Goal: Task Accomplishment & Management: Complete application form

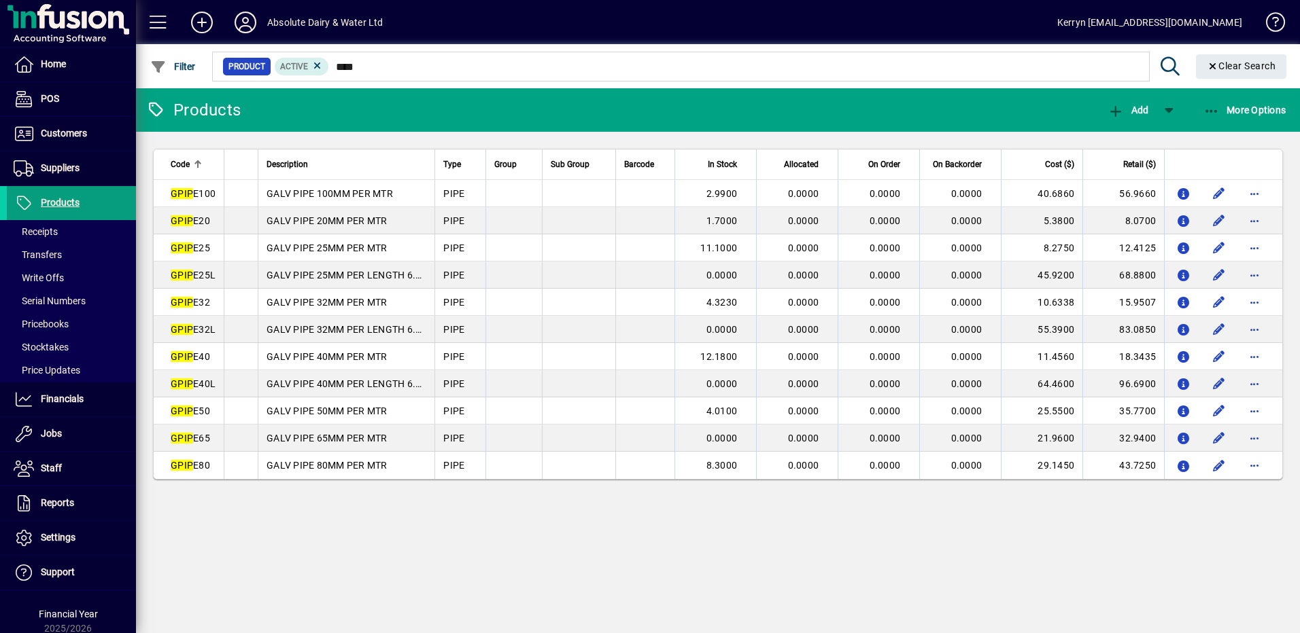
click at [502, 572] on div "Products Add More Options Code Description Type Group Sub Group Barcode In Stoc…" at bounding box center [718, 360] width 1164 height 545
click at [627, 601] on div "Products Add More Options Code Description Type Group Sub Group Barcode In Stoc…" at bounding box center [718, 360] width 1164 height 545
click at [761, 542] on div "Products Add More Options Code Description Type Group Sub Group Barcode In Stoc…" at bounding box center [718, 360] width 1164 height 545
click at [73, 173] on span "Suppliers" at bounding box center [60, 167] width 39 height 11
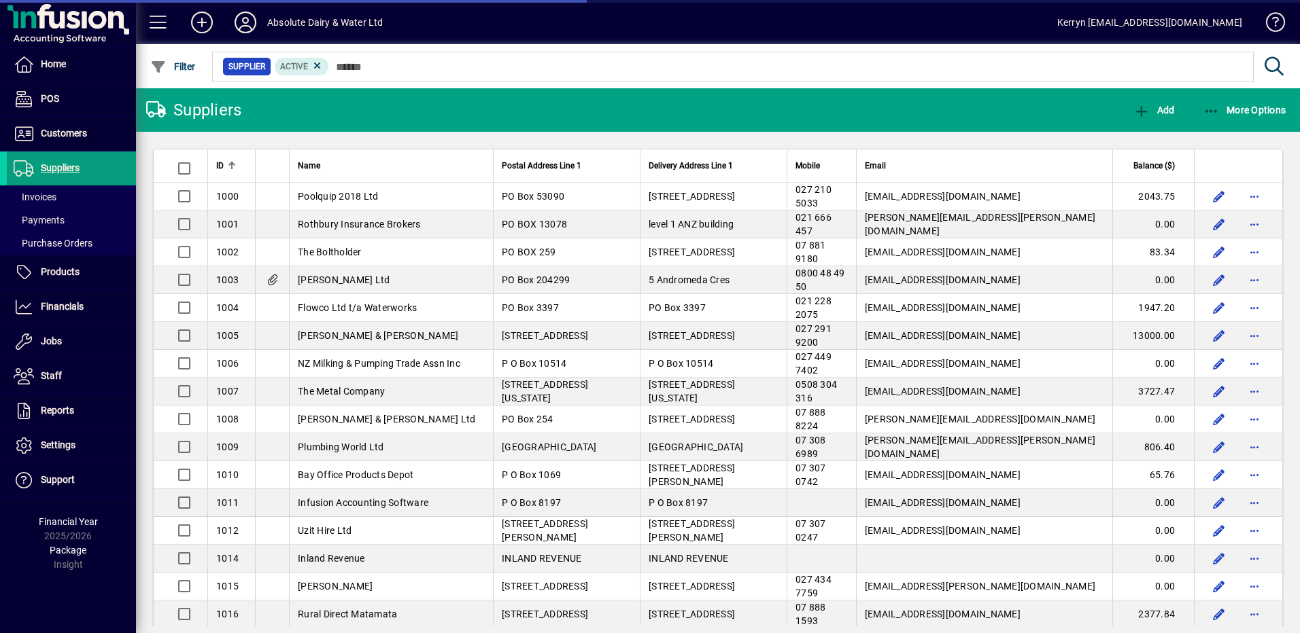
click at [323, 157] on th "Name" at bounding box center [391, 166] width 204 height 33
click at [319, 171] on div "Name" at bounding box center [391, 165] width 187 height 15
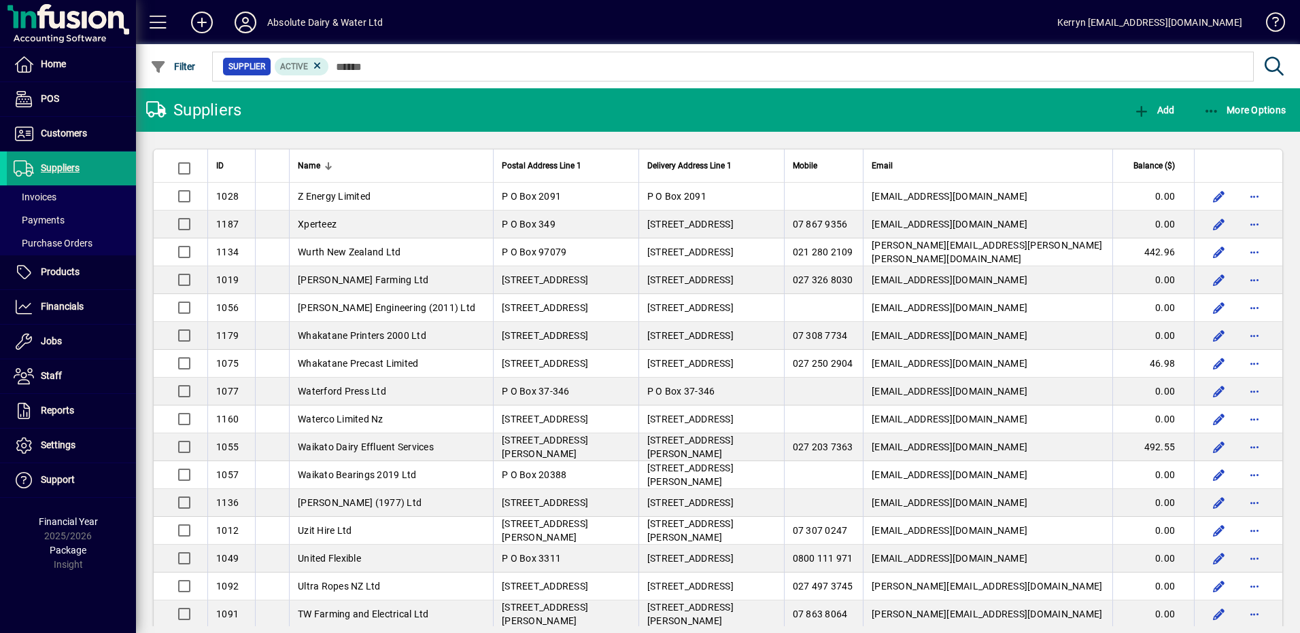
click at [309, 162] on span "Name" at bounding box center [309, 165] width 22 height 15
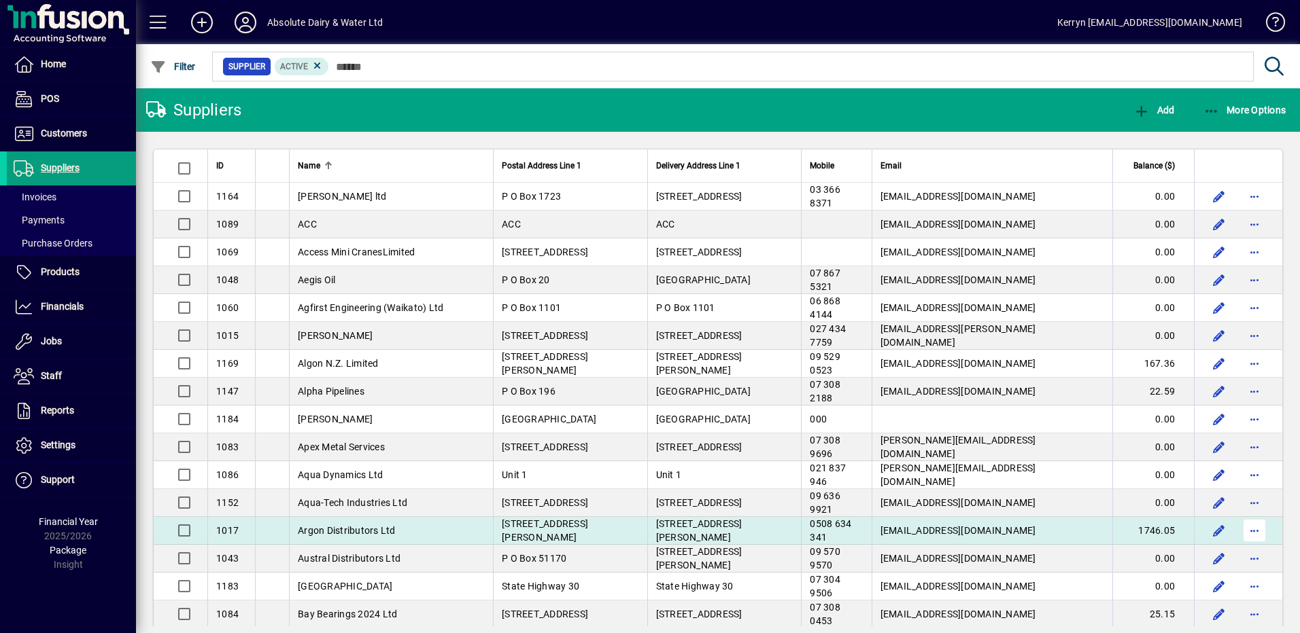
click at [1244, 532] on span "button" at bounding box center [1254, 531] width 33 height 33
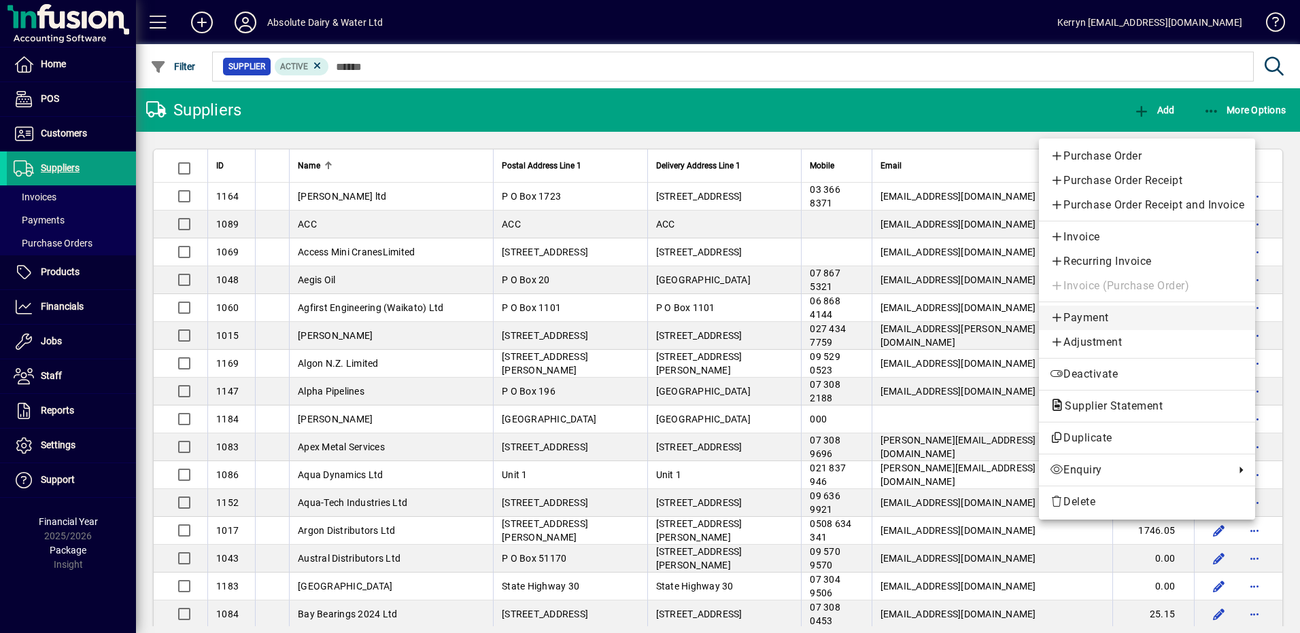
click at [1096, 317] on span "Payment" at bounding box center [1146, 318] width 194 height 16
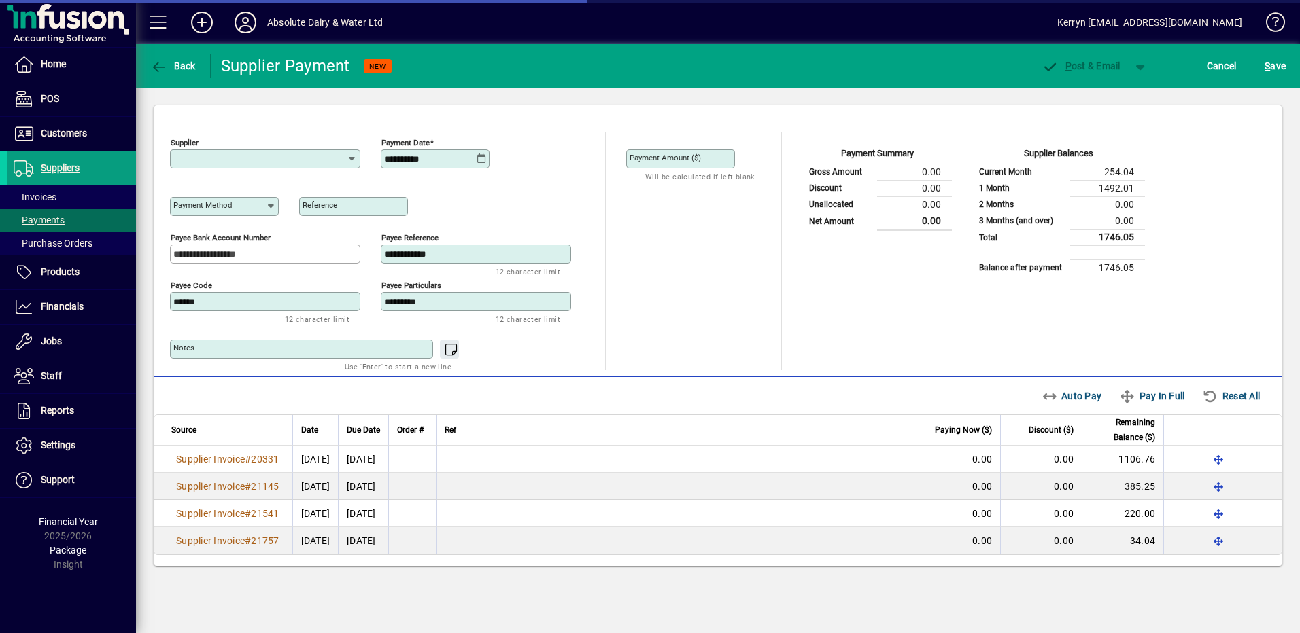
type input "**********"
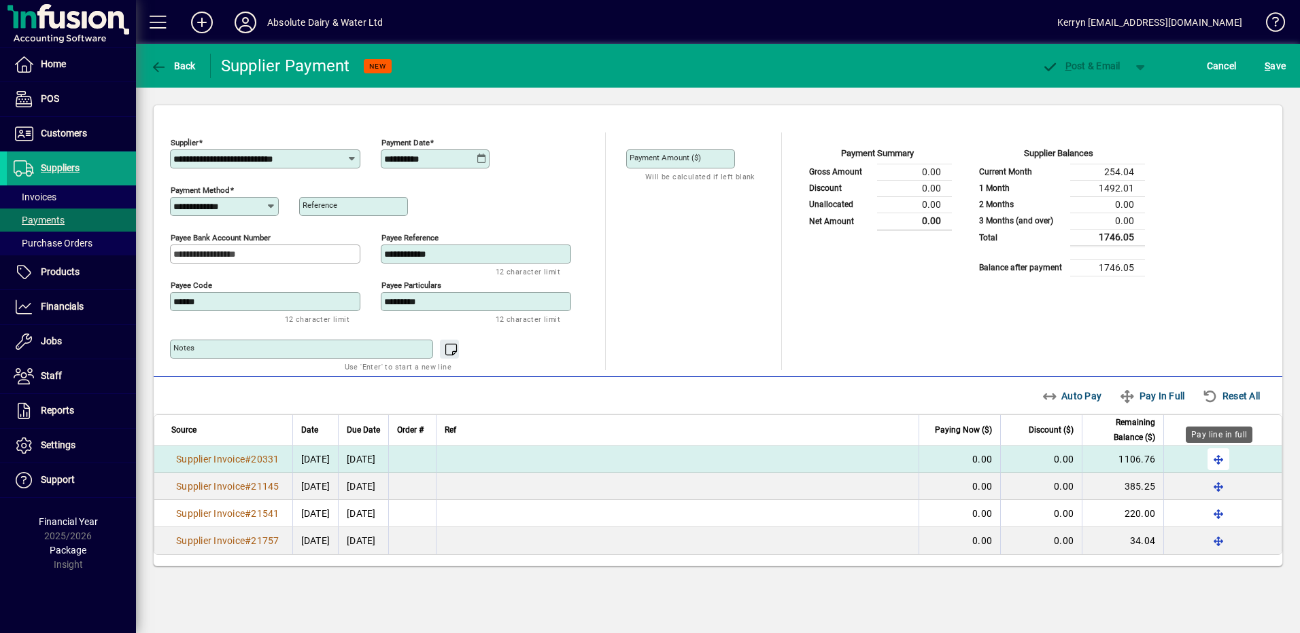
click at [1220, 464] on span "button" at bounding box center [1218, 459] width 33 height 33
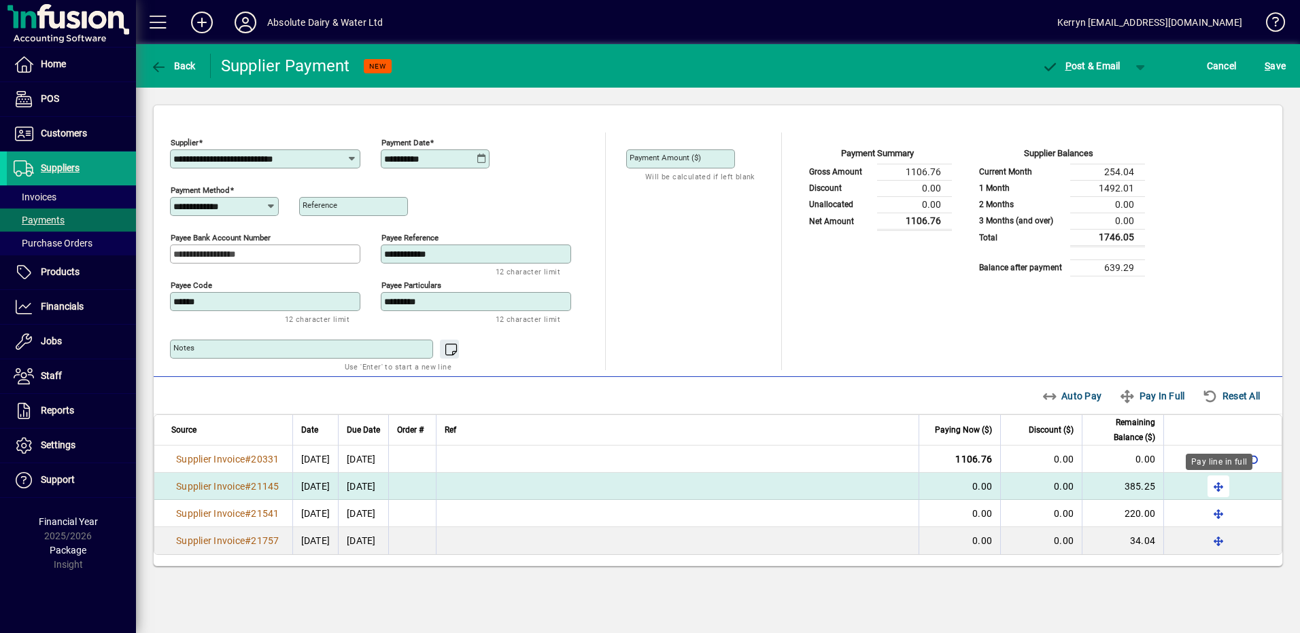
click at [1220, 496] on span "button" at bounding box center [1218, 486] width 33 height 33
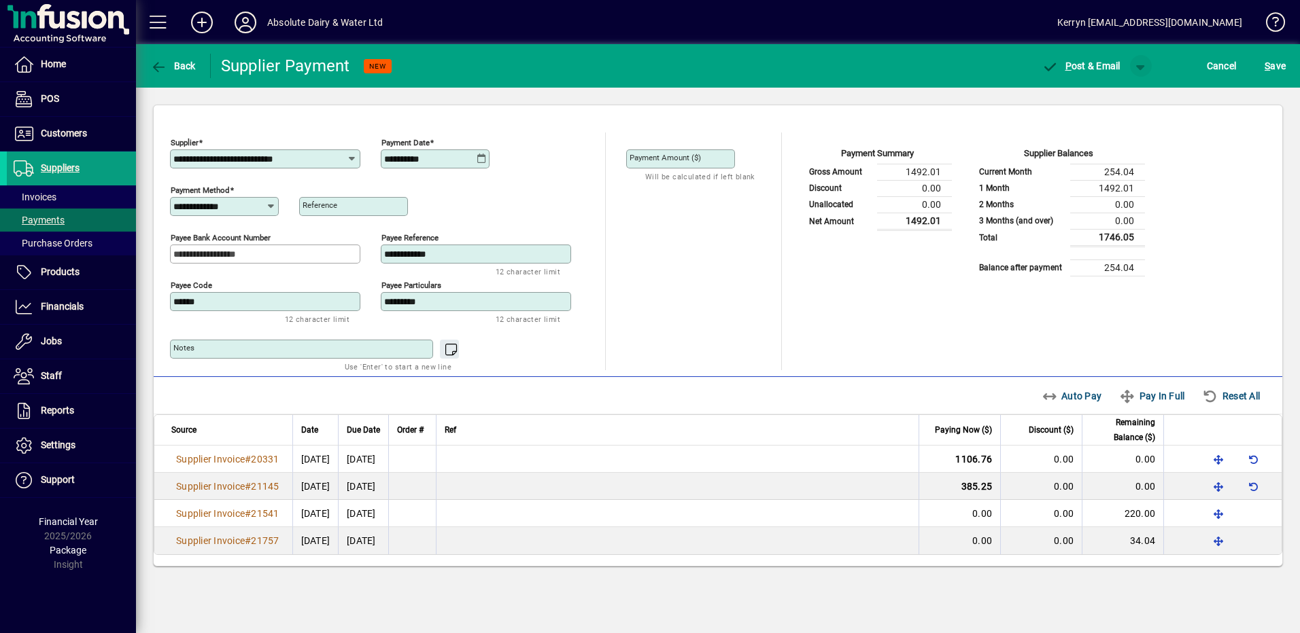
click at [1136, 71] on span "button" at bounding box center [1140, 66] width 33 height 33
click at [1115, 96] on span "P ost" at bounding box center [1097, 94] width 48 height 11
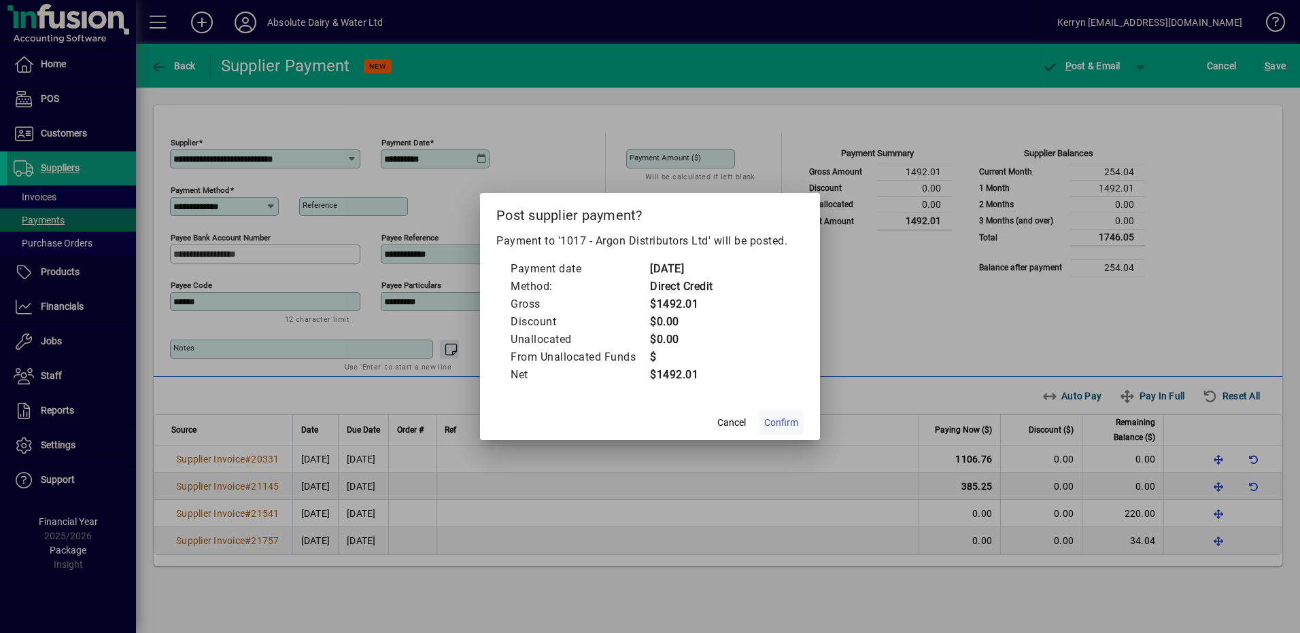
click at [783, 412] on span at bounding box center [781, 422] width 45 height 33
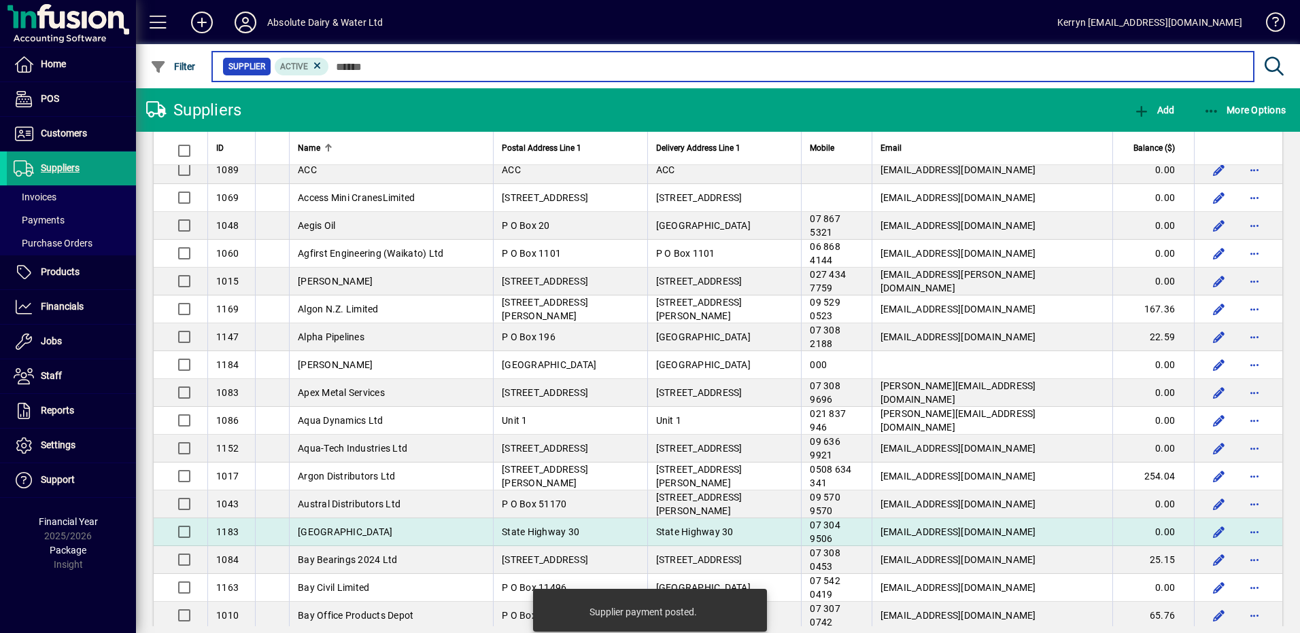
scroll to position [272, 0]
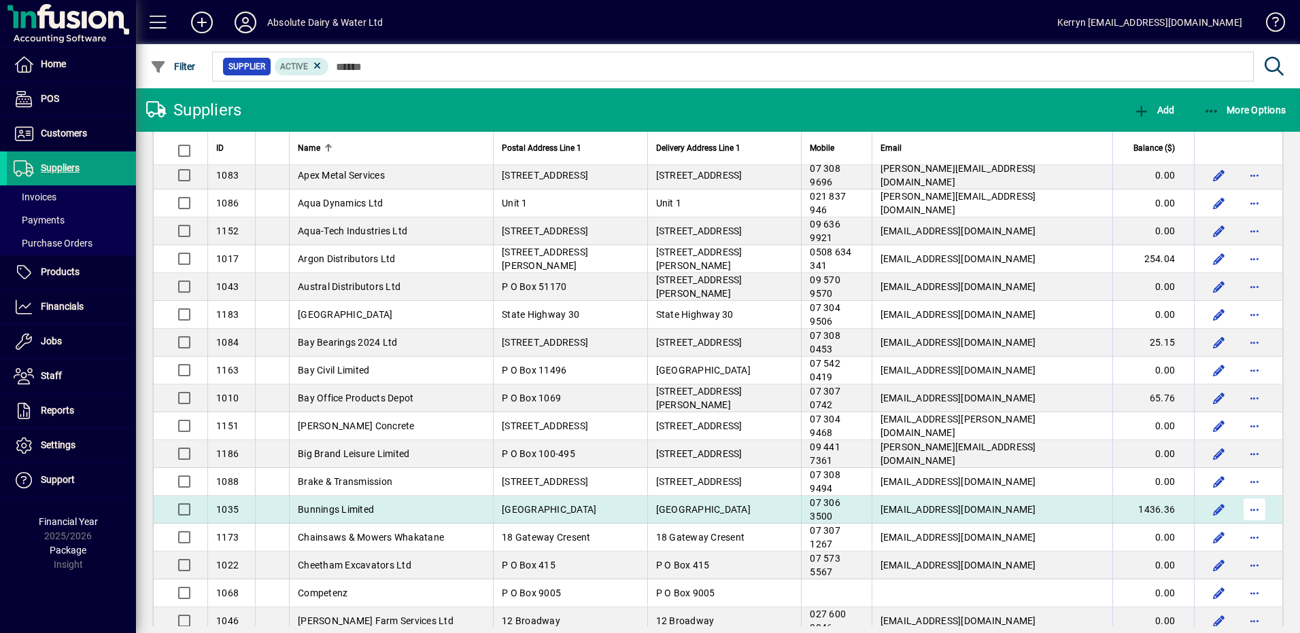
click at [1246, 505] on span "button" at bounding box center [1254, 509] width 33 height 33
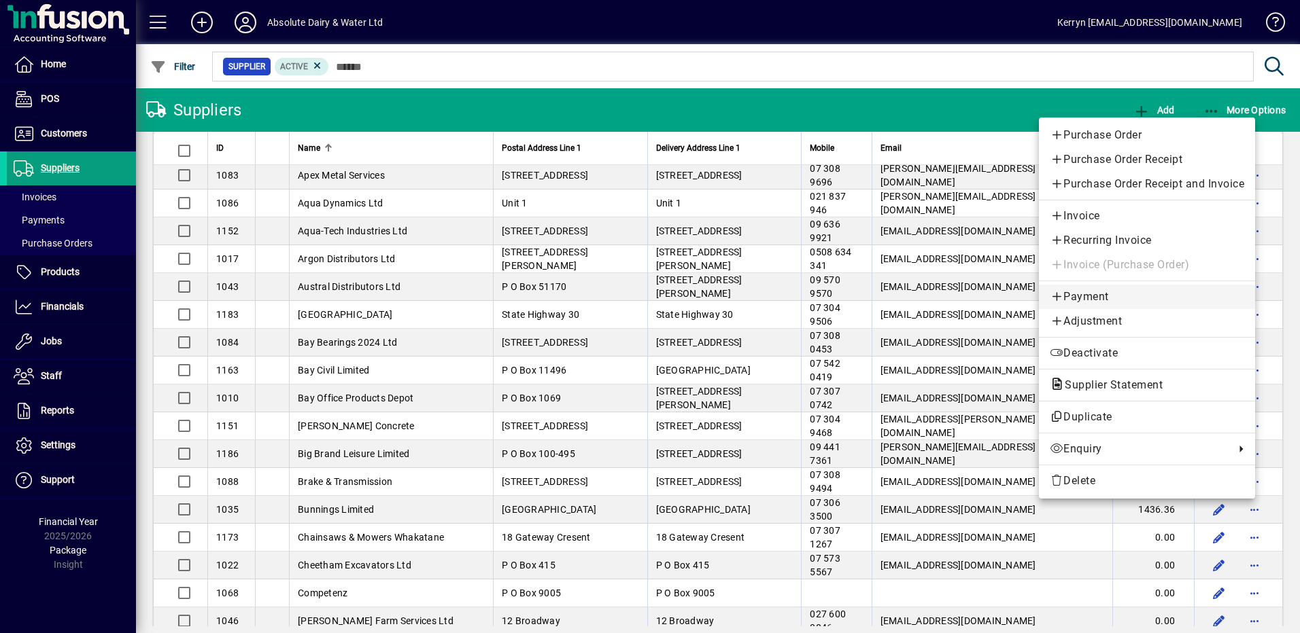
click at [1090, 305] on span "Payment" at bounding box center [1146, 297] width 194 height 16
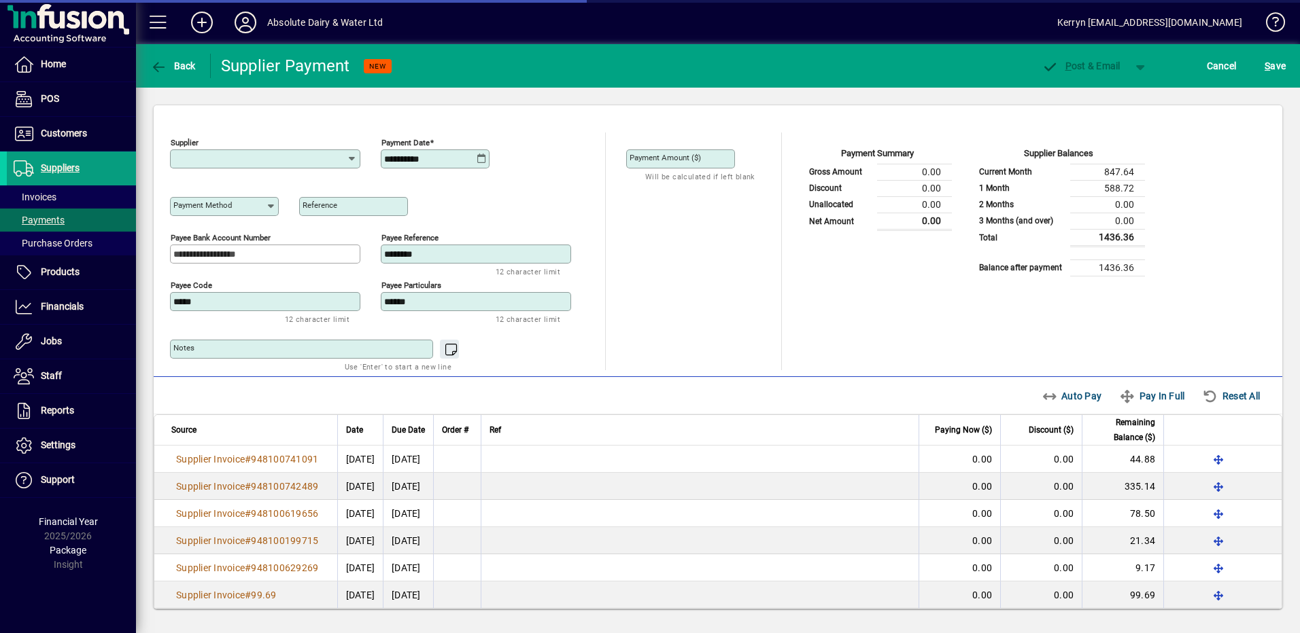
type input "**********"
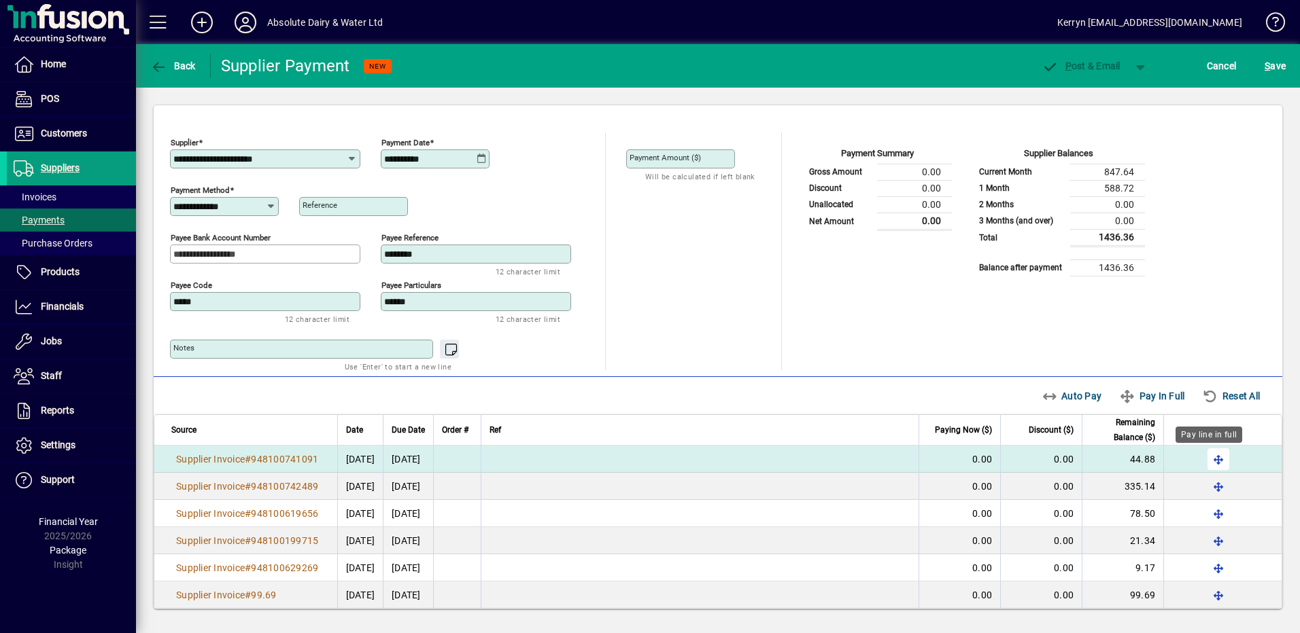
click at [1211, 457] on span "button" at bounding box center [1218, 459] width 33 height 33
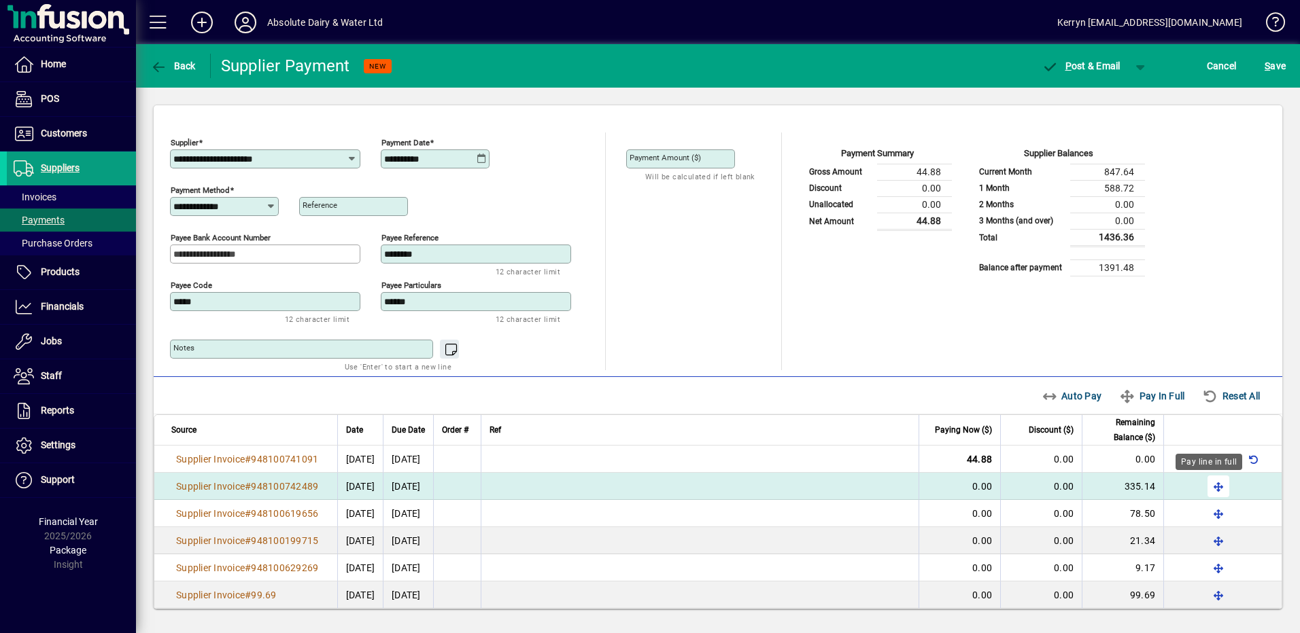
click at [1212, 489] on span "button" at bounding box center [1218, 486] width 33 height 33
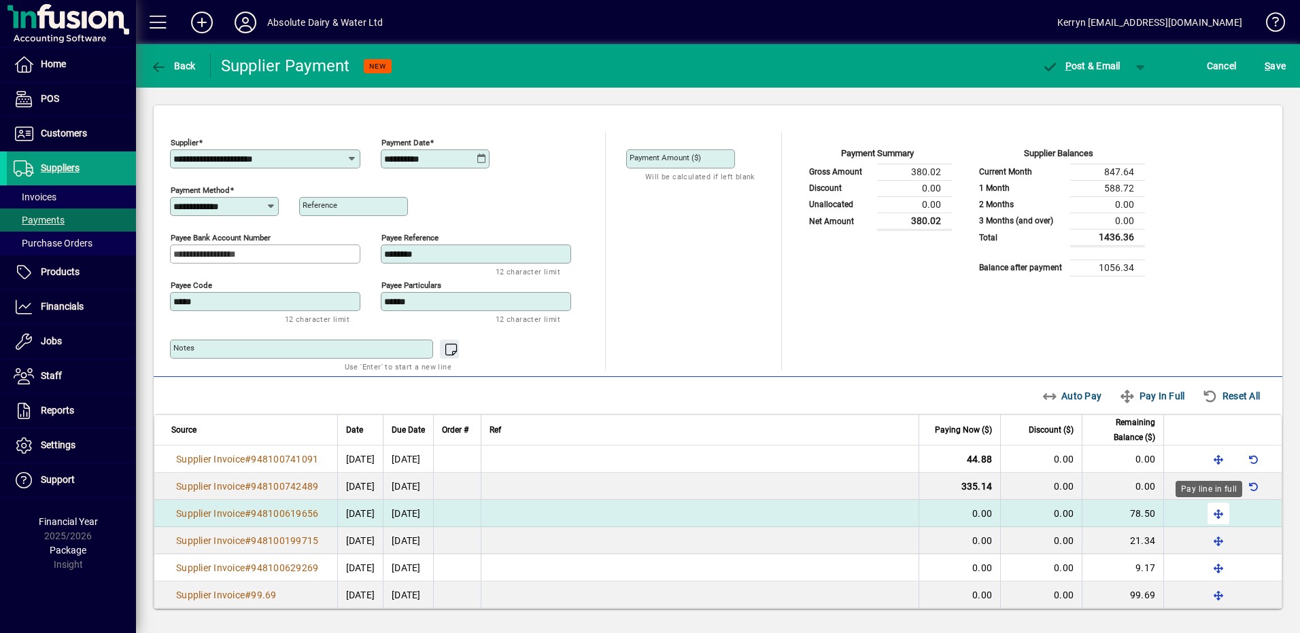
click at [1211, 515] on span "button" at bounding box center [1218, 514] width 33 height 33
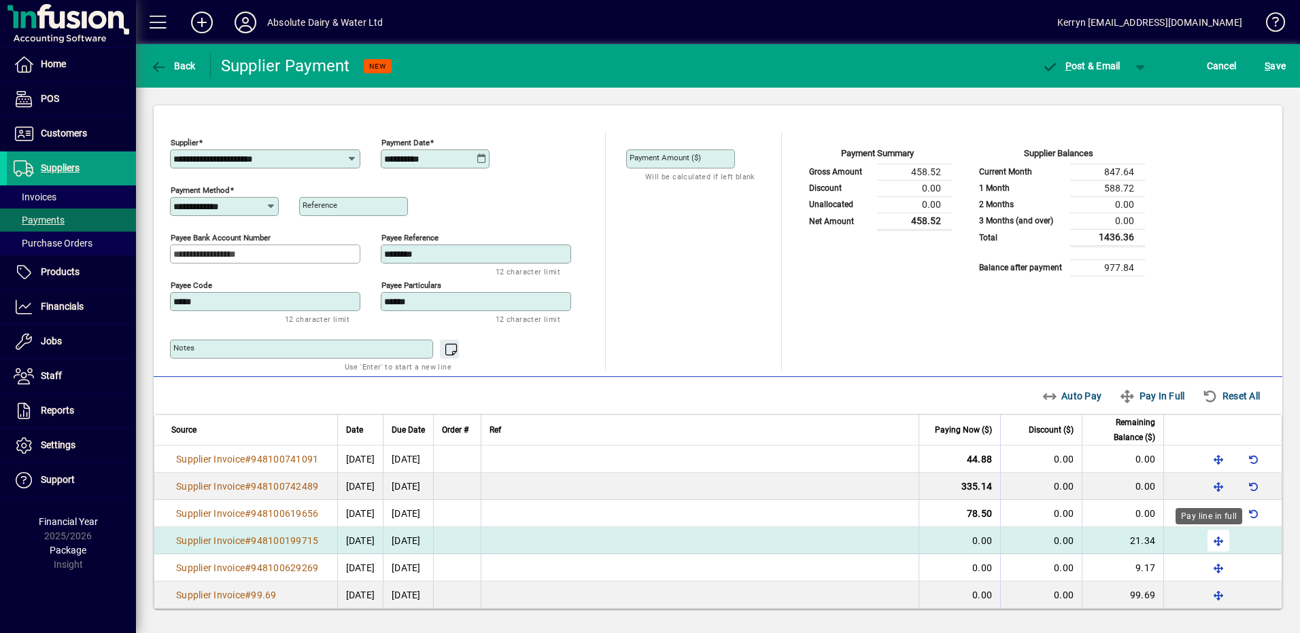
click at [1211, 542] on span "button" at bounding box center [1218, 541] width 33 height 33
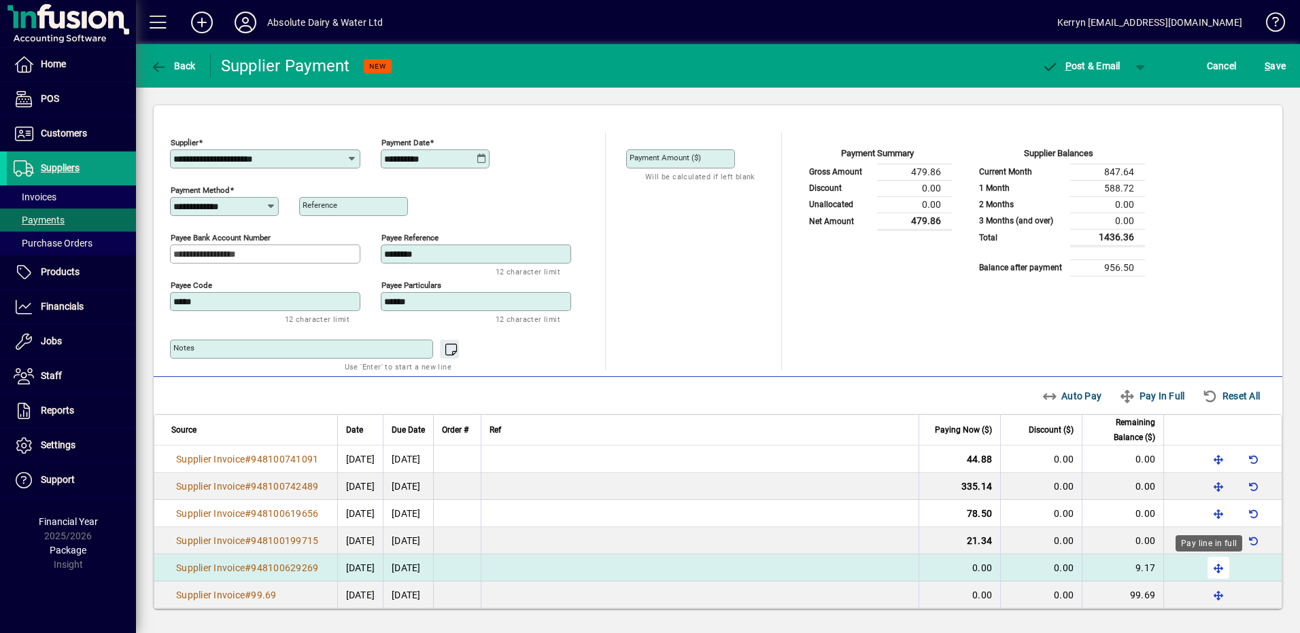
click at [1206, 565] on span "button" at bounding box center [1218, 568] width 33 height 33
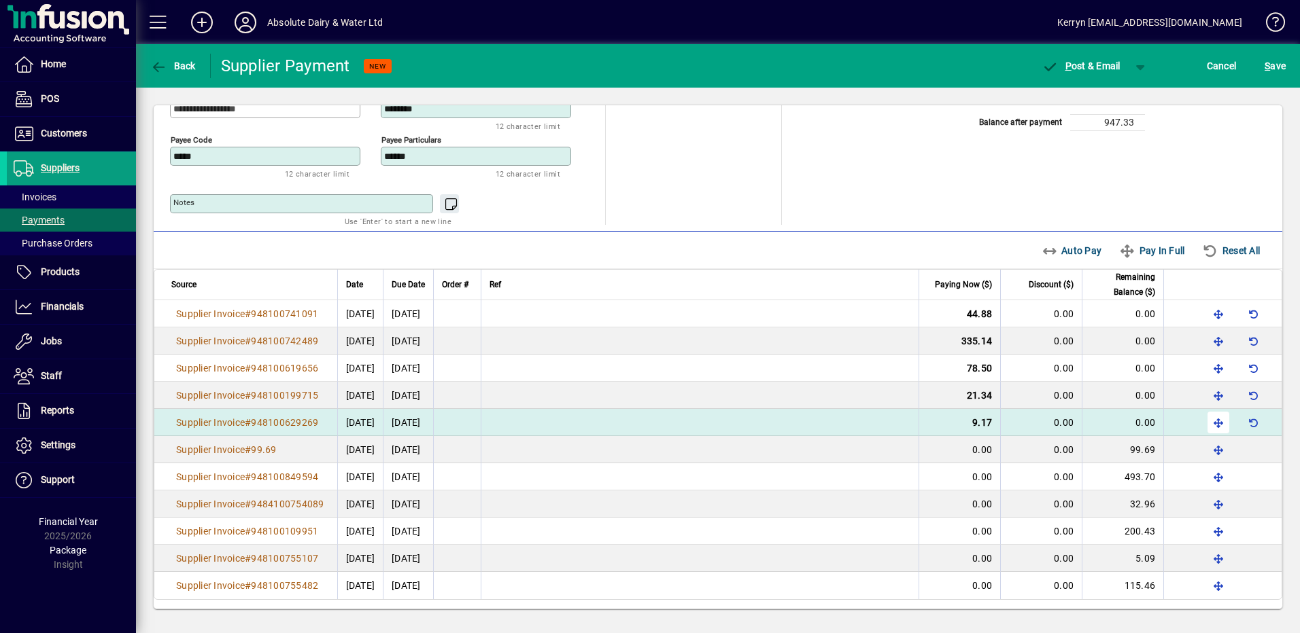
scroll to position [147, 0]
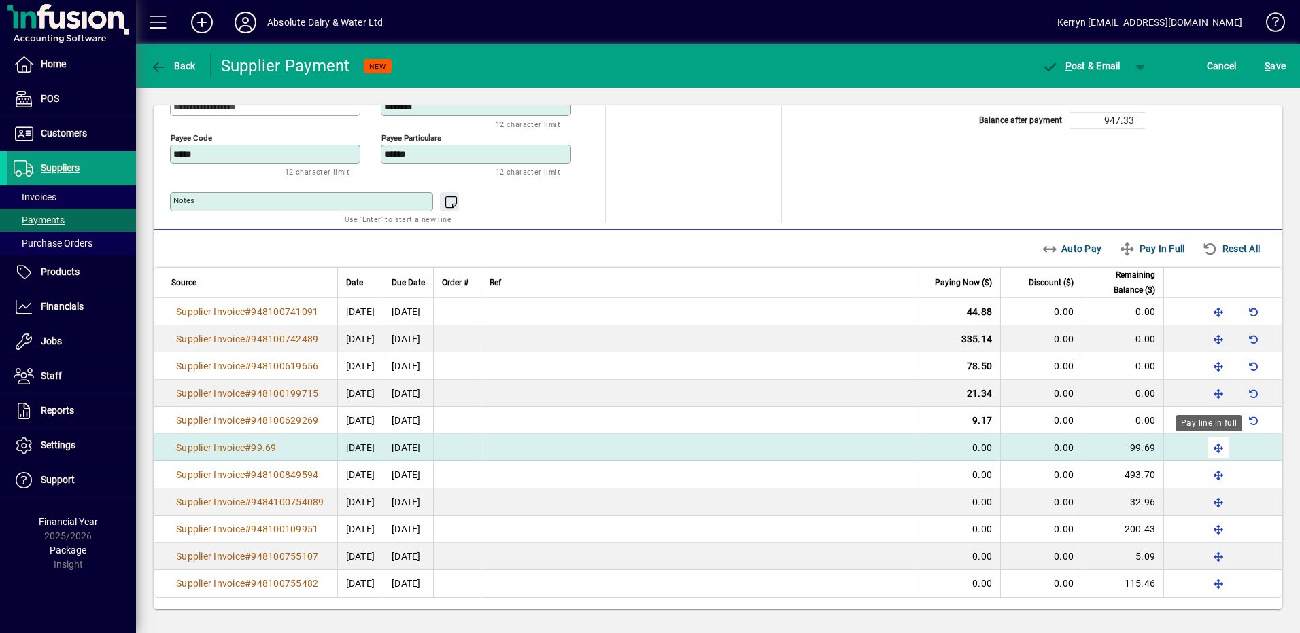
click at [1202, 447] on span "button" at bounding box center [1218, 448] width 33 height 33
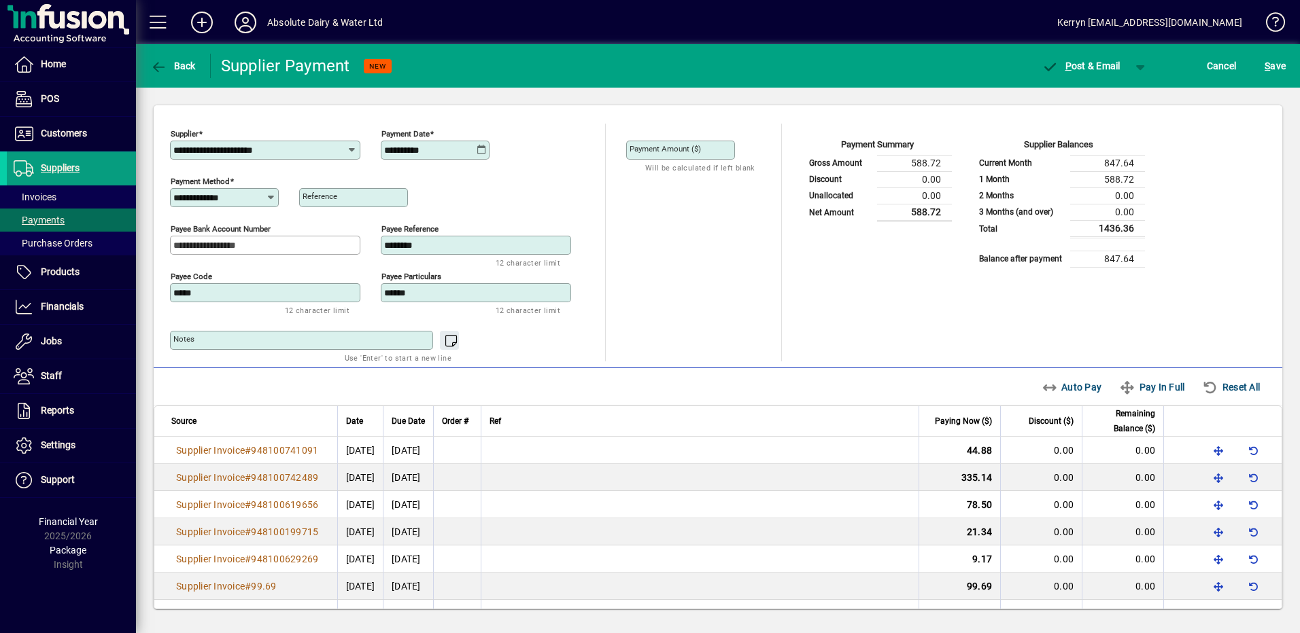
scroll to position [0, 0]
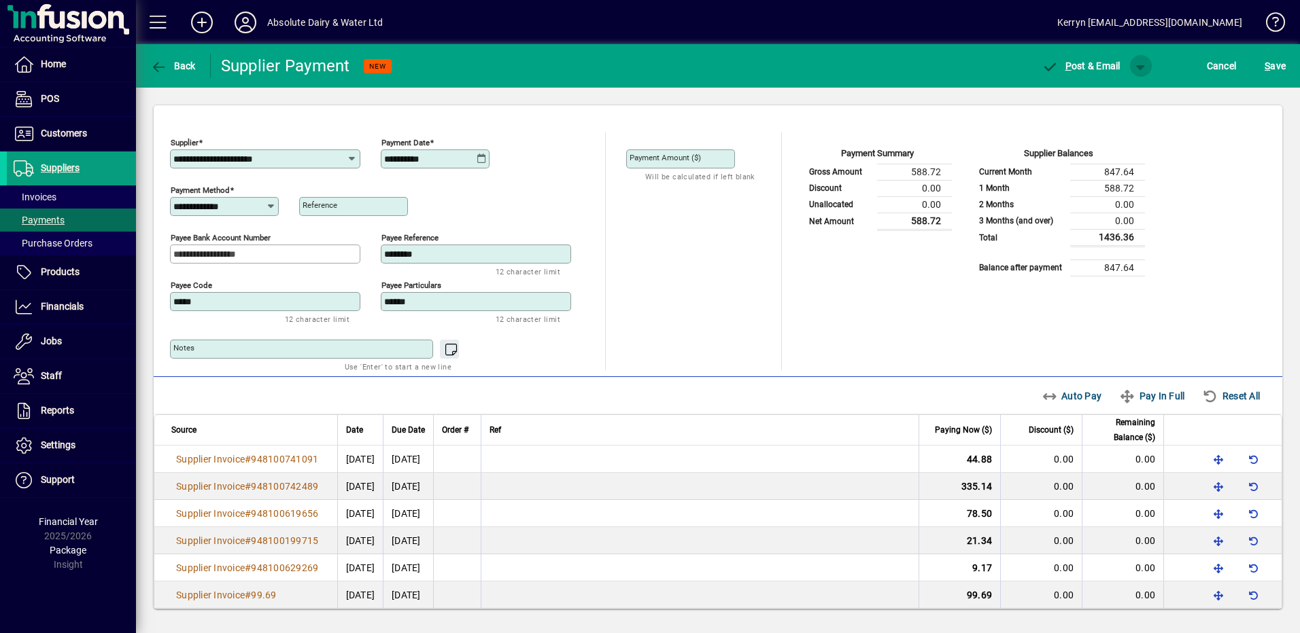
click at [1139, 67] on span "button" at bounding box center [1140, 66] width 33 height 33
click at [1098, 97] on span "P ost" at bounding box center [1097, 94] width 48 height 11
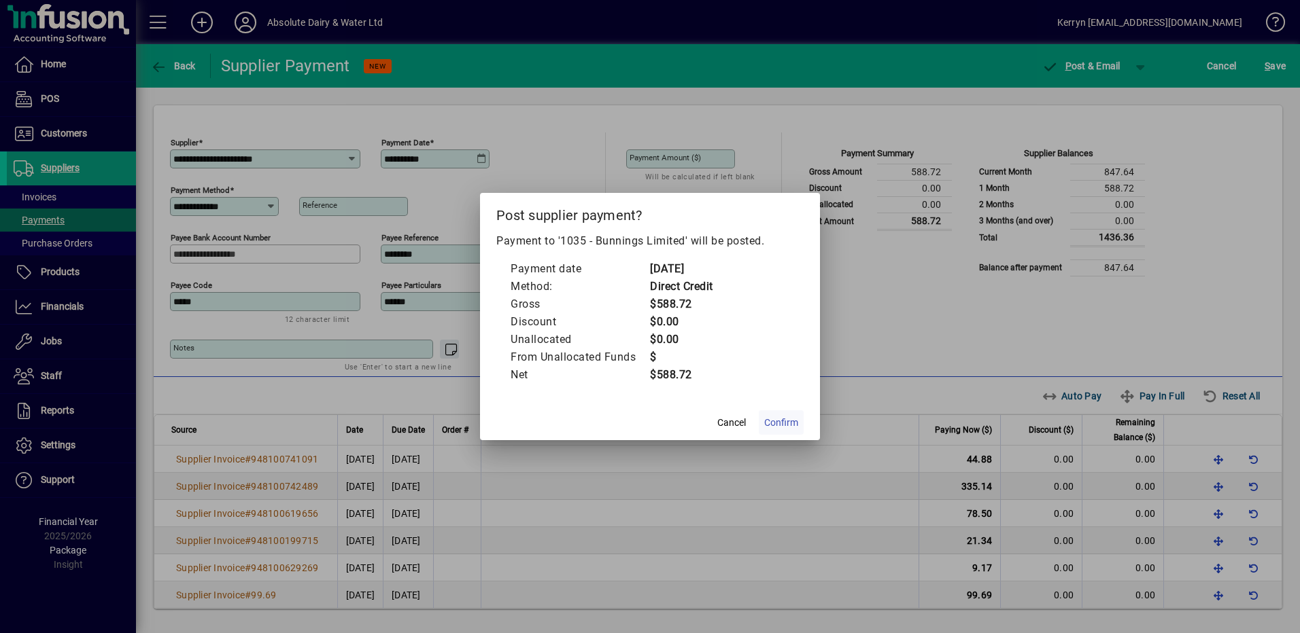
click at [781, 429] on span "Confirm" at bounding box center [781, 423] width 34 height 14
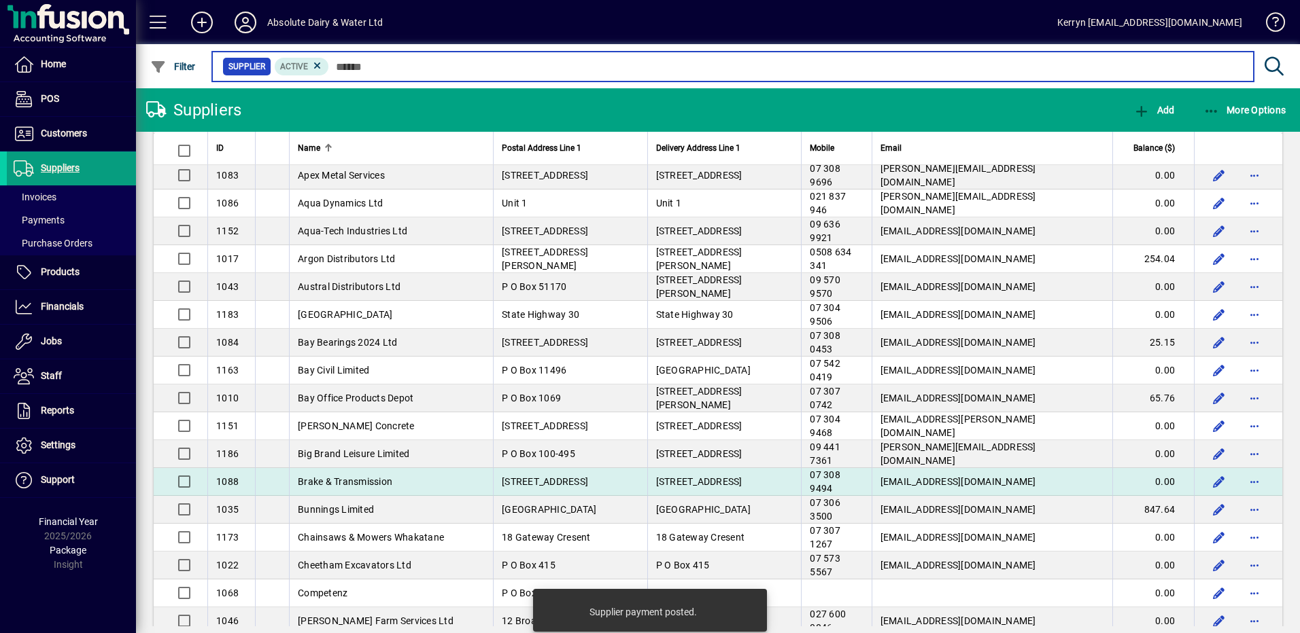
scroll to position [408, 0]
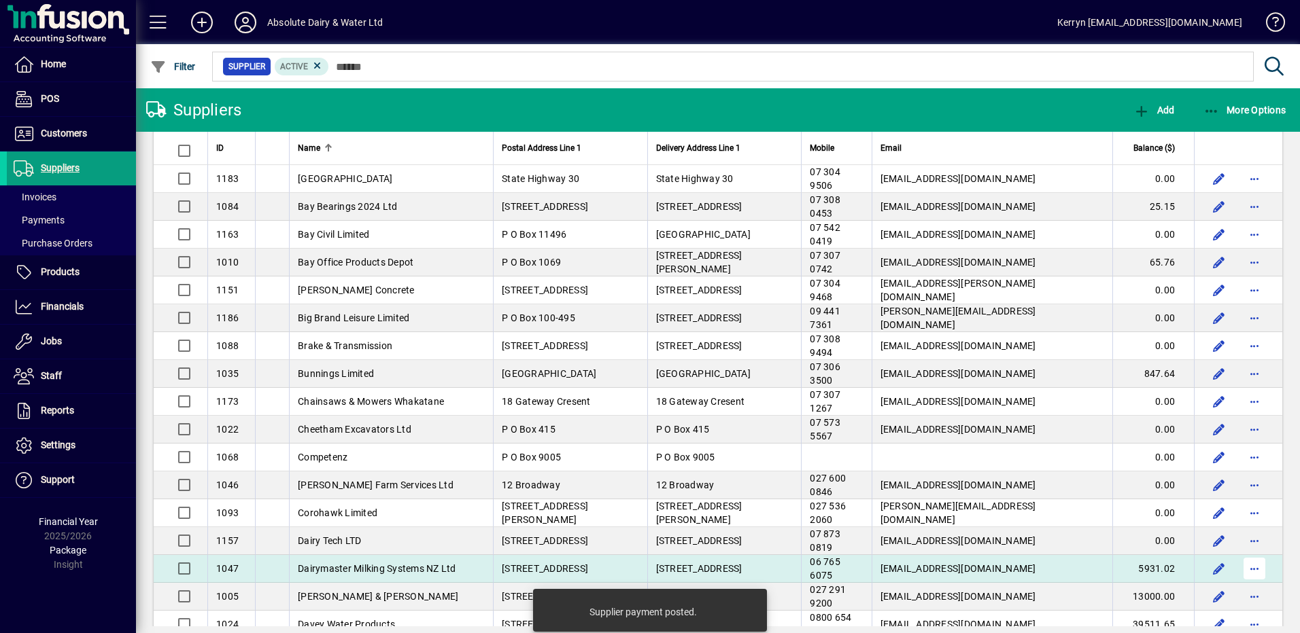
click at [1249, 570] on span "button" at bounding box center [1254, 569] width 33 height 33
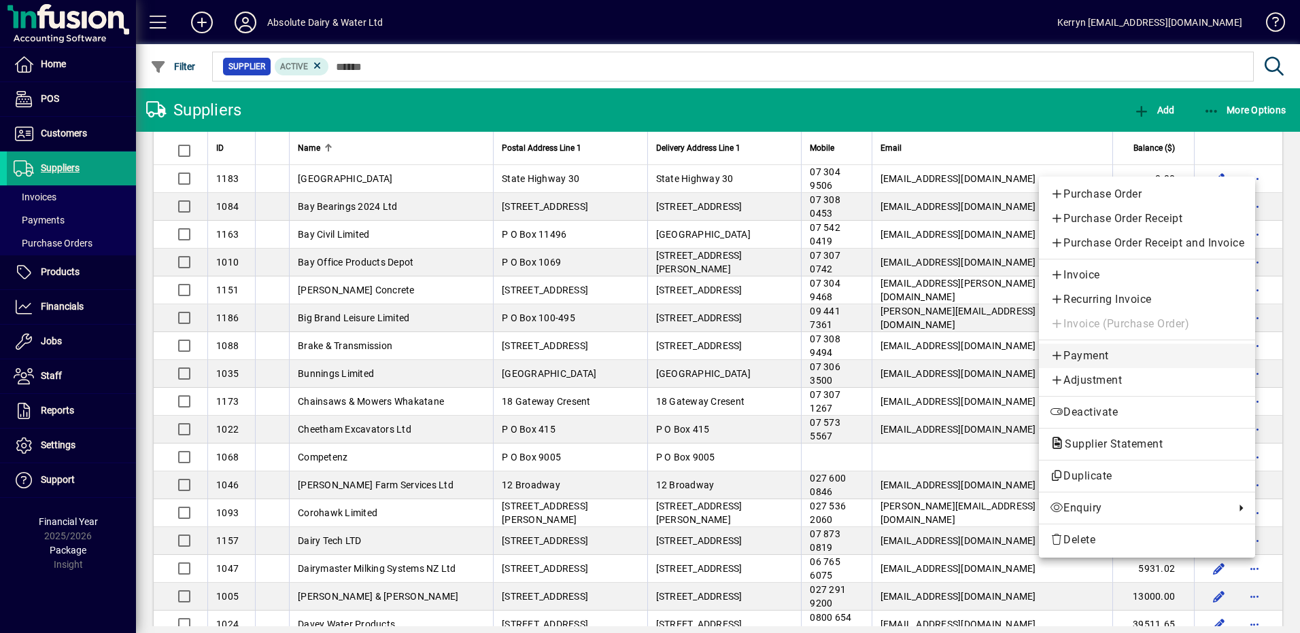
click at [1099, 360] on span "Payment" at bounding box center [1146, 356] width 194 height 16
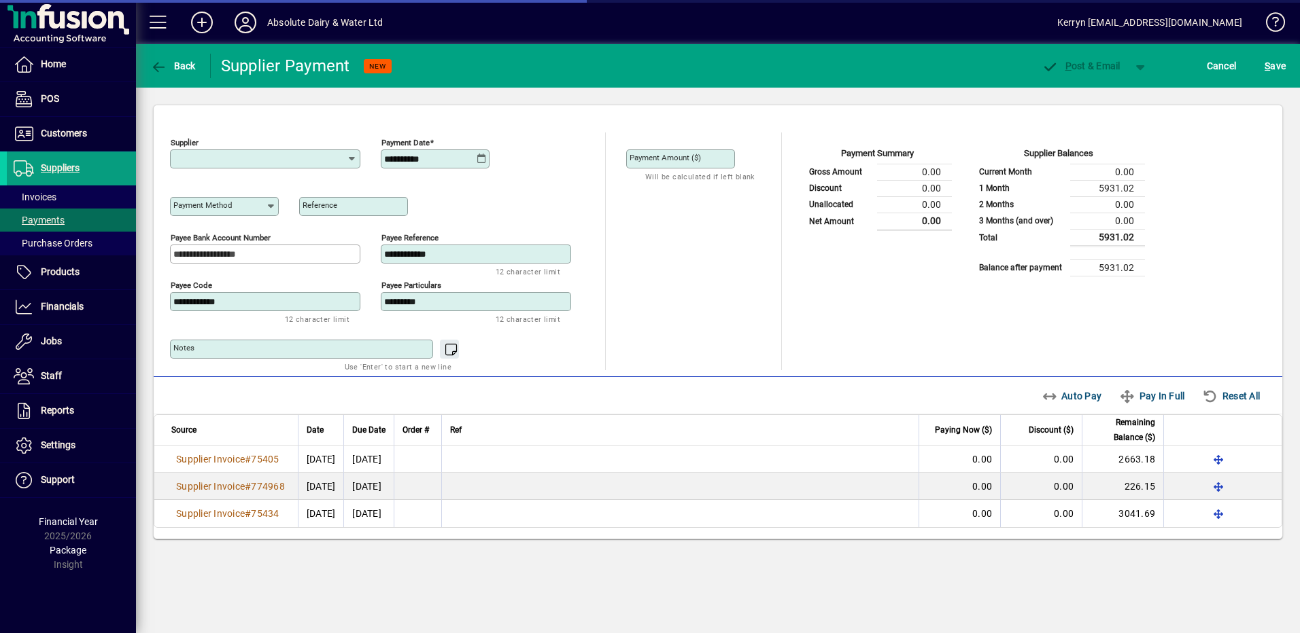
type input "**********"
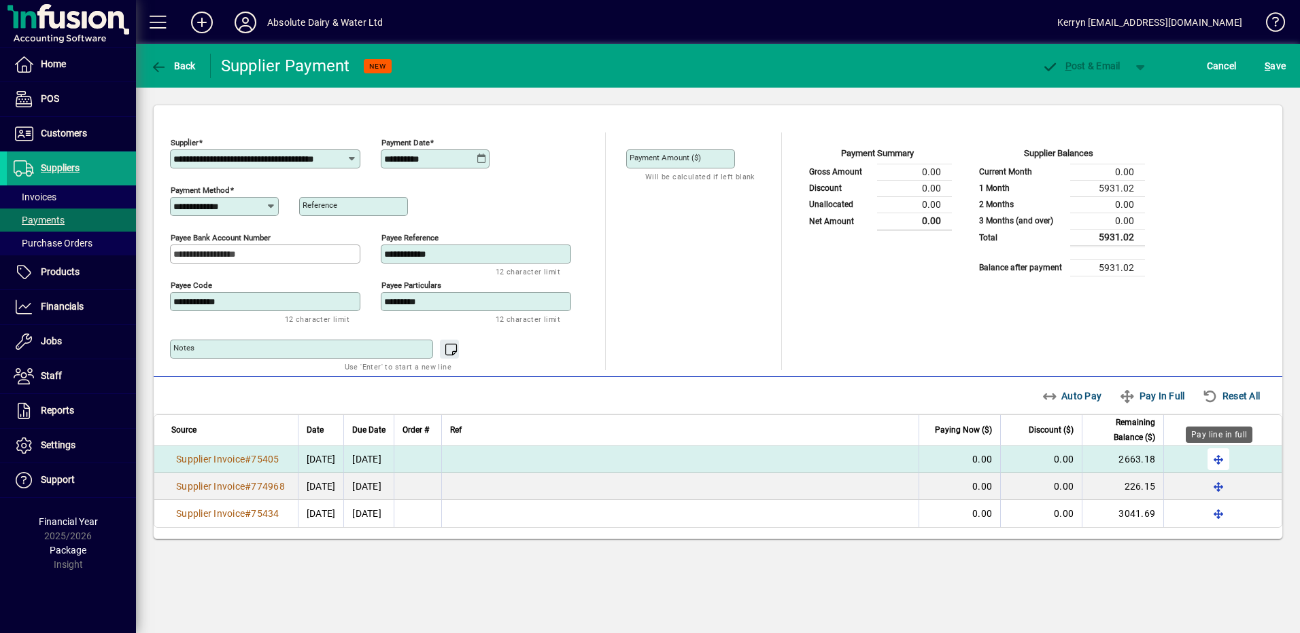
click at [1214, 460] on span "button" at bounding box center [1218, 459] width 33 height 33
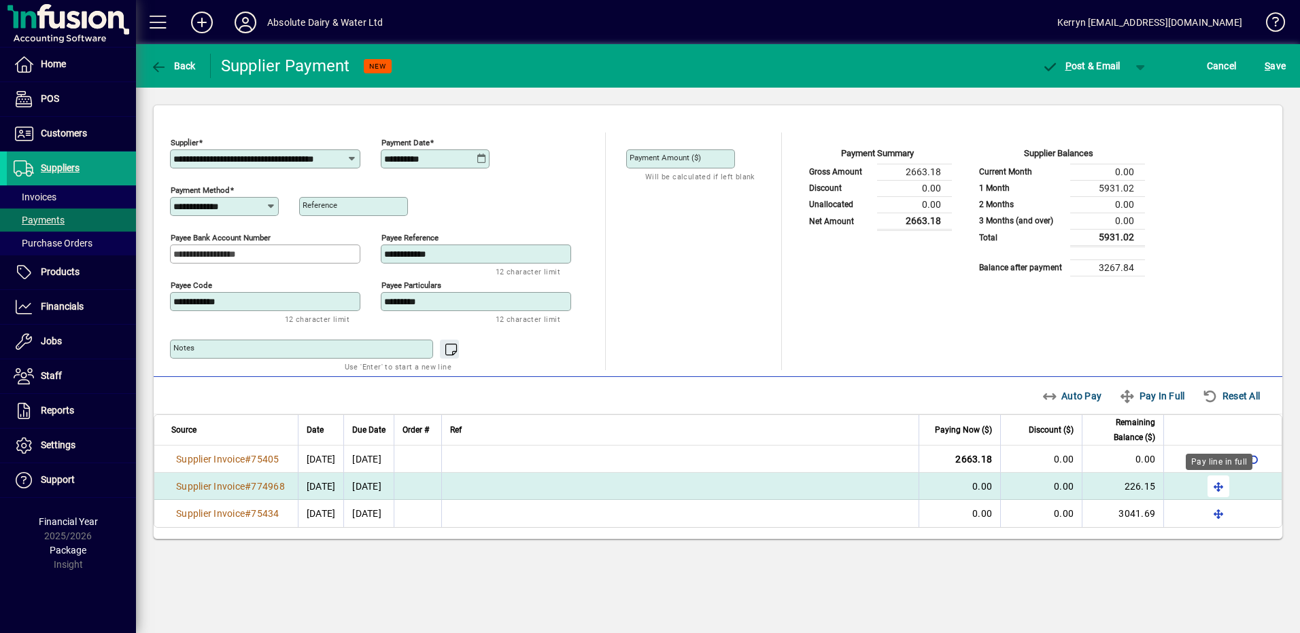
click at [1219, 490] on span "button" at bounding box center [1218, 486] width 33 height 33
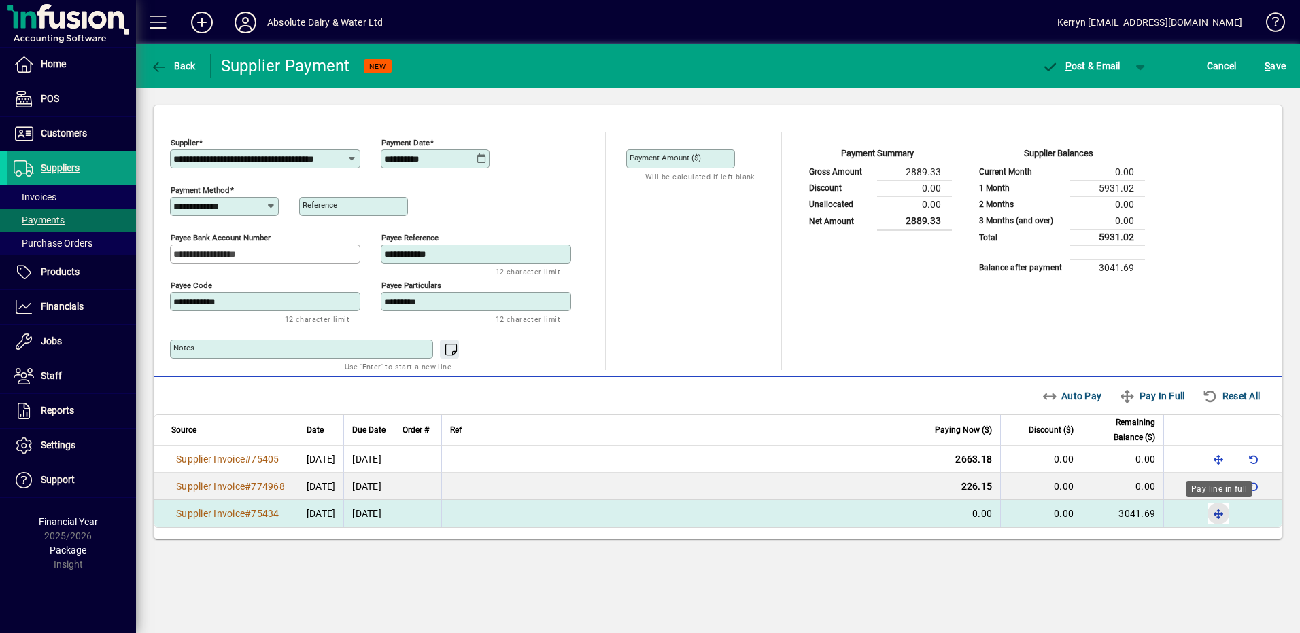
click at [1217, 507] on span "button" at bounding box center [1218, 514] width 33 height 33
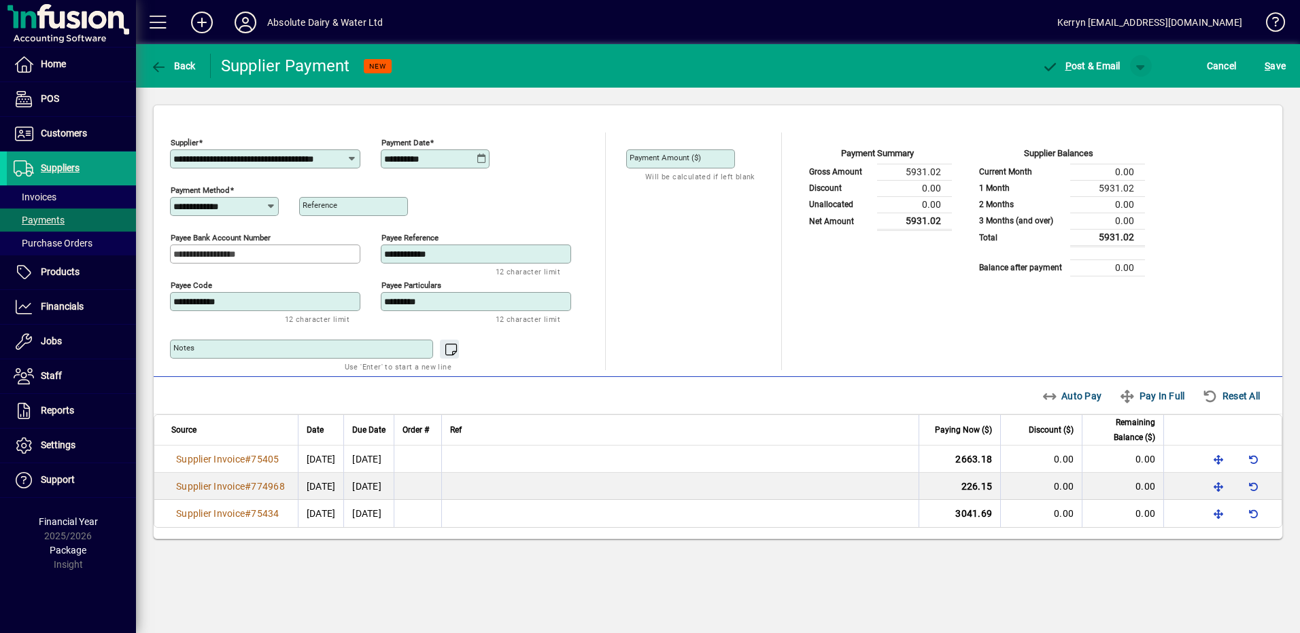
click at [1139, 69] on span "button" at bounding box center [1140, 66] width 33 height 33
click at [1125, 90] on span "button" at bounding box center [1105, 94] width 70 height 33
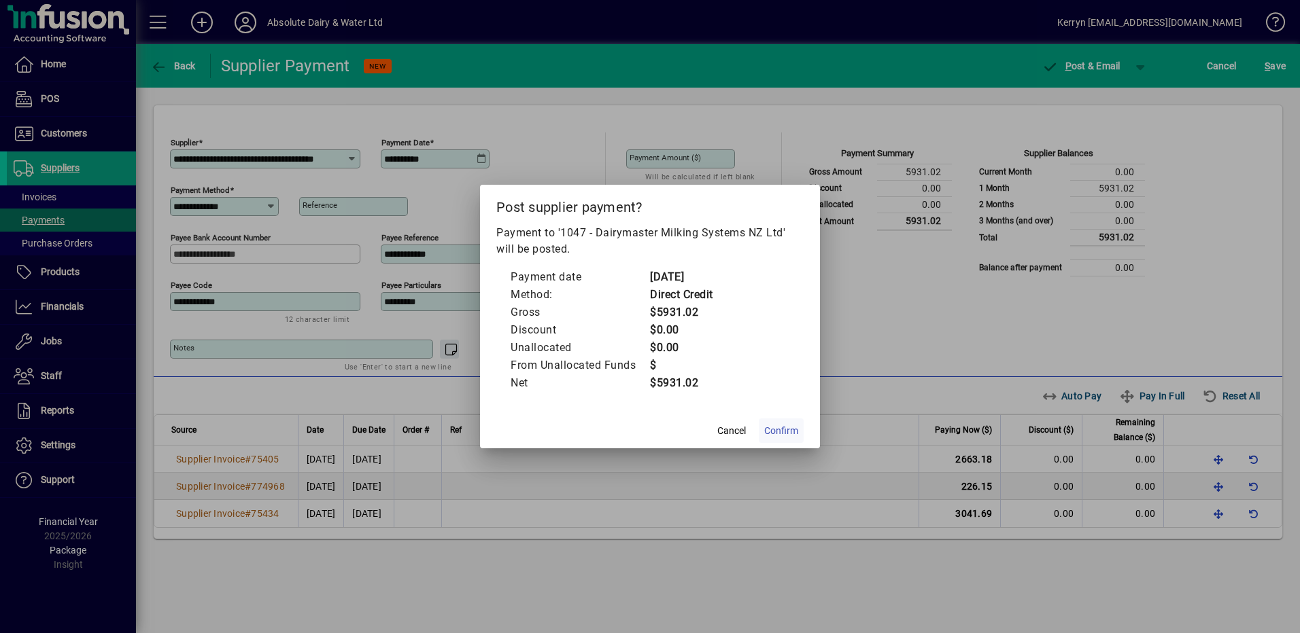
click at [781, 440] on span at bounding box center [781, 431] width 45 height 33
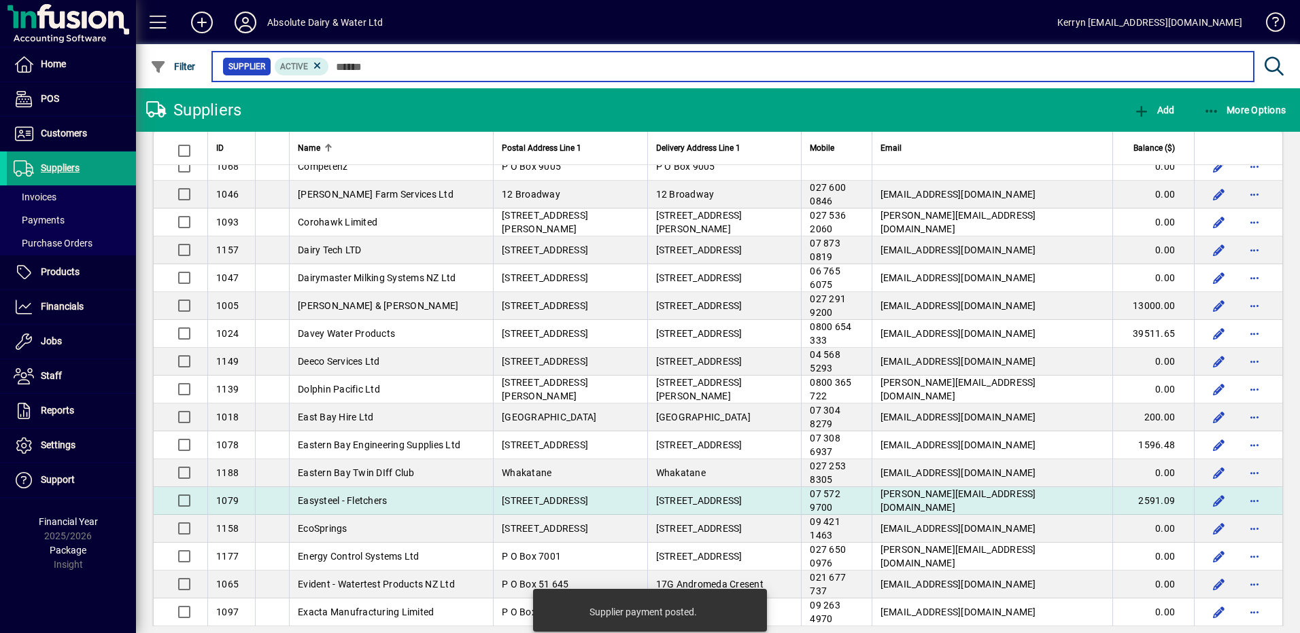
scroll to position [680, 0]
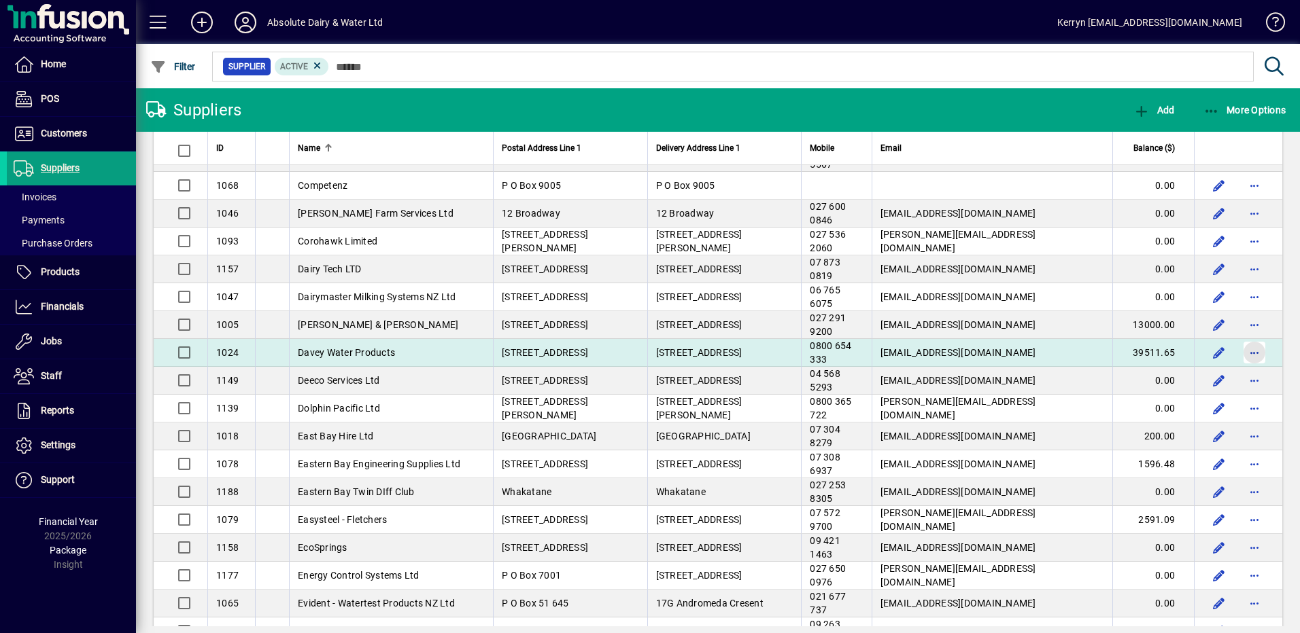
click at [1245, 353] on span "button" at bounding box center [1254, 352] width 33 height 33
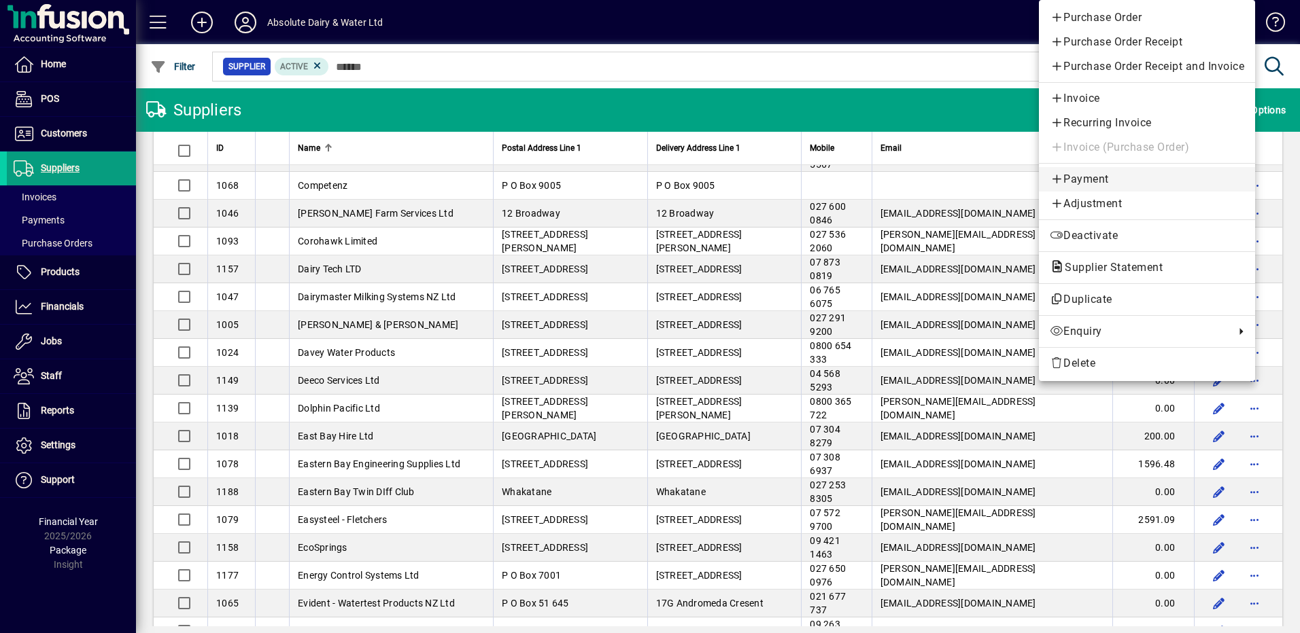
click at [1079, 178] on span "Payment" at bounding box center [1146, 179] width 194 height 16
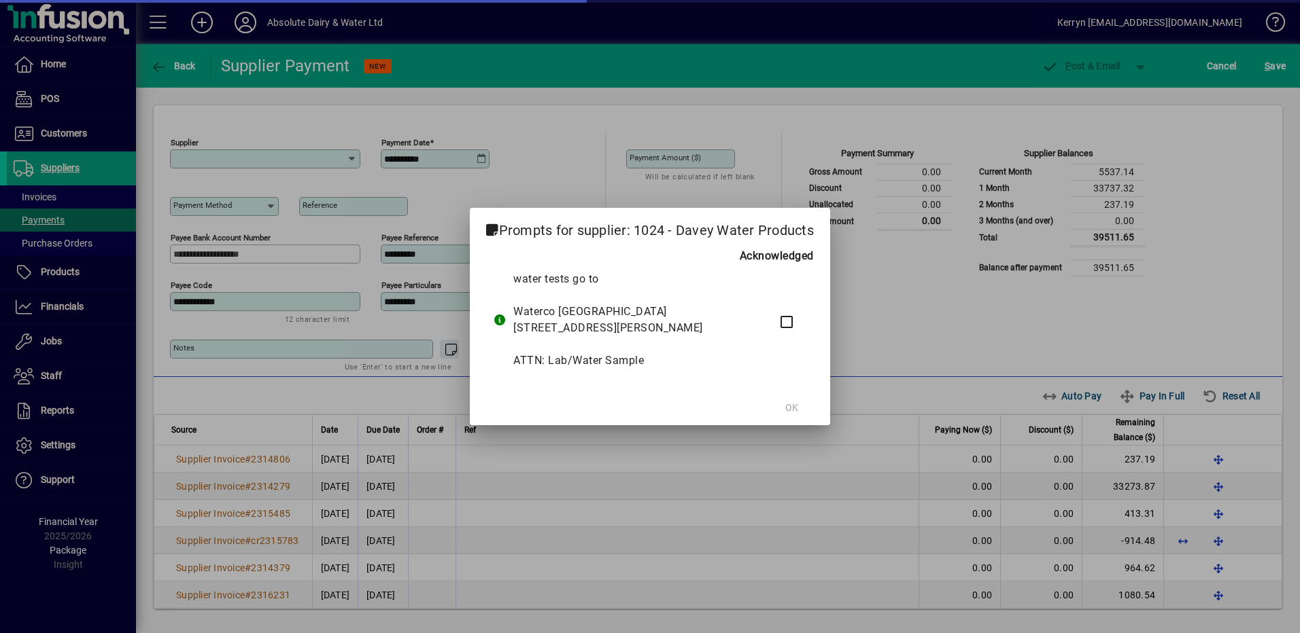
type input "**********"
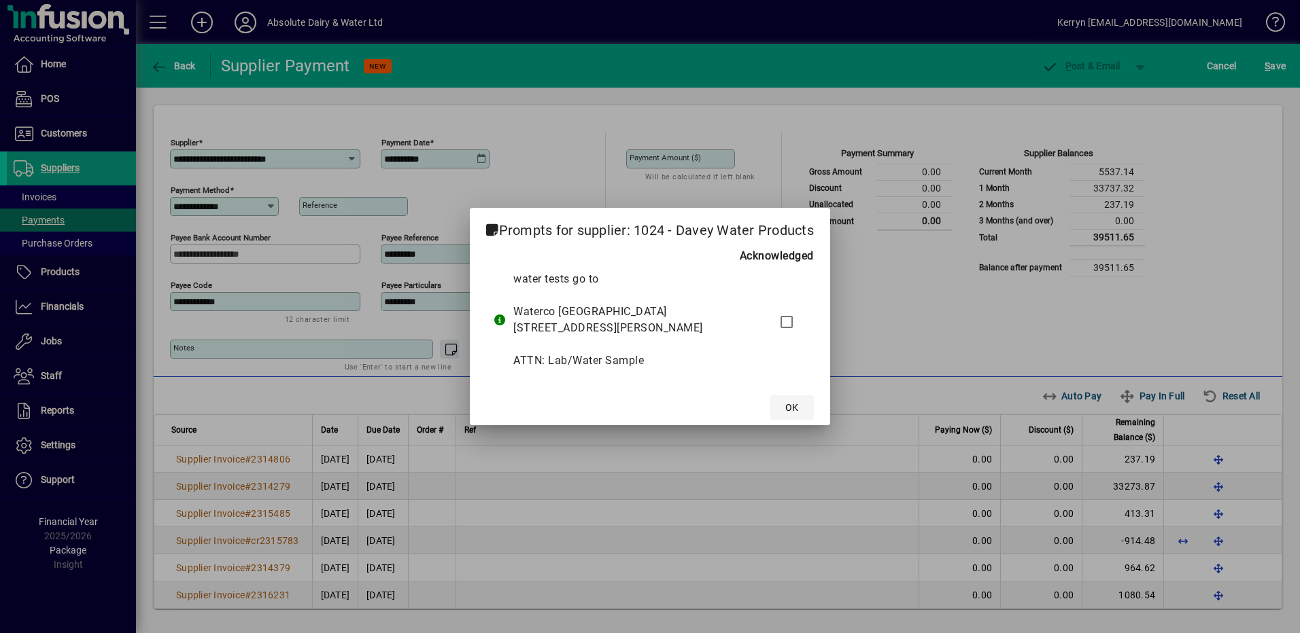
click at [793, 414] on span "OK" at bounding box center [791, 408] width 13 height 14
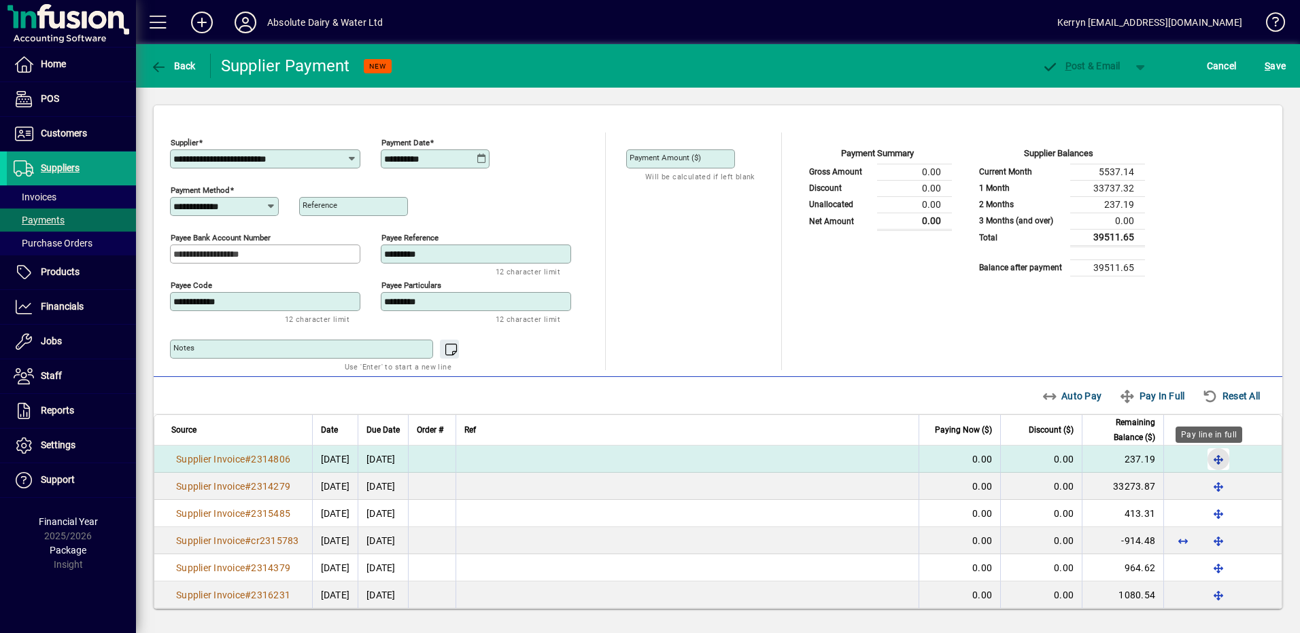
click at [1206, 452] on span "button" at bounding box center [1218, 459] width 33 height 33
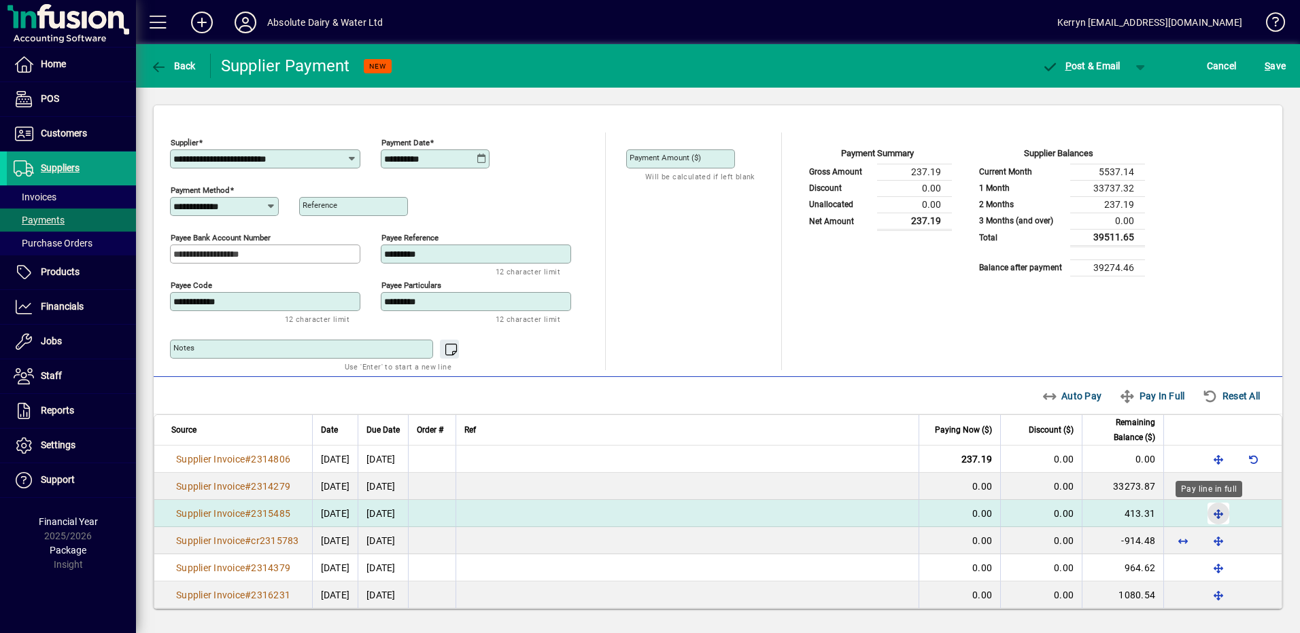
click at [1206, 515] on span "button" at bounding box center [1218, 514] width 33 height 33
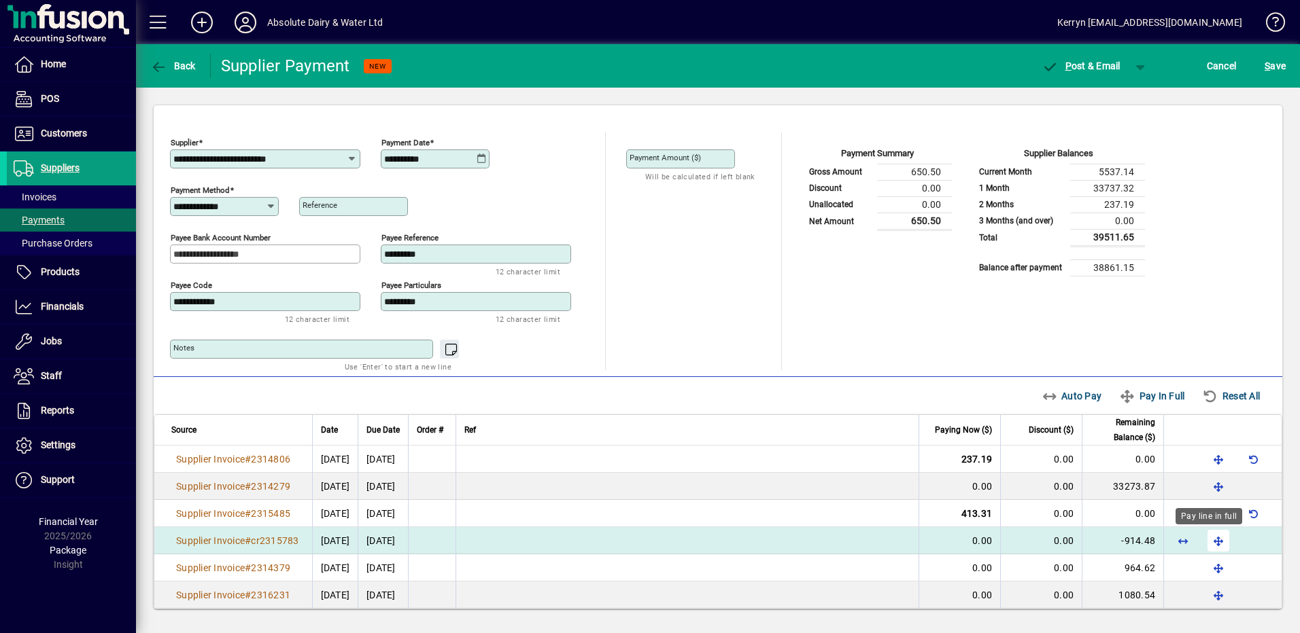
click at [1206, 534] on span "button" at bounding box center [1218, 541] width 33 height 33
click at [1247, 543] on span "button" at bounding box center [1253, 541] width 33 height 33
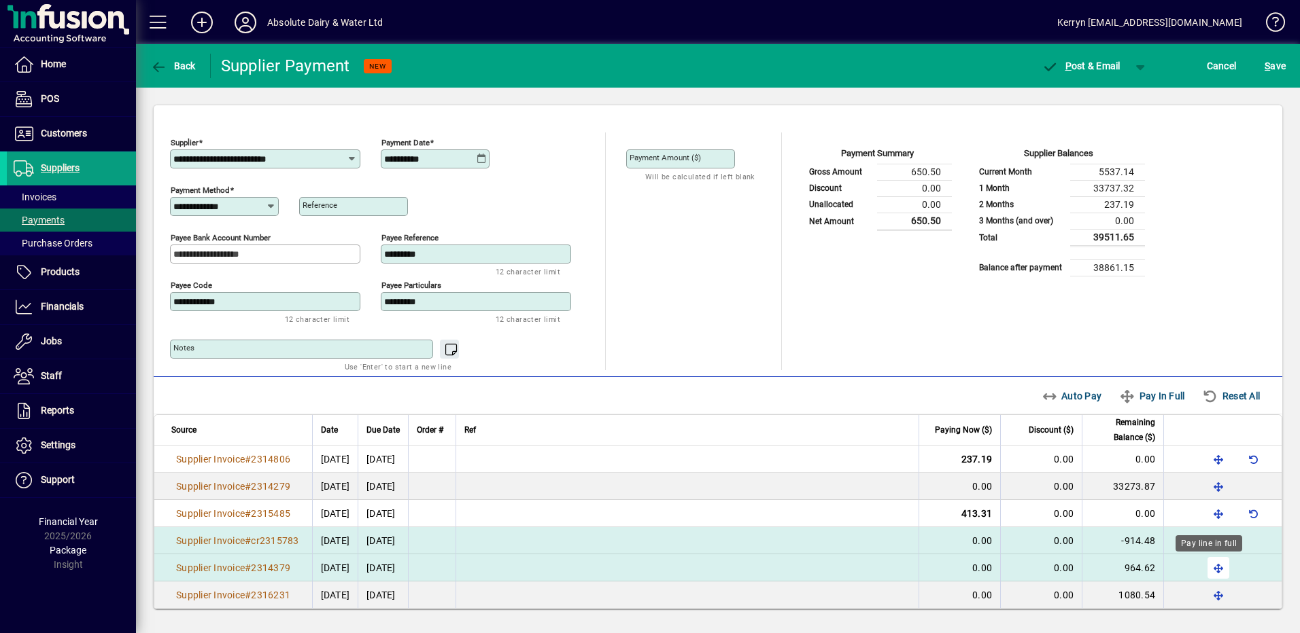
click at [1204, 568] on span "button" at bounding box center [1218, 568] width 33 height 33
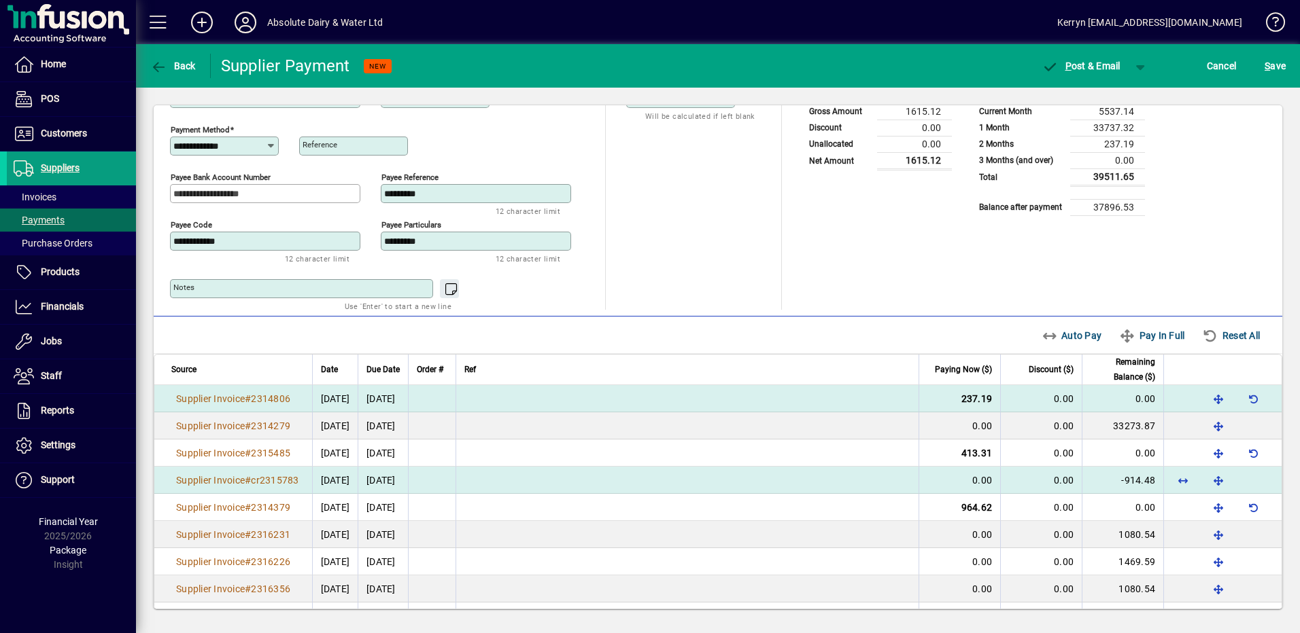
scroll to position [120, 0]
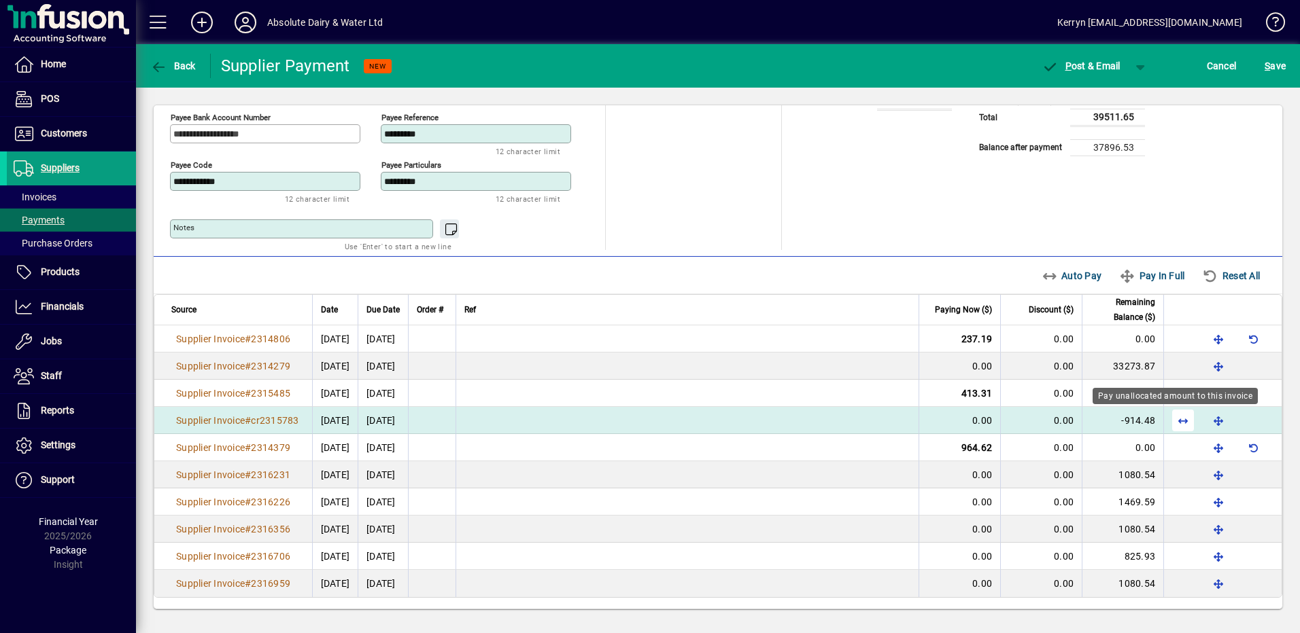
click at [1171, 424] on span "button" at bounding box center [1182, 420] width 33 height 33
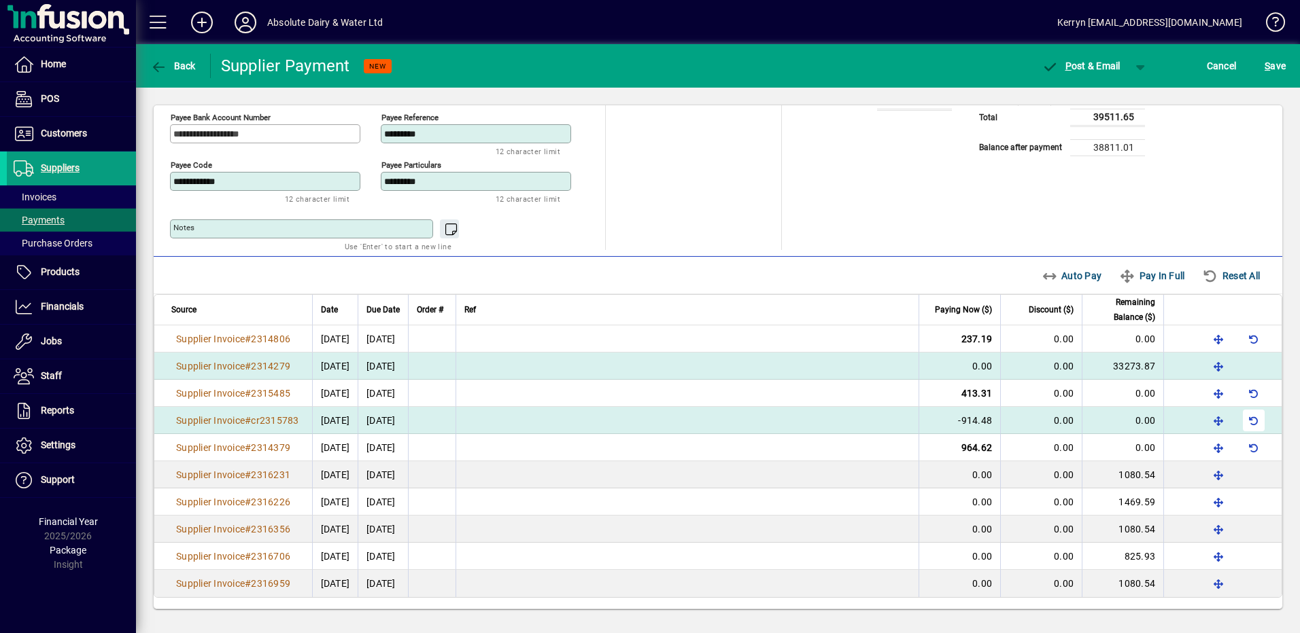
click at [1054, 364] on span "0.00" at bounding box center [1064, 366] width 20 height 11
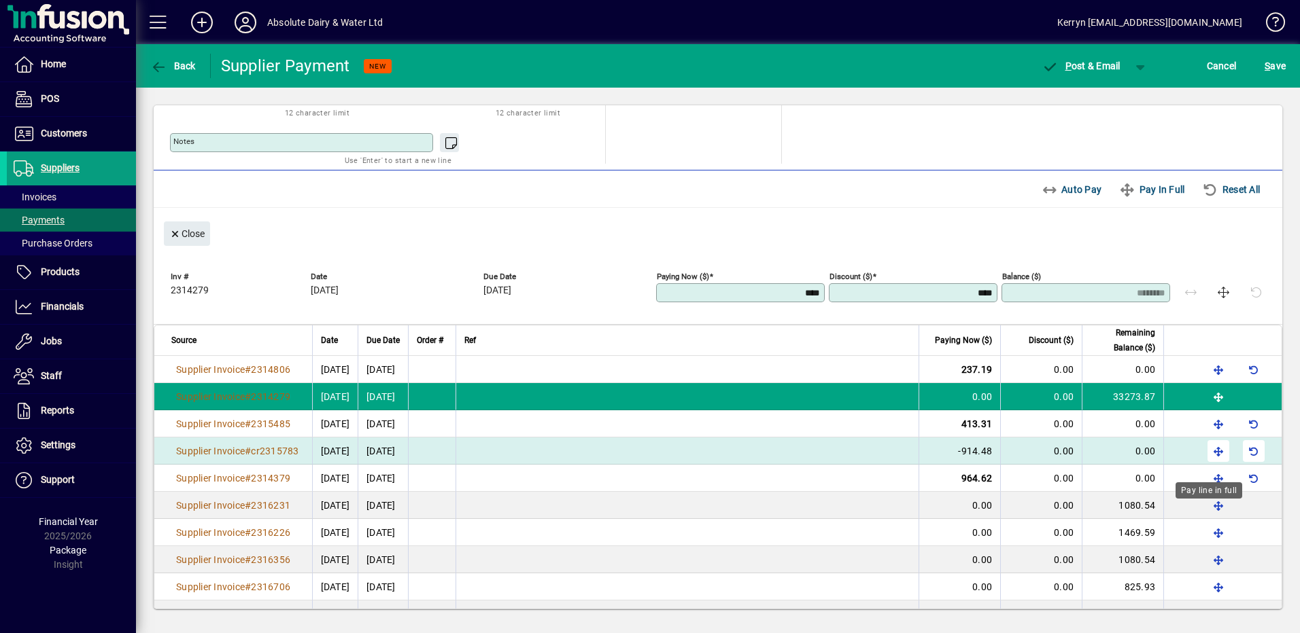
scroll to position [237, 0]
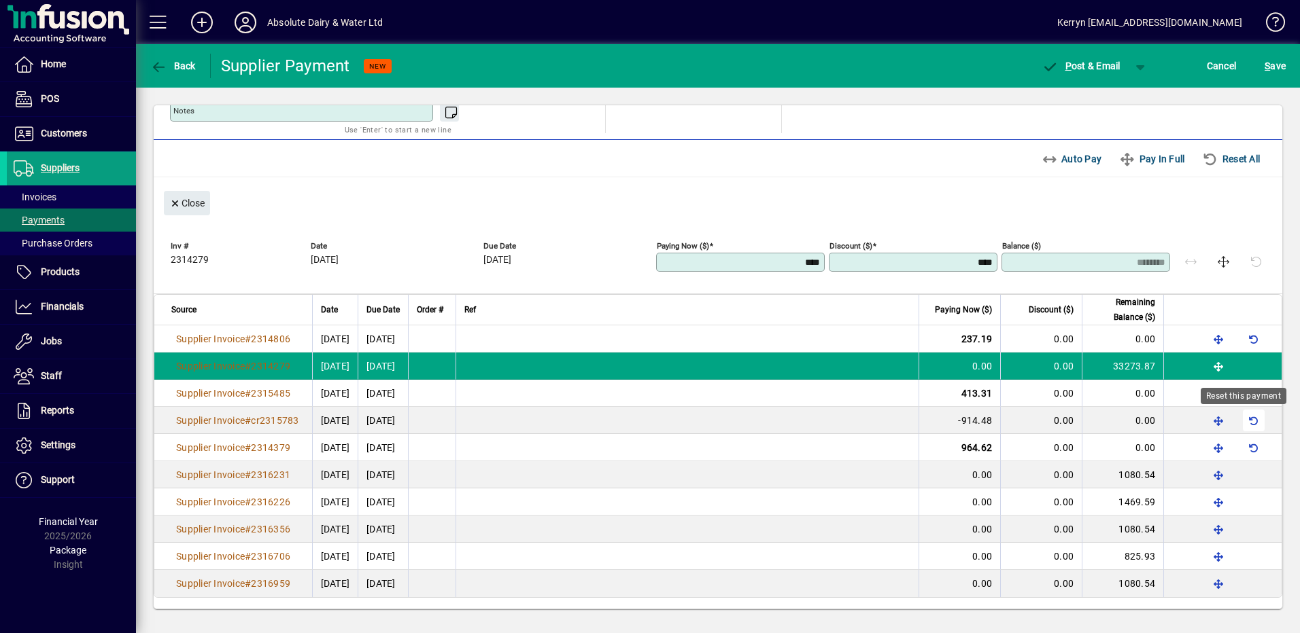
click at [1249, 417] on span "button" at bounding box center [1253, 420] width 33 height 33
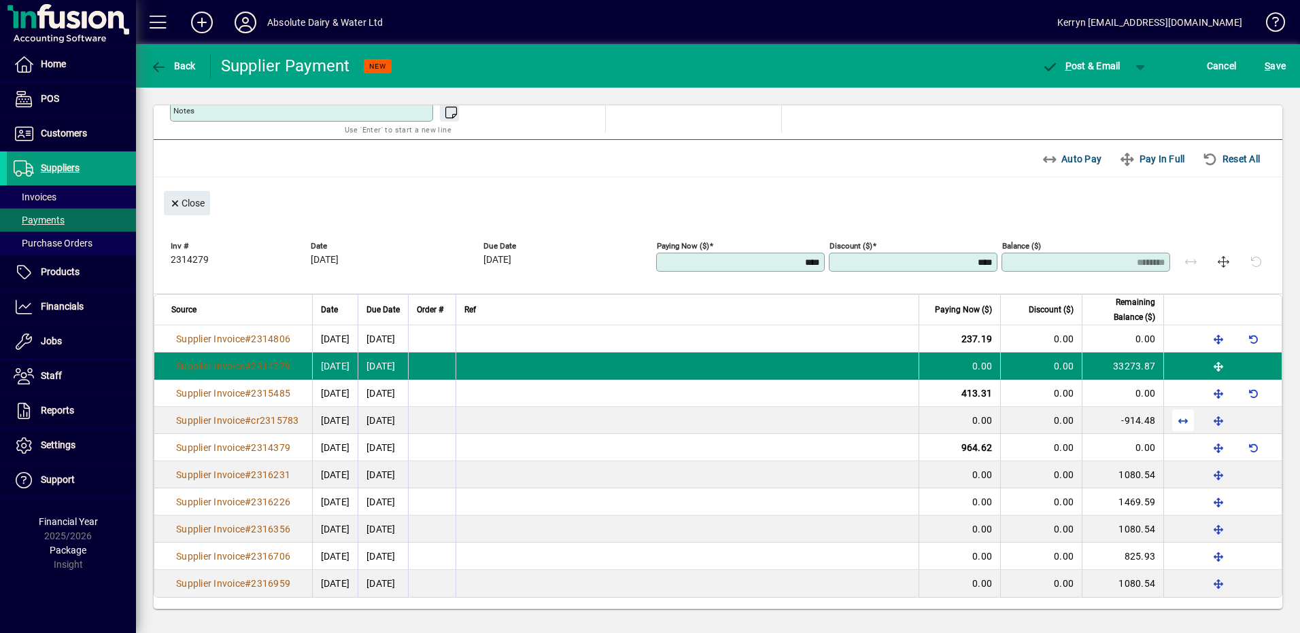
click at [972, 363] on span "0.00" at bounding box center [982, 366] width 20 height 11
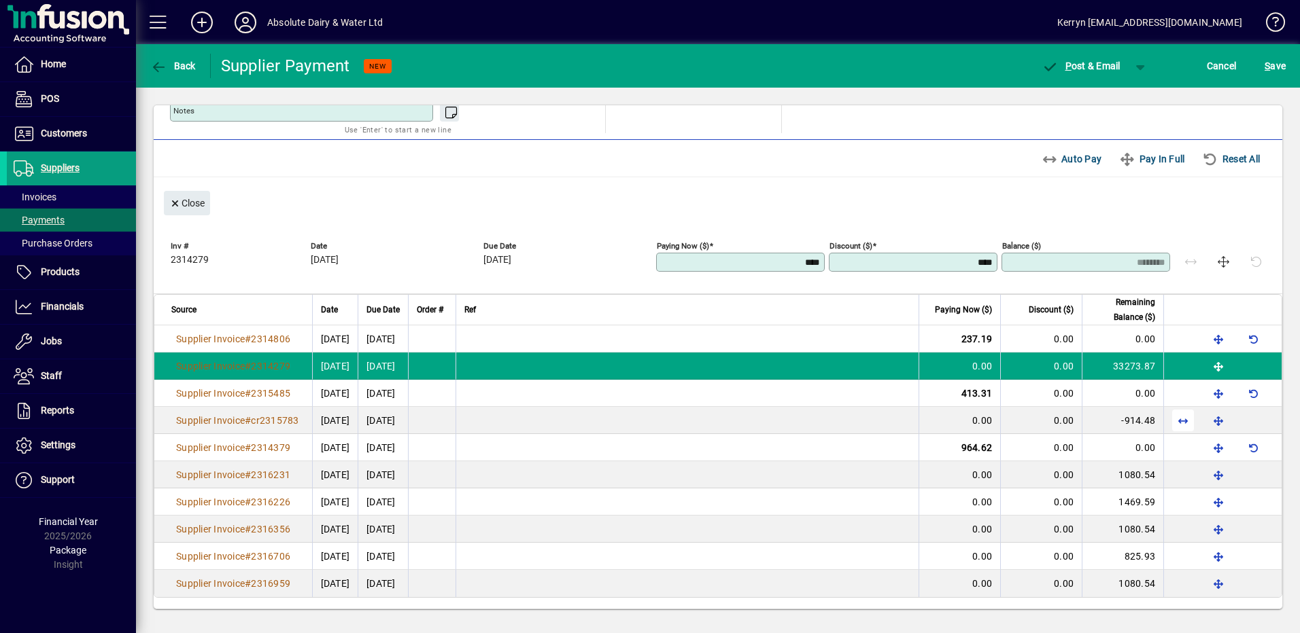
click at [750, 264] on input "****" at bounding box center [741, 262] width 164 height 11
type input "*****"
type input "********"
type input "******"
type input "********"
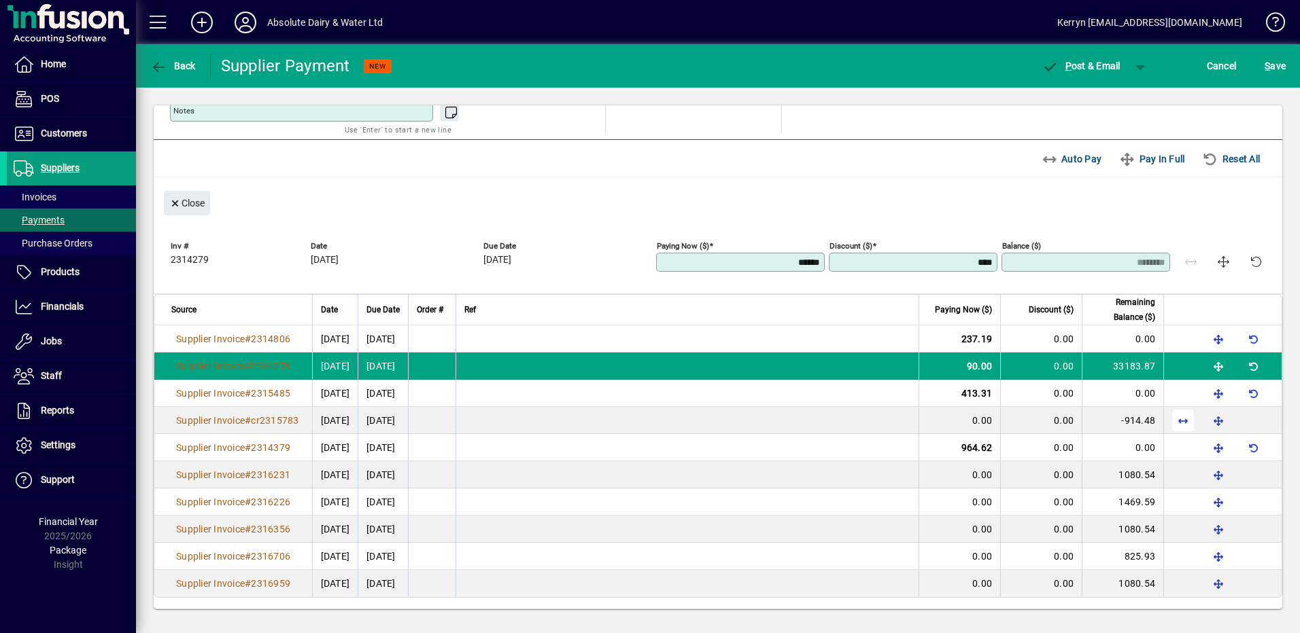
type input "*******"
type input "********"
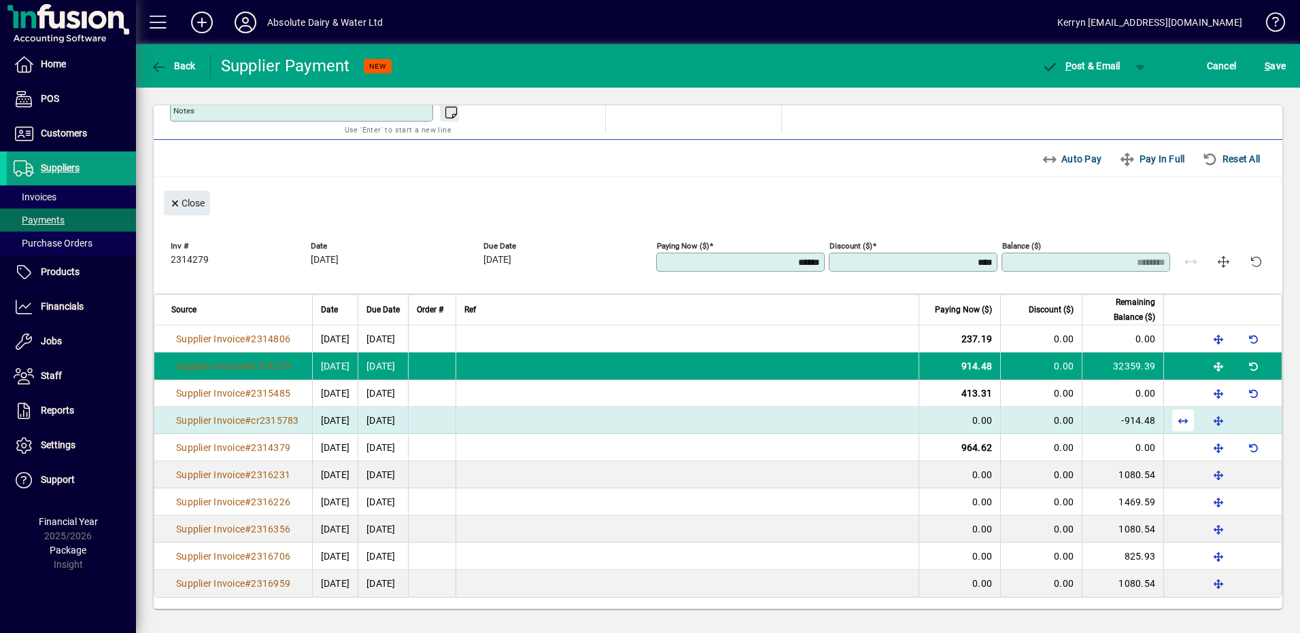
click at [964, 429] on td "0.00" at bounding box center [959, 420] width 82 height 27
type input "****"
type input "*******"
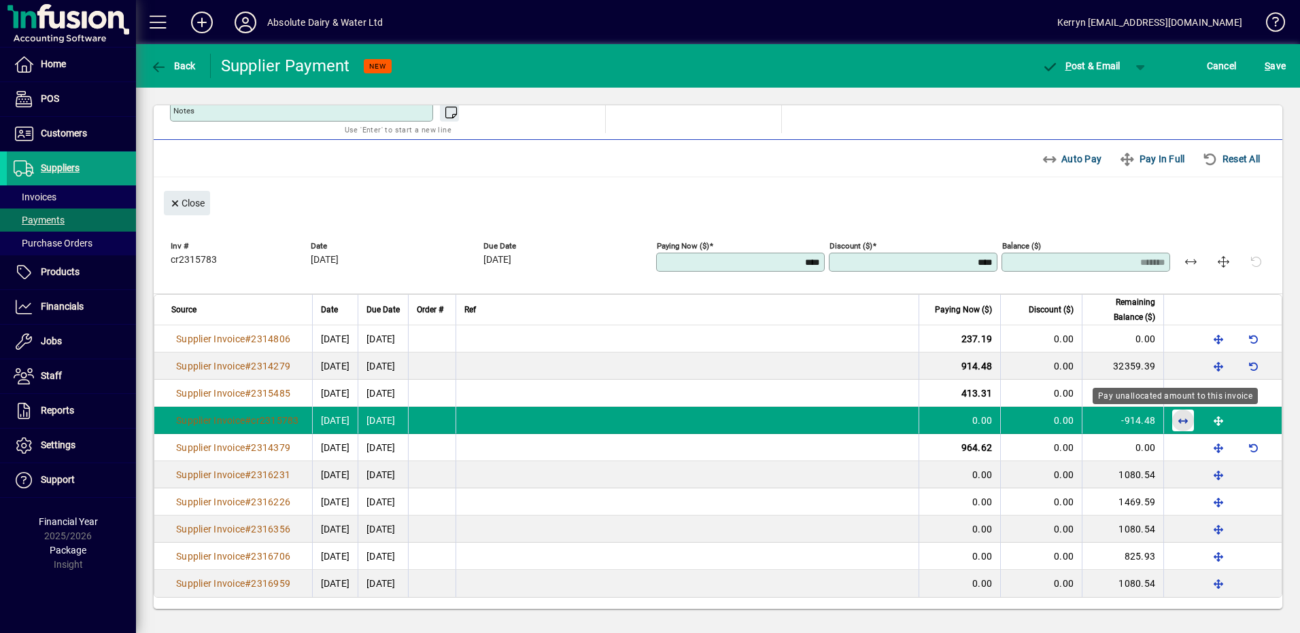
click at [1172, 424] on span "button" at bounding box center [1182, 420] width 33 height 33
type input "*******"
type input "****"
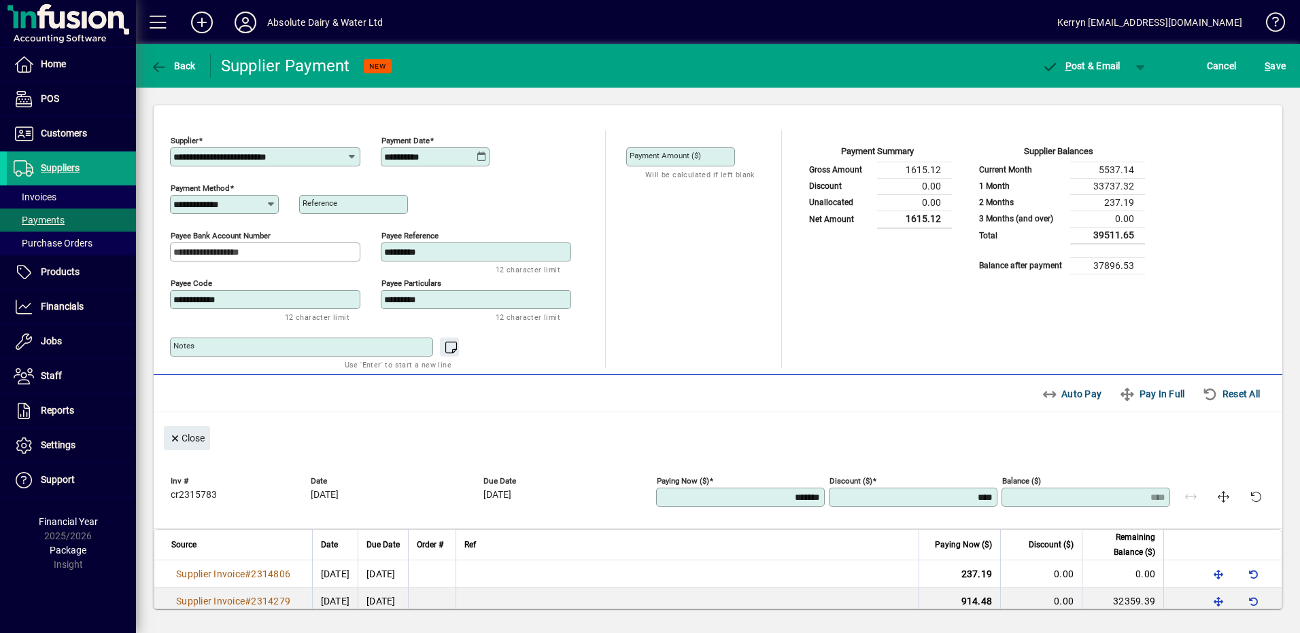
scroll to position [0, 0]
click at [1136, 65] on span "button" at bounding box center [1140, 66] width 33 height 33
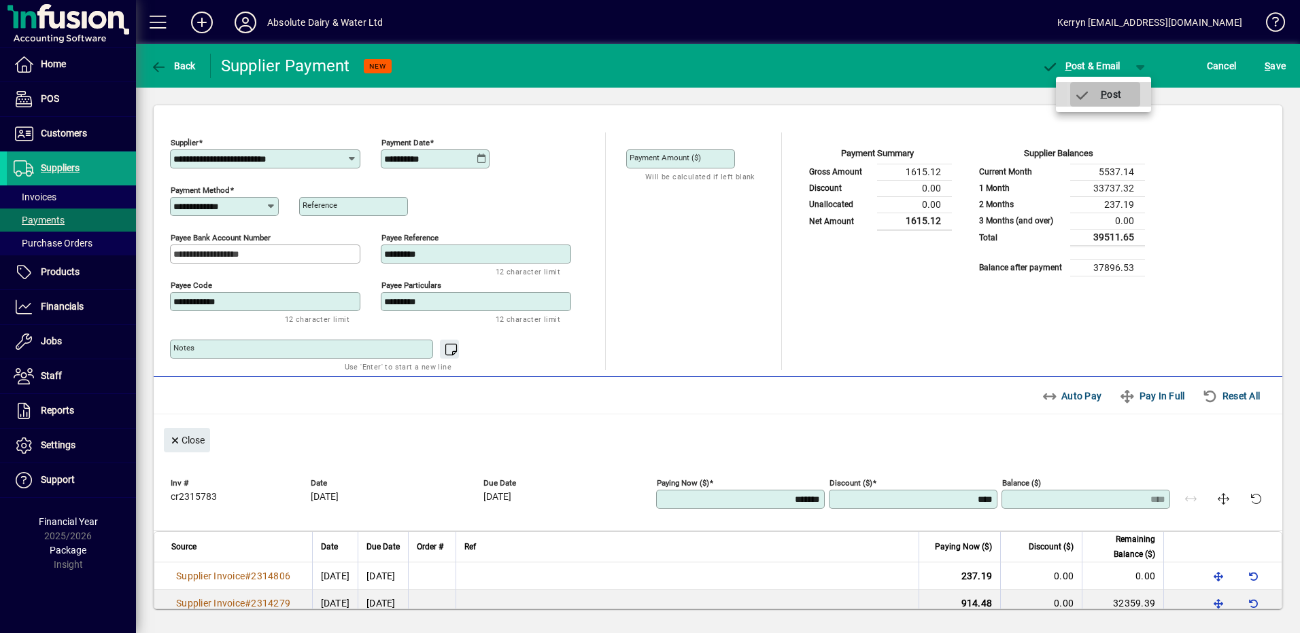
click at [1111, 95] on span "P ost" at bounding box center [1097, 94] width 48 height 11
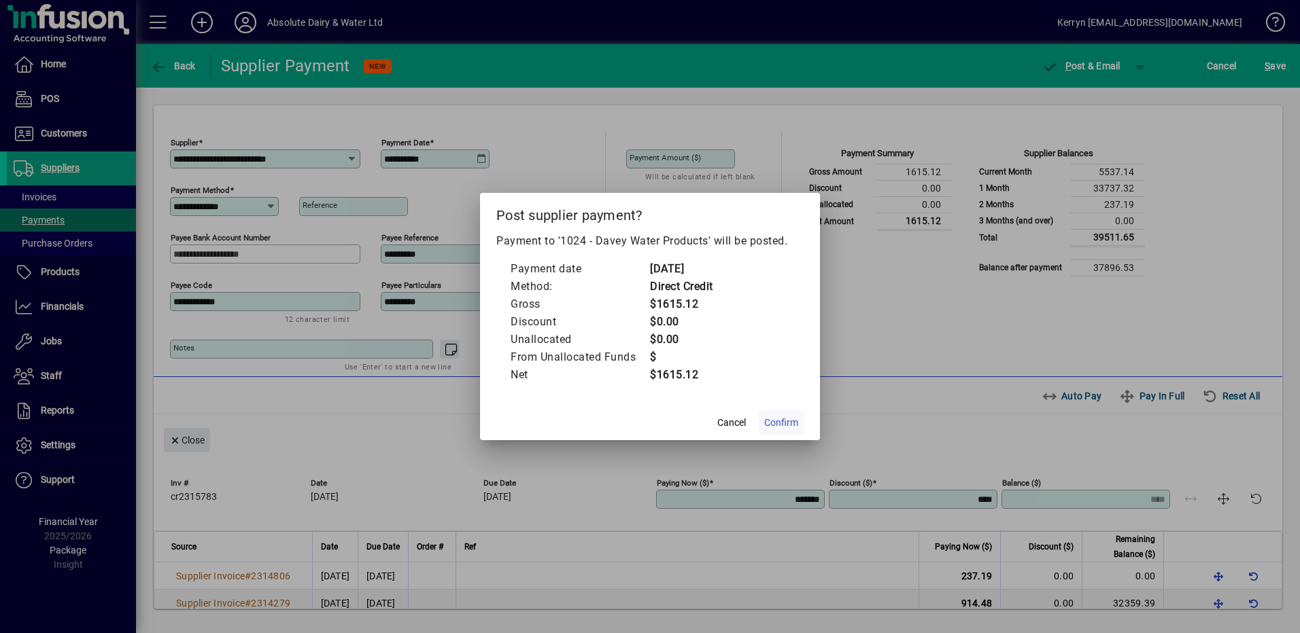
click at [788, 425] on span "Confirm" at bounding box center [781, 423] width 34 height 14
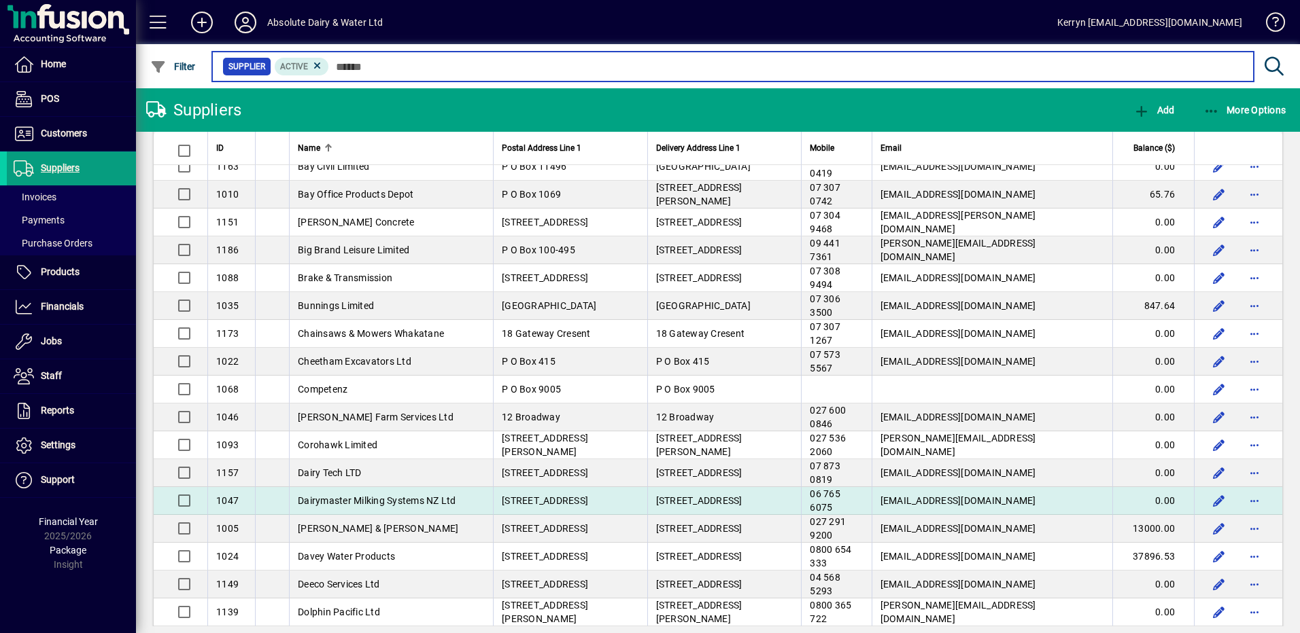
scroll to position [544, 0]
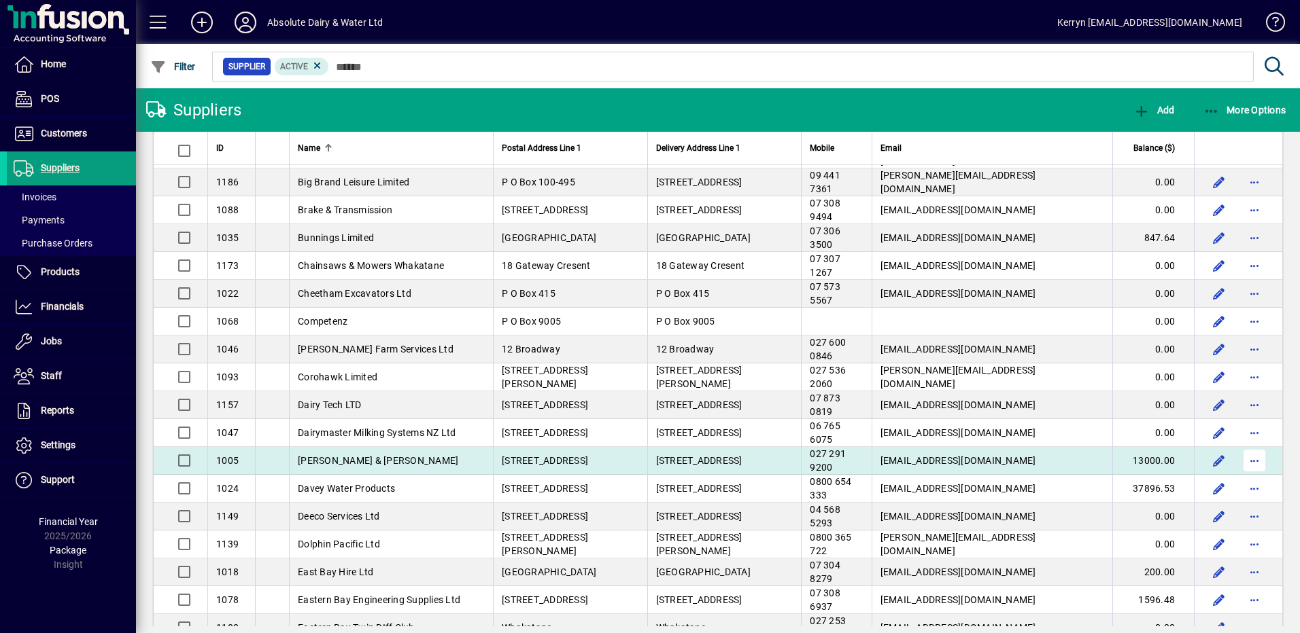
click at [1257, 459] on span "button" at bounding box center [1254, 461] width 33 height 33
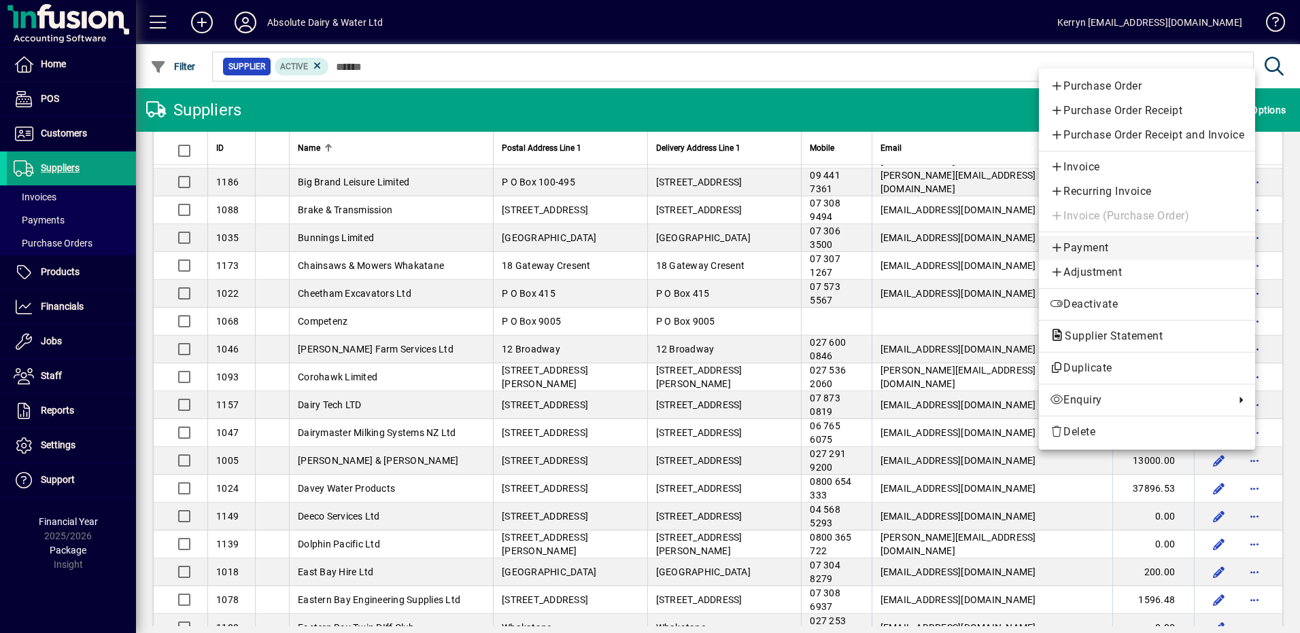
click at [1088, 245] on span "Payment" at bounding box center [1146, 248] width 194 height 16
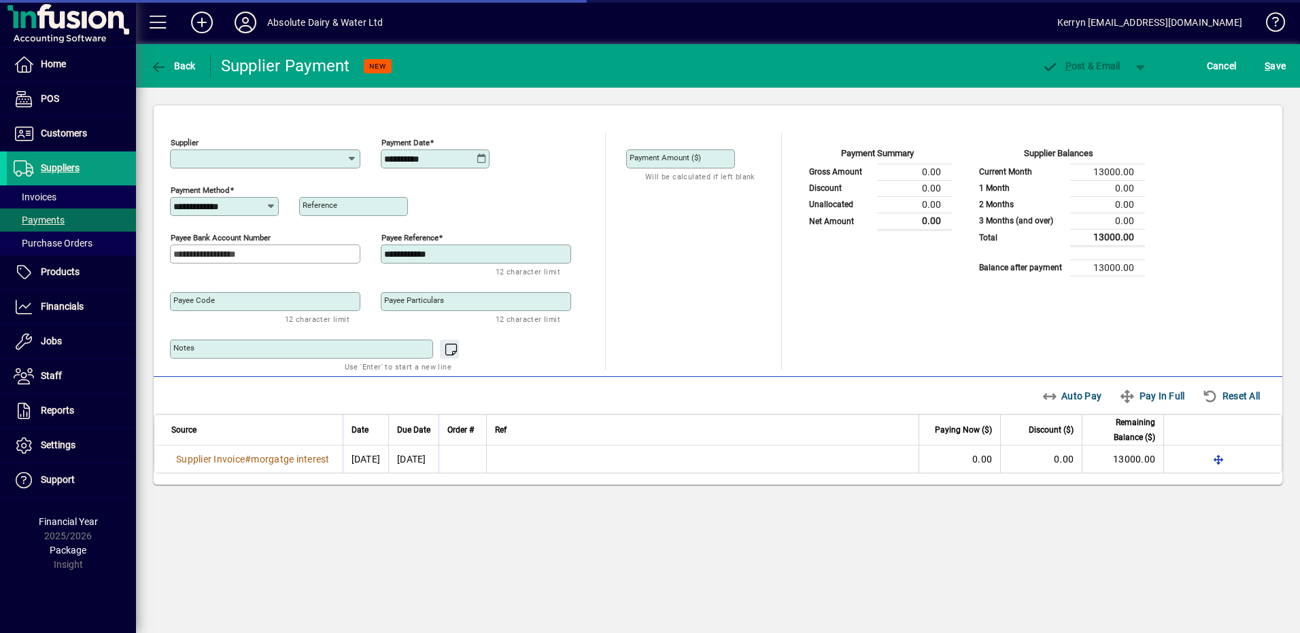
type input "**********"
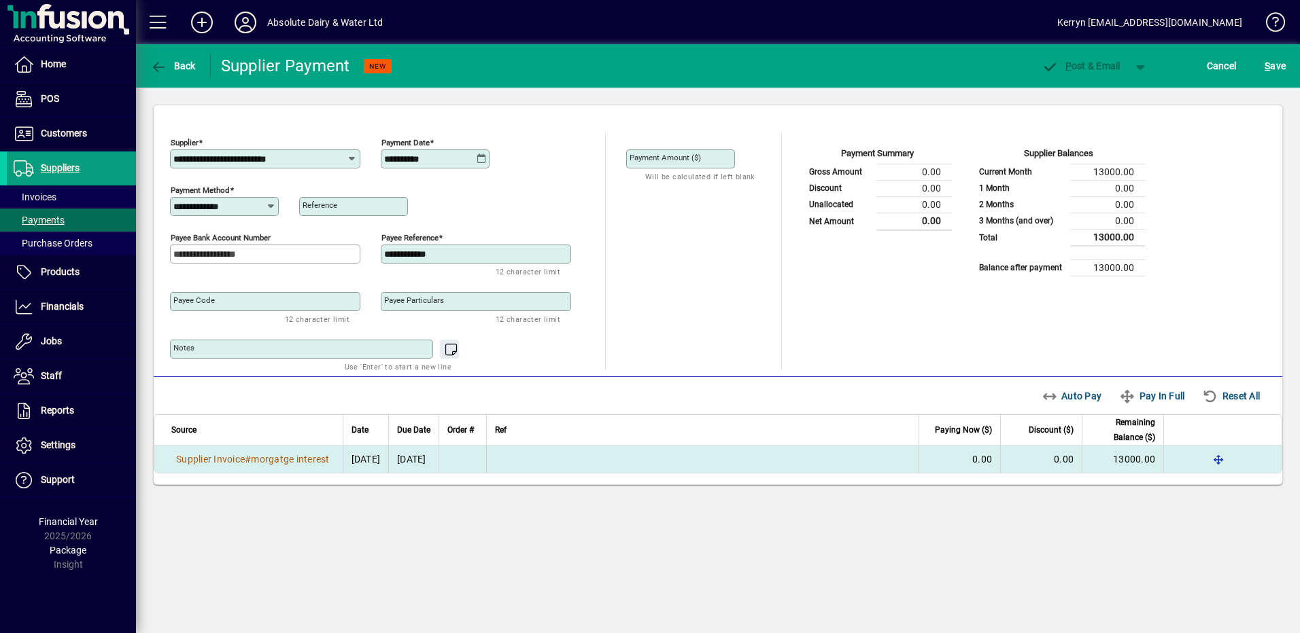
click at [983, 464] on span "0.00" at bounding box center [982, 459] width 20 height 11
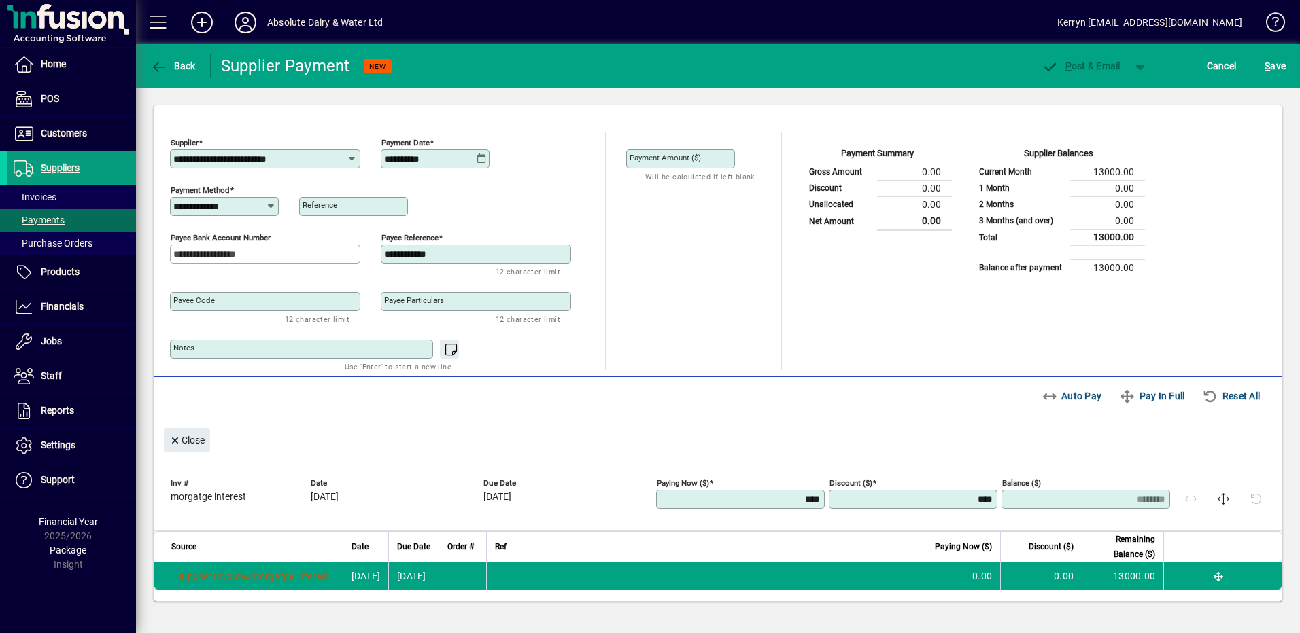
click at [760, 498] on input "****" at bounding box center [741, 499] width 164 height 11
type input "*****"
type input "********"
type input "******"
type input "********"
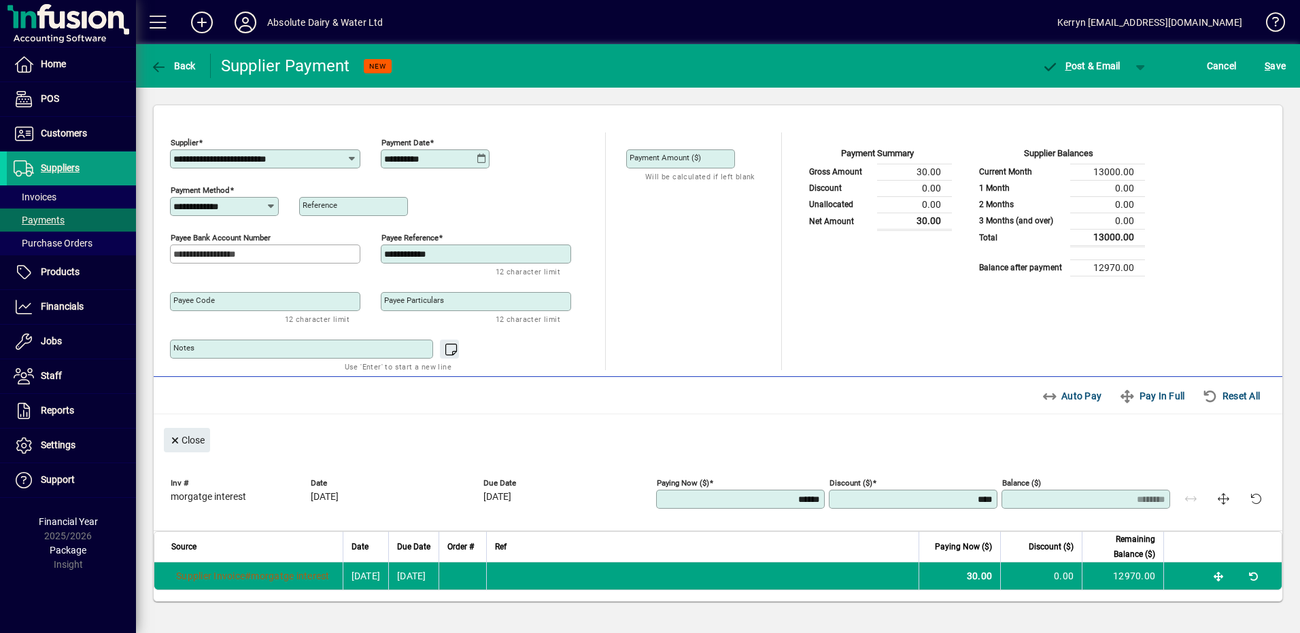
type input "*******"
type input "********"
type input "*******"
click at [1158, 65] on div "P ost & Email Cancel S ave" at bounding box center [1162, 66] width 276 height 24
click at [1149, 66] on span "button" at bounding box center [1140, 66] width 33 height 33
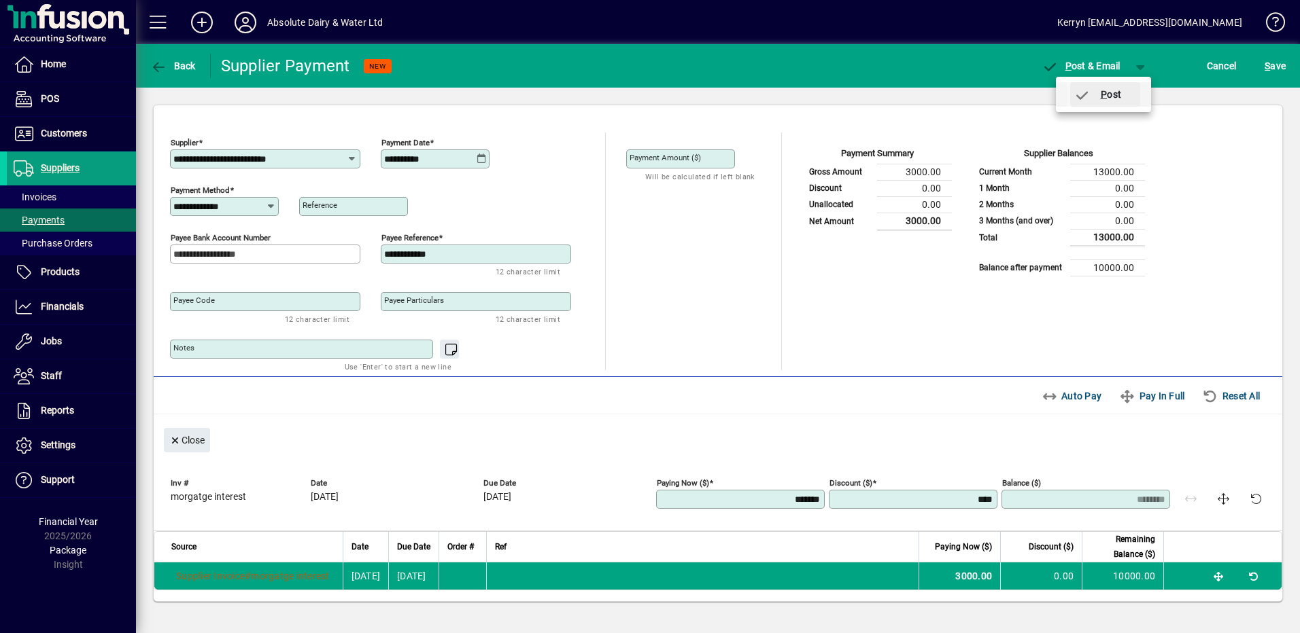
click at [1136, 90] on span "button" at bounding box center [1105, 94] width 70 height 33
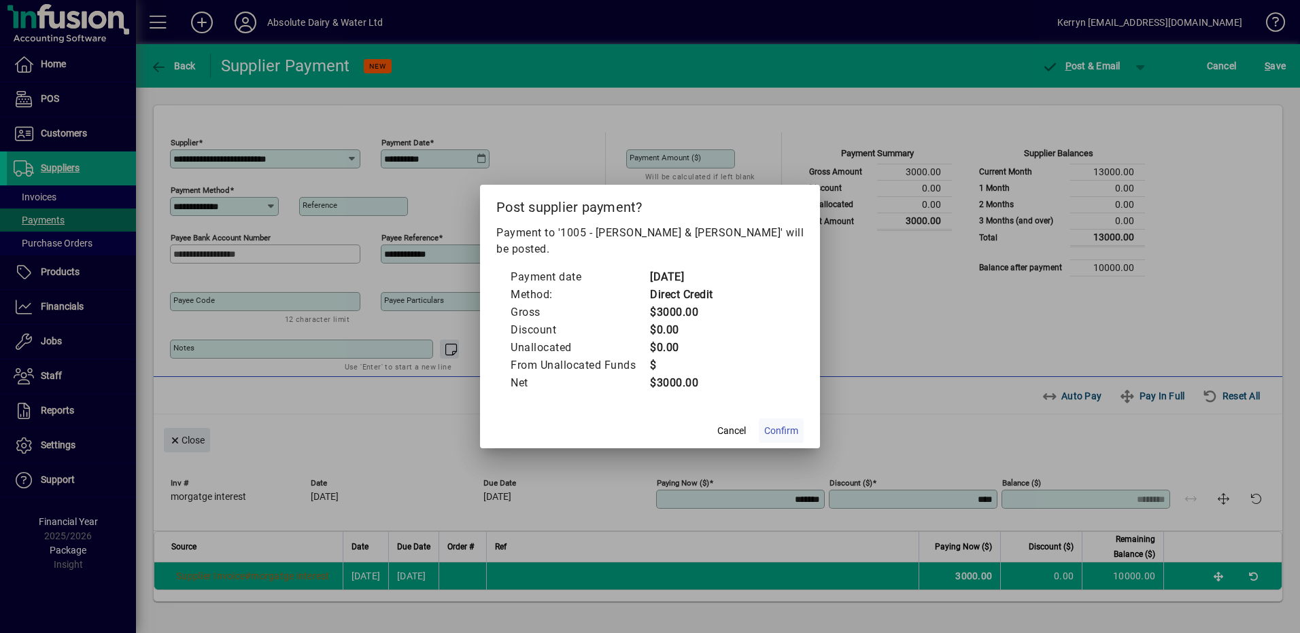
click at [790, 432] on span at bounding box center [781, 431] width 45 height 33
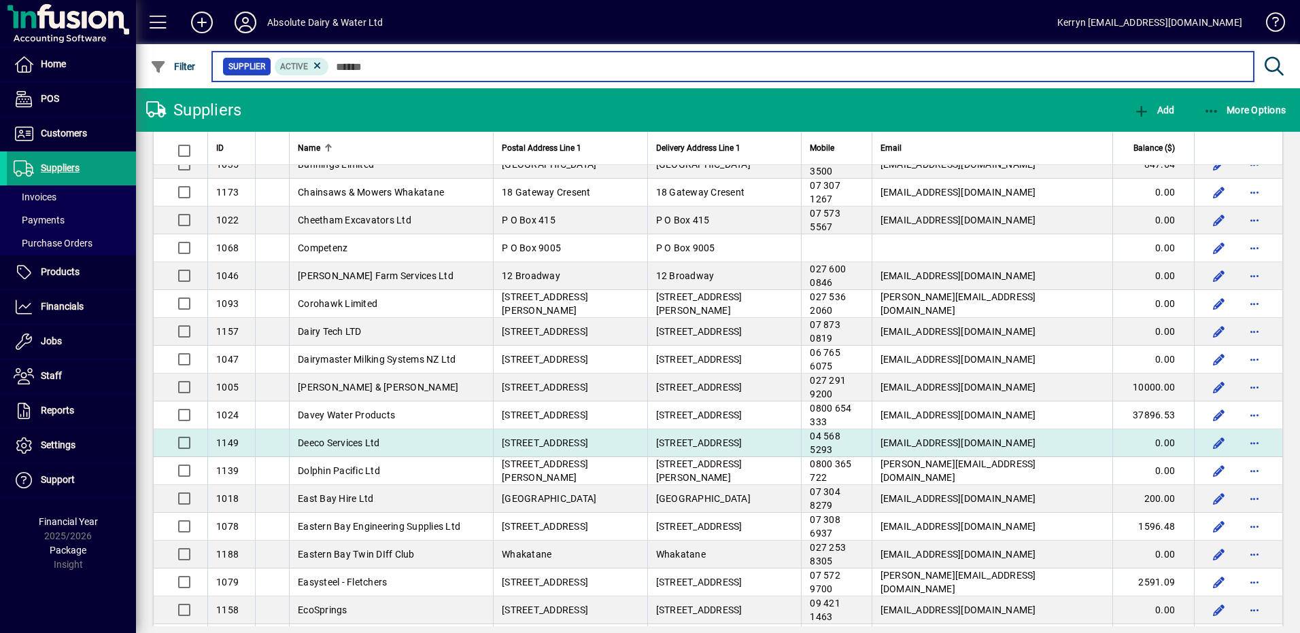
scroll to position [680, 0]
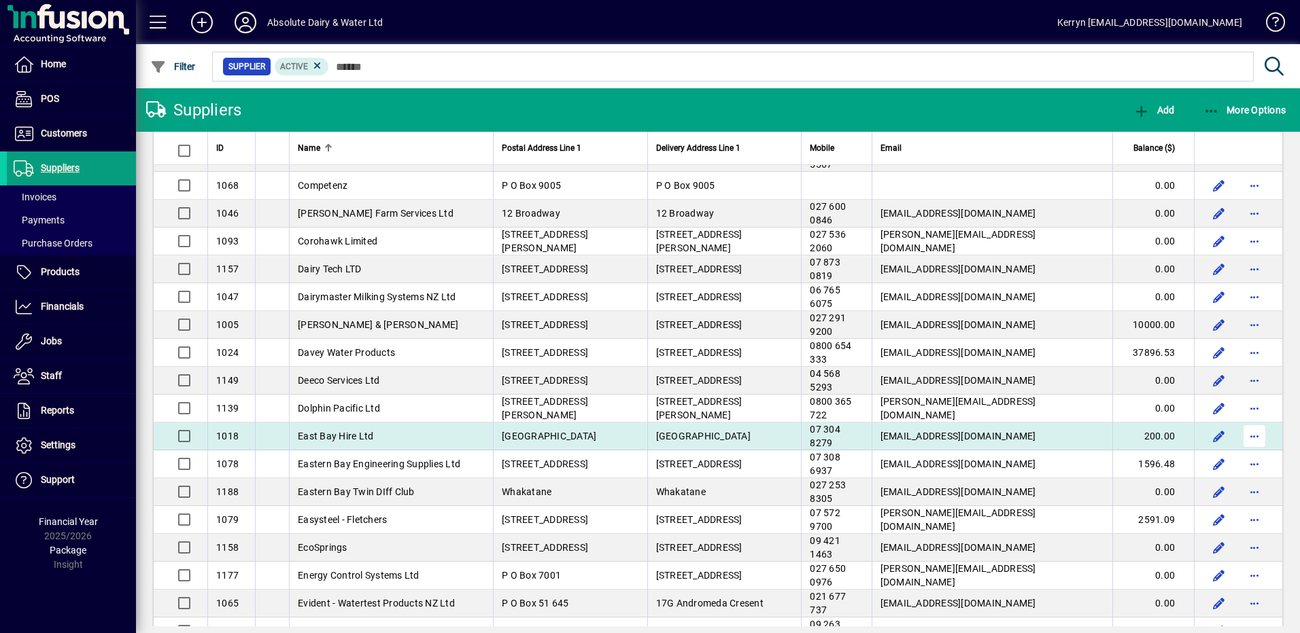
click at [1255, 436] on span "button" at bounding box center [1254, 436] width 33 height 33
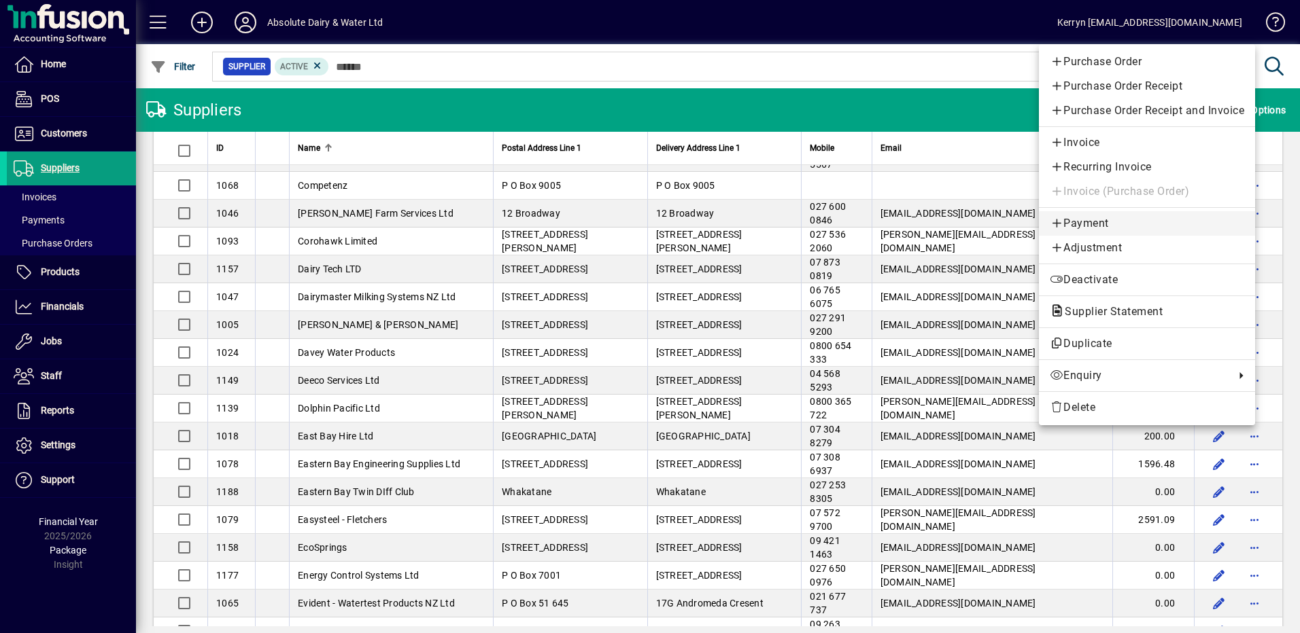
click at [1105, 224] on span "Payment" at bounding box center [1146, 223] width 194 height 16
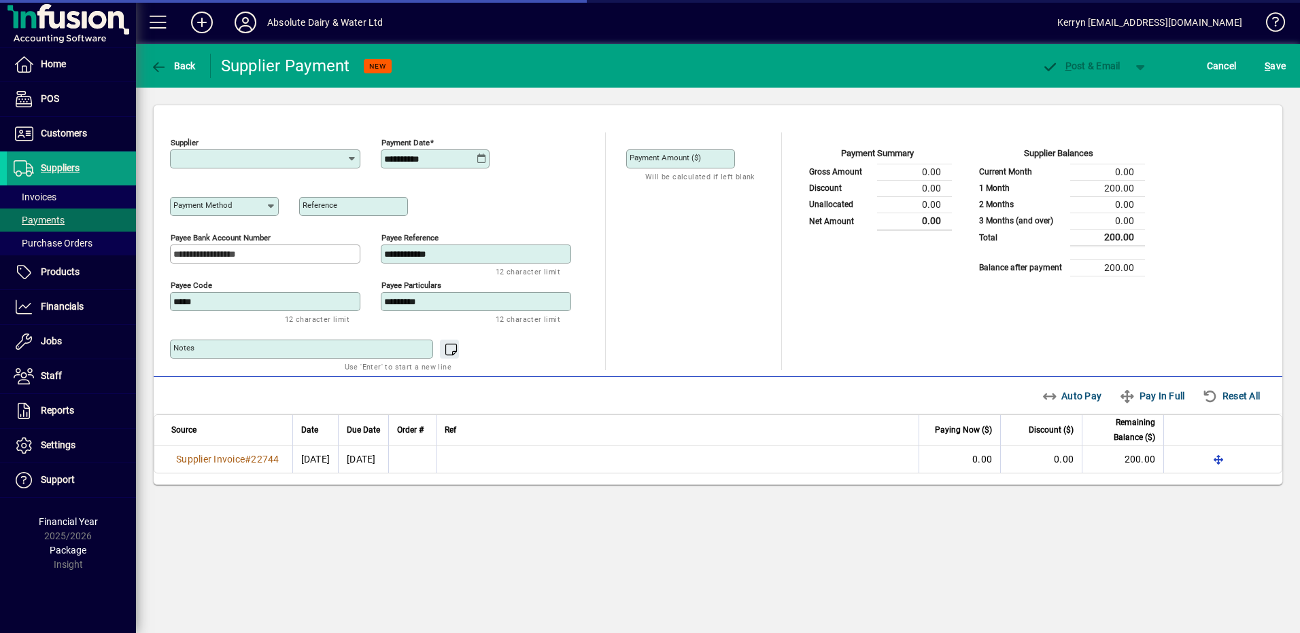
type input "**********"
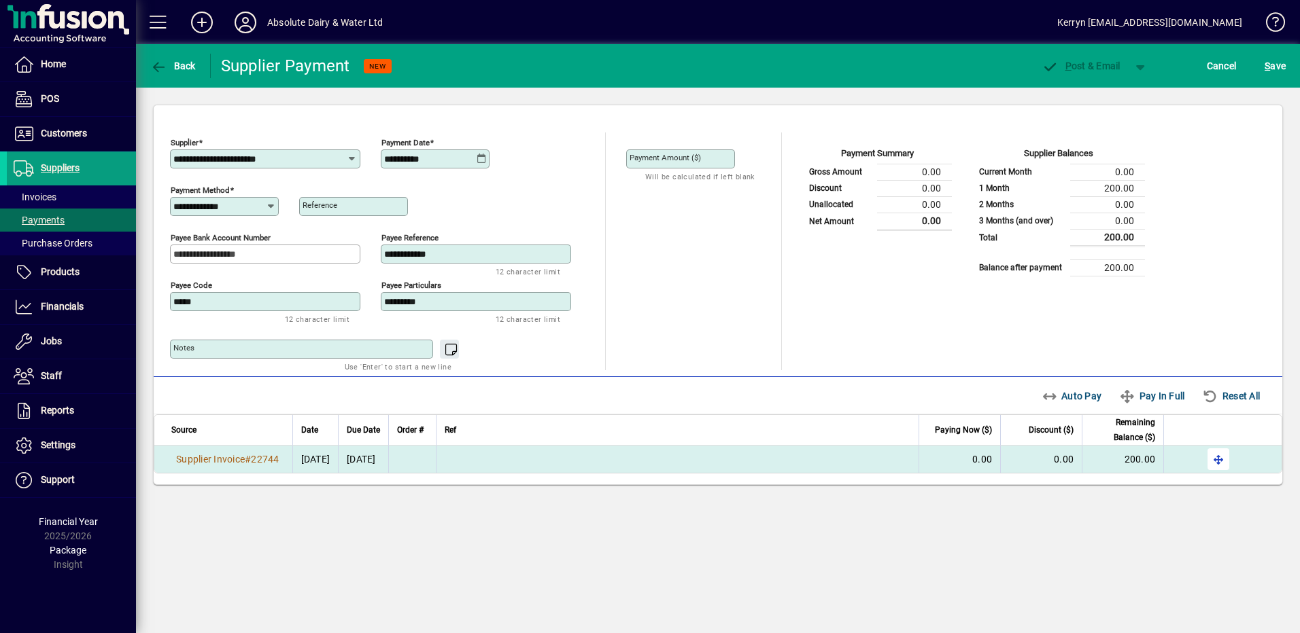
click at [1223, 458] on span "button" at bounding box center [1218, 459] width 33 height 33
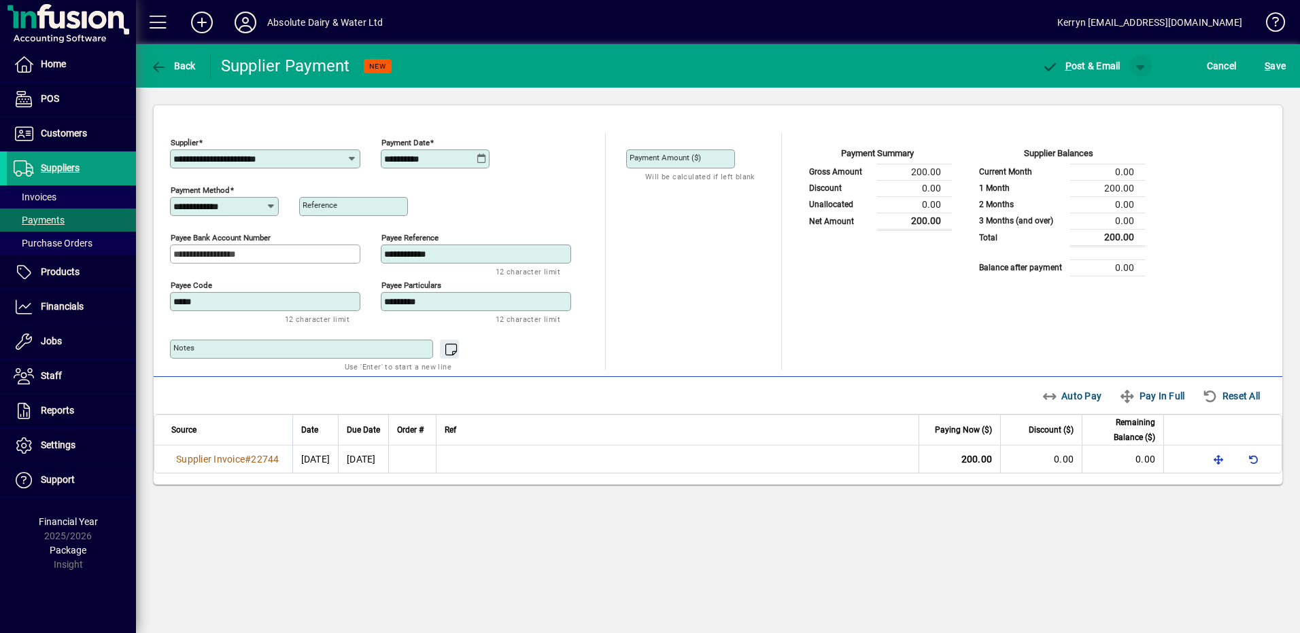
click at [1147, 69] on span "button" at bounding box center [1140, 66] width 33 height 33
click at [1098, 96] on span "P ost" at bounding box center [1097, 94] width 48 height 11
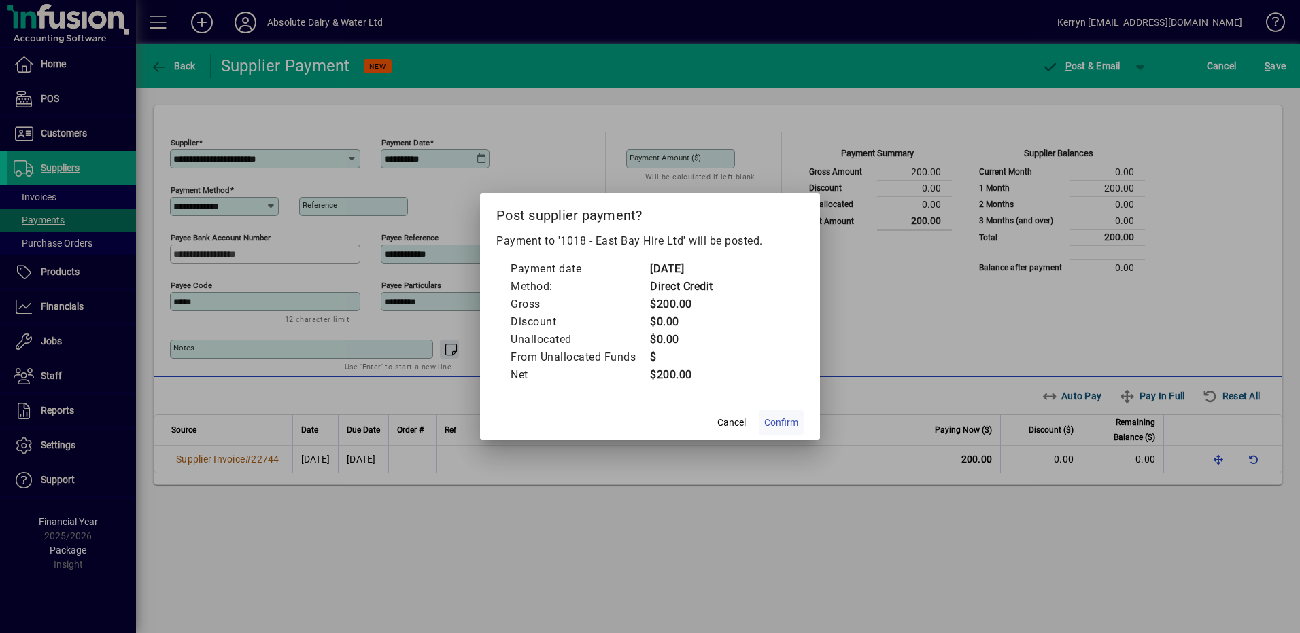
click at [774, 416] on span "Confirm" at bounding box center [781, 423] width 34 height 14
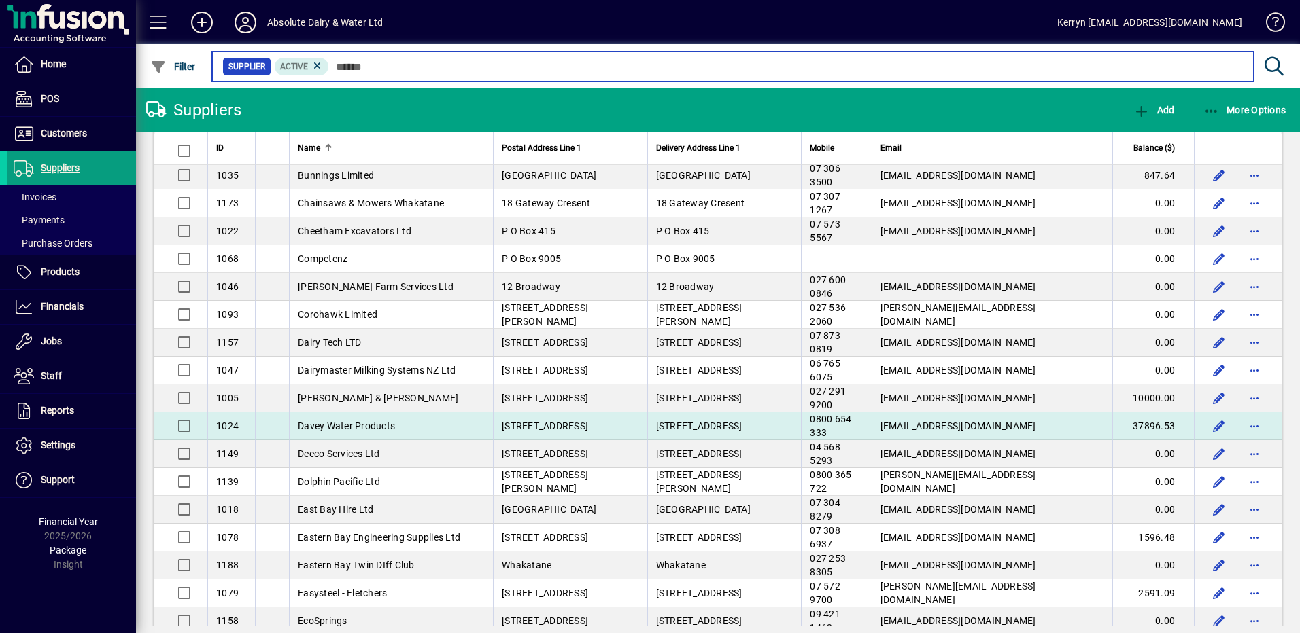
scroll to position [680, 0]
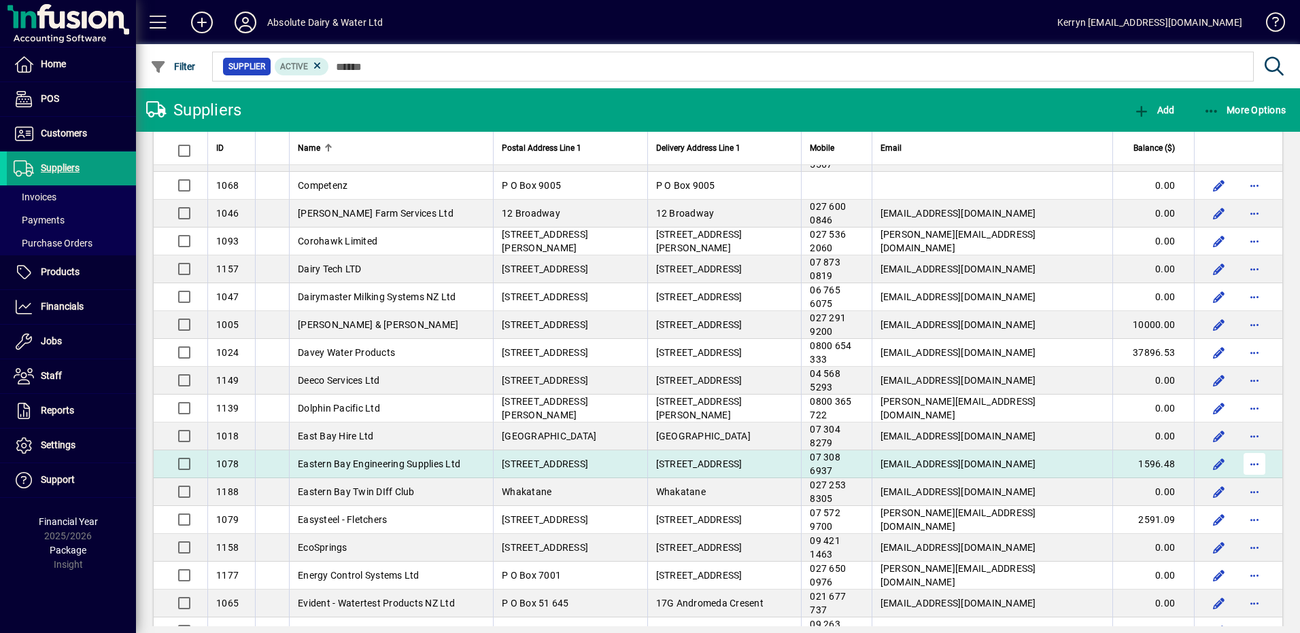
click at [1246, 463] on span "button" at bounding box center [1254, 464] width 33 height 33
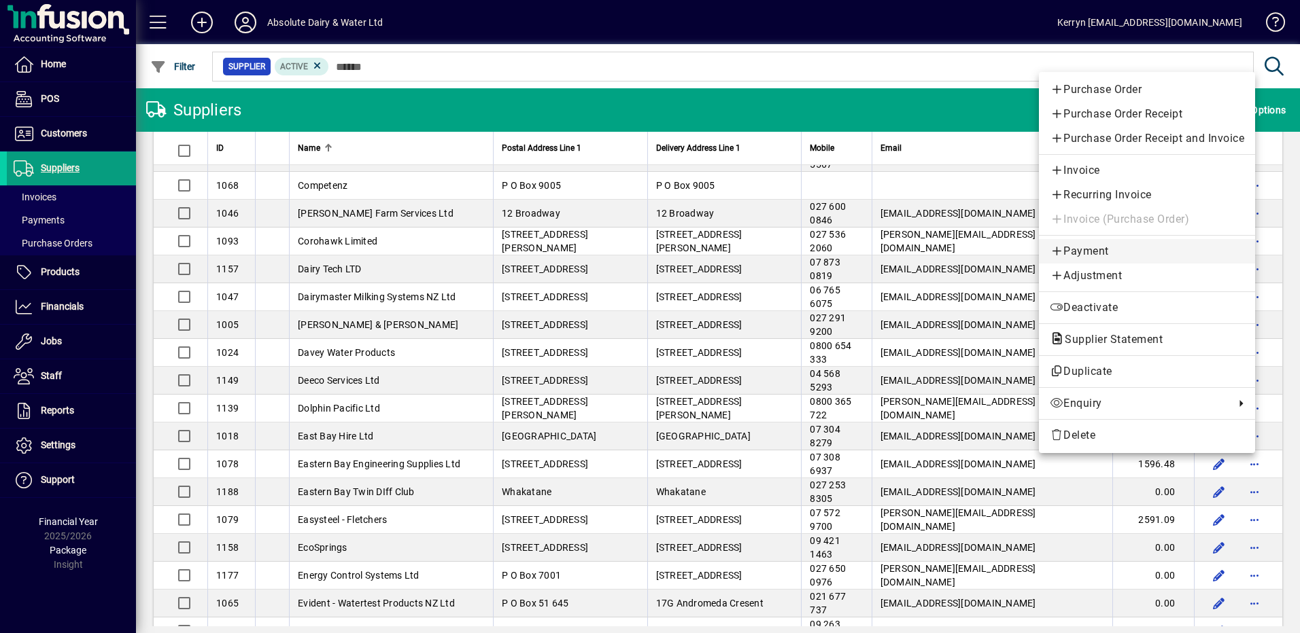
click at [1081, 247] on span "Payment" at bounding box center [1146, 251] width 194 height 16
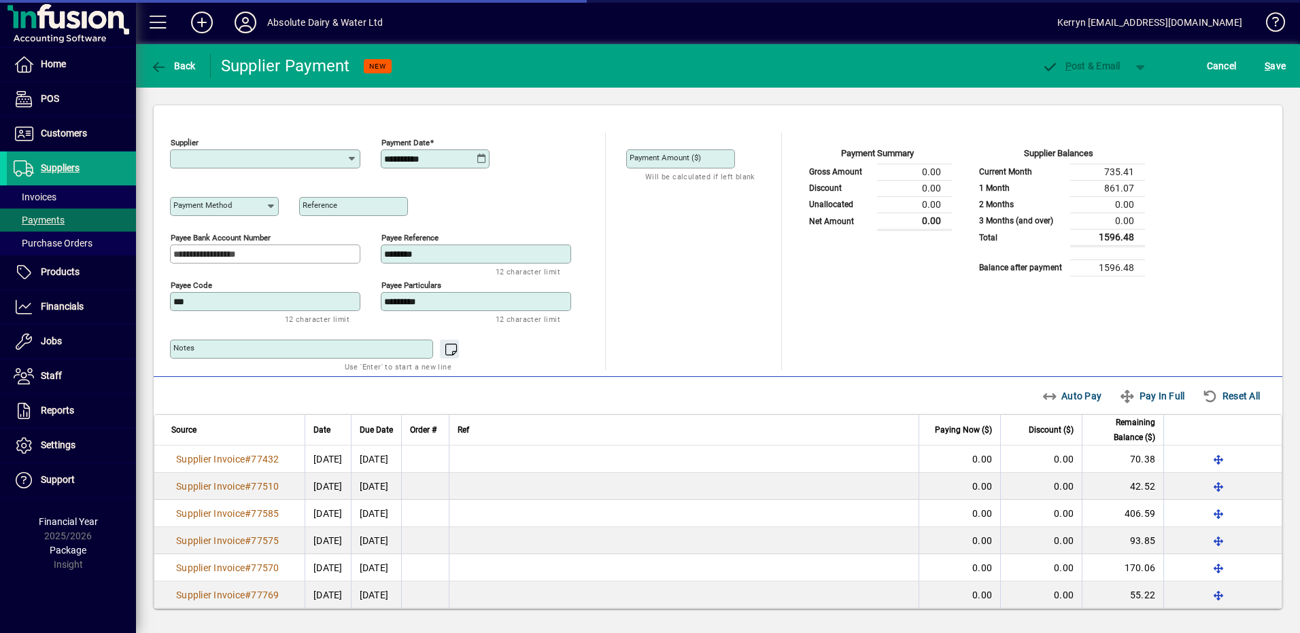
type input "**********"
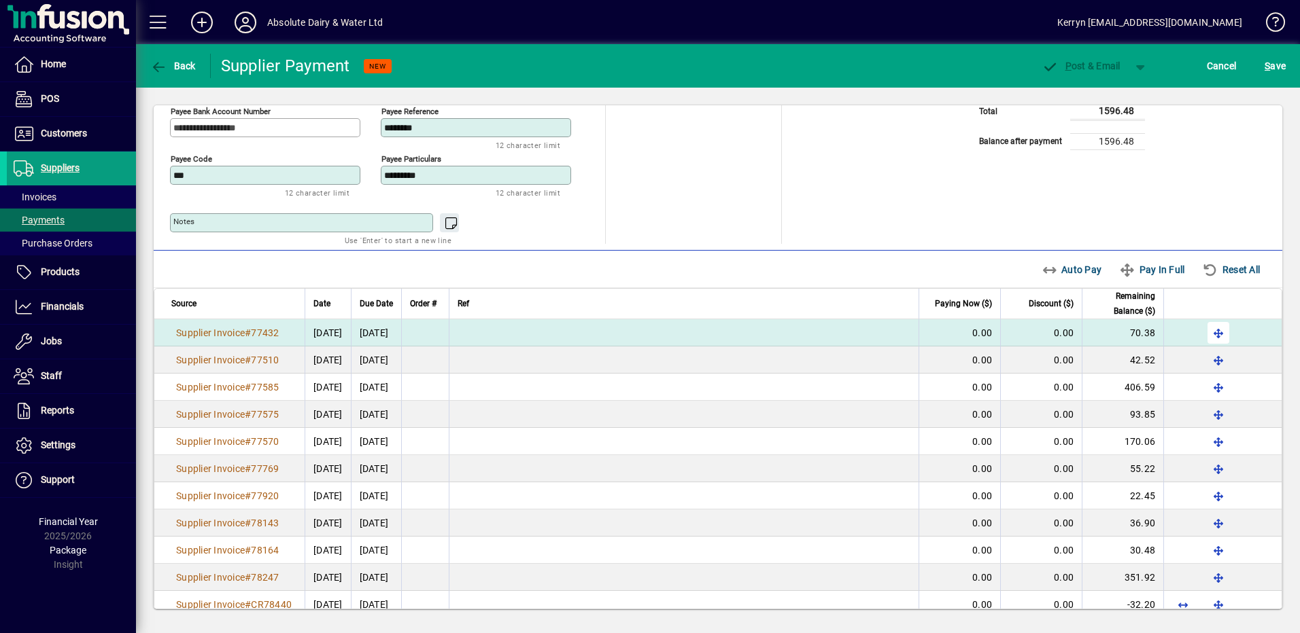
scroll to position [107, 0]
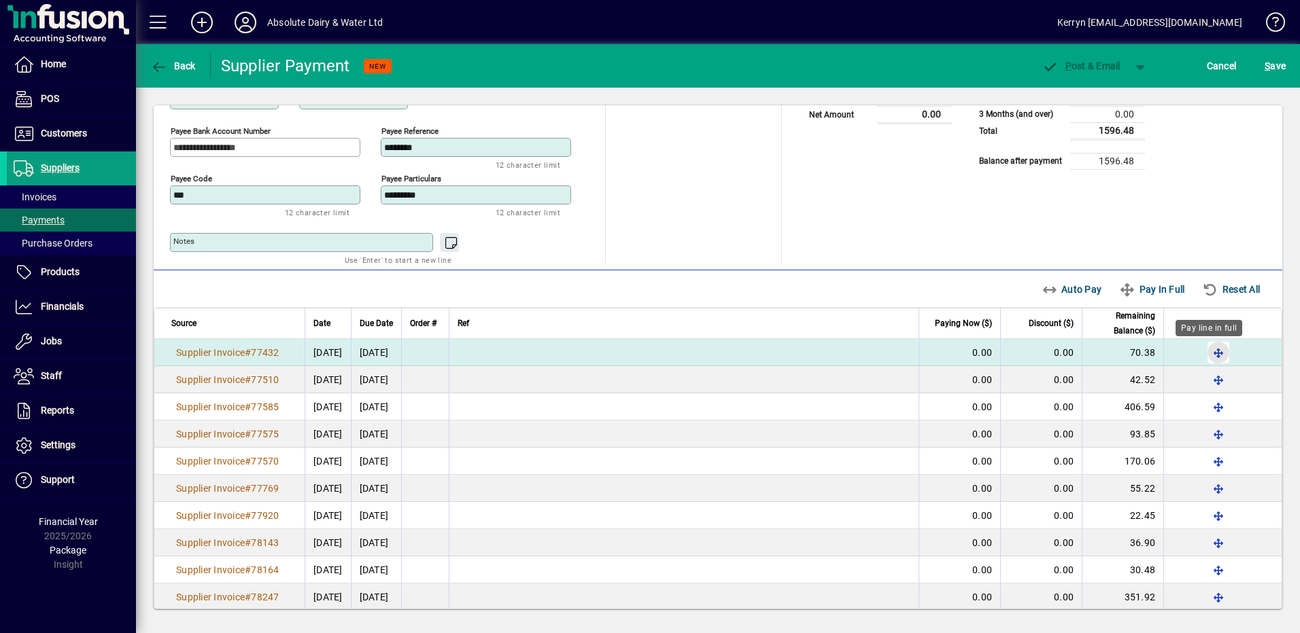
click at [1206, 356] on span "button" at bounding box center [1218, 352] width 33 height 33
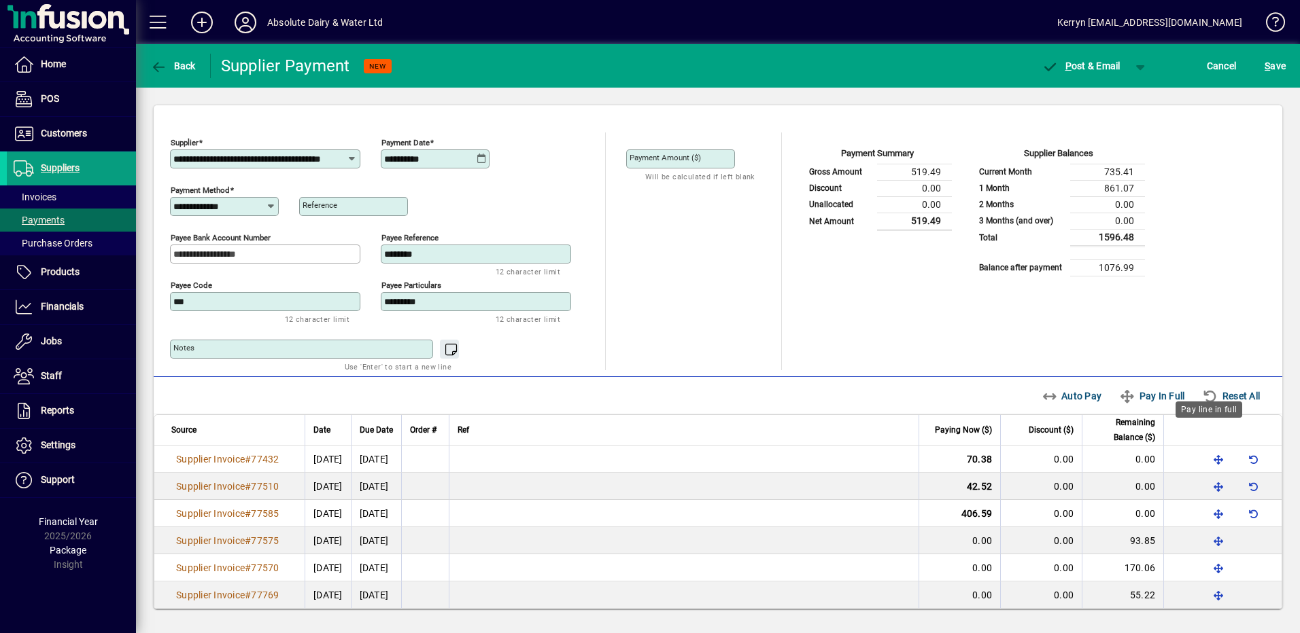
click at [1213, 525] on span "button" at bounding box center [1218, 541] width 33 height 33
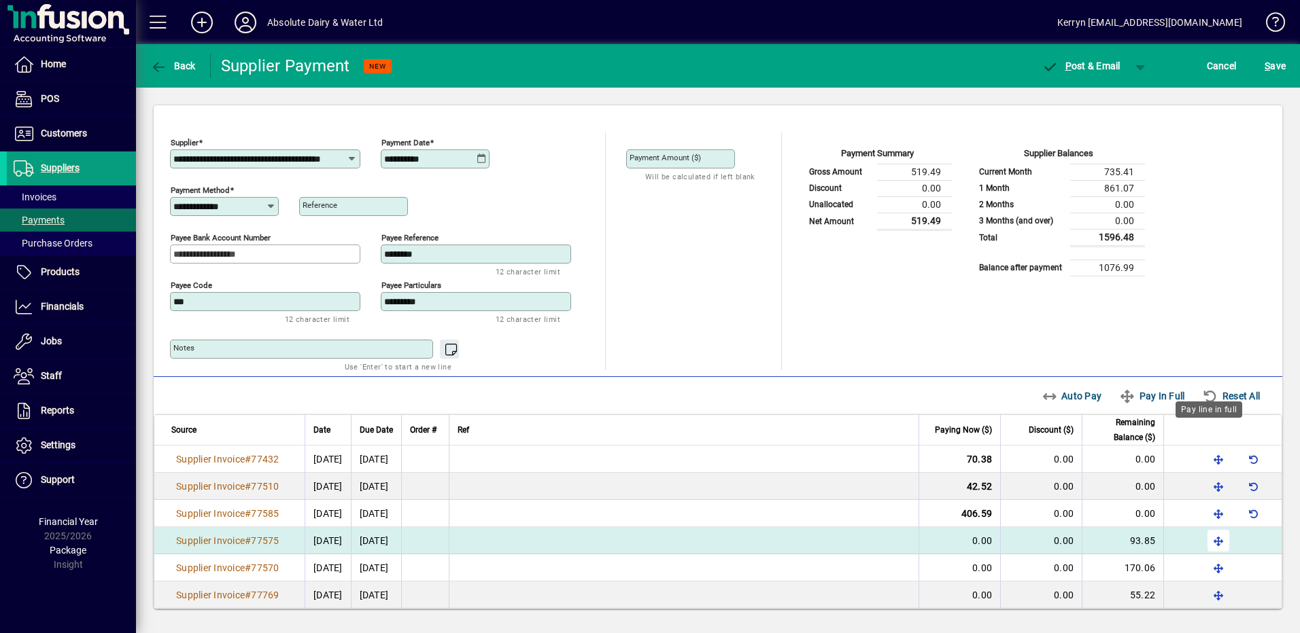
scroll to position [107, 0]
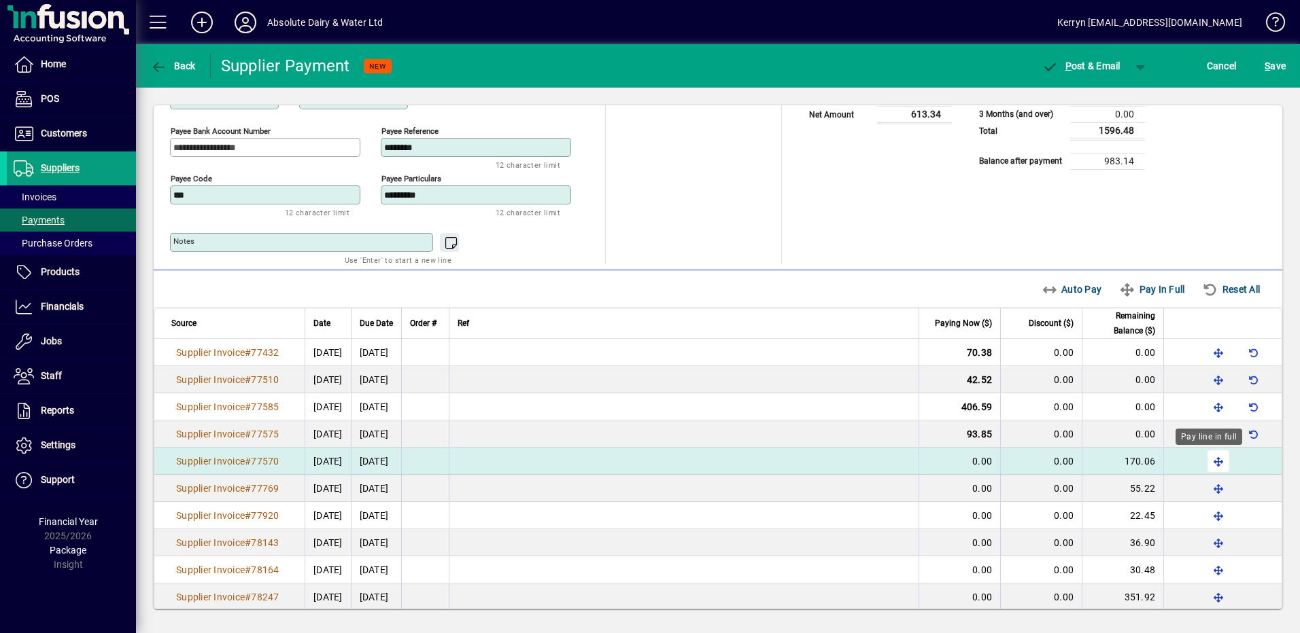
click at [1202, 459] on span "button" at bounding box center [1218, 461] width 33 height 33
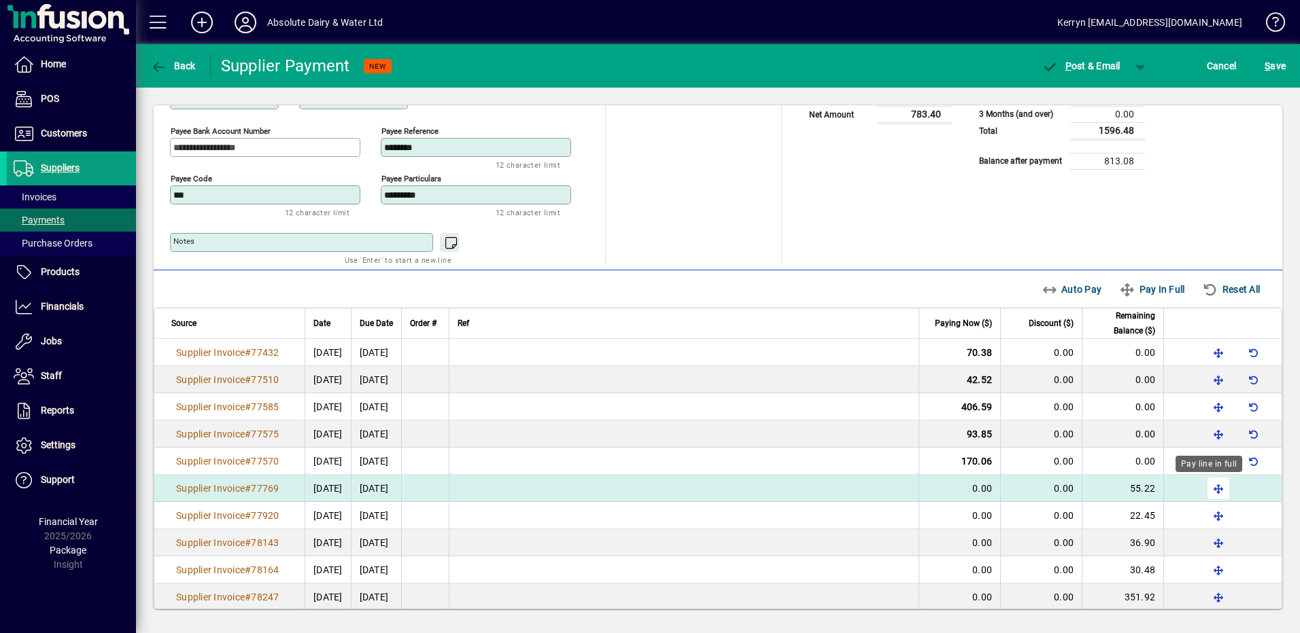
click at [1214, 491] on span "button" at bounding box center [1218, 488] width 33 height 33
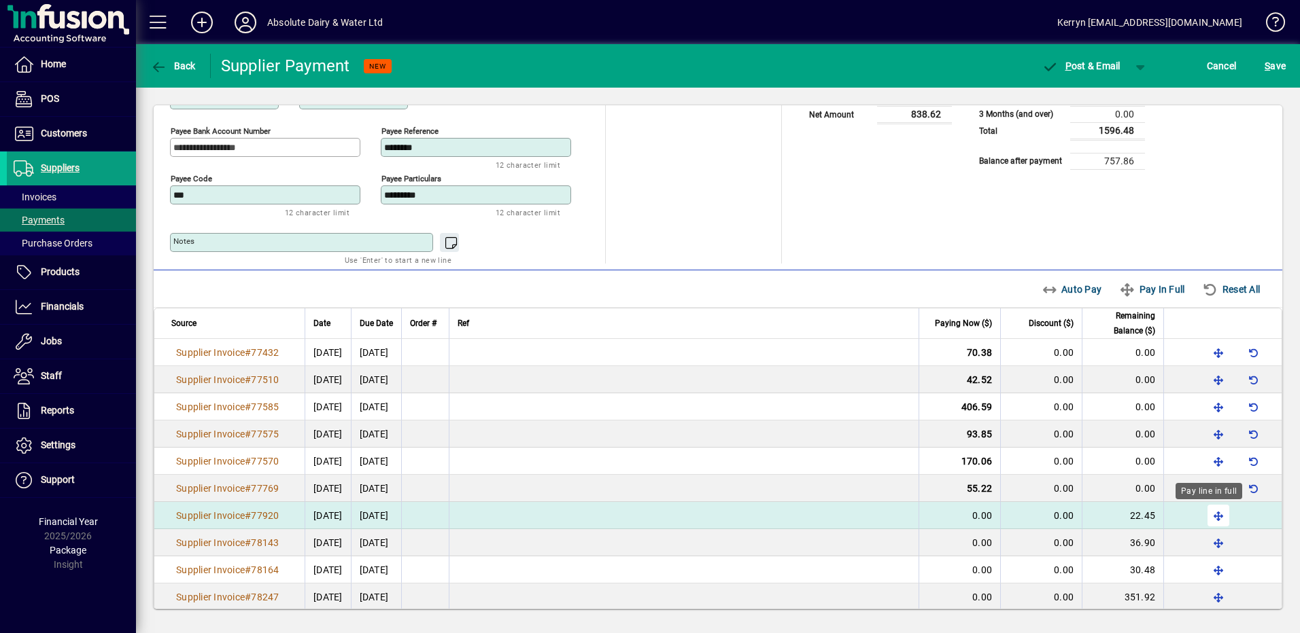
click at [1217, 519] on span "button" at bounding box center [1218, 516] width 33 height 33
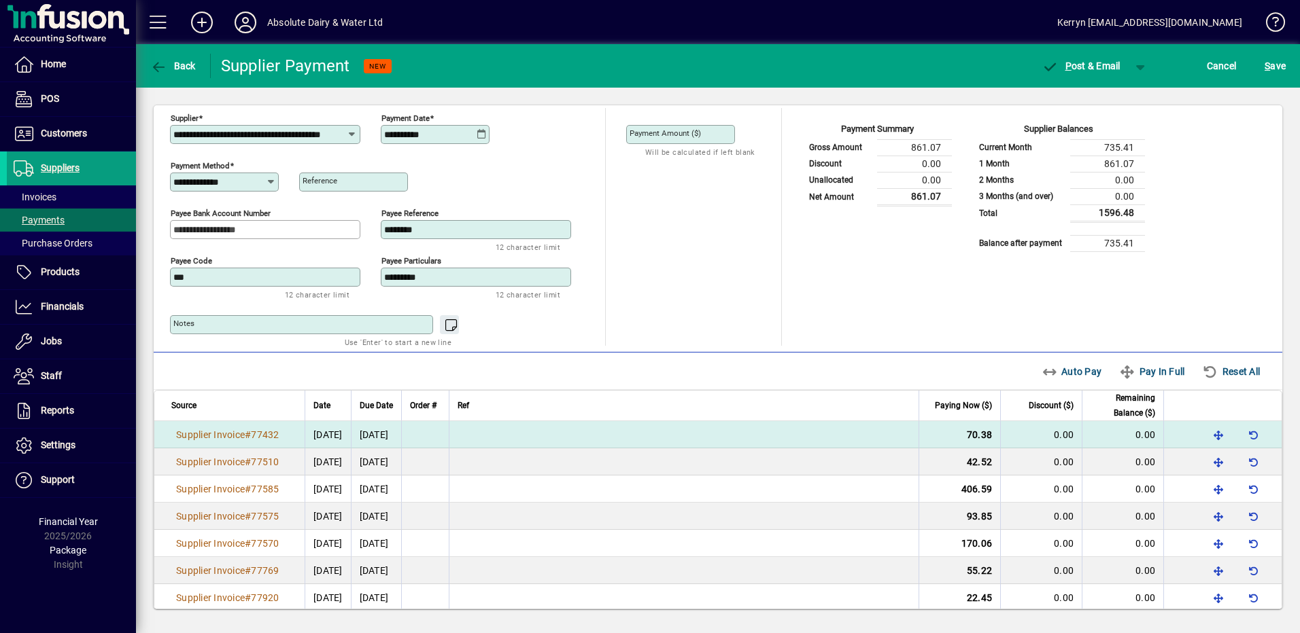
scroll to position [0, 0]
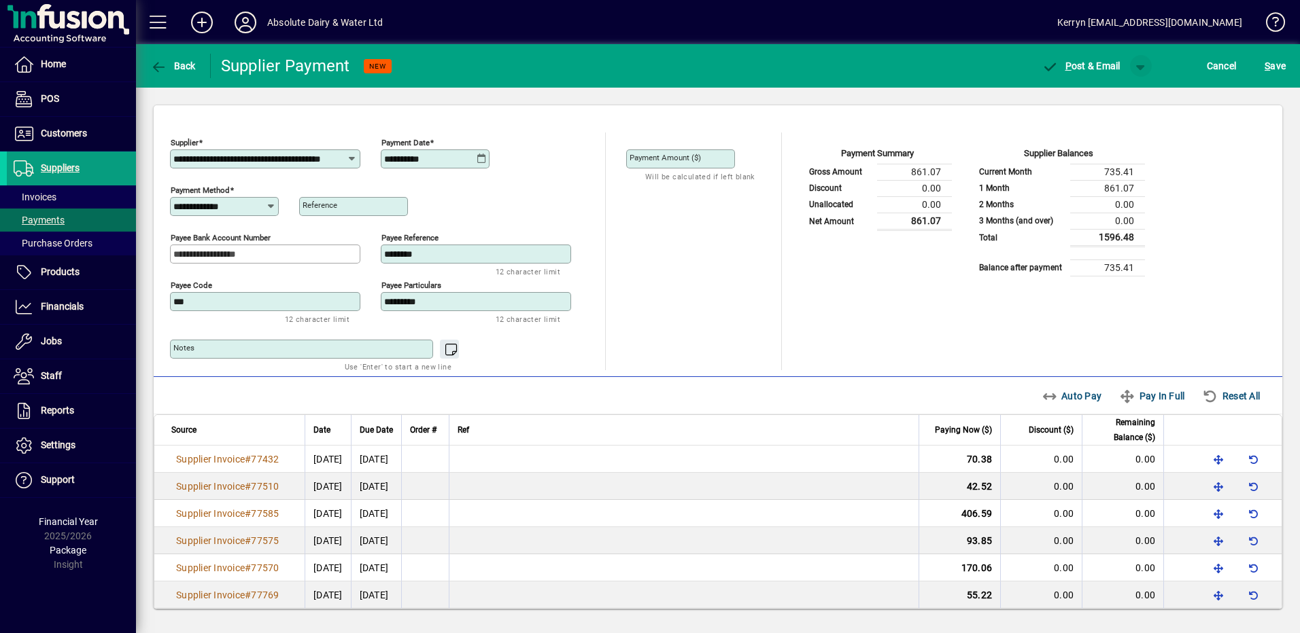
click at [1140, 59] on span "button" at bounding box center [1140, 66] width 33 height 33
click at [1111, 88] on span "button" at bounding box center [1105, 94] width 70 height 33
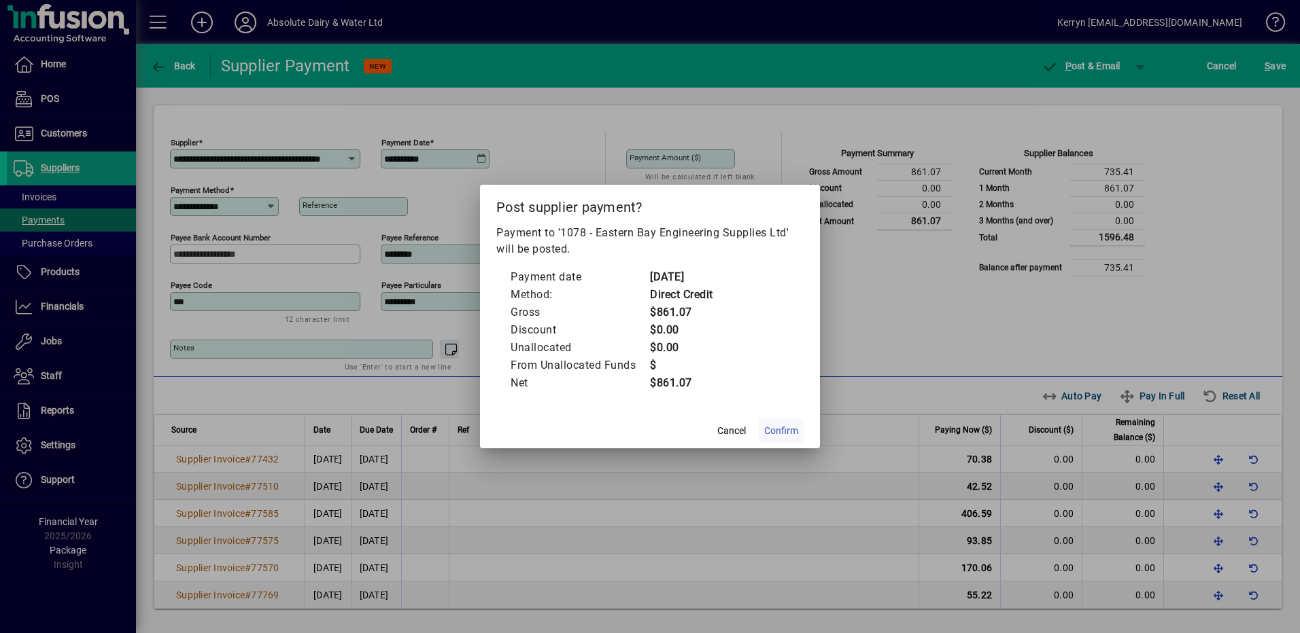
click at [783, 437] on span "Confirm" at bounding box center [781, 431] width 34 height 14
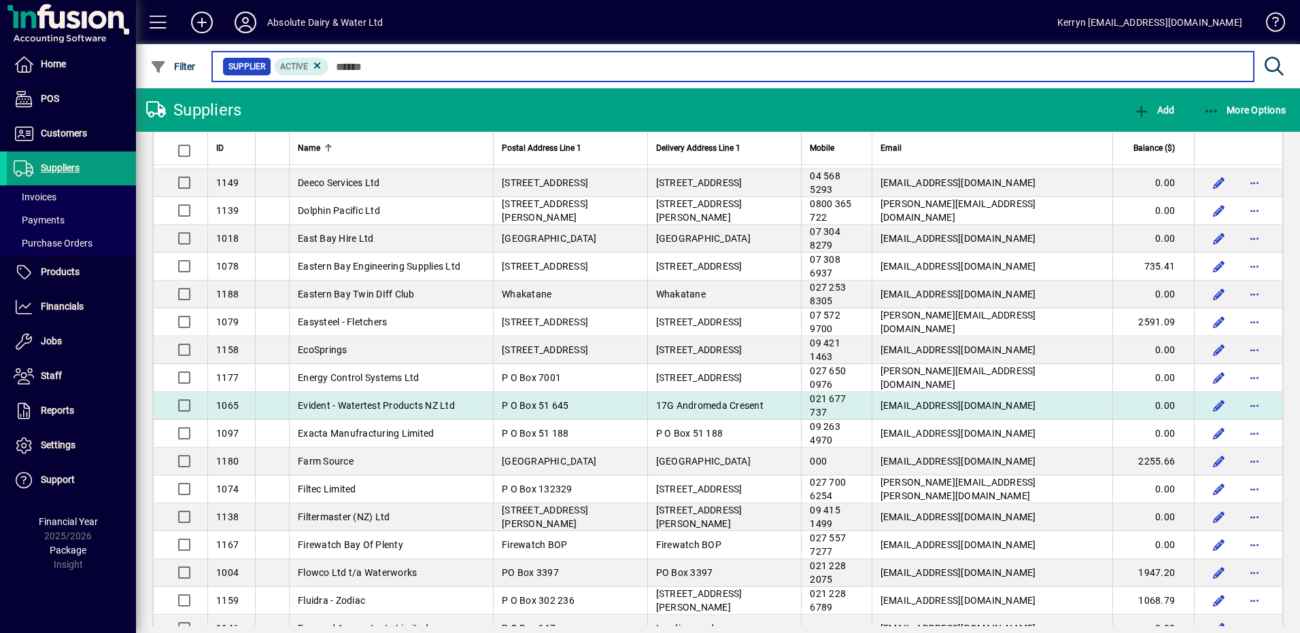
scroll to position [952, 0]
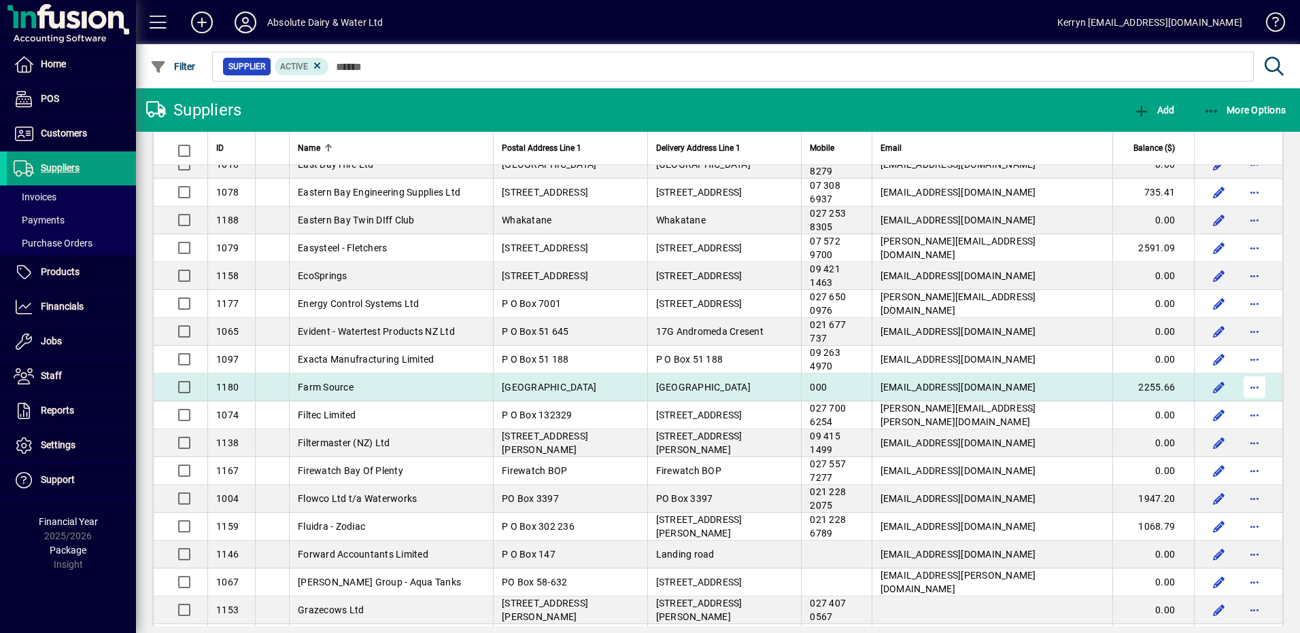
click at [1251, 393] on span "button" at bounding box center [1254, 387] width 33 height 33
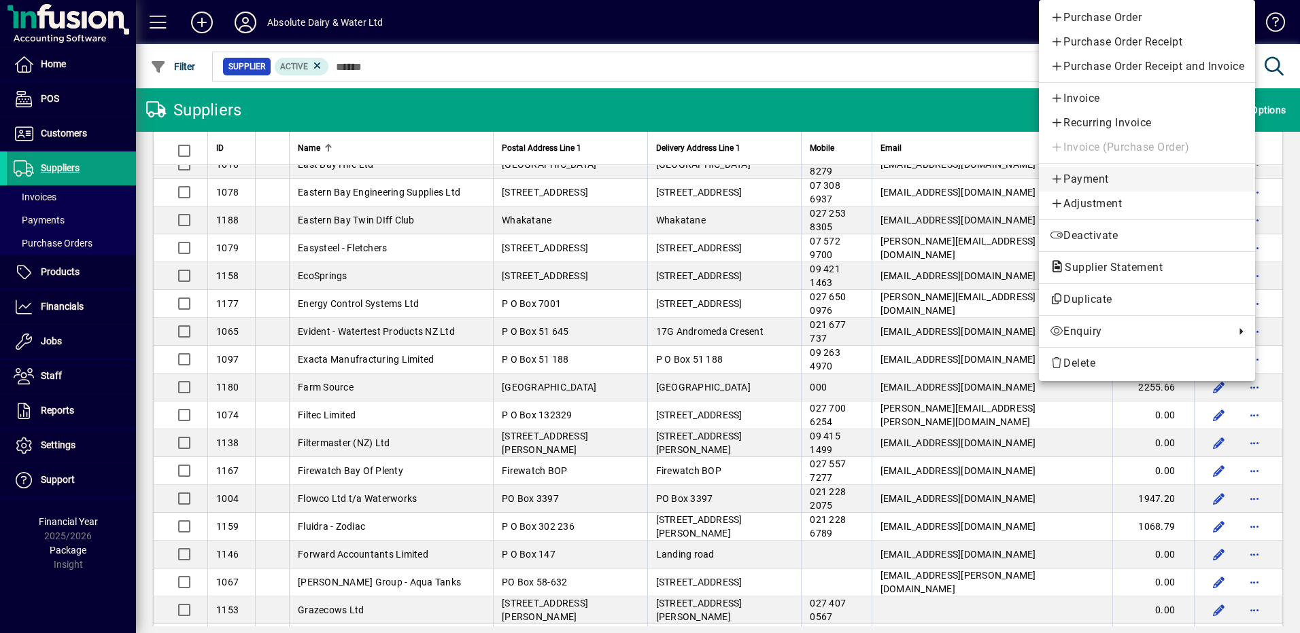
click at [1105, 173] on span "Payment" at bounding box center [1146, 179] width 194 height 16
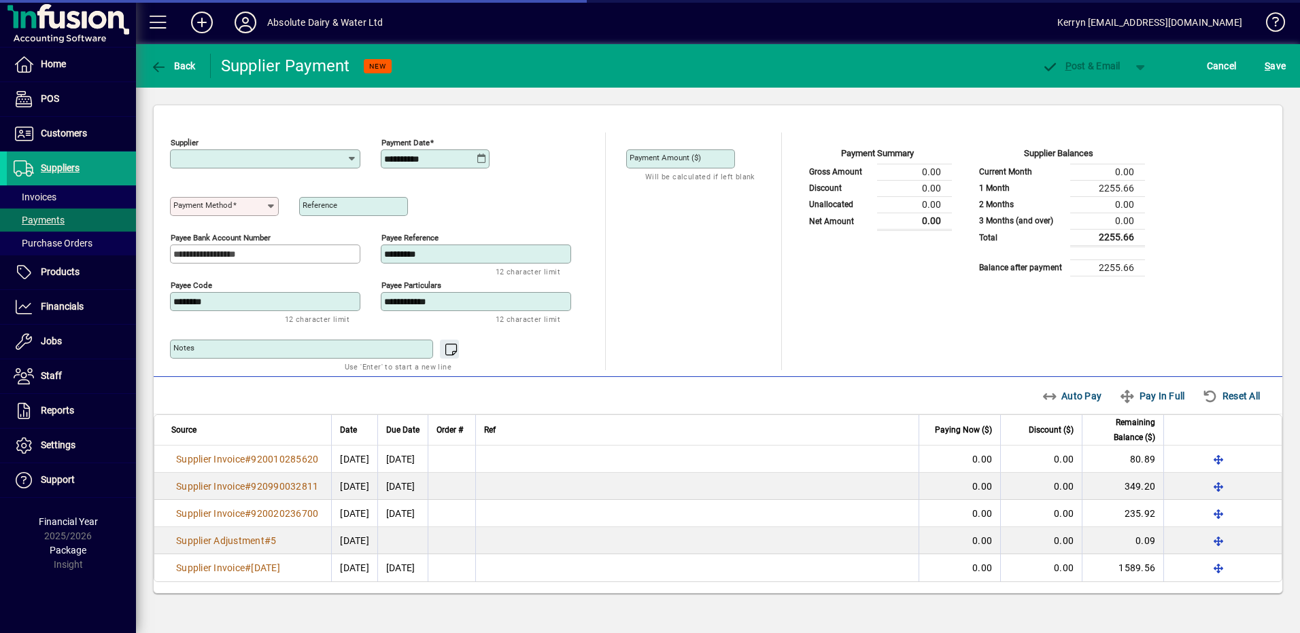
type input "**********"
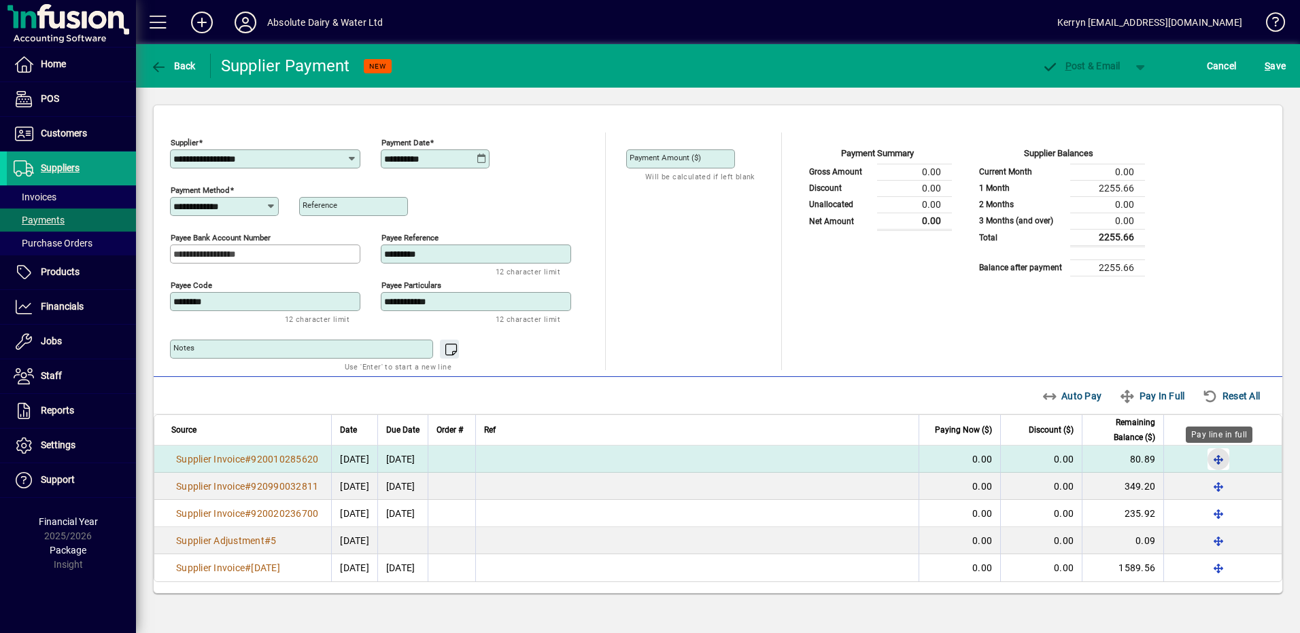
click at [1226, 463] on span "button" at bounding box center [1218, 459] width 33 height 33
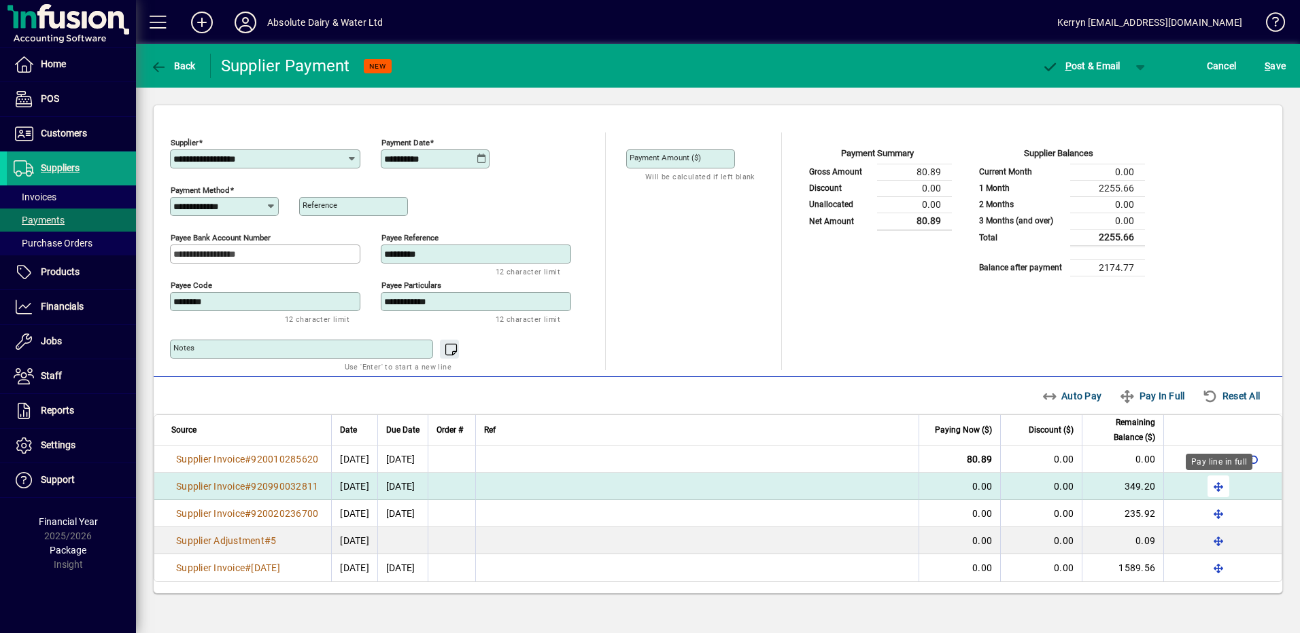
click at [1217, 485] on span "button" at bounding box center [1218, 486] width 33 height 33
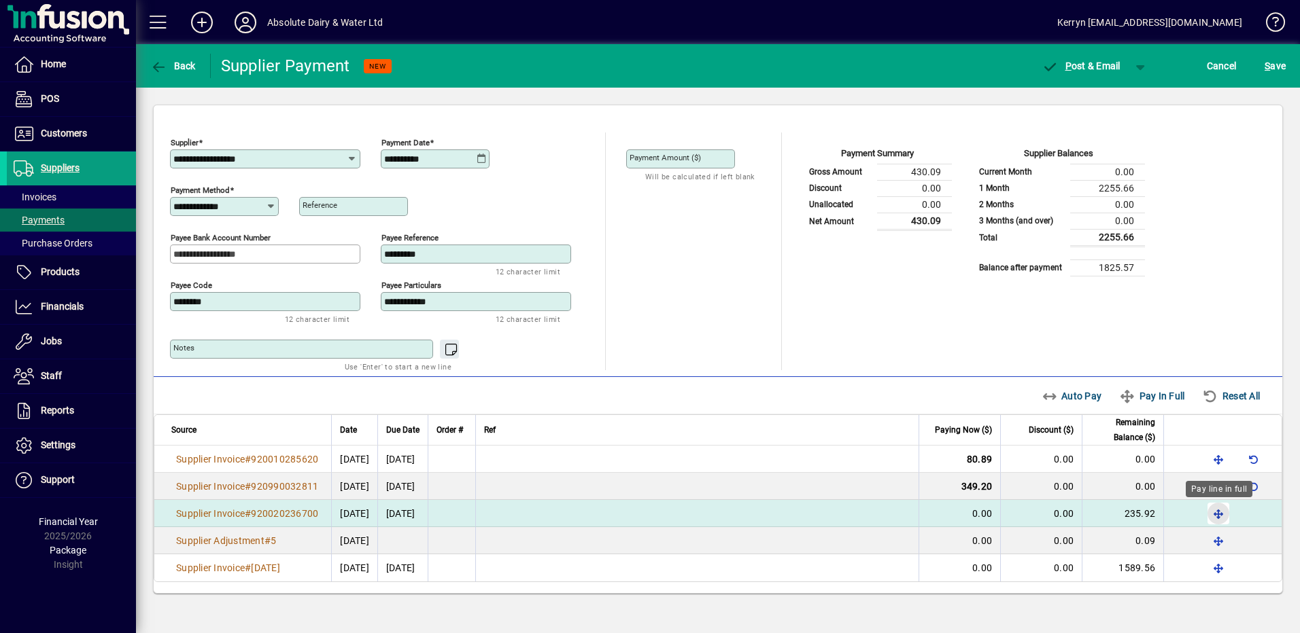
click at [1217, 511] on span "button" at bounding box center [1218, 514] width 33 height 33
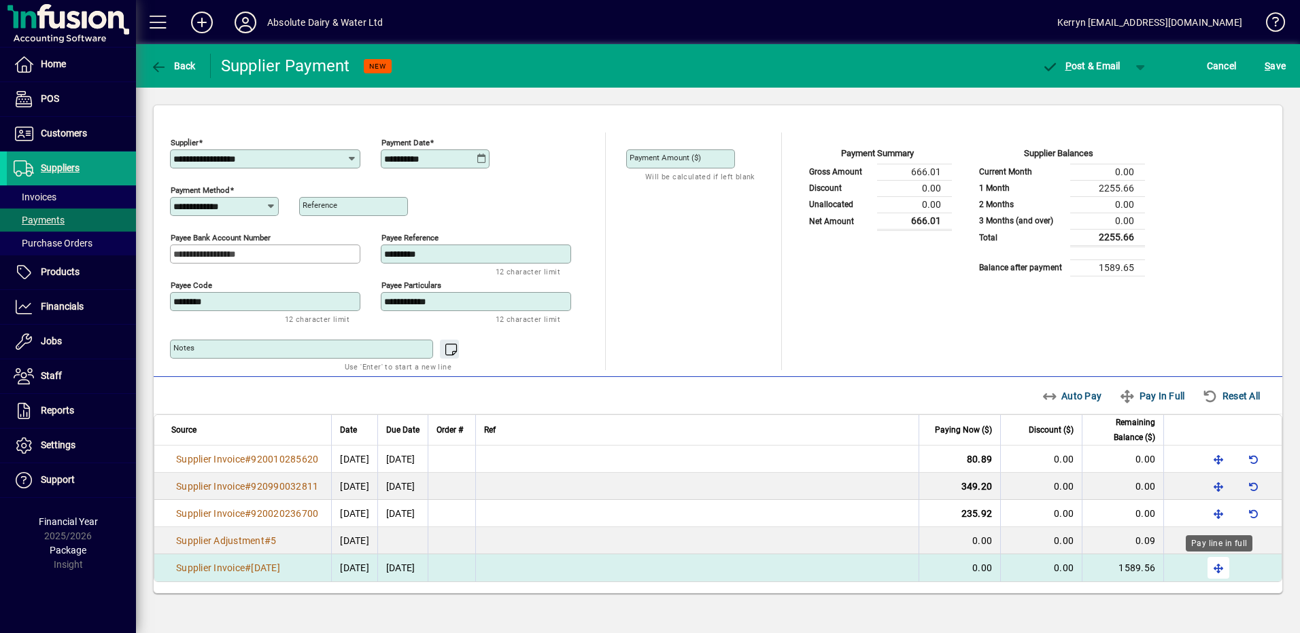
click at [1217, 566] on span "button" at bounding box center [1218, 568] width 33 height 33
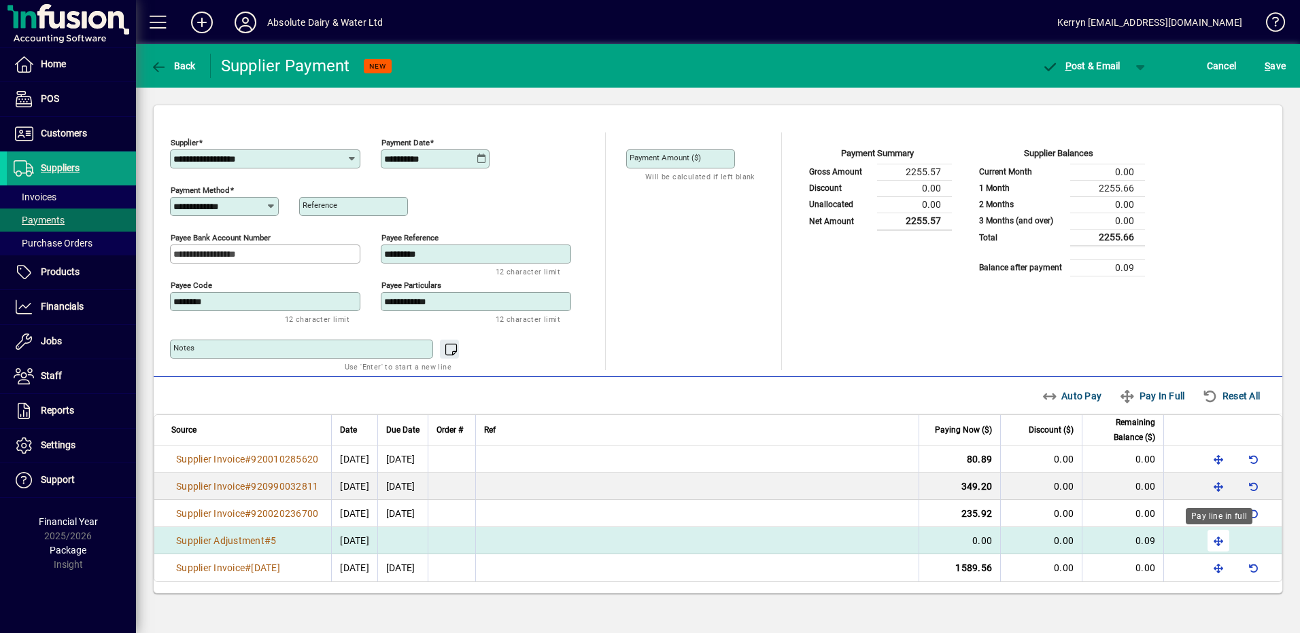
click at [1217, 551] on span "button" at bounding box center [1218, 541] width 33 height 33
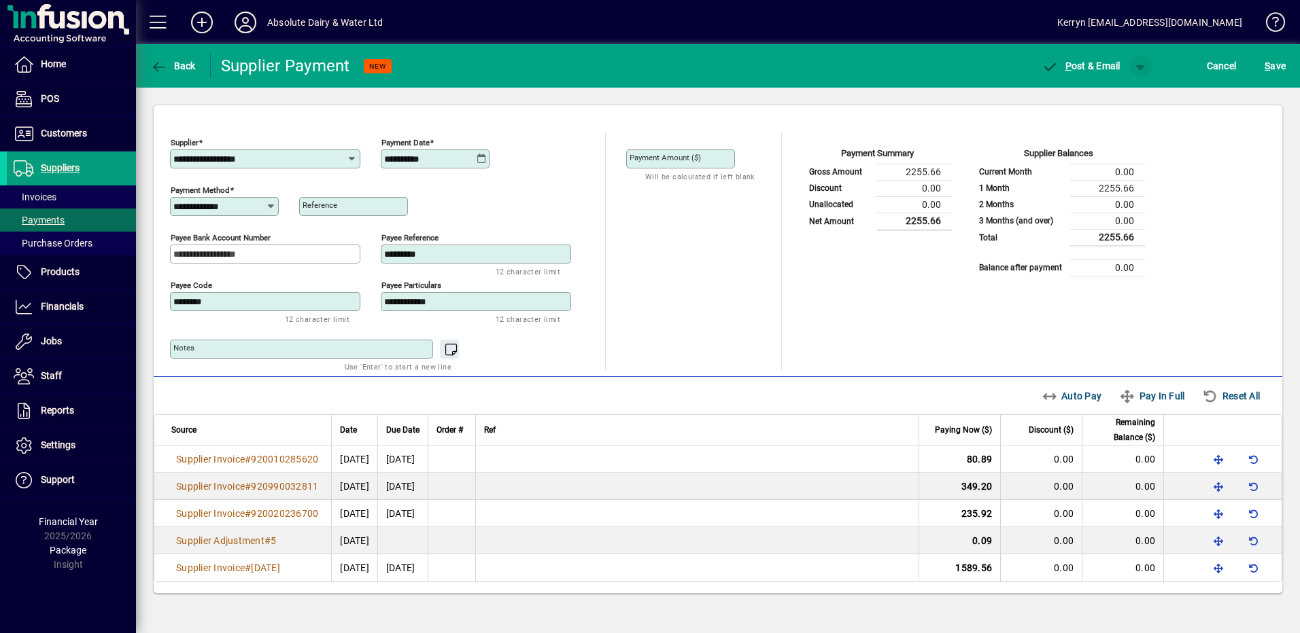
click at [1142, 65] on span "button" at bounding box center [1140, 66] width 33 height 33
click at [1096, 99] on span "P ost" at bounding box center [1097, 94] width 48 height 11
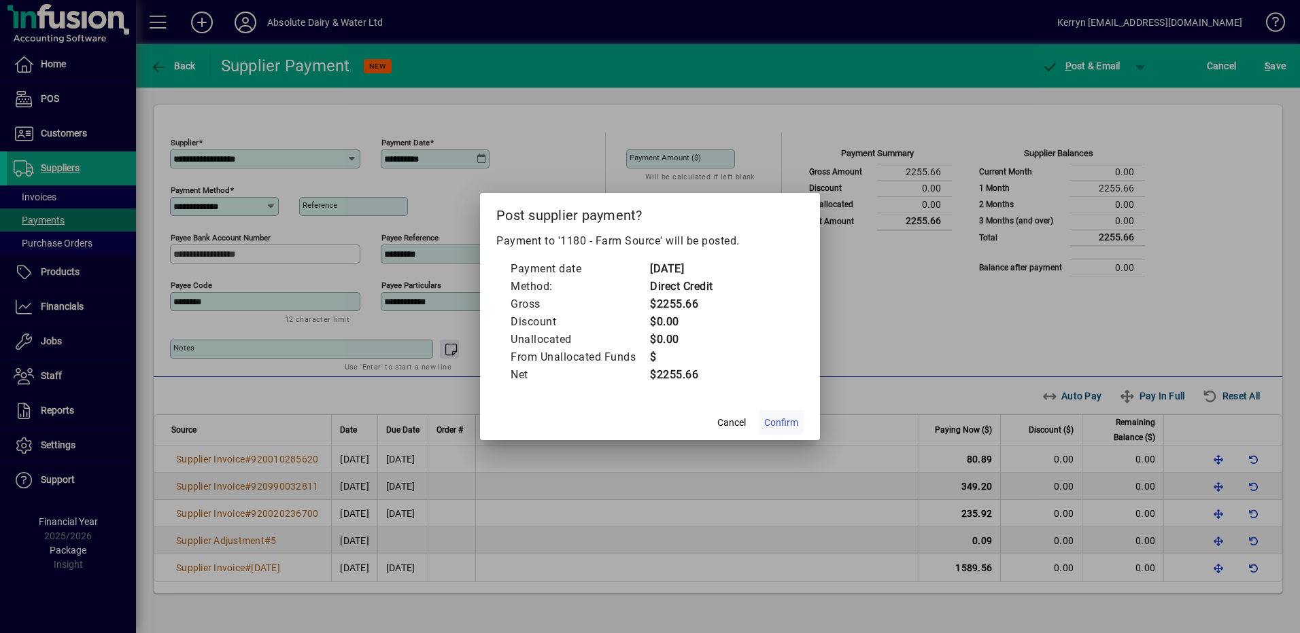
click at [780, 422] on span "Confirm" at bounding box center [781, 423] width 34 height 14
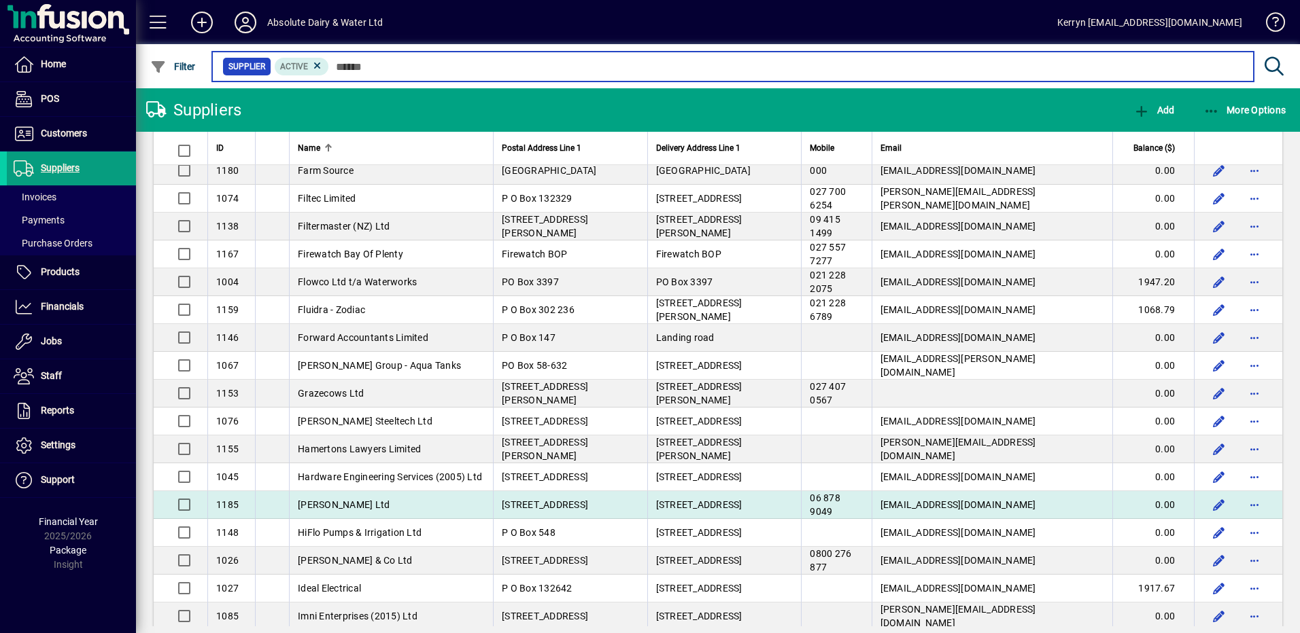
scroll to position [1155, 0]
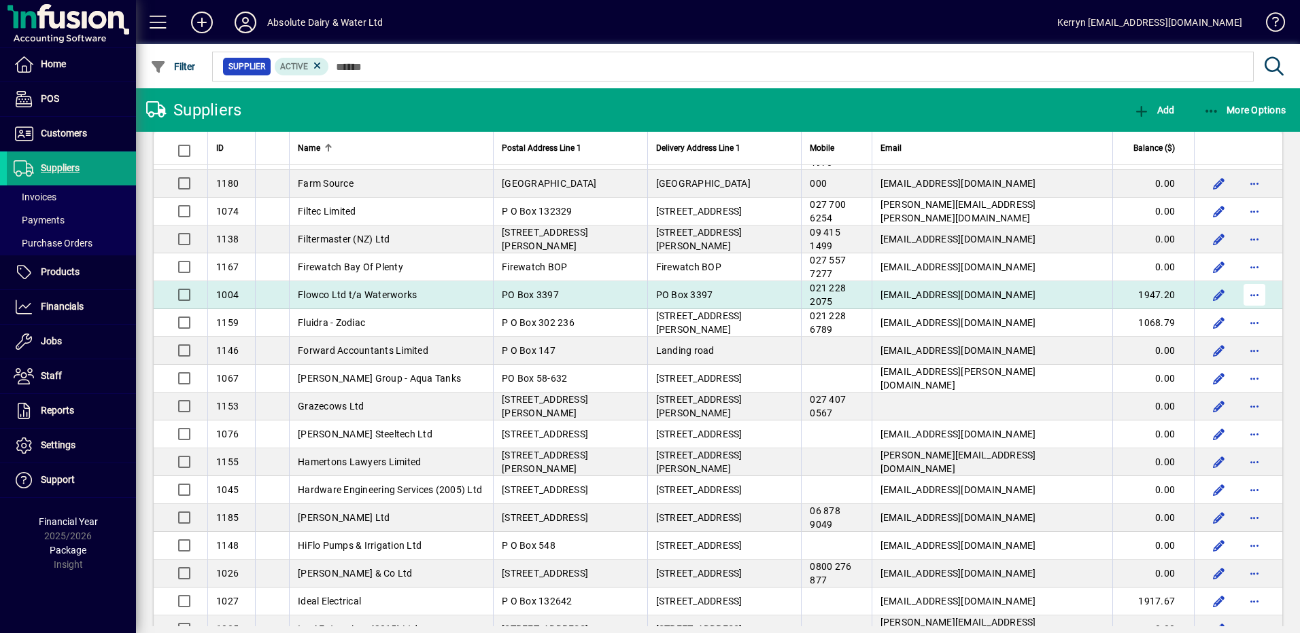
click at [1251, 294] on span "button" at bounding box center [1254, 295] width 33 height 33
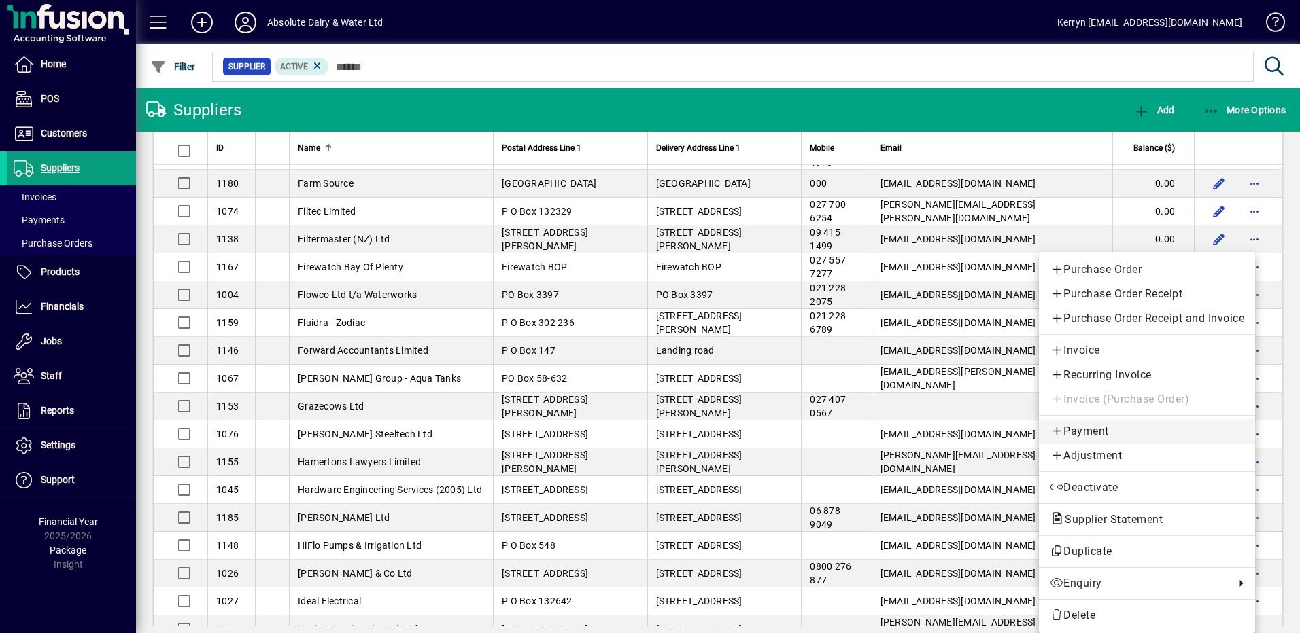
click at [1096, 432] on span "Payment" at bounding box center [1146, 431] width 194 height 16
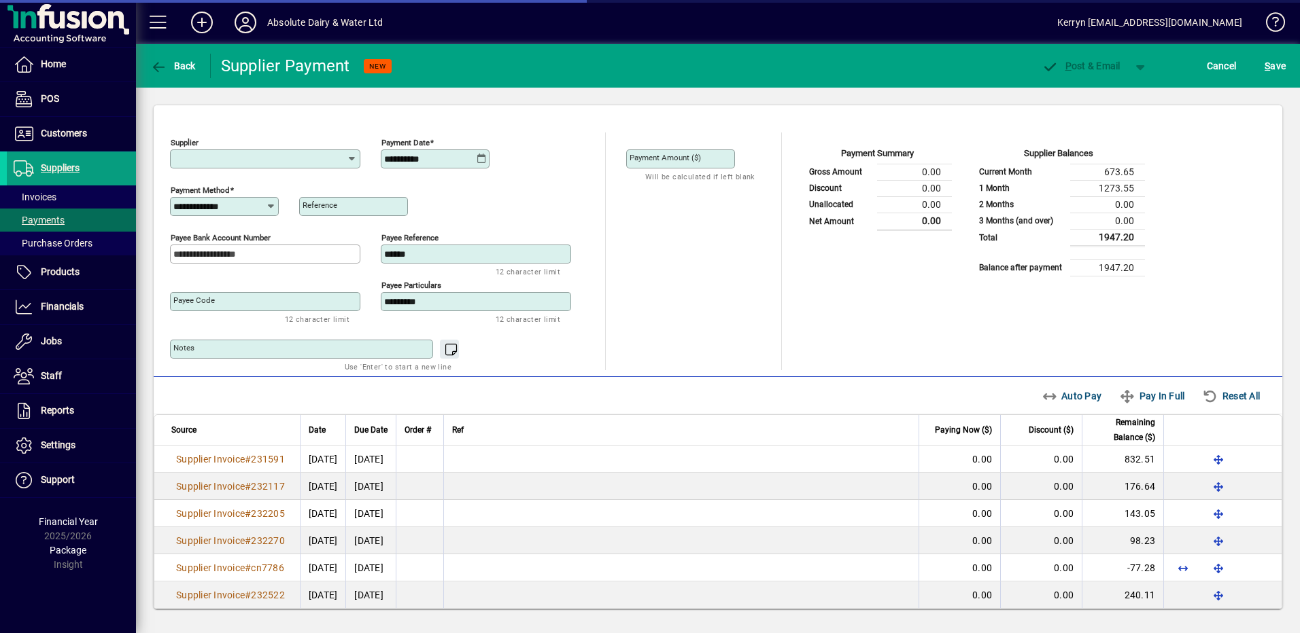
type input "**********"
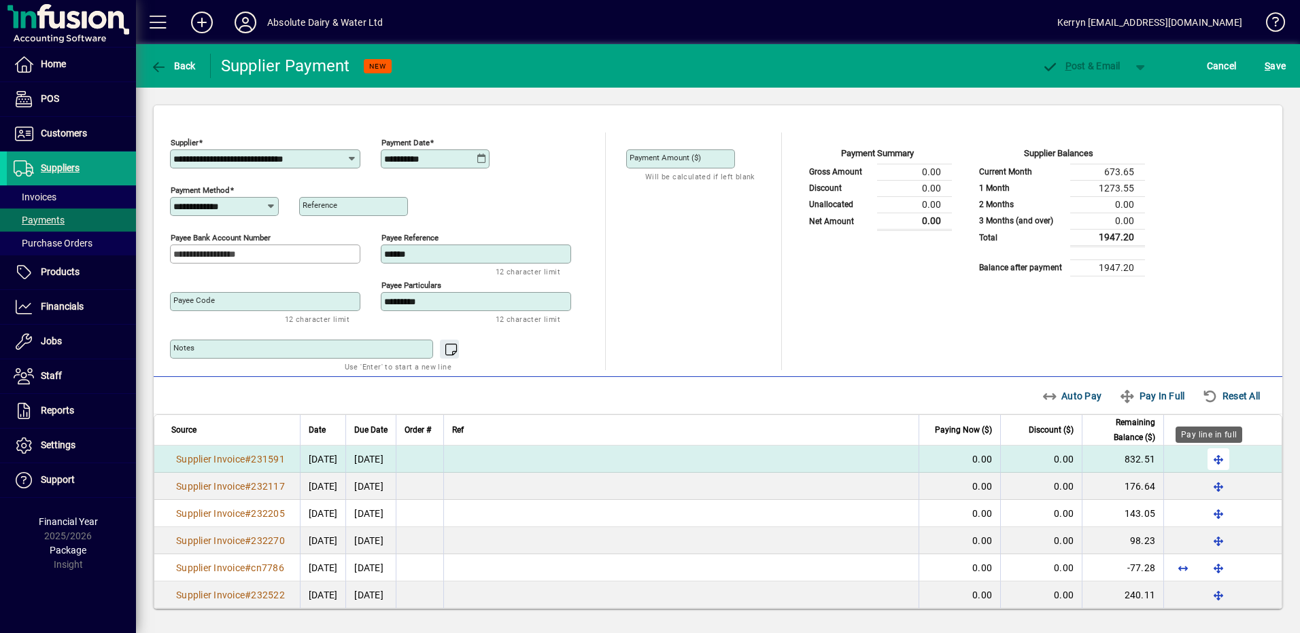
click at [1214, 455] on span "button" at bounding box center [1218, 459] width 33 height 33
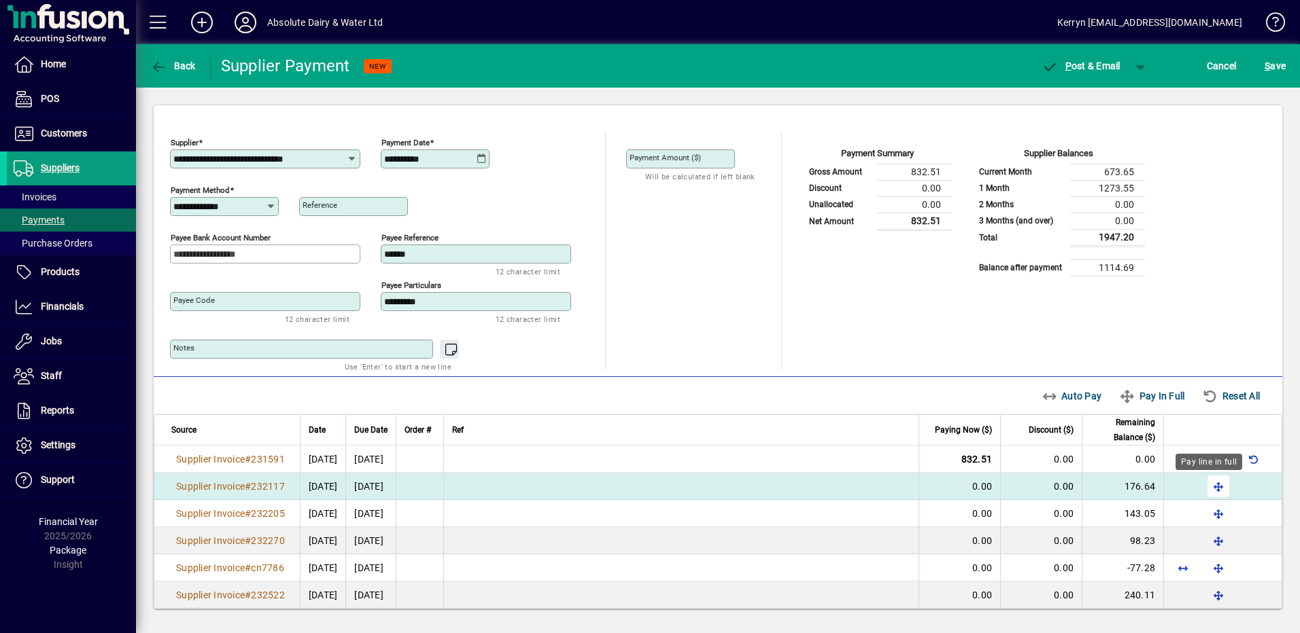
click at [1212, 491] on span "button" at bounding box center [1218, 486] width 33 height 33
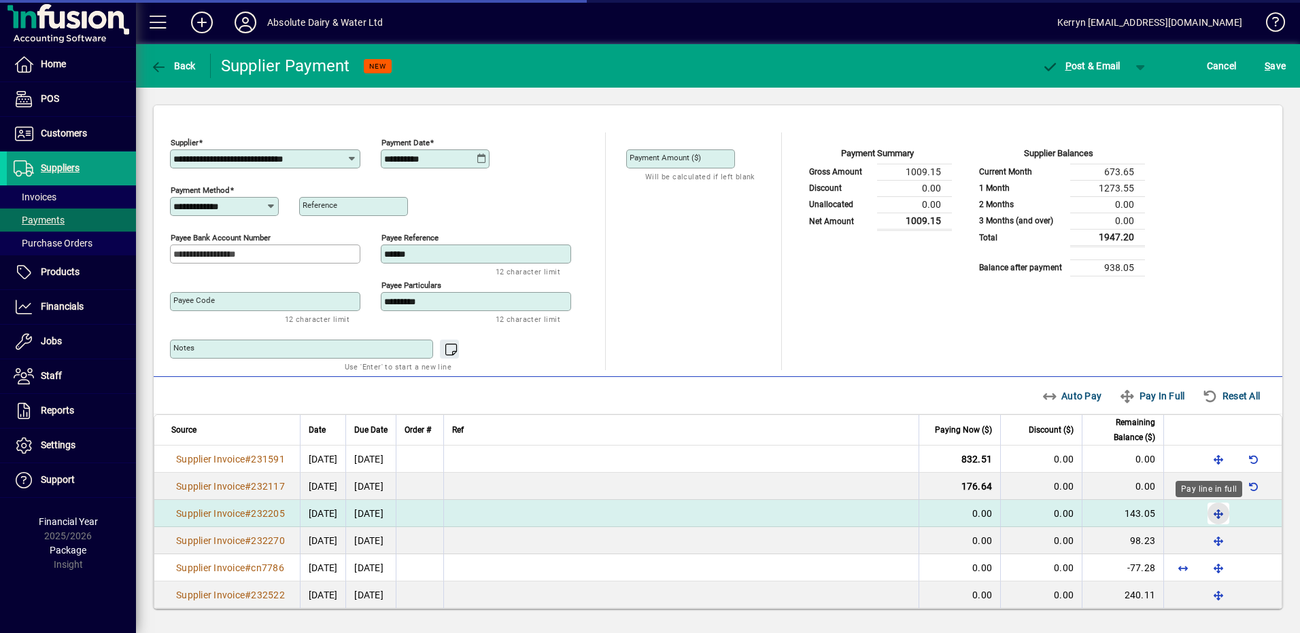
click at [1212, 510] on span "button" at bounding box center [1218, 514] width 33 height 33
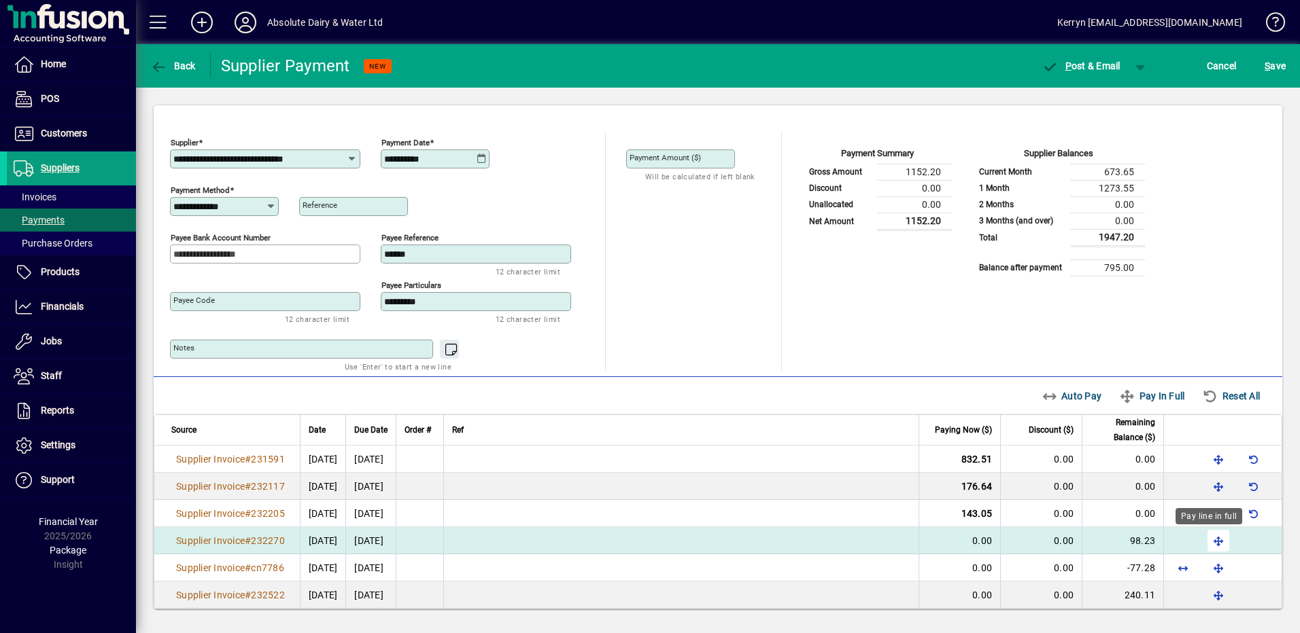
click at [1208, 537] on span "button" at bounding box center [1218, 541] width 33 height 33
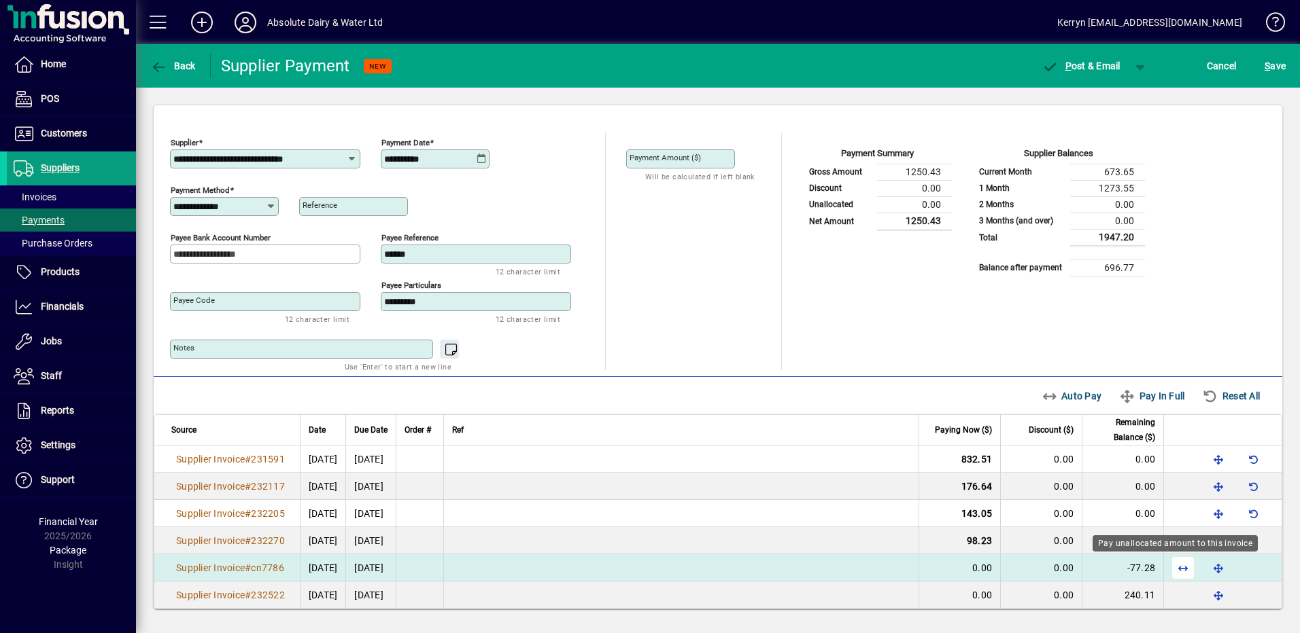
click at [1178, 570] on span "button" at bounding box center [1182, 568] width 33 height 33
click at [1202, 593] on div "Pay line in full" at bounding box center [1208, 598] width 67 height 16
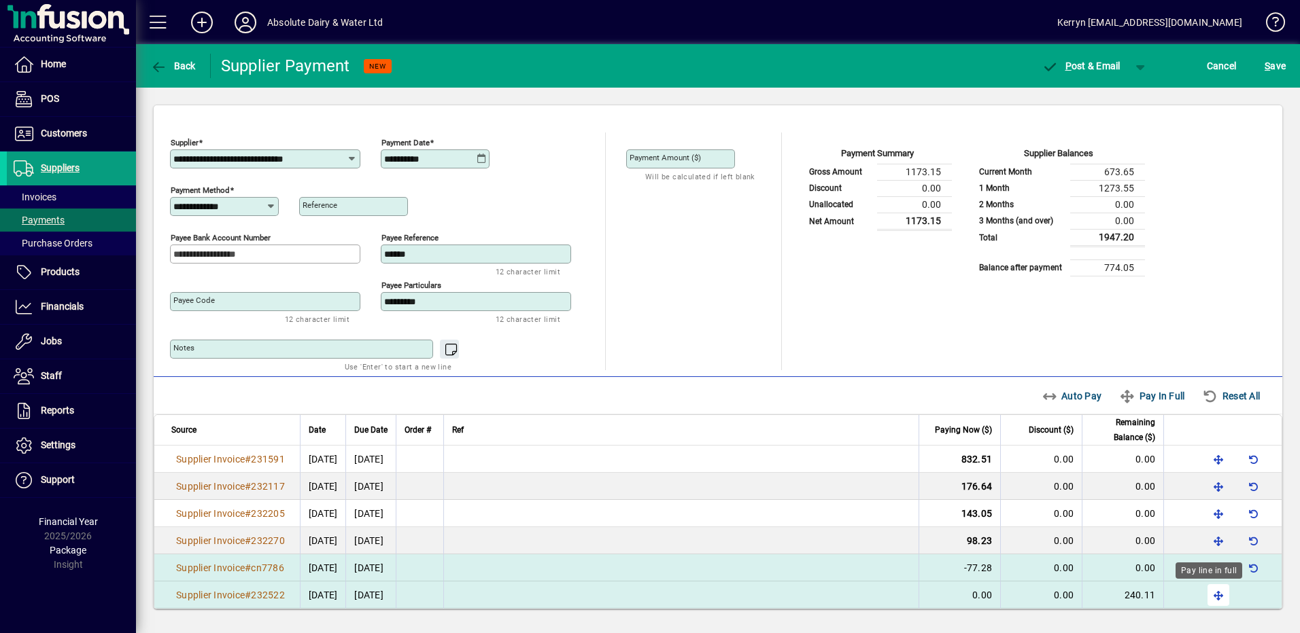
click at [1204, 597] on span "button" at bounding box center [1218, 595] width 33 height 33
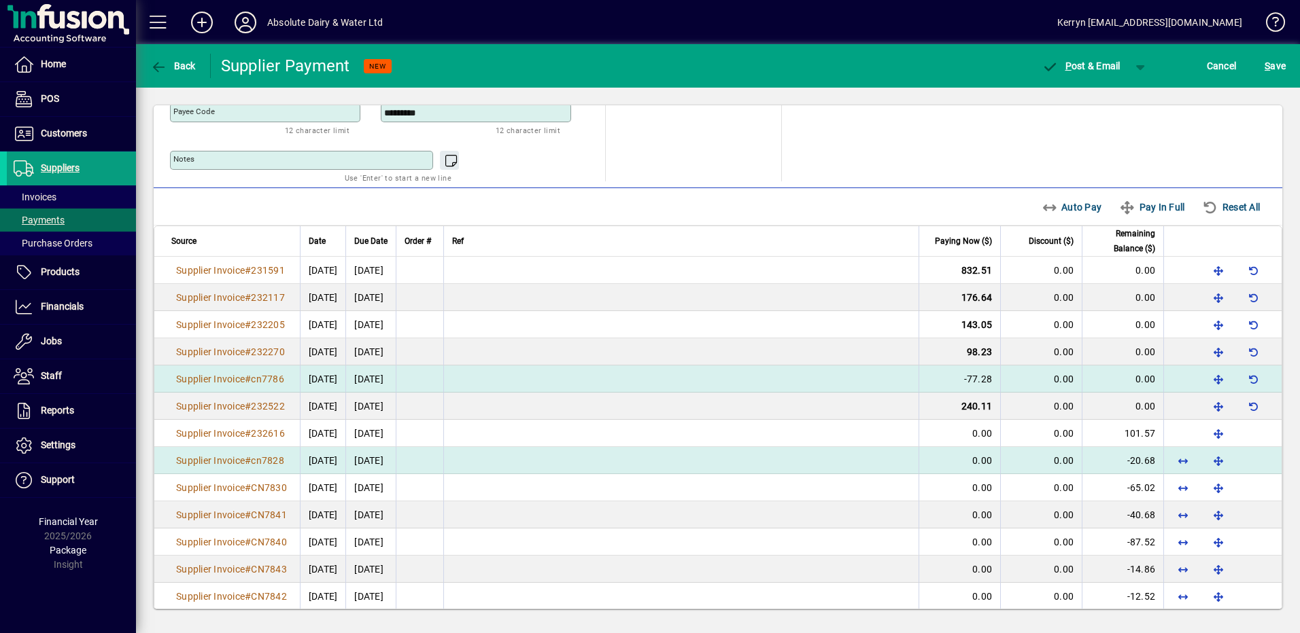
scroll to position [204, 0]
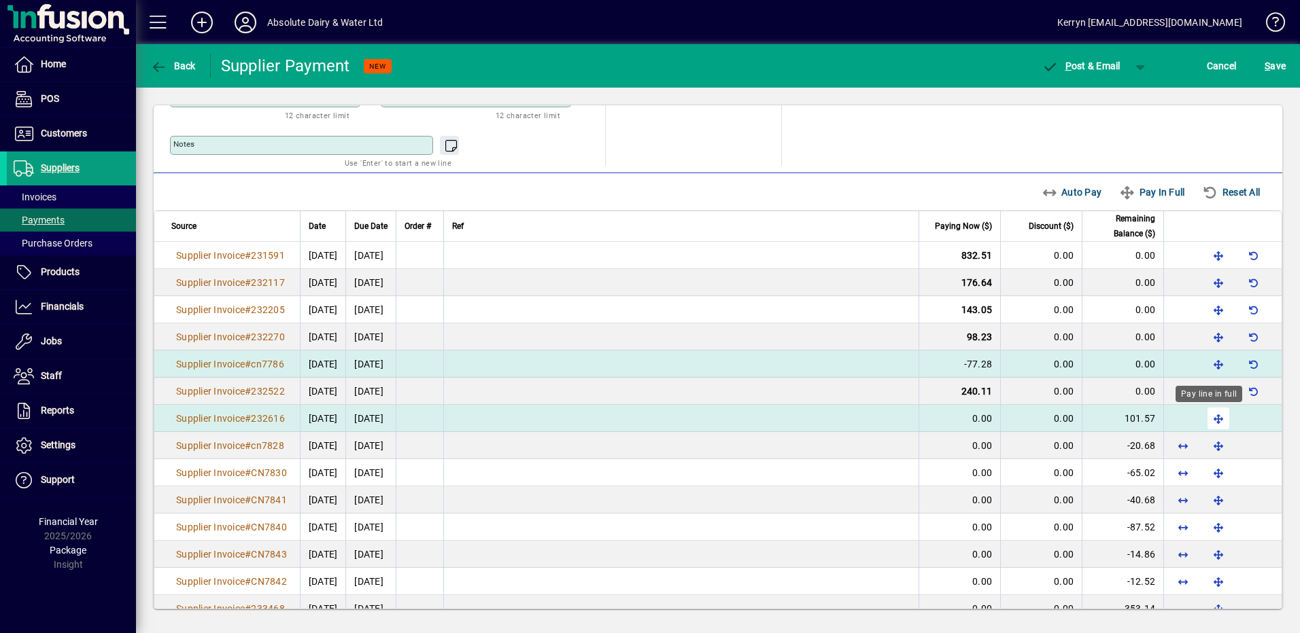
click at [1213, 418] on span "button" at bounding box center [1218, 418] width 33 height 33
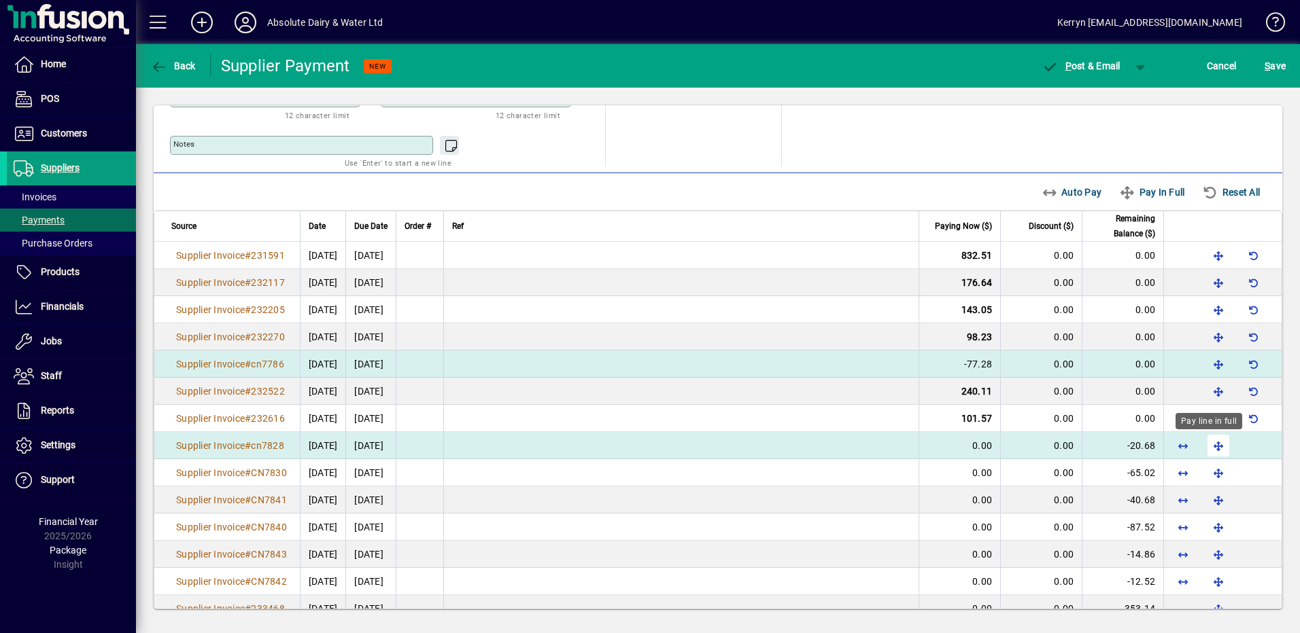
click at [1213, 447] on span "button" at bounding box center [1218, 446] width 33 height 33
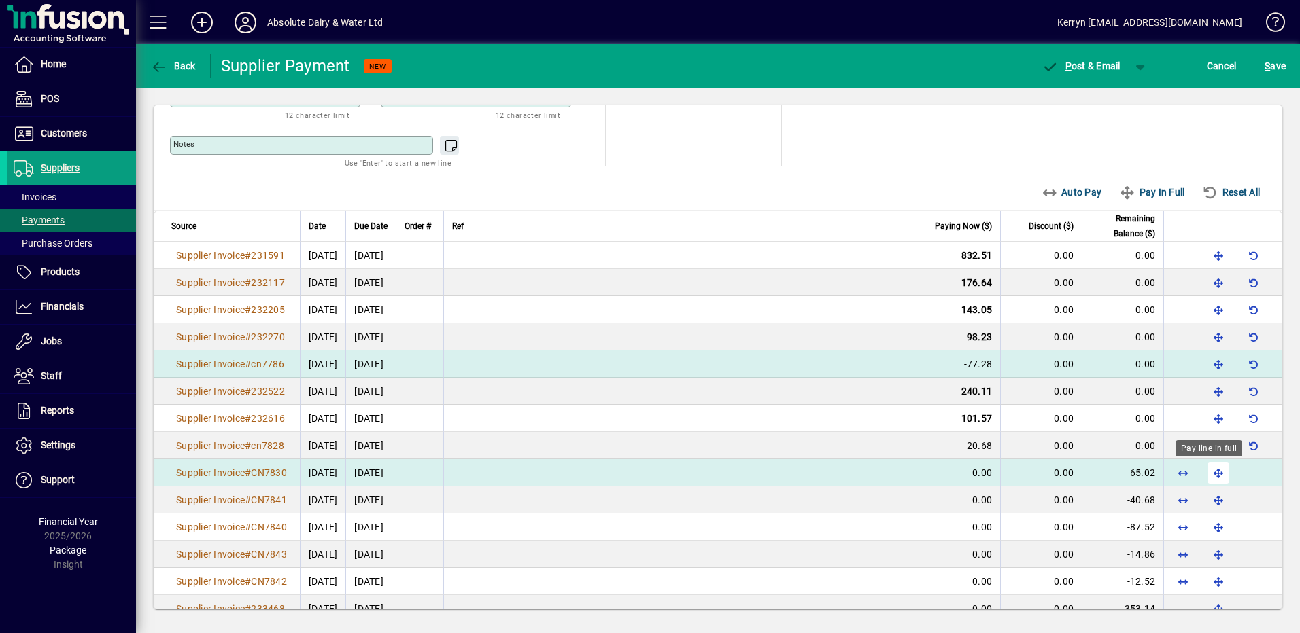
click at [1214, 463] on span "button" at bounding box center [1218, 473] width 33 height 33
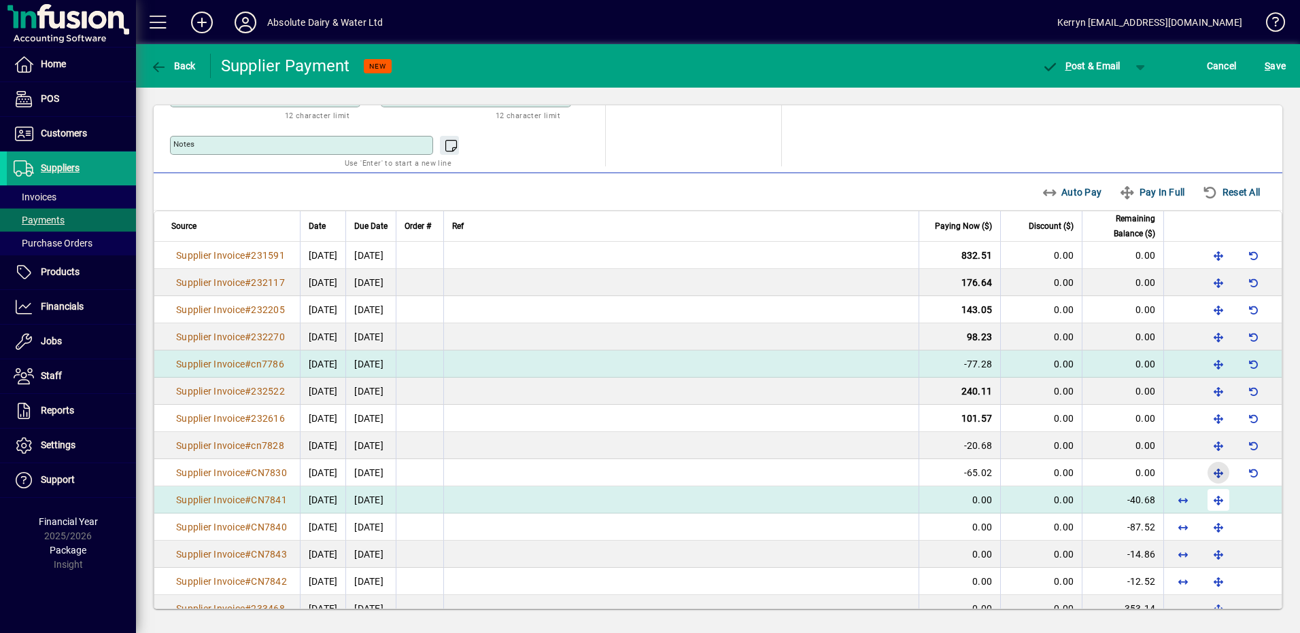
click at [1213, 491] on span "button" at bounding box center [1218, 500] width 33 height 33
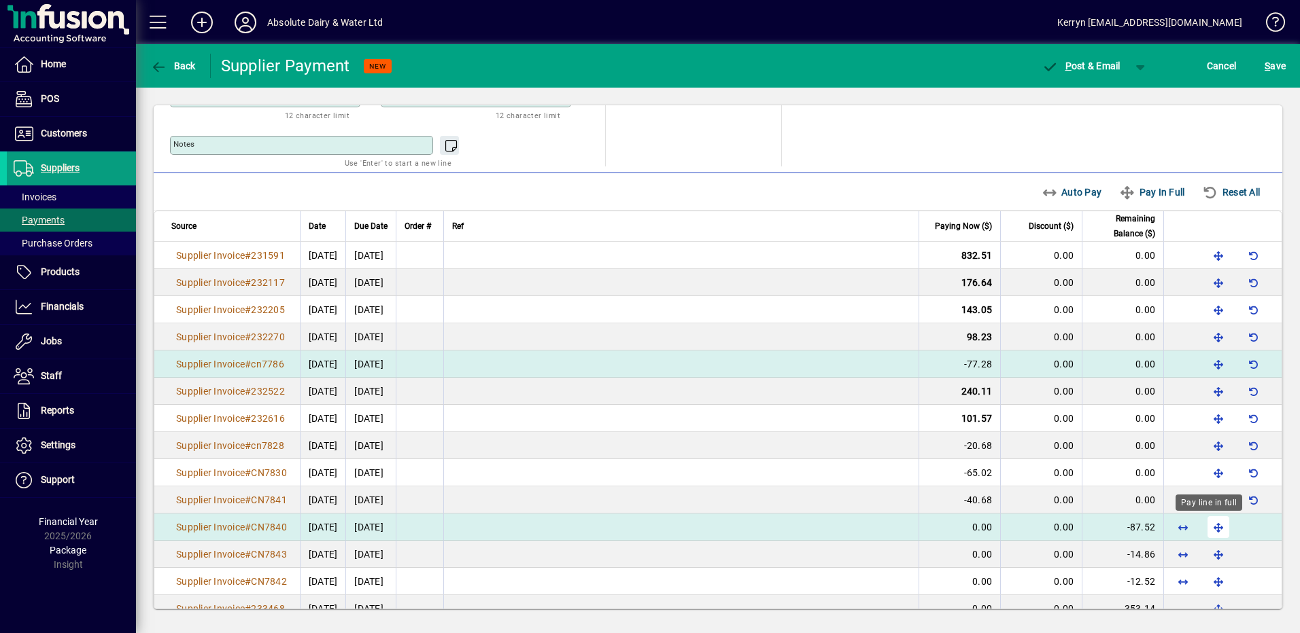
click at [1204, 525] on span "button" at bounding box center [1218, 527] width 33 height 33
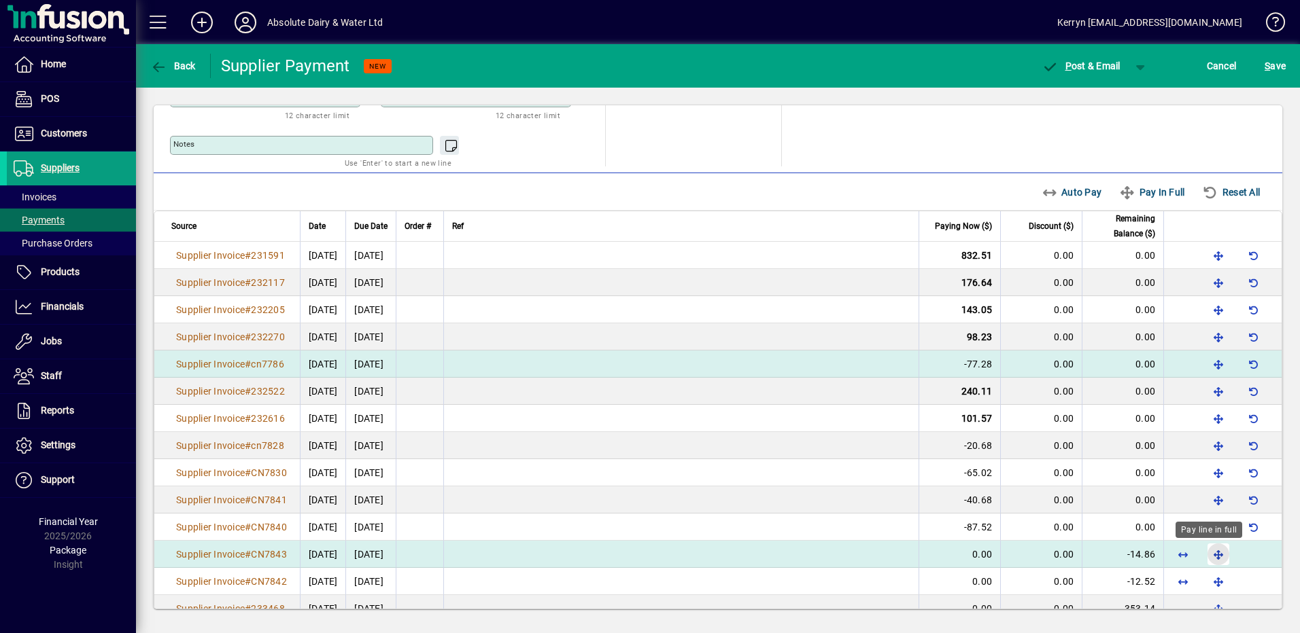
click at [1211, 550] on span "button" at bounding box center [1218, 554] width 33 height 33
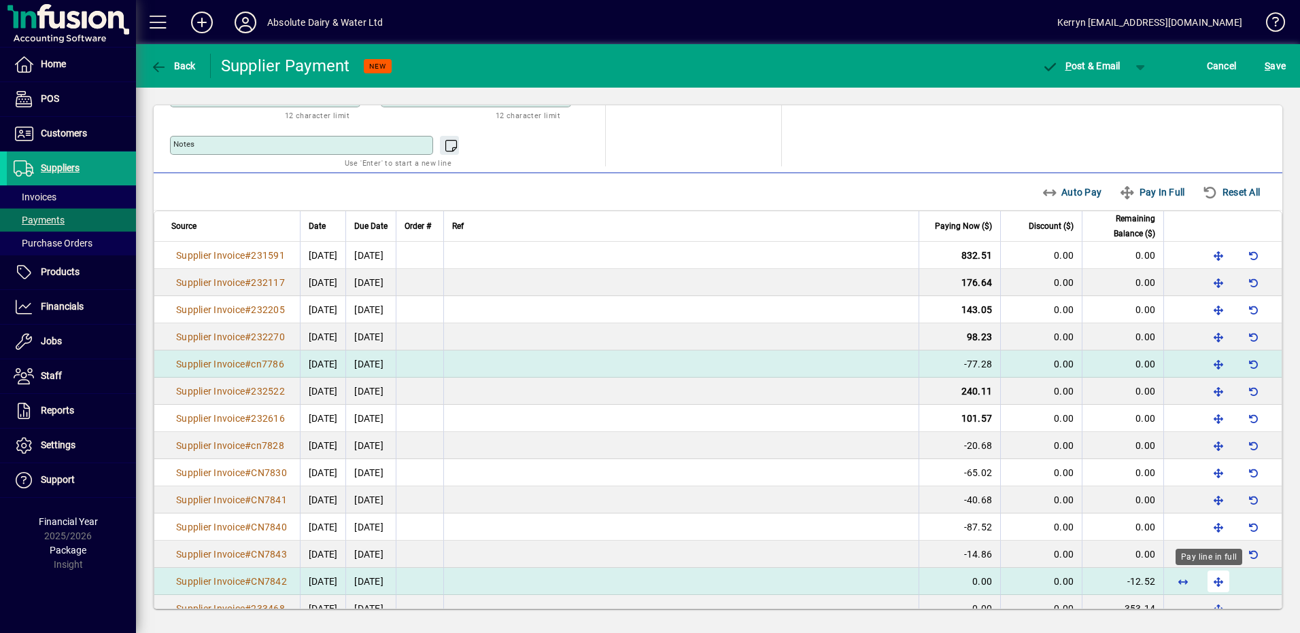
click at [1217, 579] on span "button" at bounding box center [1218, 582] width 33 height 33
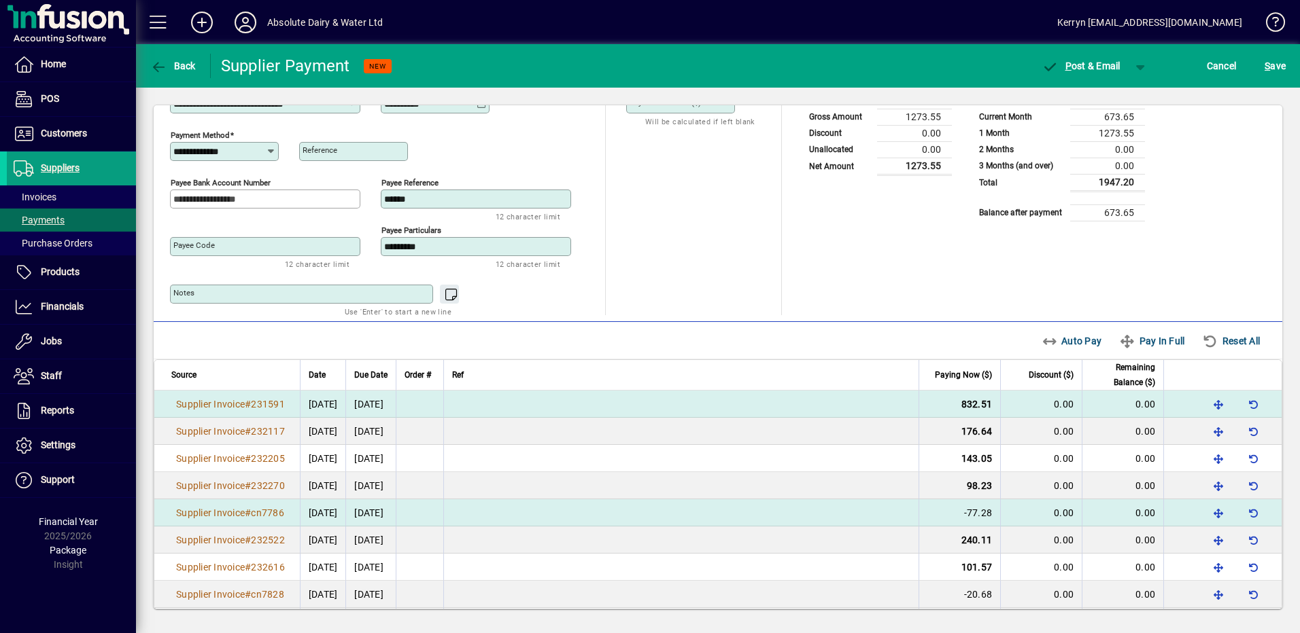
scroll to position [136, 0]
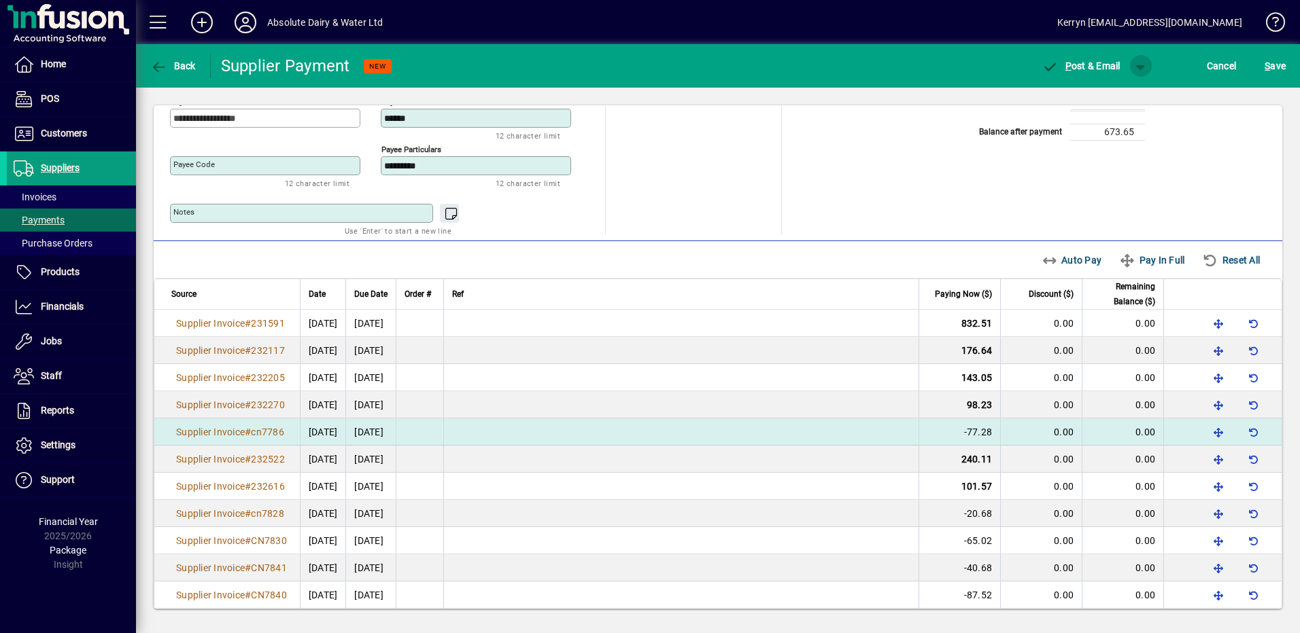
click at [1136, 65] on span "button" at bounding box center [1140, 66] width 33 height 33
click at [1132, 99] on span "button" at bounding box center [1105, 94] width 70 height 33
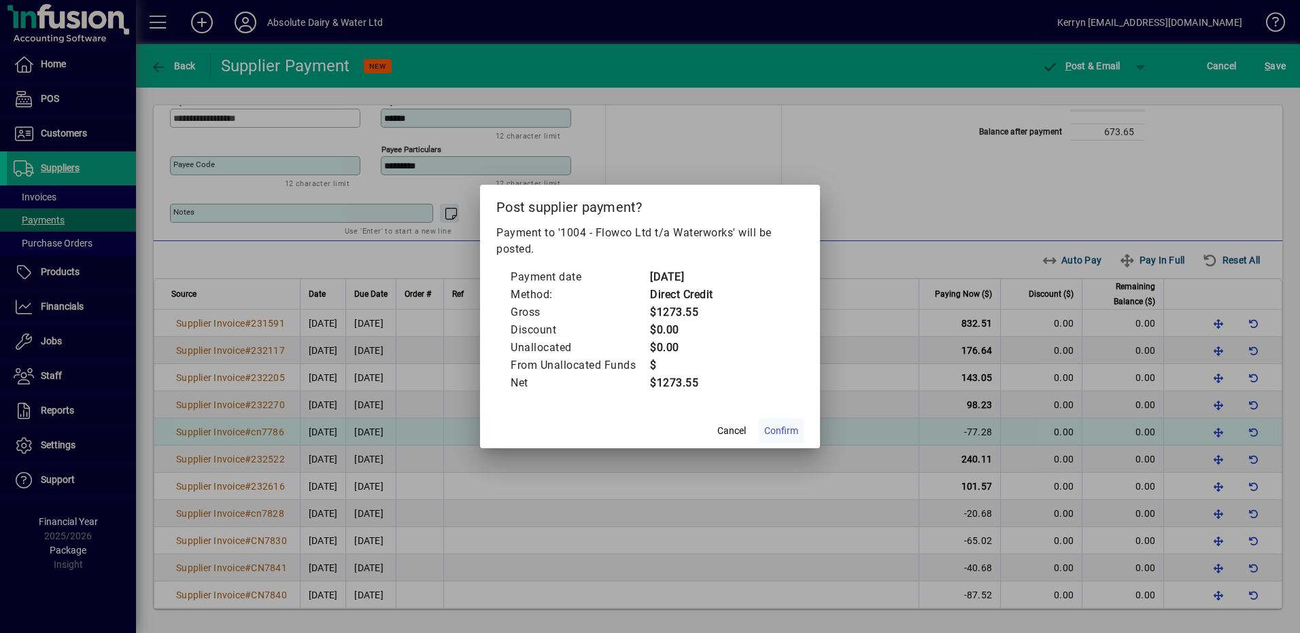
click at [779, 433] on span "Confirm" at bounding box center [781, 431] width 34 height 14
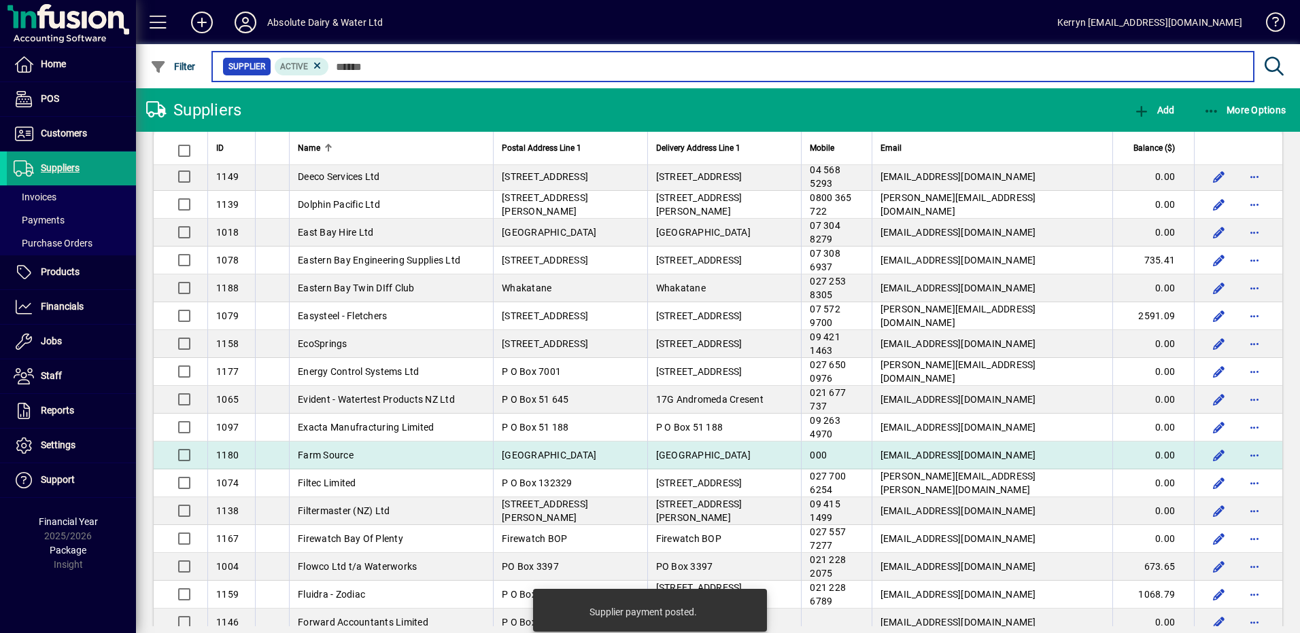
scroll to position [1088, 0]
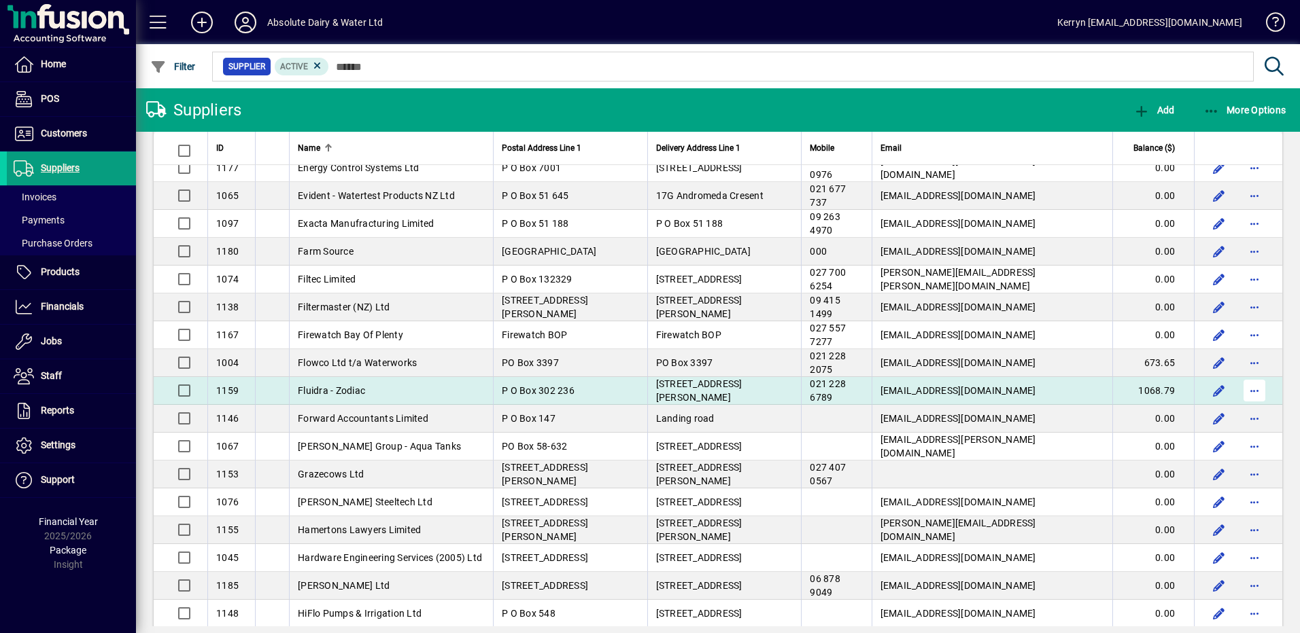
click at [1243, 389] on span "button" at bounding box center [1254, 391] width 33 height 33
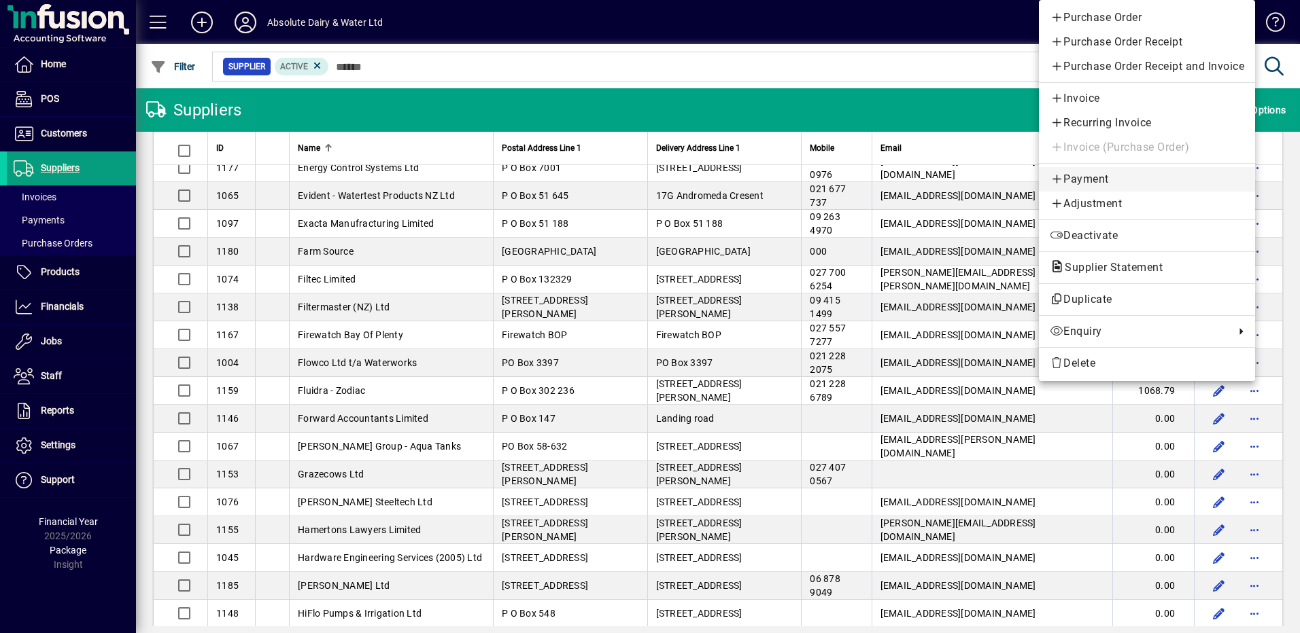
click at [1098, 175] on span "Payment" at bounding box center [1146, 179] width 194 height 16
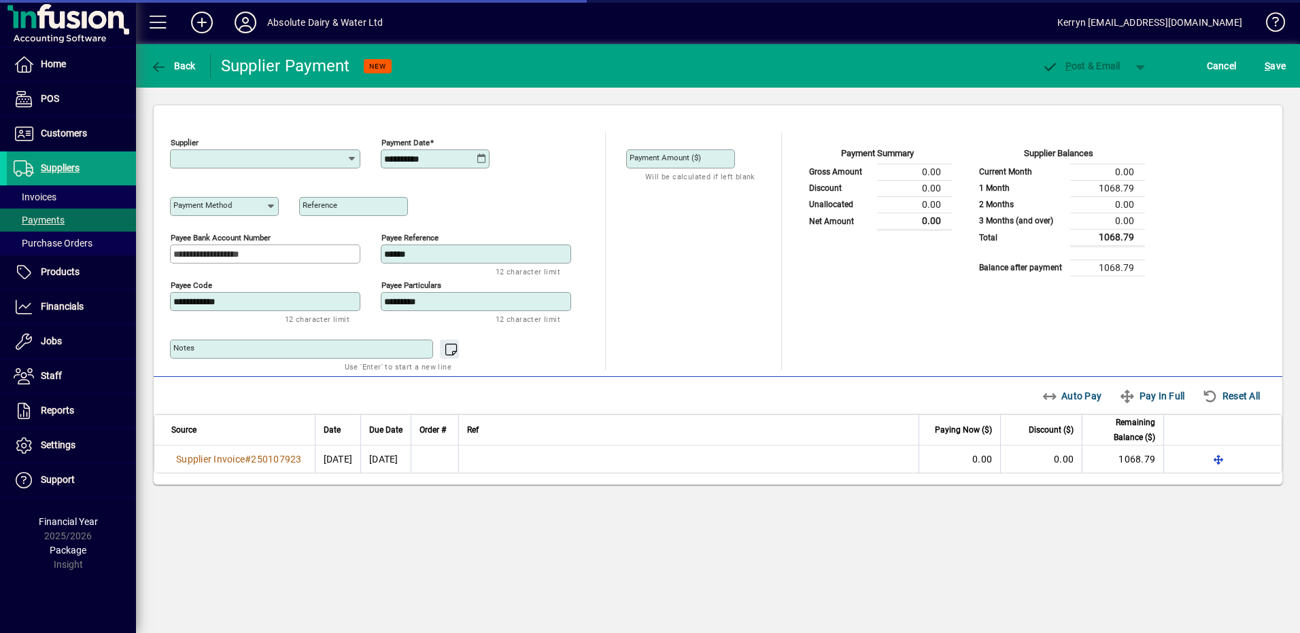
type input "**********"
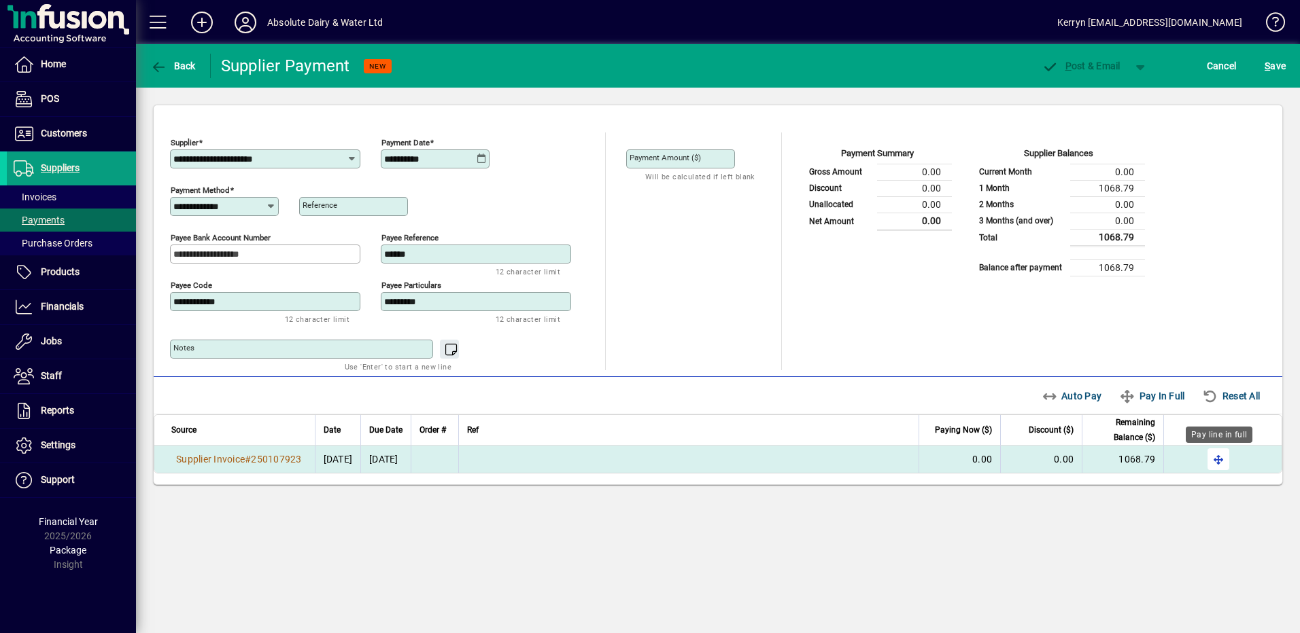
click at [1226, 456] on span "button" at bounding box center [1218, 459] width 33 height 33
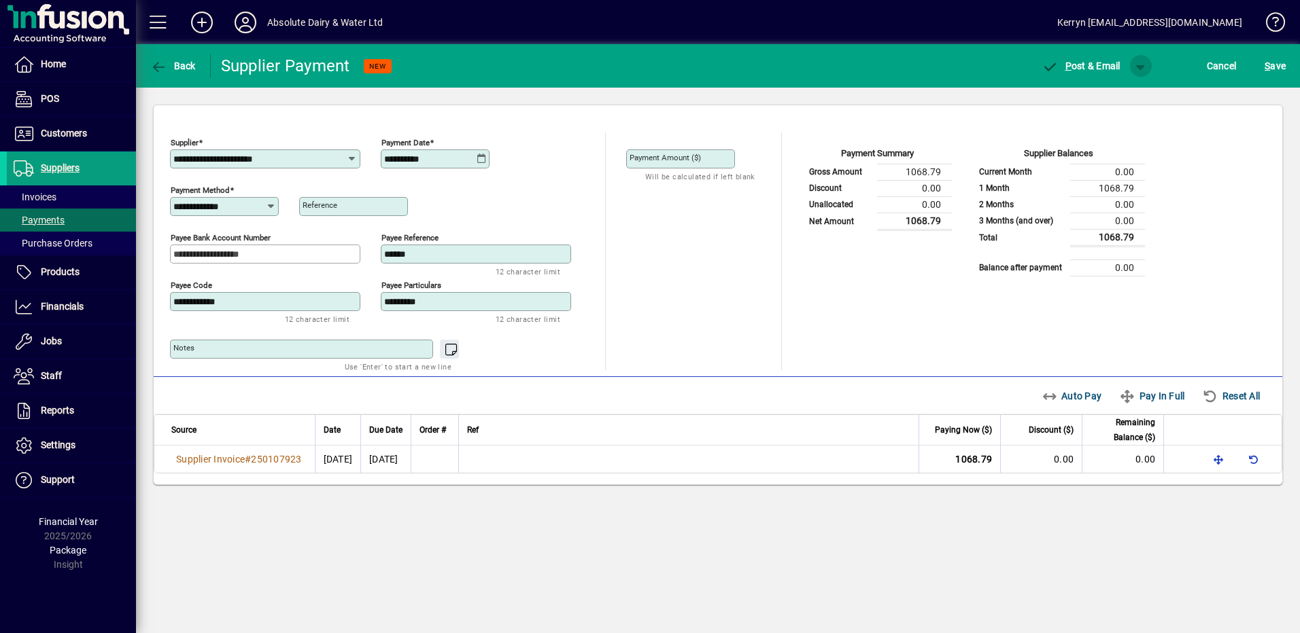
click at [1143, 67] on span "button" at bounding box center [1140, 66] width 33 height 33
click at [1110, 92] on span "P ost" at bounding box center [1097, 94] width 48 height 11
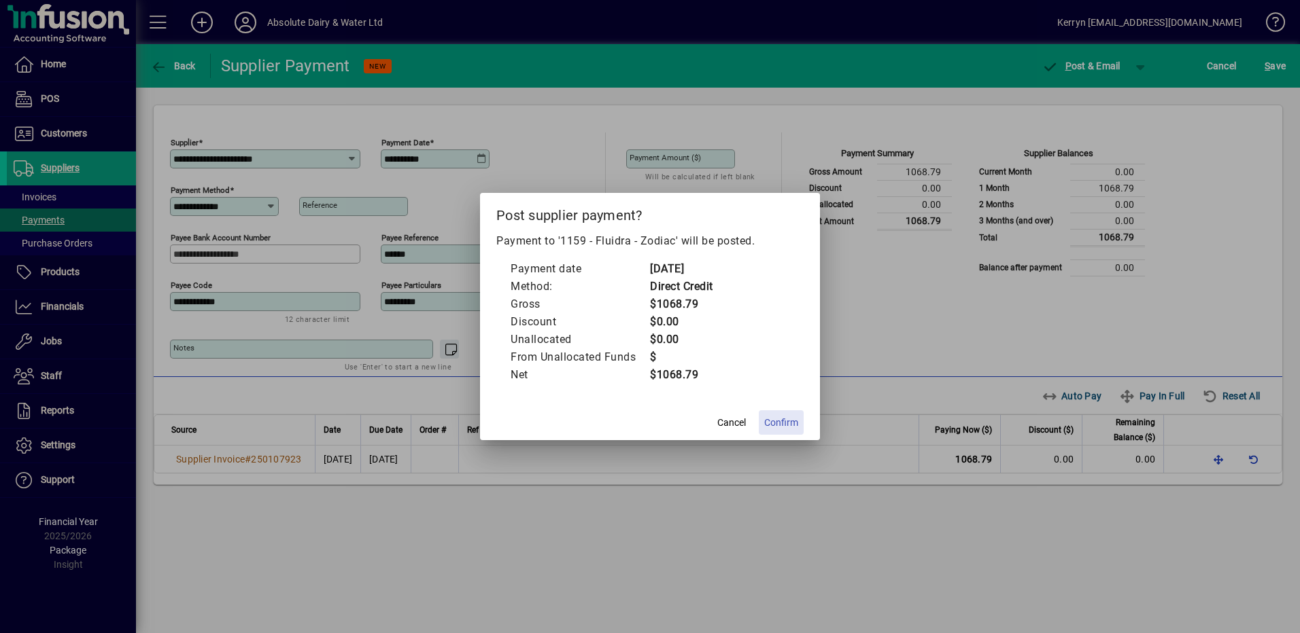
click at [793, 425] on span "Confirm" at bounding box center [781, 423] width 34 height 14
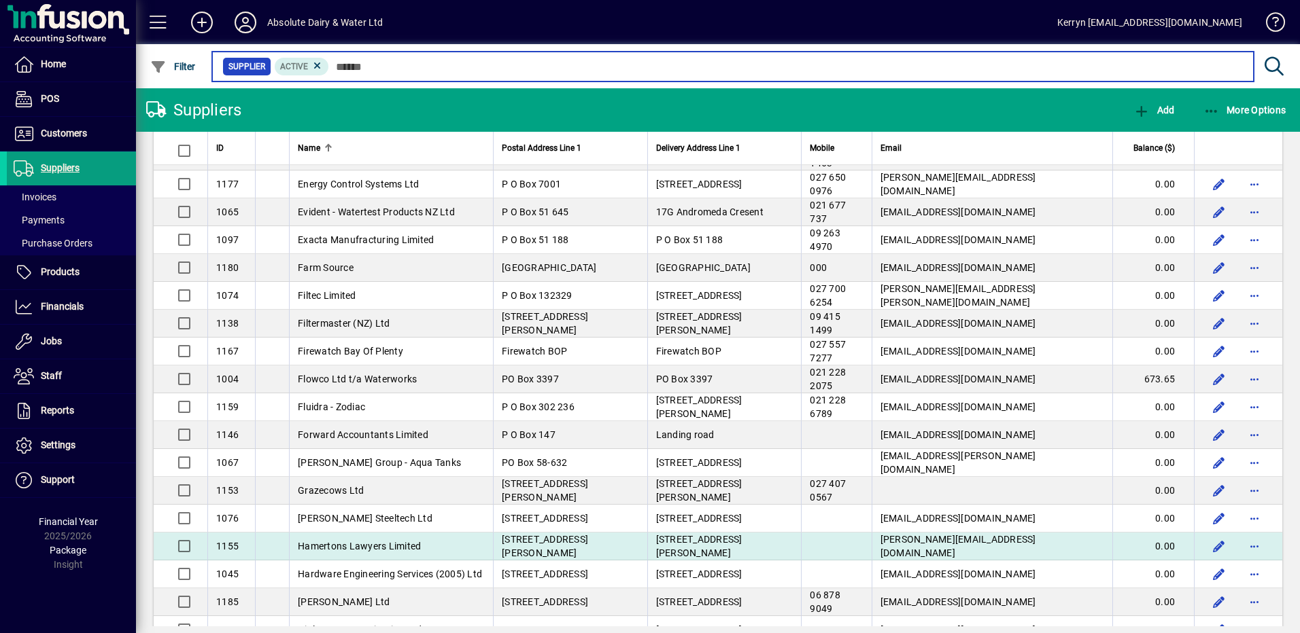
scroll to position [1155, 0]
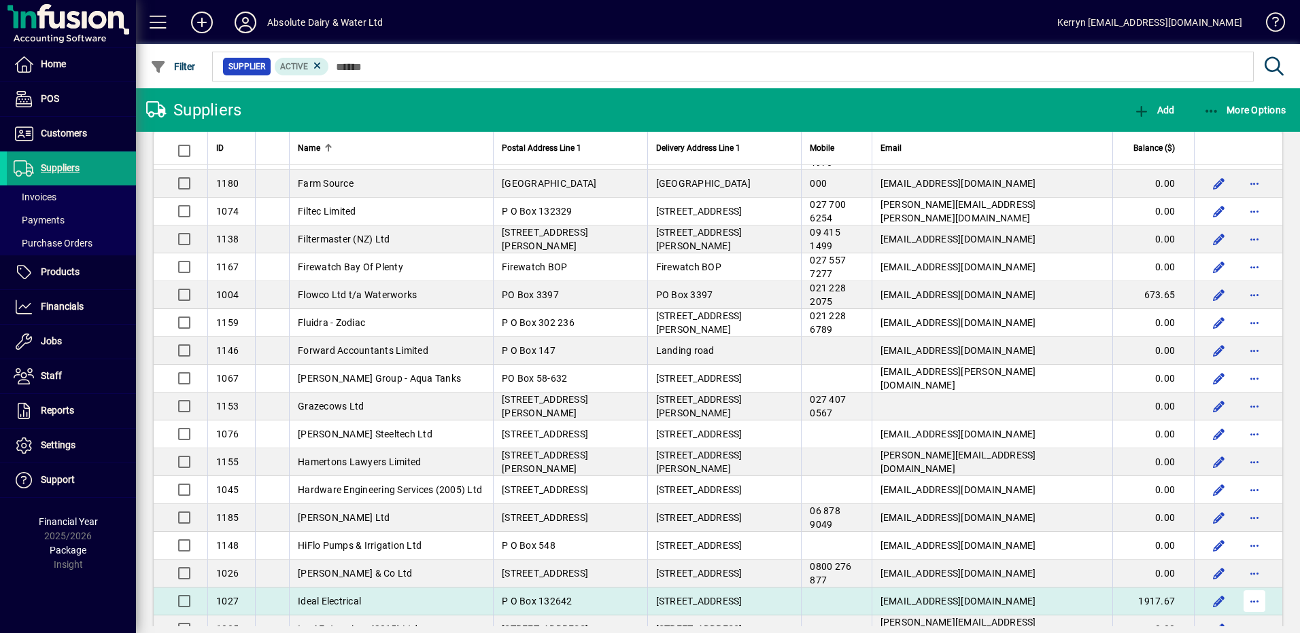
click at [1258, 596] on span "button" at bounding box center [1254, 601] width 33 height 33
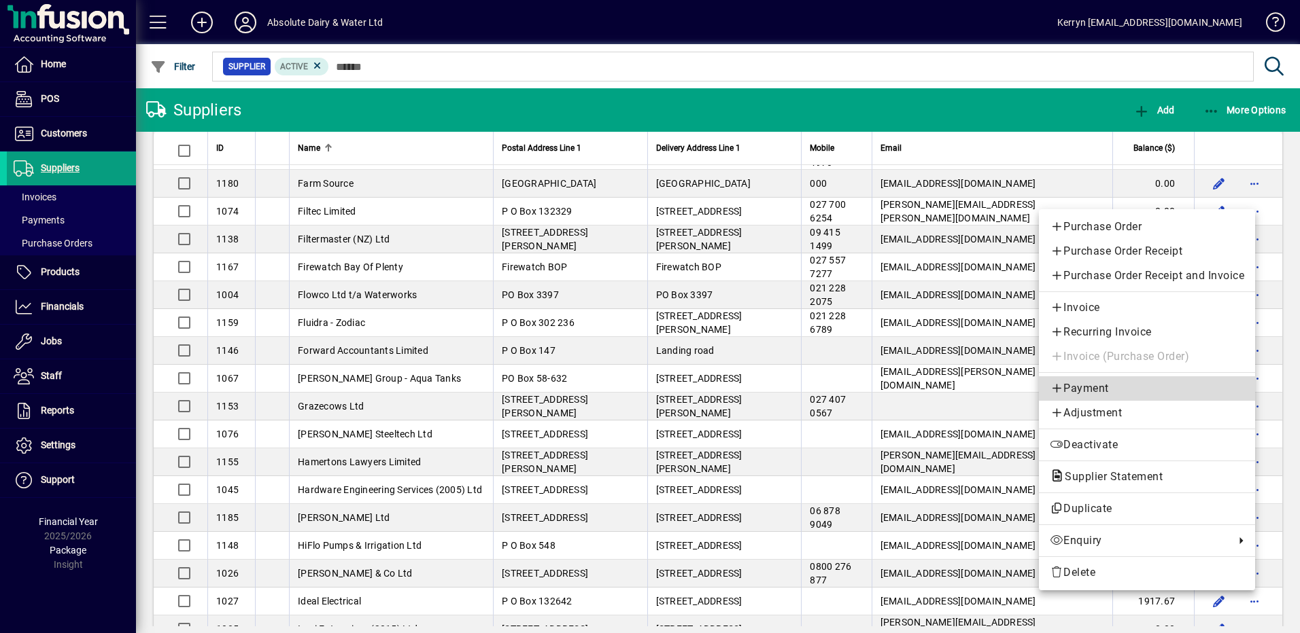
click at [1113, 385] on span "Payment" at bounding box center [1146, 389] width 194 height 16
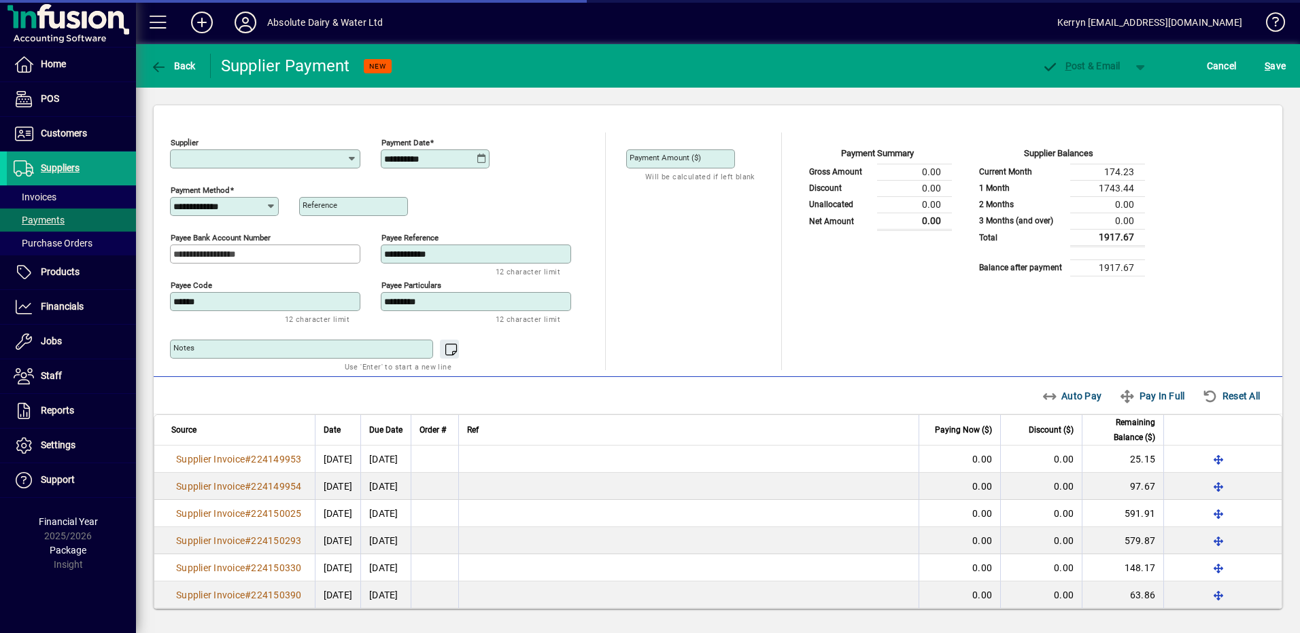
type input "**********"
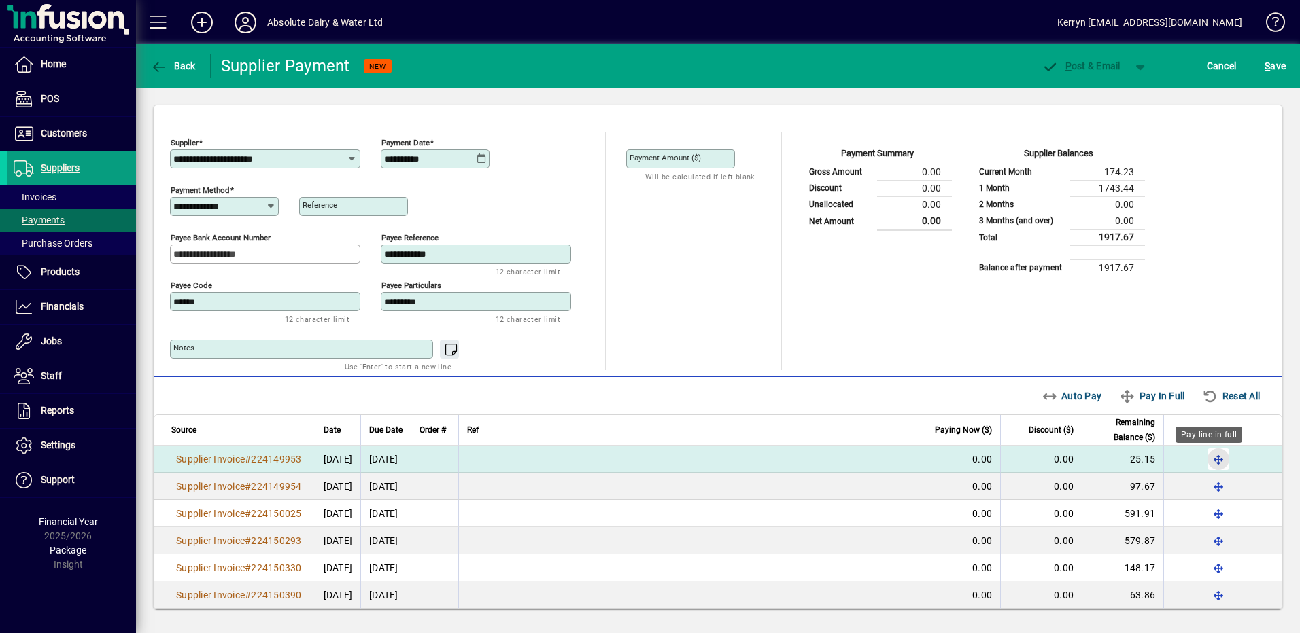
click at [1206, 461] on span "button" at bounding box center [1218, 459] width 33 height 33
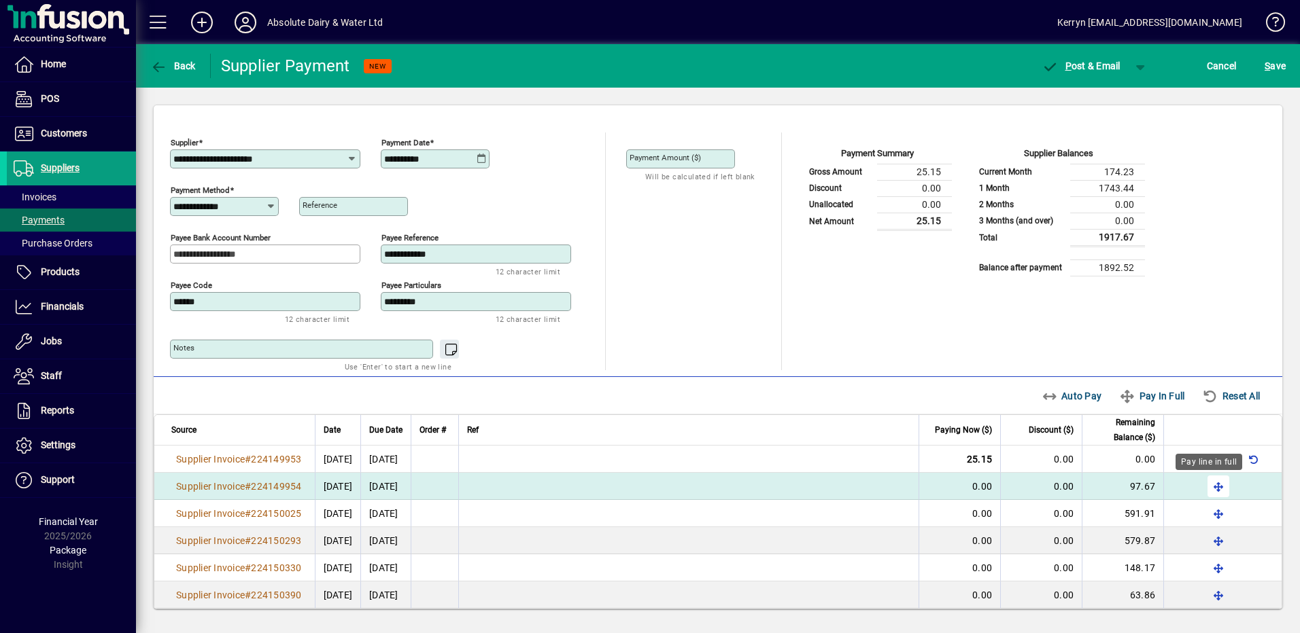
click at [1209, 483] on span "button" at bounding box center [1218, 486] width 33 height 33
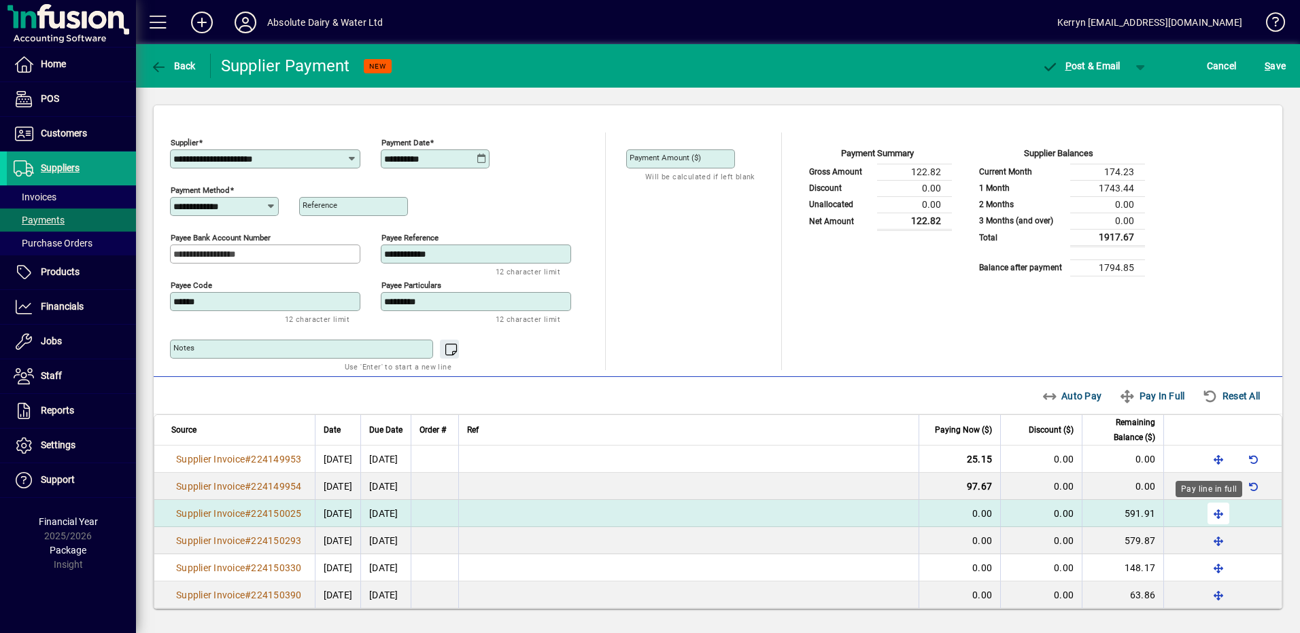
click at [1209, 512] on span "button" at bounding box center [1218, 514] width 33 height 33
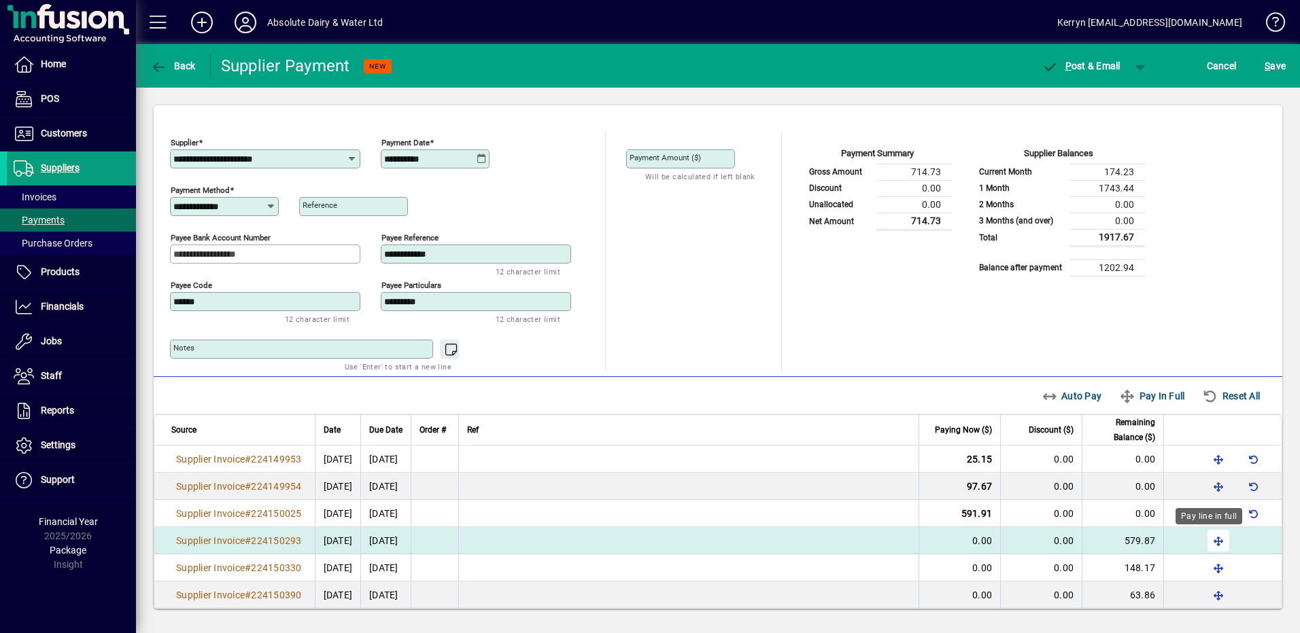
click at [1209, 536] on span "button" at bounding box center [1218, 541] width 33 height 33
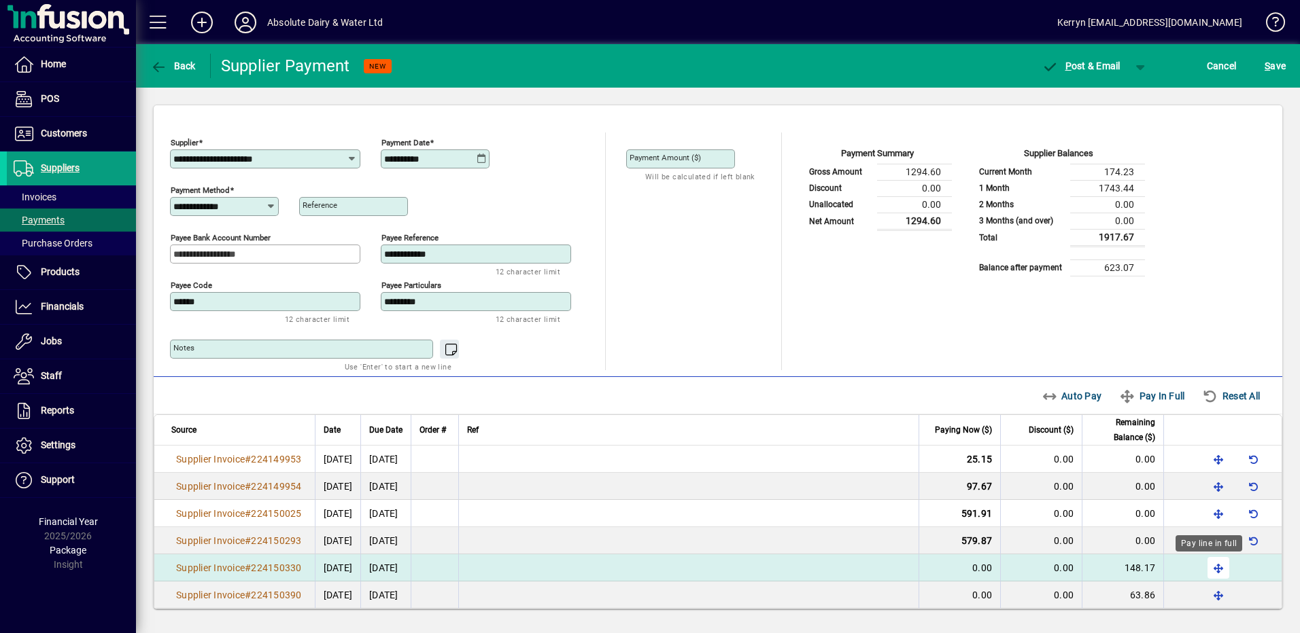
click at [1212, 565] on span "button" at bounding box center [1218, 568] width 33 height 33
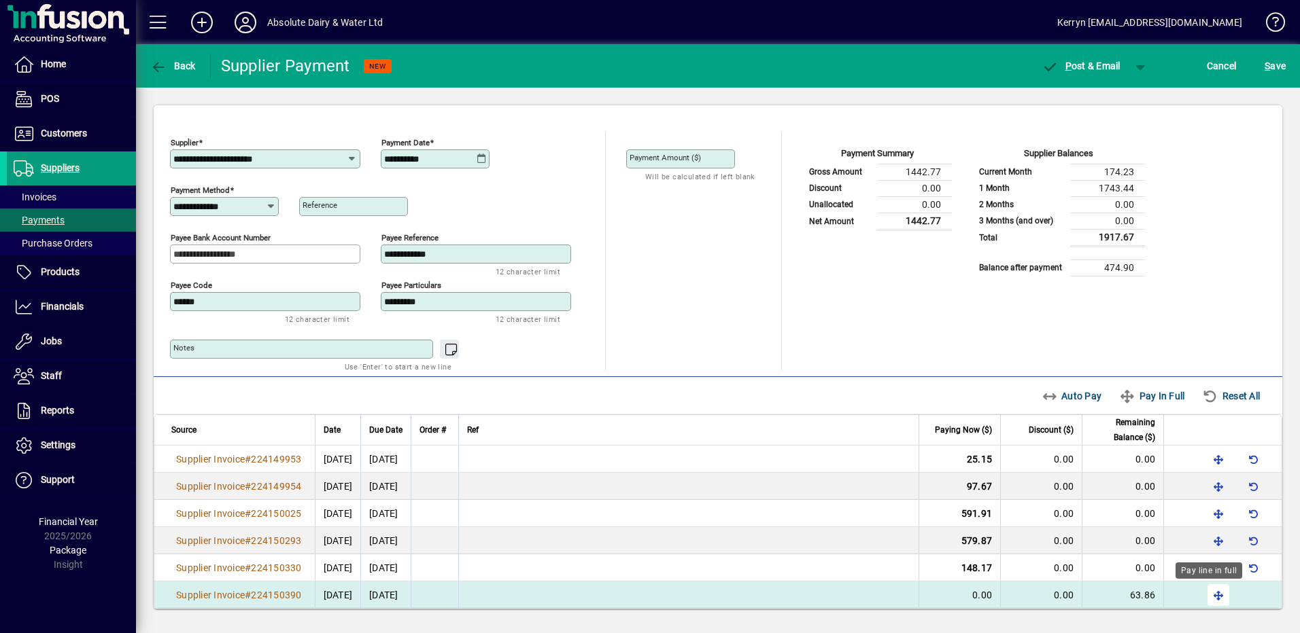
click at [1206, 591] on span "button" at bounding box center [1218, 595] width 33 height 33
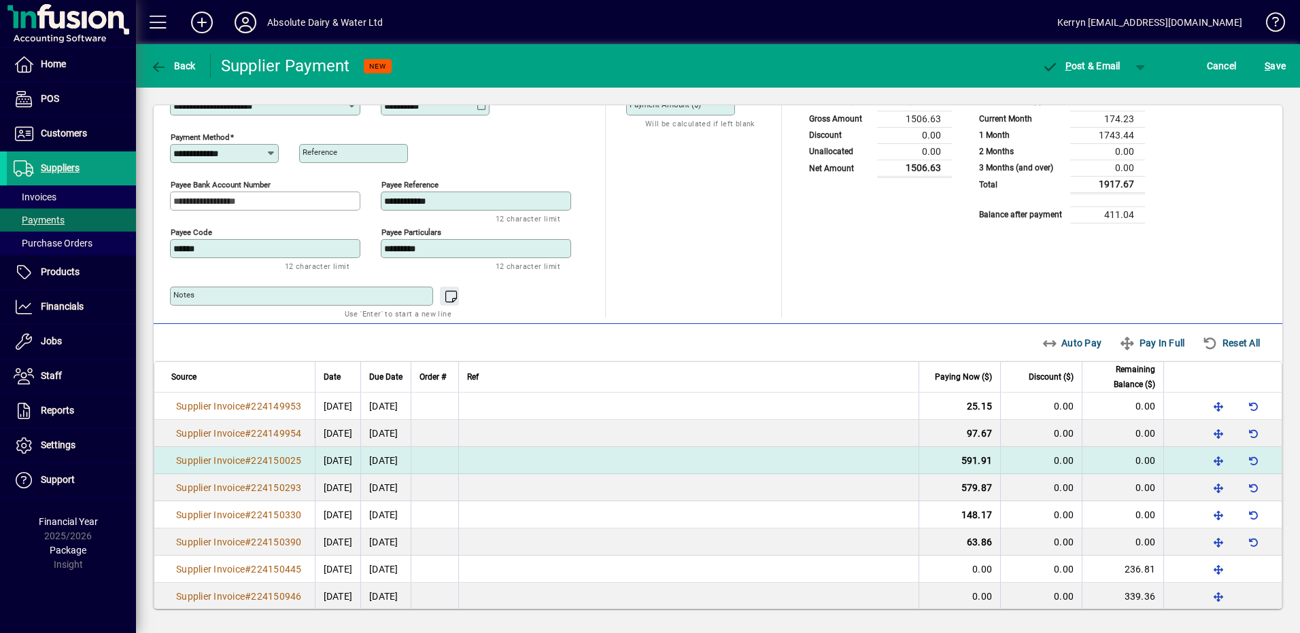
scroll to position [68, 0]
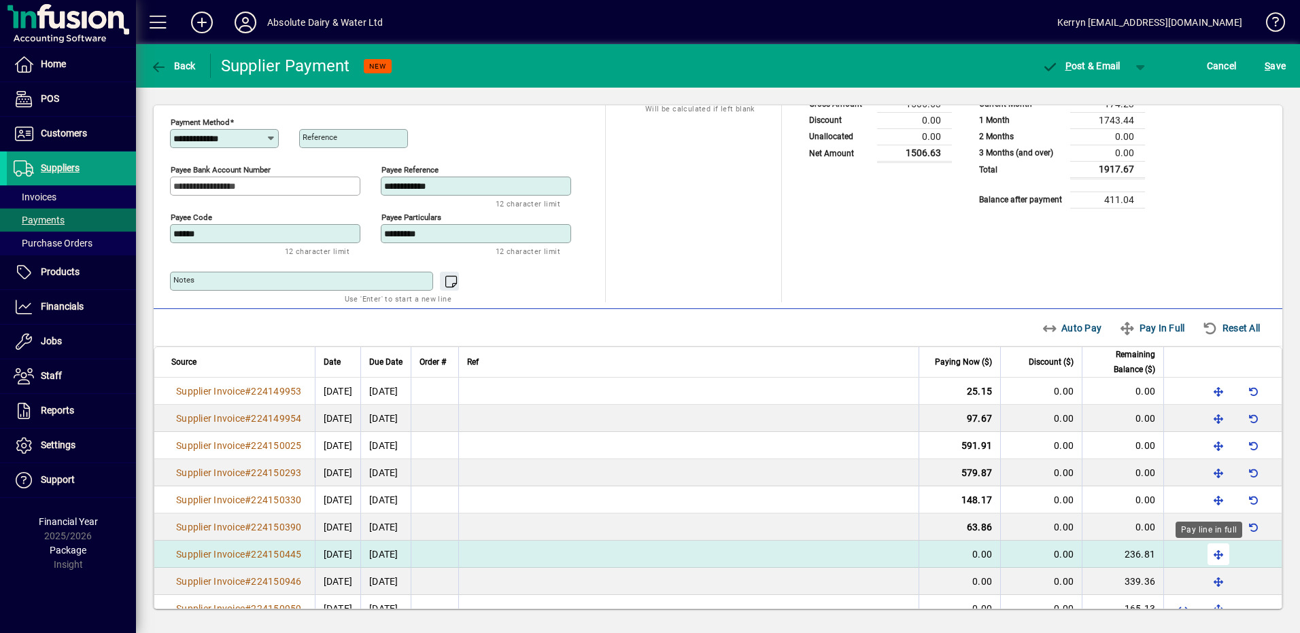
click at [1204, 557] on span "button" at bounding box center [1218, 554] width 33 height 33
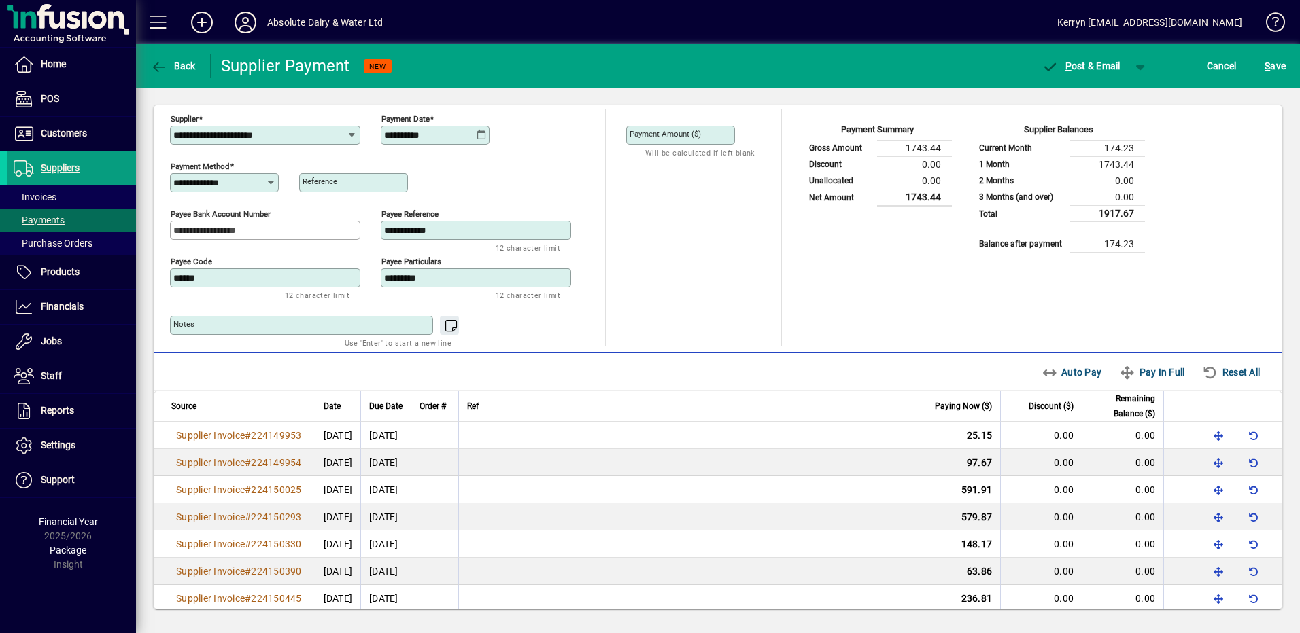
scroll to position [0, 0]
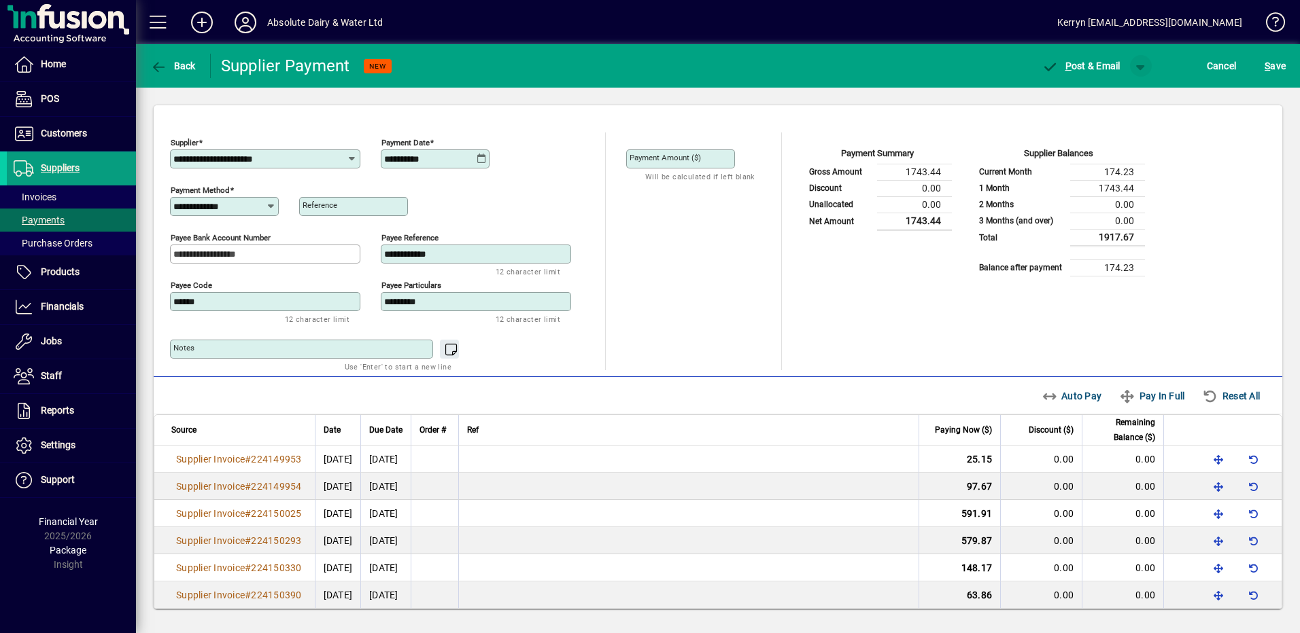
click at [1144, 68] on span "button" at bounding box center [1140, 66] width 33 height 33
click at [1130, 92] on span "button" at bounding box center [1105, 94] width 70 height 33
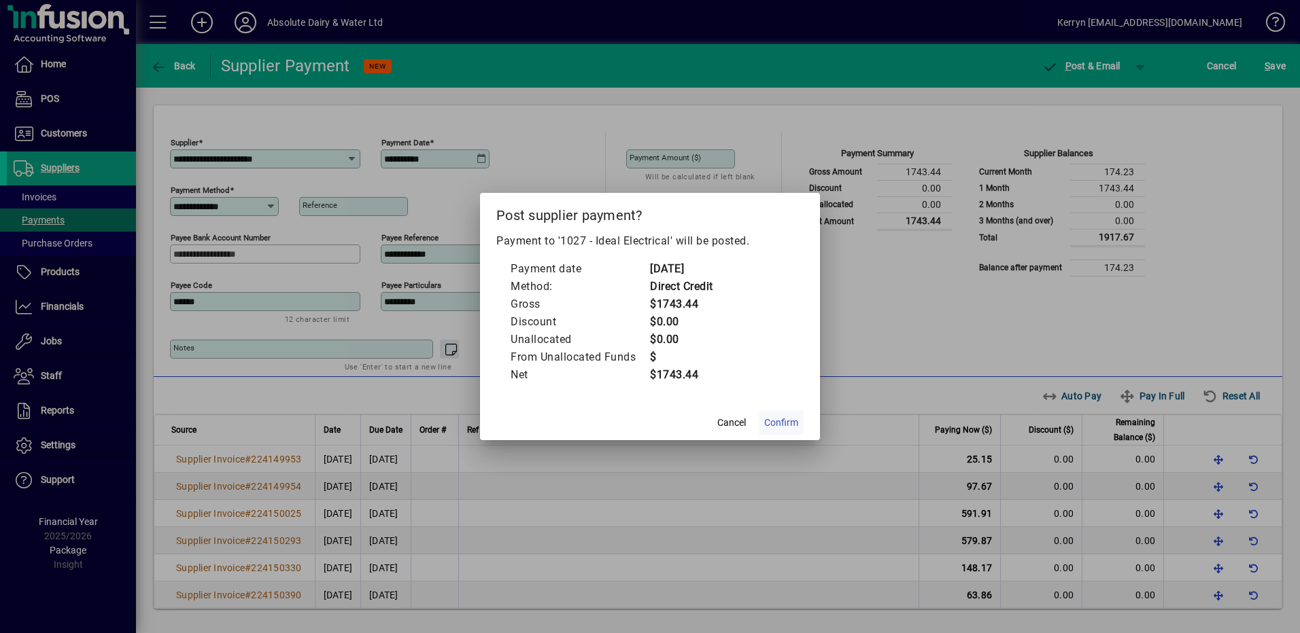
click at [792, 416] on span "Confirm" at bounding box center [781, 423] width 34 height 14
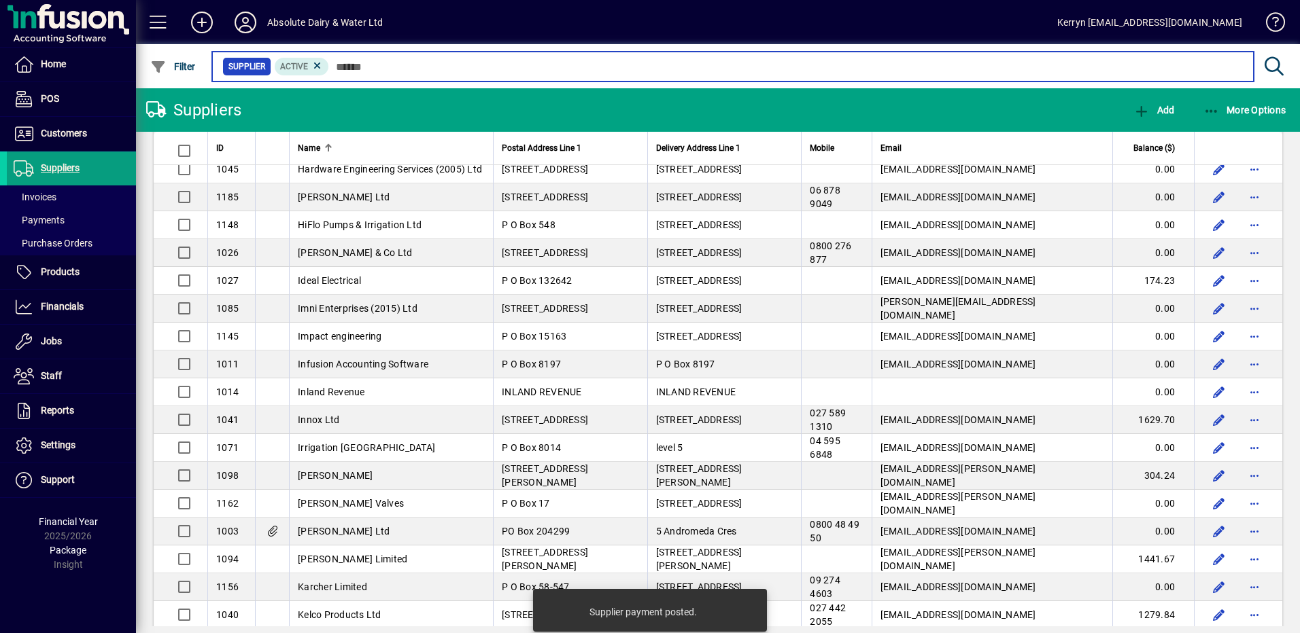
scroll to position [1495, 0]
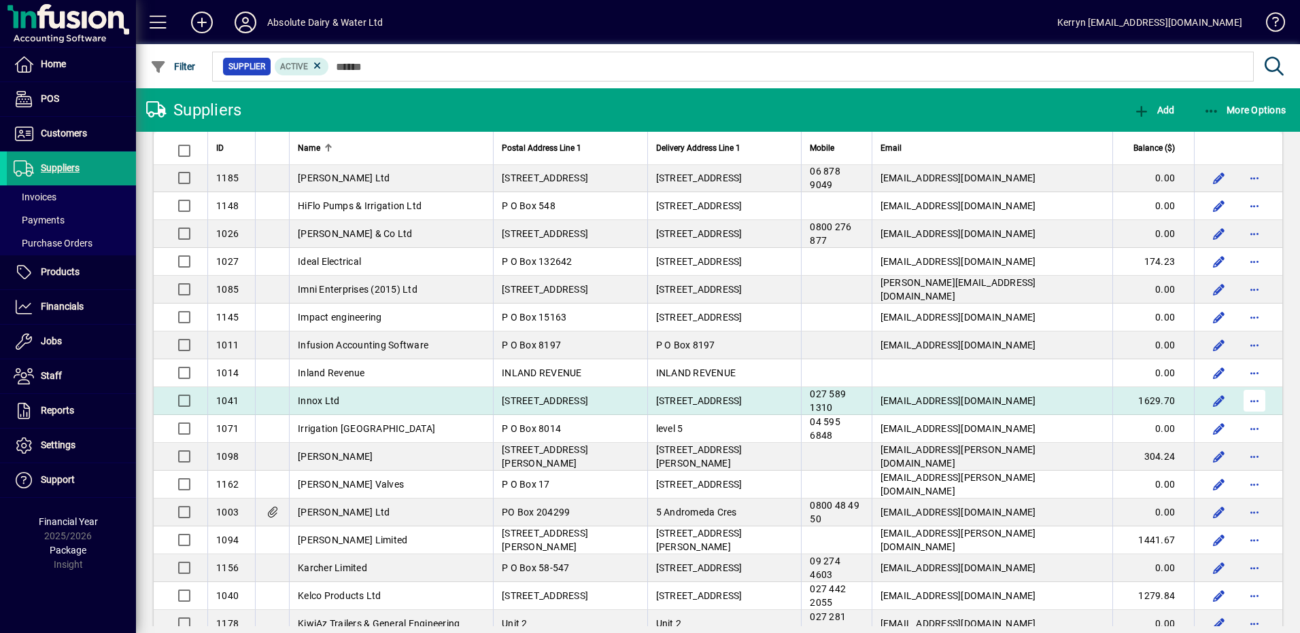
click at [1248, 400] on span "button" at bounding box center [1254, 401] width 33 height 33
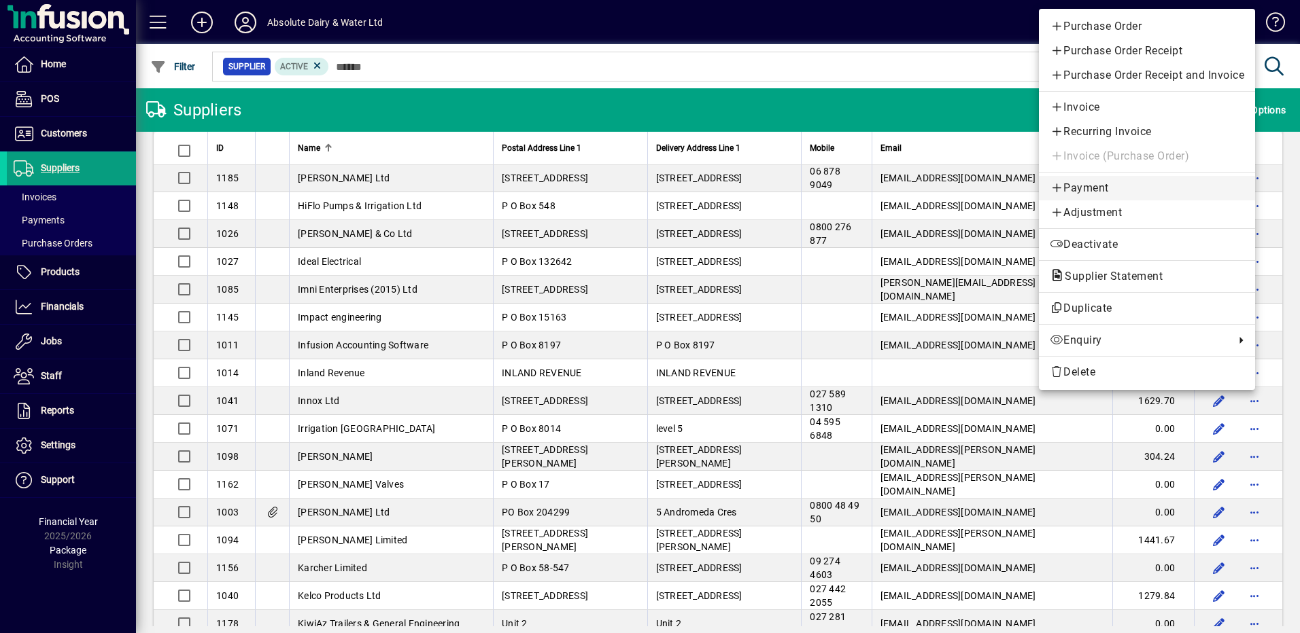
click at [1093, 189] on span "Payment" at bounding box center [1146, 188] width 194 height 16
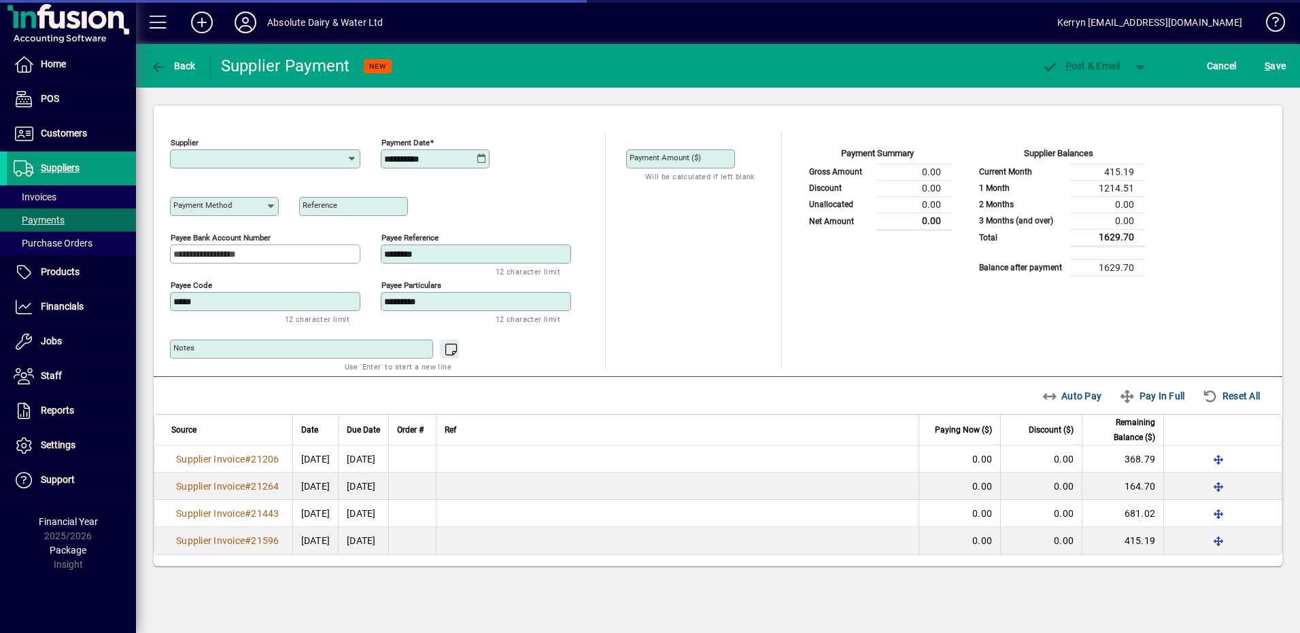
type input "**********"
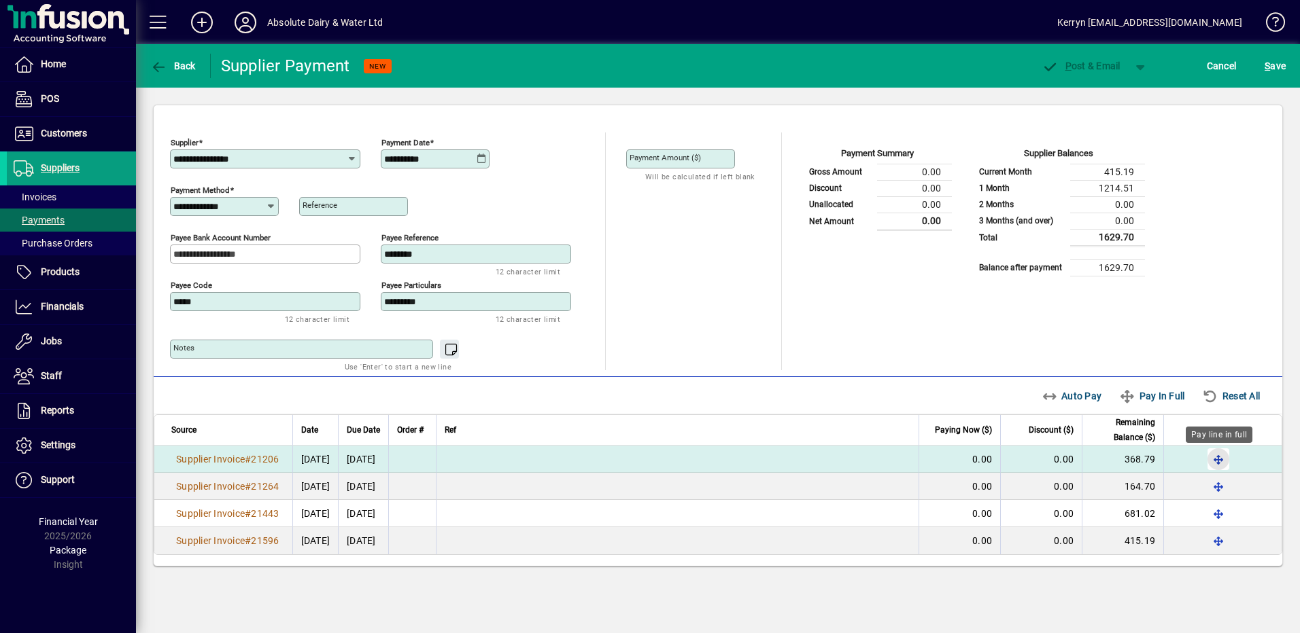
click at [1223, 459] on span "button" at bounding box center [1218, 459] width 33 height 33
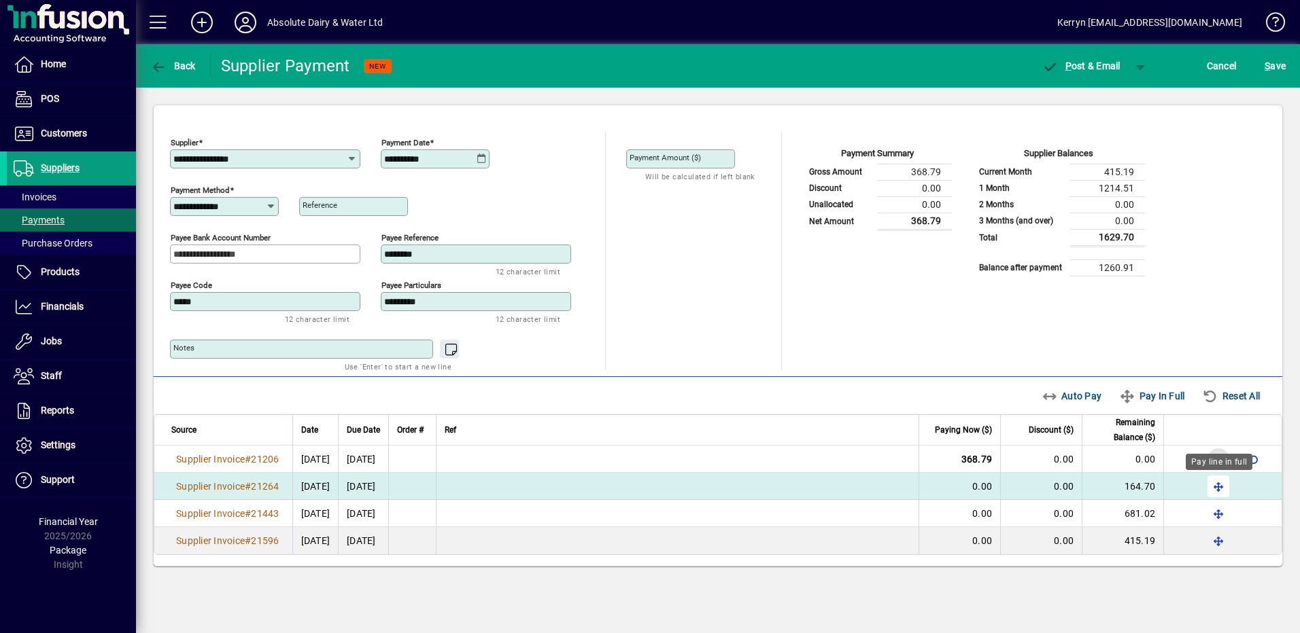
click at [1222, 482] on span "button" at bounding box center [1218, 486] width 33 height 33
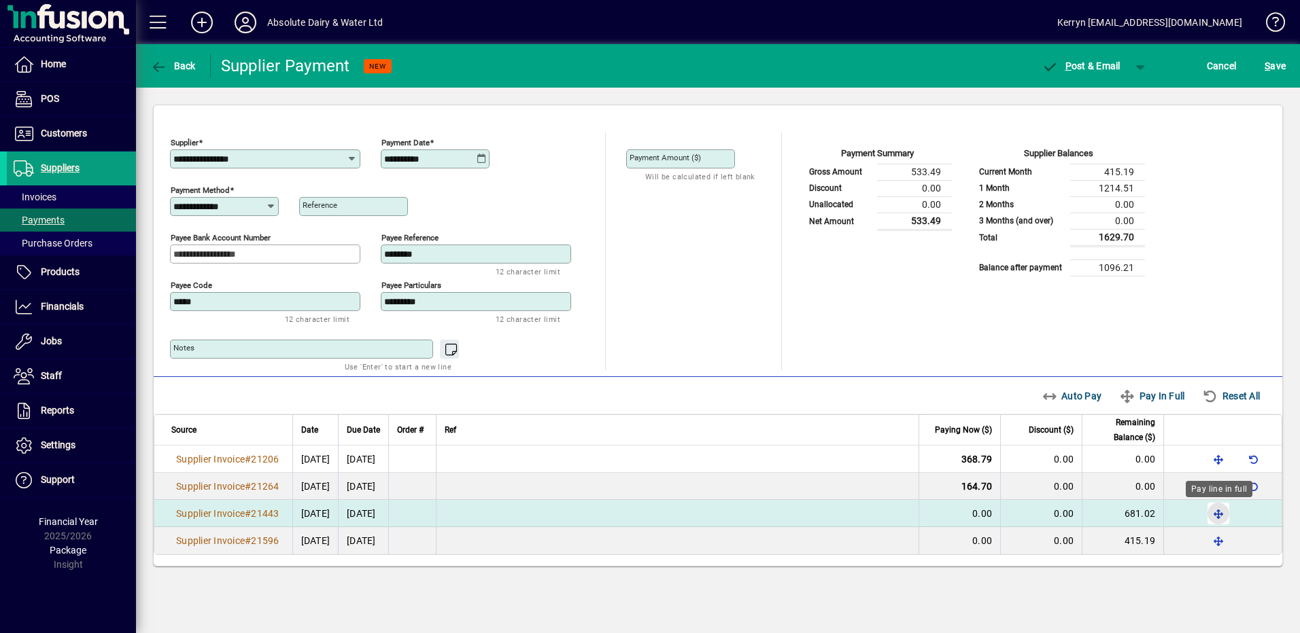
click at [1226, 508] on span "button" at bounding box center [1218, 514] width 33 height 33
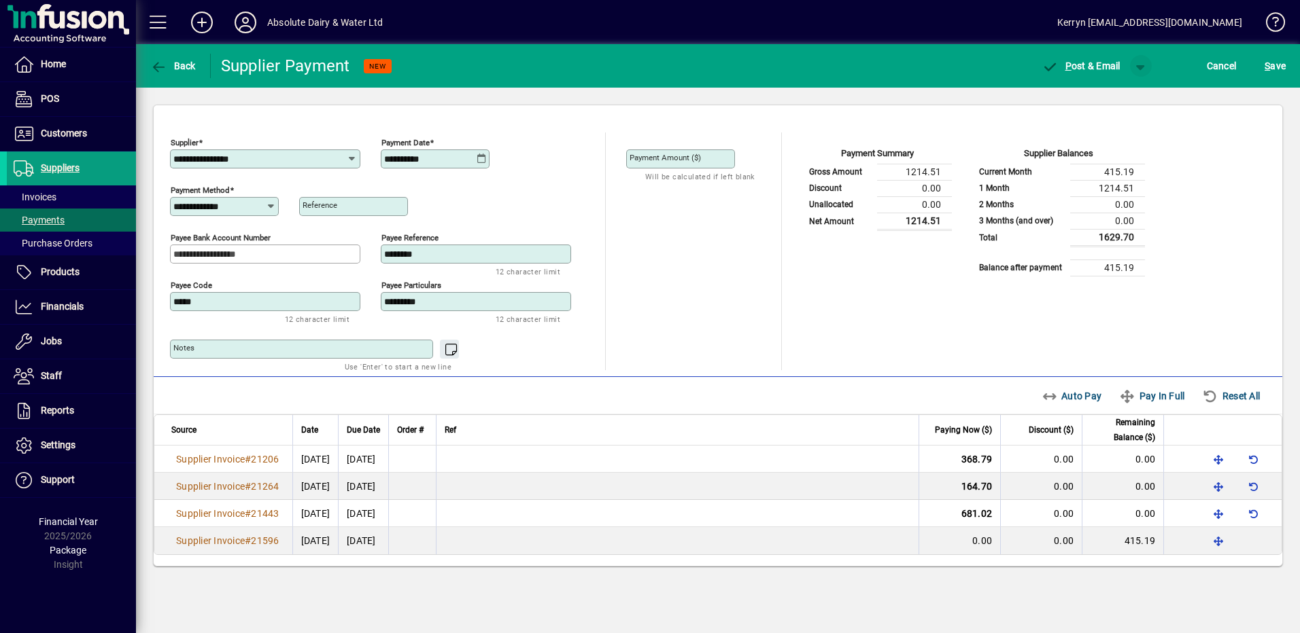
click at [1140, 69] on span "button" at bounding box center [1140, 66] width 33 height 33
click at [1111, 99] on span "P ost" at bounding box center [1097, 94] width 48 height 11
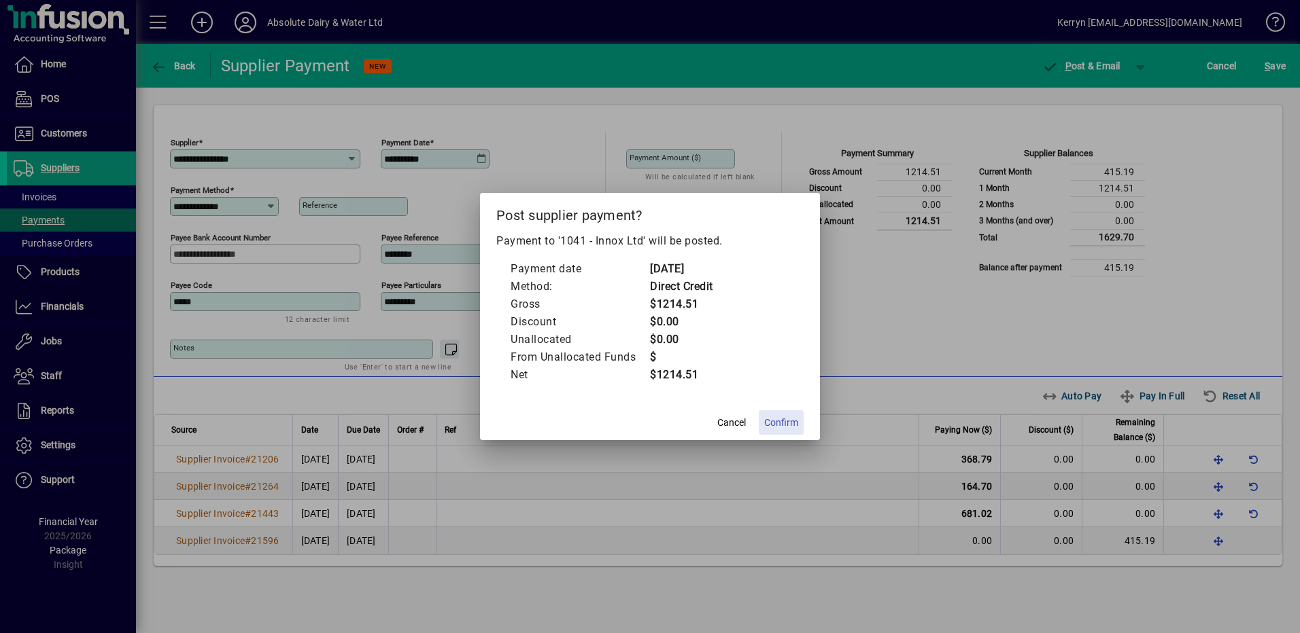
click at [772, 424] on span "Confirm" at bounding box center [781, 423] width 34 height 14
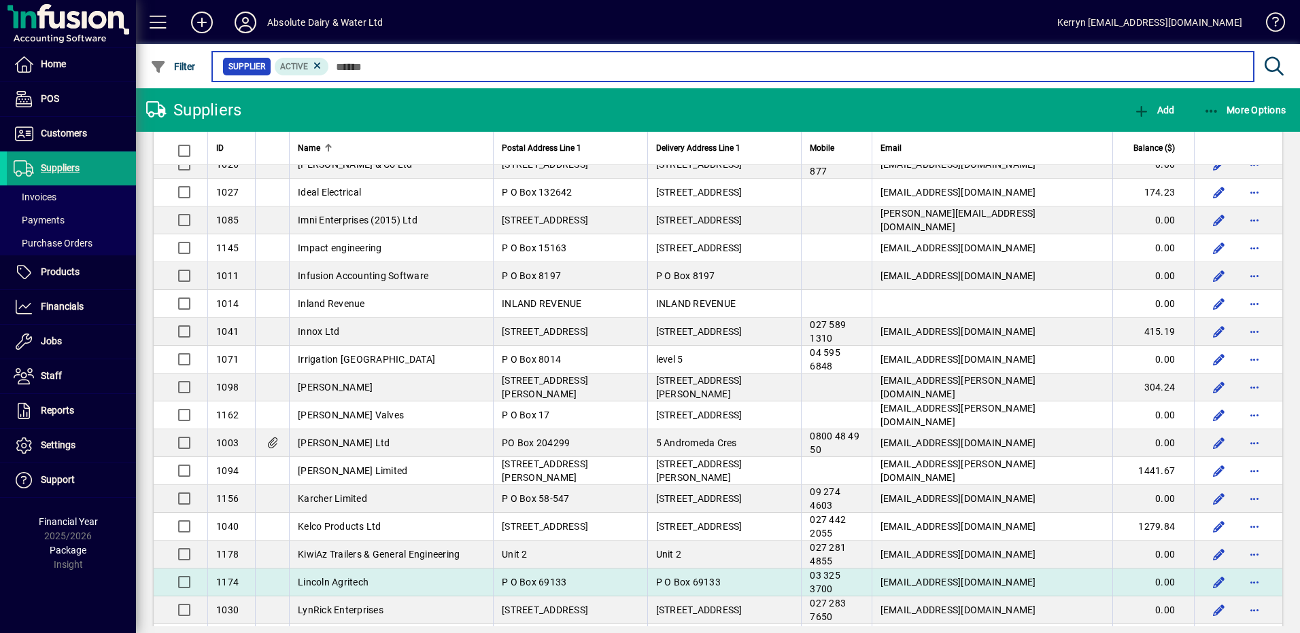
scroll to position [1563, 0]
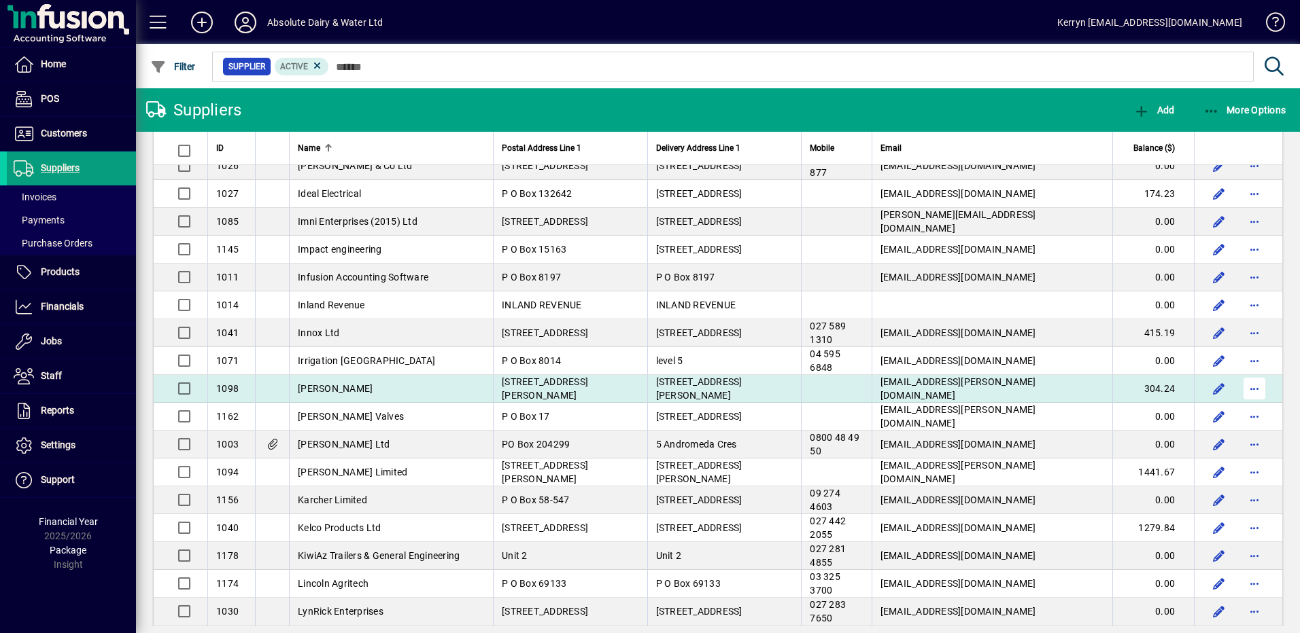
click at [1252, 384] on span "button" at bounding box center [1254, 388] width 33 height 33
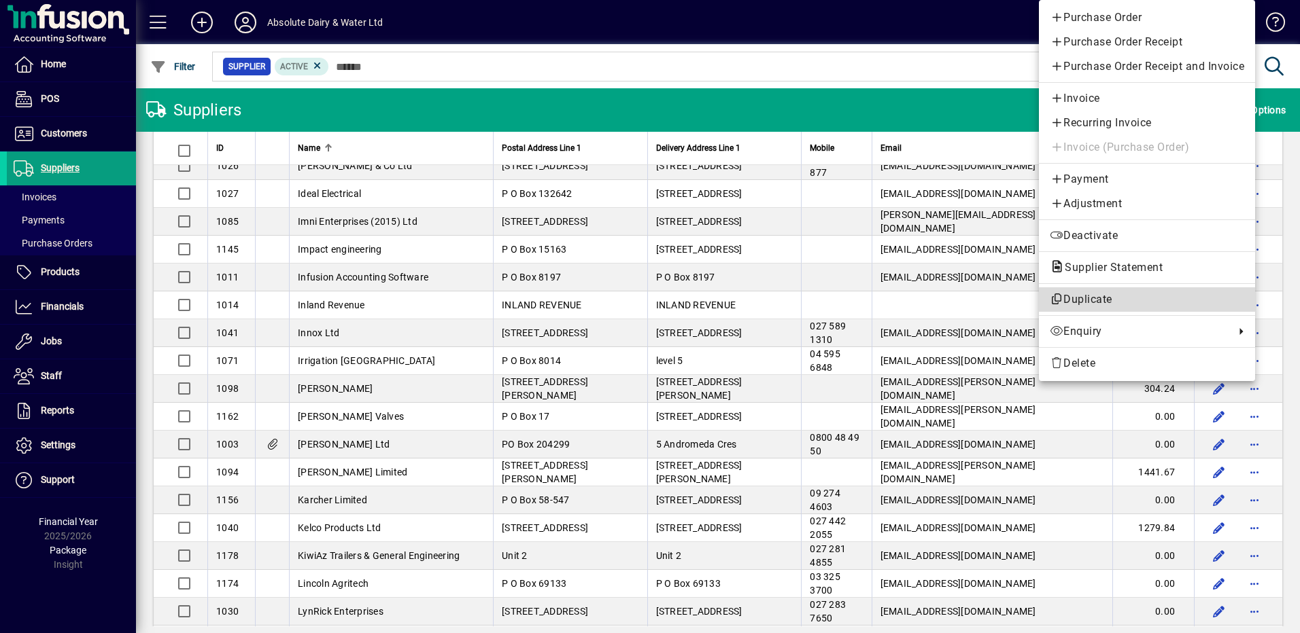
click at [1097, 304] on span "Duplicate" at bounding box center [1146, 300] width 194 height 16
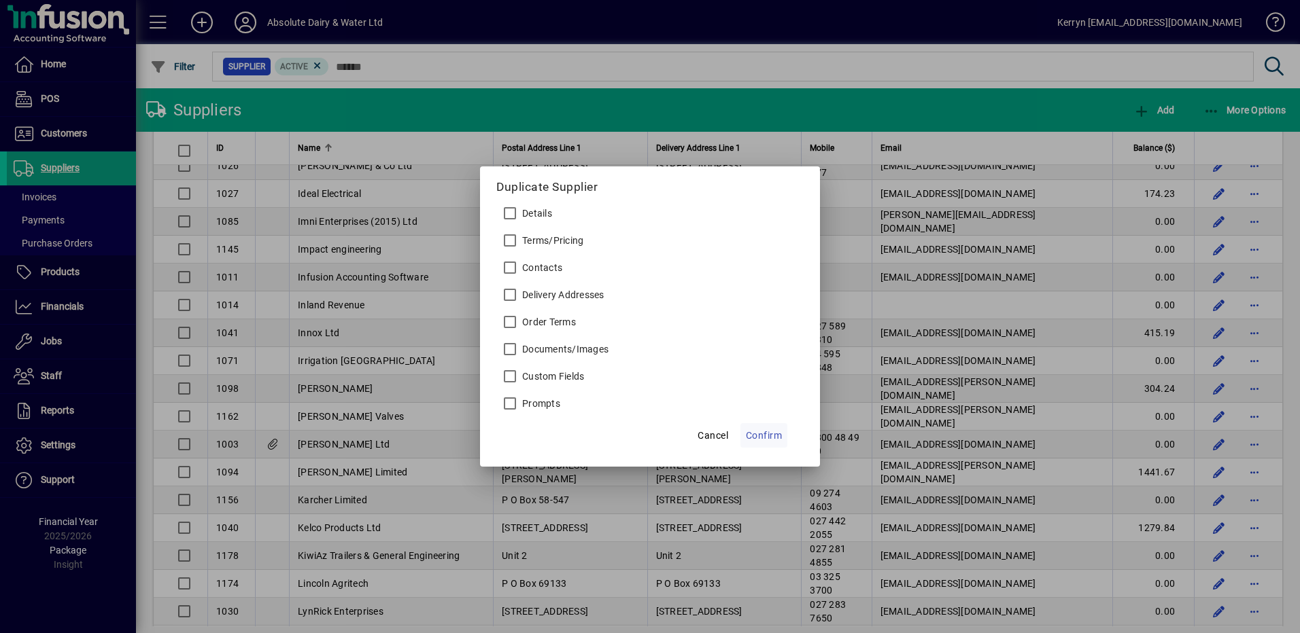
click at [767, 428] on span "Confirm" at bounding box center [764, 436] width 37 height 16
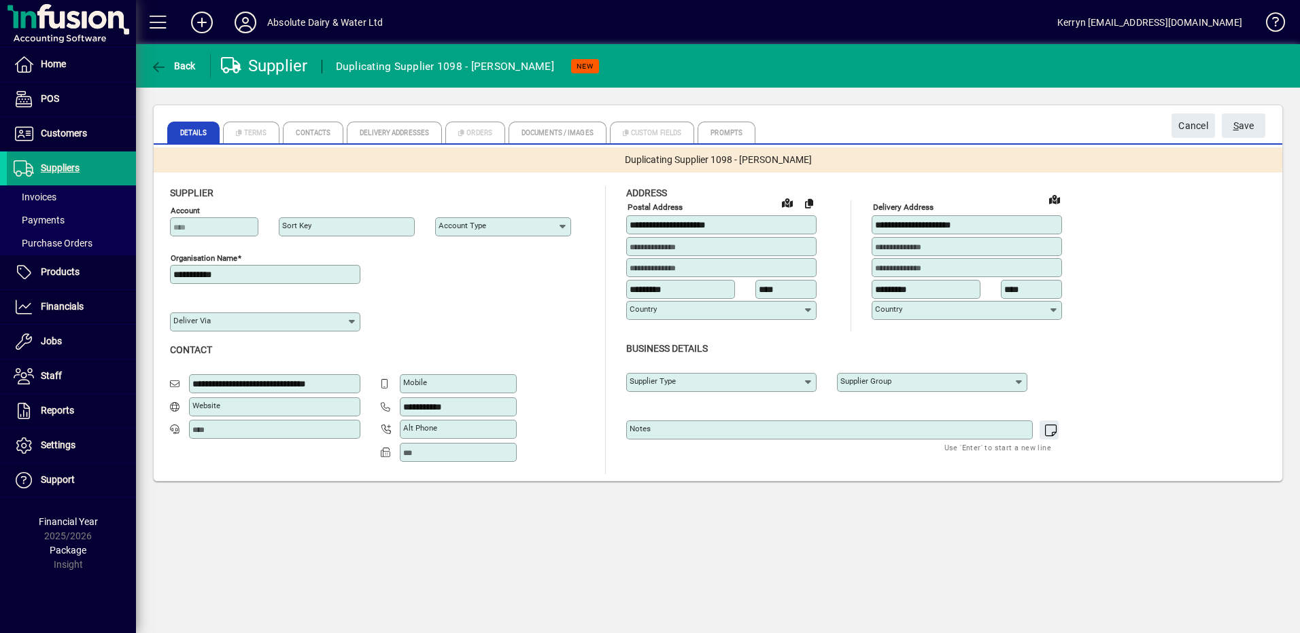
type input "**********"
click at [1204, 131] on span "Cancel" at bounding box center [1193, 126] width 30 height 22
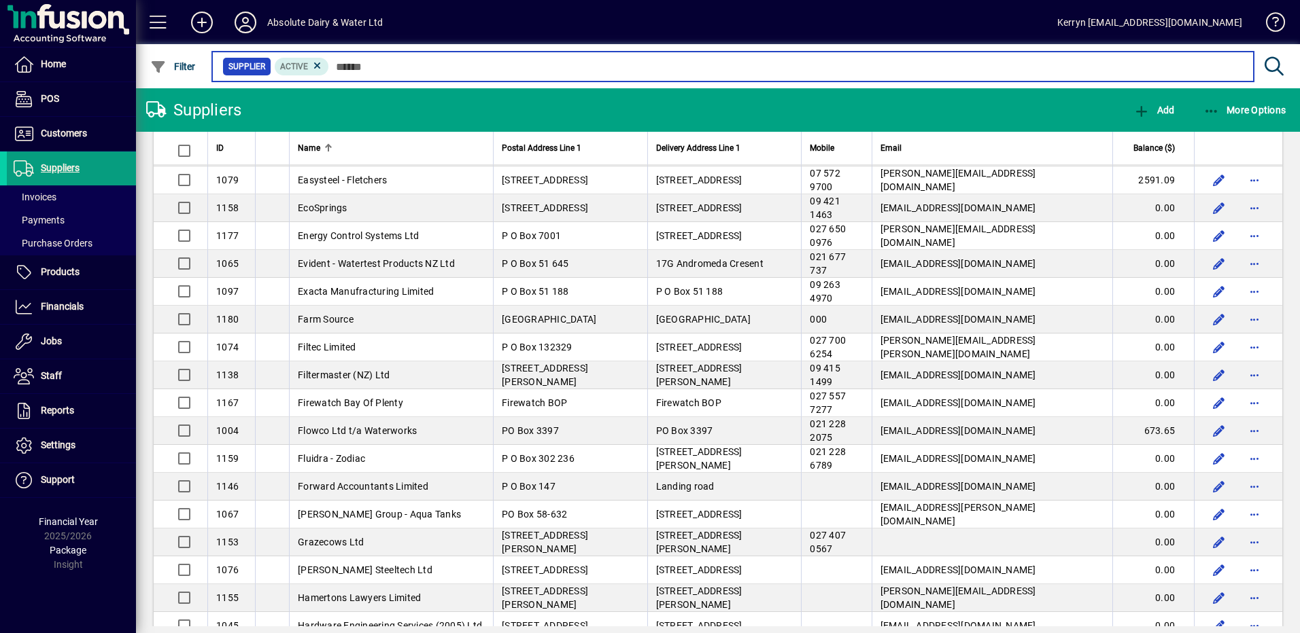
scroll to position [1495, 0]
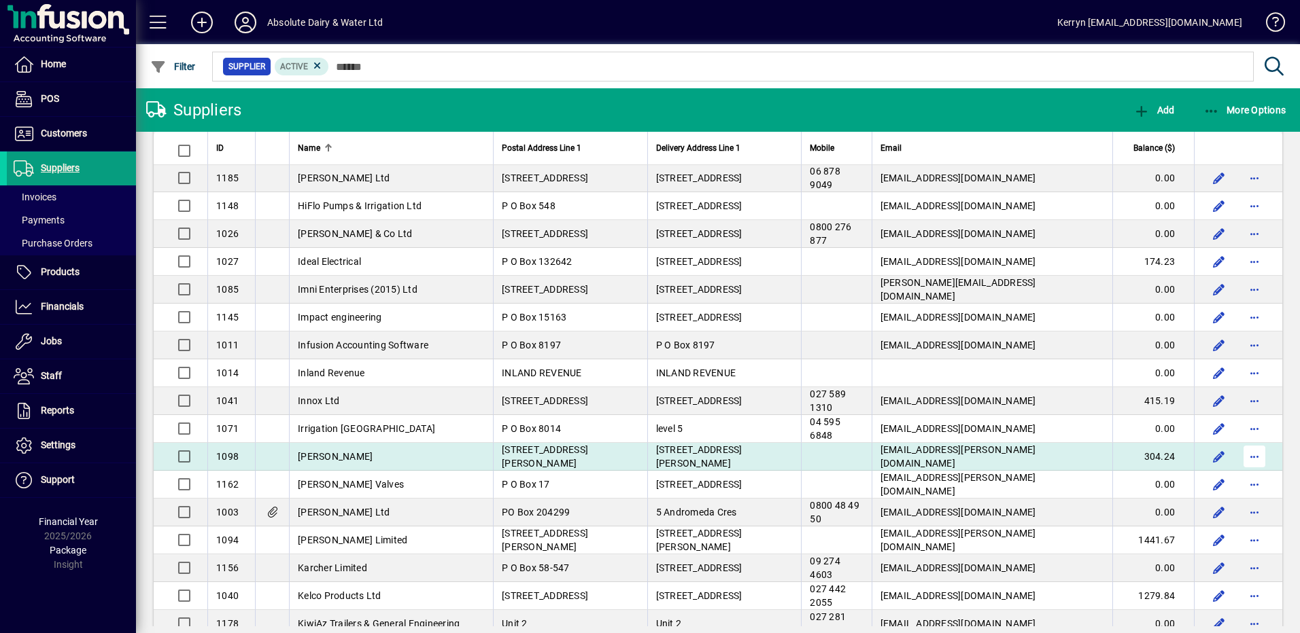
click at [1253, 458] on span "button" at bounding box center [1254, 456] width 33 height 33
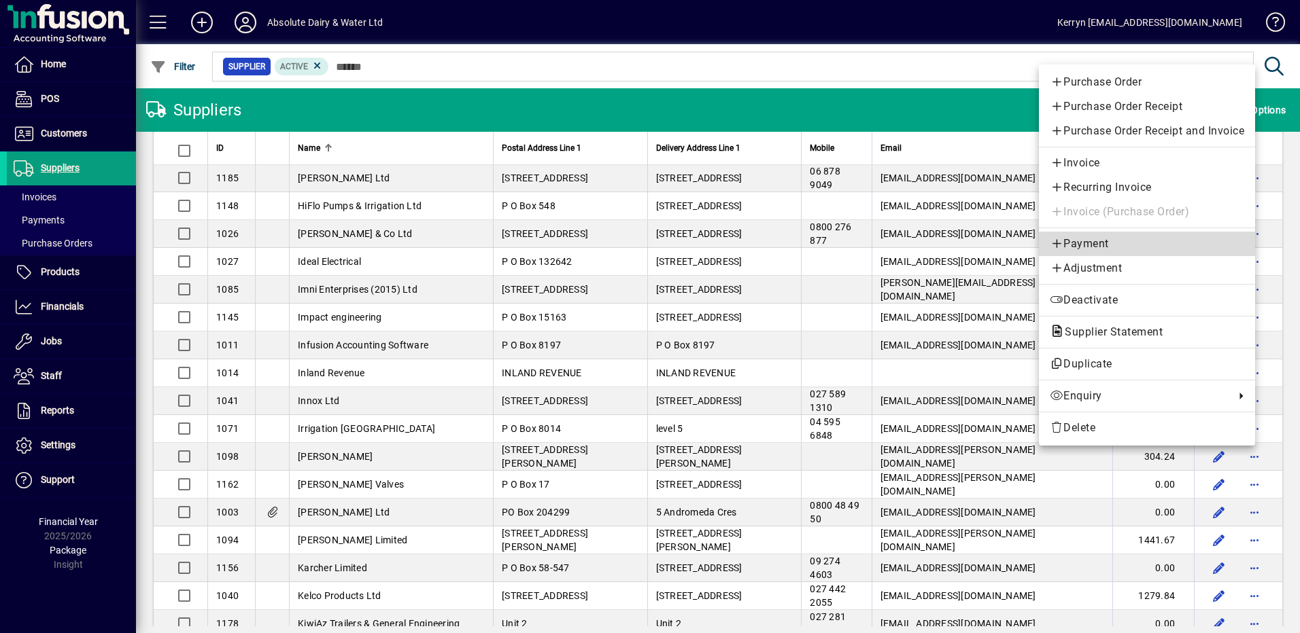
click at [1128, 243] on span "Payment" at bounding box center [1146, 244] width 194 height 16
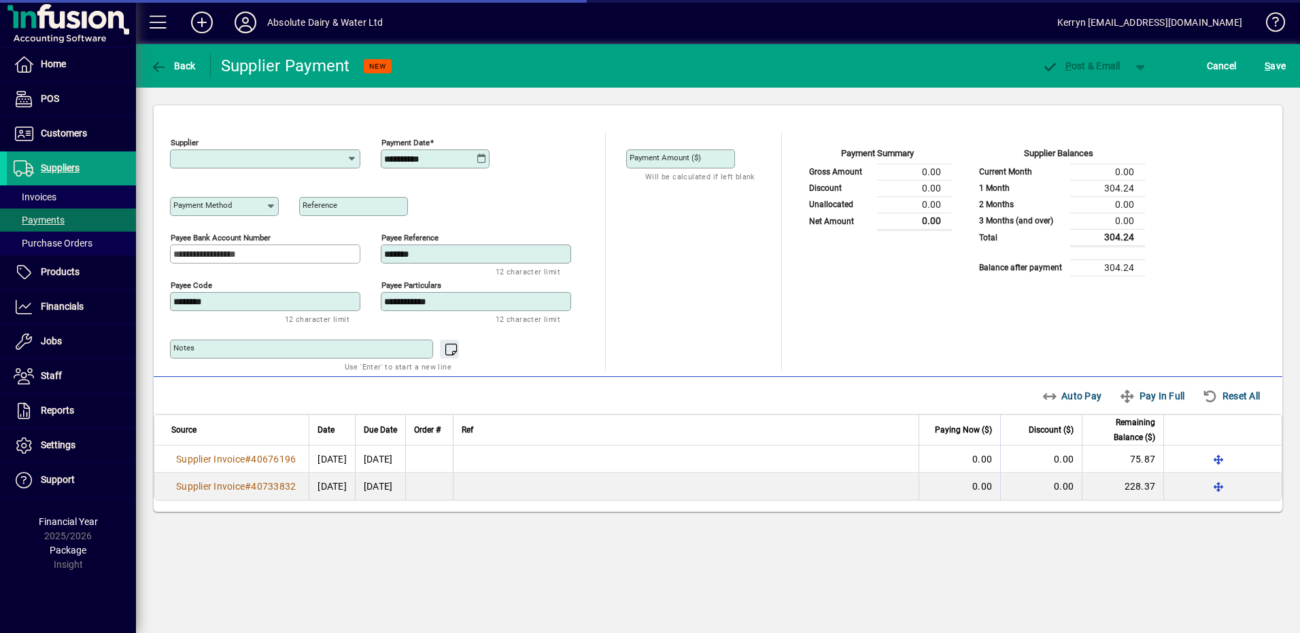
type input "**********"
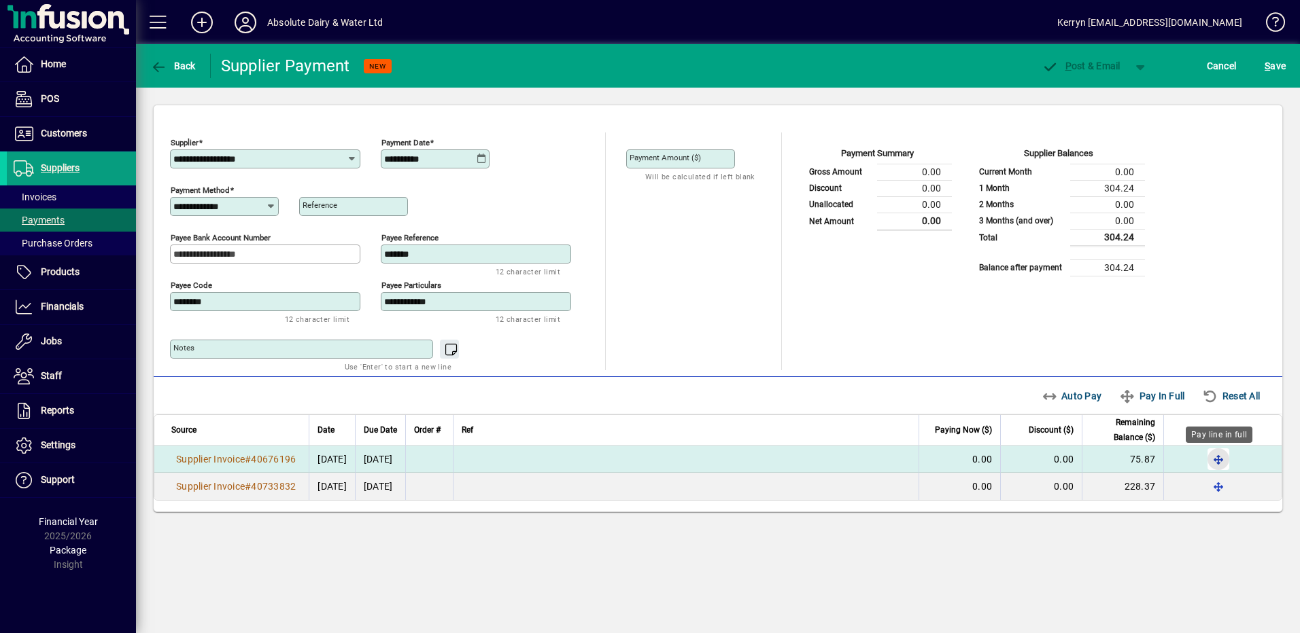
click at [1213, 451] on span "button" at bounding box center [1218, 459] width 33 height 33
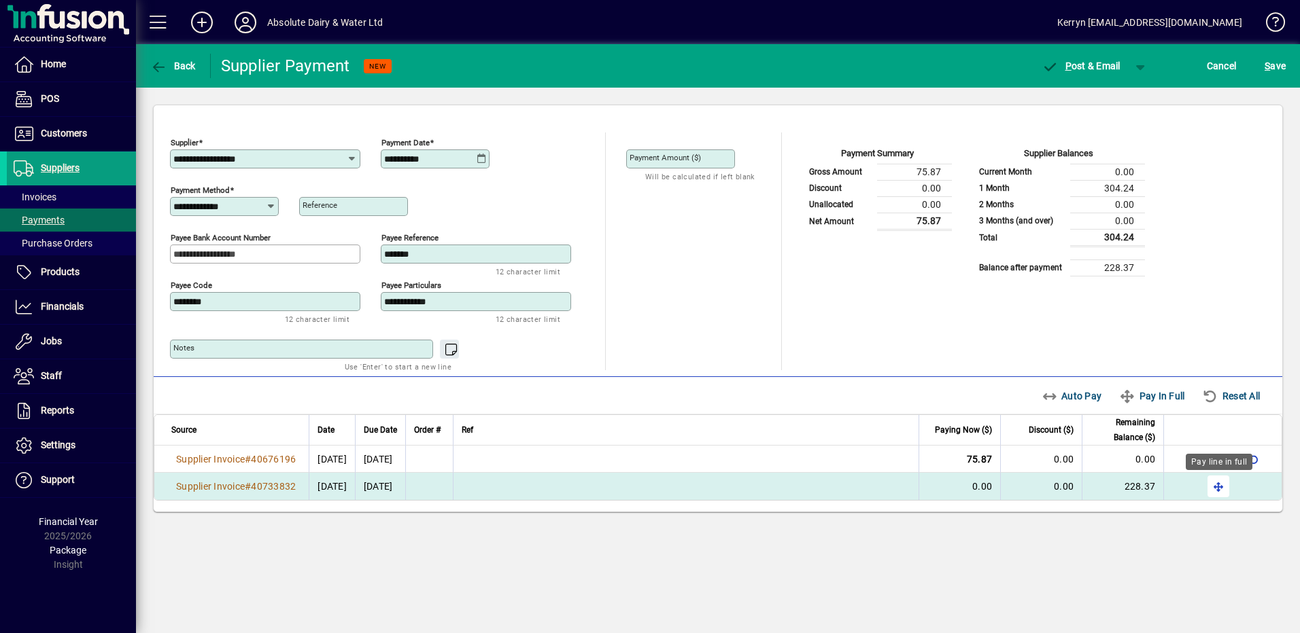
click at [1219, 501] on span "button" at bounding box center [1218, 486] width 33 height 33
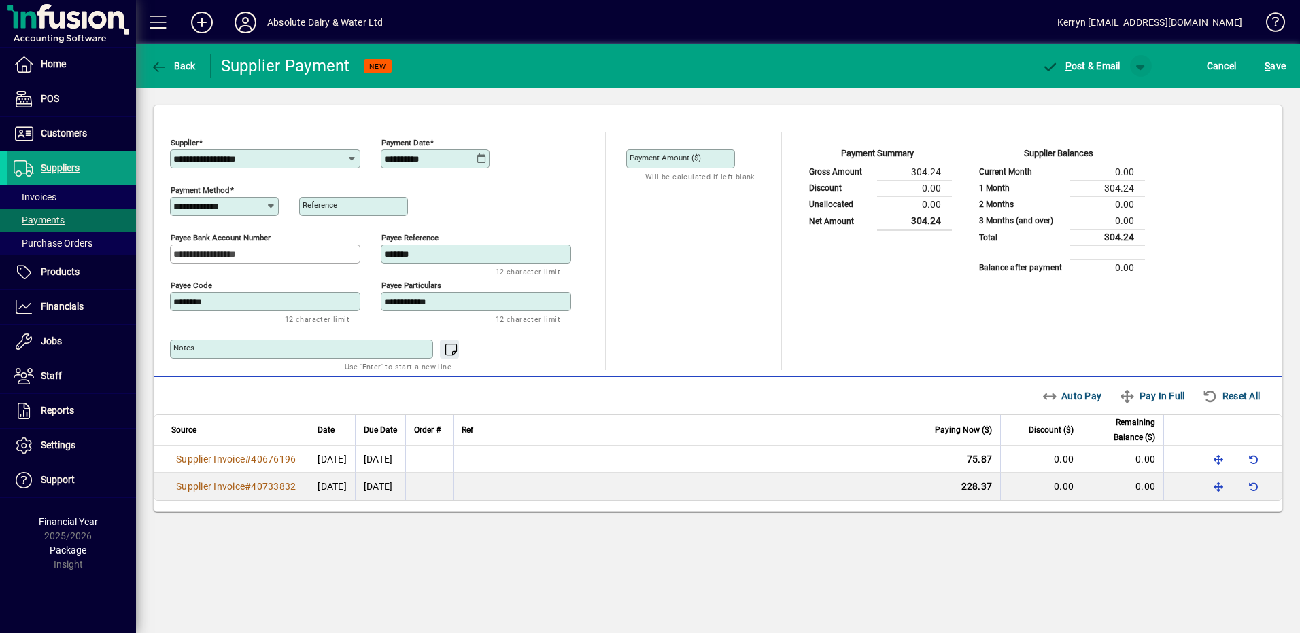
click at [1147, 61] on span "button" at bounding box center [1140, 66] width 33 height 33
click at [1141, 94] on div "P ost" at bounding box center [1103, 94] width 95 height 27
click at [1145, 67] on span "button" at bounding box center [1140, 66] width 33 height 33
click at [1100, 97] on span "P" at bounding box center [1103, 94] width 7 height 11
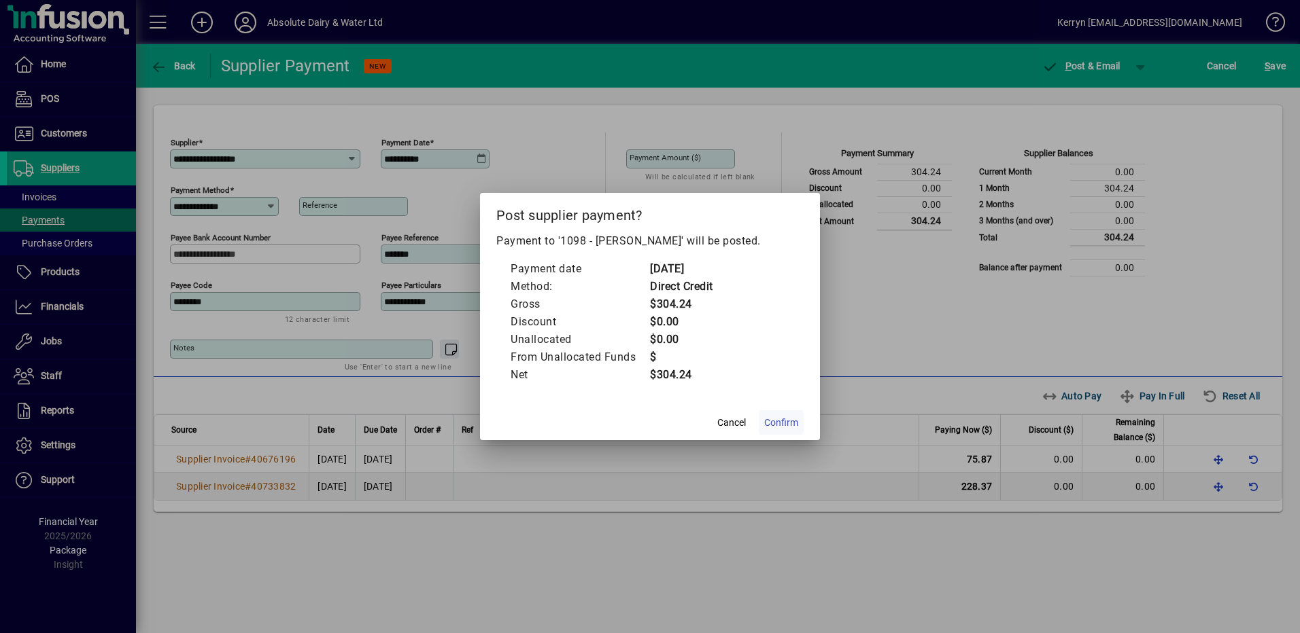
click at [789, 421] on span "Confirm" at bounding box center [781, 423] width 34 height 14
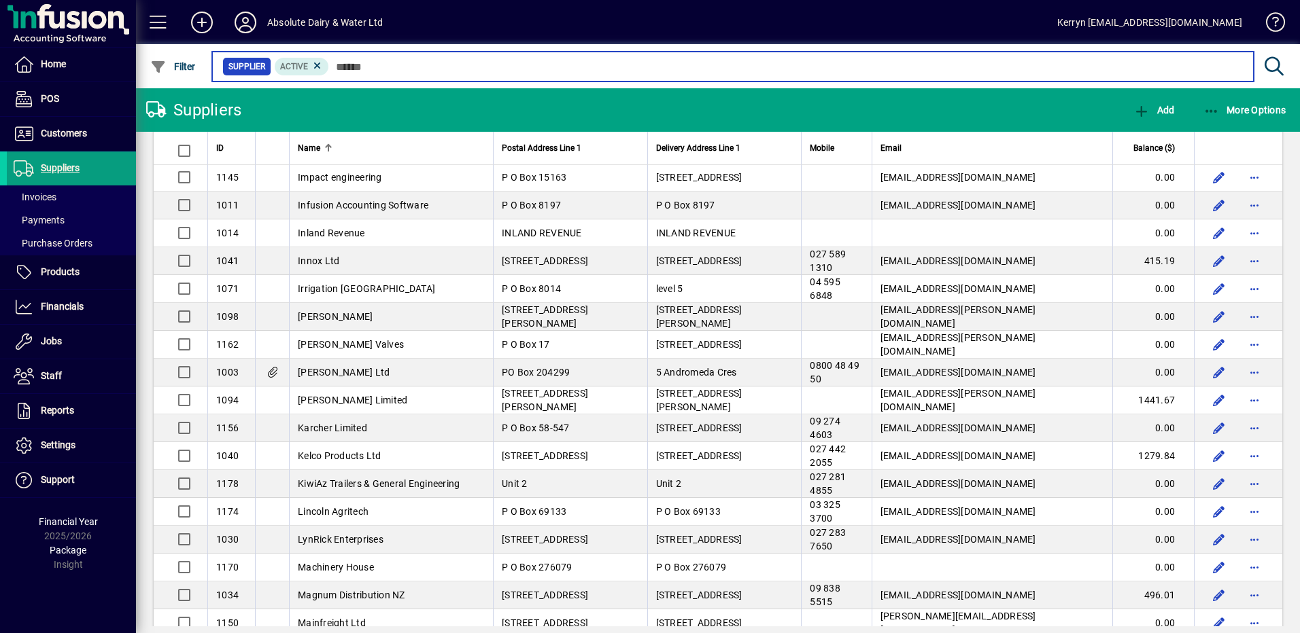
scroll to position [1767, 0]
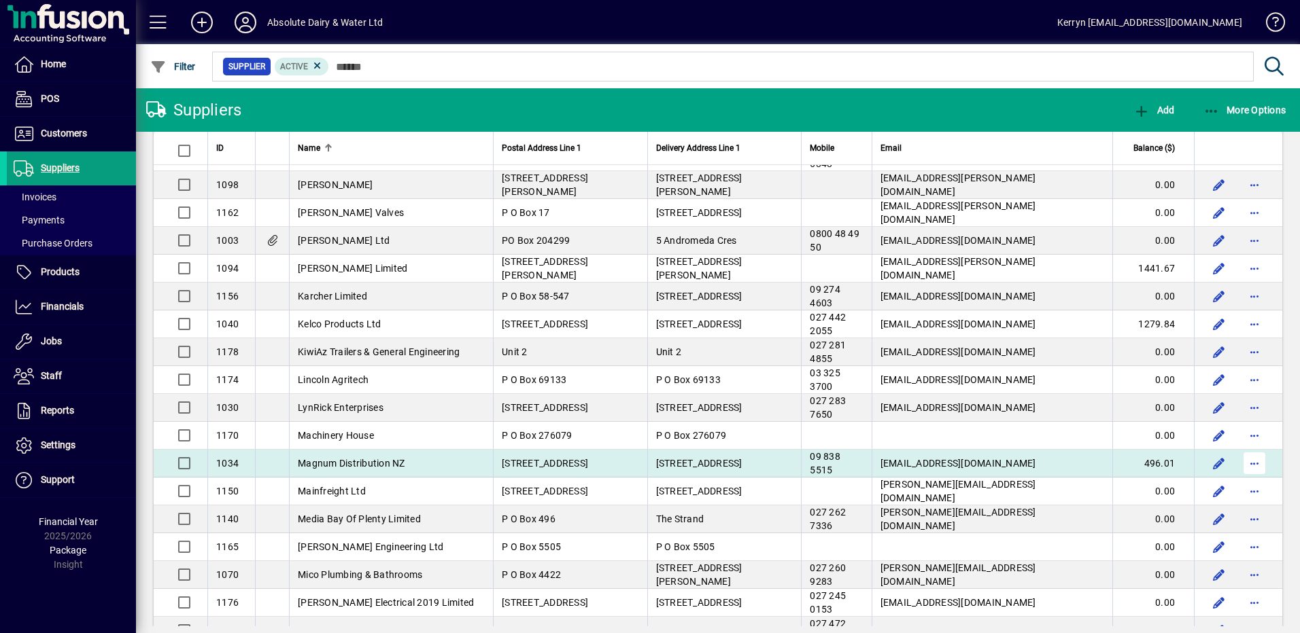
click at [1243, 465] on span "button" at bounding box center [1254, 463] width 33 height 33
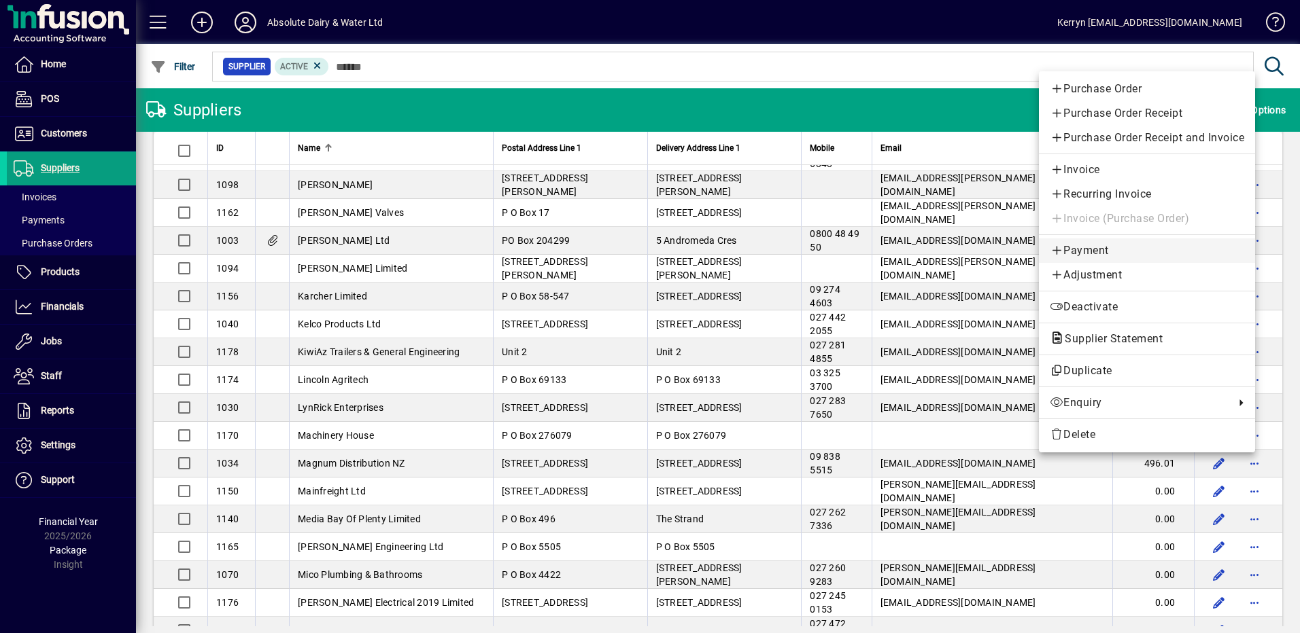
click at [1093, 254] on span "Payment" at bounding box center [1146, 251] width 194 height 16
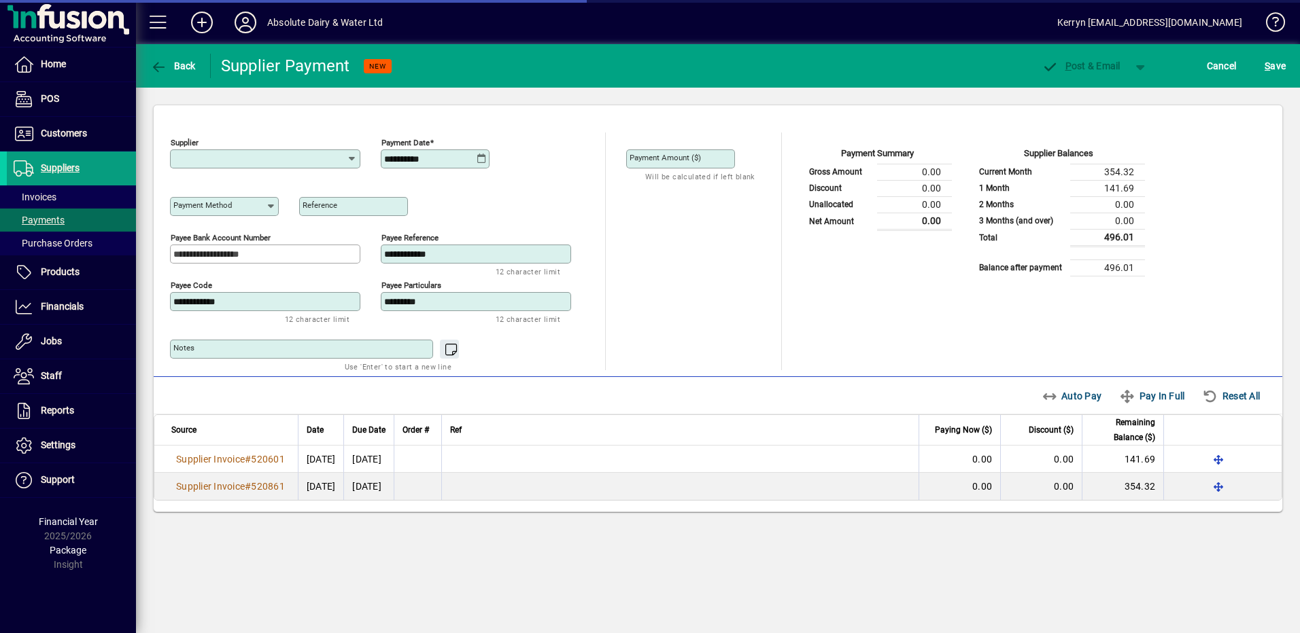
type input "**********"
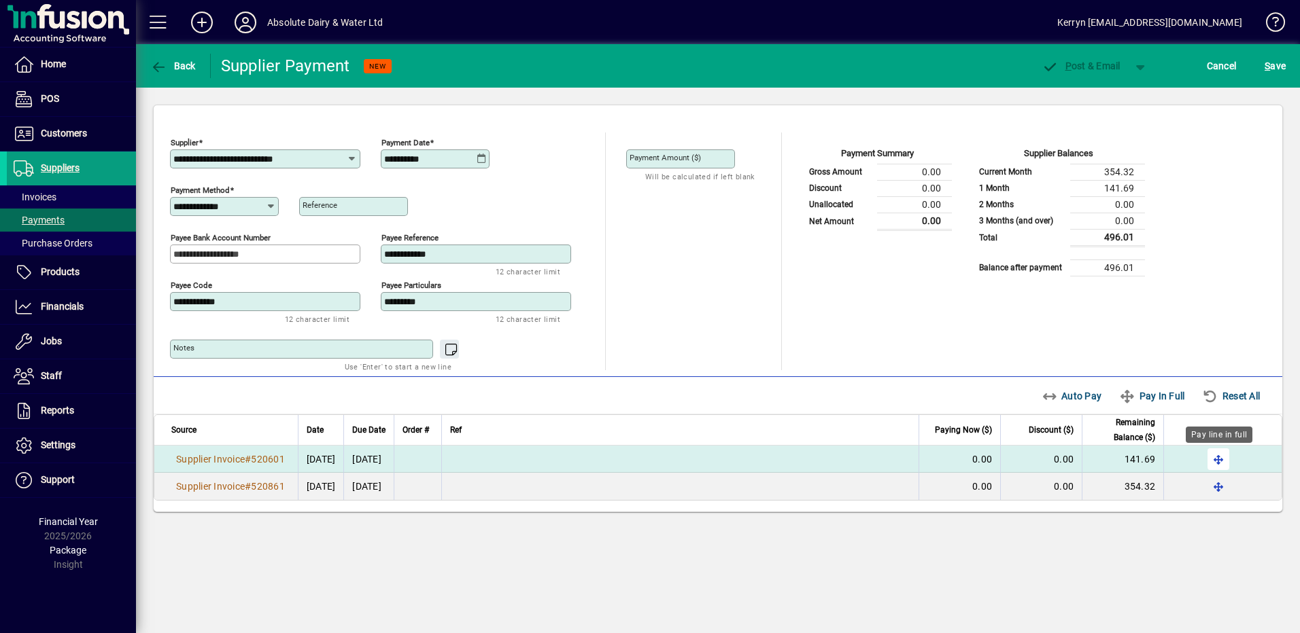
click at [1219, 460] on span "button" at bounding box center [1218, 459] width 33 height 33
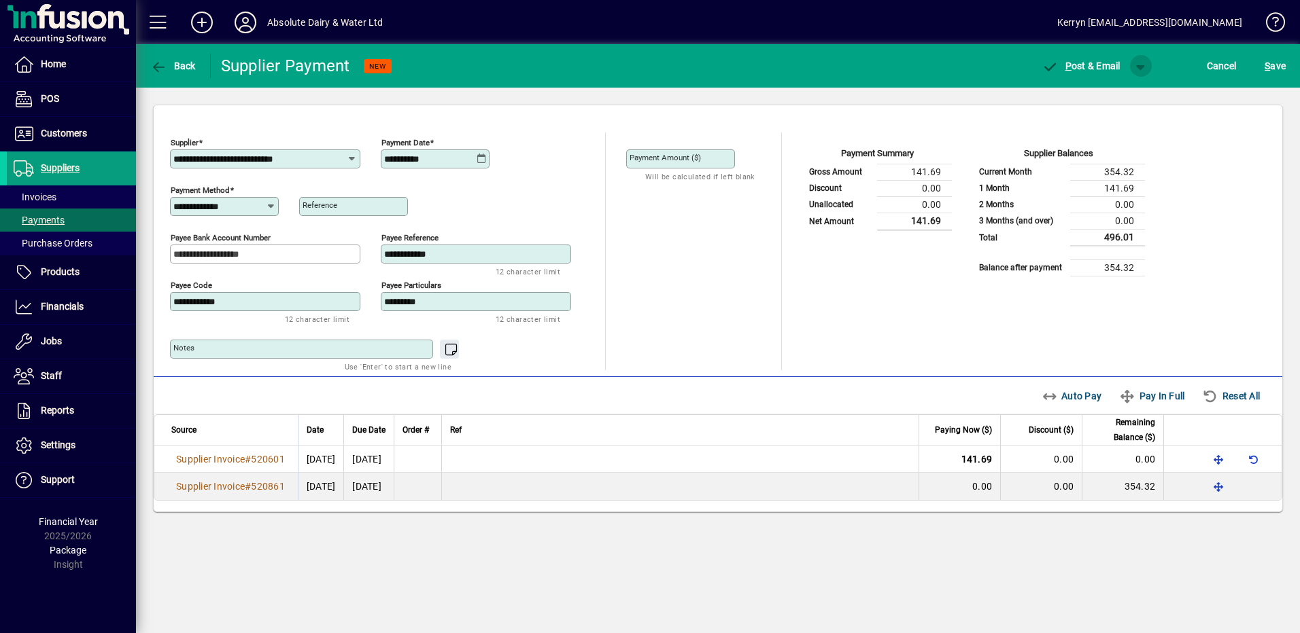
click at [1145, 67] on span "button" at bounding box center [1140, 66] width 33 height 33
click at [1117, 94] on span "P ost" at bounding box center [1097, 94] width 48 height 11
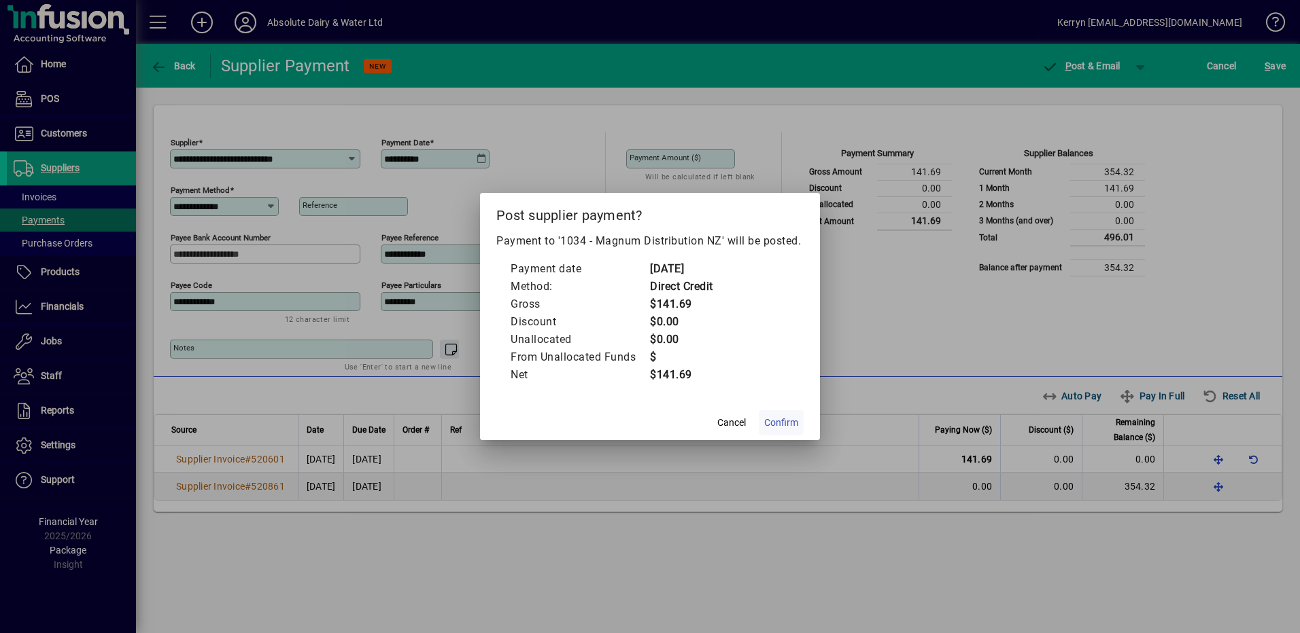
click at [777, 428] on span "Confirm" at bounding box center [781, 423] width 34 height 14
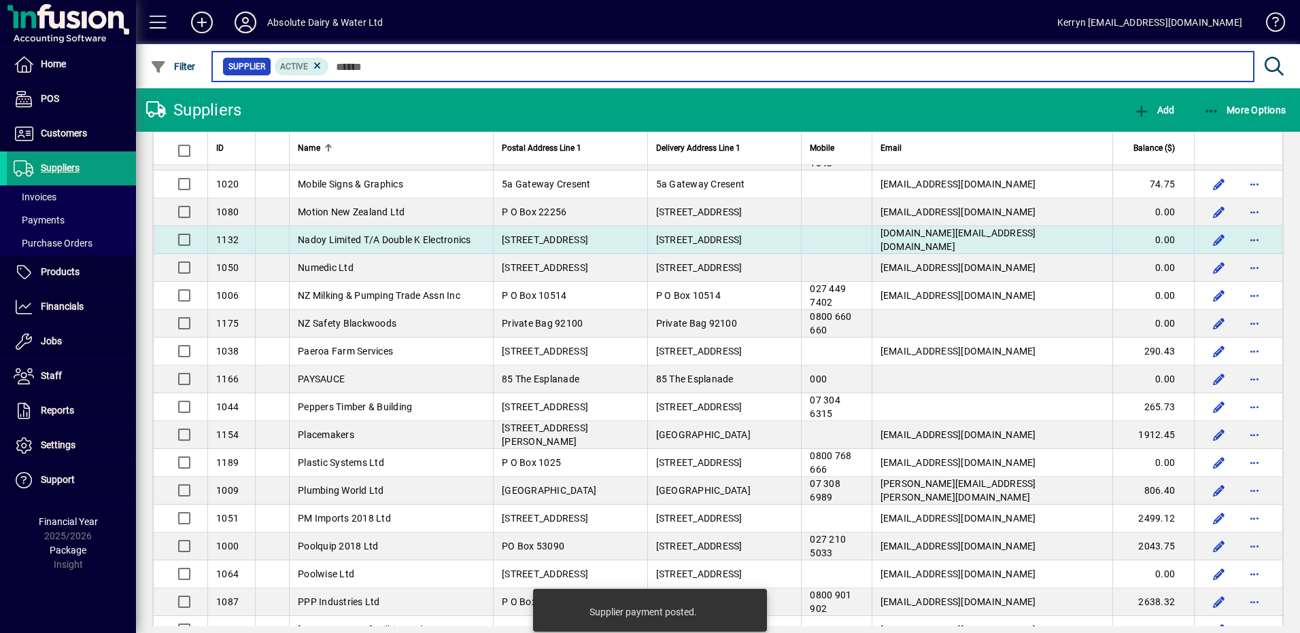
scroll to position [2175, 0]
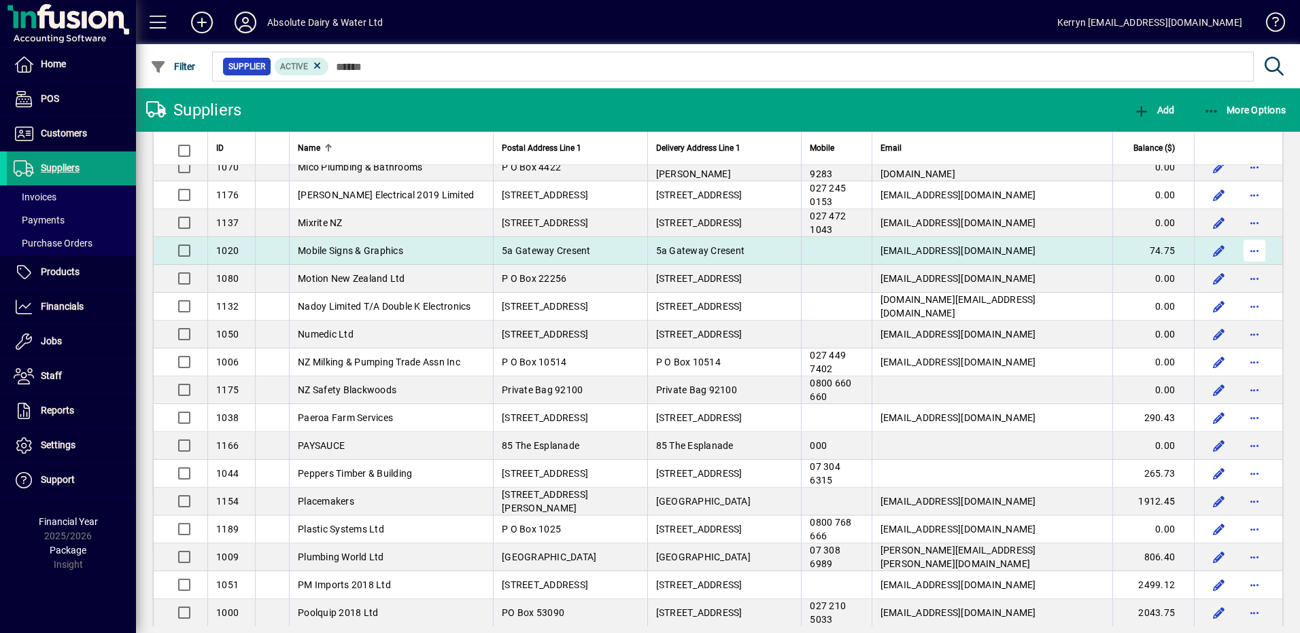
click at [1243, 252] on span "button" at bounding box center [1254, 250] width 33 height 33
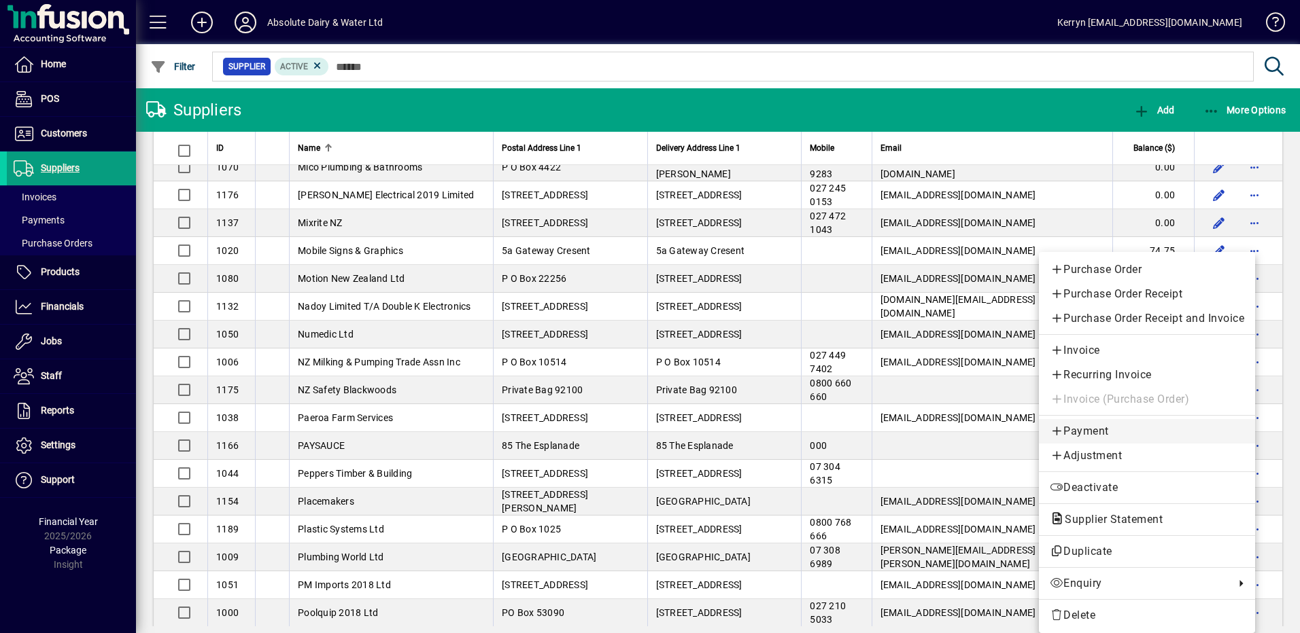
click at [1110, 432] on span "Payment" at bounding box center [1146, 431] width 194 height 16
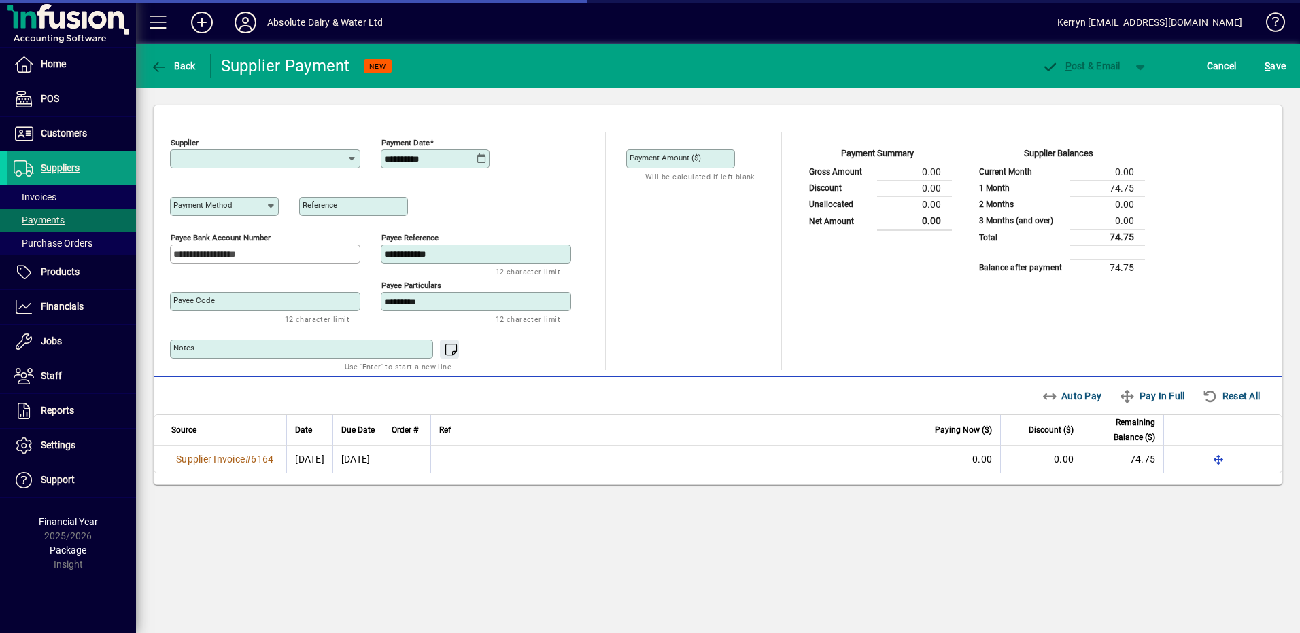
type input "**********"
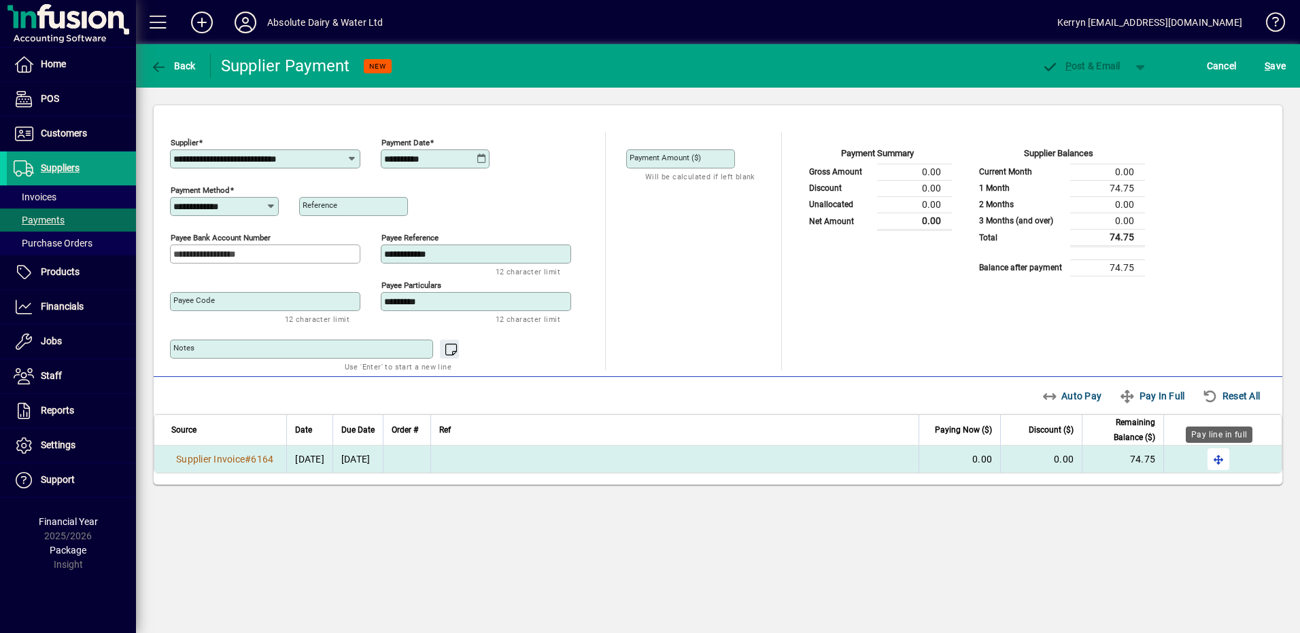
click at [1216, 467] on span "button" at bounding box center [1218, 459] width 33 height 33
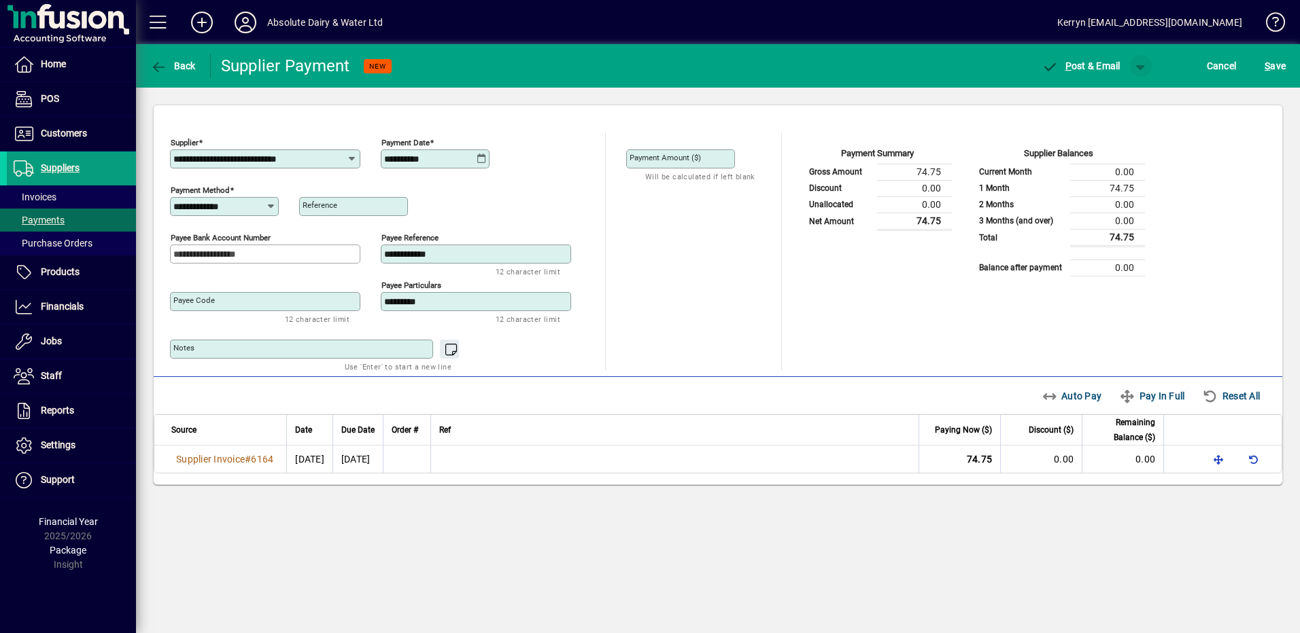
click at [1148, 63] on span "button" at bounding box center [1140, 66] width 33 height 33
click at [1110, 94] on span "P ost" at bounding box center [1097, 94] width 48 height 11
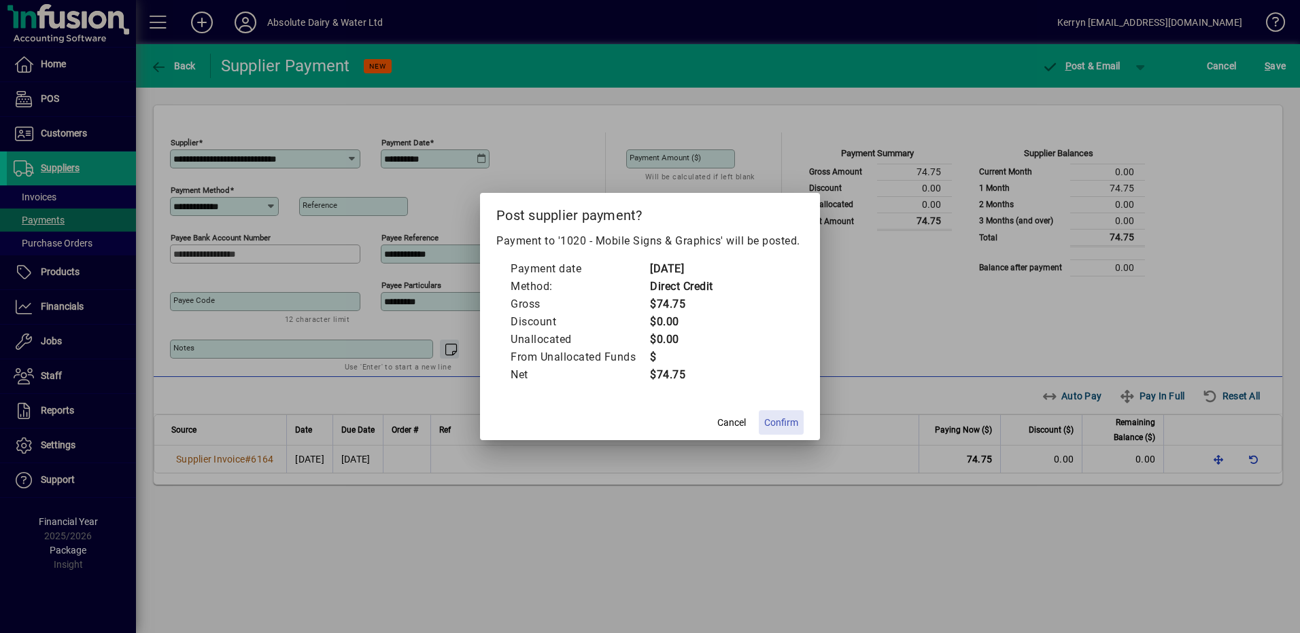
click at [794, 413] on span at bounding box center [781, 422] width 45 height 33
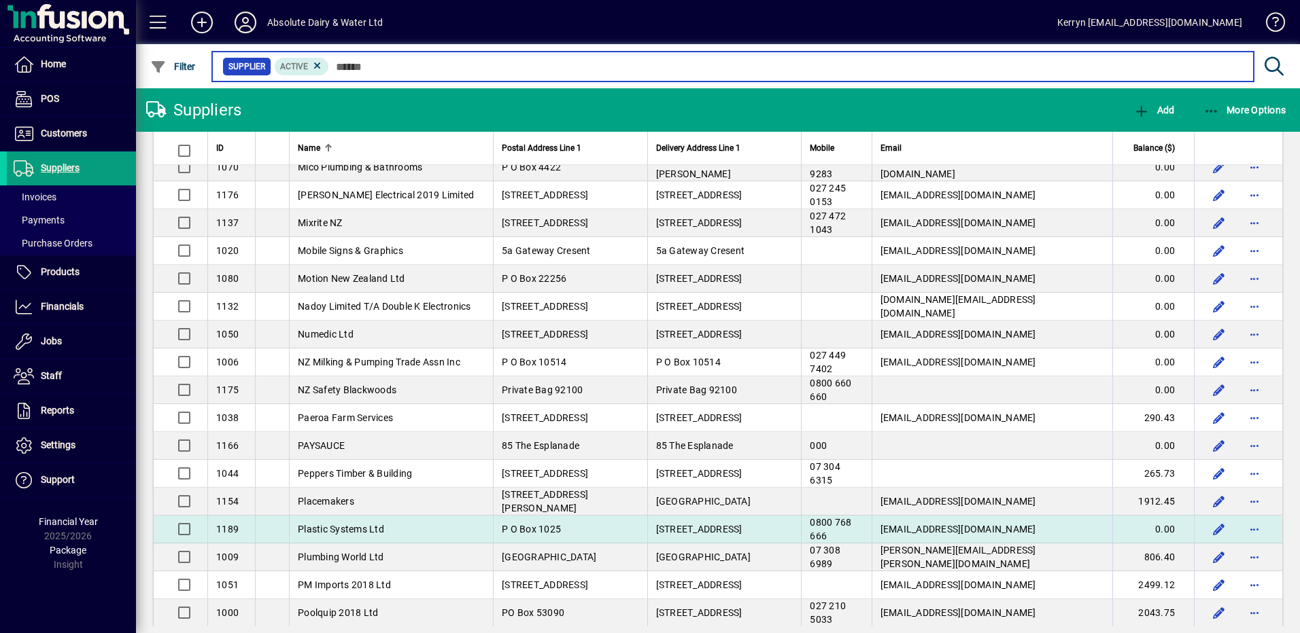
scroll to position [2243, 0]
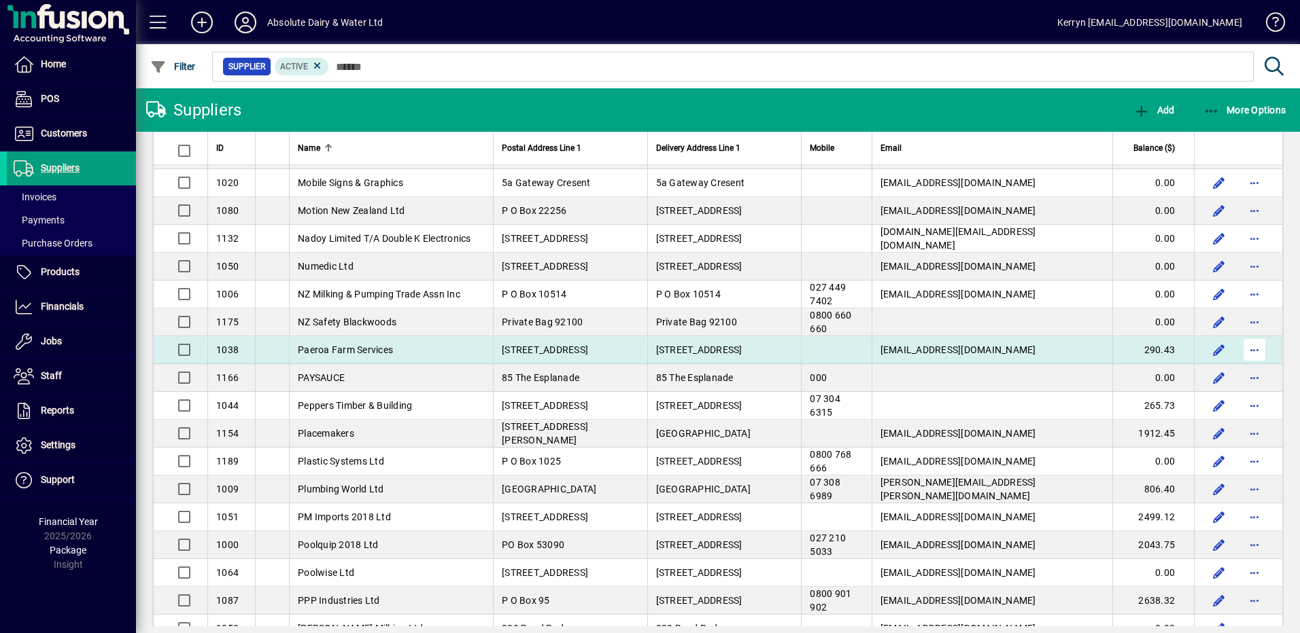
click at [1245, 347] on span "button" at bounding box center [1254, 350] width 33 height 33
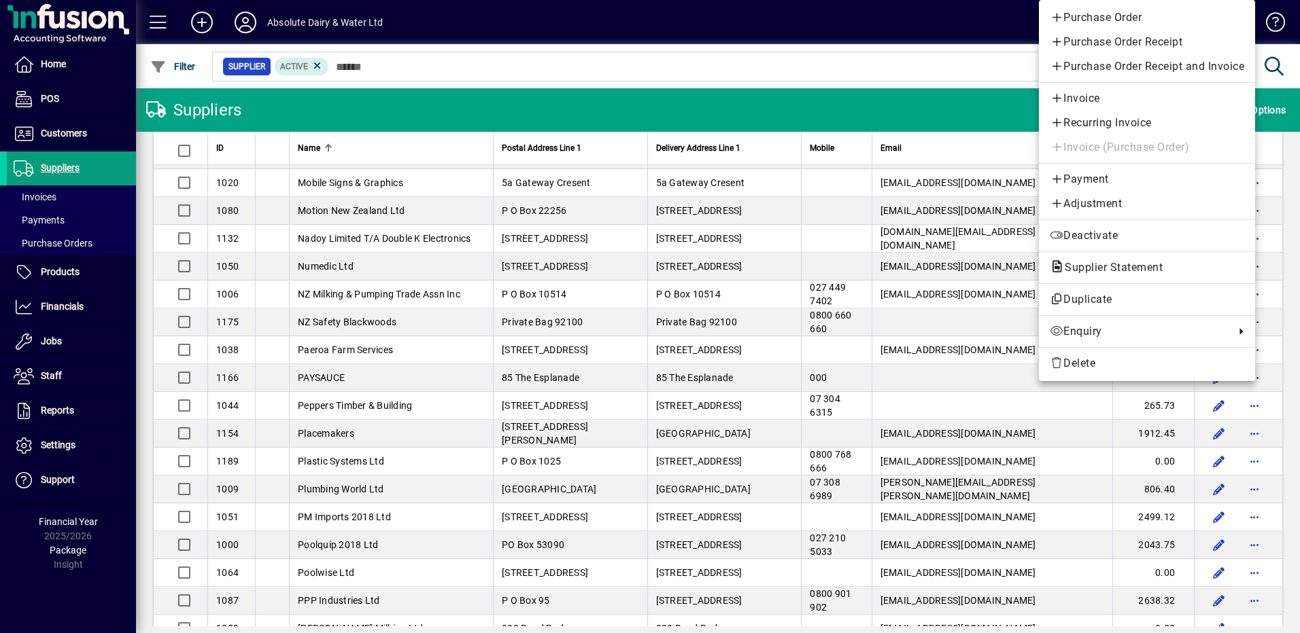
click at [1091, 181] on span "Payment" at bounding box center [1146, 179] width 194 height 16
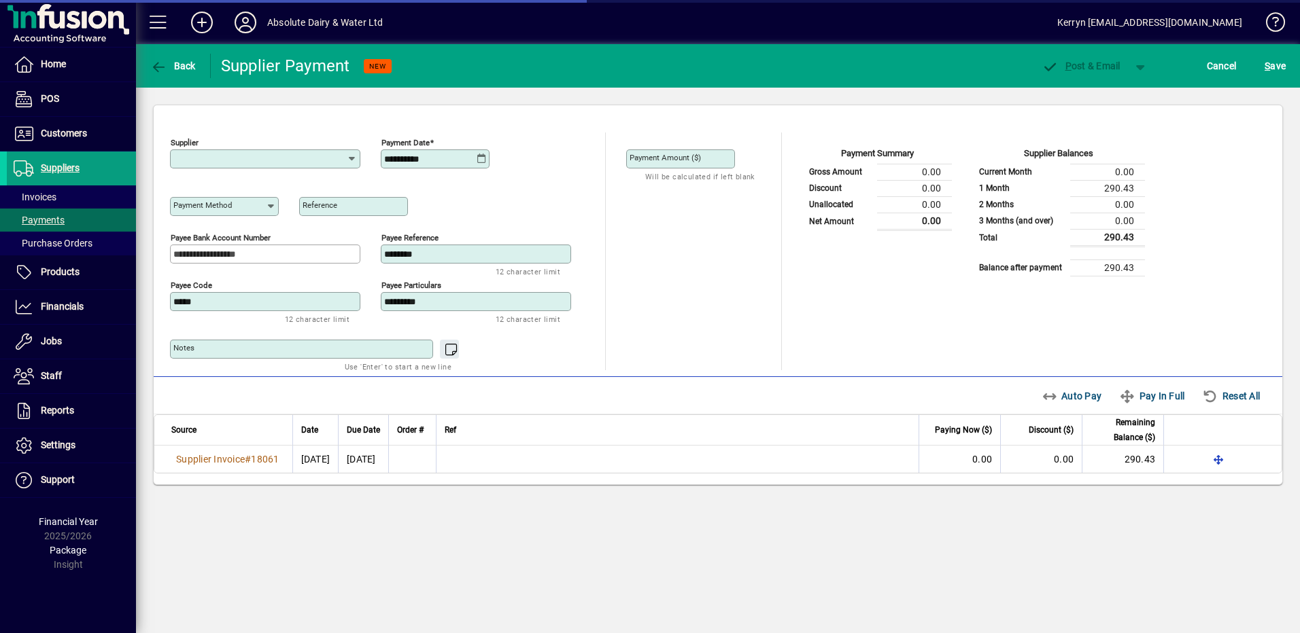
type input "**********"
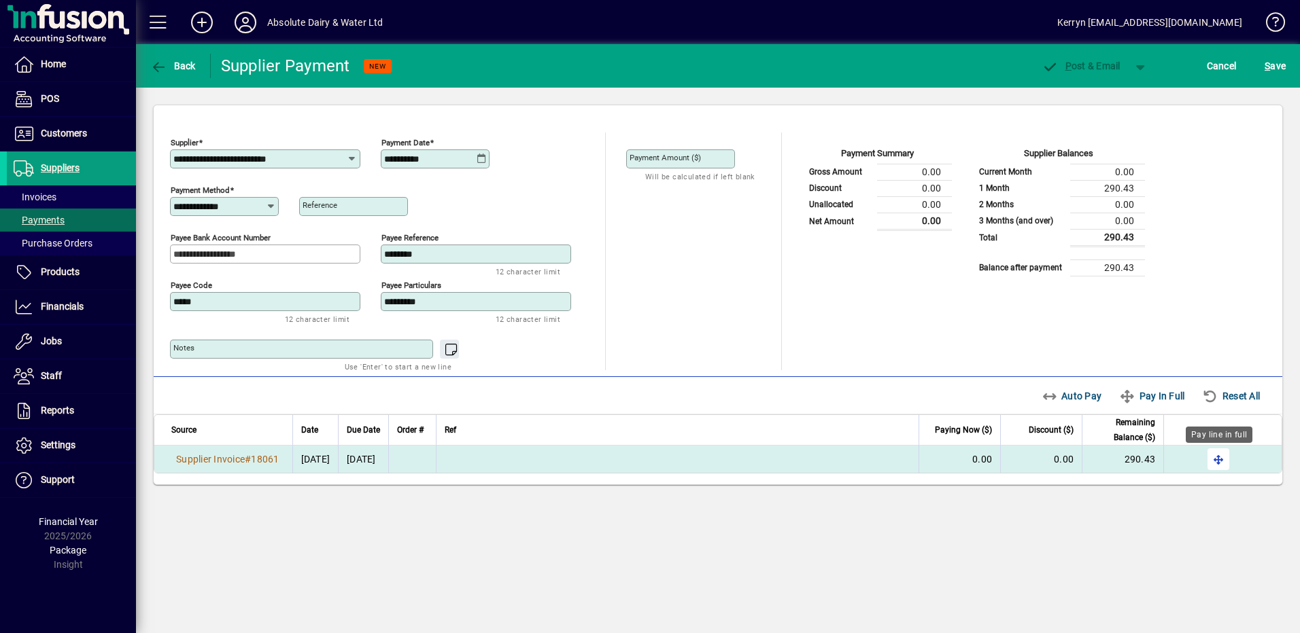
click at [1217, 457] on span "button" at bounding box center [1218, 459] width 33 height 33
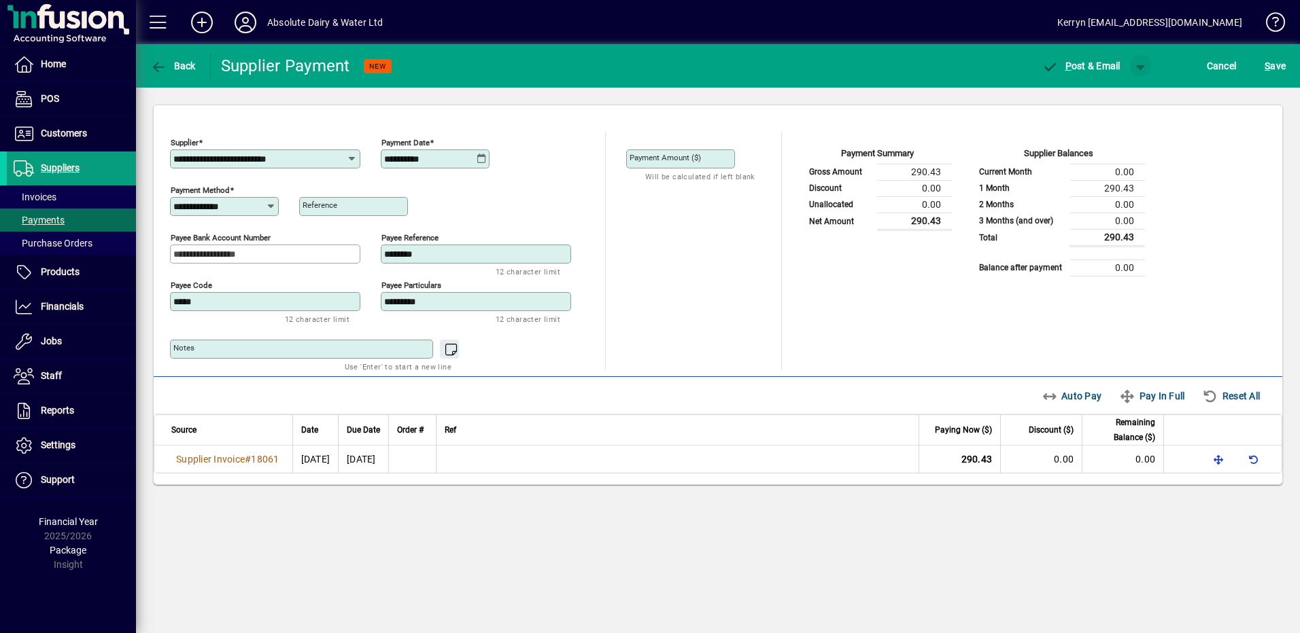
click at [1134, 75] on span "button" at bounding box center [1140, 66] width 33 height 33
click at [1128, 95] on span "button" at bounding box center [1105, 94] width 70 height 33
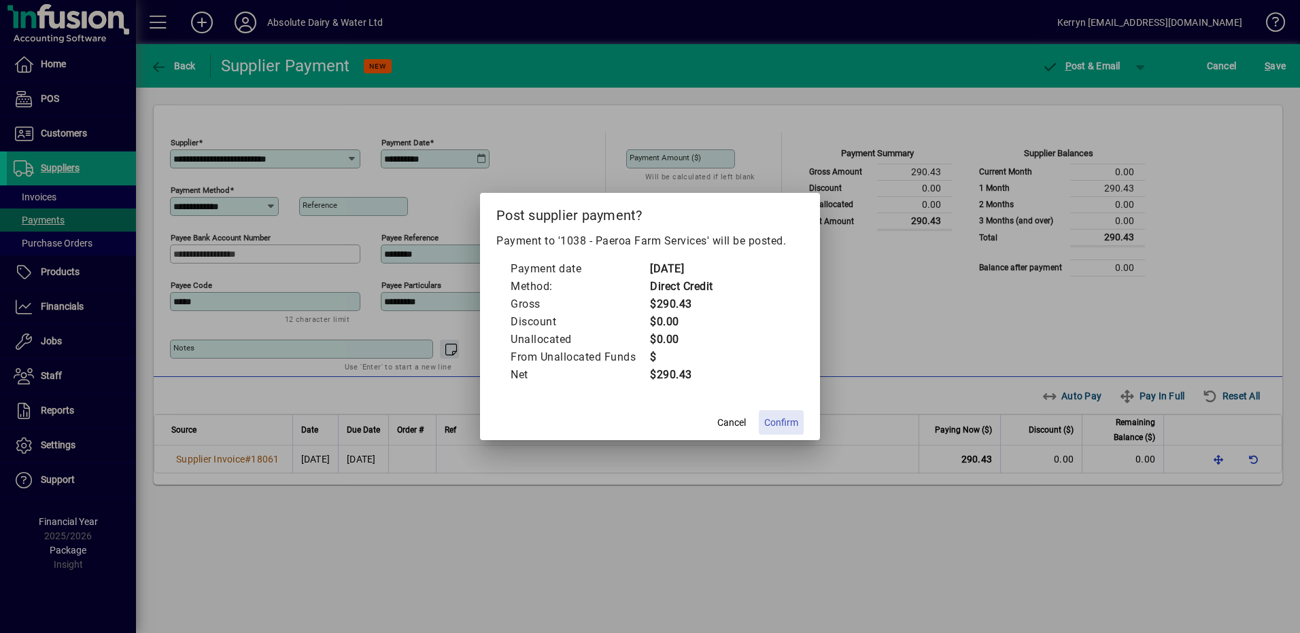
click at [779, 420] on span "Confirm" at bounding box center [781, 423] width 34 height 14
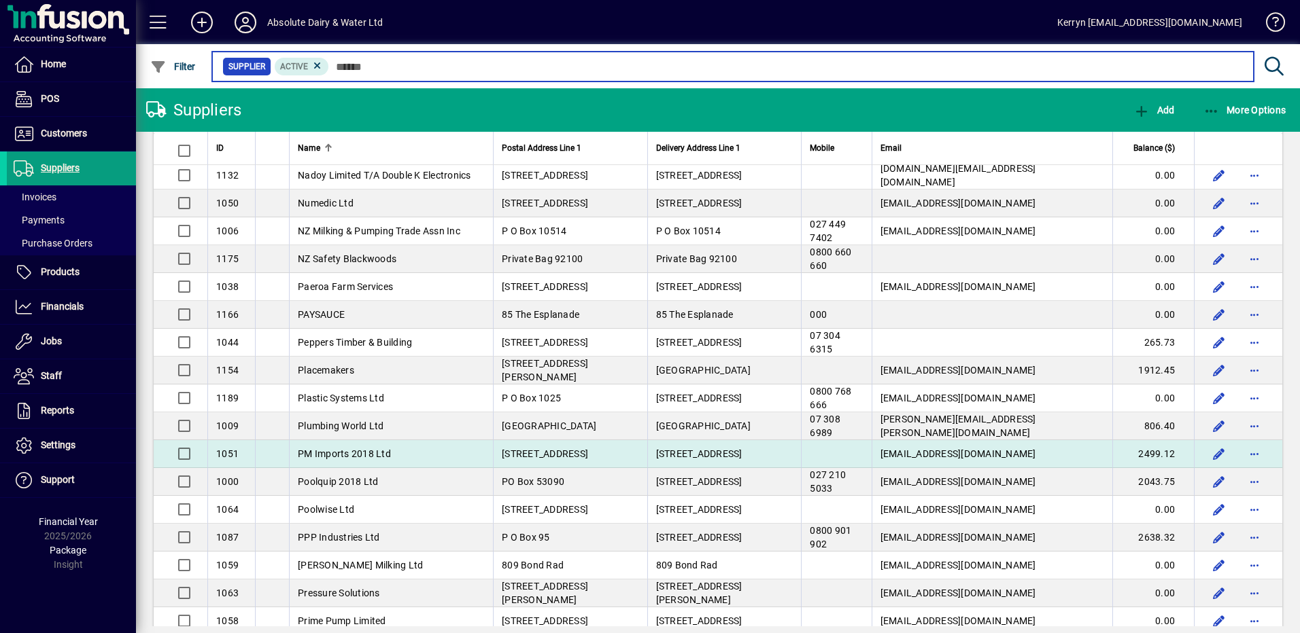
scroll to position [2311, 0]
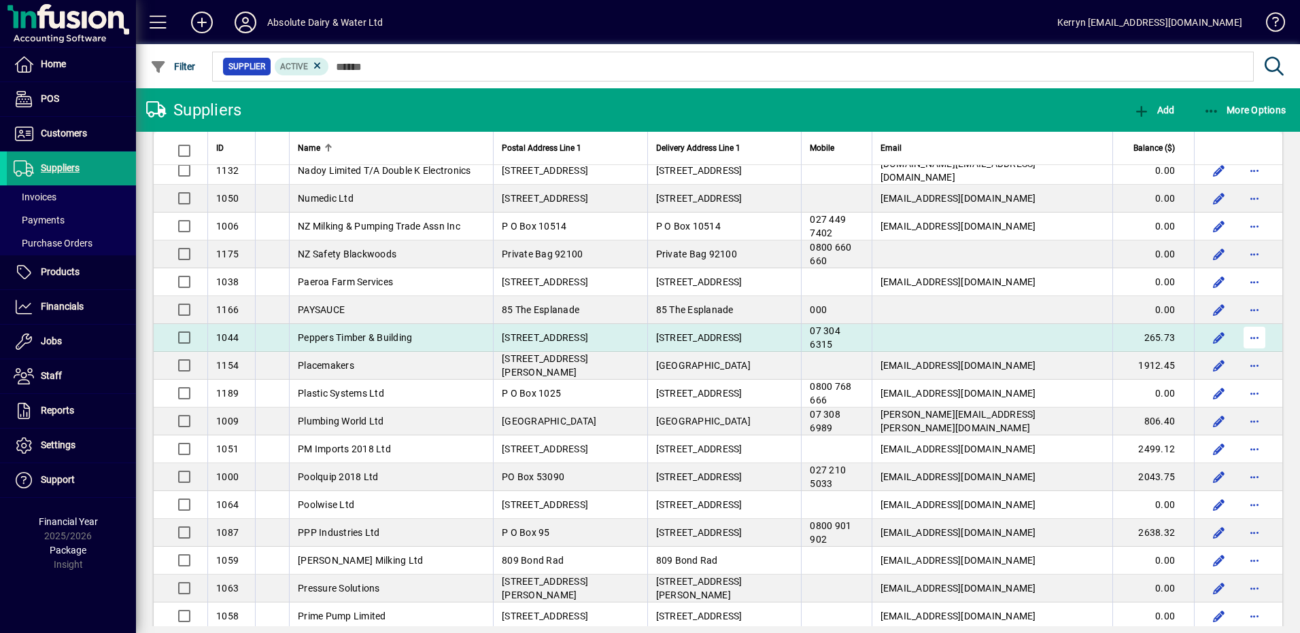
click at [1248, 334] on span "button" at bounding box center [1254, 338] width 33 height 33
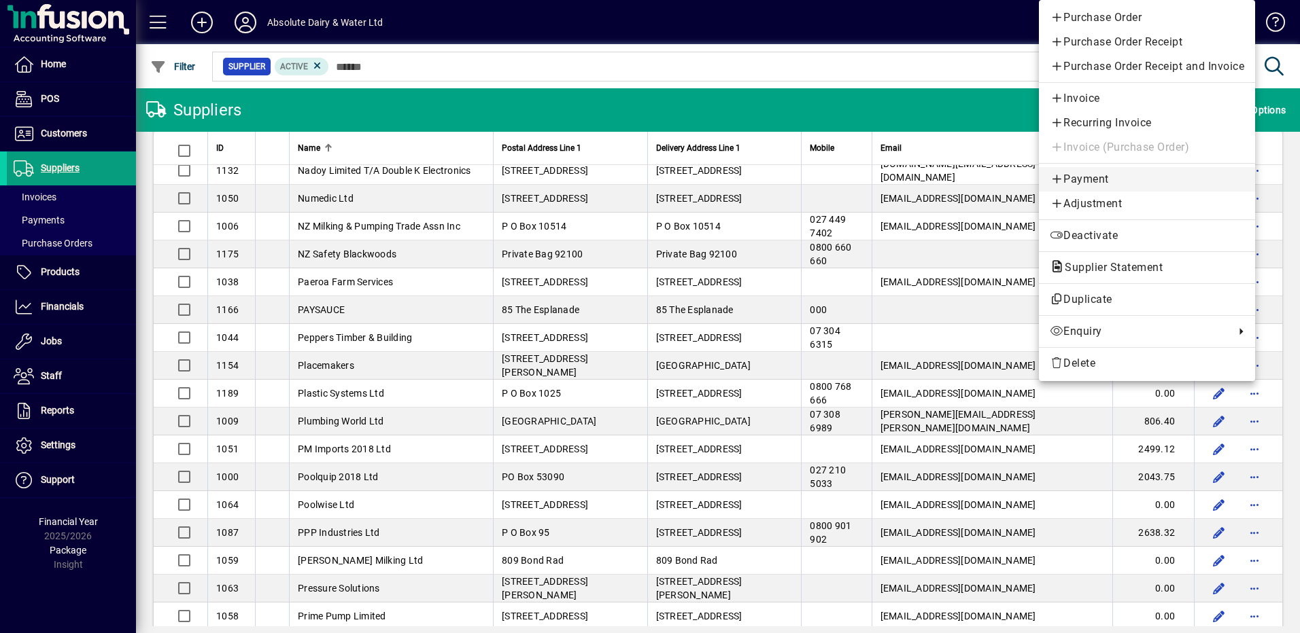
click at [1093, 178] on span "Payment" at bounding box center [1146, 179] width 194 height 16
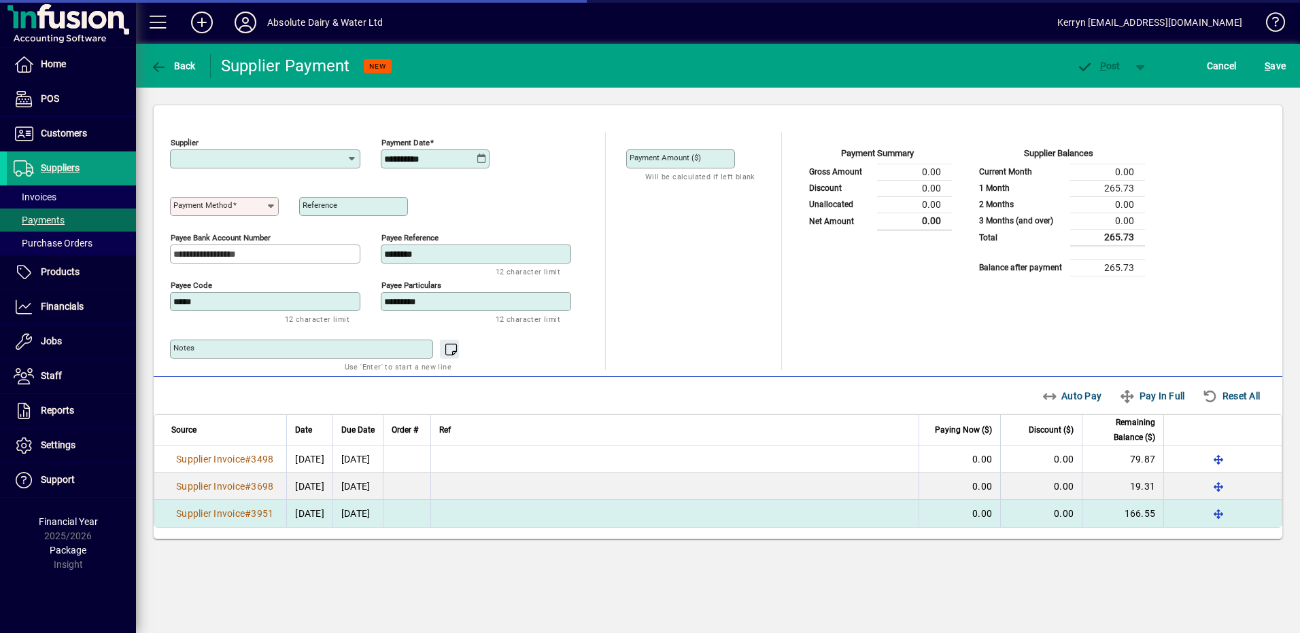
type input "**********"
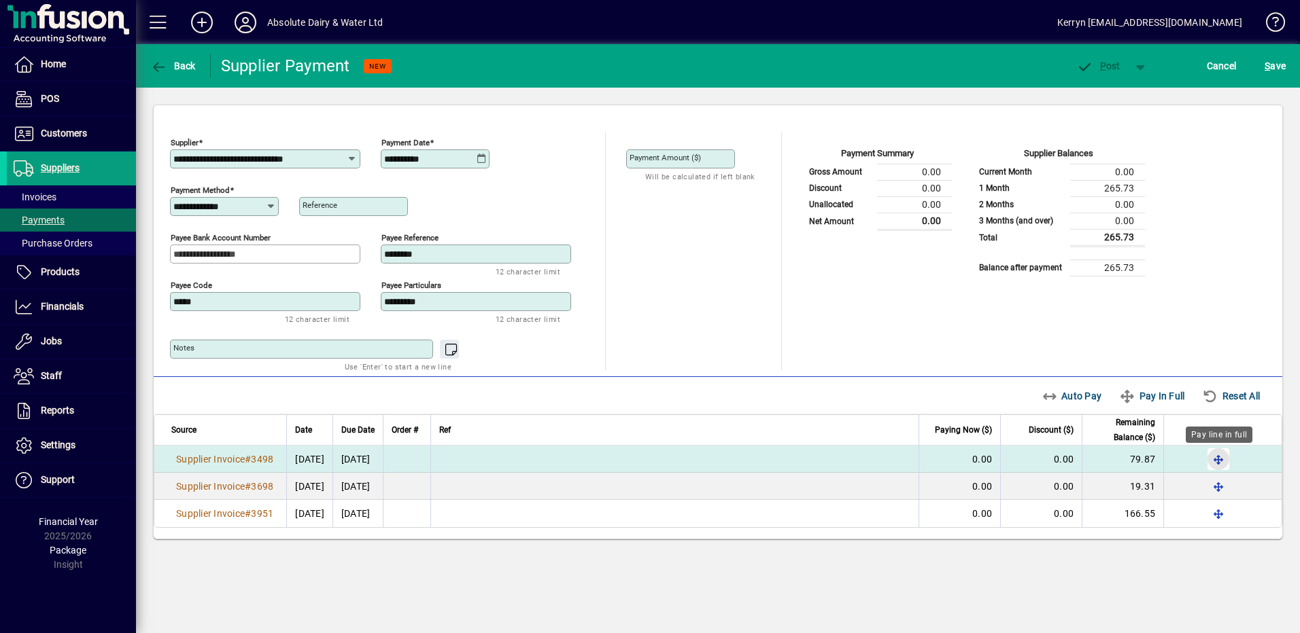
click at [1217, 462] on span "button" at bounding box center [1218, 459] width 33 height 33
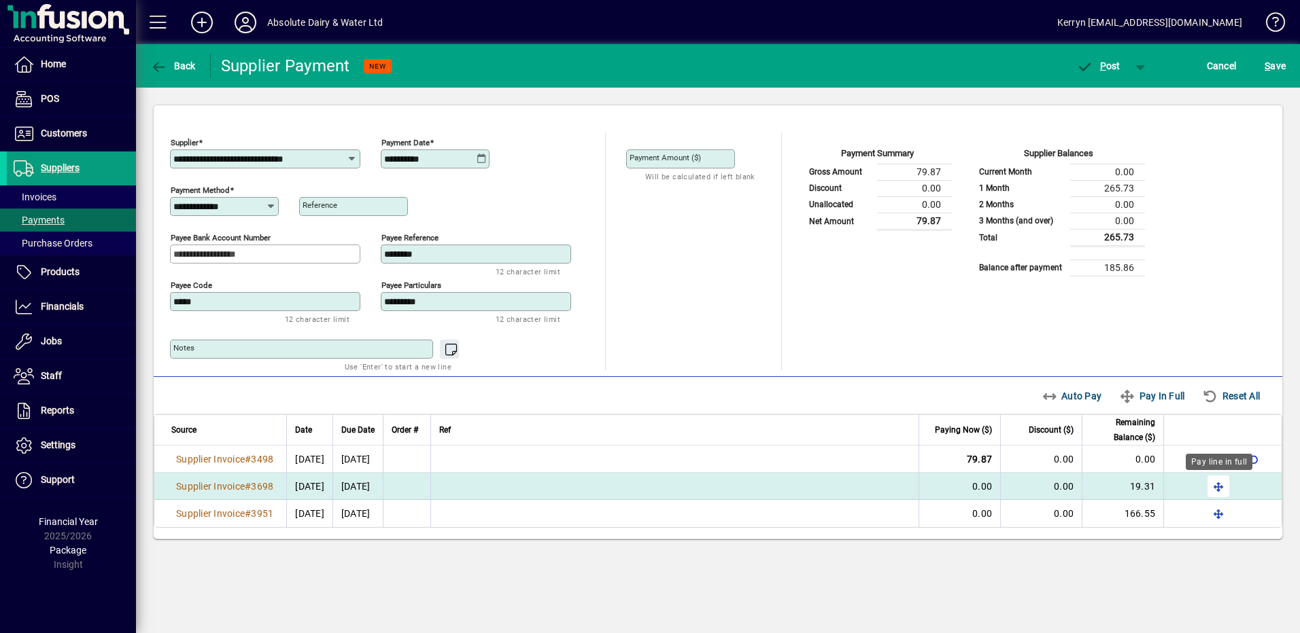
click at [1221, 485] on span "button" at bounding box center [1218, 486] width 33 height 33
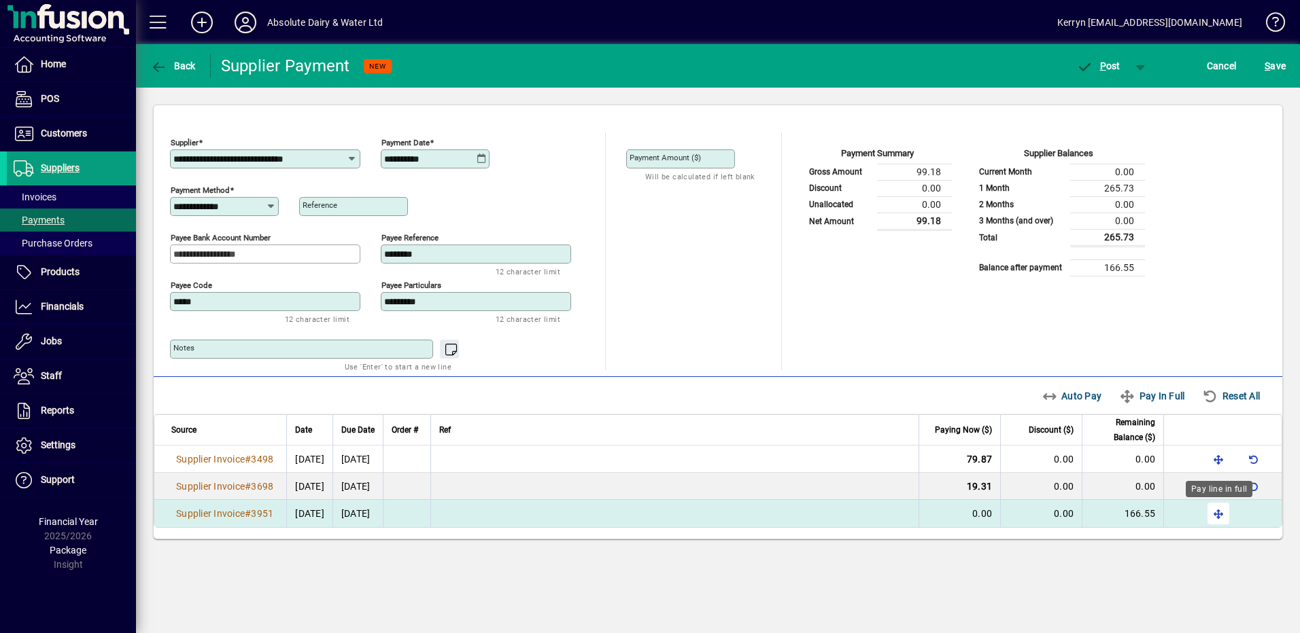
click at [1220, 508] on span "button" at bounding box center [1218, 514] width 33 height 33
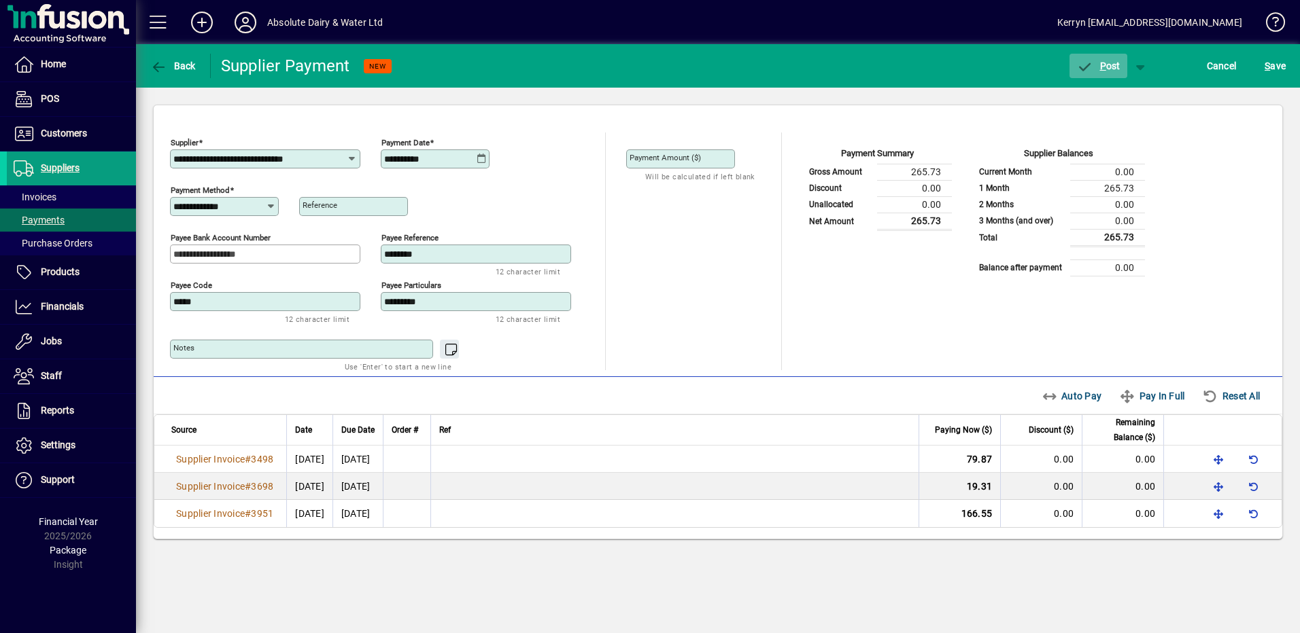
click at [1107, 65] on span "P ost" at bounding box center [1098, 65] width 44 height 11
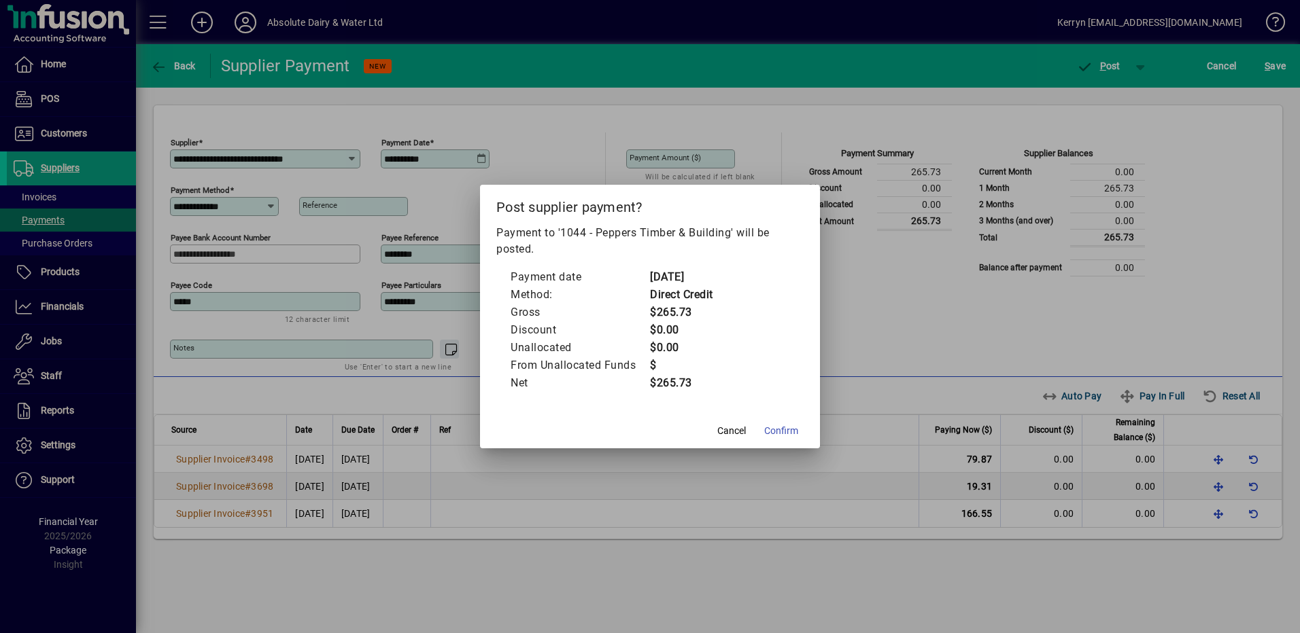
click at [812, 450] on div at bounding box center [650, 316] width 1300 height 633
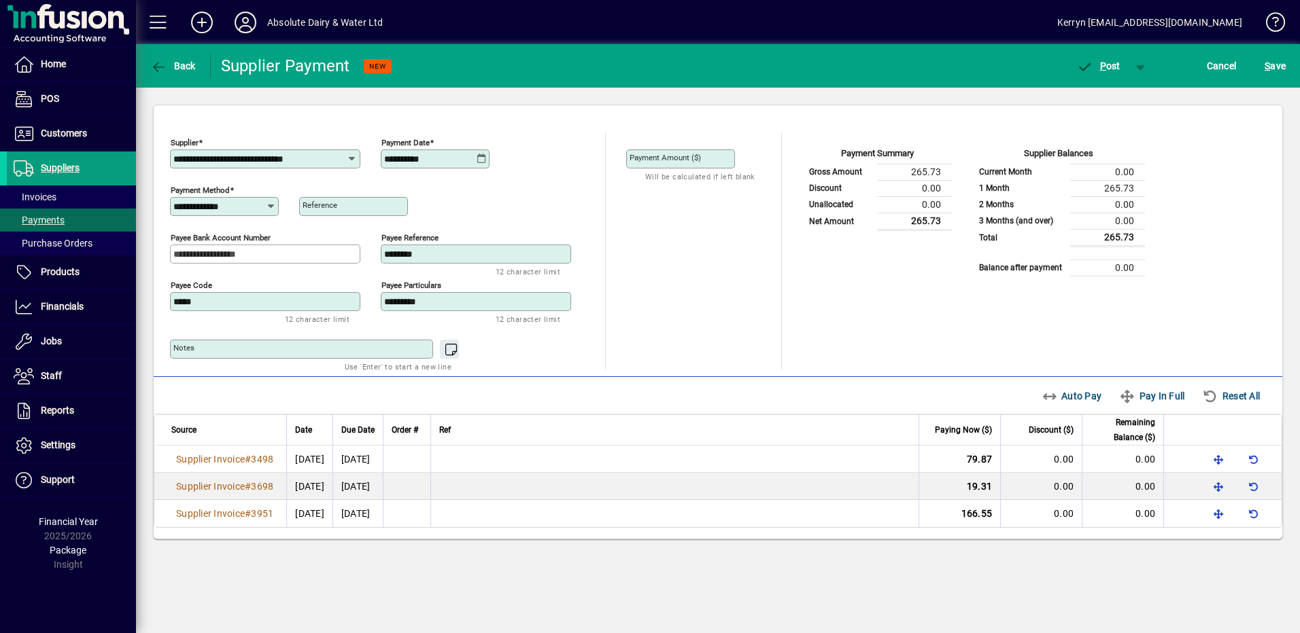
click at [790, 436] on div "Ref" at bounding box center [674, 430] width 471 height 15
click at [1105, 53] on span "button" at bounding box center [1098, 66] width 58 height 33
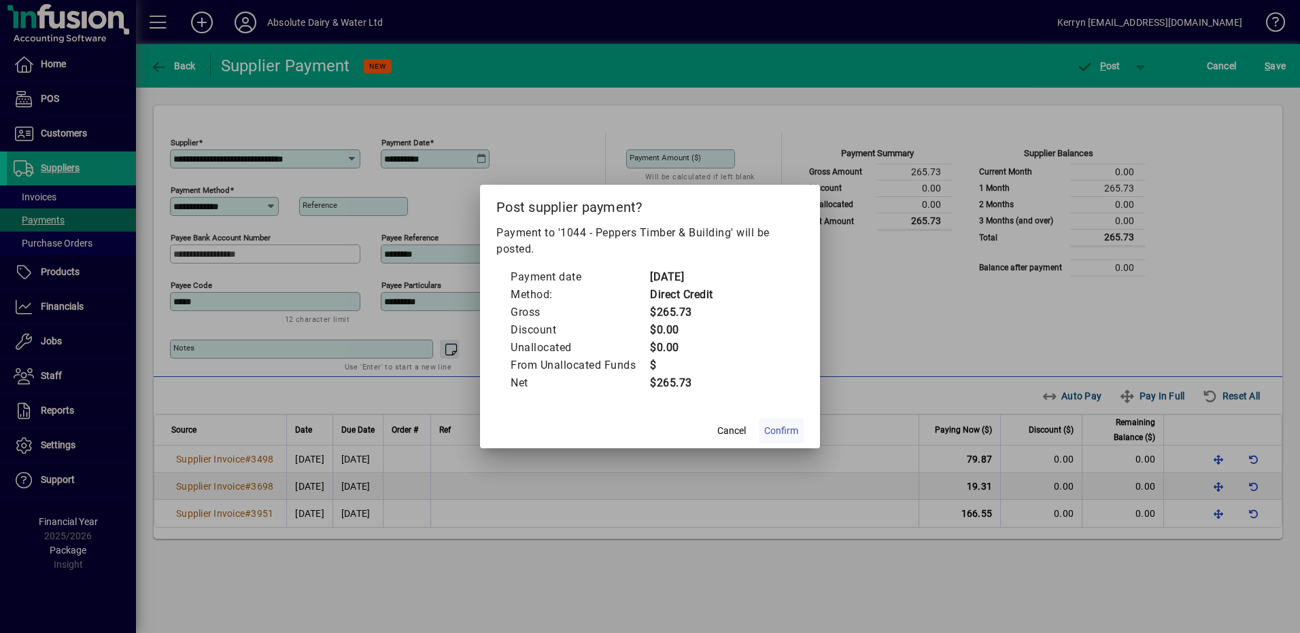
click at [785, 424] on span "Confirm" at bounding box center [781, 431] width 34 height 14
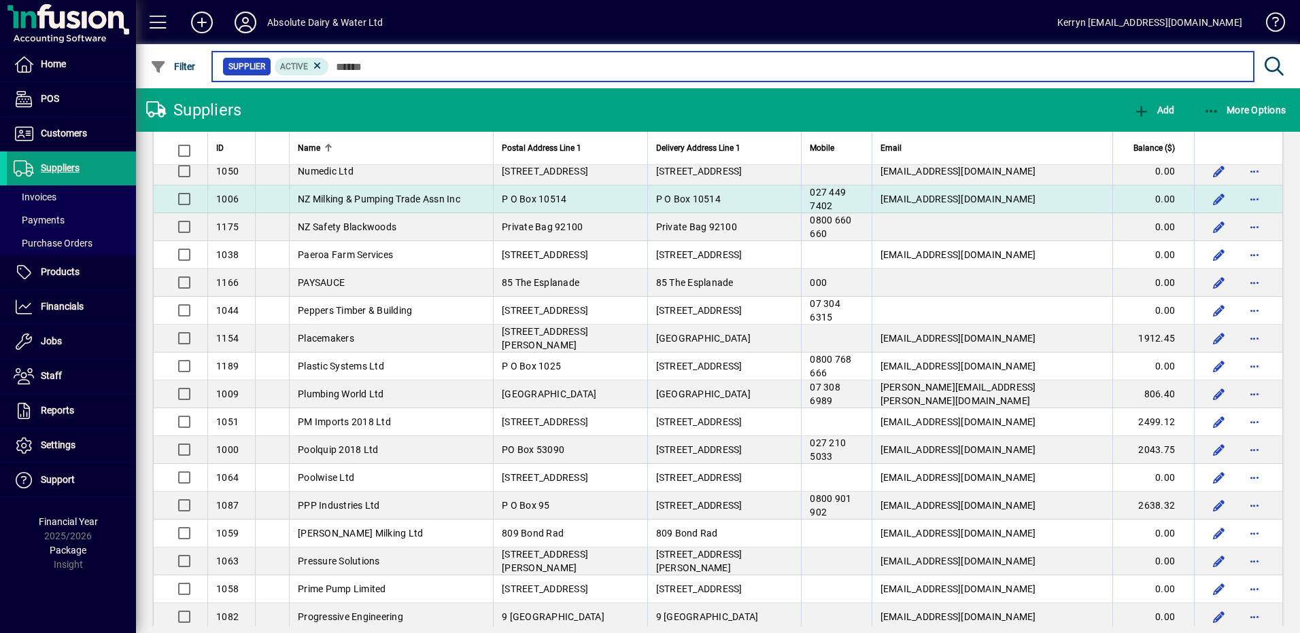
scroll to position [2379, 0]
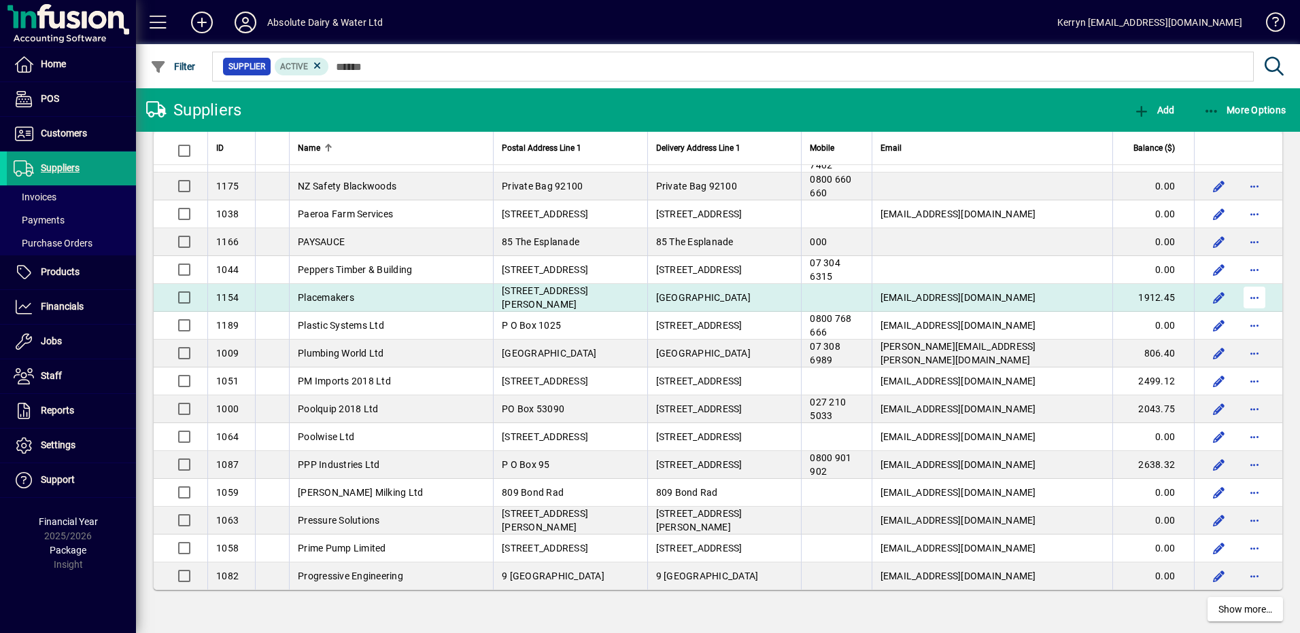
click at [1245, 305] on span "button" at bounding box center [1254, 297] width 33 height 33
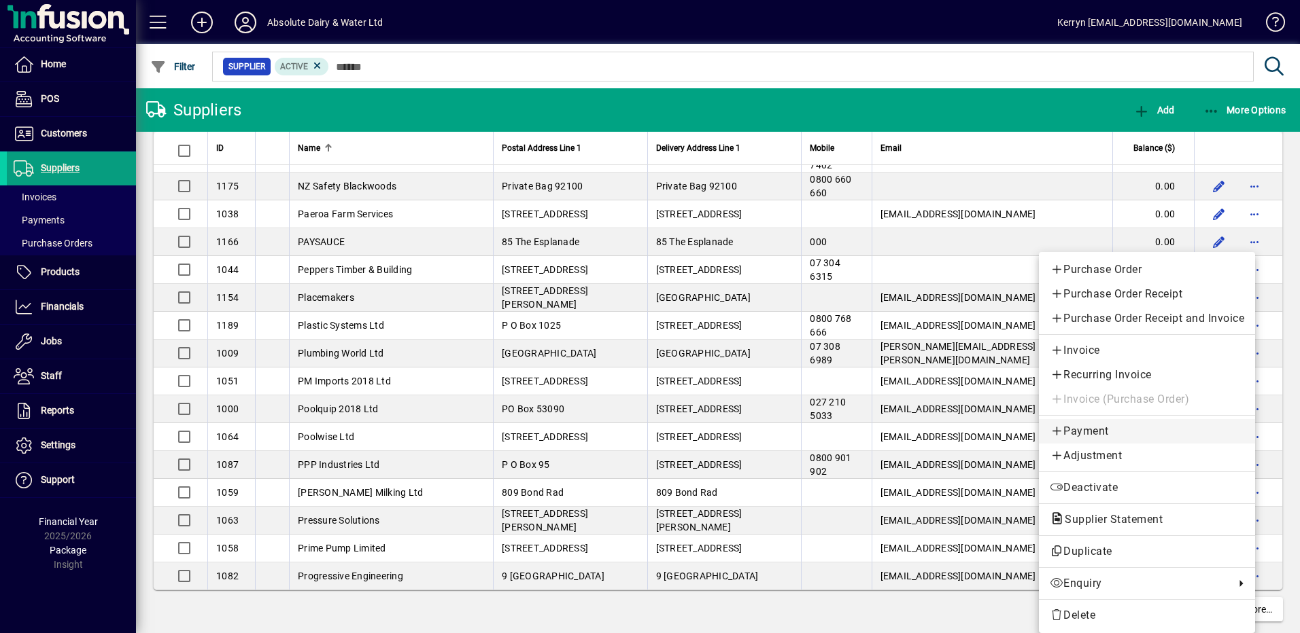
click at [1098, 436] on span "Payment" at bounding box center [1146, 431] width 194 height 16
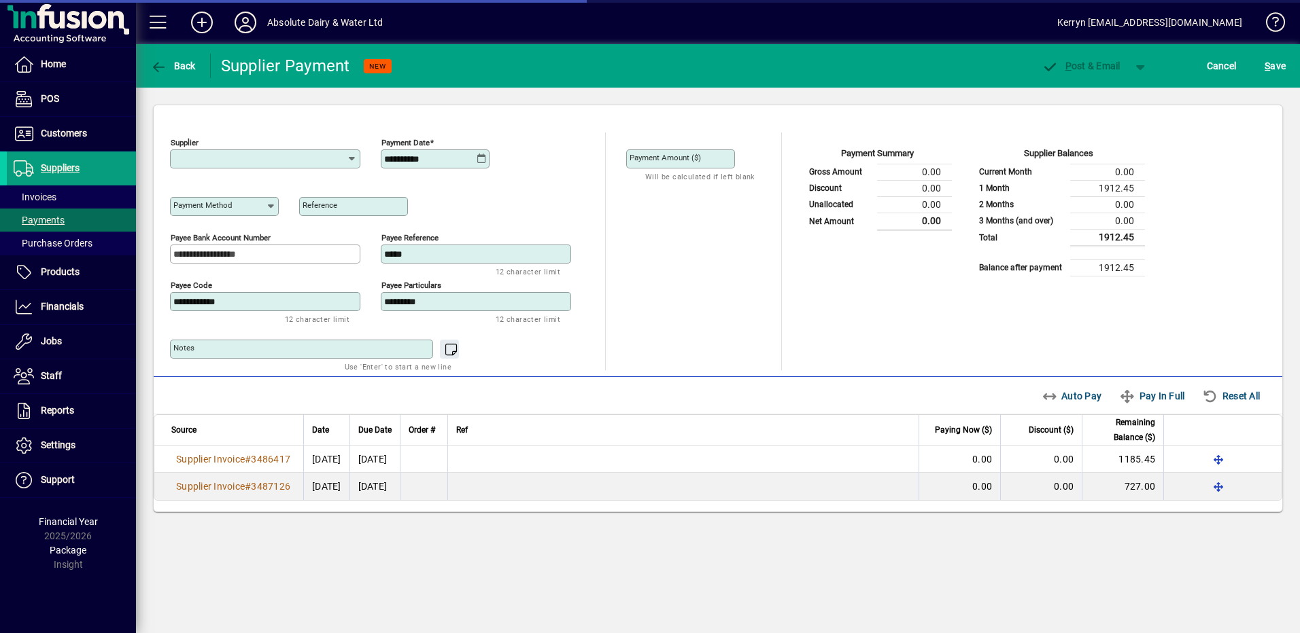
type input "**********"
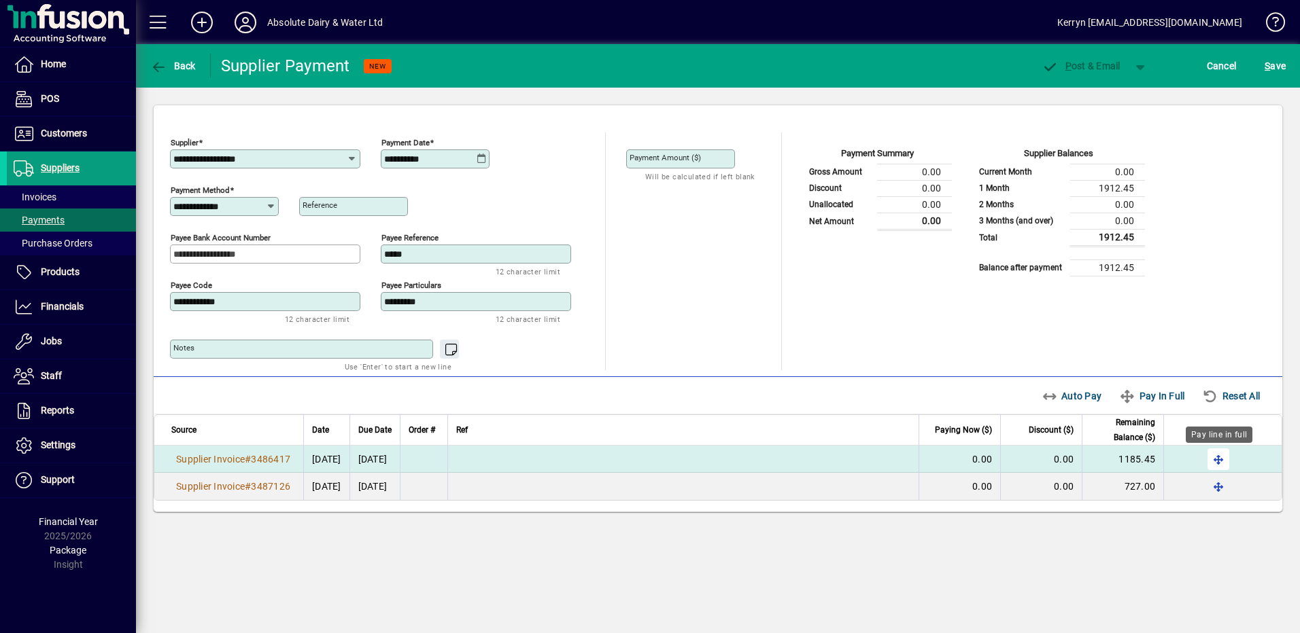
click at [1223, 462] on span "button" at bounding box center [1218, 459] width 33 height 33
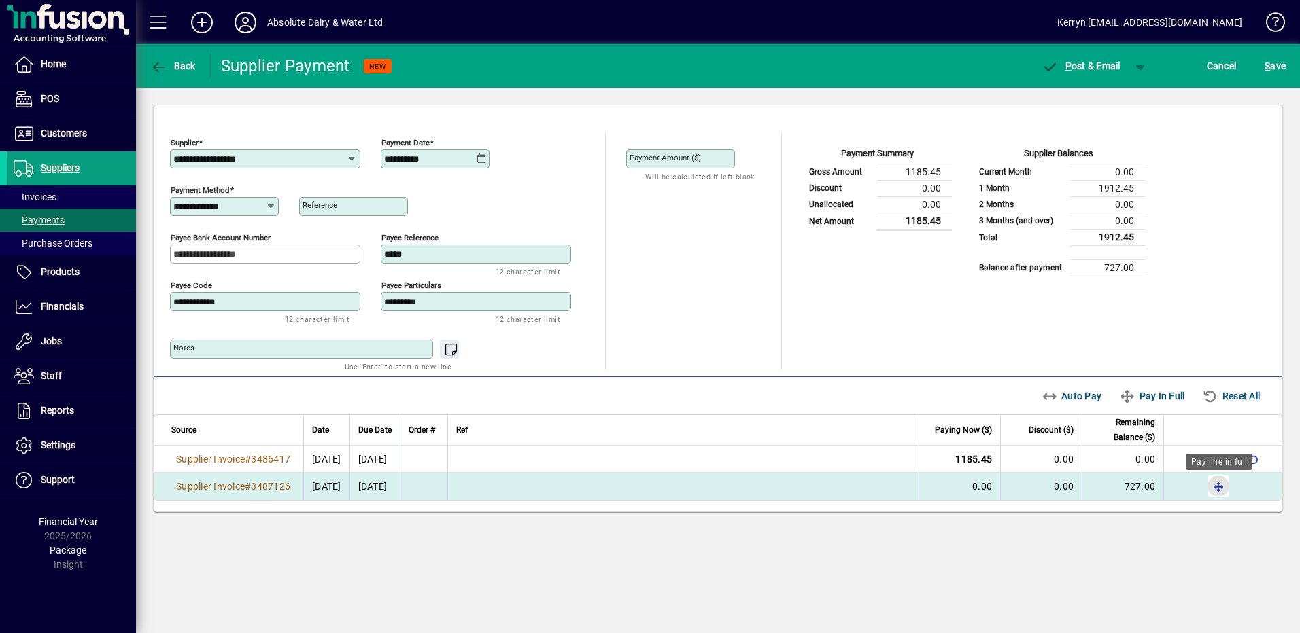
click at [1218, 487] on span "button" at bounding box center [1218, 486] width 33 height 33
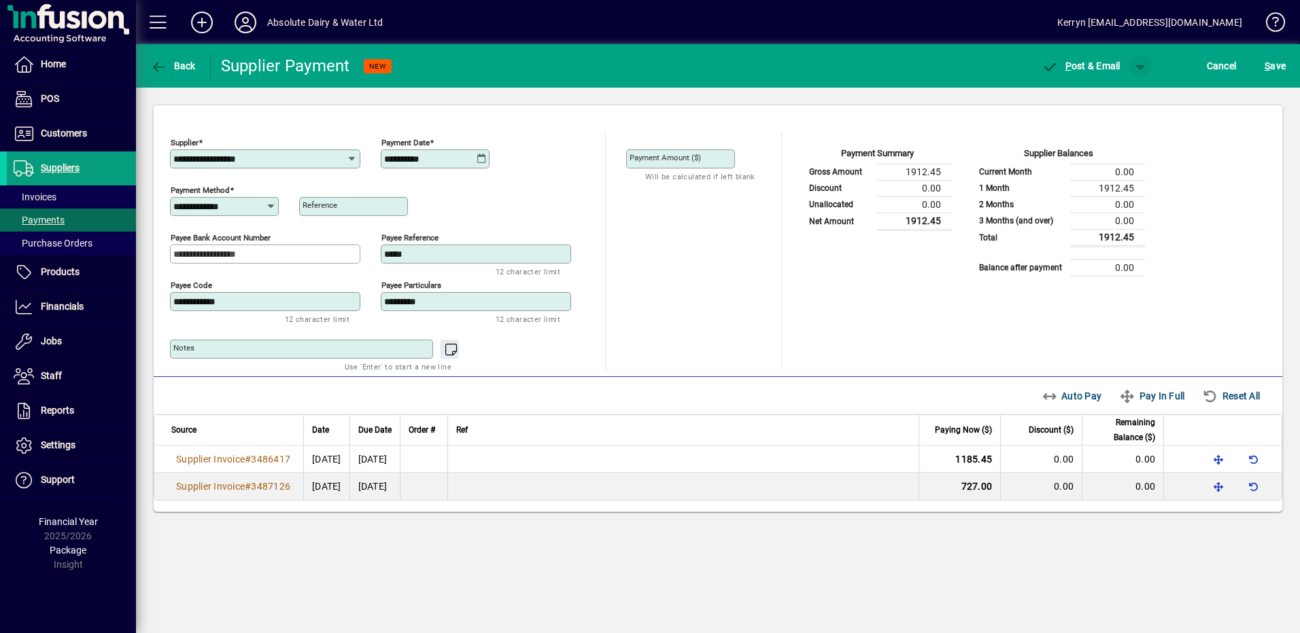
click at [1148, 64] on span "button" at bounding box center [1140, 66] width 33 height 33
click at [1123, 94] on span "button" at bounding box center [1105, 94] width 70 height 33
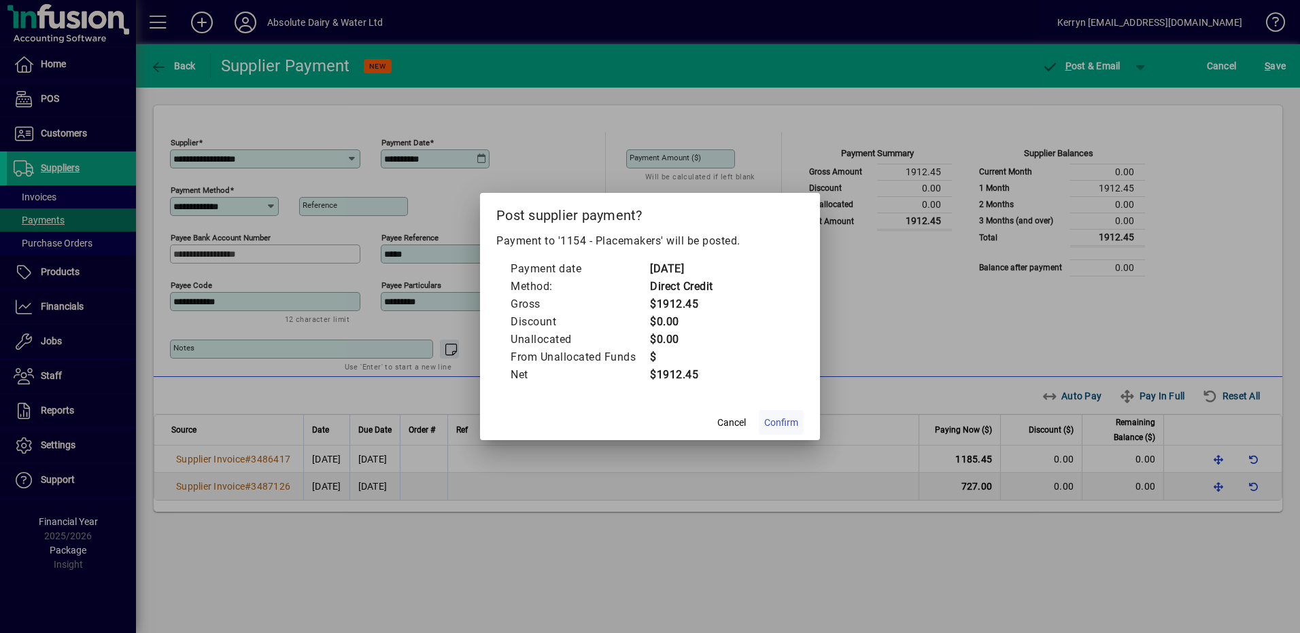
click at [774, 423] on span "Confirm" at bounding box center [781, 423] width 34 height 14
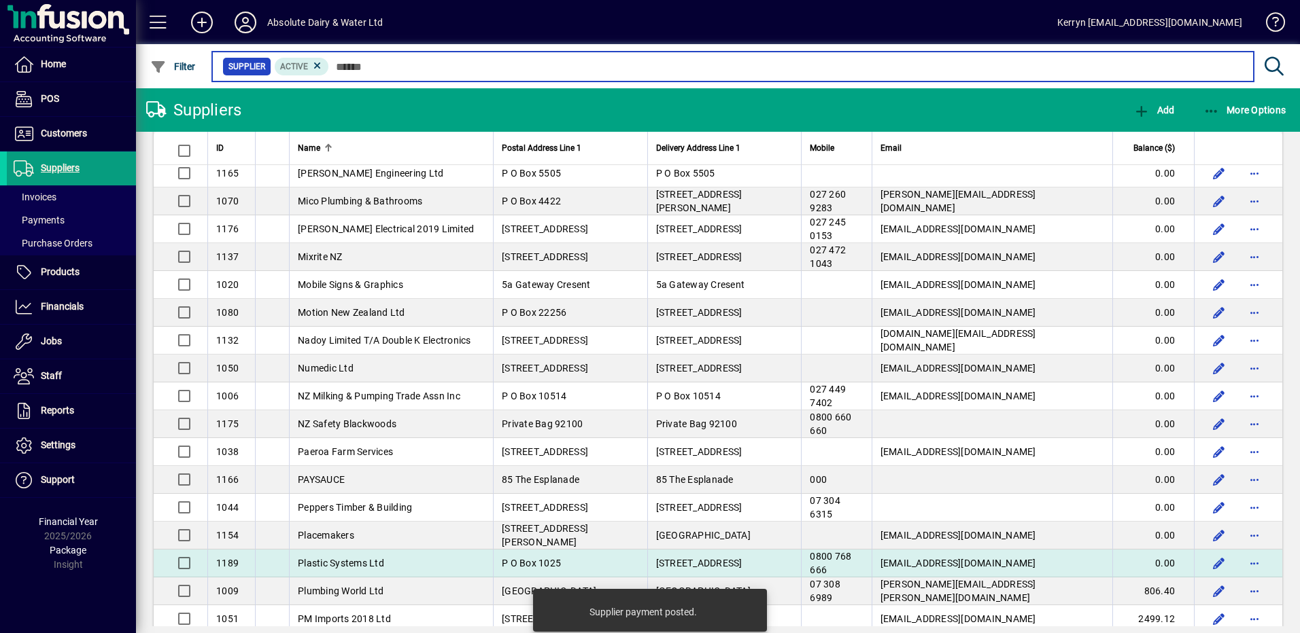
scroll to position [2311, 0]
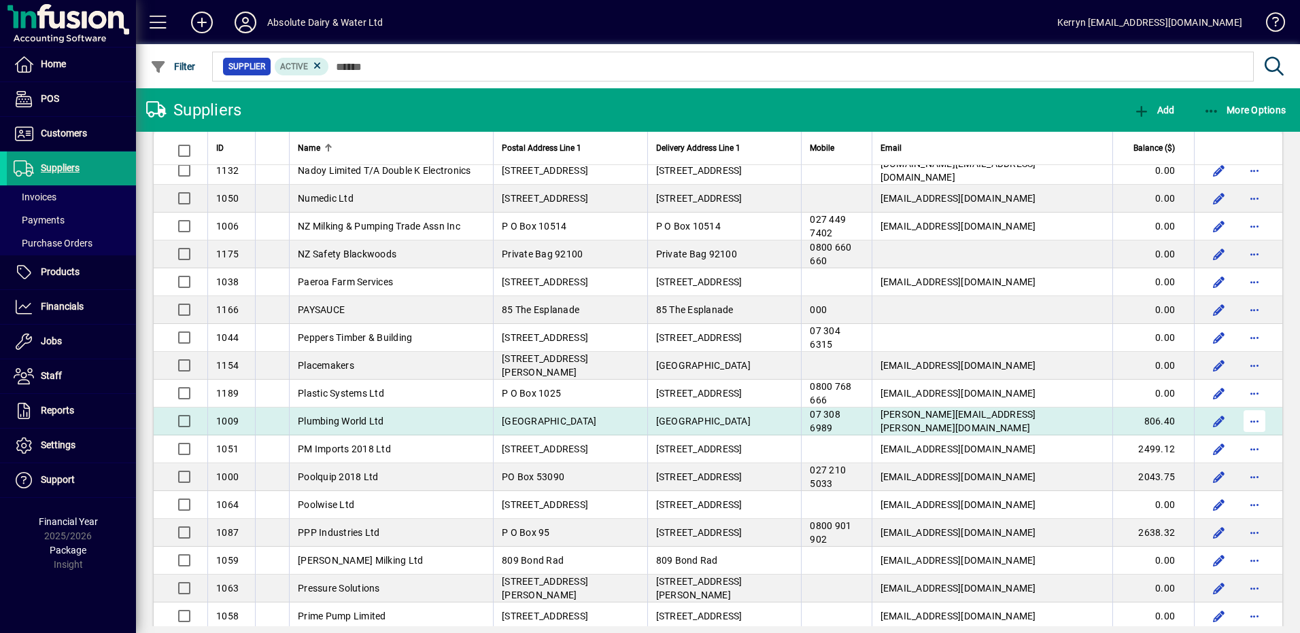
click at [1240, 424] on span "button" at bounding box center [1254, 421] width 33 height 33
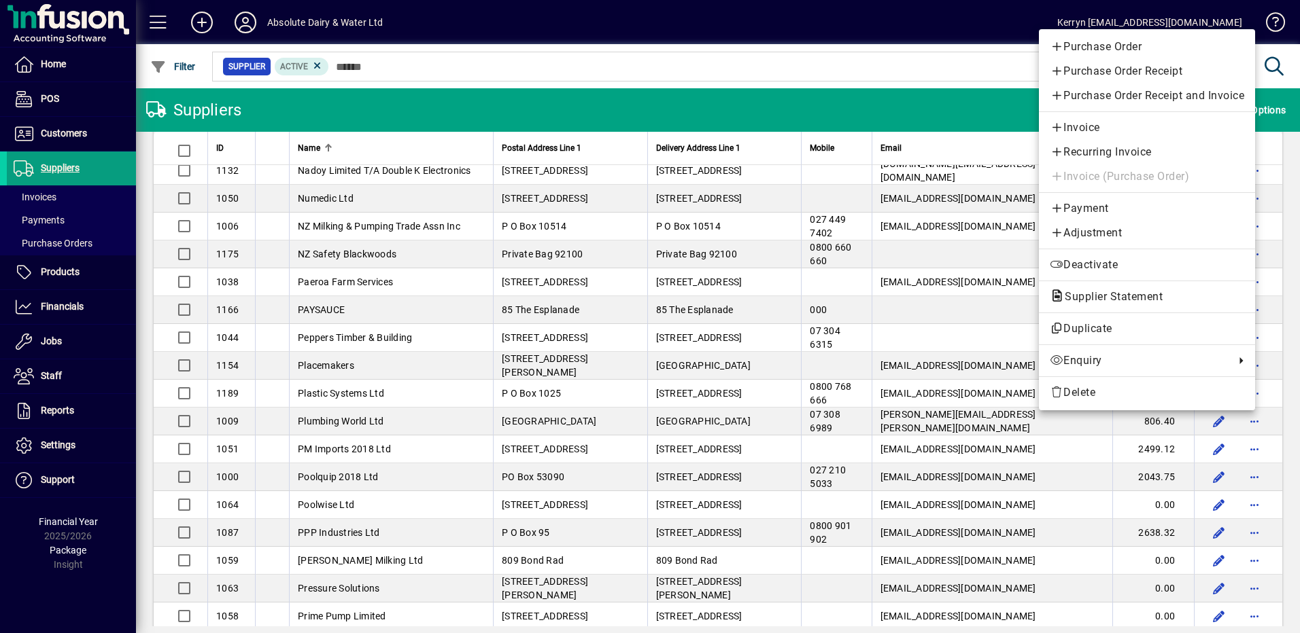
click at [1093, 194] on div "Purchase Order Purchase Order Receipt Purchase Order Receipt and Invoice Invoic…" at bounding box center [1147, 219] width 216 height 381
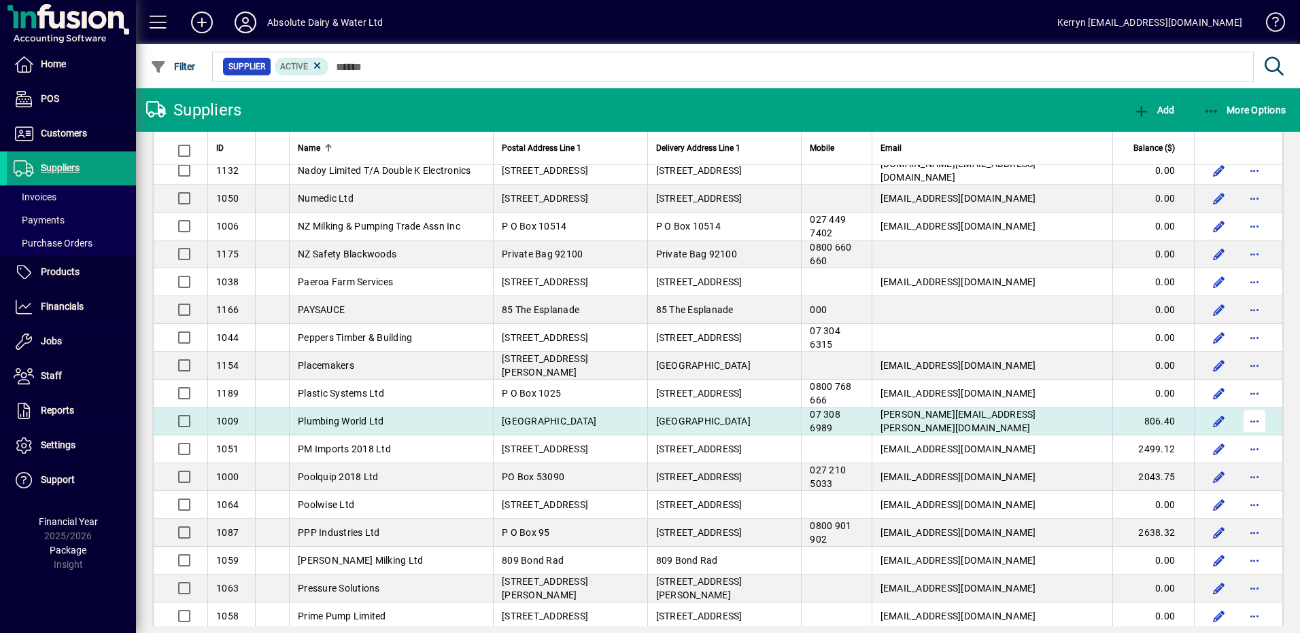
click at [1246, 424] on span "button" at bounding box center [1254, 421] width 33 height 33
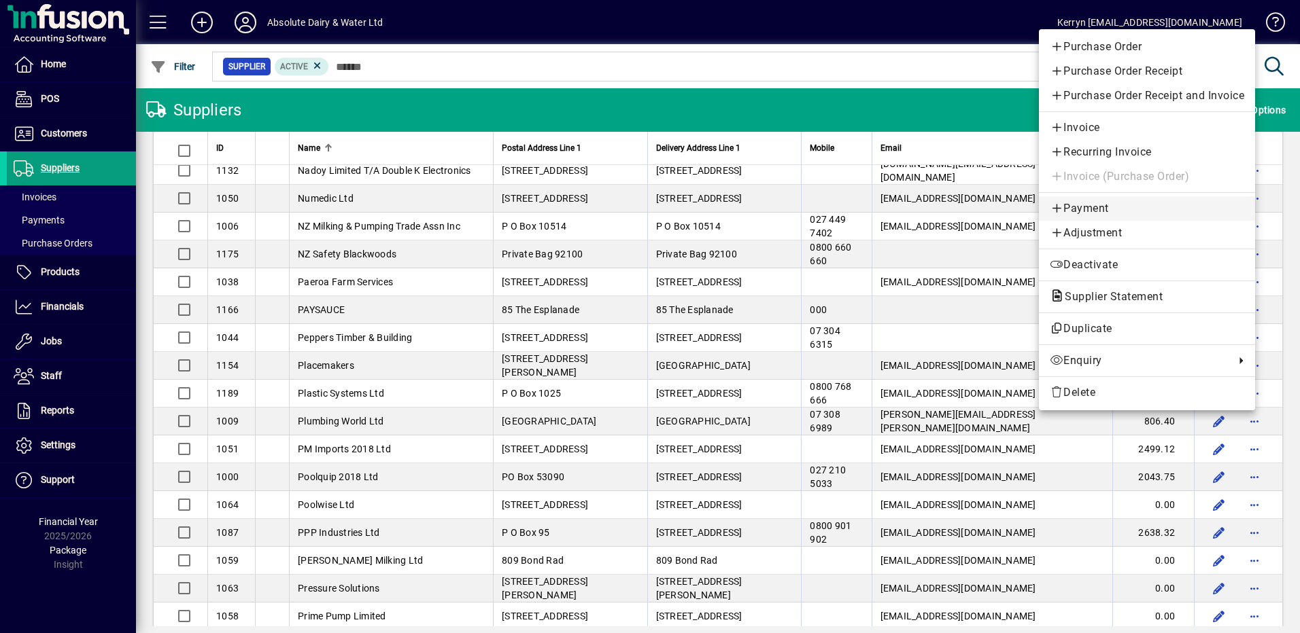
click at [1092, 212] on span "Payment" at bounding box center [1146, 209] width 194 height 16
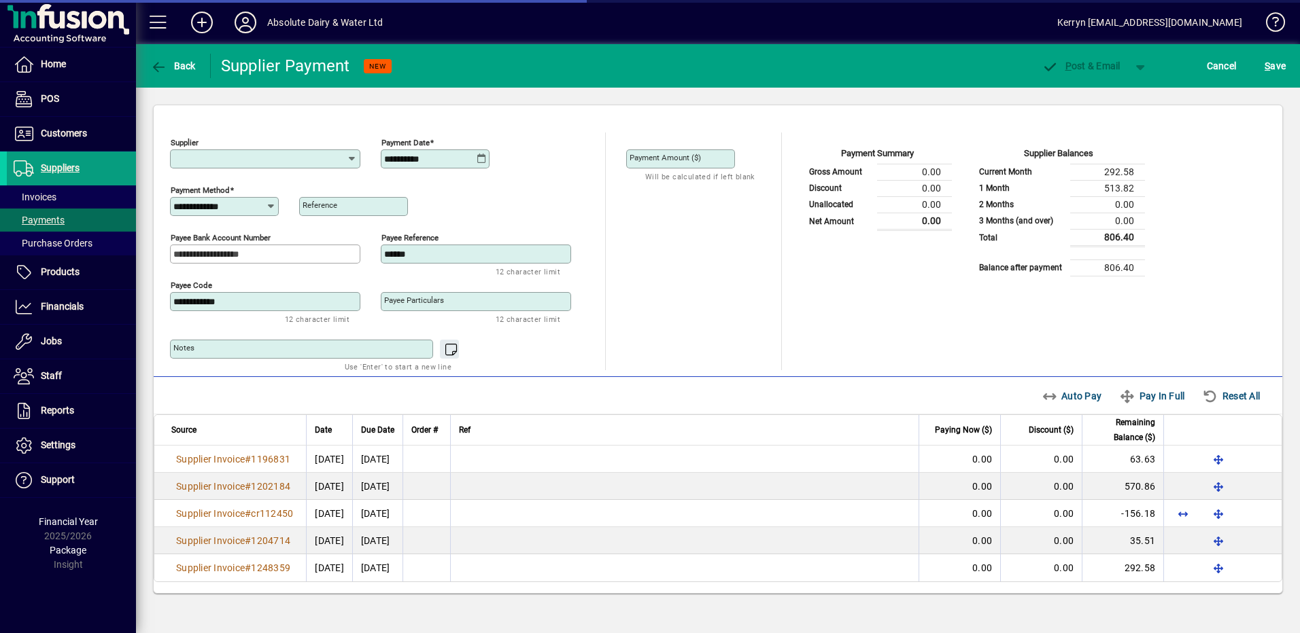
type input "**********"
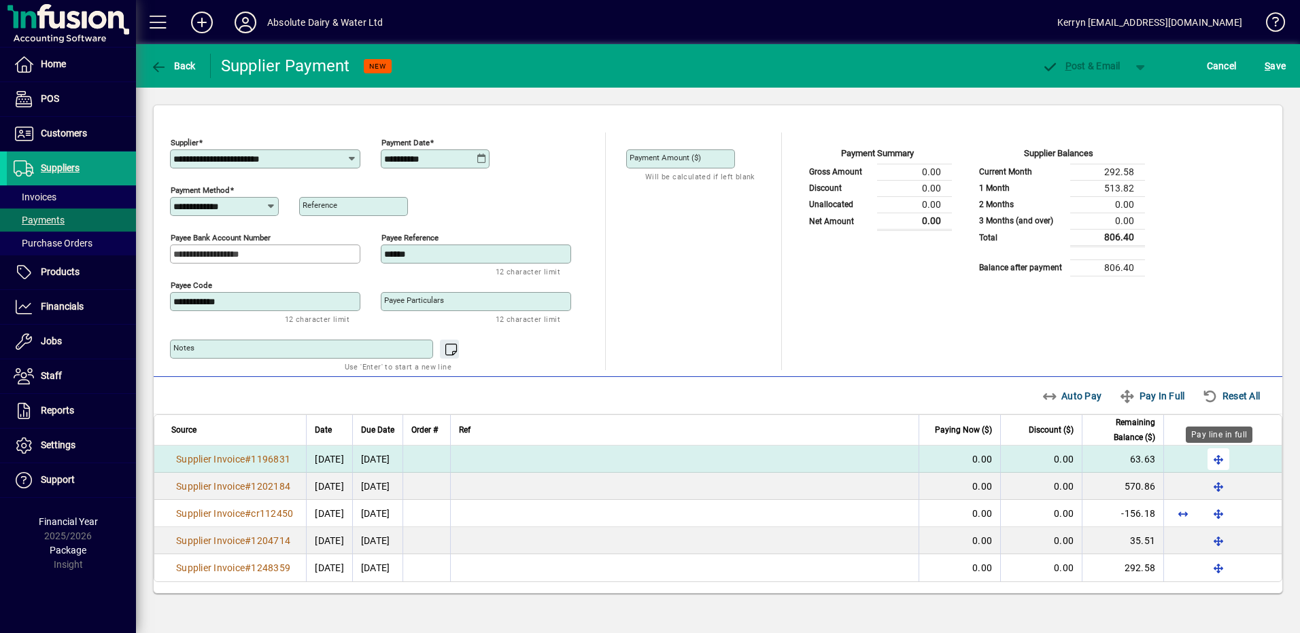
click at [1223, 462] on span "button" at bounding box center [1218, 459] width 33 height 33
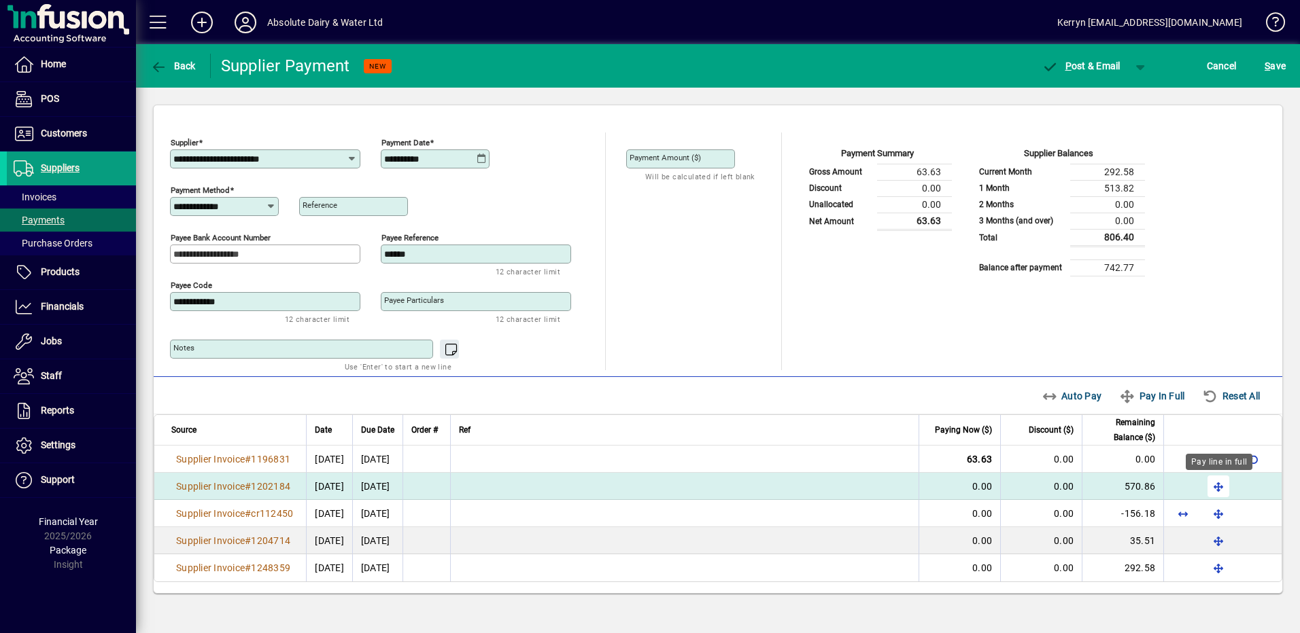
click at [1222, 481] on span "button" at bounding box center [1218, 486] width 33 height 33
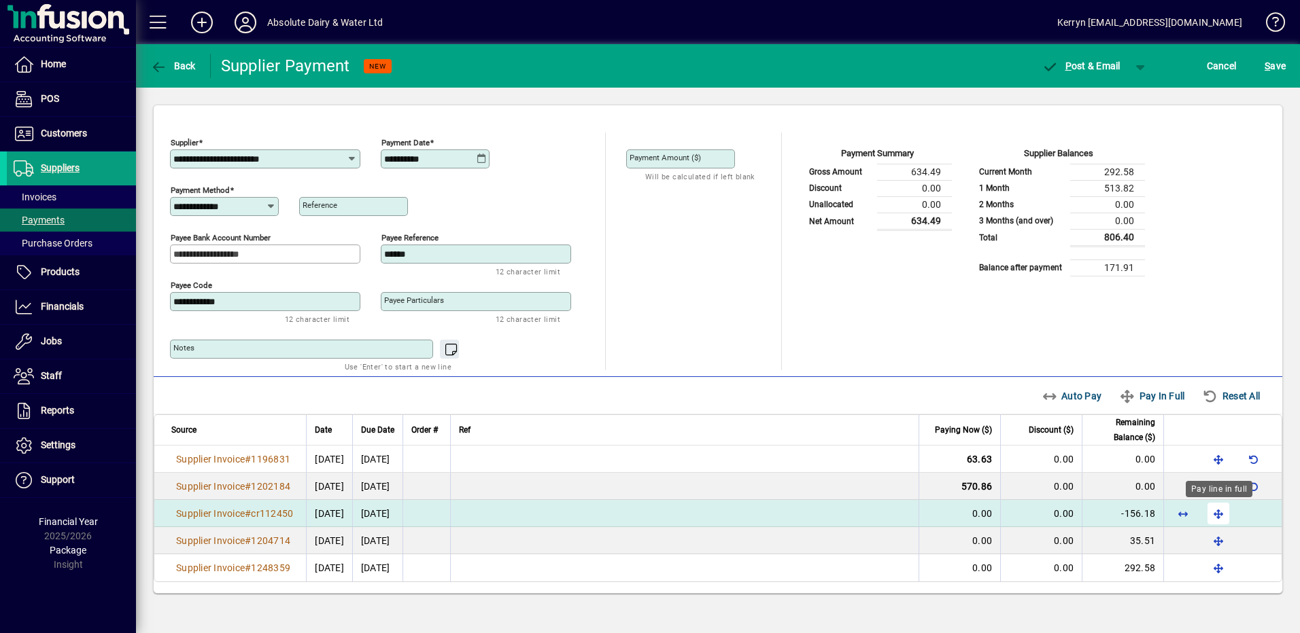
click at [1221, 510] on span "button" at bounding box center [1218, 514] width 33 height 33
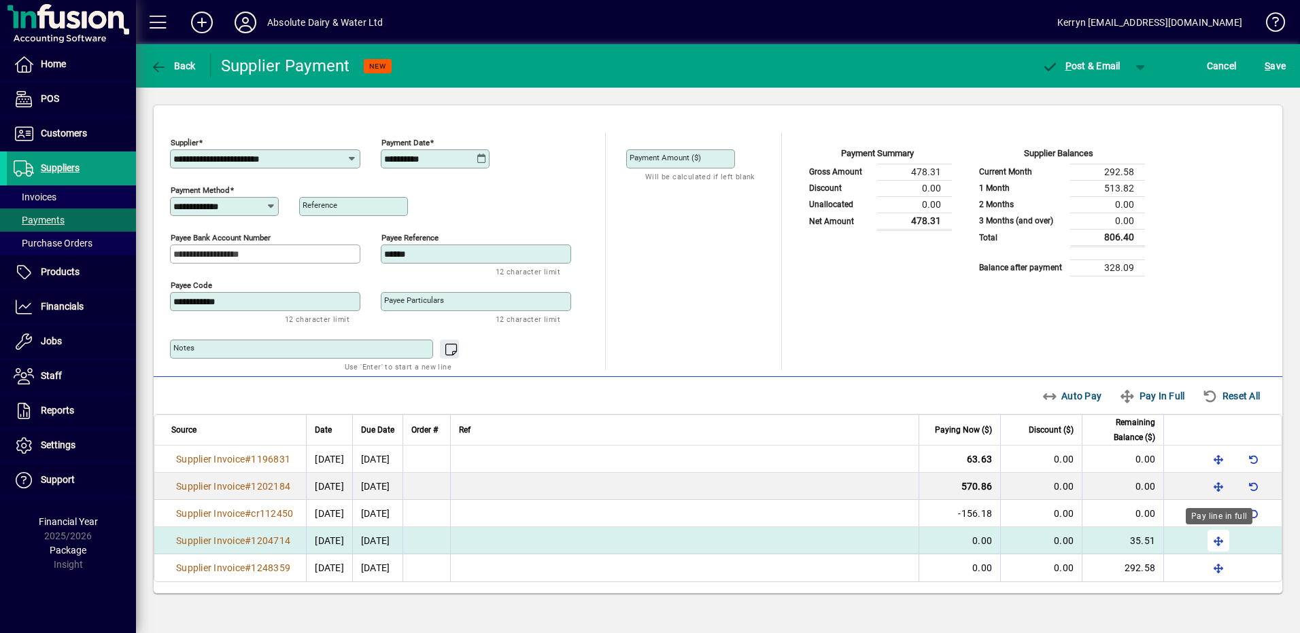
click at [1222, 536] on span "button" at bounding box center [1218, 541] width 33 height 33
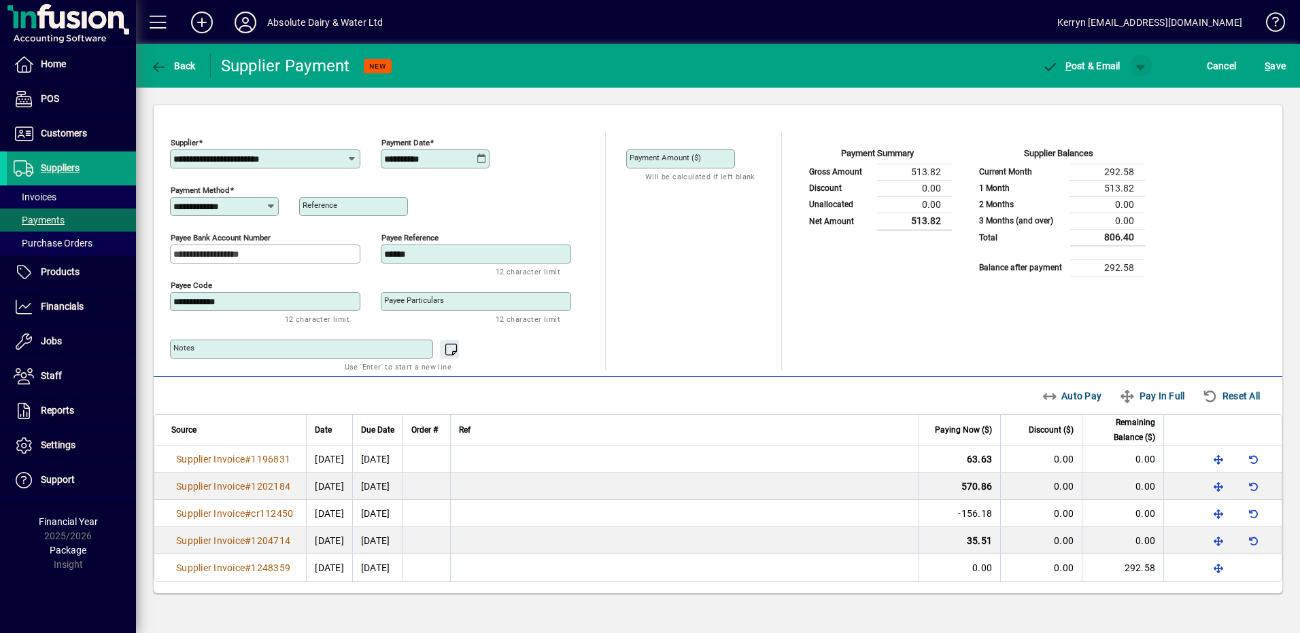
click at [1139, 72] on span "button" at bounding box center [1140, 66] width 33 height 33
click at [1108, 94] on span "P ost" at bounding box center [1097, 94] width 48 height 11
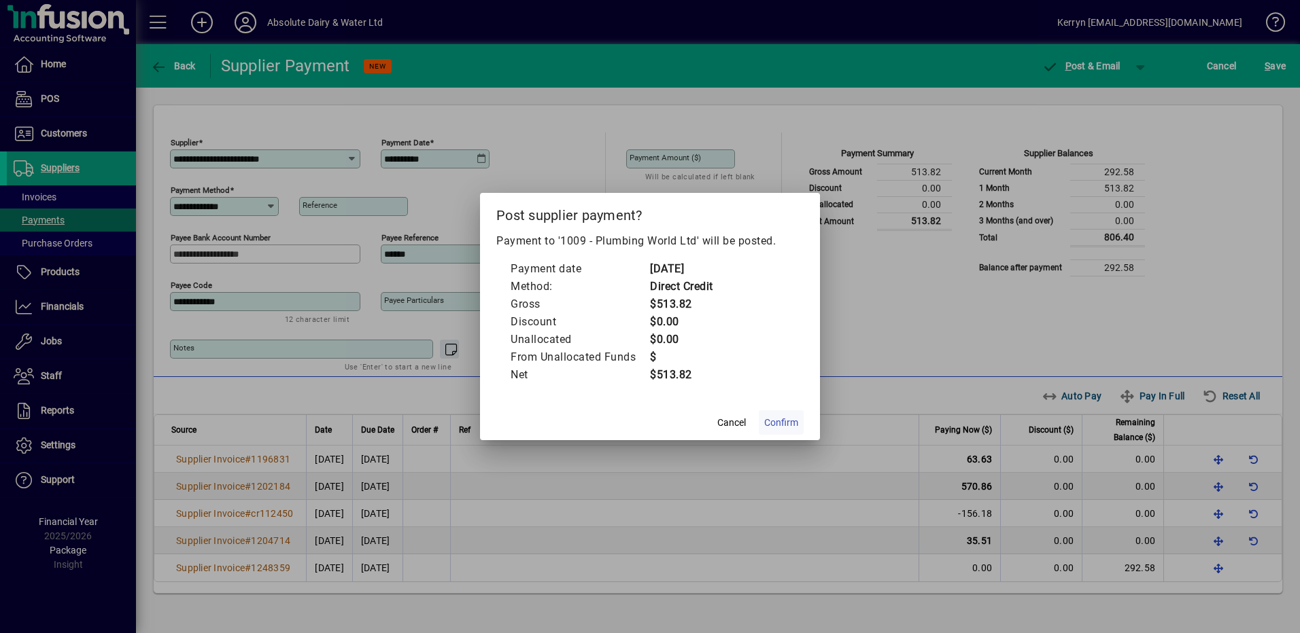
click at [782, 421] on span "Confirm" at bounding box center [781, 423] width 34 height 14
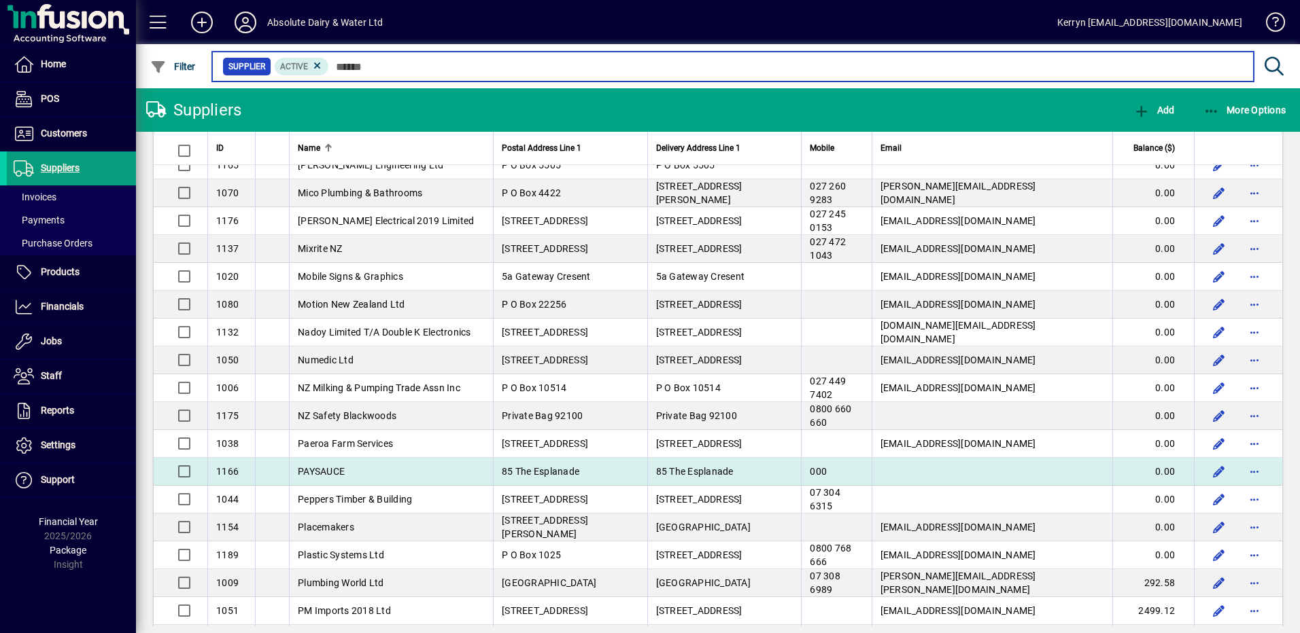
scroll to position [2175, 0]
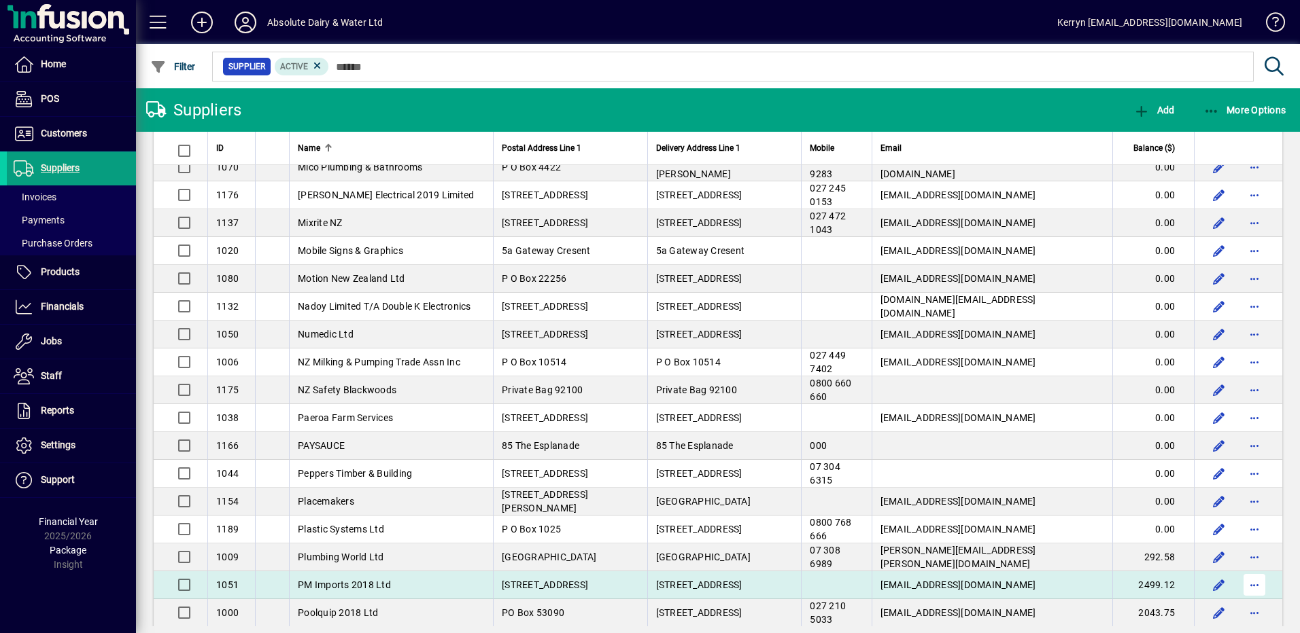
click at [1251, 588] on span "button" at bounding box center [1254, 585] width 33 height 33
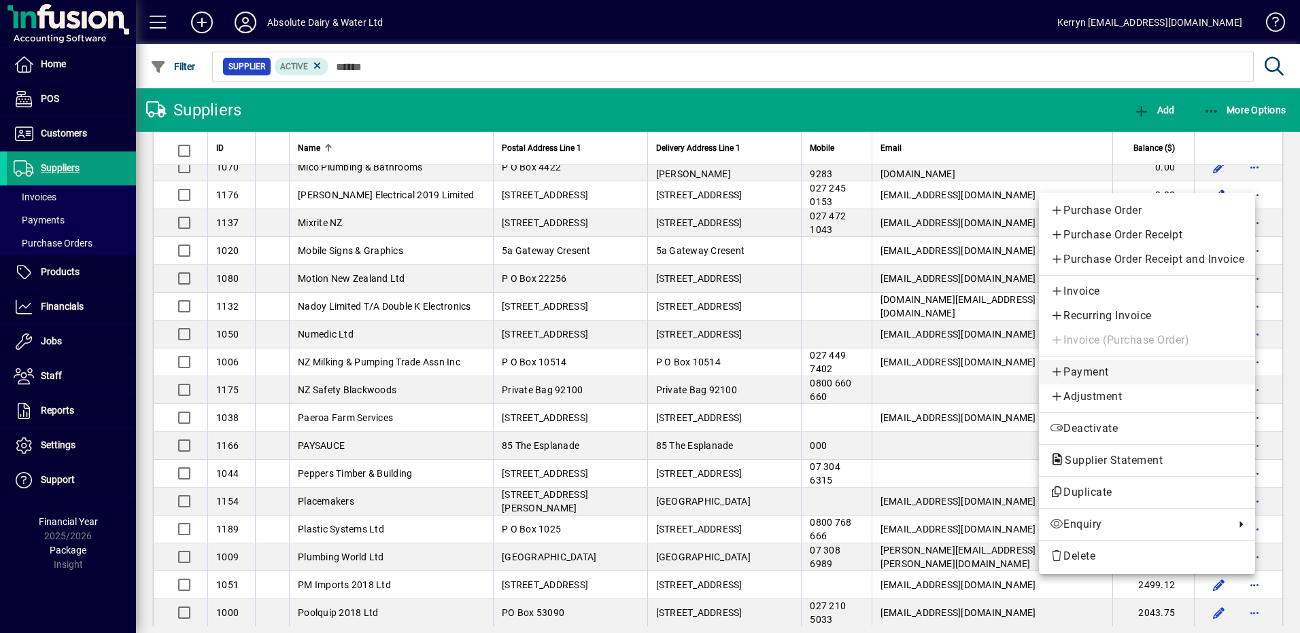
click at [1099, 365] on span "Payment" at bounding box center [1146, 372] width 194 height 16
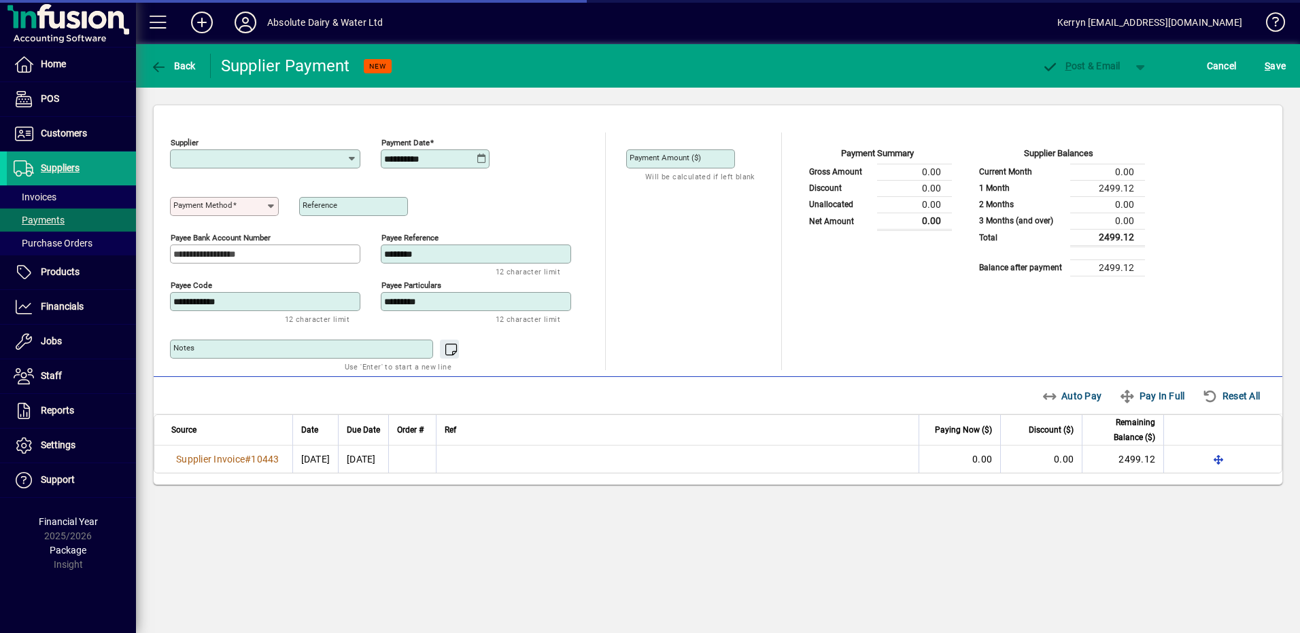
type input "**********"
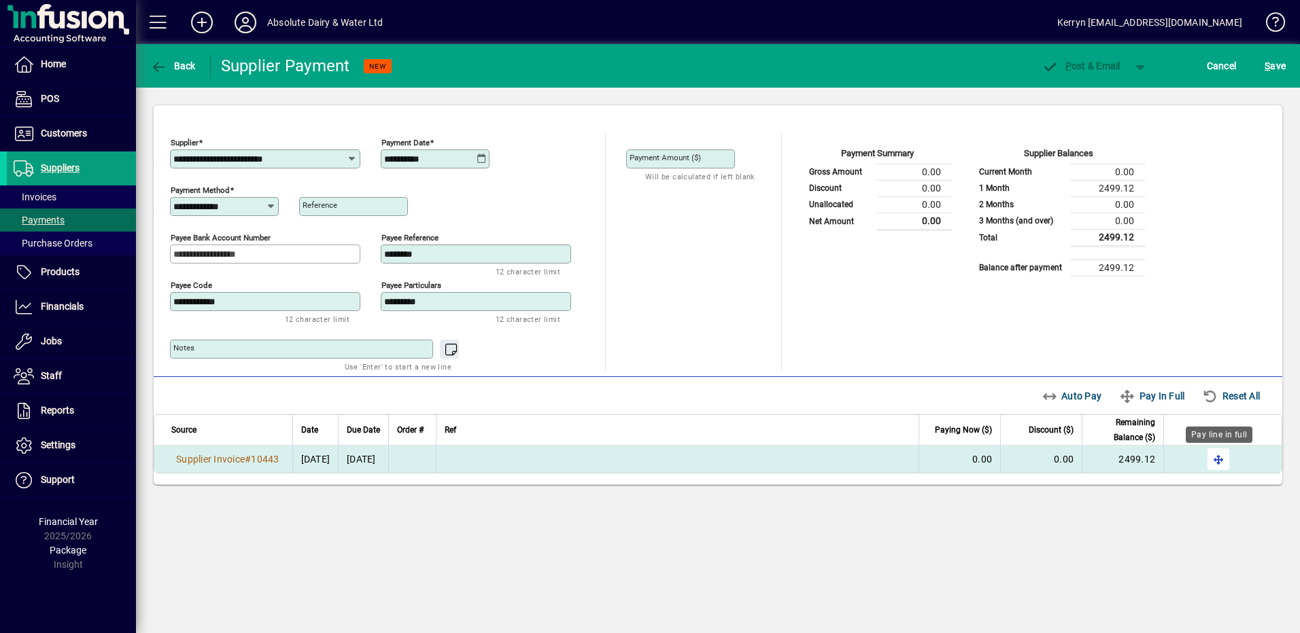
click at [1226, 453] on span "button" at bounding box center [1218, 459] width 33 height 33
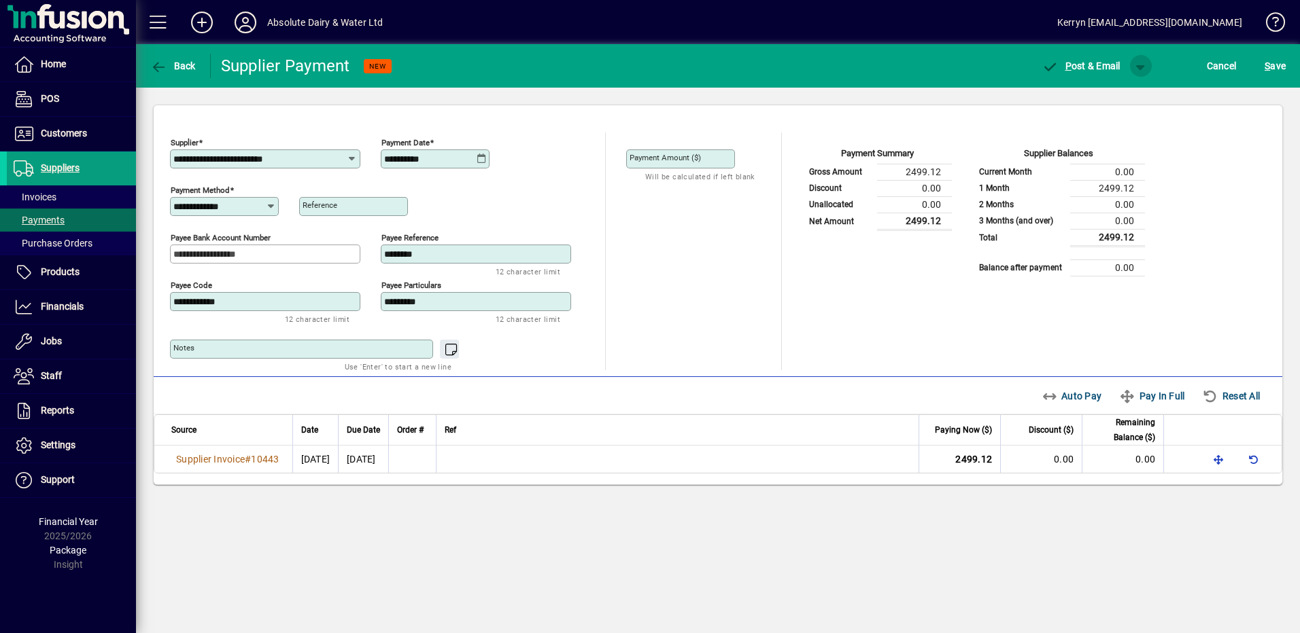
click at [1131, 64] on span "button" at bounding box center [1140, 66] width 33 height 33
click at [1113, 90] on span "P ost" at bounding box center [1097, 94] width 48 height 11
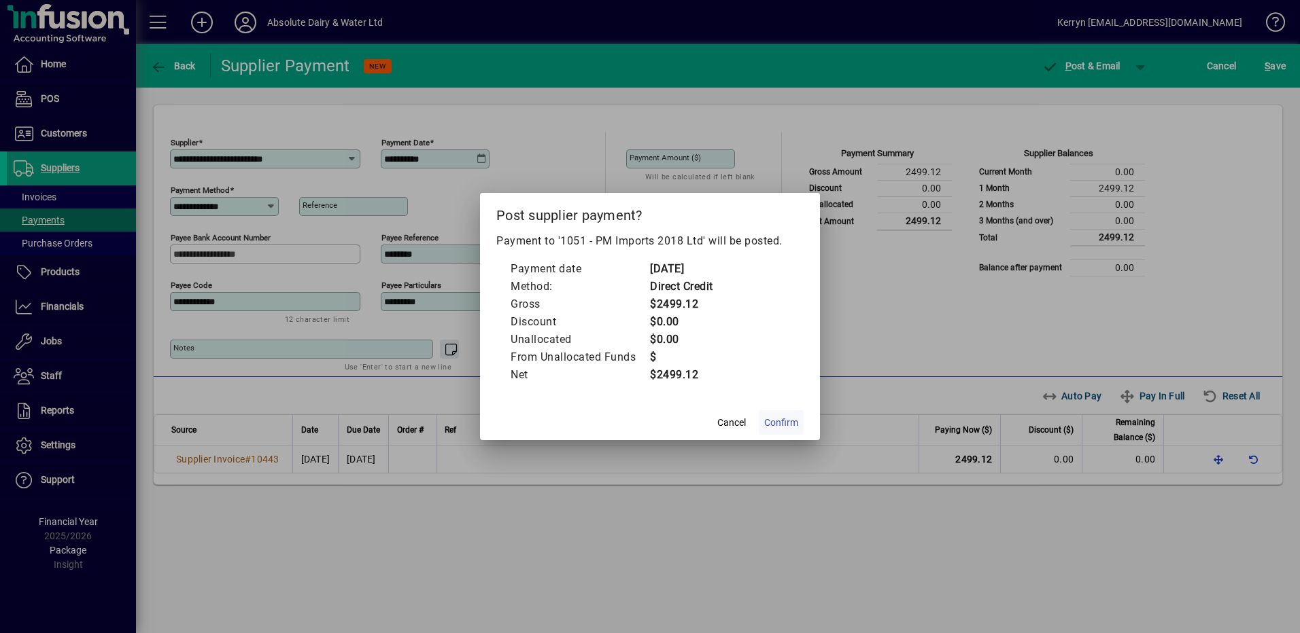
click at [788, 427] on span "Confirm" at bounding box center [781, 423] width 34 height 14
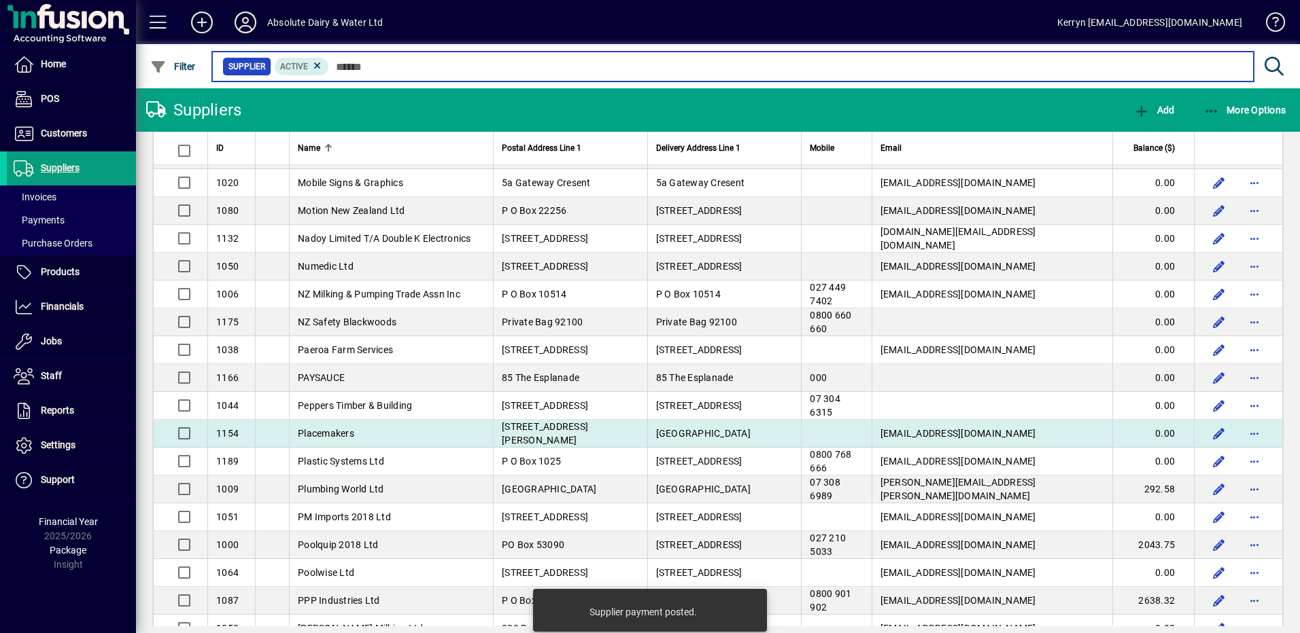
scroll to position [2398, 0]
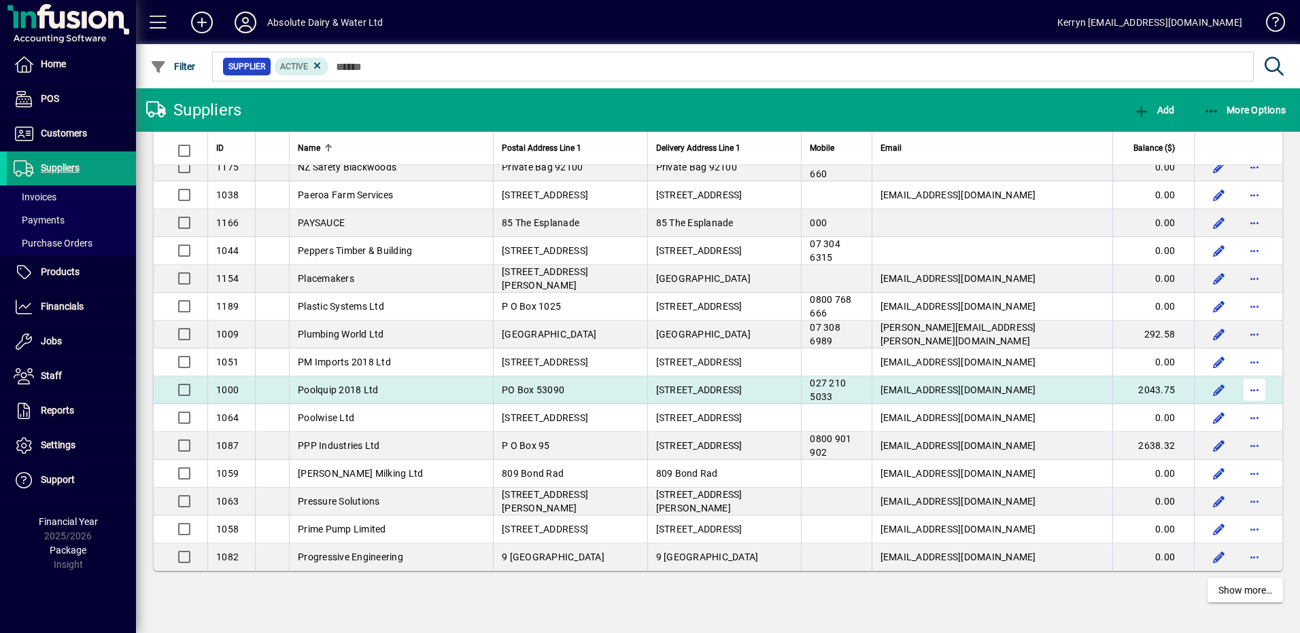
click at [1240, 395] on span "button" at bounding box center [1254, 390] width 33 height 33
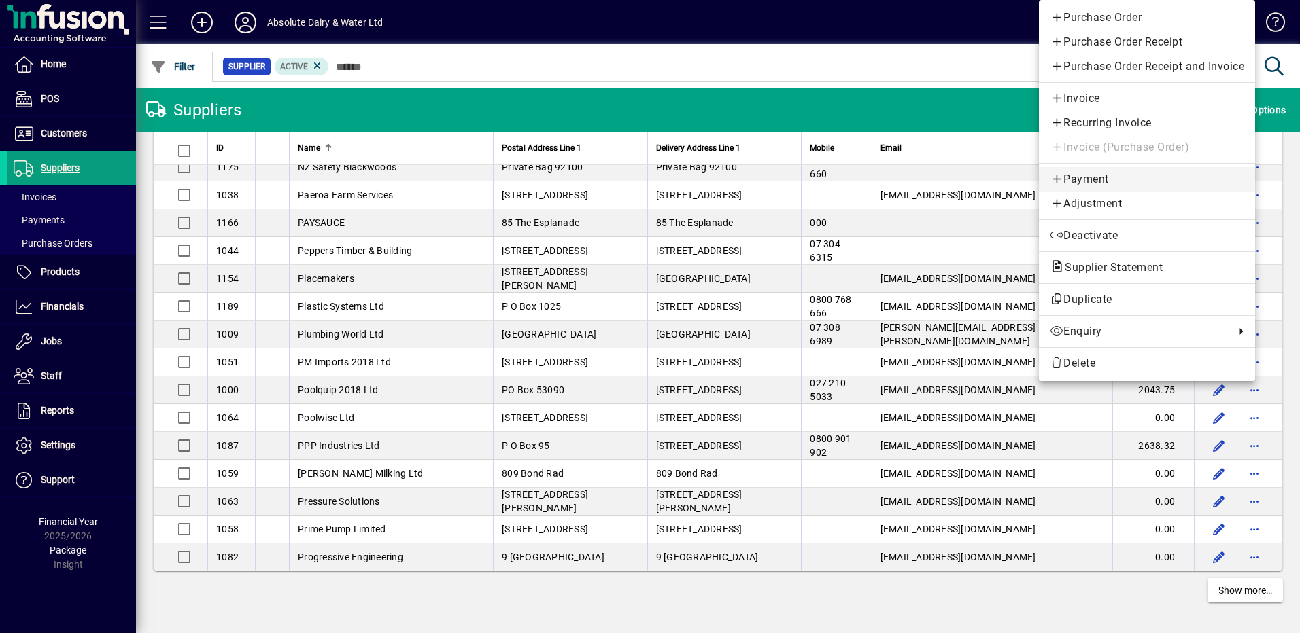
click at [1095, 168] on link "Payment" at bounding box center [1147, 179] width 216 height 24
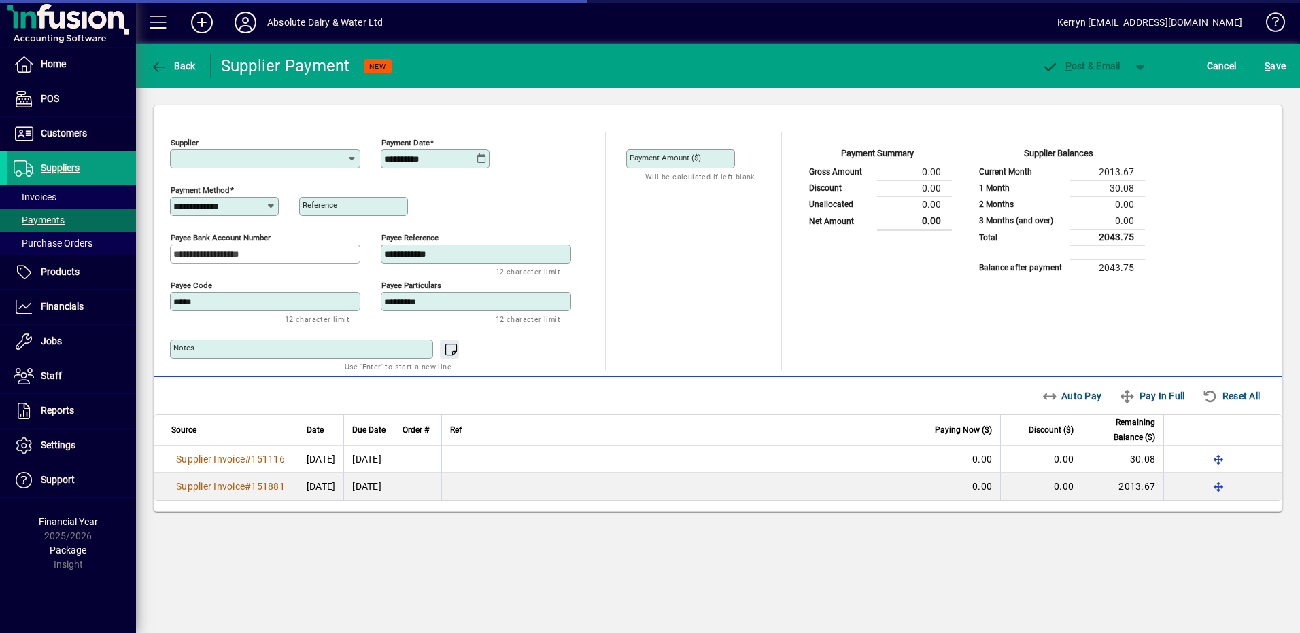
type input "**********"
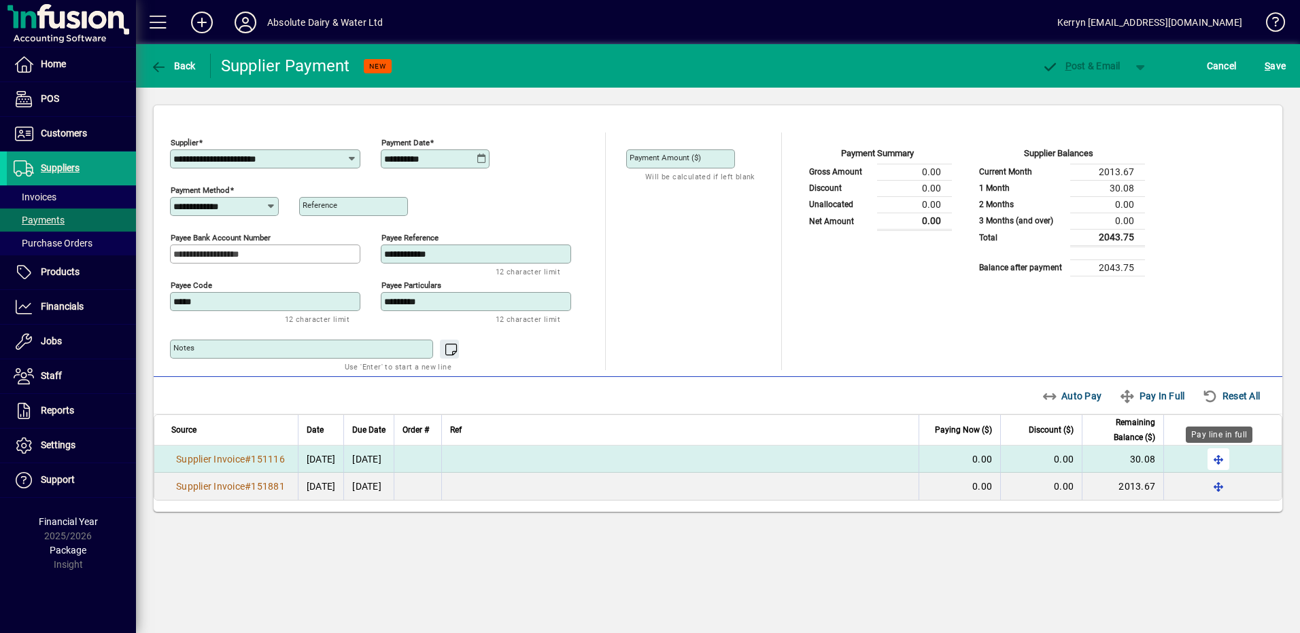
click at [1216, 462] on span "button" at bounding box center [1218, 459] width 33 height 33
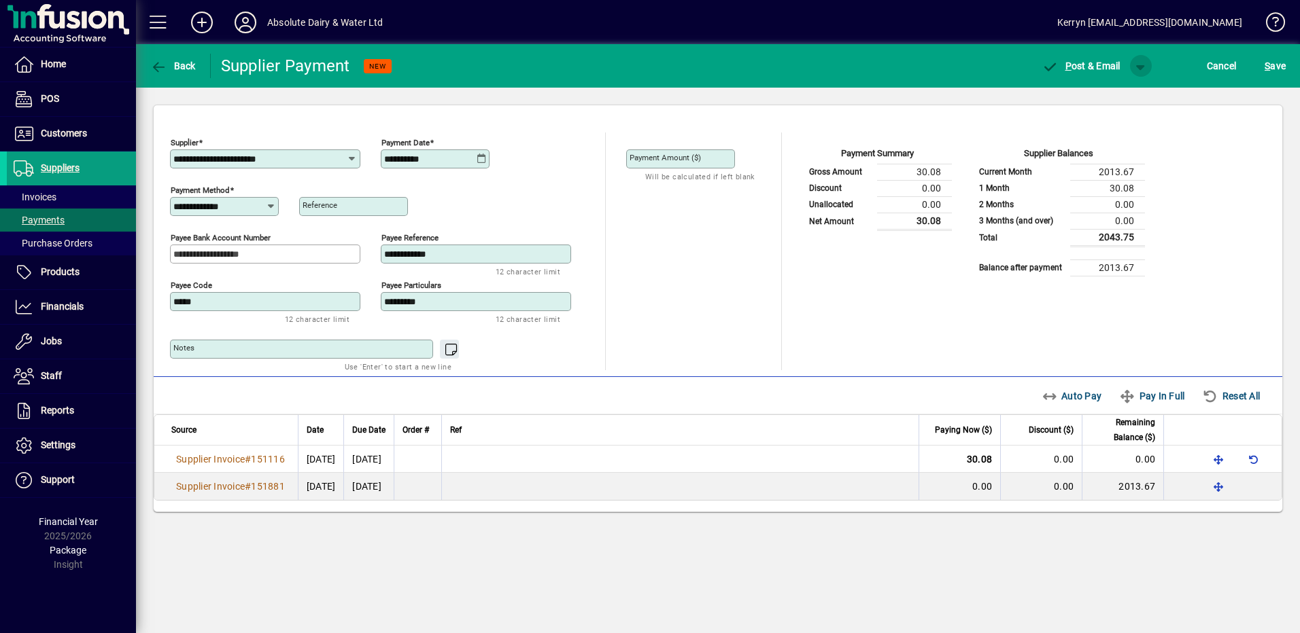
click at [1134, 67] on span "button" at bounding box center [1140, 66] width 33 height 33
click at [1088, 101] on icon "button" at bounding box center [1081, 96] width 17 height 14
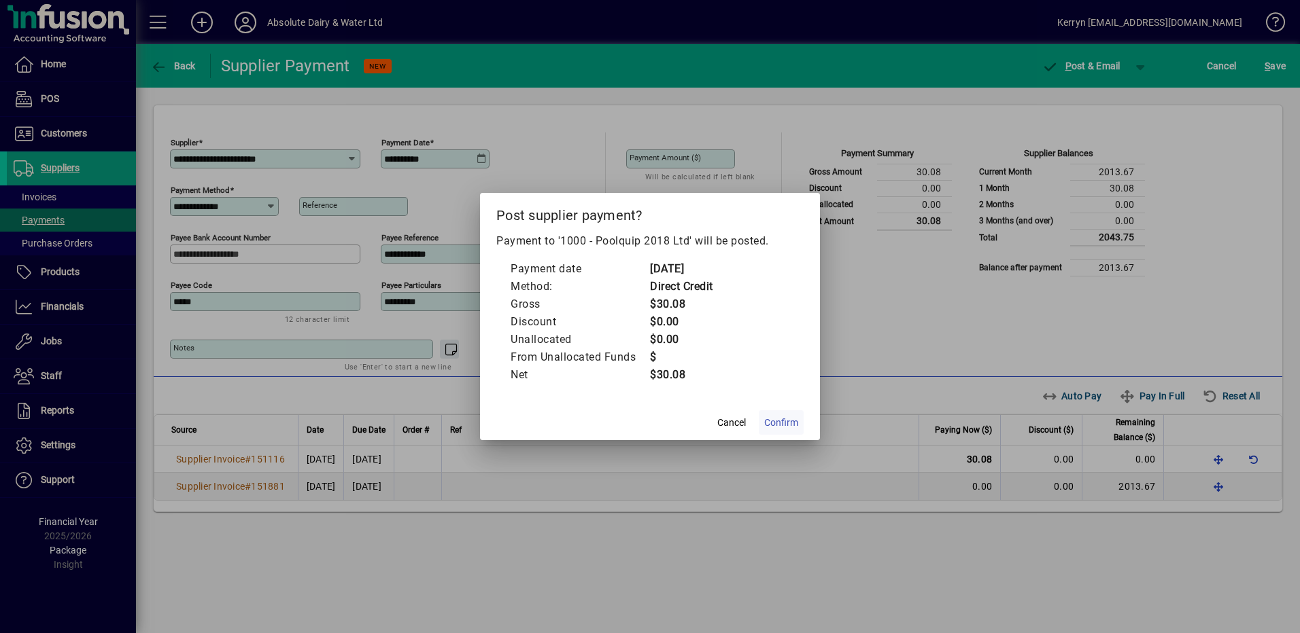
click at [786, 429] on span "Confirm" at bounding box center [781, 423] width 34 height 14
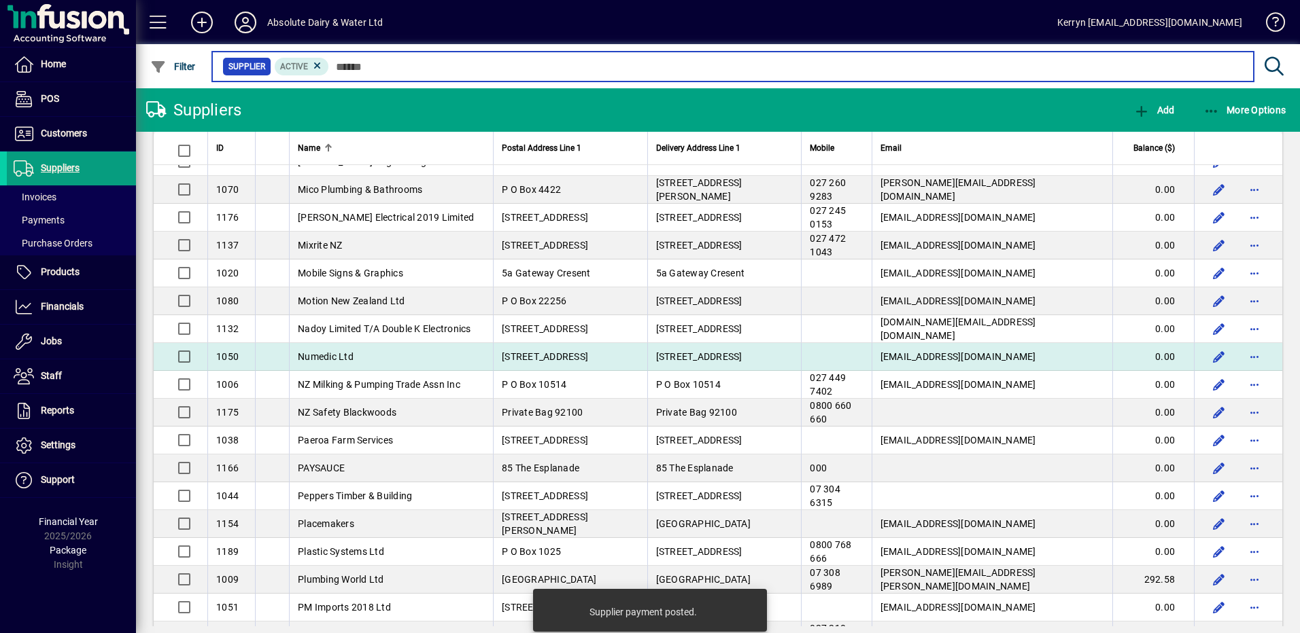
scroll to position [2243, 0]
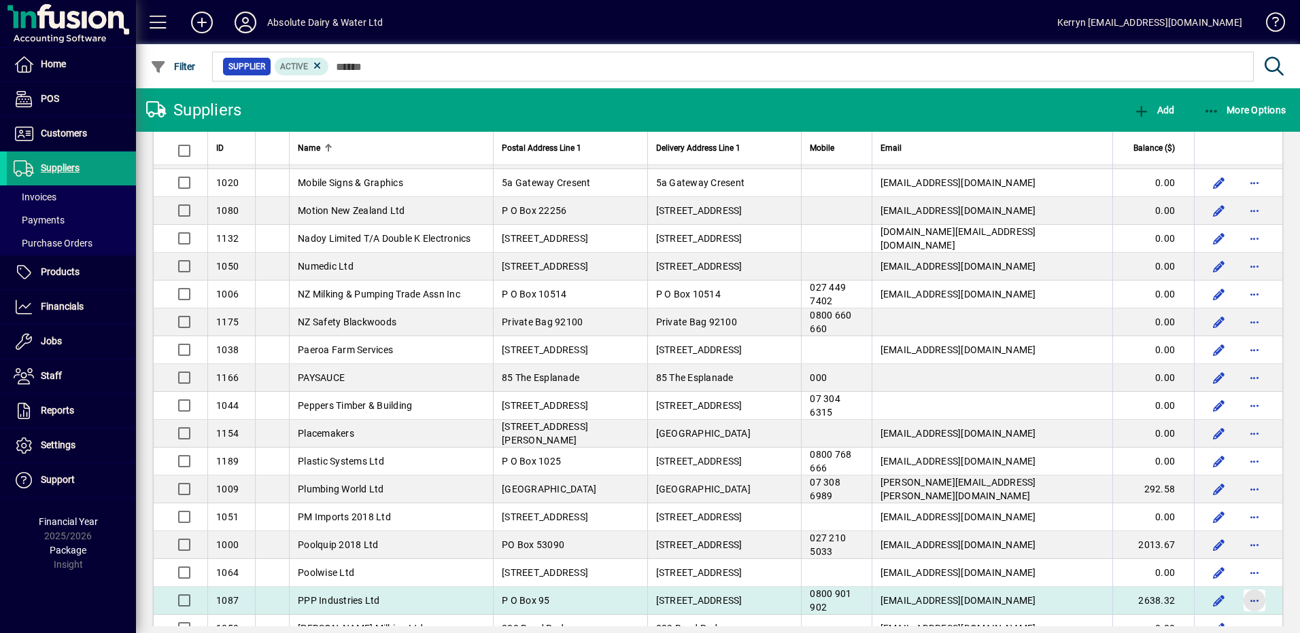
click at [1245, 599] on span "button" at bounding box center [1254, 601] width 33 height 33
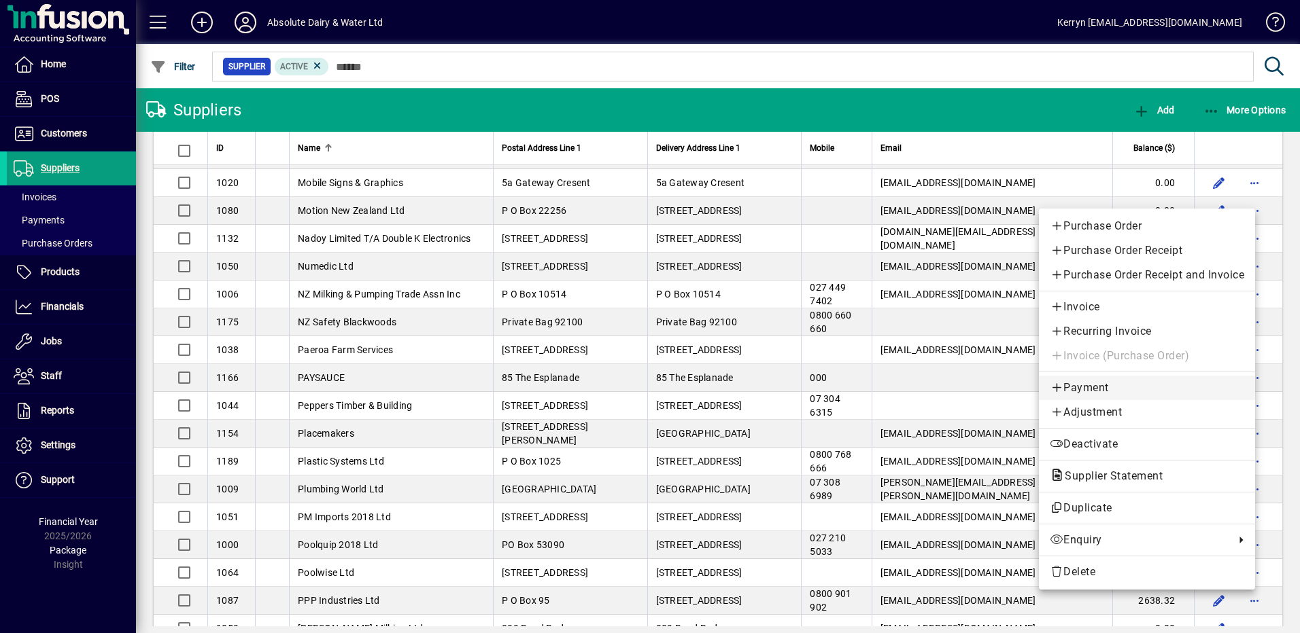
click at [1075, 381] on span "Payment" at bounding box center [1146, 388] width 194 height 16
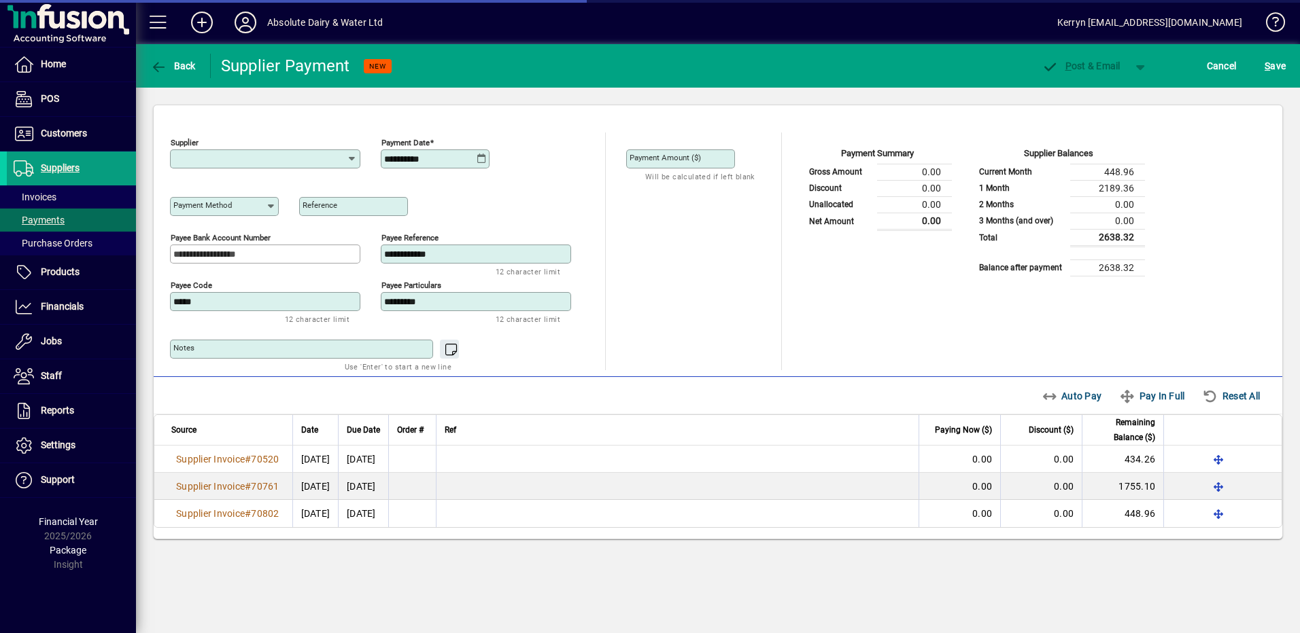
type input "**********"
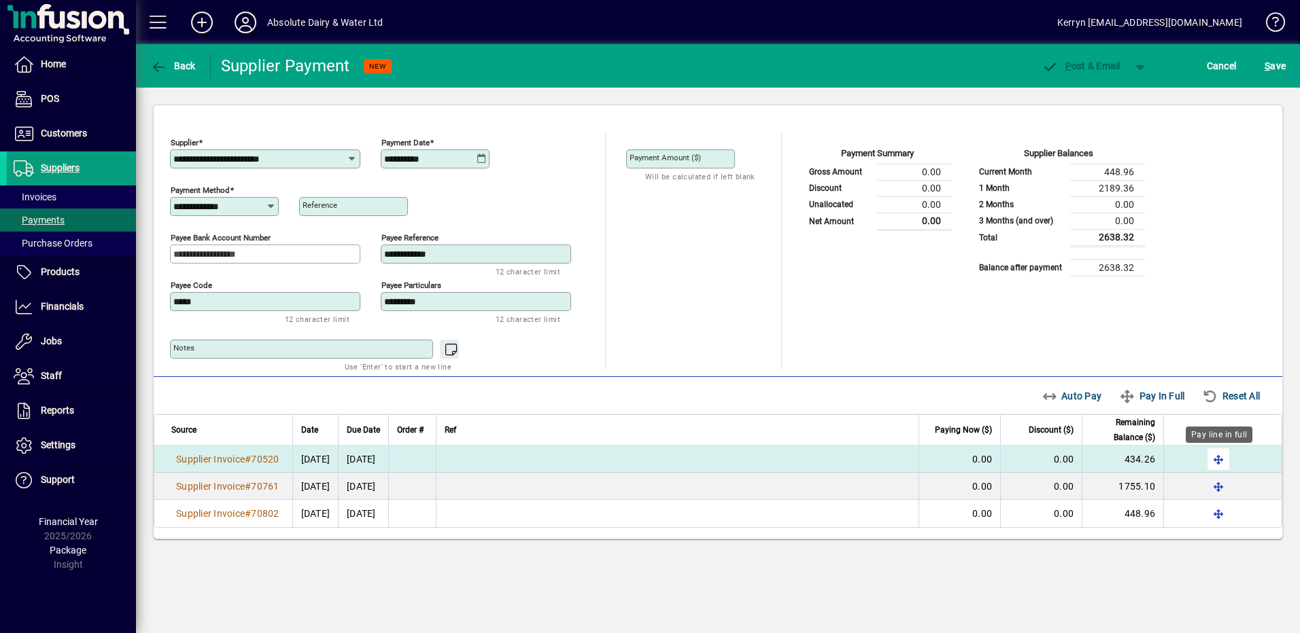
click at [1219, 459] on span "button" at bounding box center [1218, 459] width 33 height 33
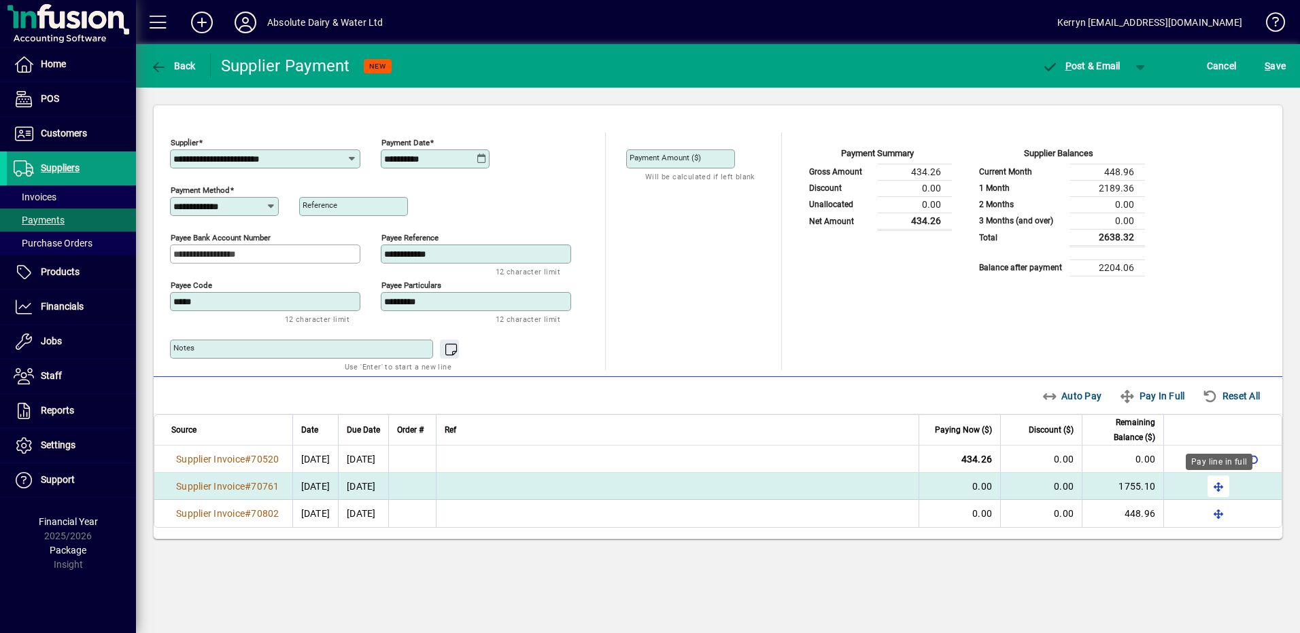
click at [1221, 478] on span "button" at bounding box center [1218, 486] width 33 height 33
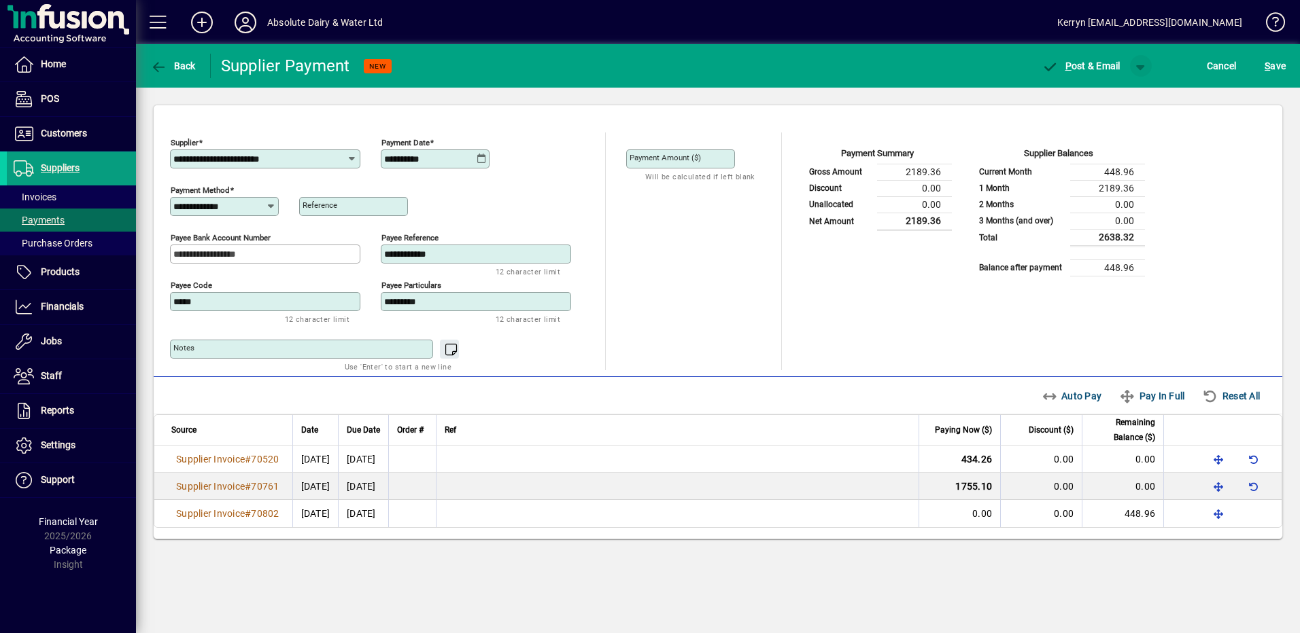
click at [1140, 60] on span "button" at bounding box center [1140, 66] width 33 height 33
click at [1110, 94] on span "P ost" at bounding box center [1097, 94] width 48 height 11
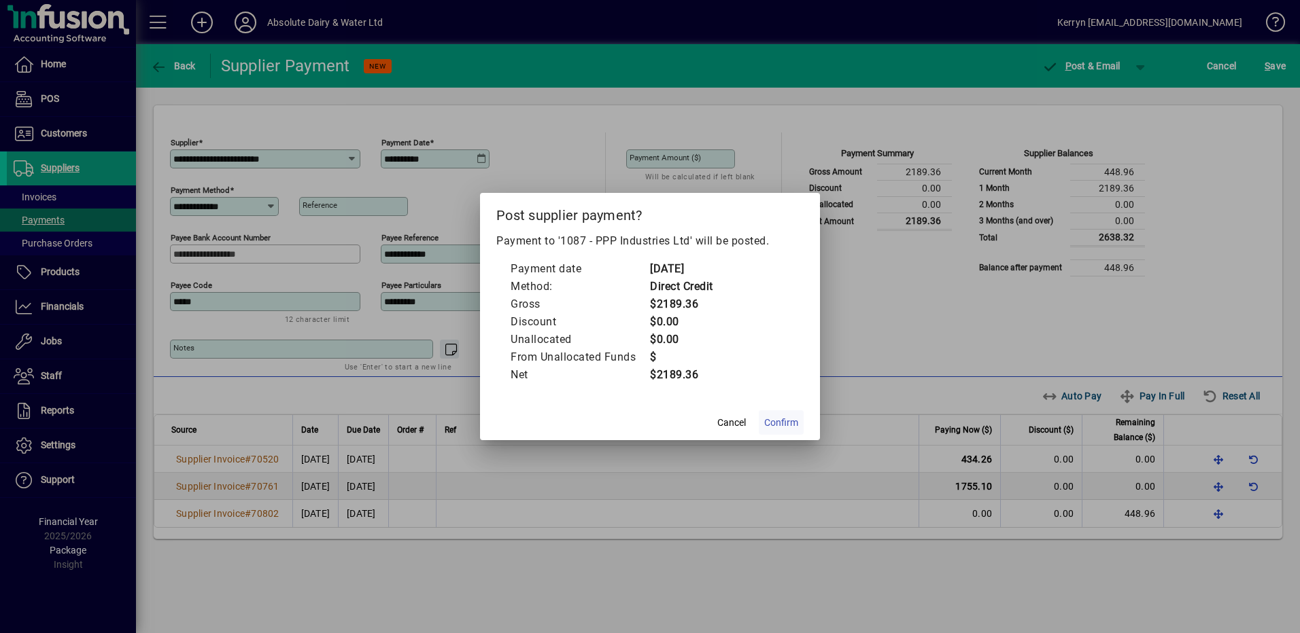
click at [796, 421] on span "Confirm" at bounding box center [781, 423] width 34 height 14
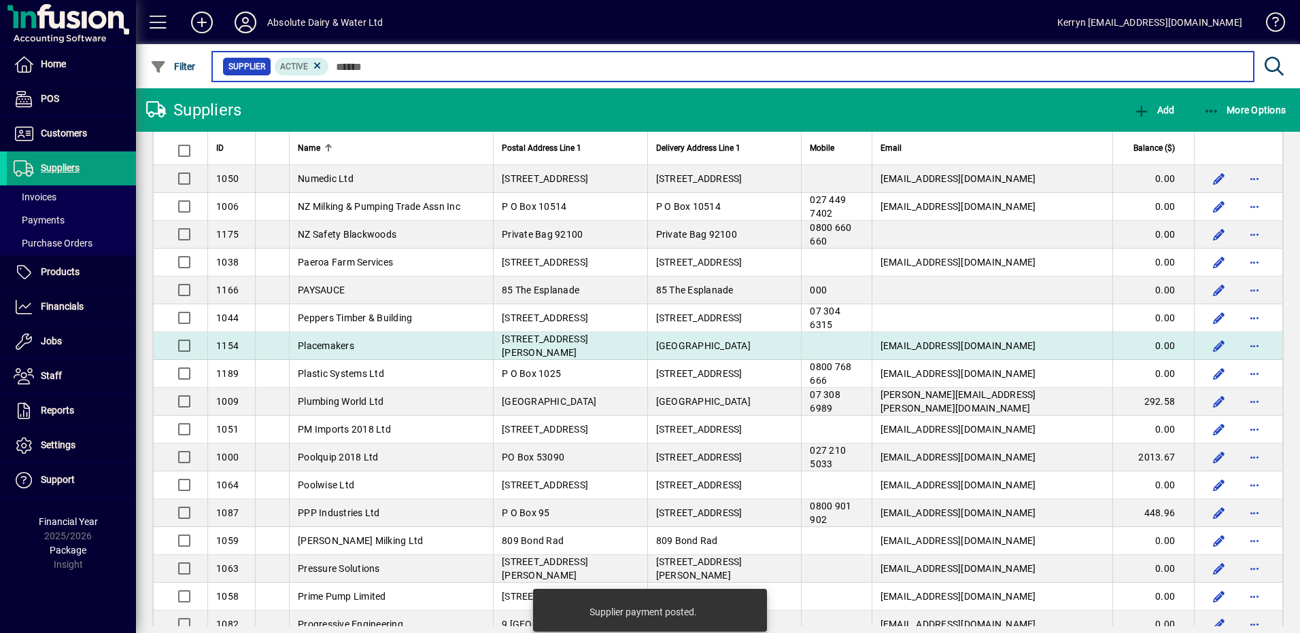
scroll to position [2379, 0]
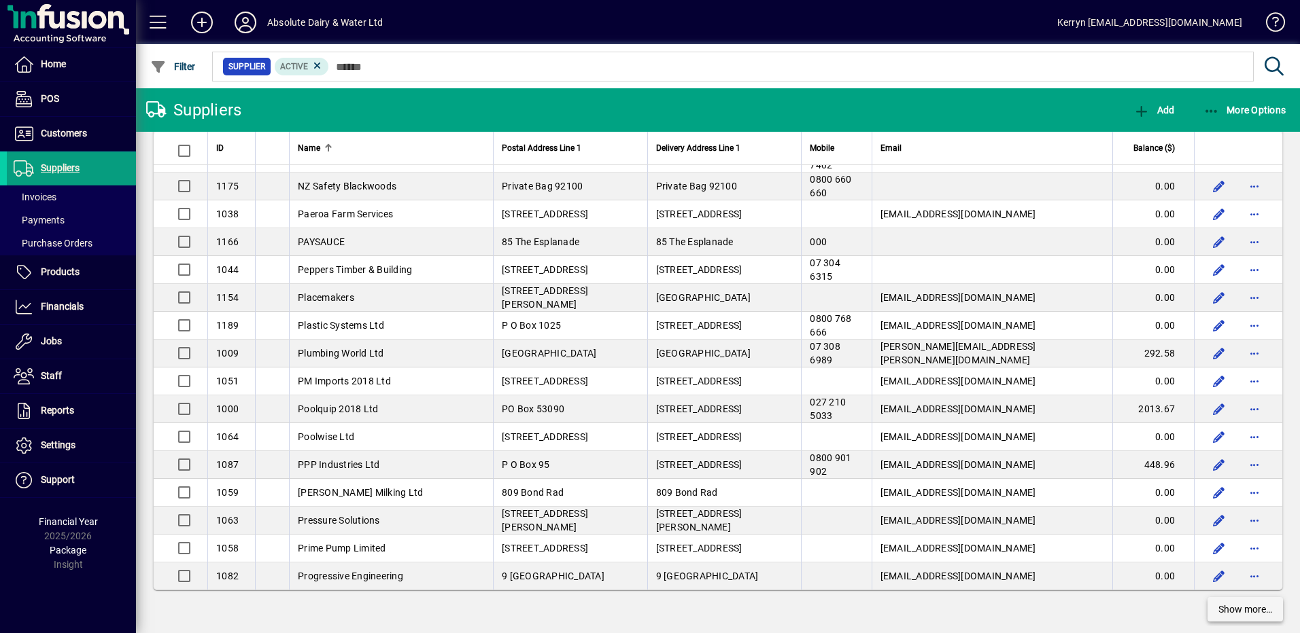
click at [1237, 622] on span at bounding box center [1244, 609] width 75 height 33
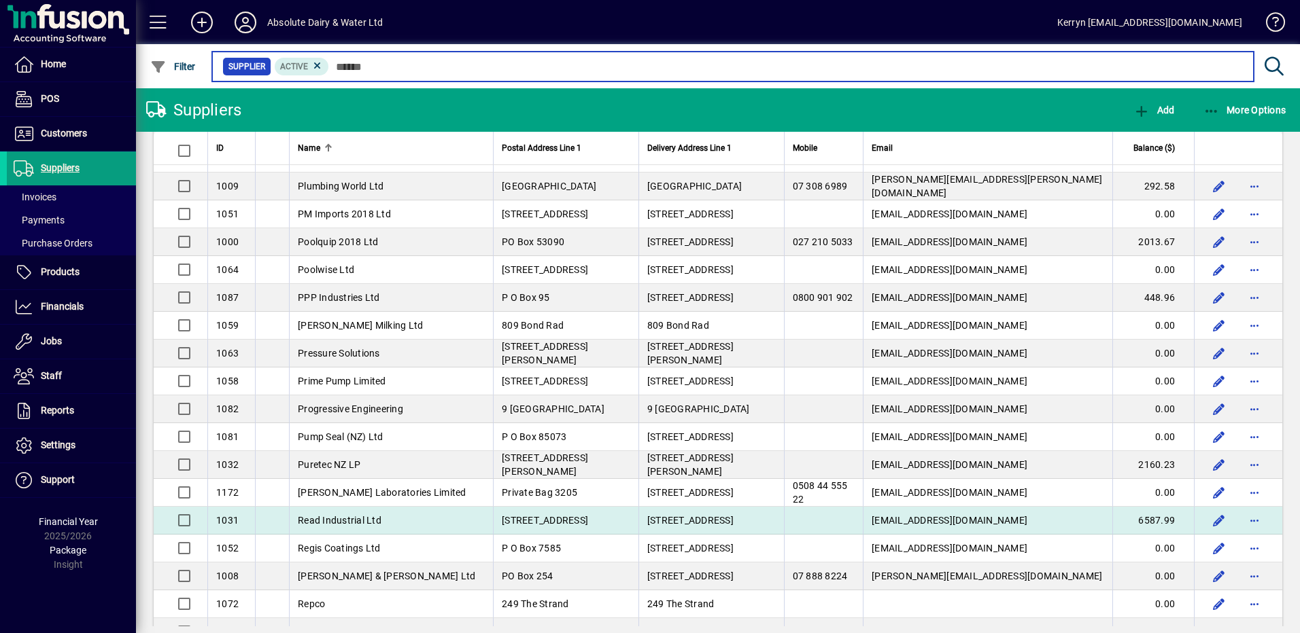
scroll to position [2583, 0]
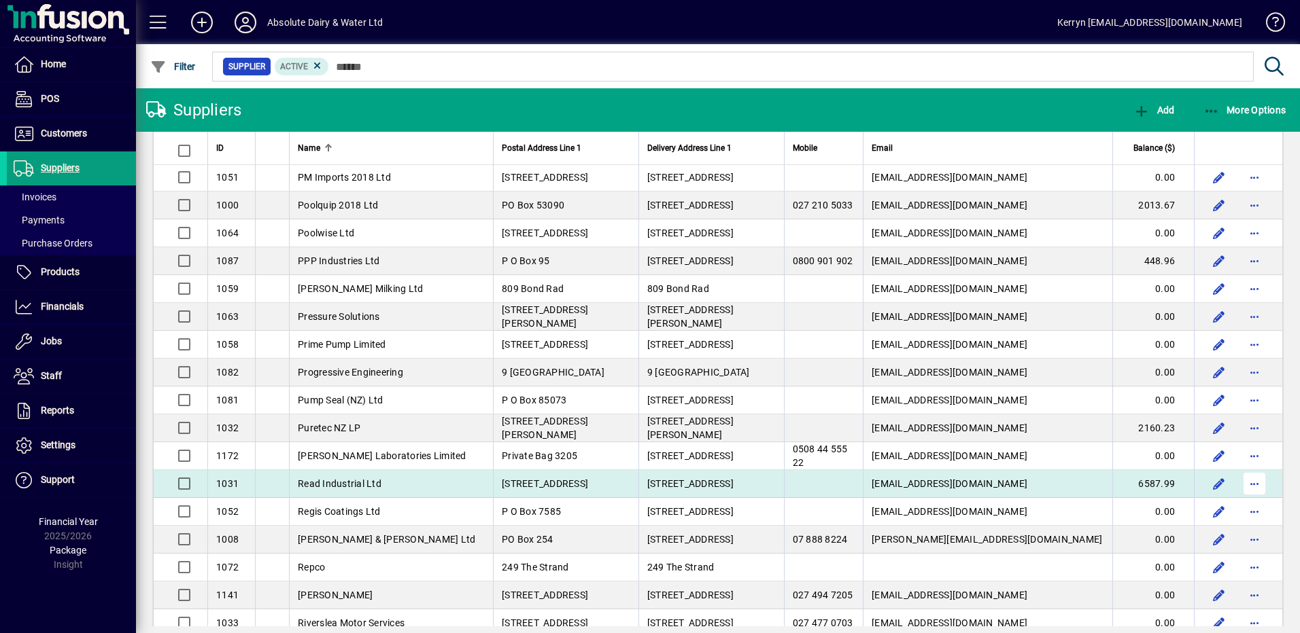
click at [1247, 481] on span "button" at bounding box center [1254, 484] width 33 height 33
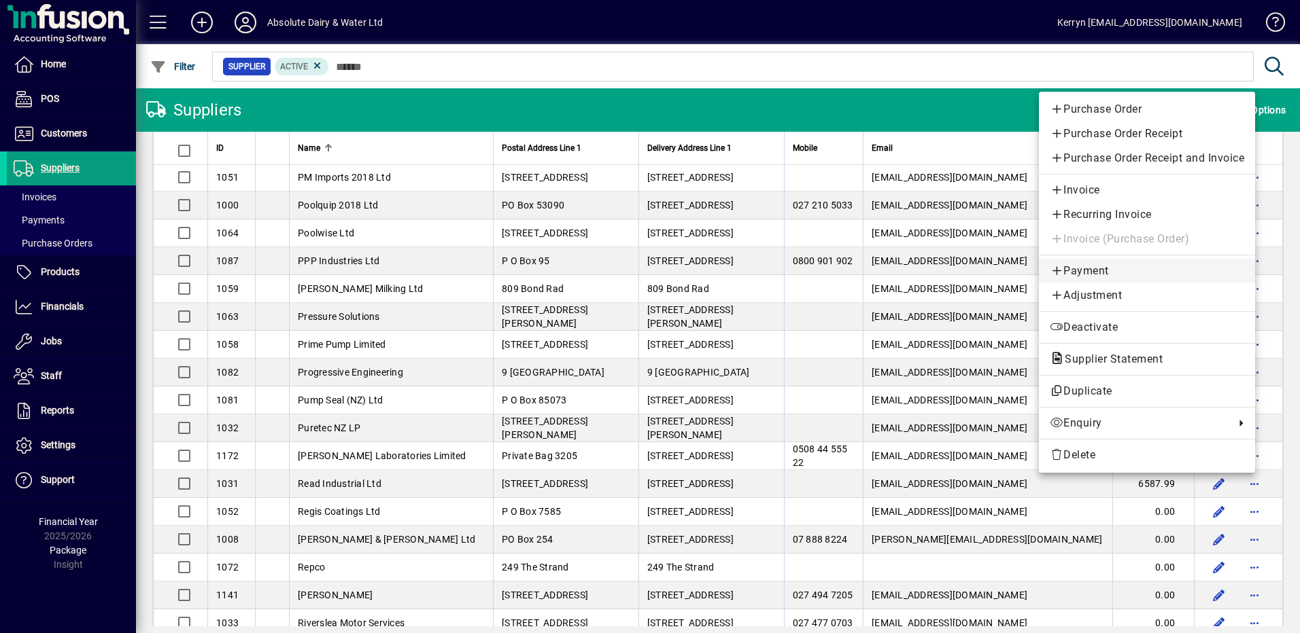
click at [1103, 270] on span "Payment" at bounding box center [1146, 271] width 194 height 16
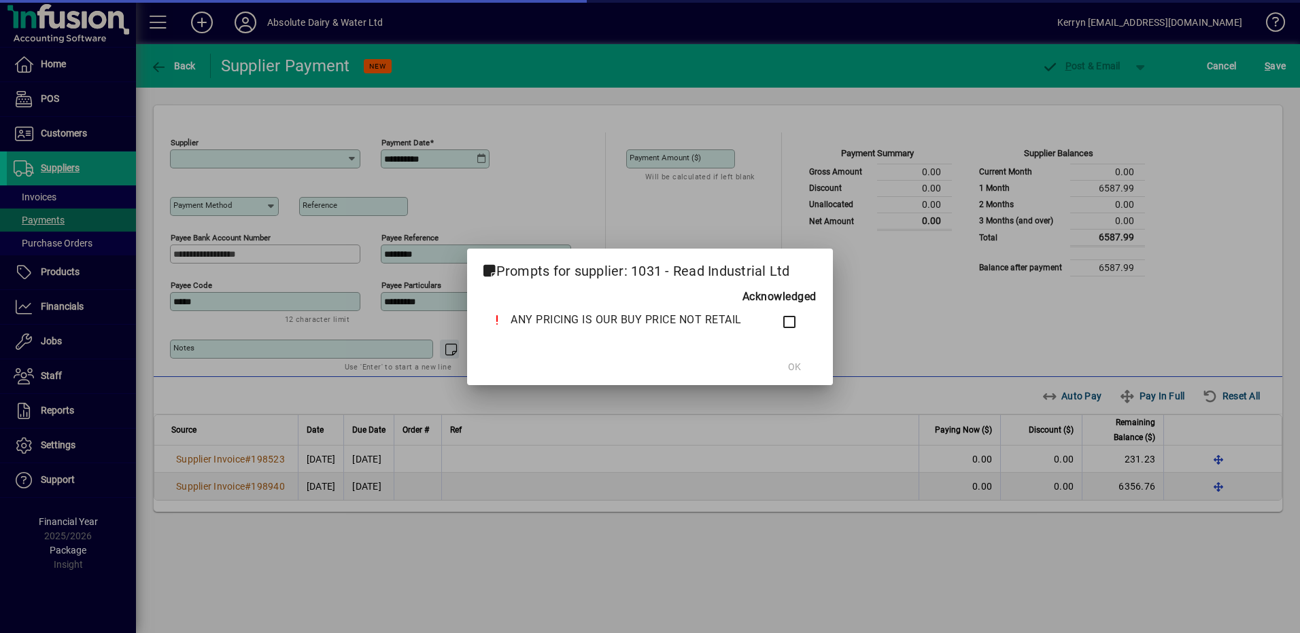
type input "**********"
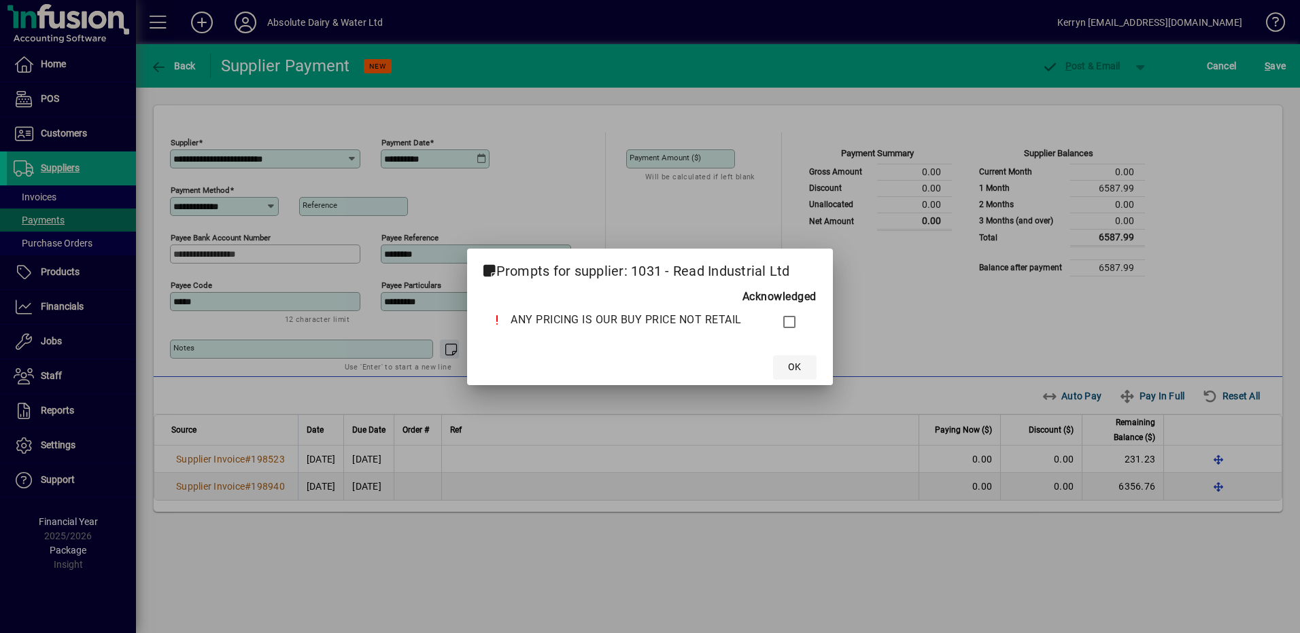
click at [786, 360] on span at bounding box center [795, 367] width 44 height 33
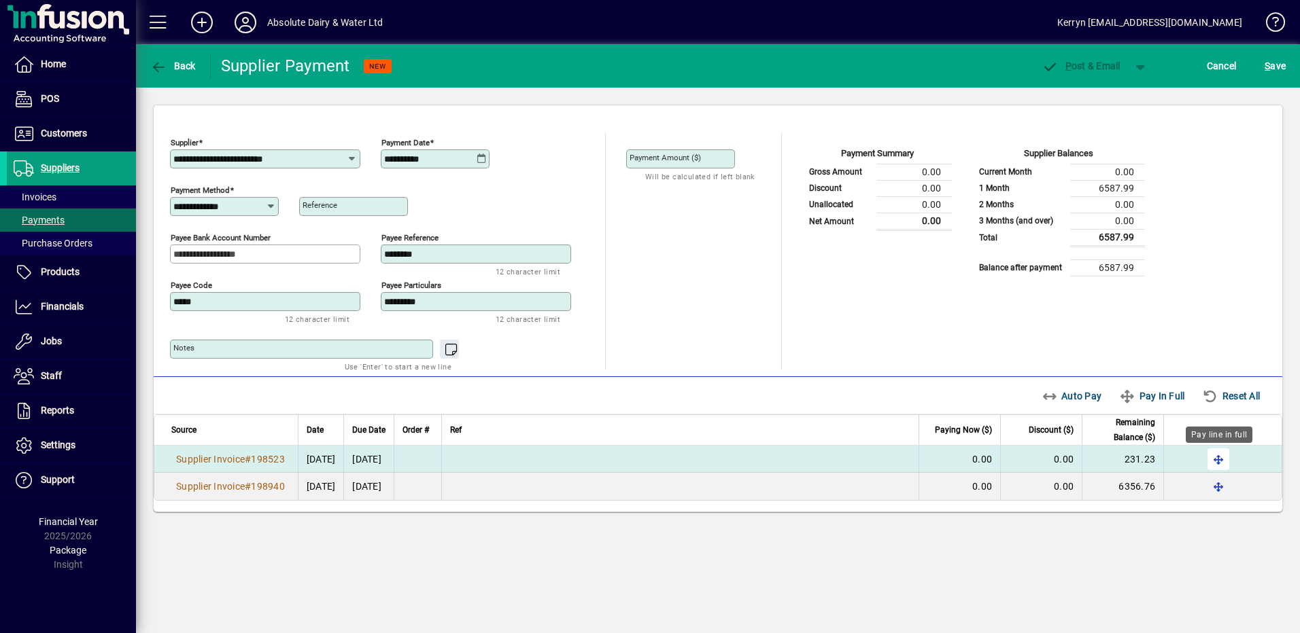
click at [1222, 461] on span "button" at bounding box center [1218, 459] width 33 height 33
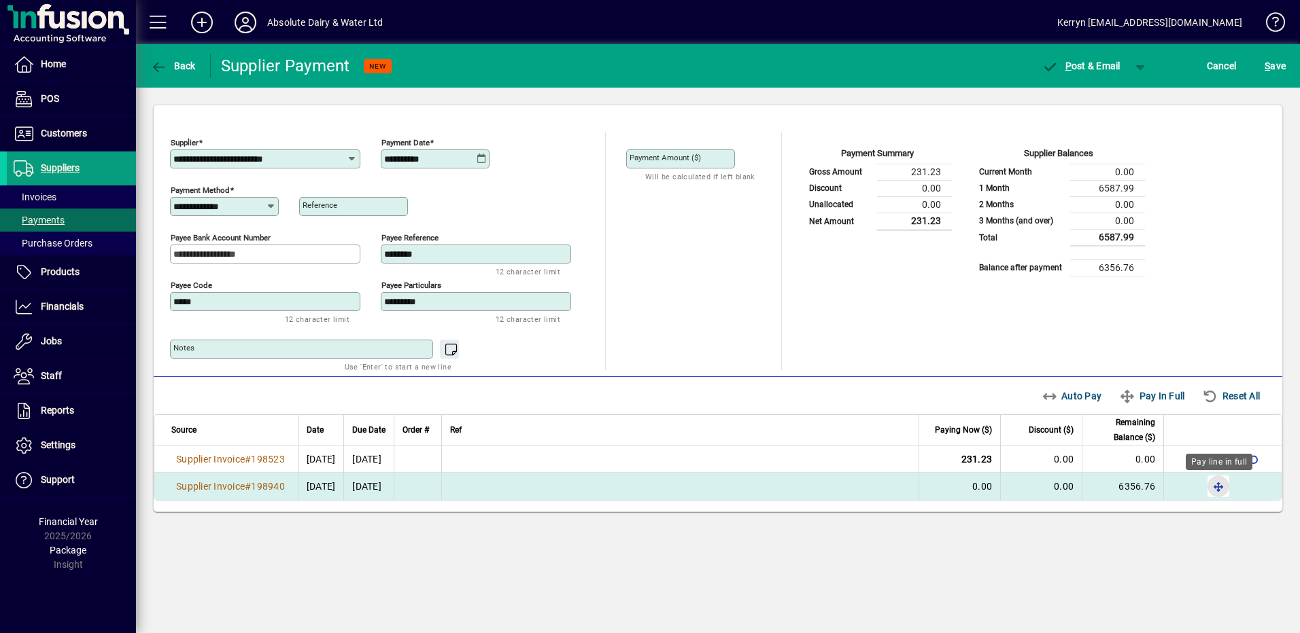
click at [1222, 479] on span "button" at bounding box center [1218, 486] width 33 height 33
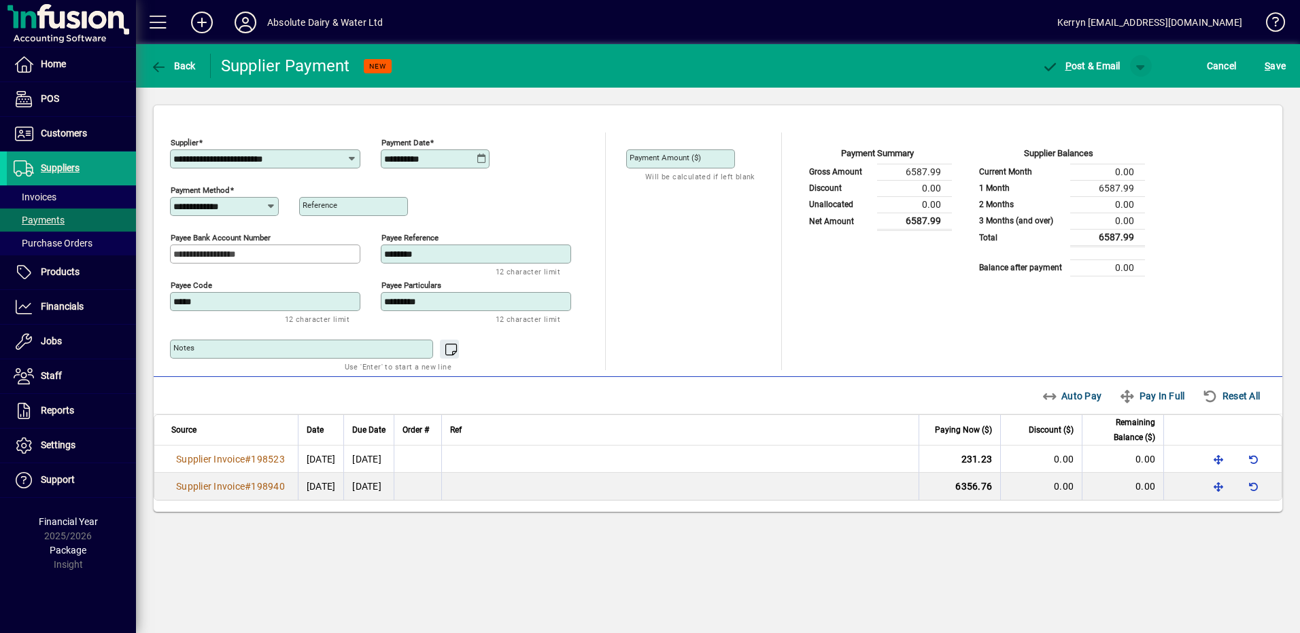
click at [1139, 58] on span "button" at bounding box center [1140, 66] width 33 height 33
click at [1098, 99] on span "P ost" at bounding box center [1097, 94] width 48 height 11
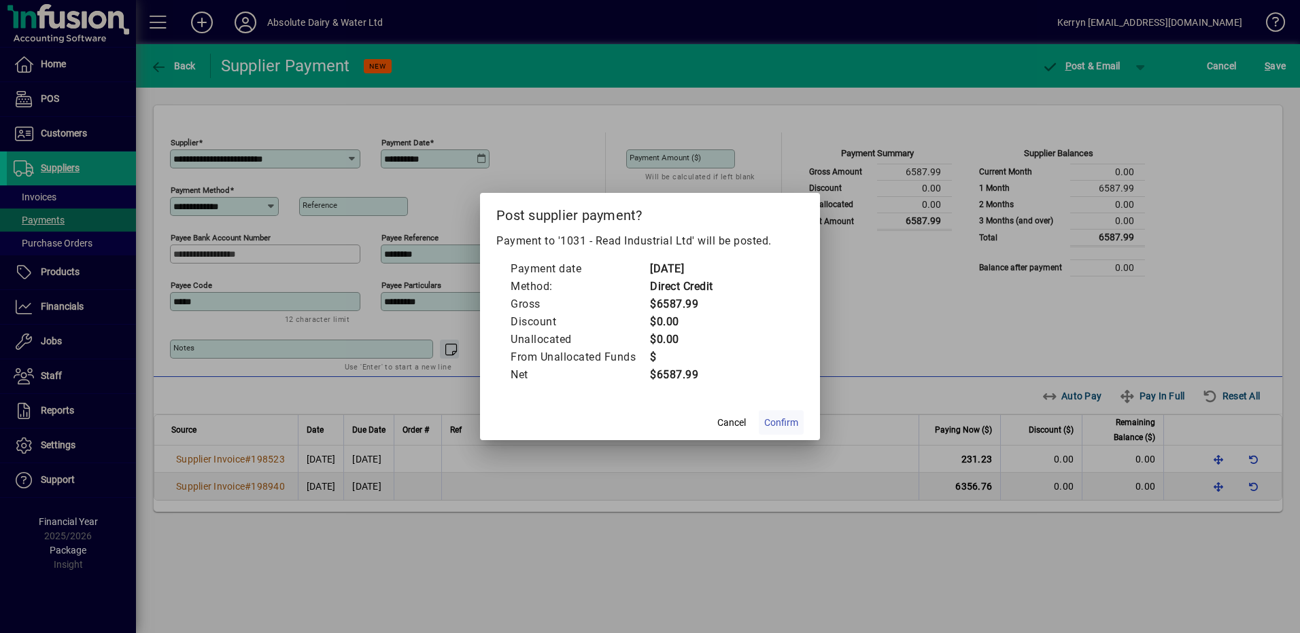
click at [785, 423] on span "Confirm" at bounding box center [781, 423] width 34 height 14
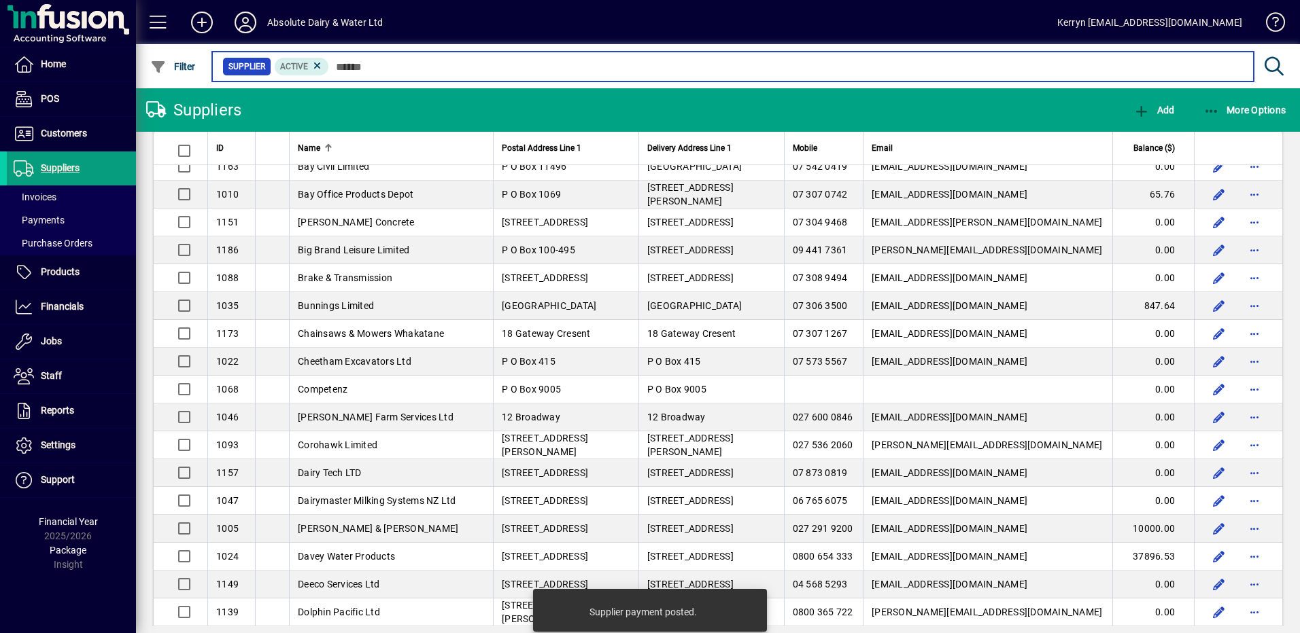
scroll to position [952, 0]
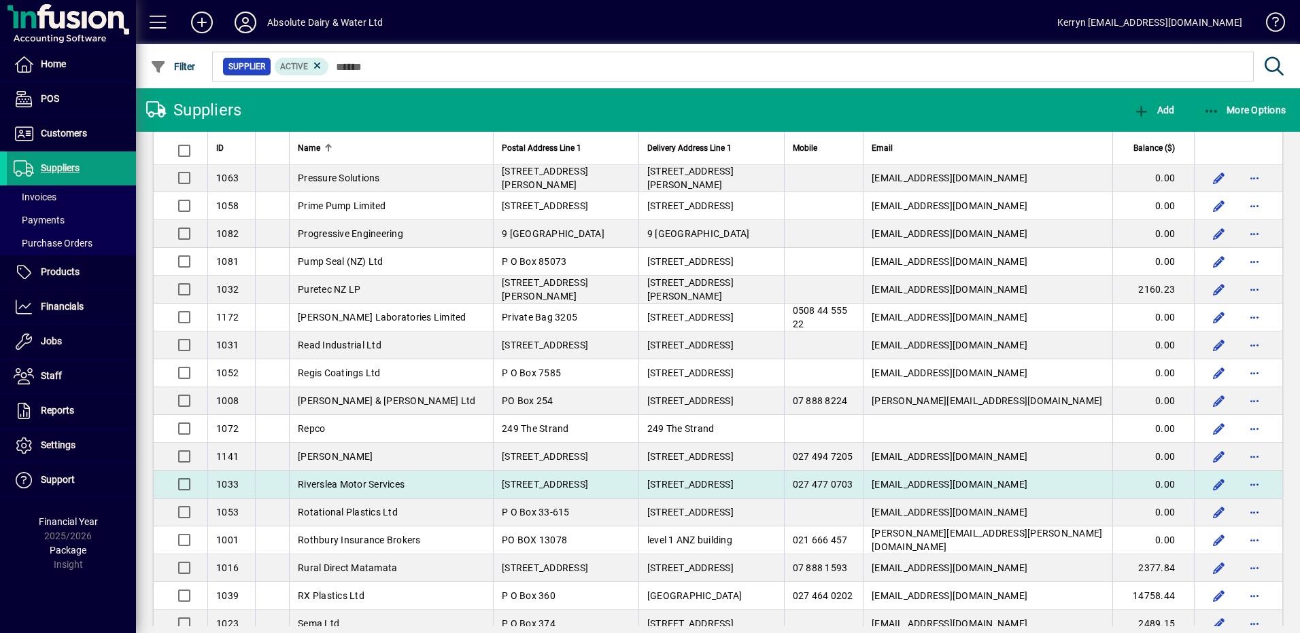
scroll to position [2719, 0]
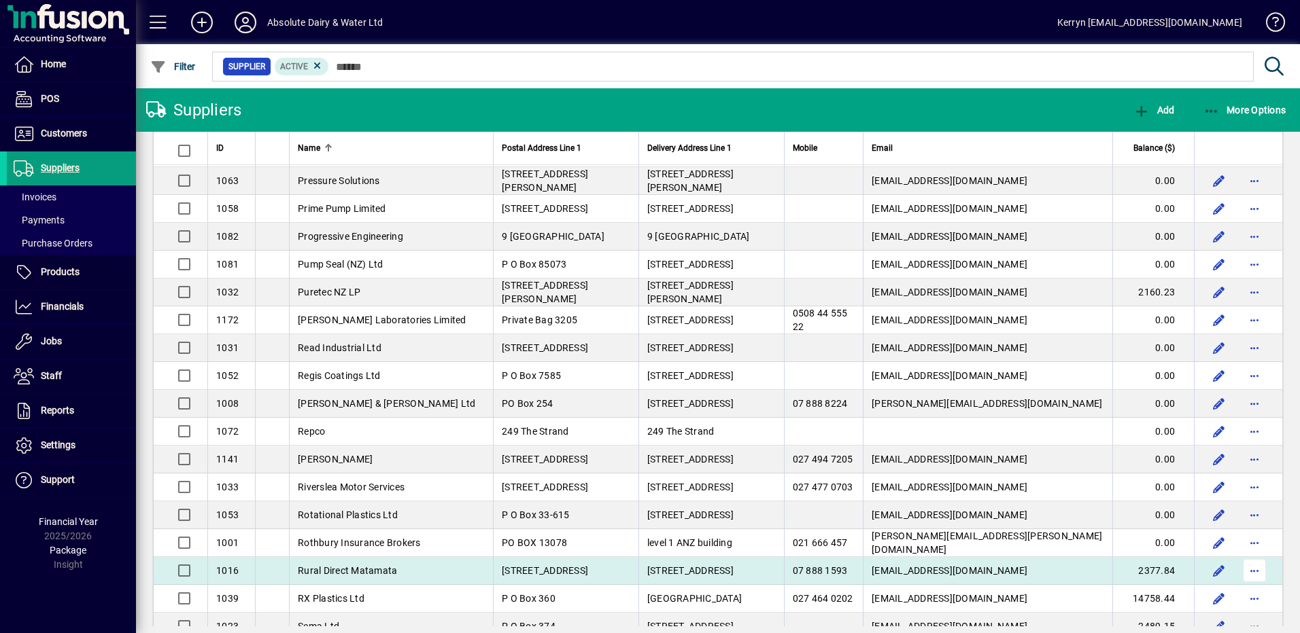
click at [1245, 573] on span "button" at bounding box center [1254, 571] width 33 height 33
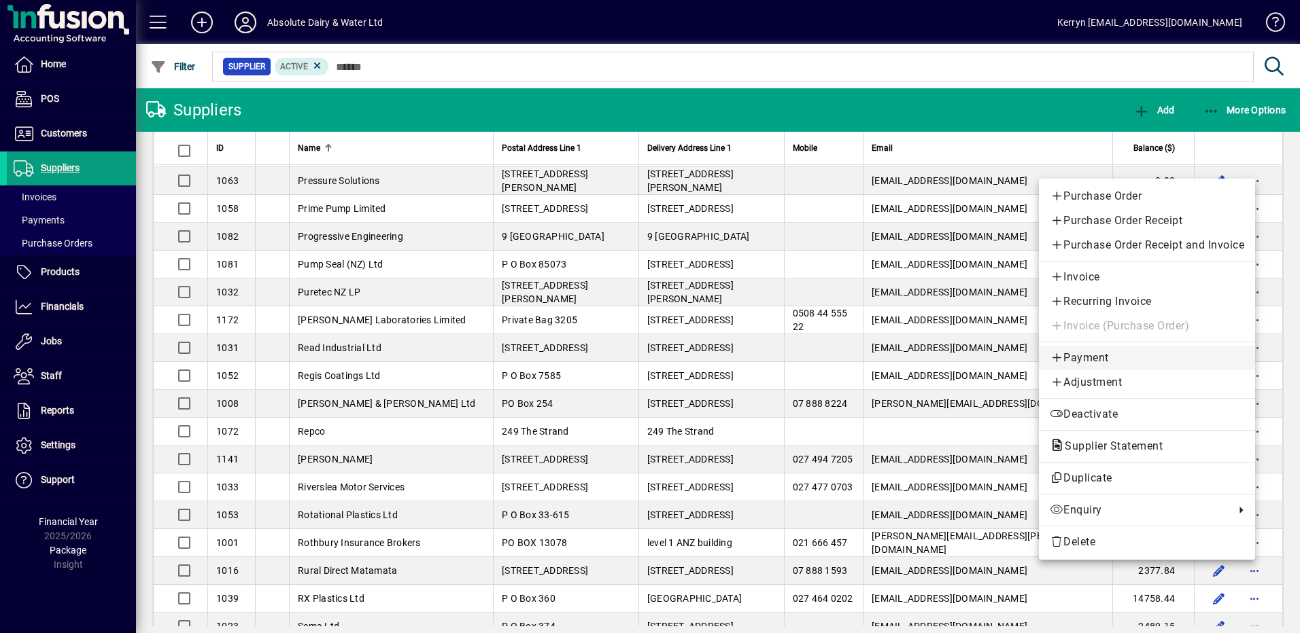
click at [1105, 358] on span "Payment" at bounding box center [1146, 358] width 194 height 16
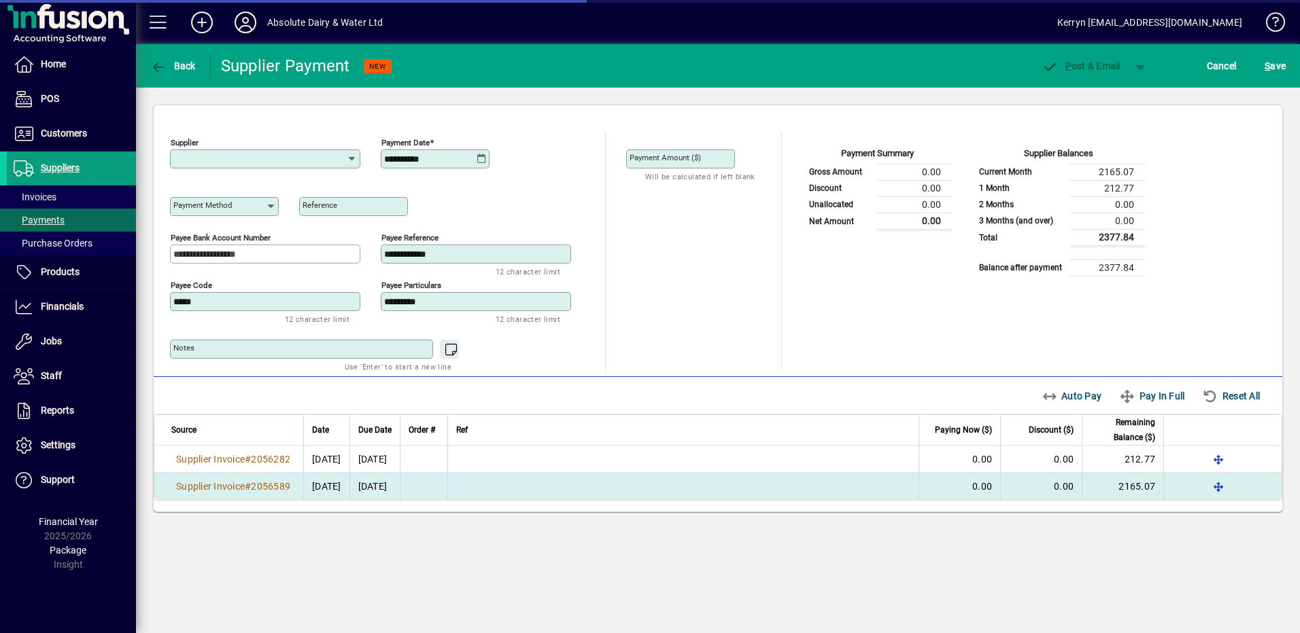
type input "**********"
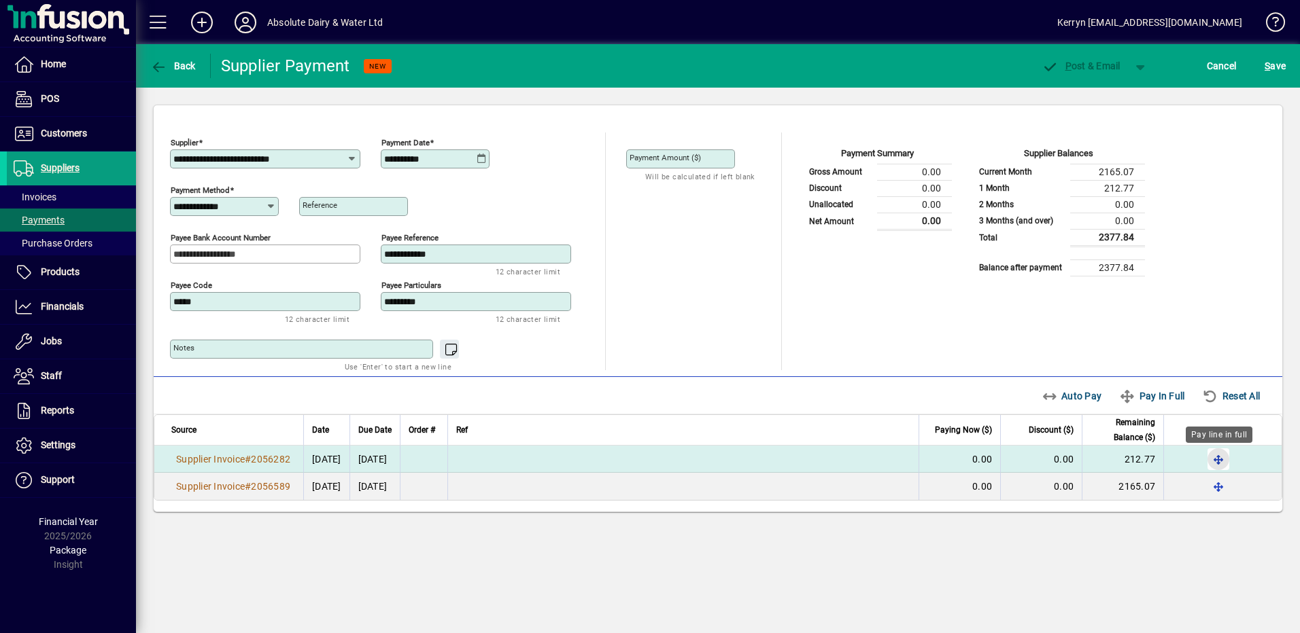
click at [1221, 454] on span "button" at bounding box center [1218, 459] width 33 height 33
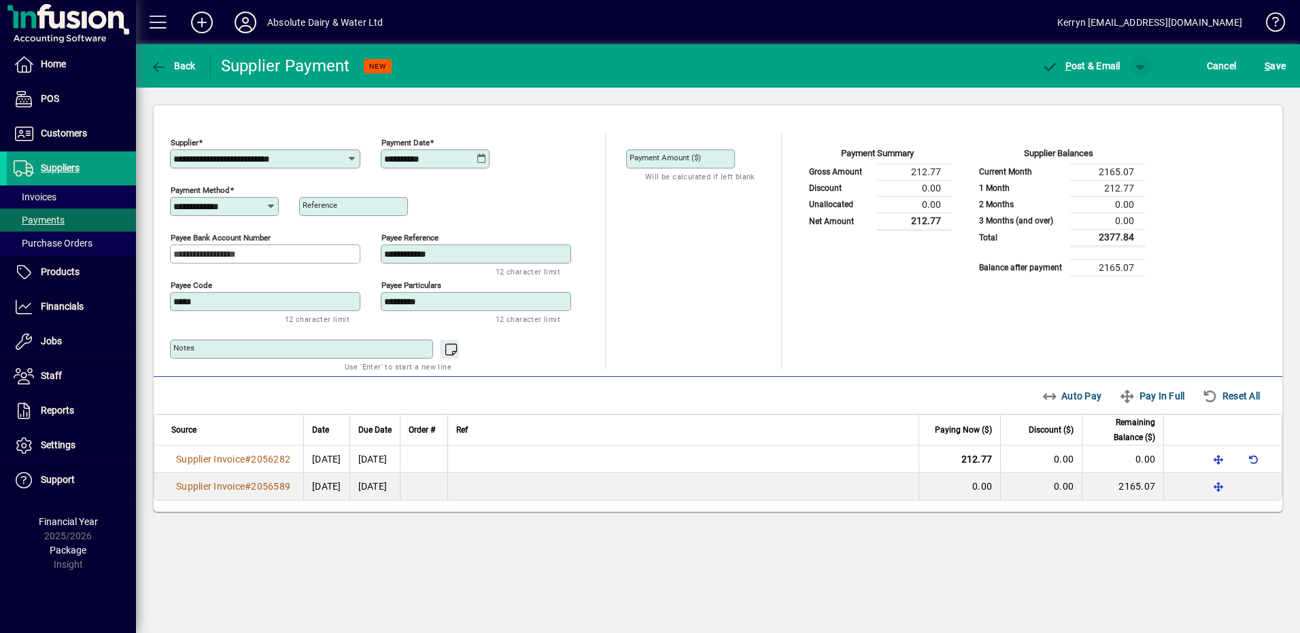
click at [1136, 62] on span "button" at bounding box center [1140, 66] width 33 height 33
click at [1107, 95] on span "P ost" at bounding box center [1097, 94] width 48 height 11
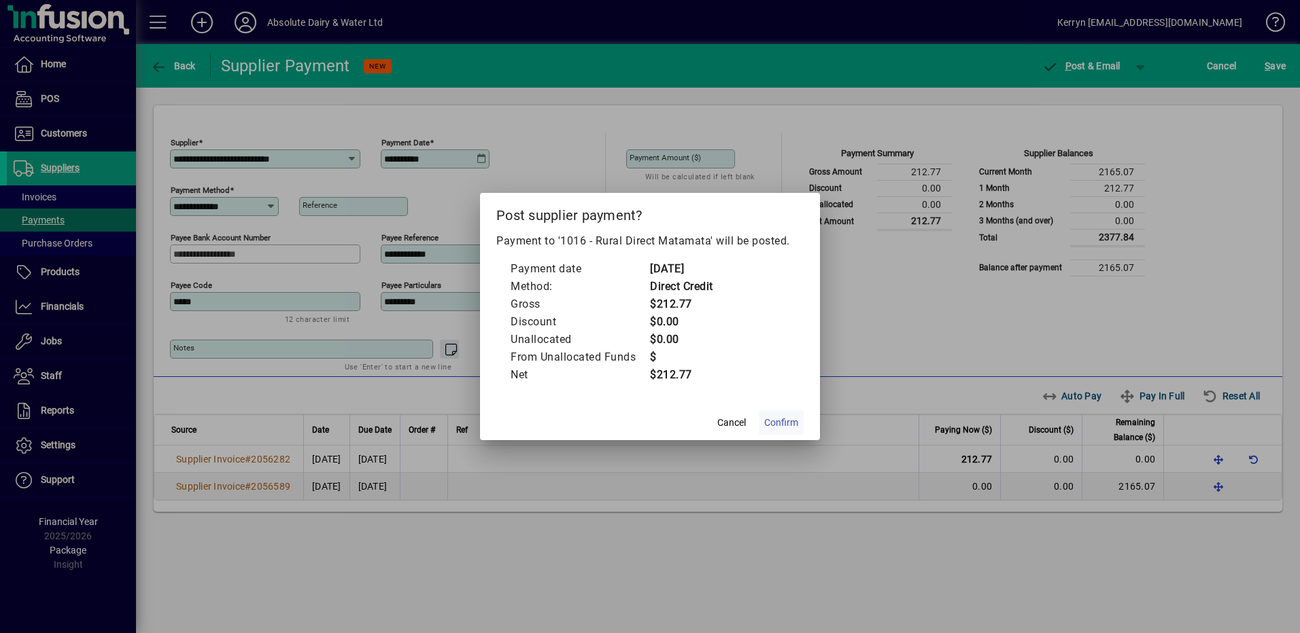
click at [792, 420] on span "Confirm" at bounding box center [781, 423] width 34 height 14
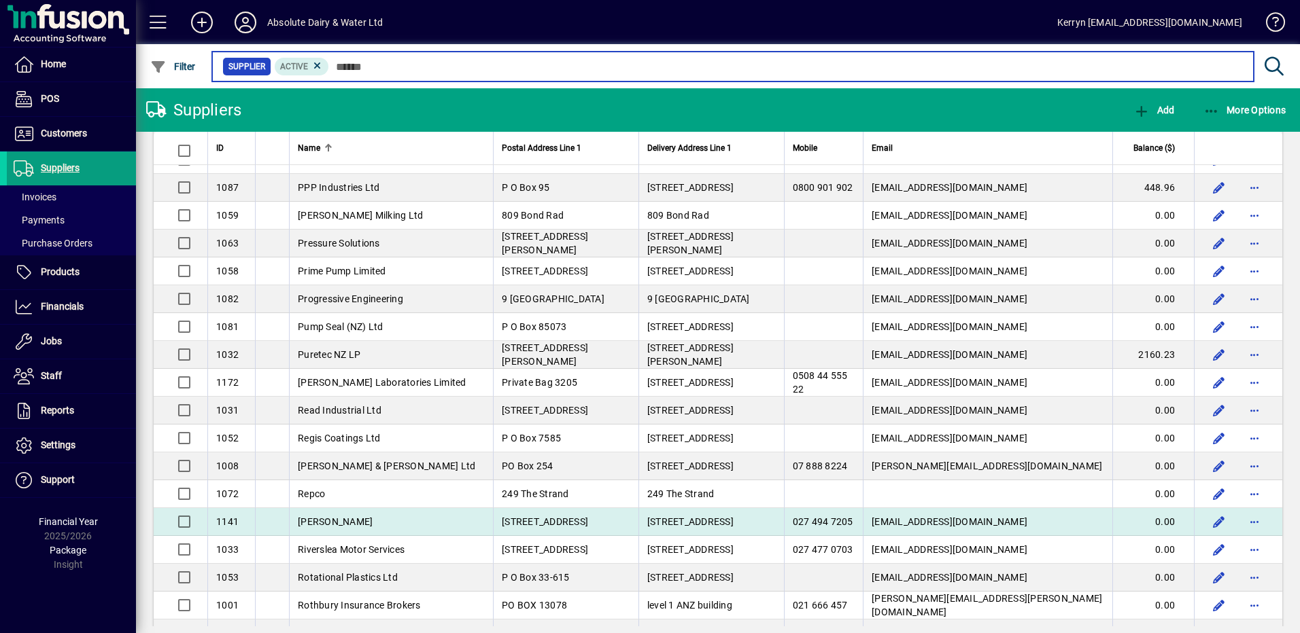
scroll to position [2719, 0]
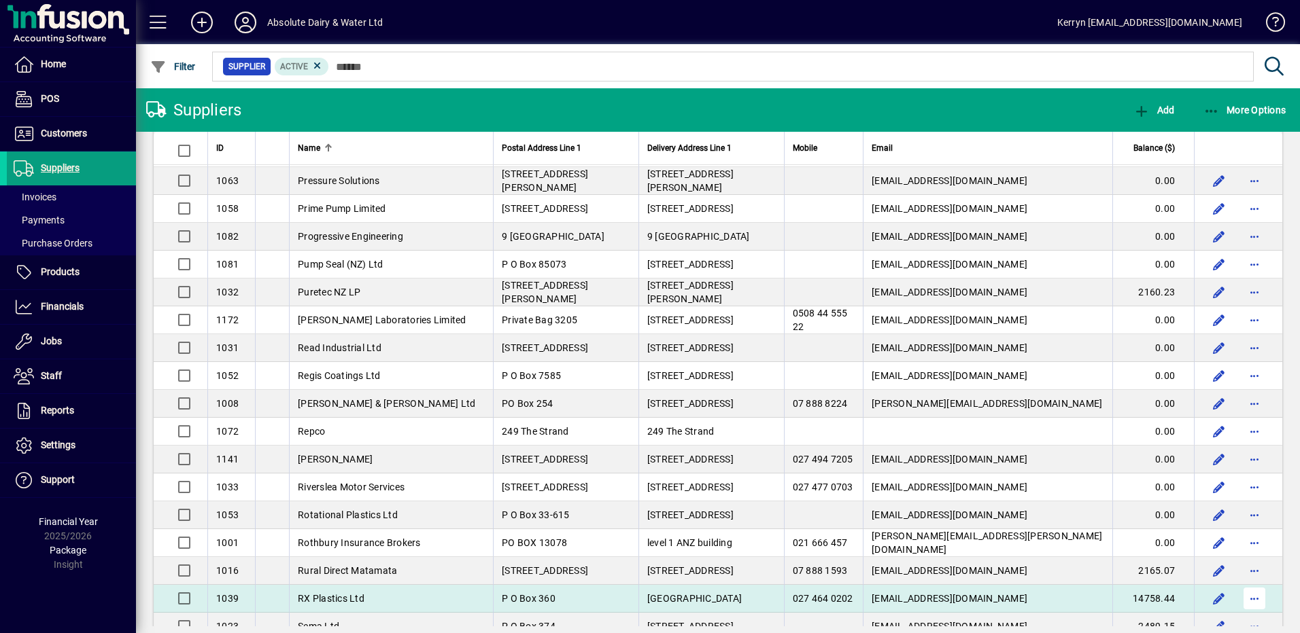
click at [1238, 597] on span "button" at bounding box center [1254, 599] width 33 height 33
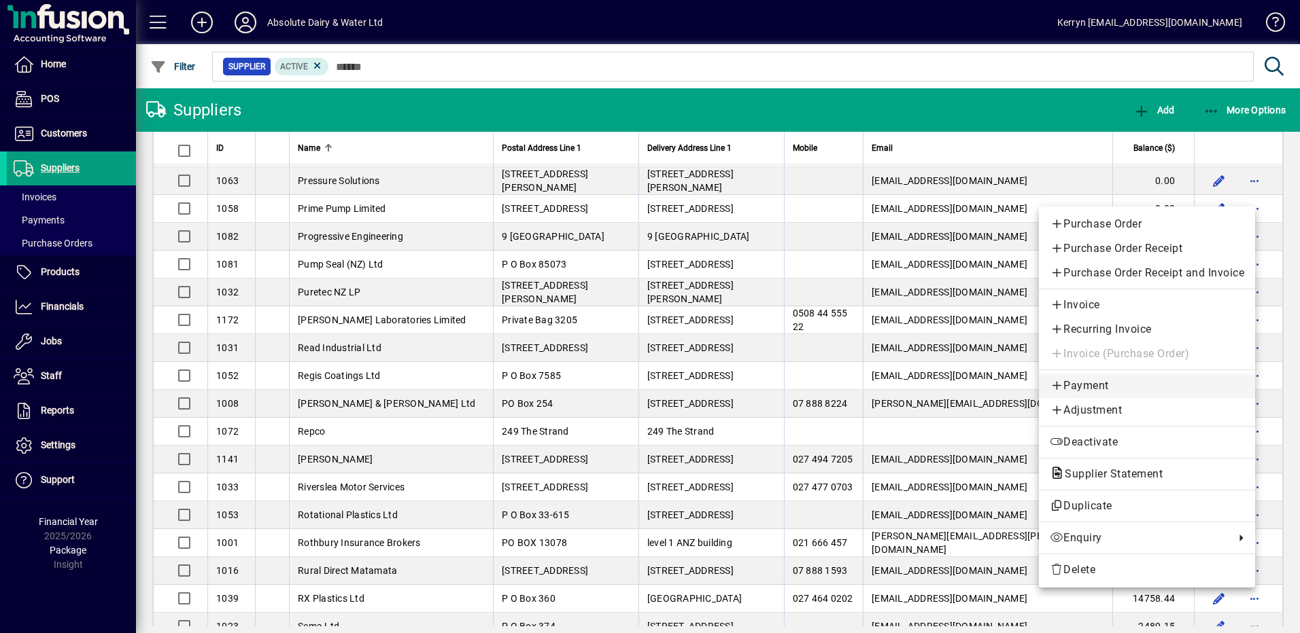
click at [1088, 386] on span "Payment" at bounding box center [1146, 386] width 194 height 16
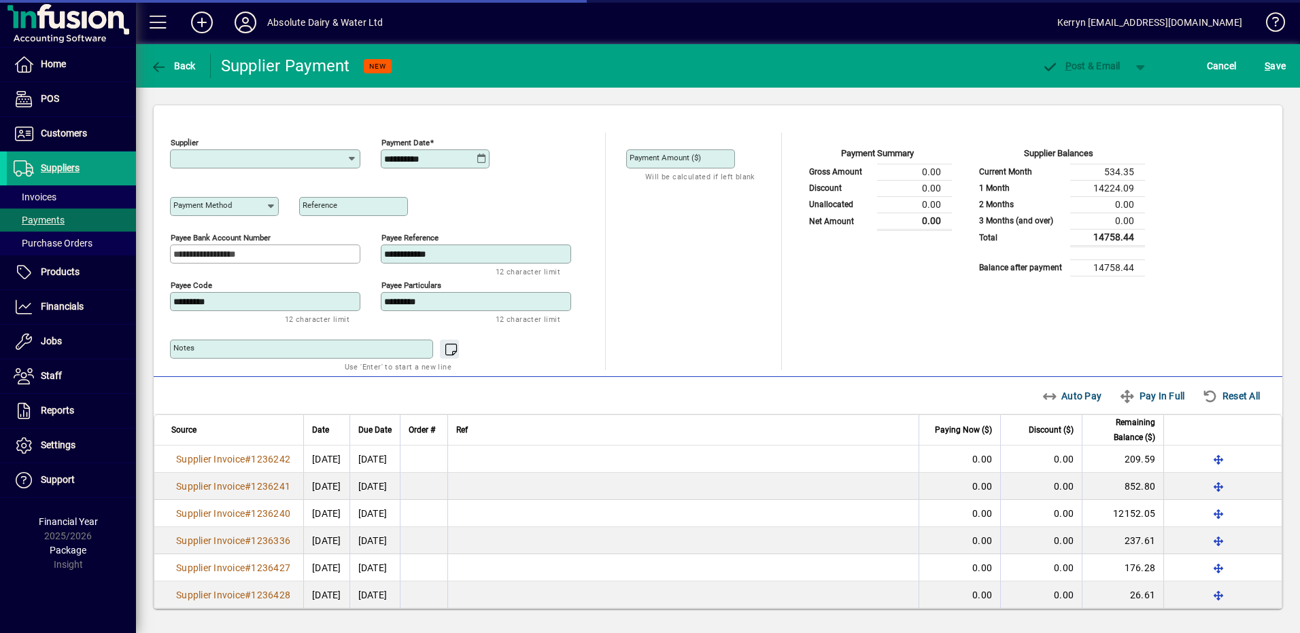
type input "**********"
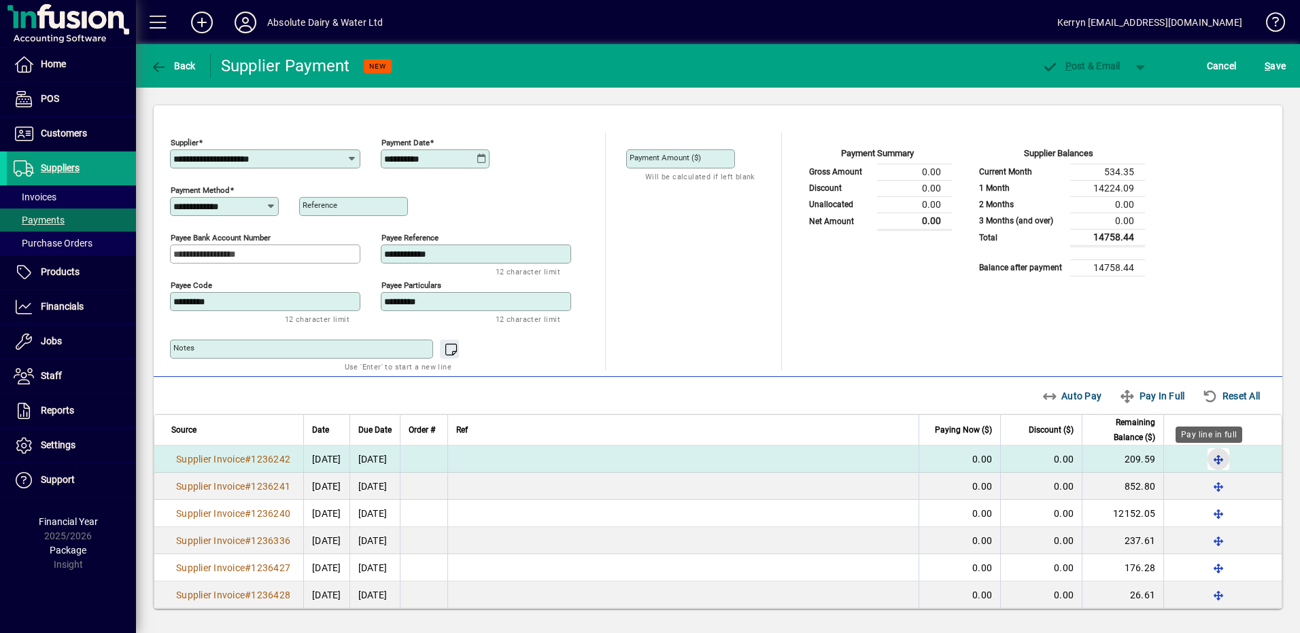
click at [1203, 455] on span "button" at bounding box center [1218, 459] width 33 height 33
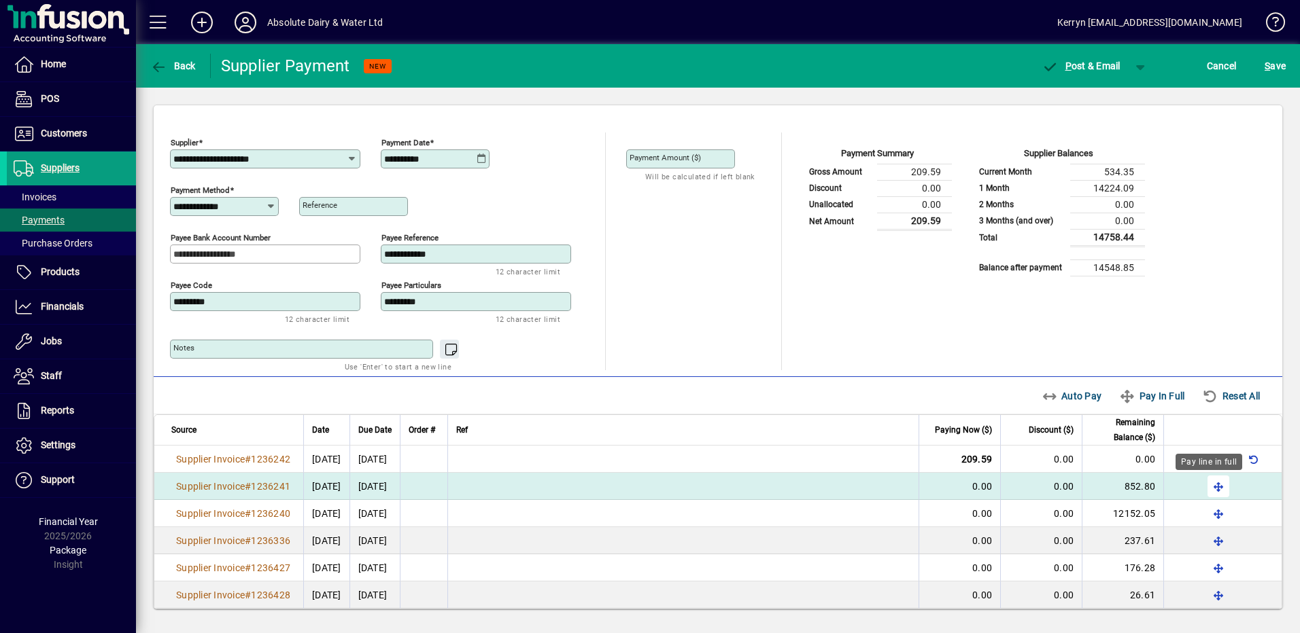
click at [1204, 479] on span "button" at bounding box center [1218, 486] width 33 height 33
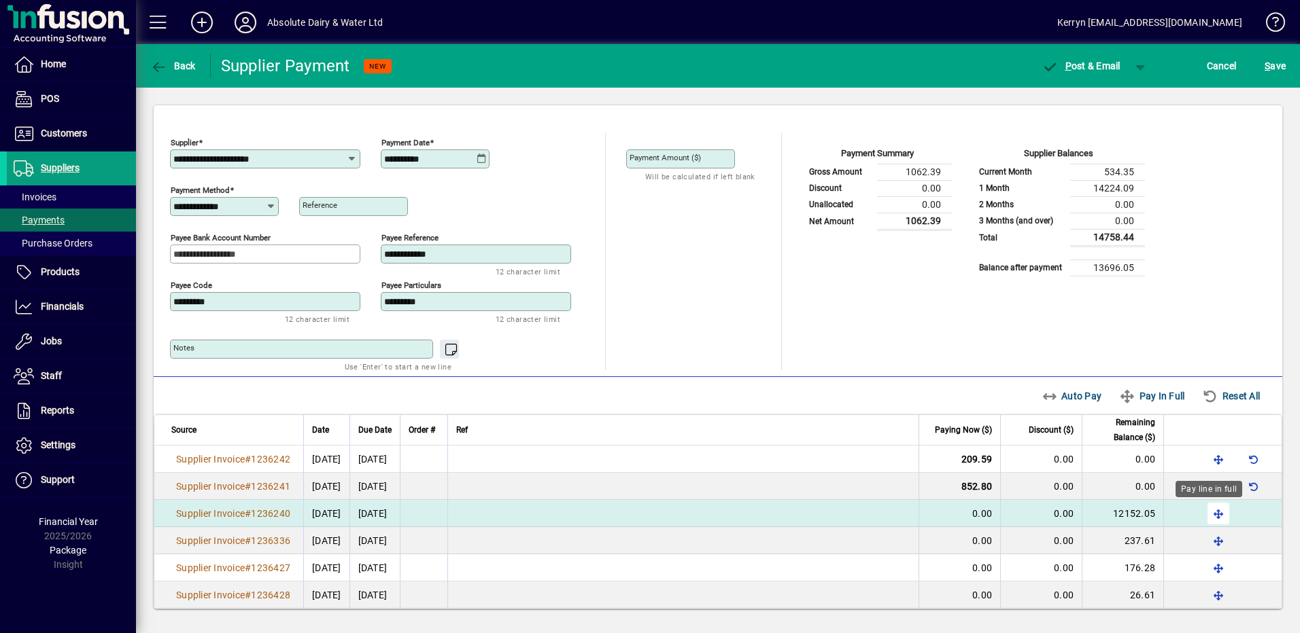
click at [1209, 508] on span "button" at bounding box center [1218, 514] width 33 height 33
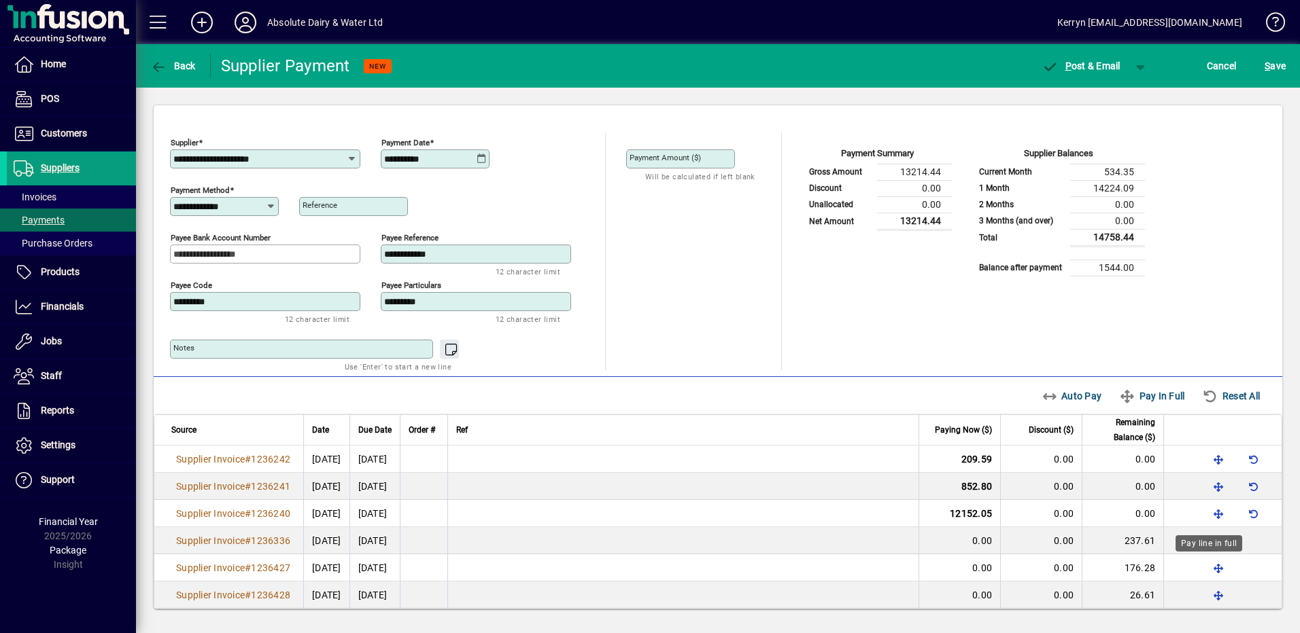
click at [1209, 541] on div "Pay line in full" at bounding box center [1208, 544] width 67 height 16
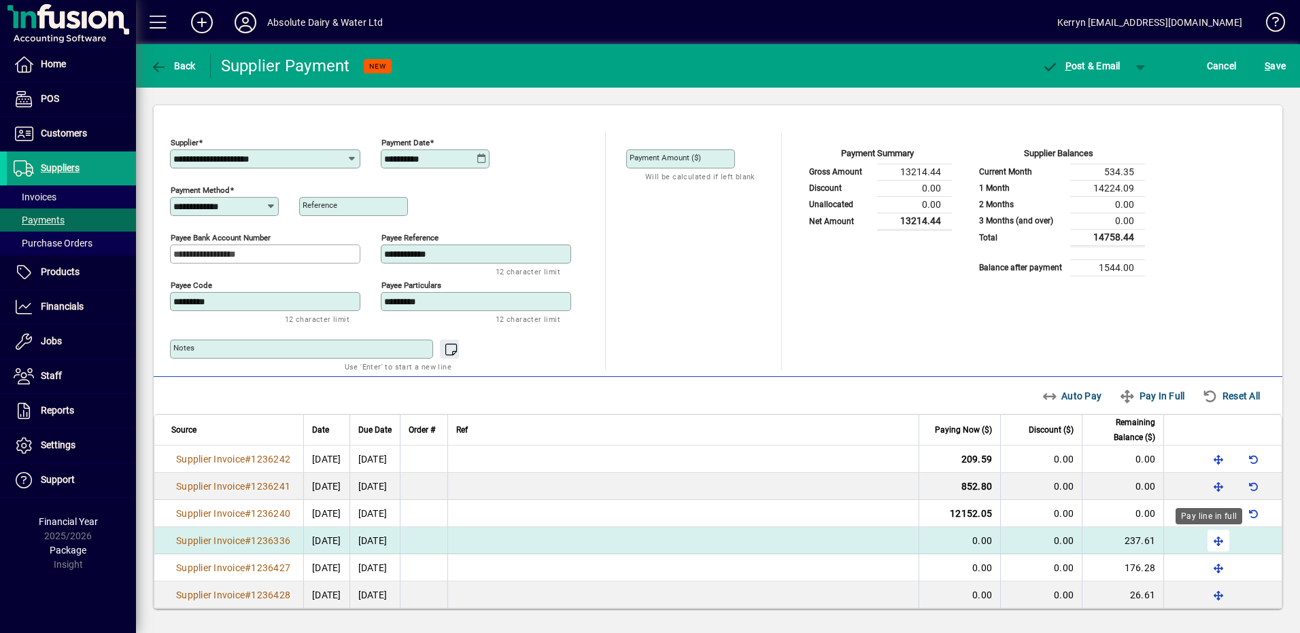
click at [1215, 541] on span "button" at bounding box center [1218, 541] width 33 height 33
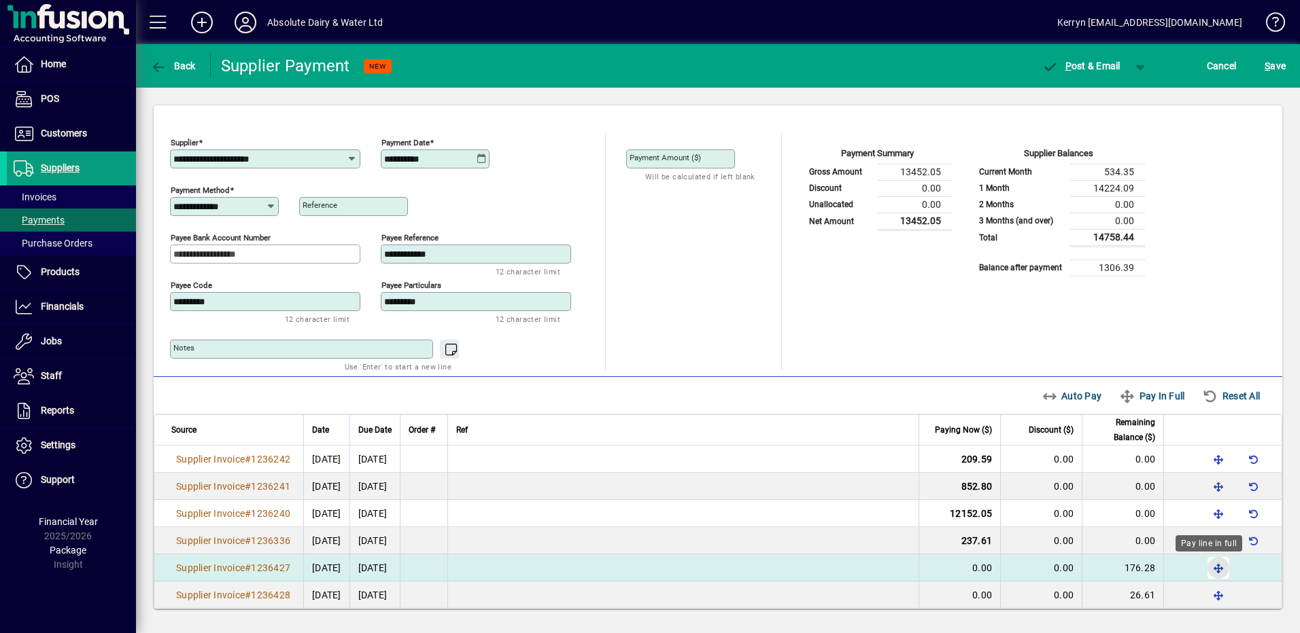
click at [1213, 570] on span "button" at bounding box center [1218, 568] width 33 height 33
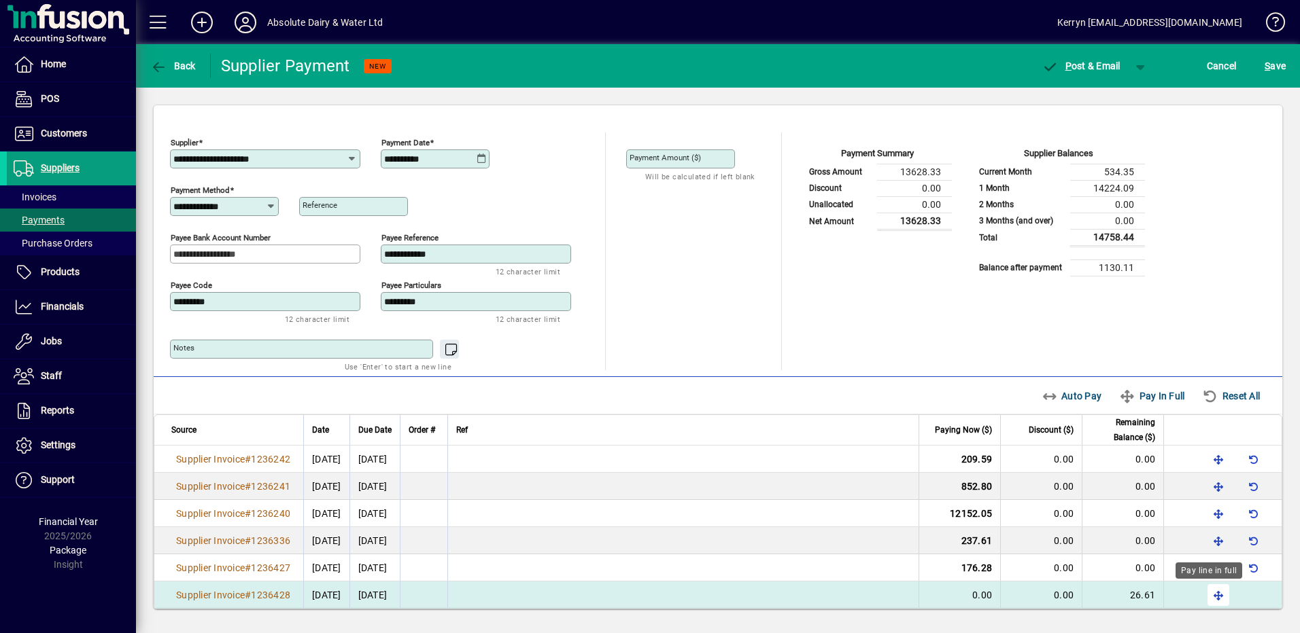
click at [1209, 589] on span "button" at bounding box center [1218, 595] width 33 height 33
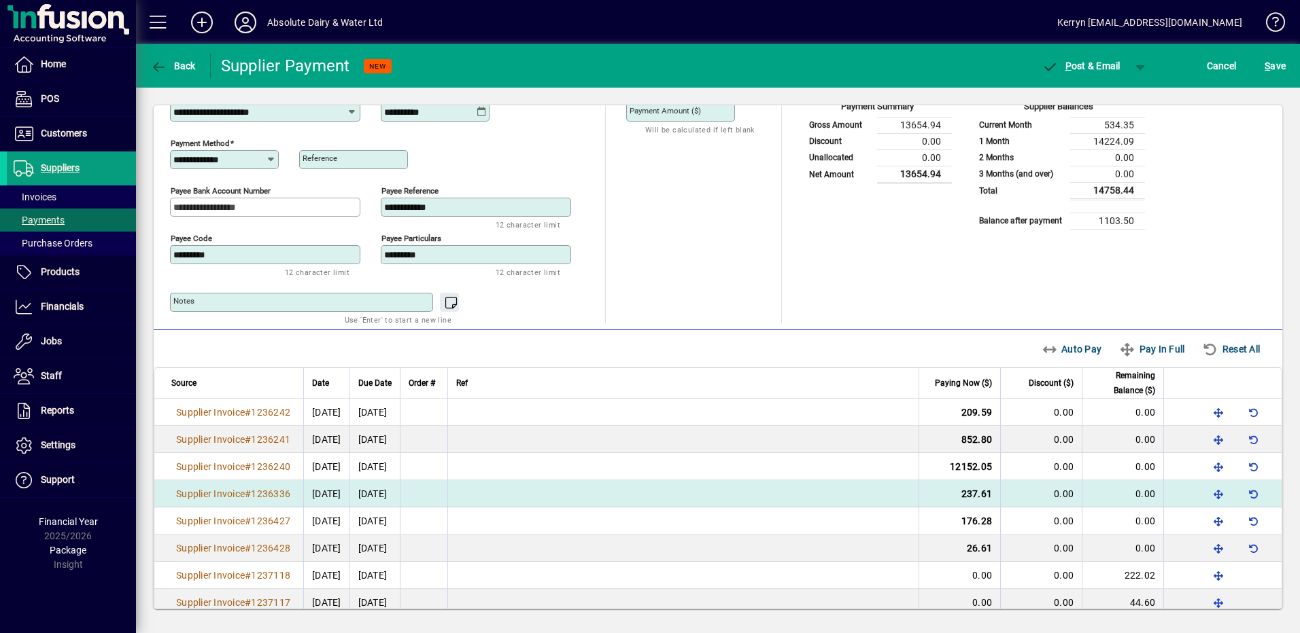
scroll to position [68, 0]
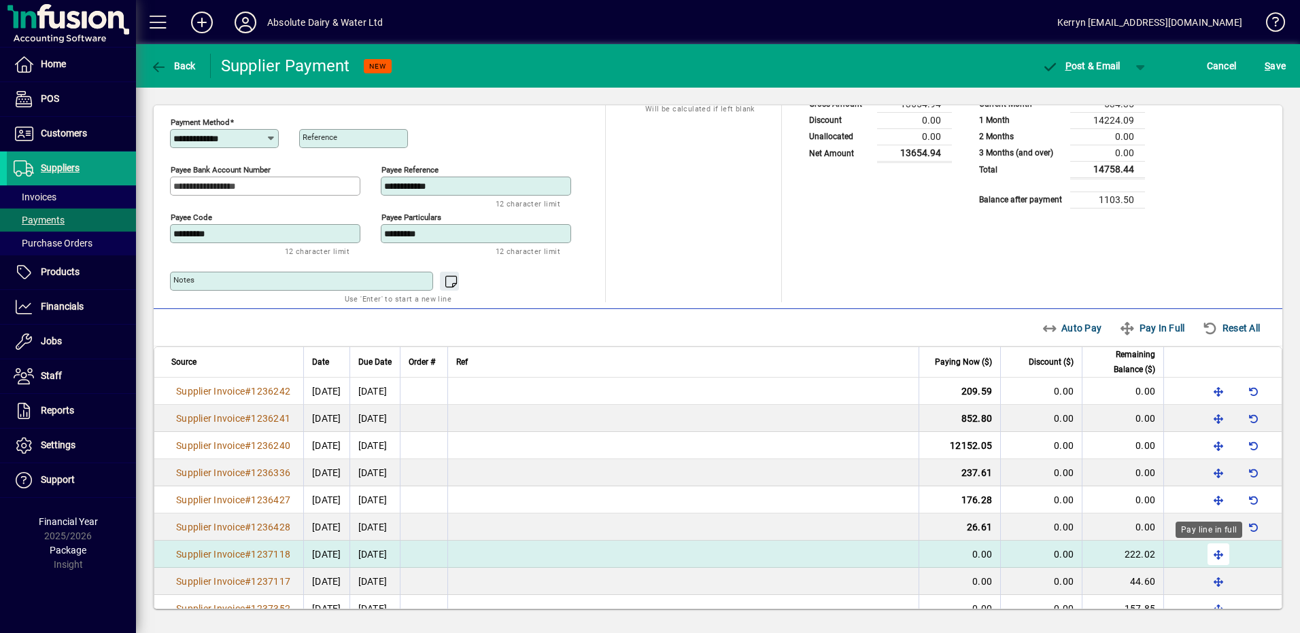
click at [1209, 553] on span "button" at bounding box center [1218, 554] width 33 height 33
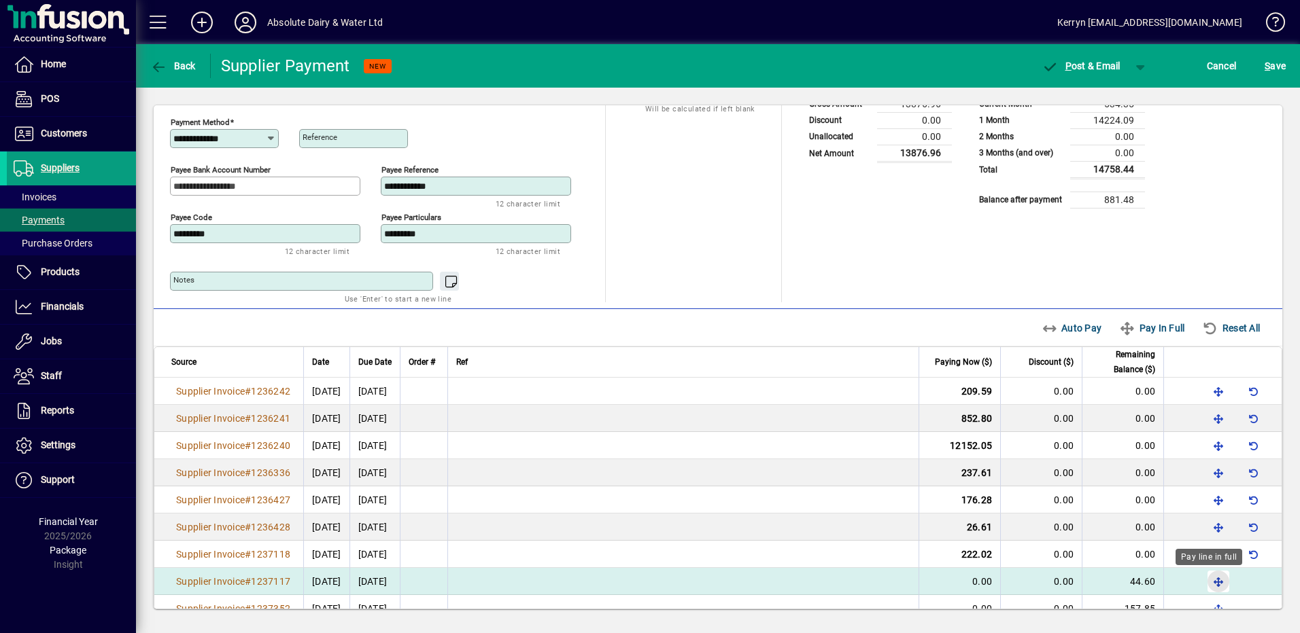
click at [1214, 576] on span "button" at bounding box center [1218, 582] width 33 height 33
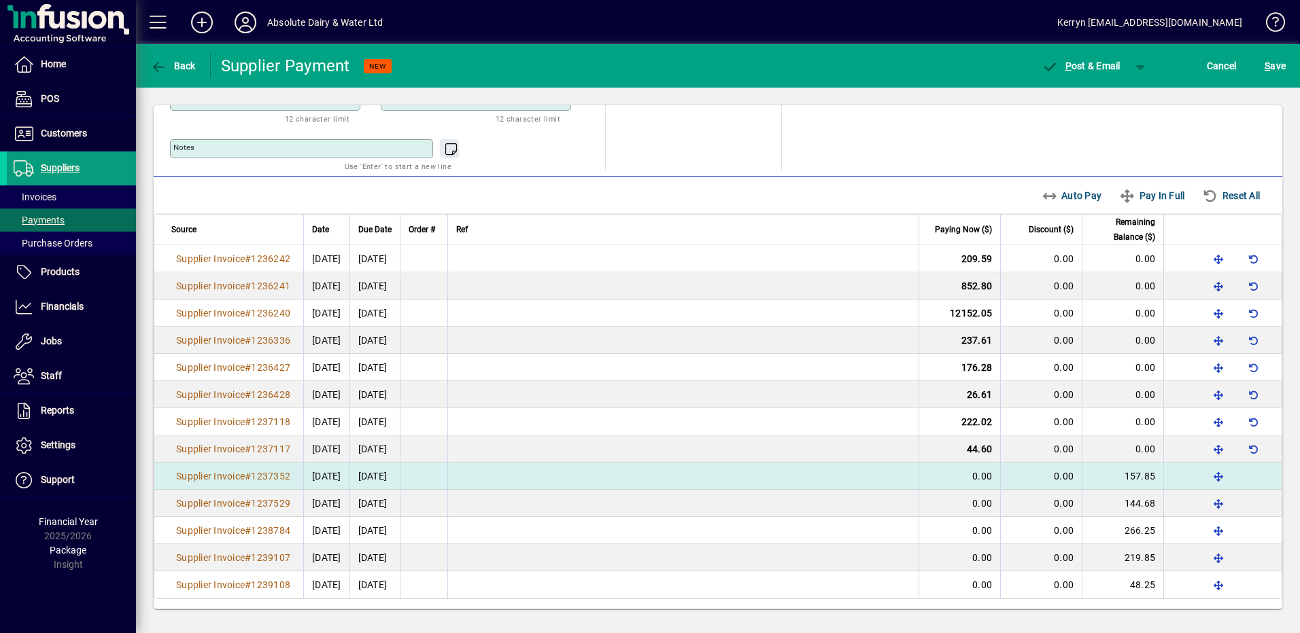
scroll to position [202, 0]
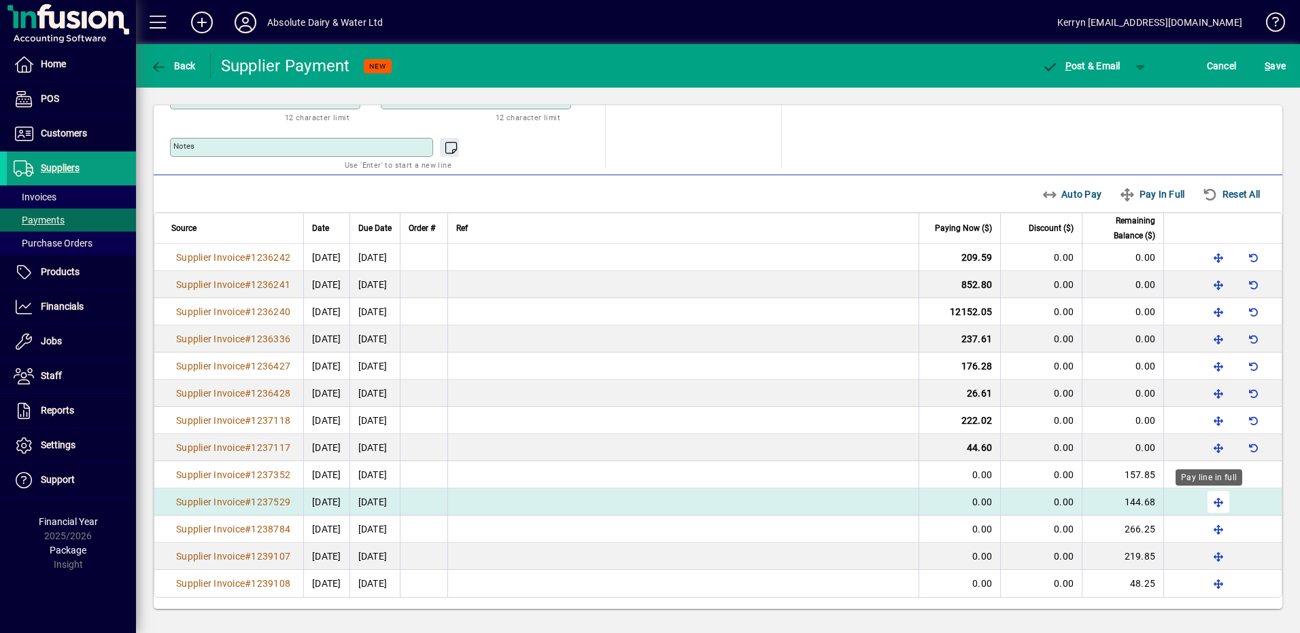
click at [1208, 501] on span "button" at bounding box center [1218, 502] width 33 height 33
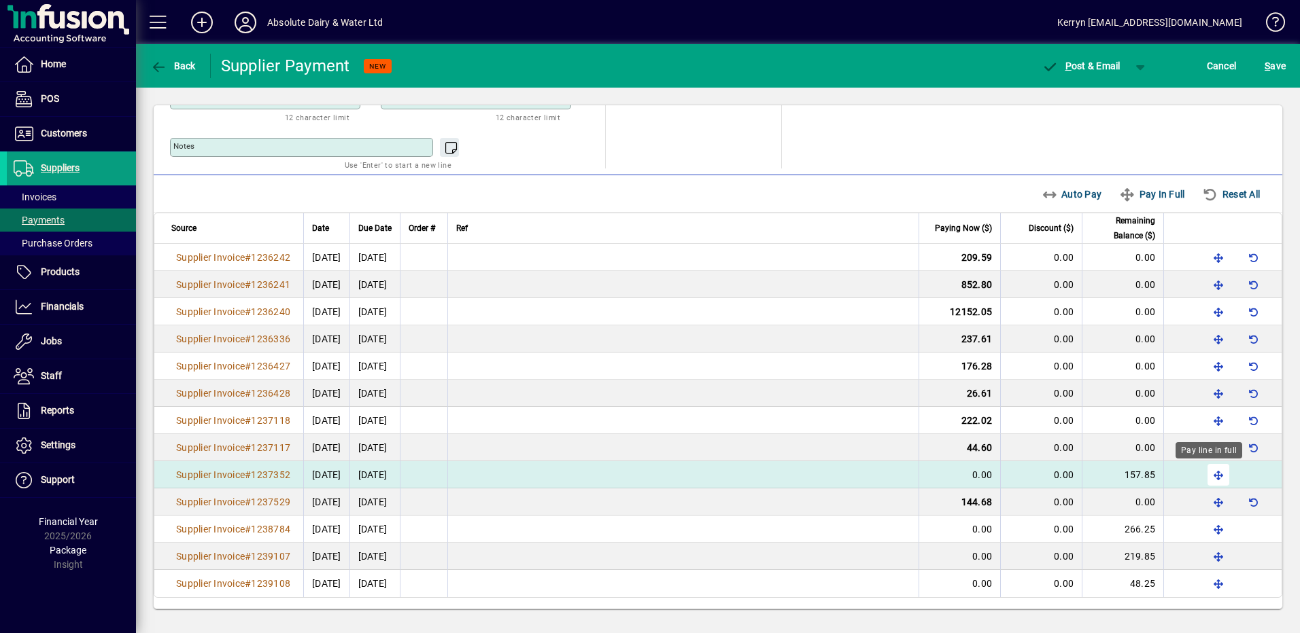
click at [1209, 476] on span "button" at bounding box center [1218, 475] width 33 height 33
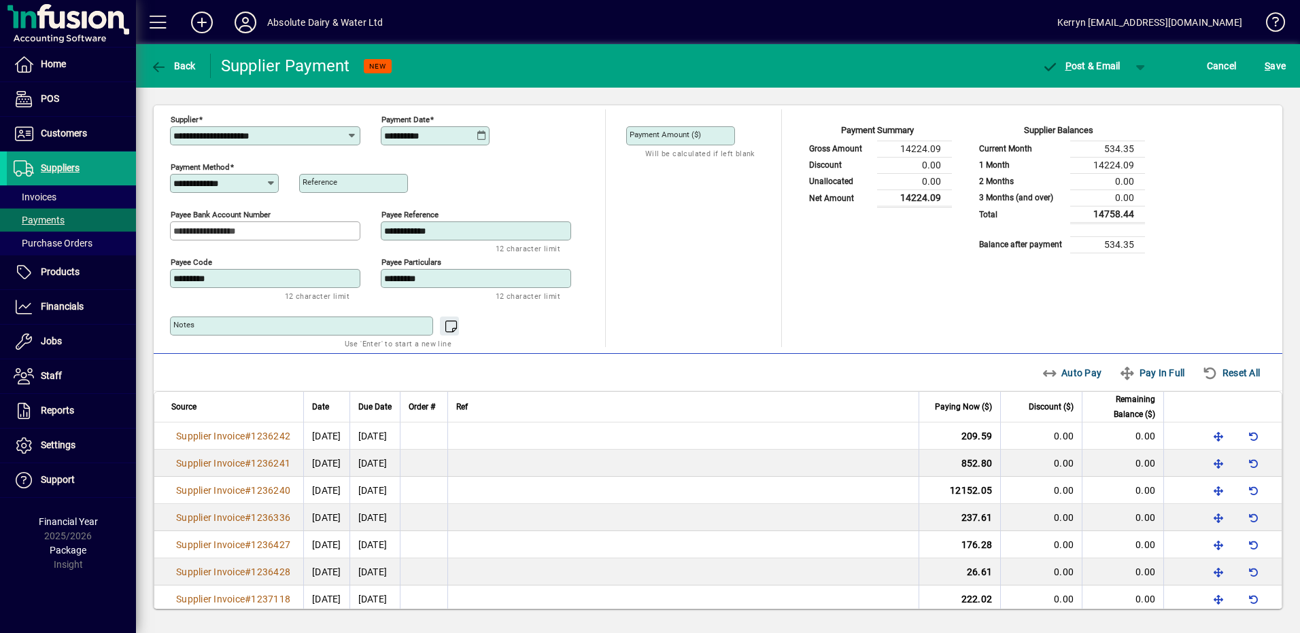
scroll to position [0, 0]
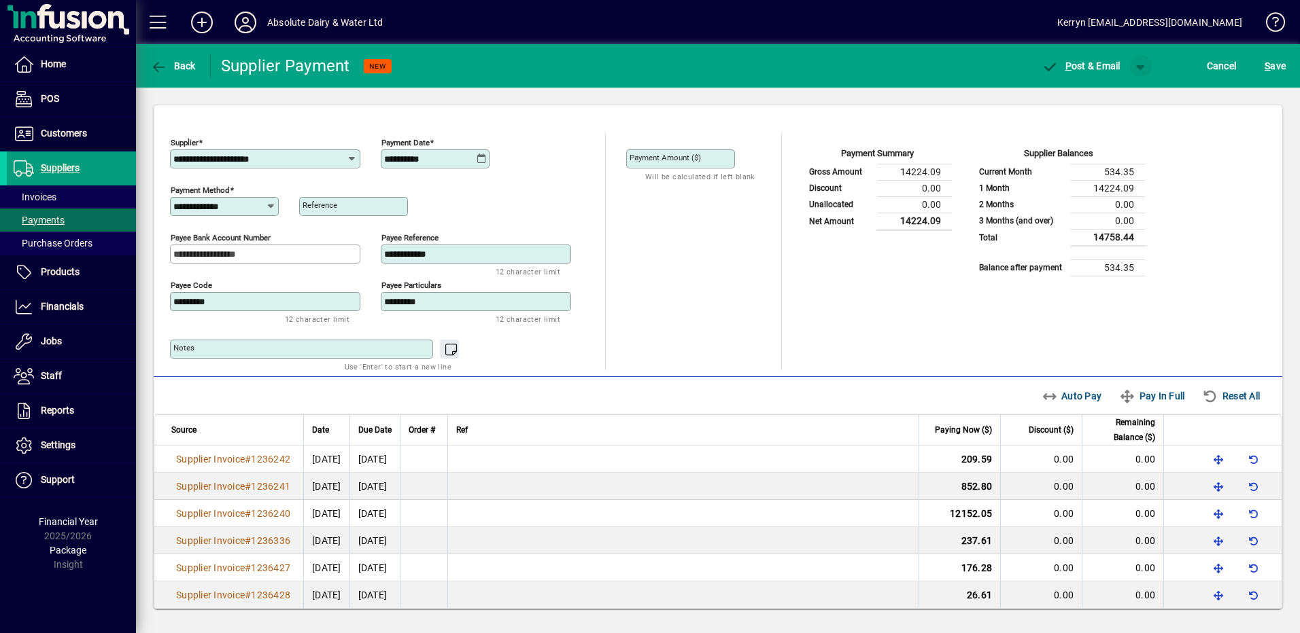
click at [1143, 54] on span "button" at bounding box center [1140, 66] width 33 height 33
click at [1113, 89] on span "P ost" at bounding box center [1097, 94] width 48 height 11
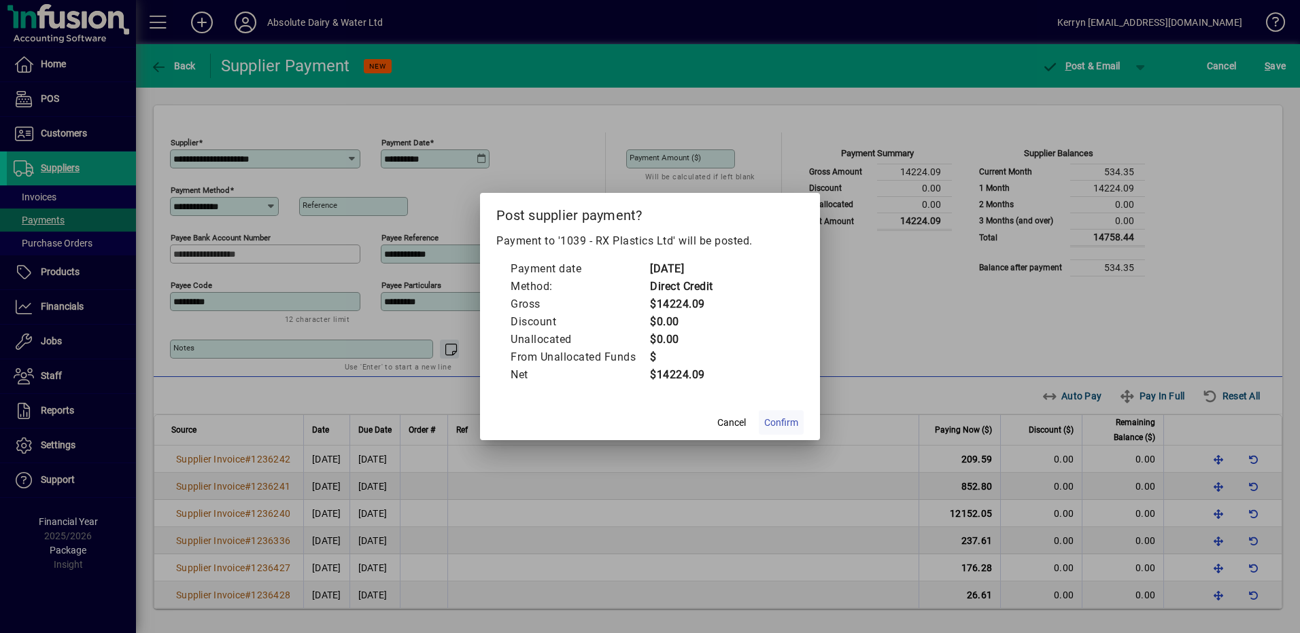
click at [785, 434] on span at bounding box center [781, 422] width 45 height 33
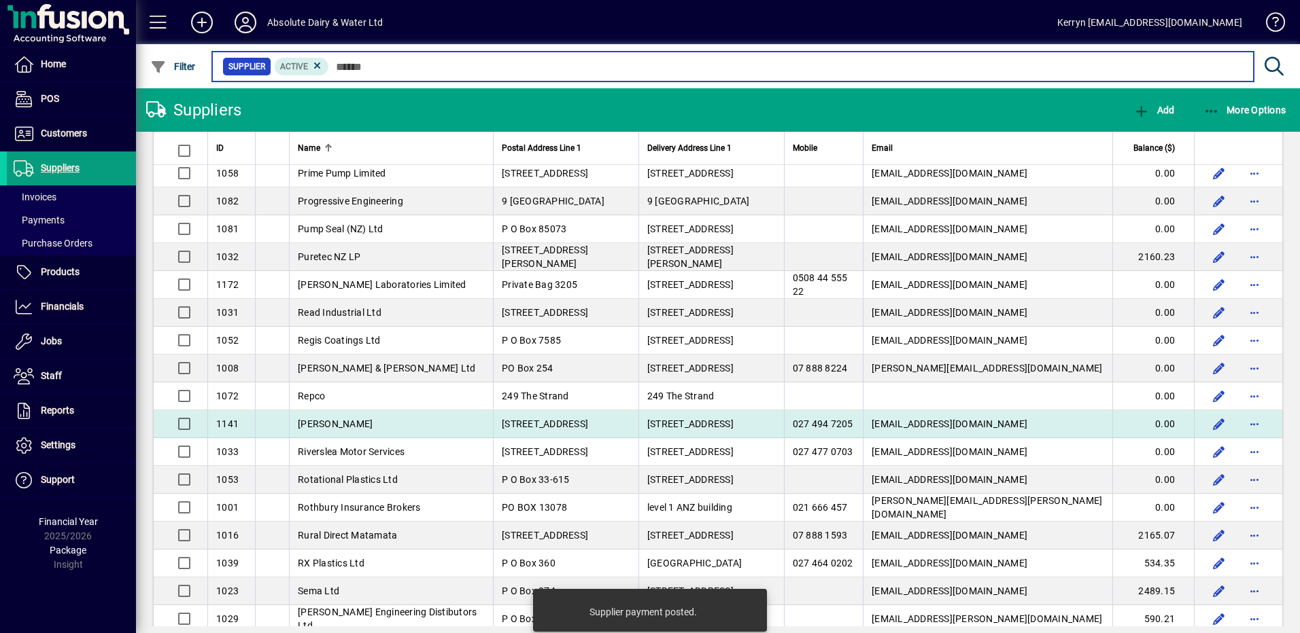
scroll to position [2787, 0]
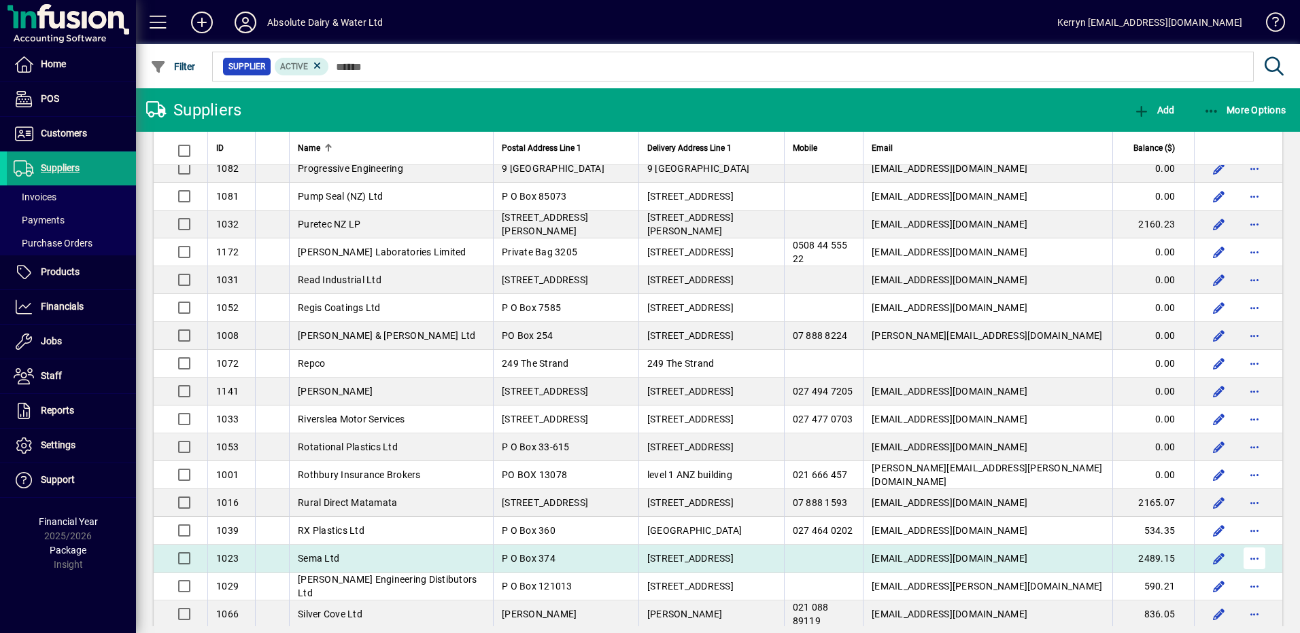
click at [1247, 559] on span "button" at bounding box center [1254, 558] width 33 height 33
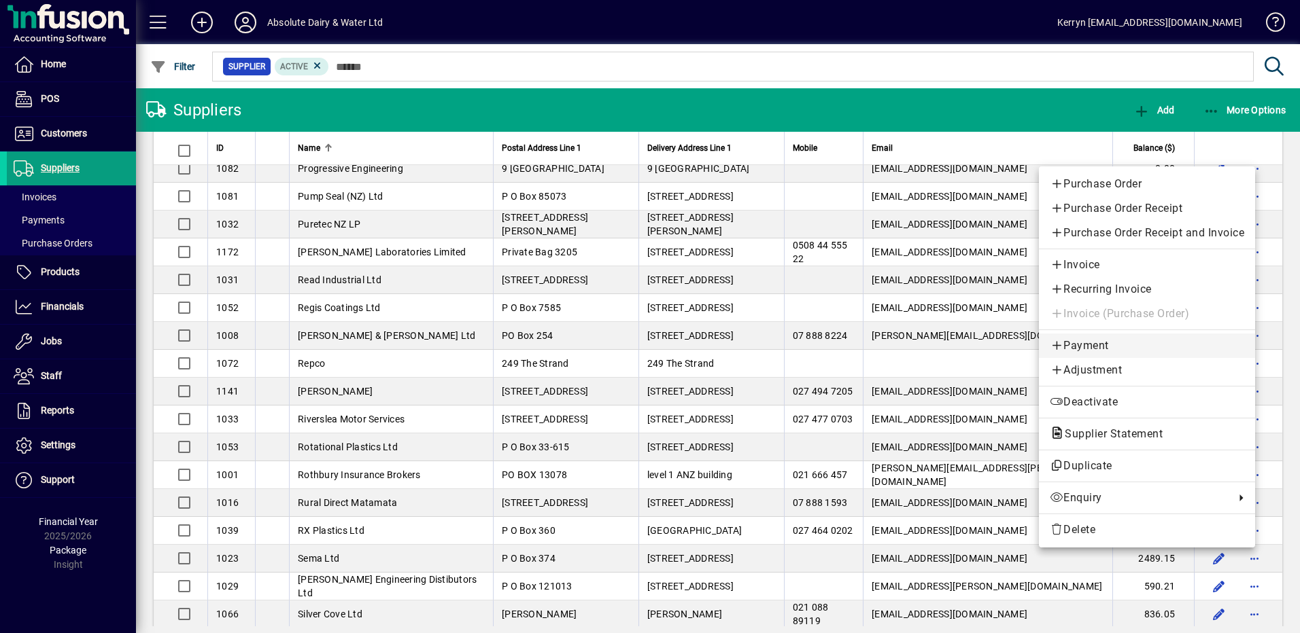
click at [1080, 355] on link "Payment" at bounding box center [1147, 346] width 216 height 24
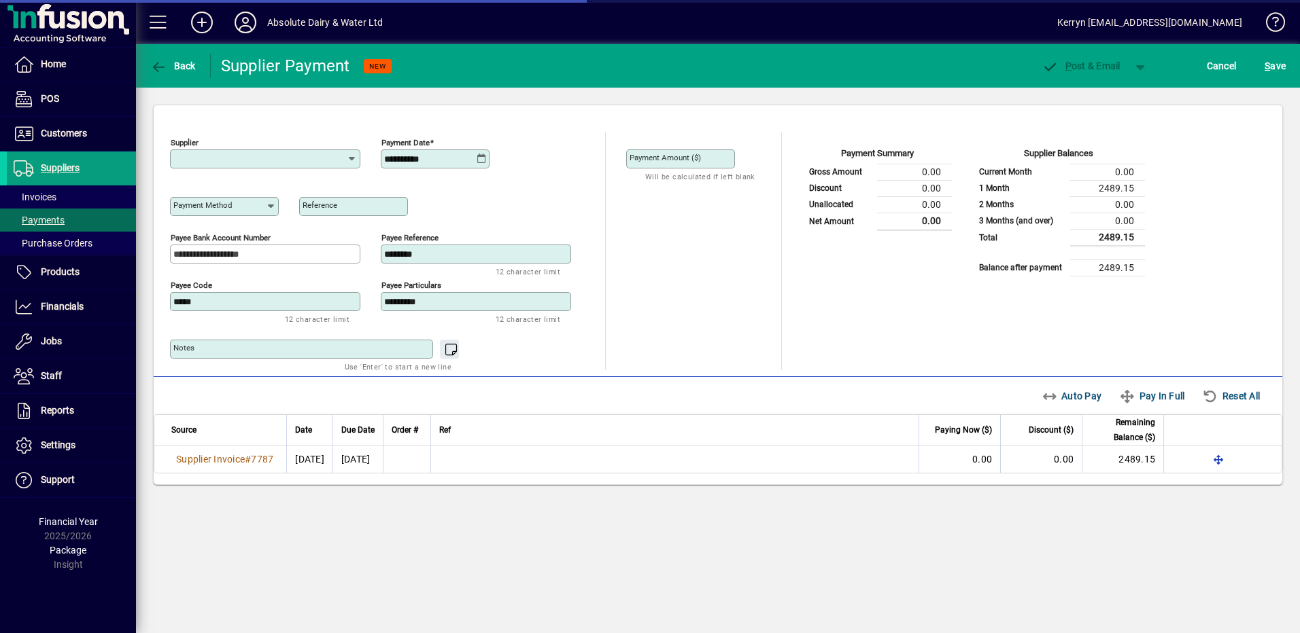
type input "**********"
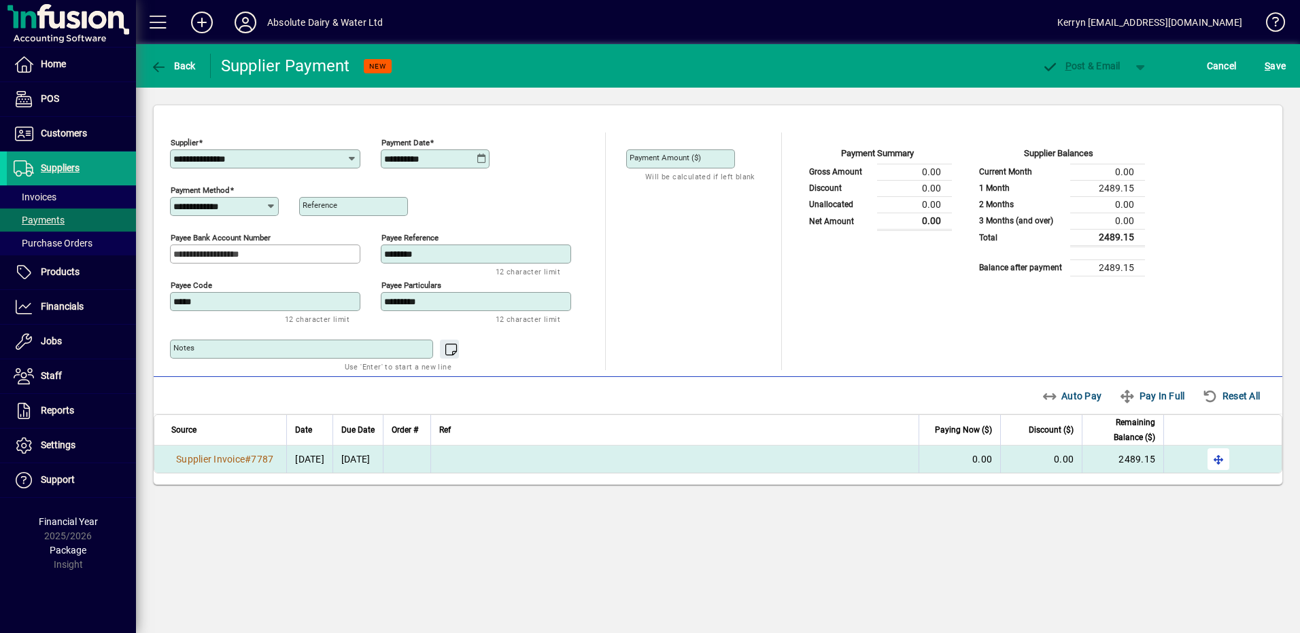
click at [1229, 457] on span "button" at bounding box center [1218, 459] width 33 height 33
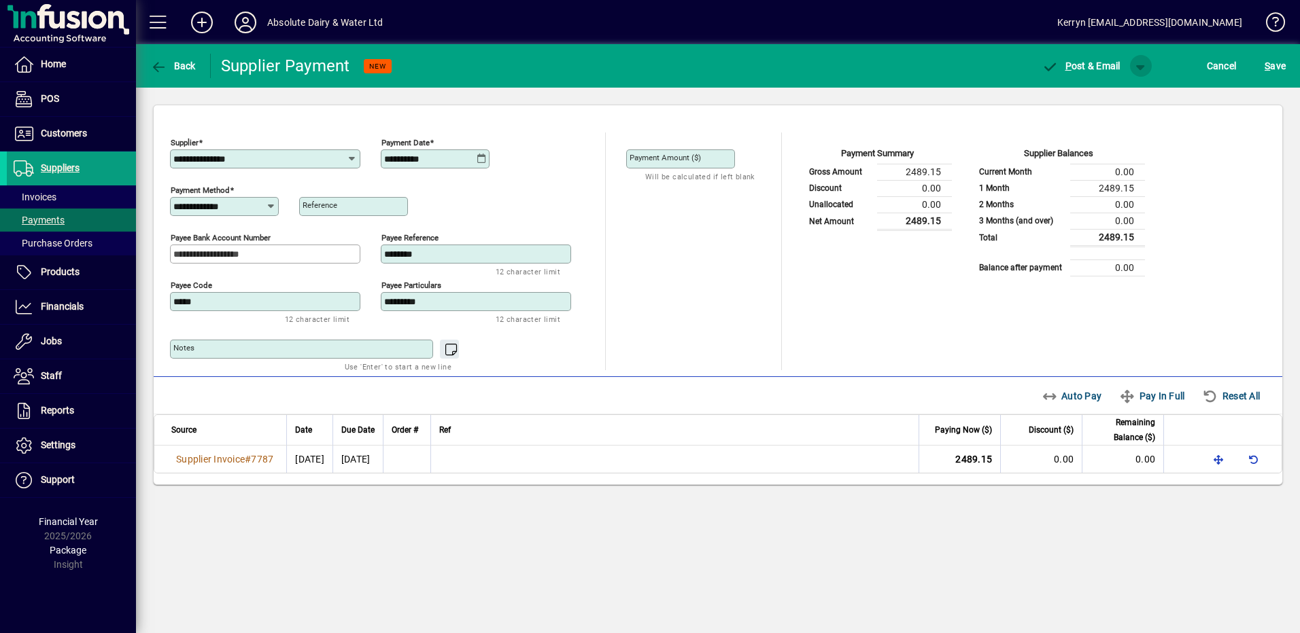
click at [1140, 65] on span "button" at bounding box center [1140, 66] width 33 height 33
click at [1112, 82] on div "P ost" at bounding box center [1103, 94] width 95 height 35
click at [1140, 71] on span "button" at bounding box center [1140, 66] width 33 height 33
click at [1117, 93] on span "P ost" at bounding box center [1097, 94] width 48 height 11
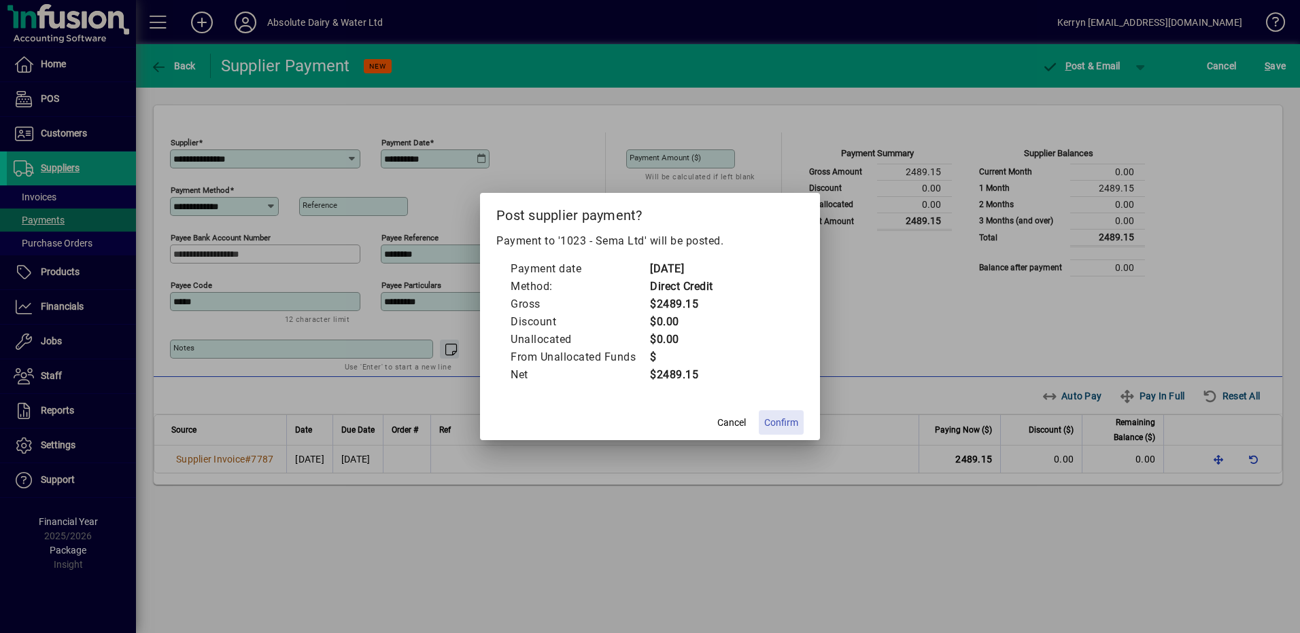
click at [800, 423] on span at bounding box center [781, 422] width 45 height 33
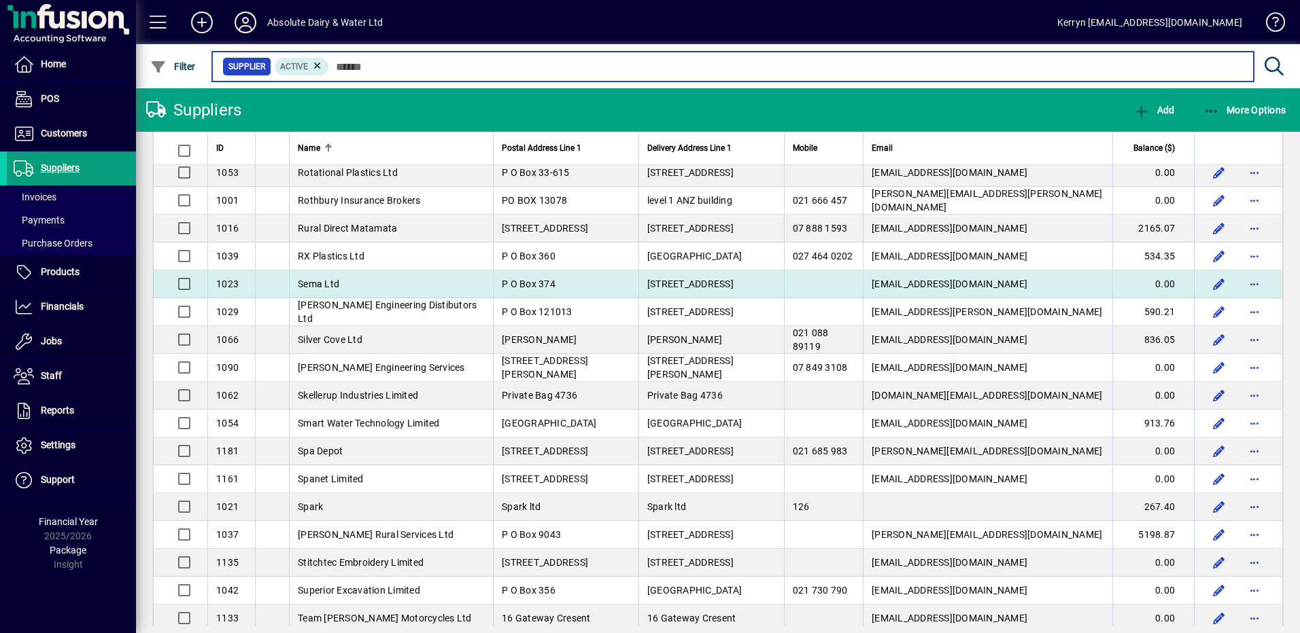
scroll to position [3059, 0]
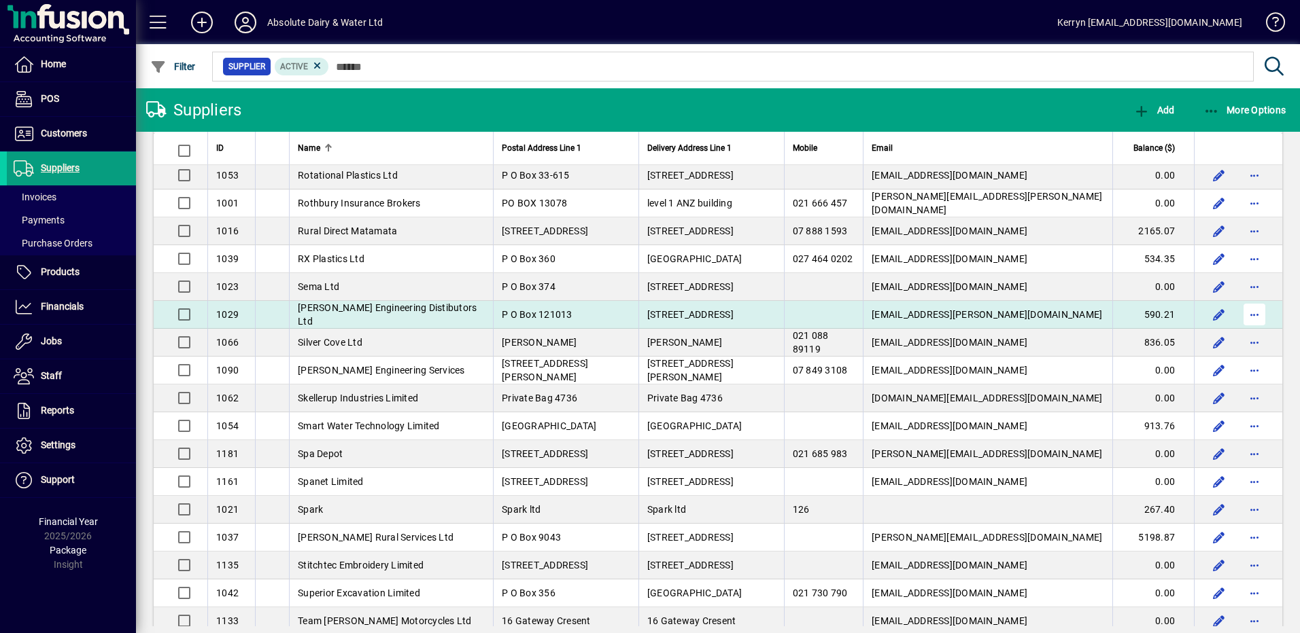
click at [1259, 317] on span "button" at bounding box center [1254, 314] width 33 height 33
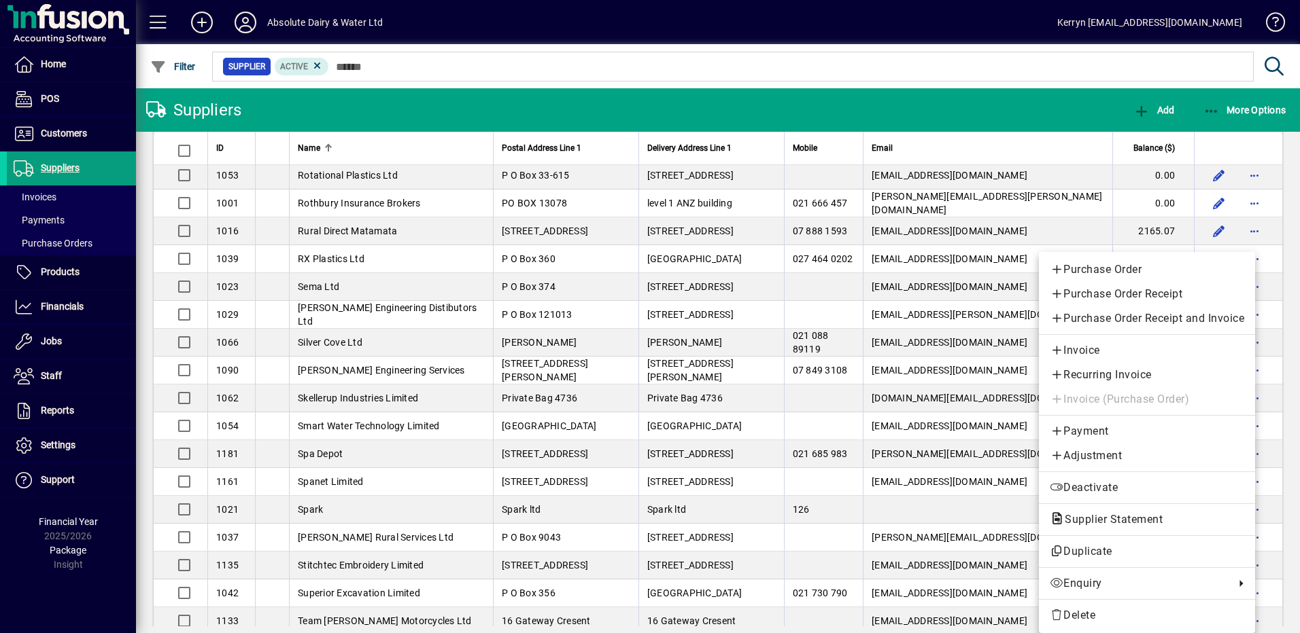
click at [1100, 423] on span "Payment" at bounding box center [1146, 431] width 194 height 16
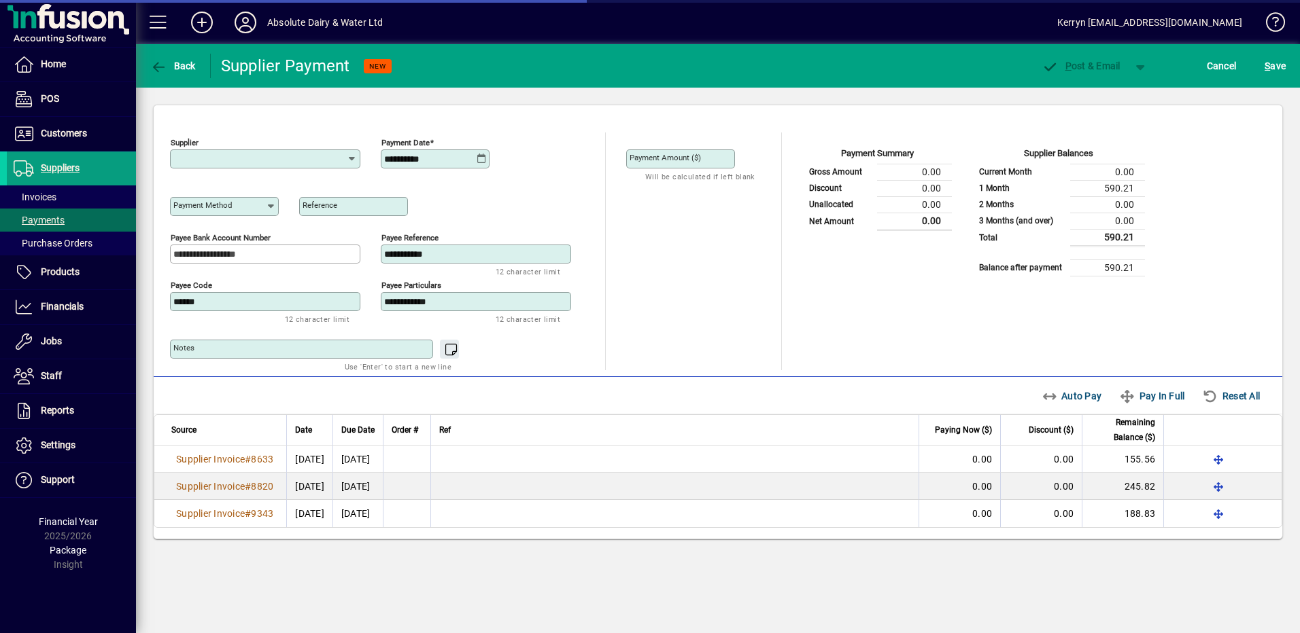
type input "**********"
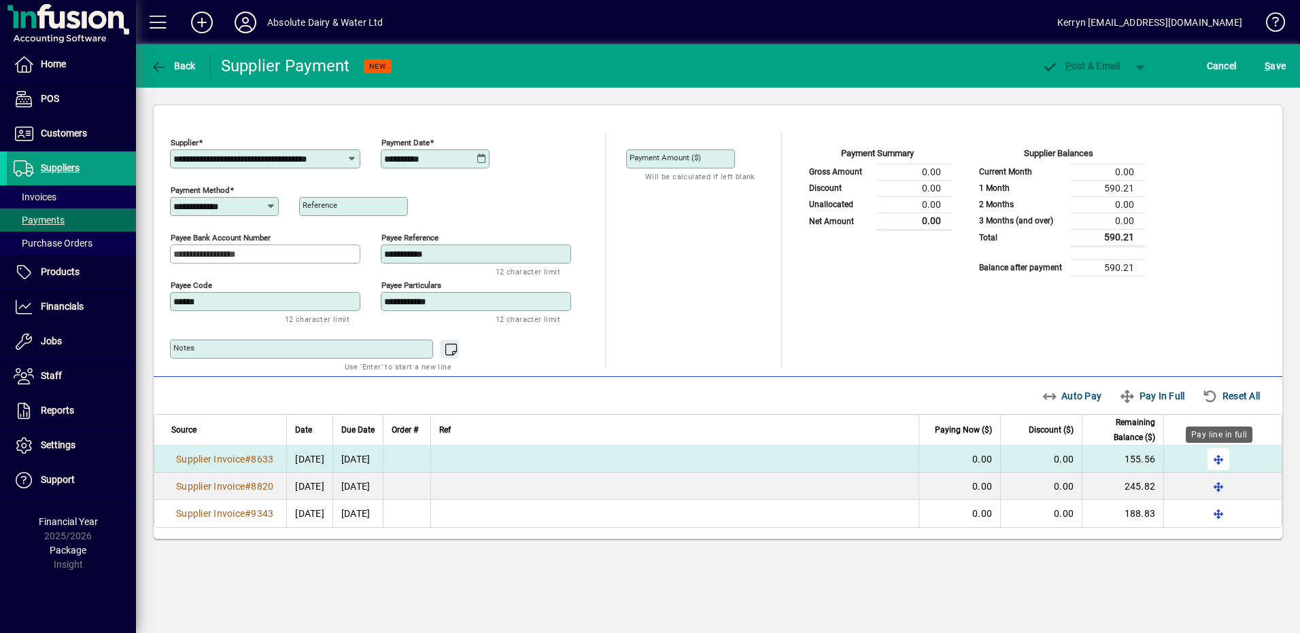
click at [1224, 459] on span "button" at bounding box center [1218, 459] width 33 height 33
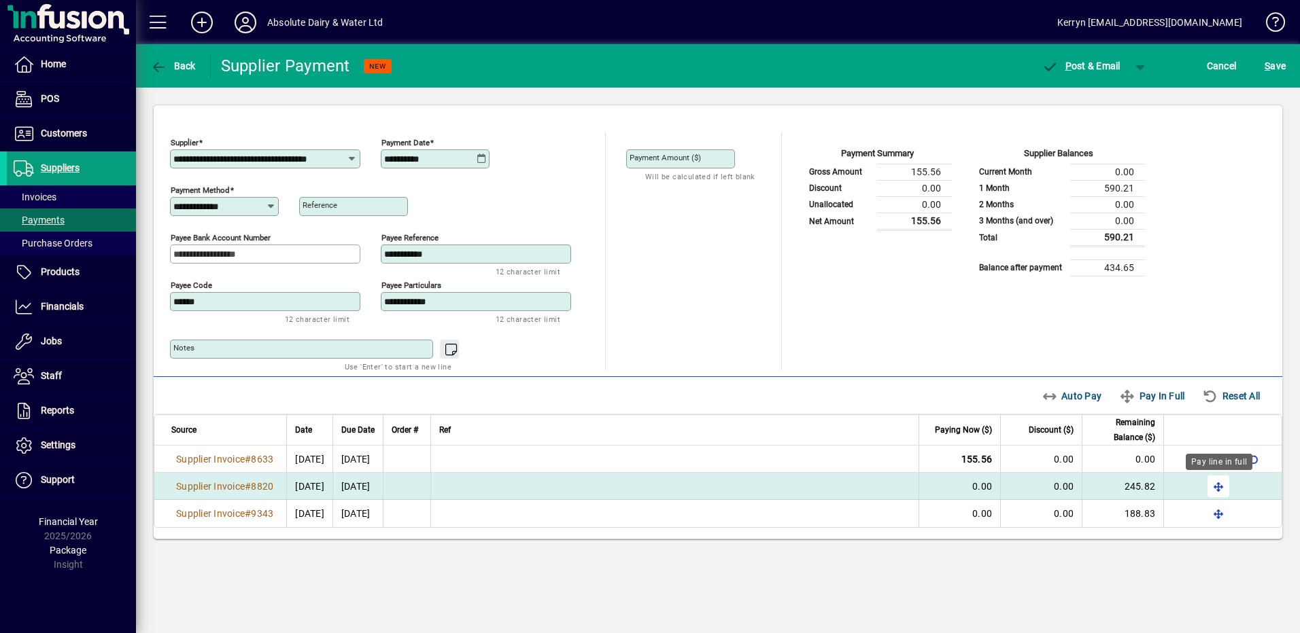
click at [1223, 480] on span "button" at bounding box center [1218, 486] width 33 height 33
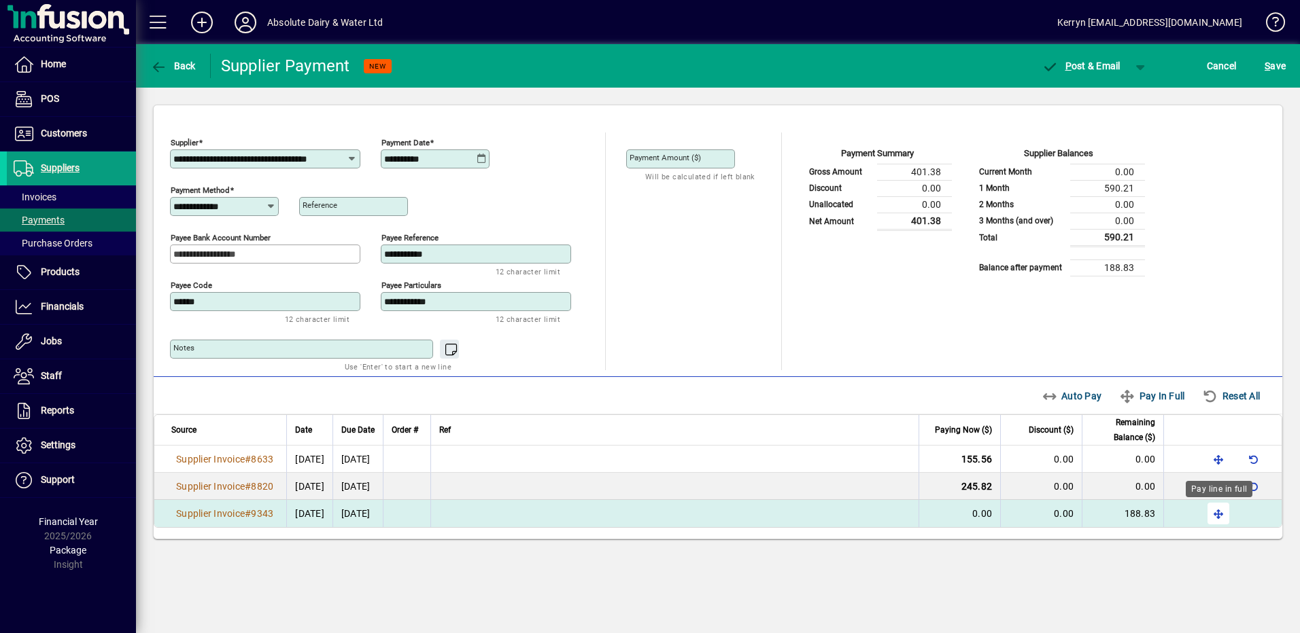
click at [1221, 498] on div "Pay line in full" at bounding box center [1218, 489] width 67 height 16
click at [1218, 518] on span "button" at bounding box center [1218, 514] width 33 height 33
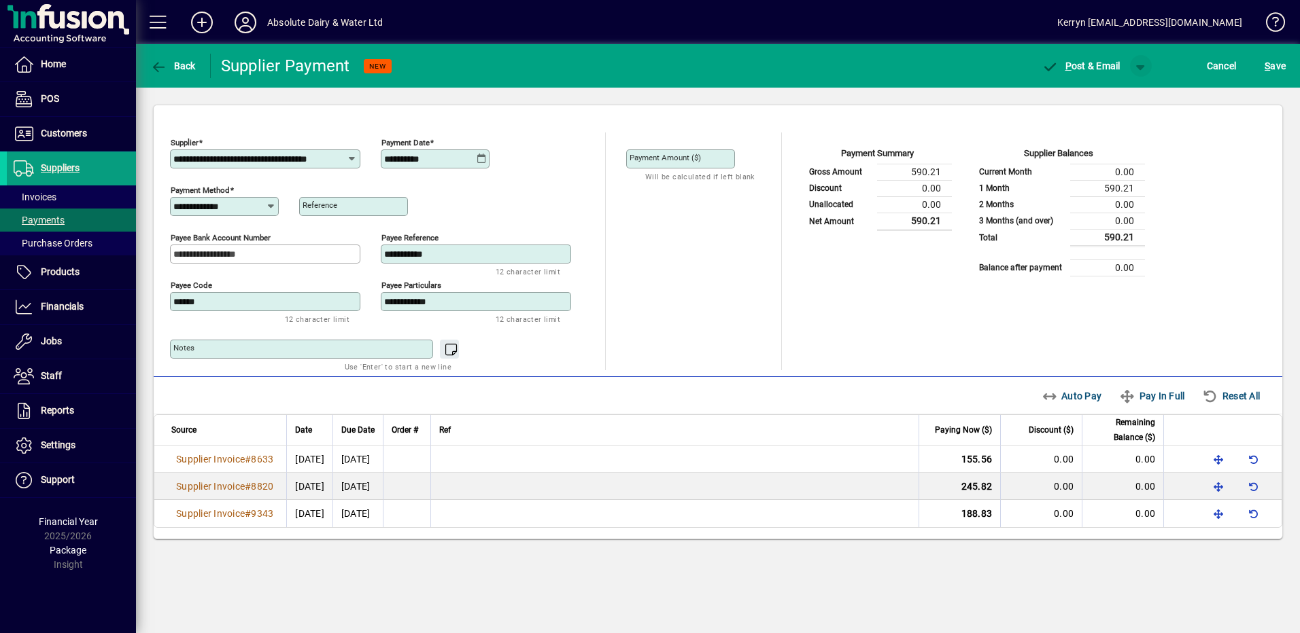
click at [1132, 67] on span "button" at bounding box center [1140, 66] width 33 height 33
click at [1102, 89] on span "P" at bounding box center [1103, 94] width 7 height 11
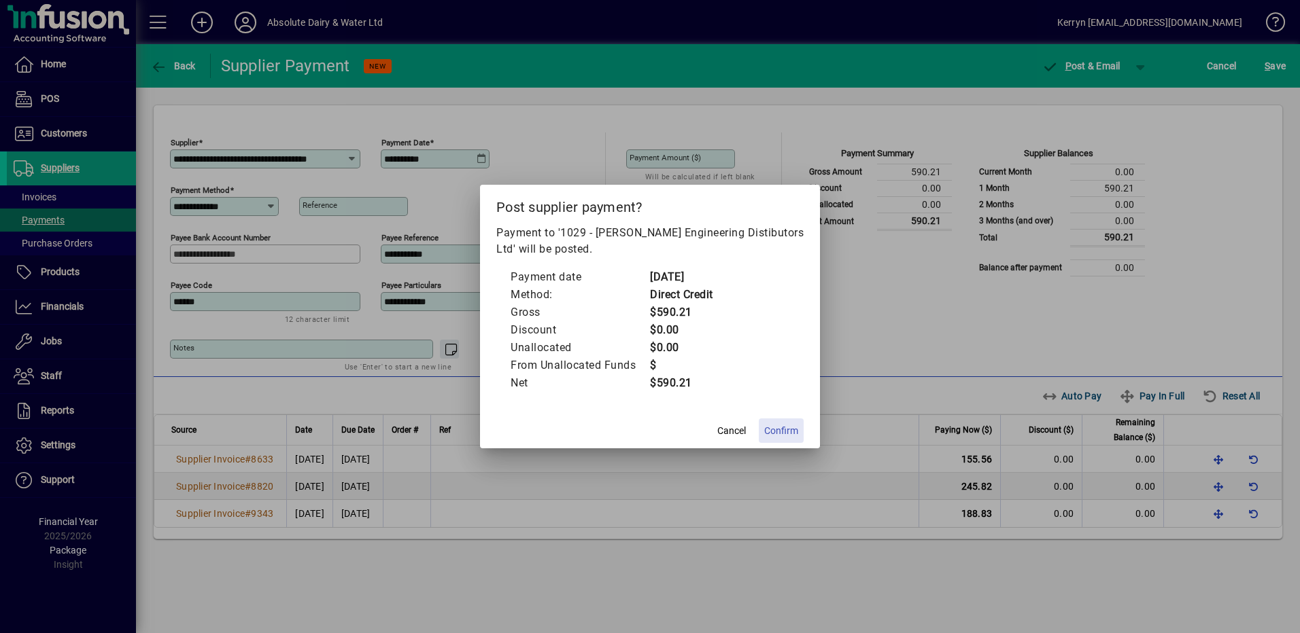
click at [793, 430] on span "Confirm" at bounding box center [781, 431] width 34 height 14
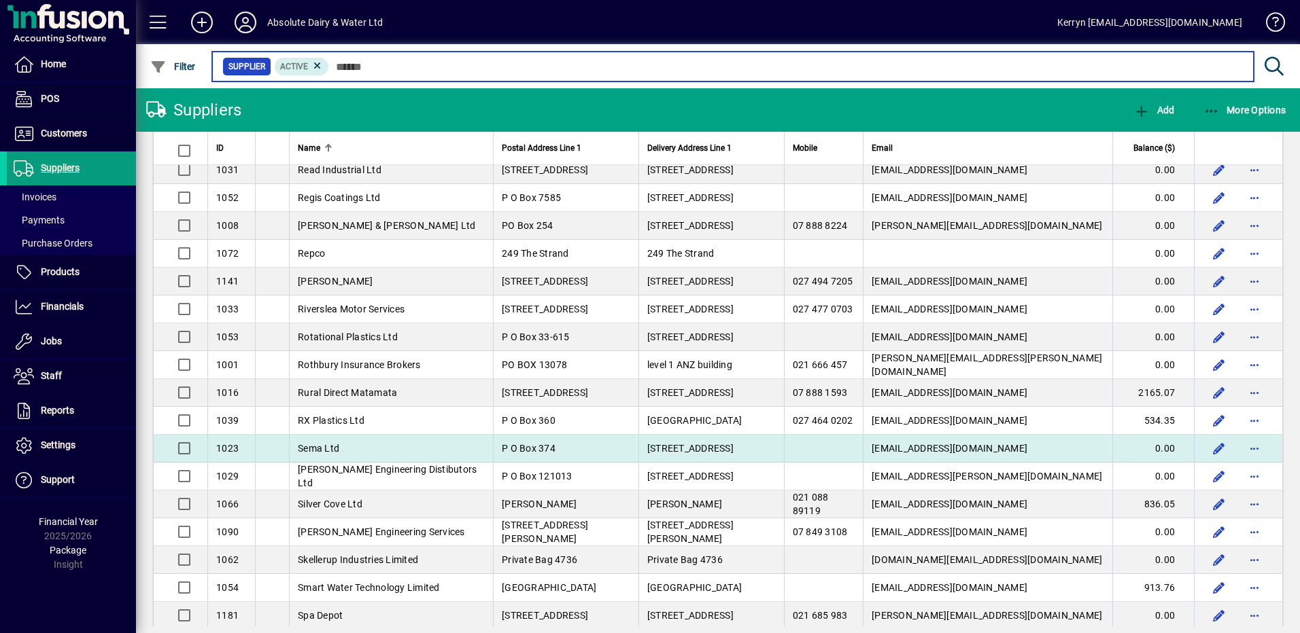
scroll to position [3059, 0]
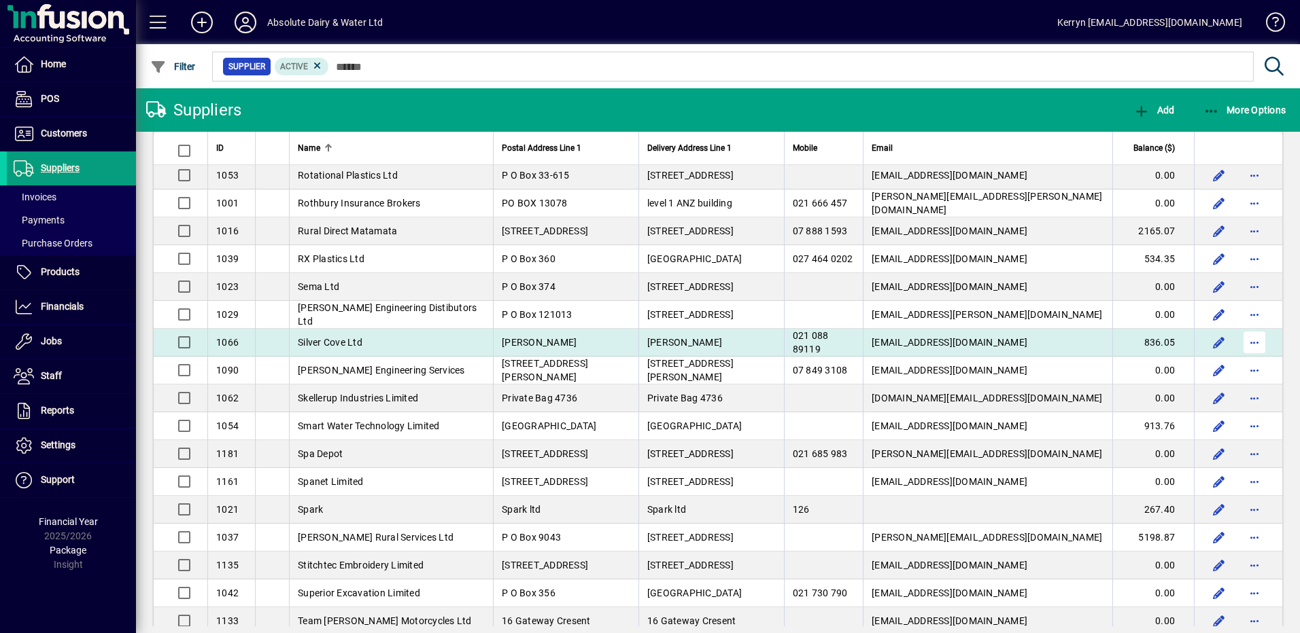
click at [1247, 341] on span "button" at bounding box center [1254, 342] width 33 height 33
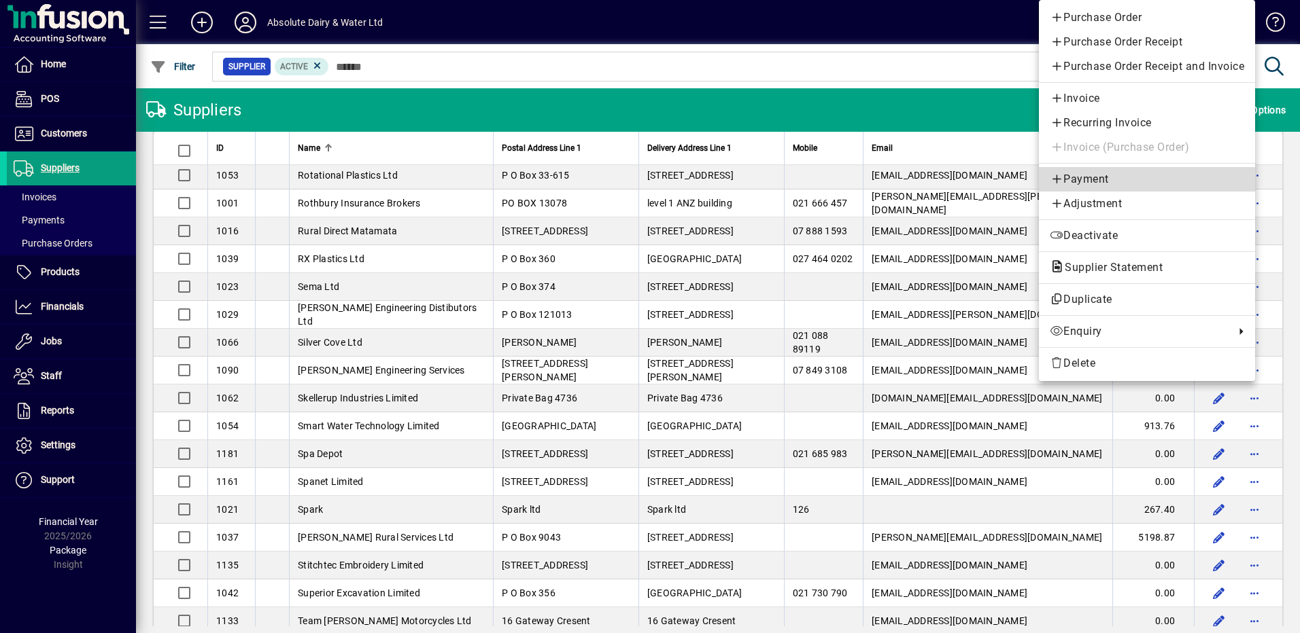
click at [1107, 178] on span "Payment" at bounding box center [1146, 179] width 194 height 16
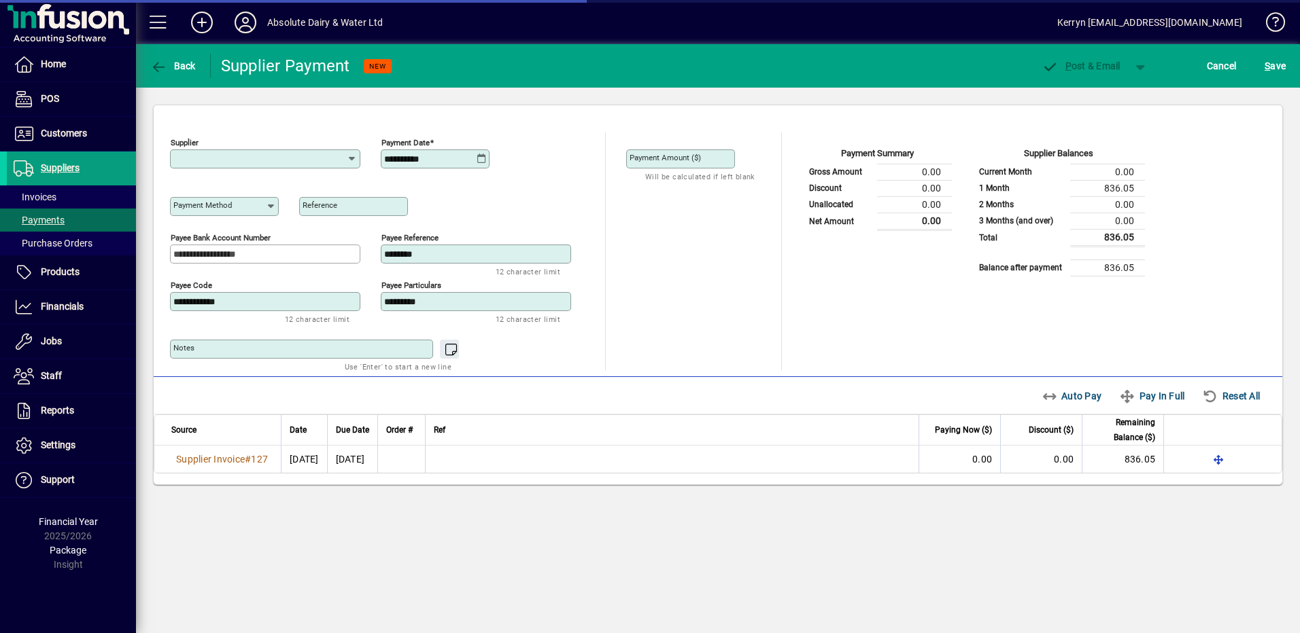
type input "**********"
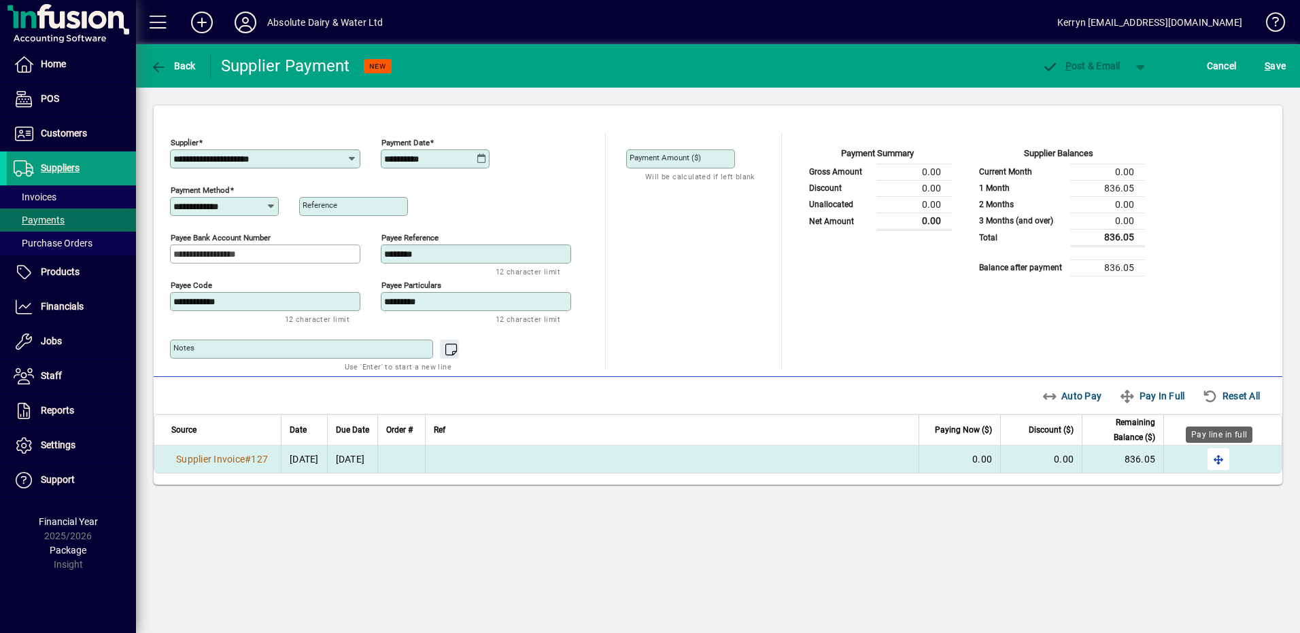
click at [1213, 470] on span "button" at bounding box center [1218, 459] width 33 height 33
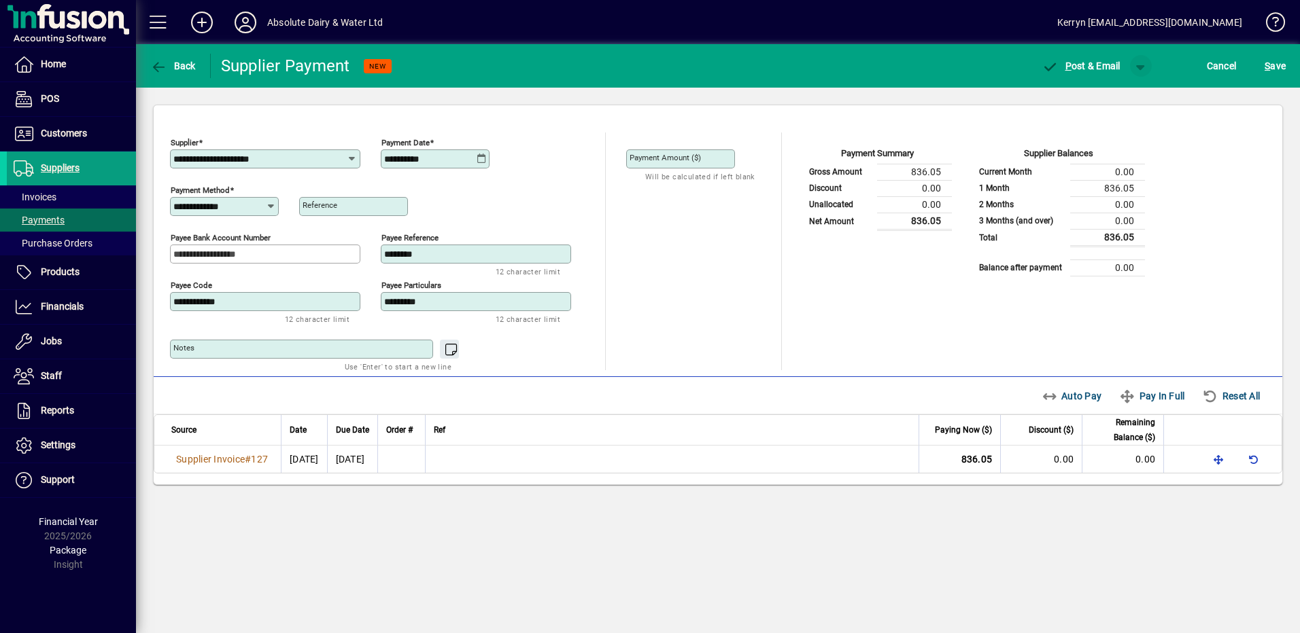
click at [1143, 71] on span "button" at bounding box center [1140, 66] width 33 height 33
click at [1094, 94] on span "P ost" at bounding box center [1097, 94] width 48 height 11
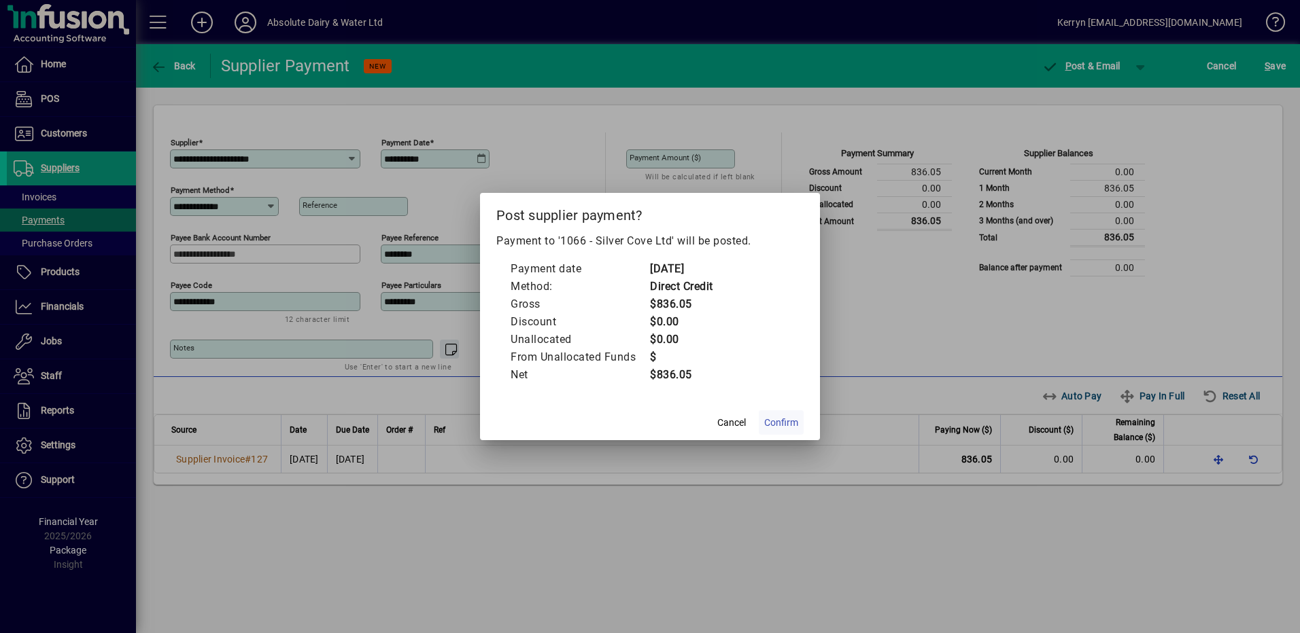
click at [788, 420] on span "Confirm" at bounding box center [781, 423] width 34 height 14
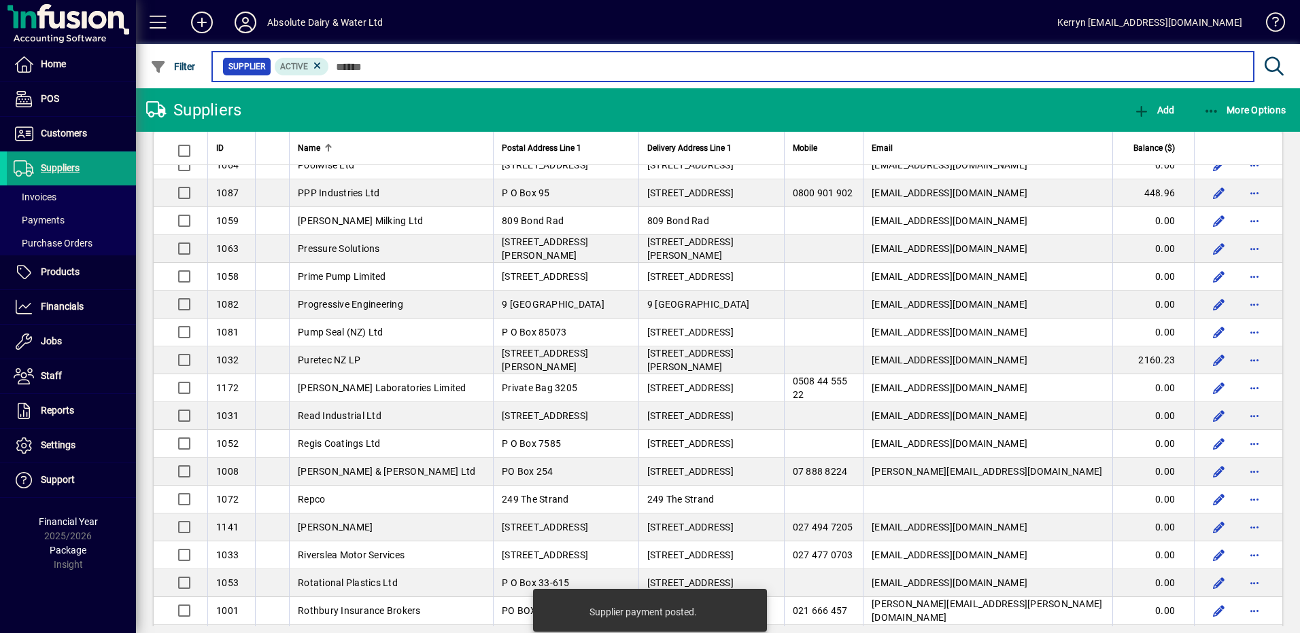
scroll to position [3127, 0]
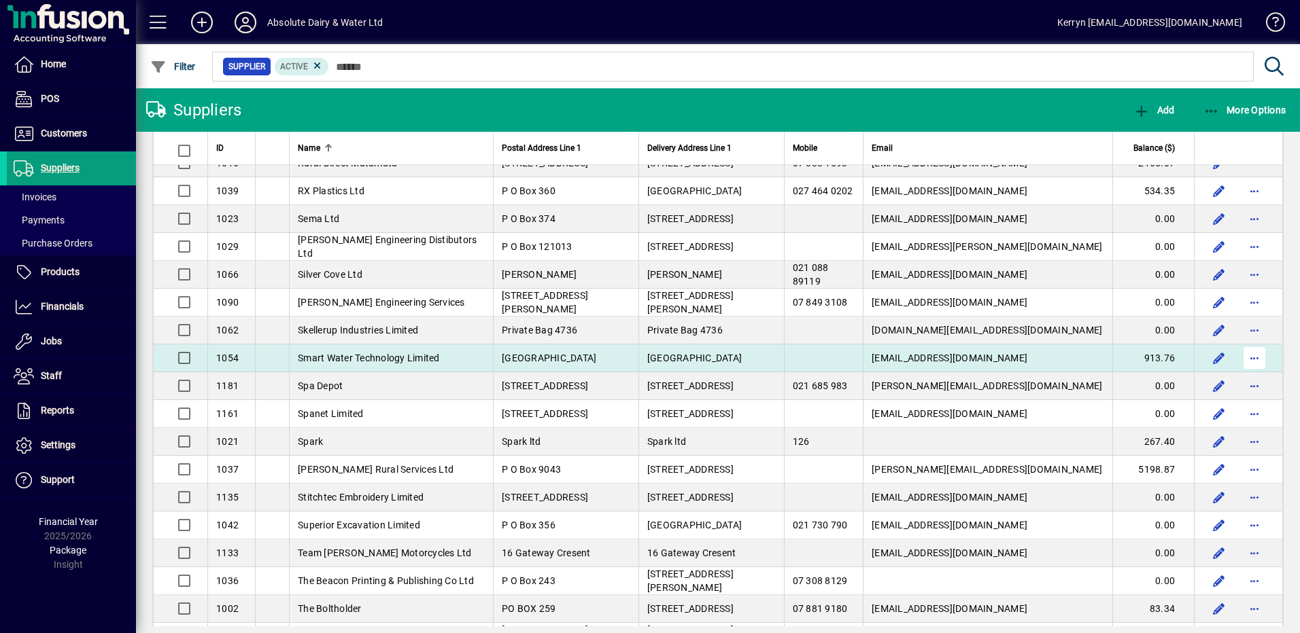
click at [1247, 365] on span "button" at bounding box center [1254, 358] width 33 height 33
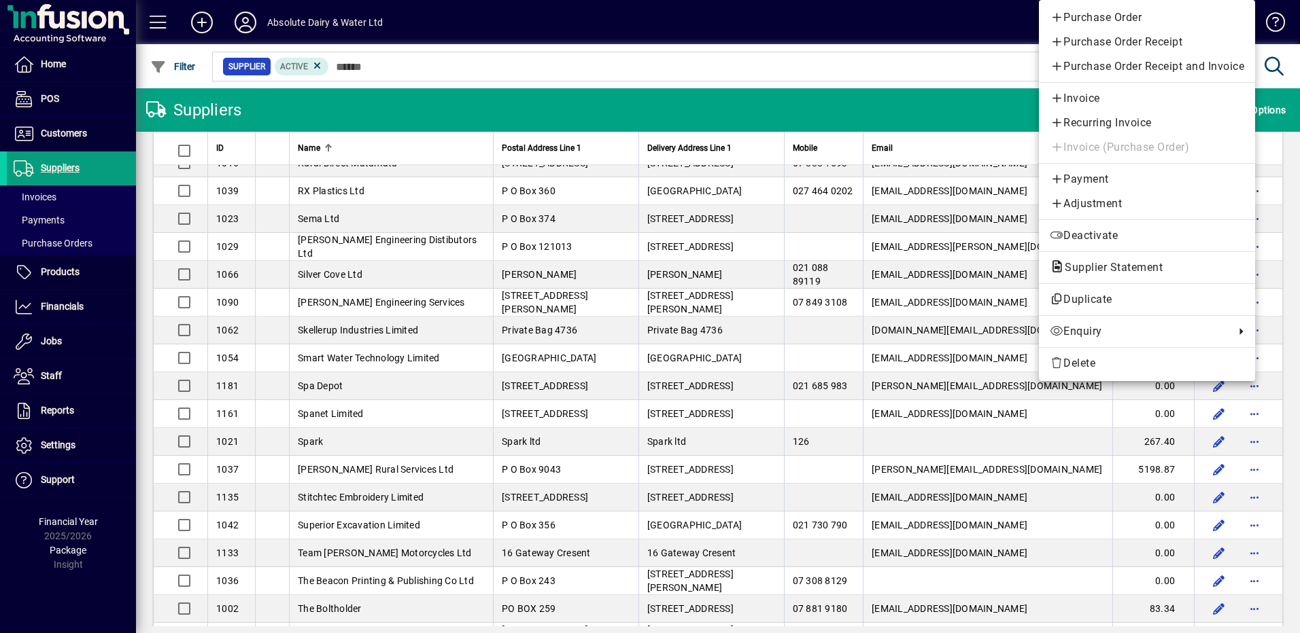
click at [1098, 177] on span "Payment" at bounding box center [1146, 179] width 194 height 16
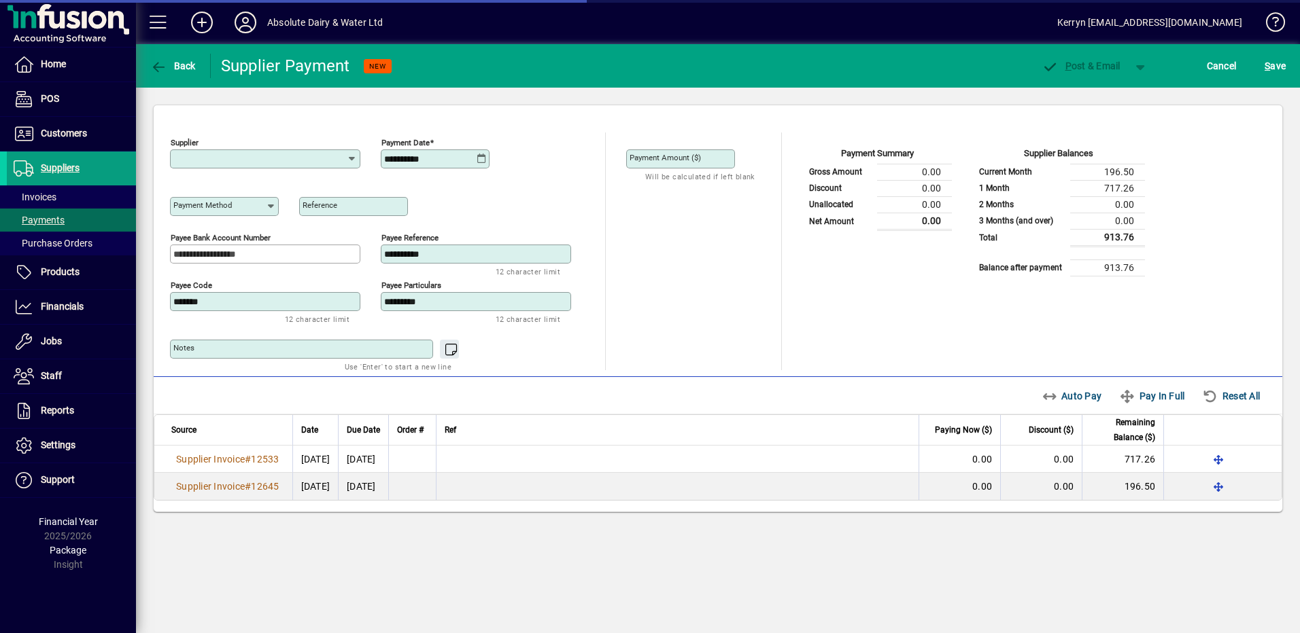
type input "**********"
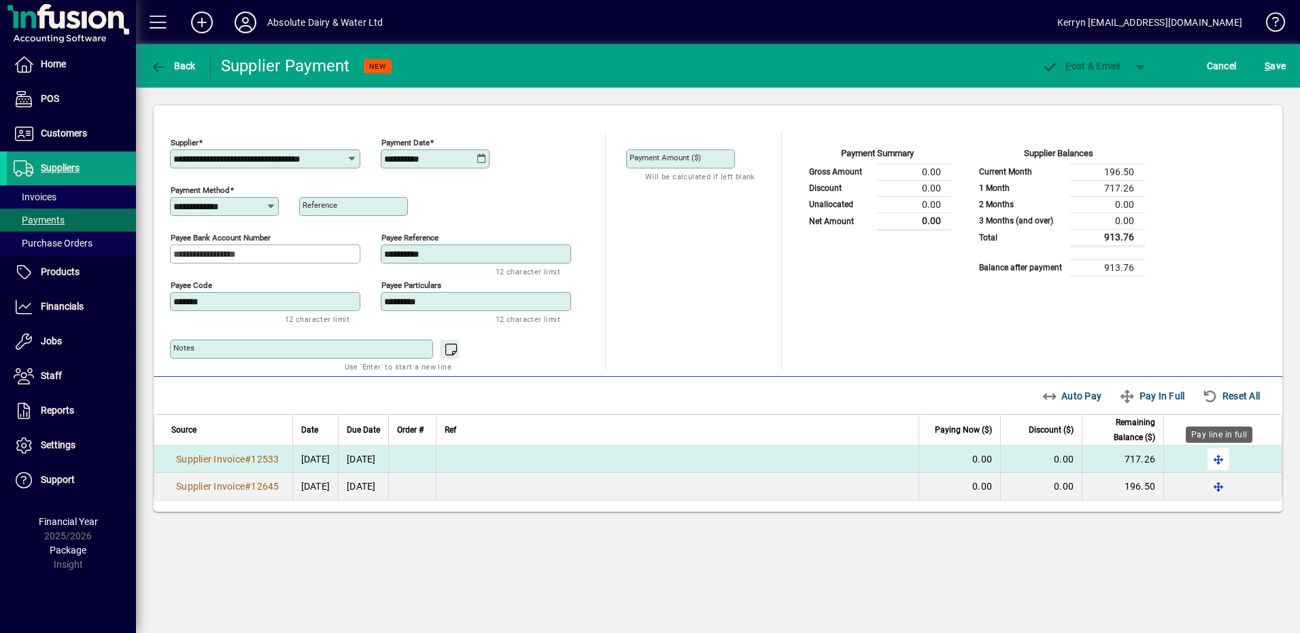
click at [1225, 457] on span "button" at bounding box center [1218, 459] width 33 height 33
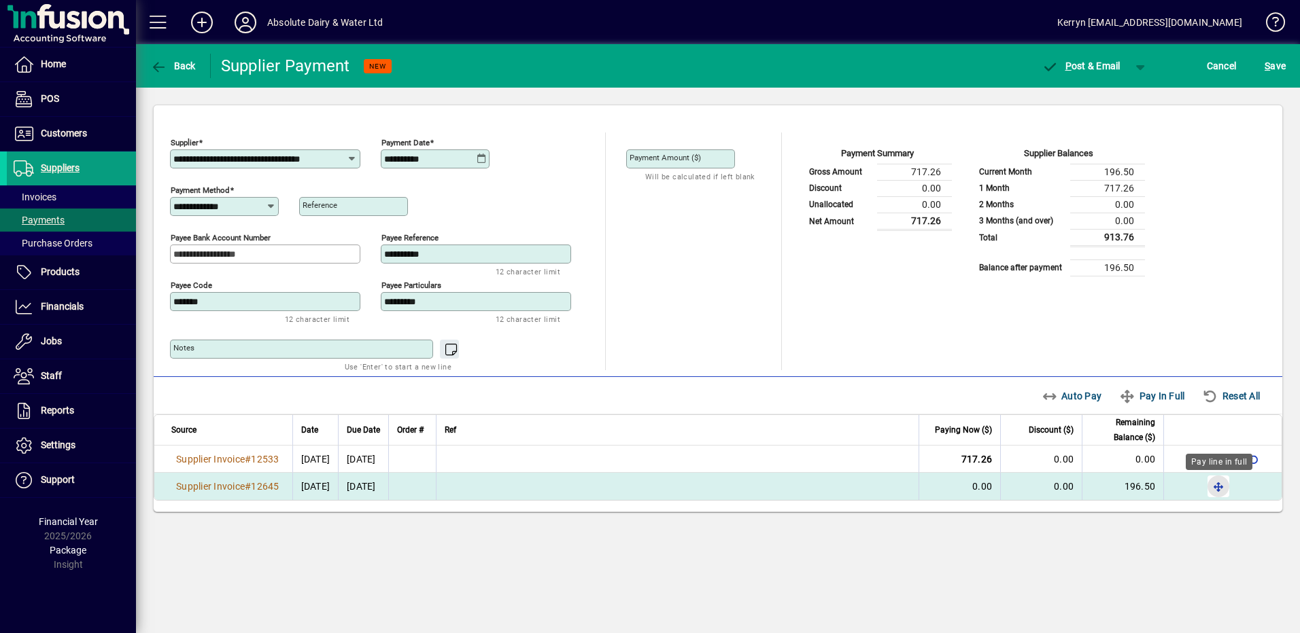
click at [1215, 481] on span "button" at bounding box center [1218, 486] width 33 height 33
click at [1253, 476] on span "button" at bounding box center [1253, 486] width 33 height 33
click at [1142, 69] on span "button" at bounding box center [1140, 66] width 33 height 33
click at [1117, 89] on span "P ost" at bounding box center [1097, 94] width 48 height 11
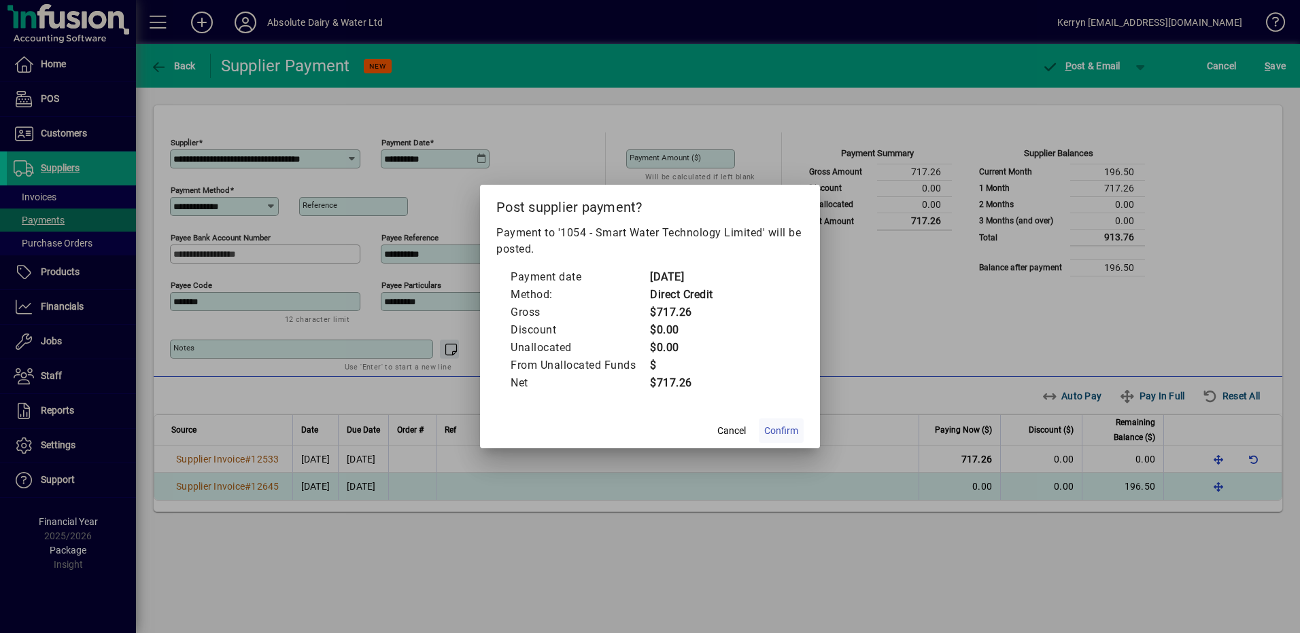
click at [780, 430] on span "Confirm" at bounding box center [781, 431] width 34 height 14
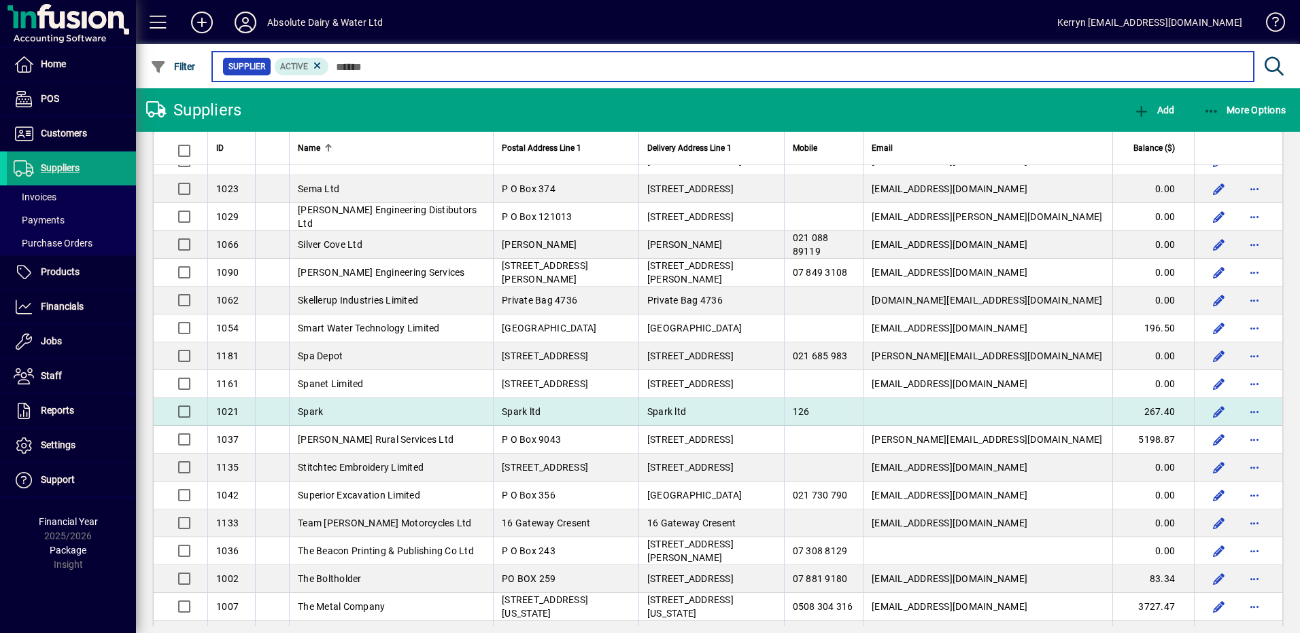
scroll to position [3195, 0]
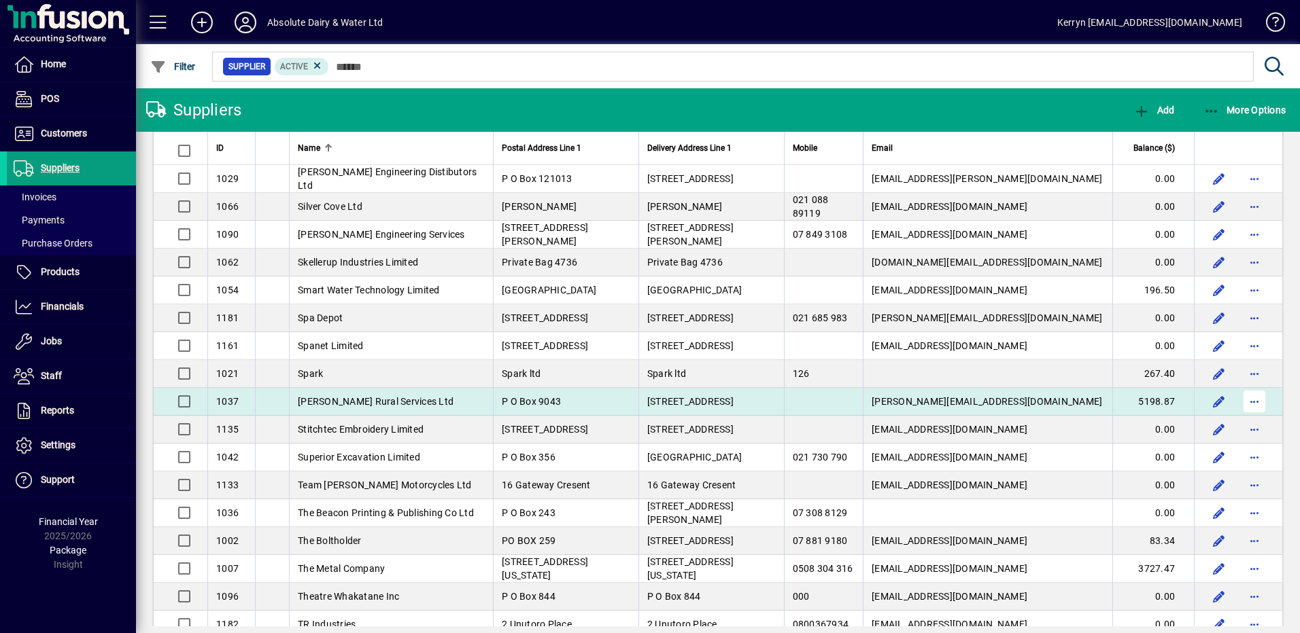
click at [1245, 402] on span "button" at bounding box center [1254, 401] width 33 height 33
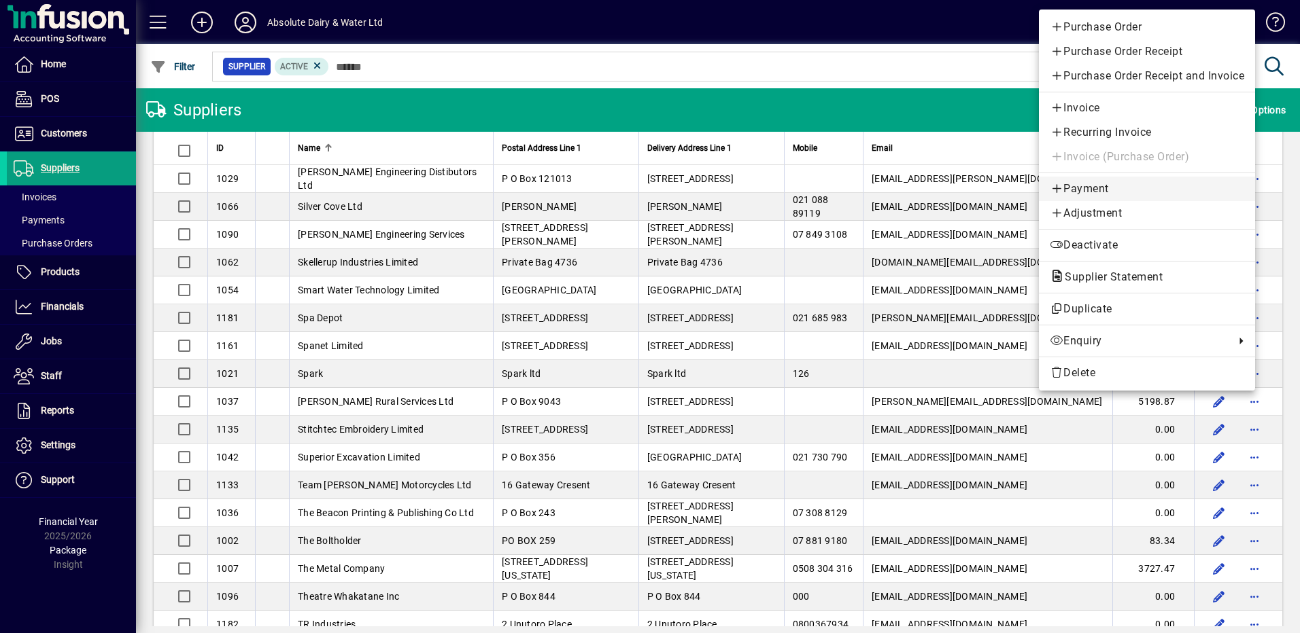
click at [1098, 190] on span "Payment" at bounding box center [1146, 189] width 194 height 16
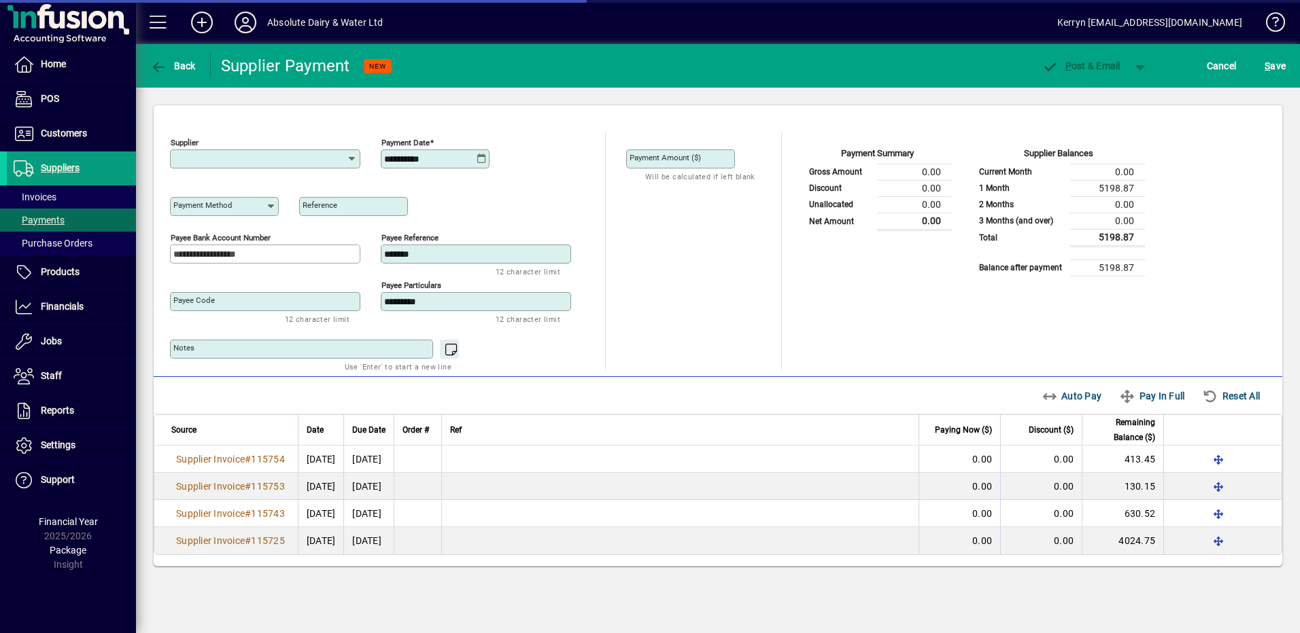
type input "**********"
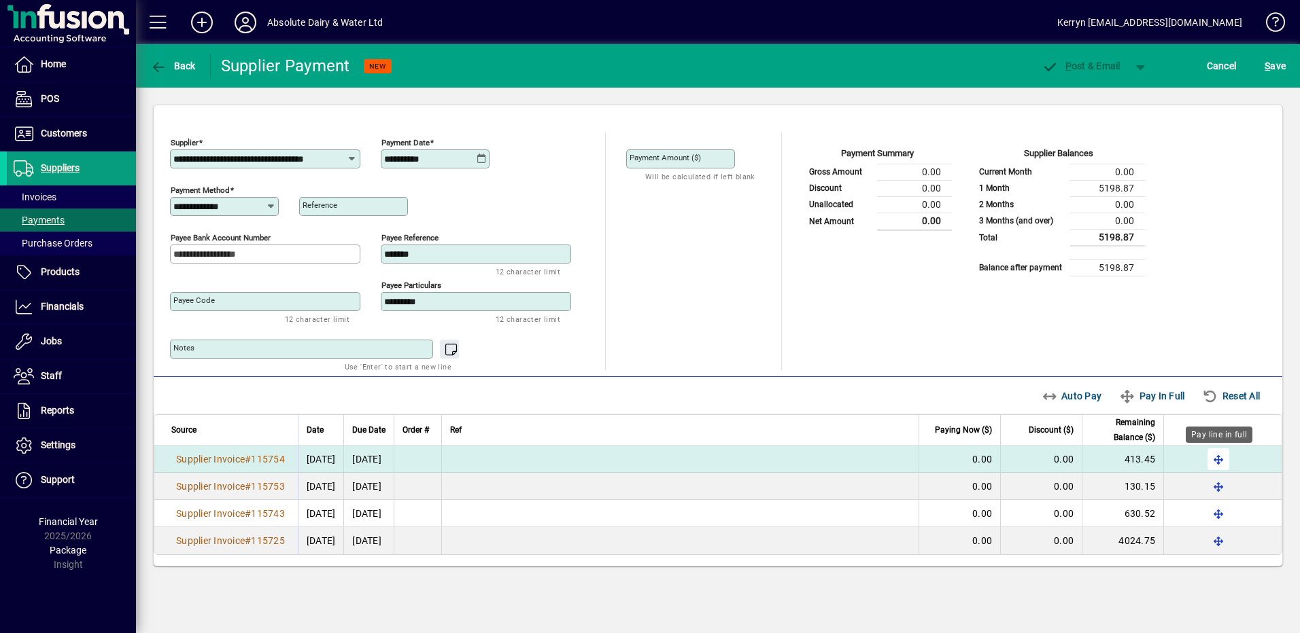
click at [1220, 461] on span "button" at bounding box center [1218, 459] width 33 height 33
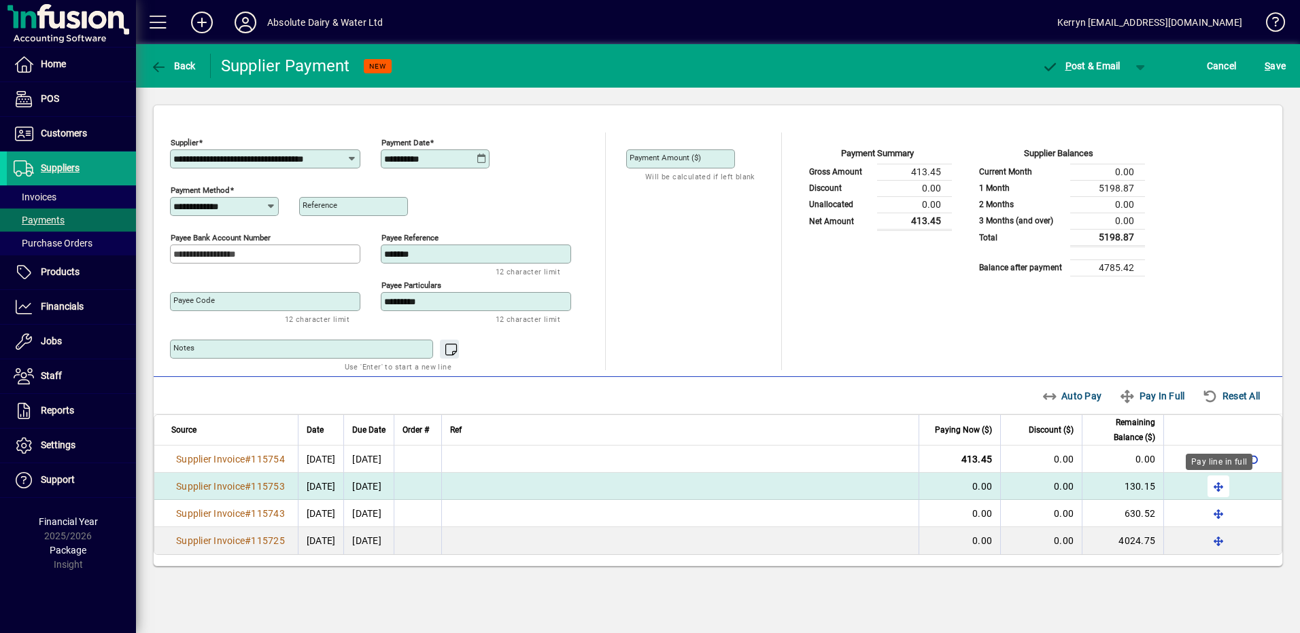
click at [1221, 487] on span "button" at bounding box center [1218, 486] width 33 height 33
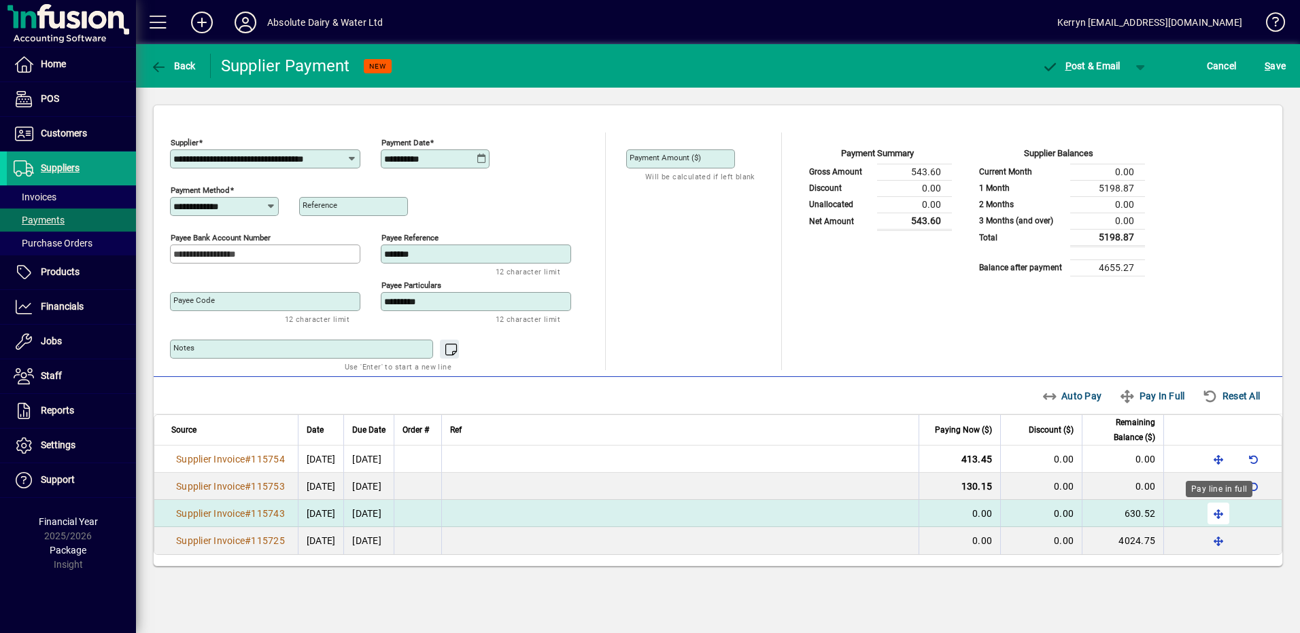
drag, startPoint x: 1222, startPoint y: 512, endPoint x: 1223, endPoint y: 521, distance: 8.9
click at [1222, 513] on span "button" at bounding box center [1218, 514] width 33 height 33
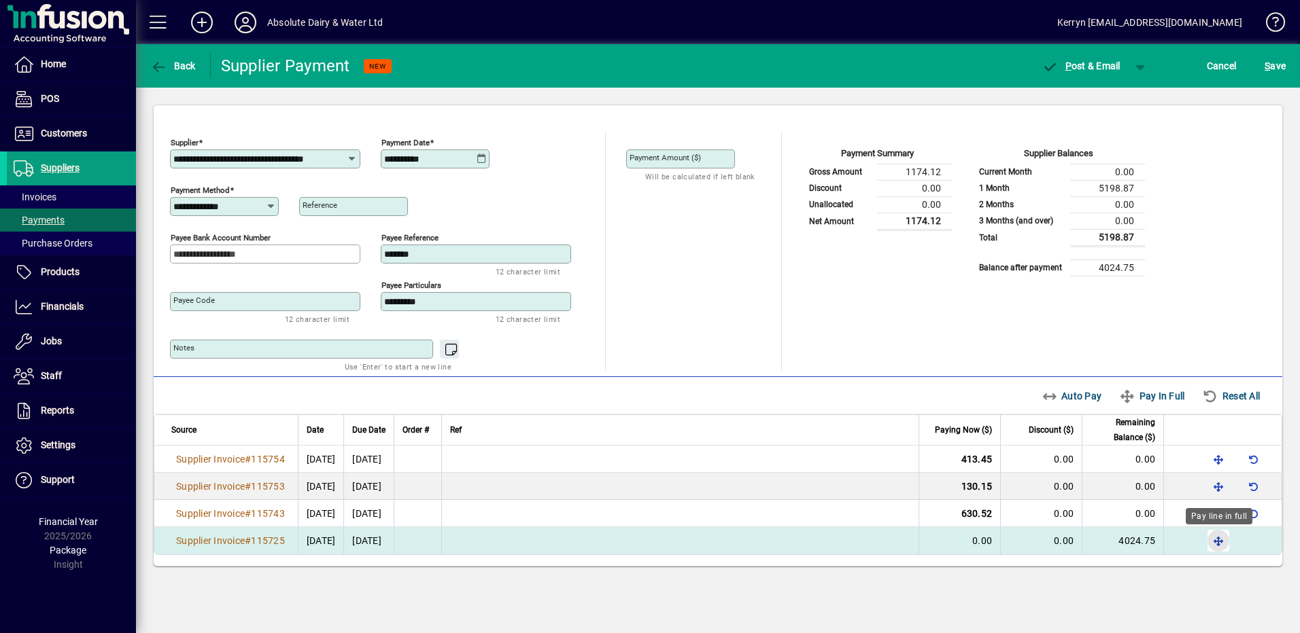
click at [1221, 545] on span "button" at bounding box center [1218, 541] width 33 height 33
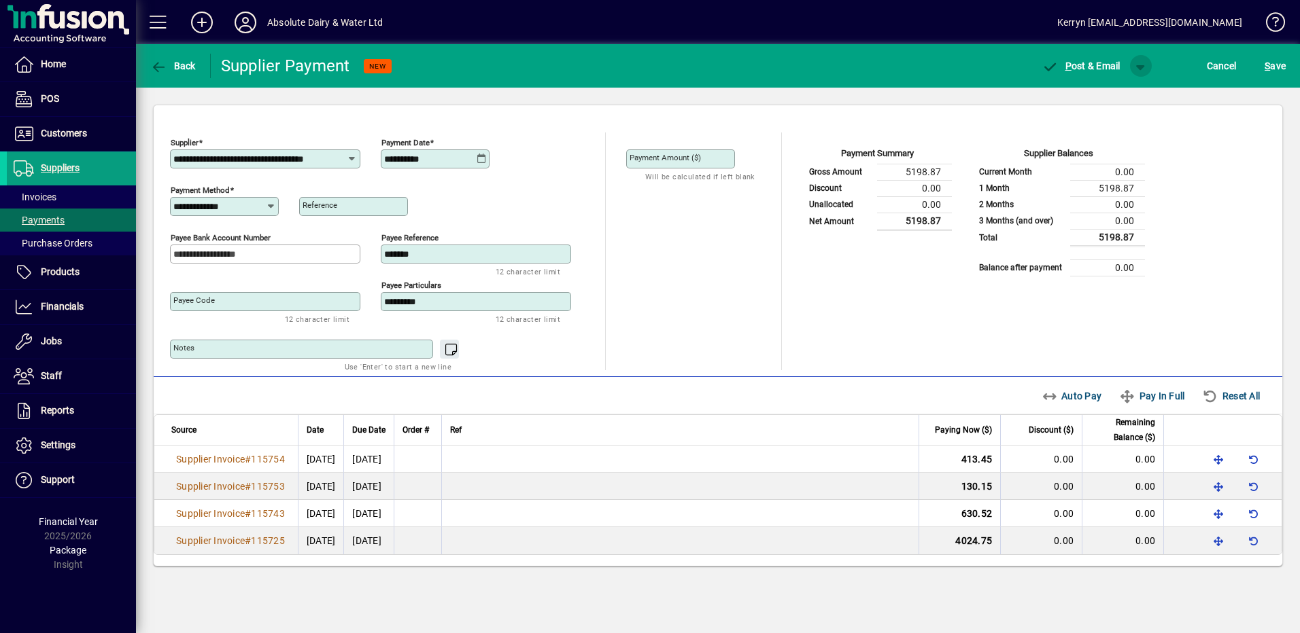
click at [1143, 68] on span "button" at bounding box center [1140, 66] width 33 height 33
click at [1118, 89] on span "P ost" at bounding box center [1097, 94] width 48 height 11
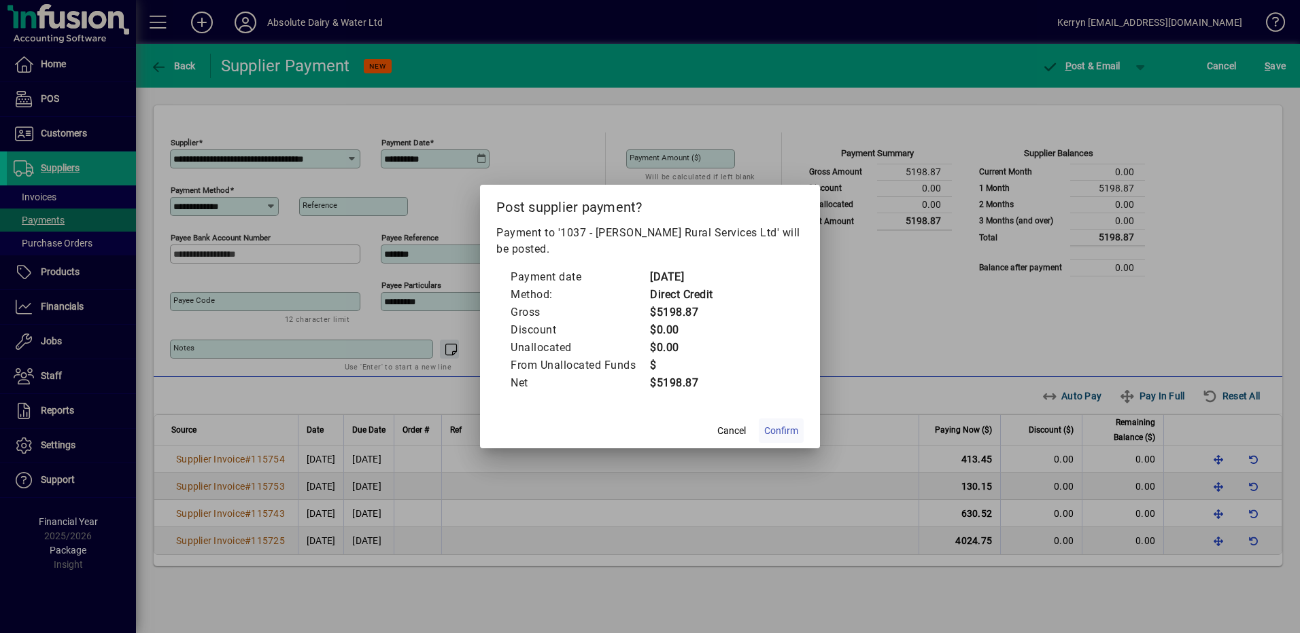
click at [782, 432] on span "Confirm" at bounding box center [781, 431] width 34 height 14
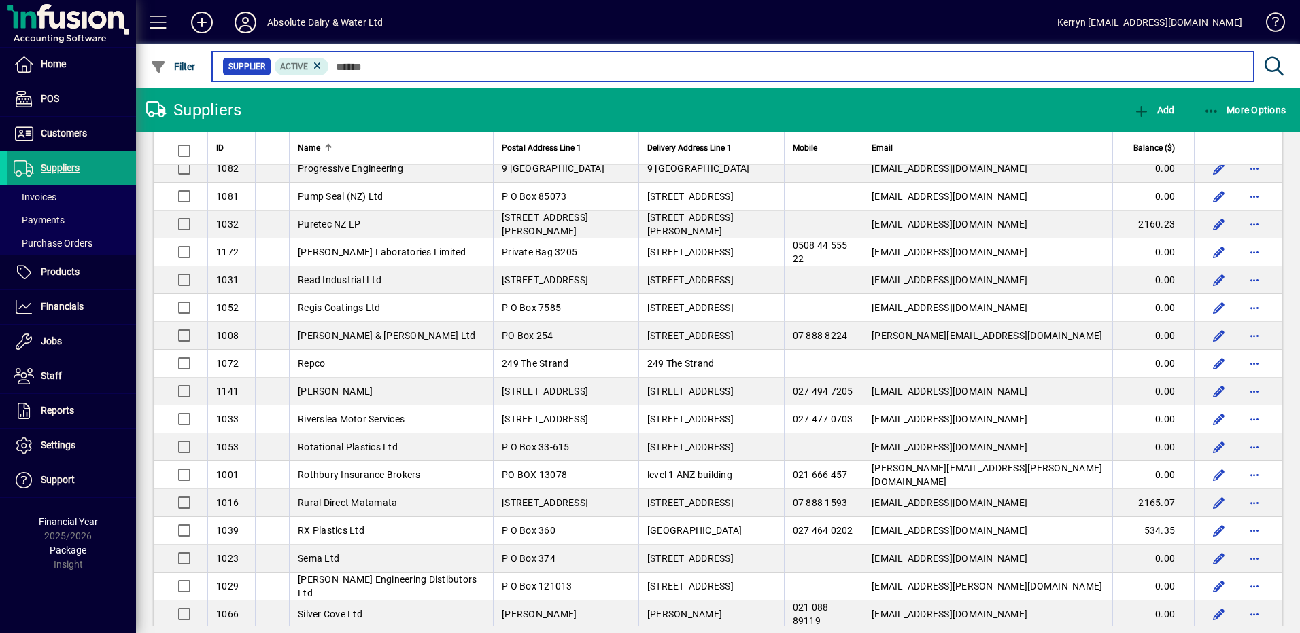
scroll to position [3195, 0]
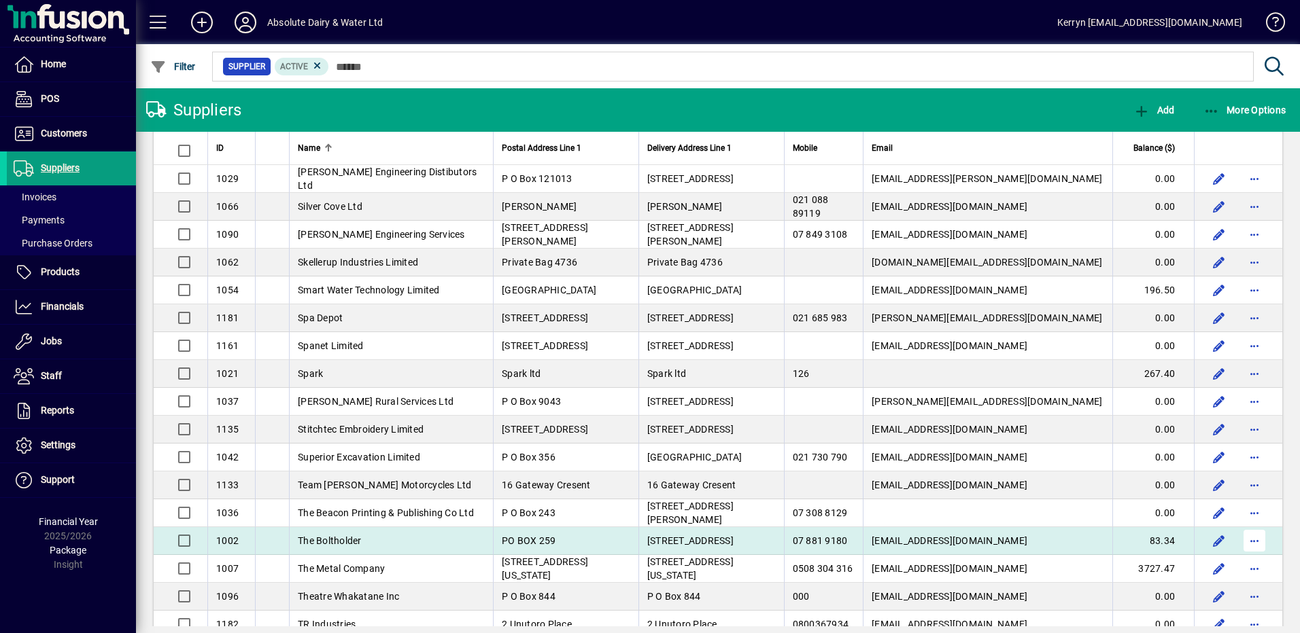
click at [1243, 542] on span "button" at bounding box center [1254, 541] width 33 height 33
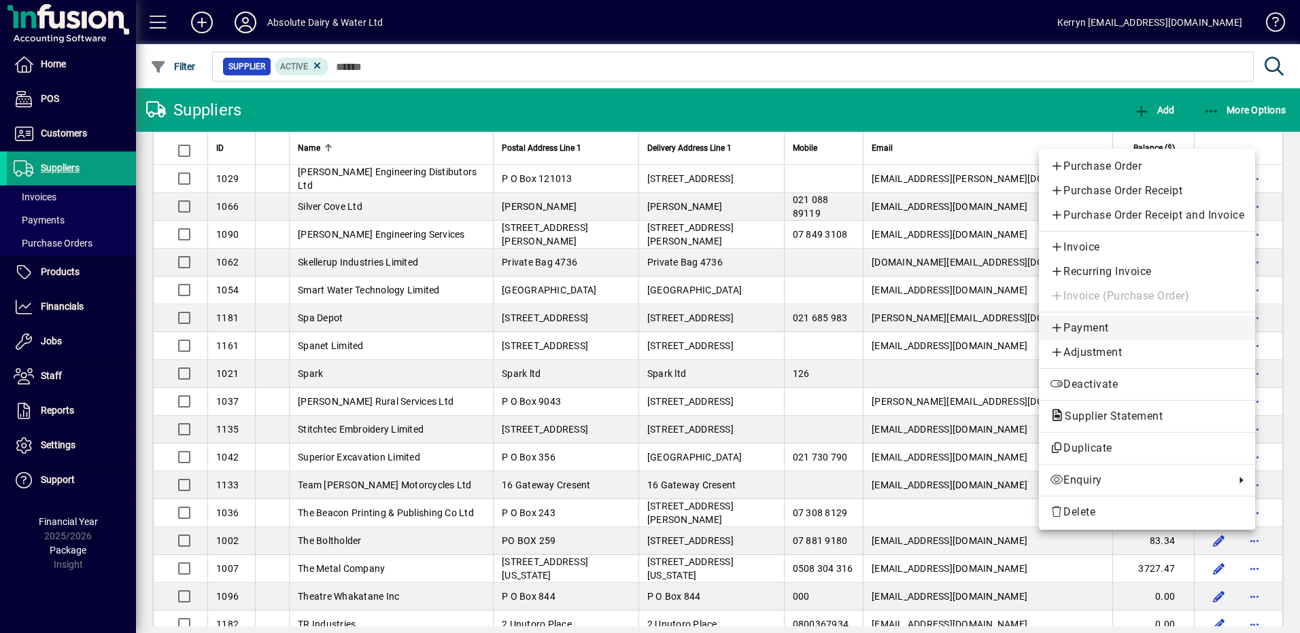
click at [1085, 335] on span "Payment" at bounding box center [1146, 328] width 194 height 16
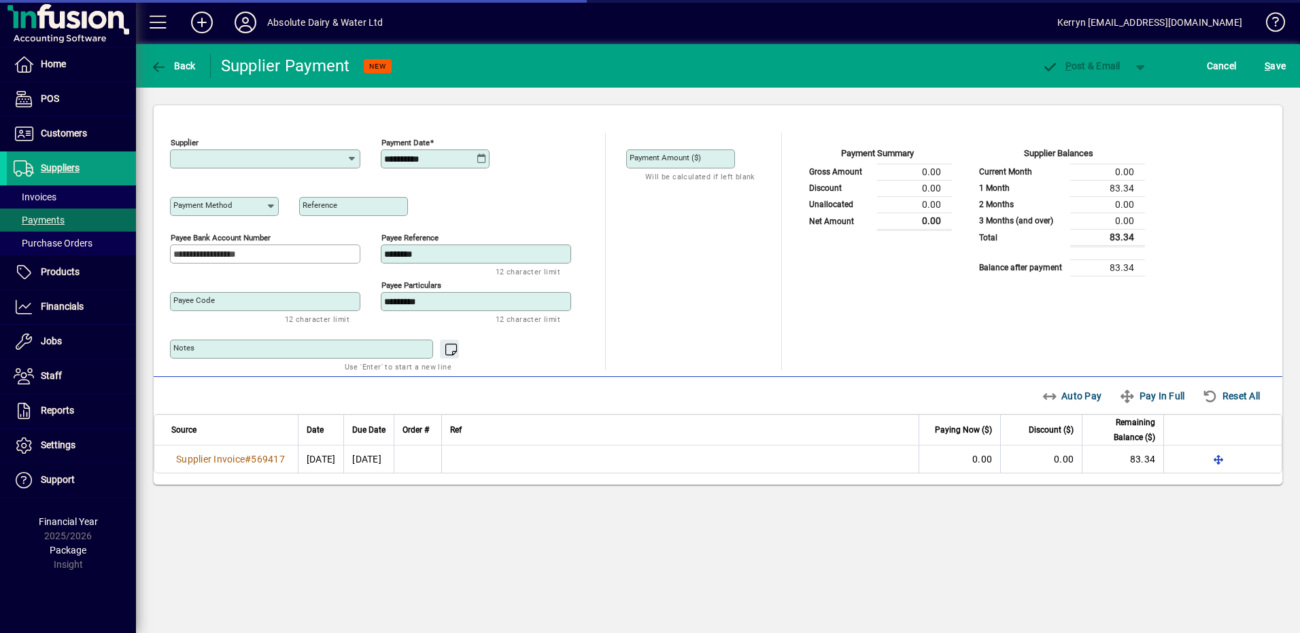
type input "**********"
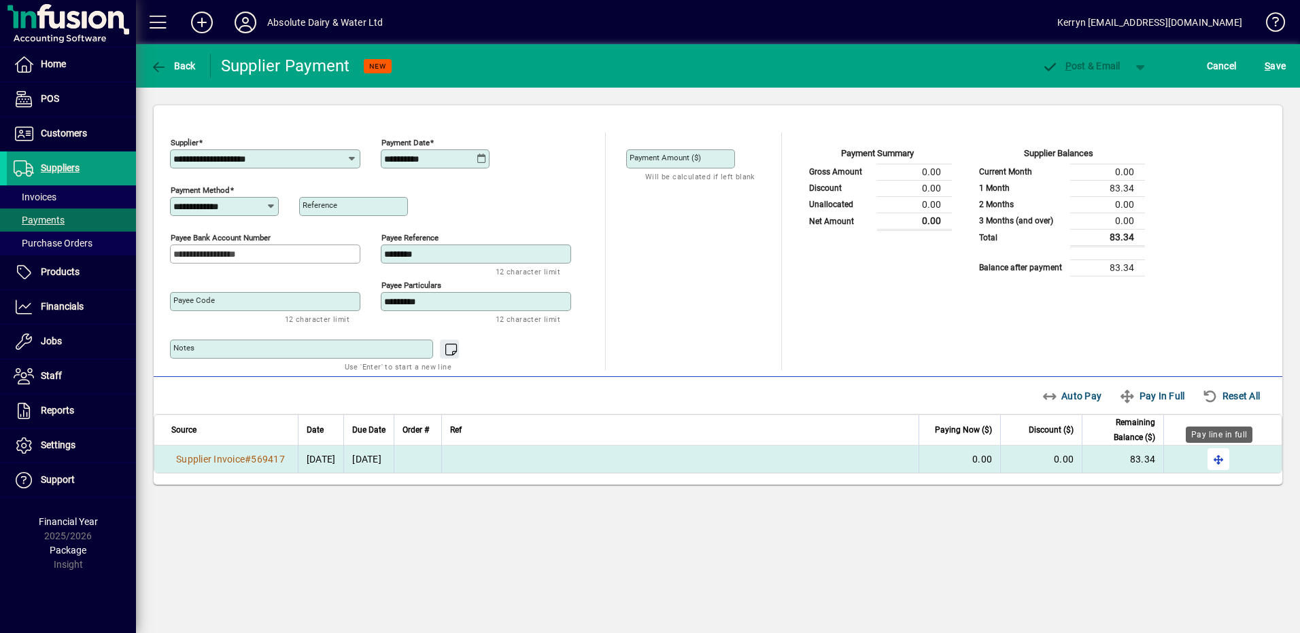
click at [1222, 468] on span "button" at bounding box center [1218, 459] width 33 height 33
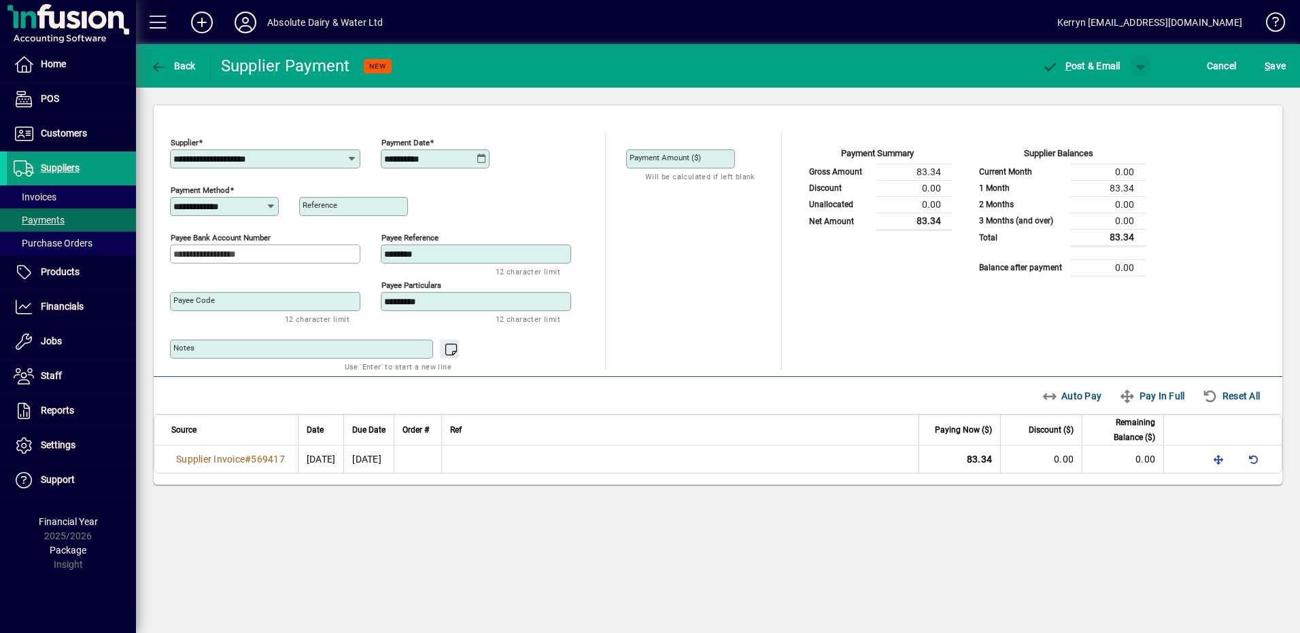
click at [1142, 66] on span "button" at bounding box center [1140, 66] width 33 height 33
click at [1111, 100] on span "button" at bounding box center [1105, 94] width 70 height 33
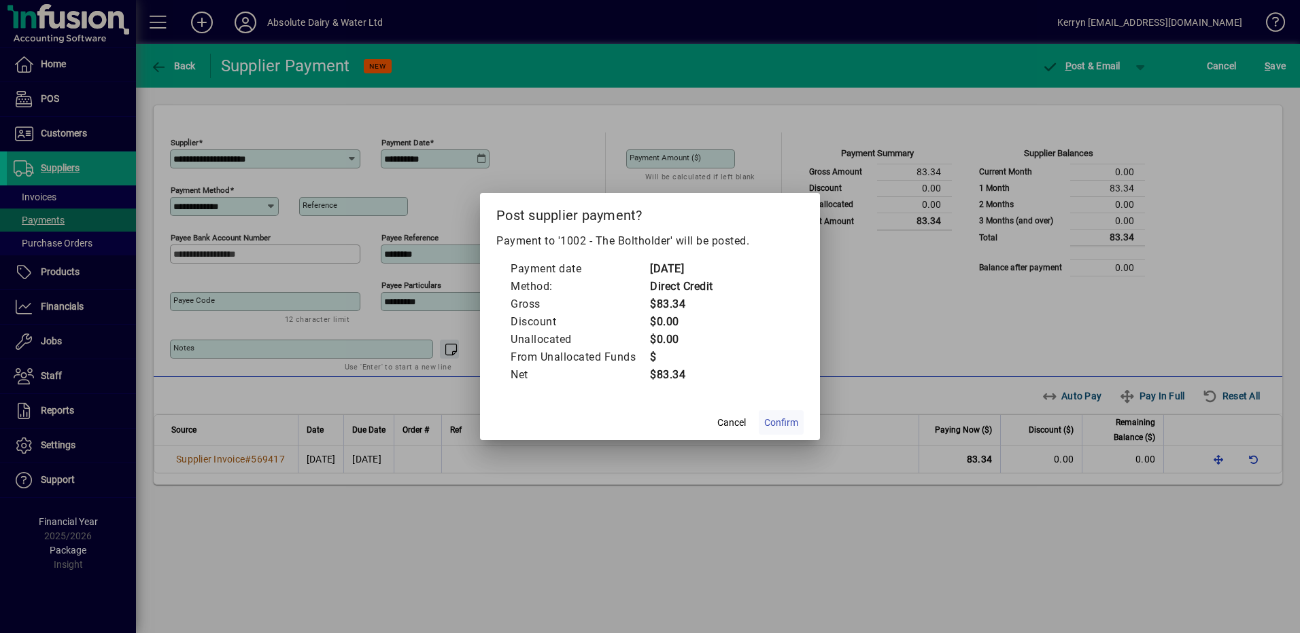
click at [779, 433] on span at bounding box center [781, 422] width 45 height 33
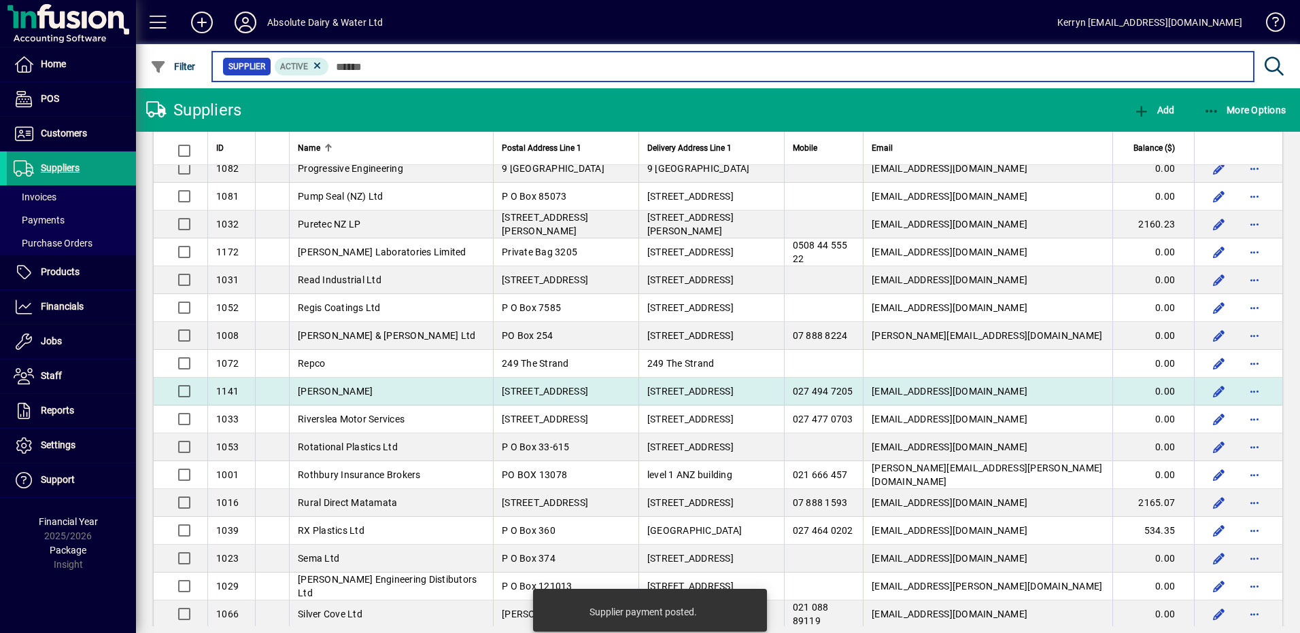
scroll to position [3263, 0]
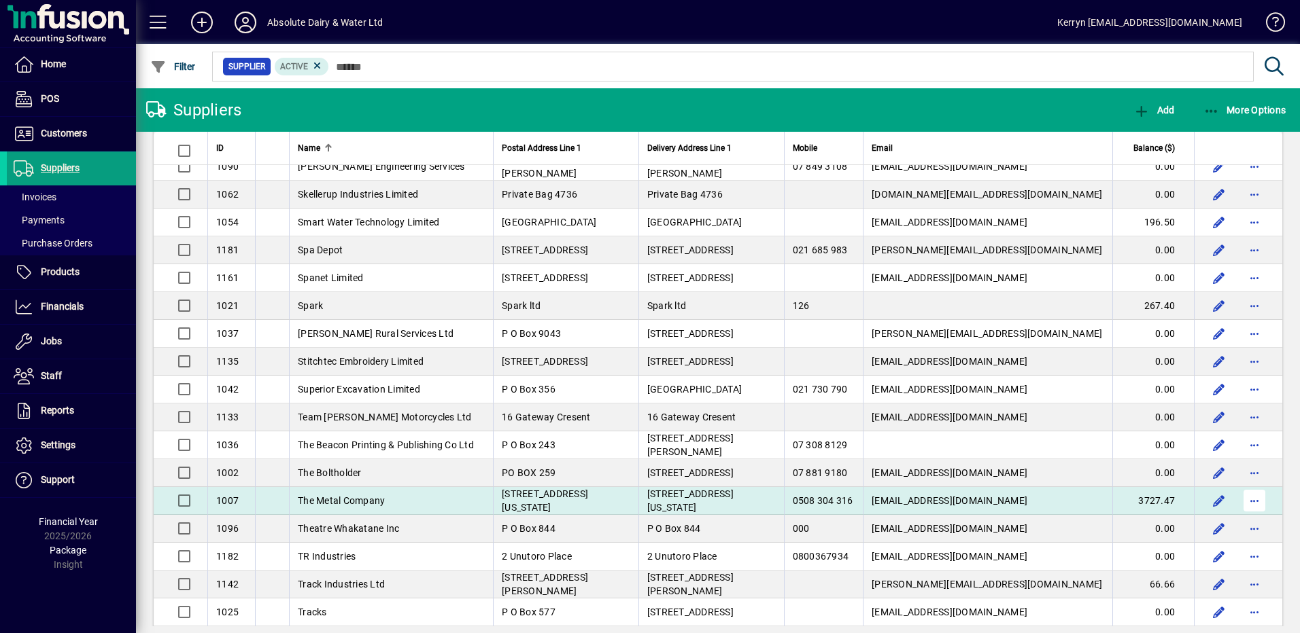
click at [1249, 501] on span "button" at bounding box center [1254, 501] width 33 height 33
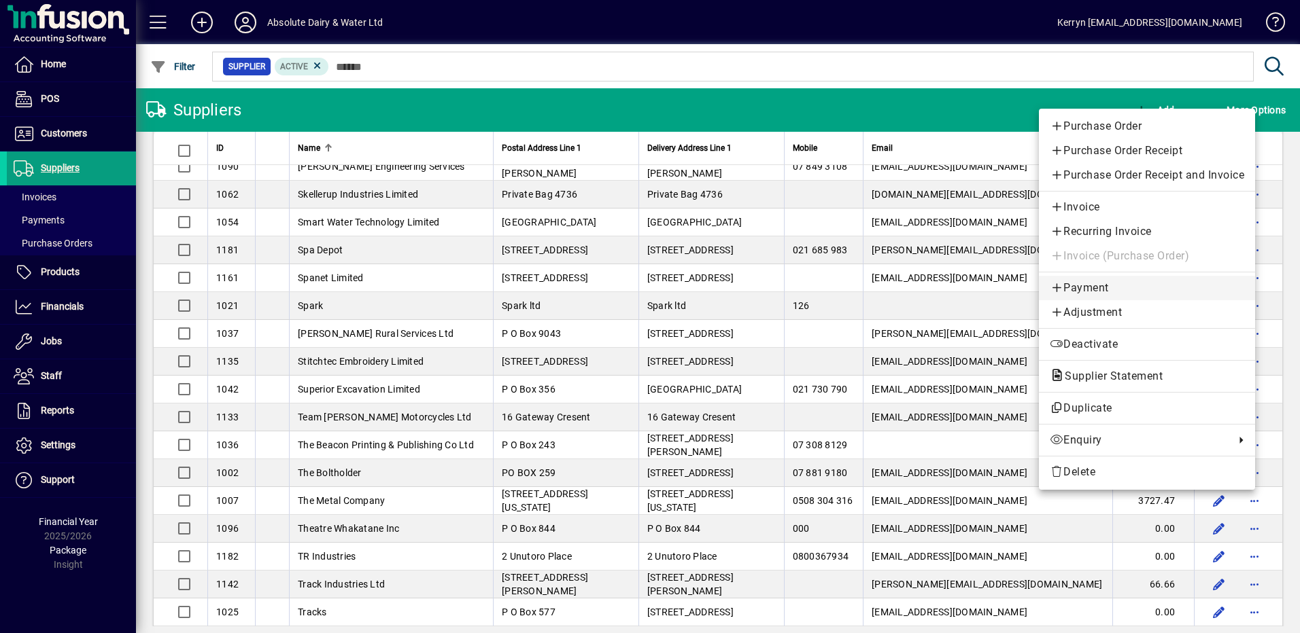
click at [1116, 292] on span "Payment" at bounding box center [1146, 288] width 194 height 16
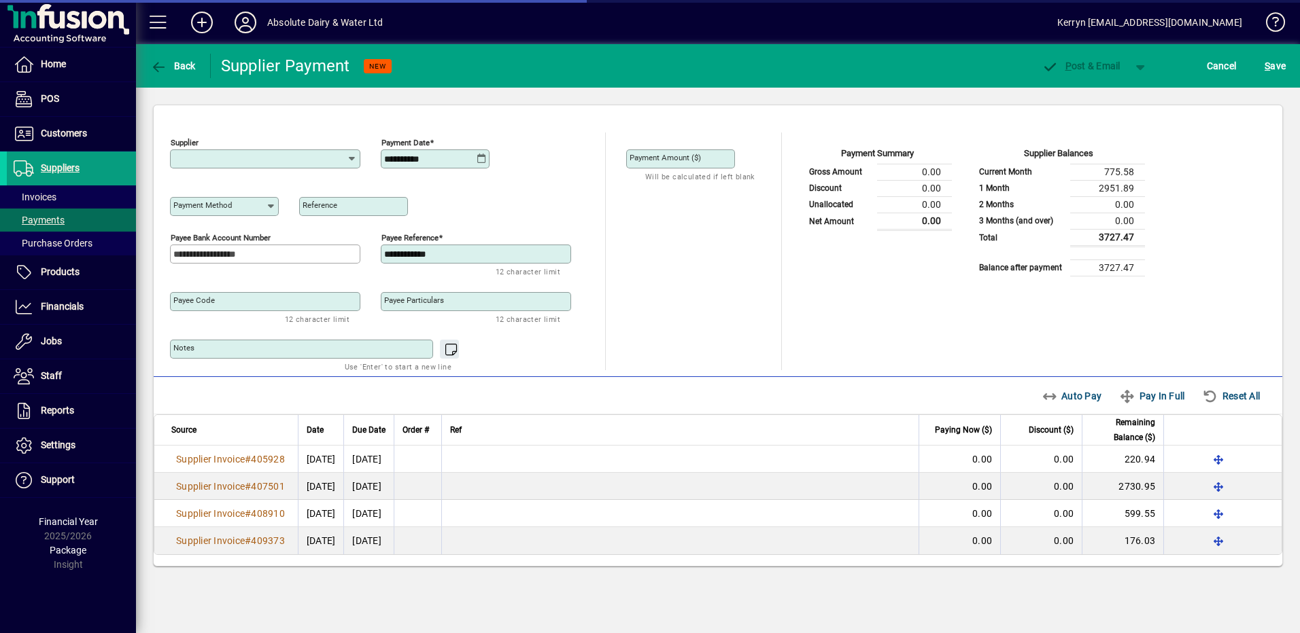
type input "**********"
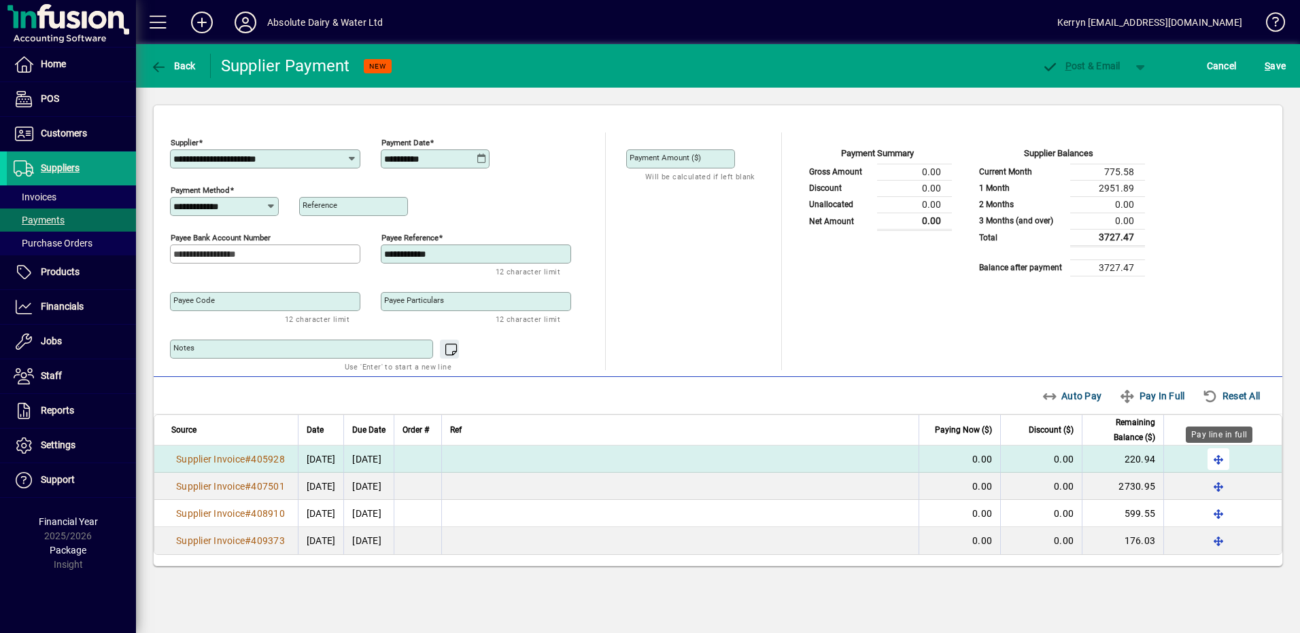
click at [1210, 462] on span "button" at bounding box center [1218, 459] width 33 height 33
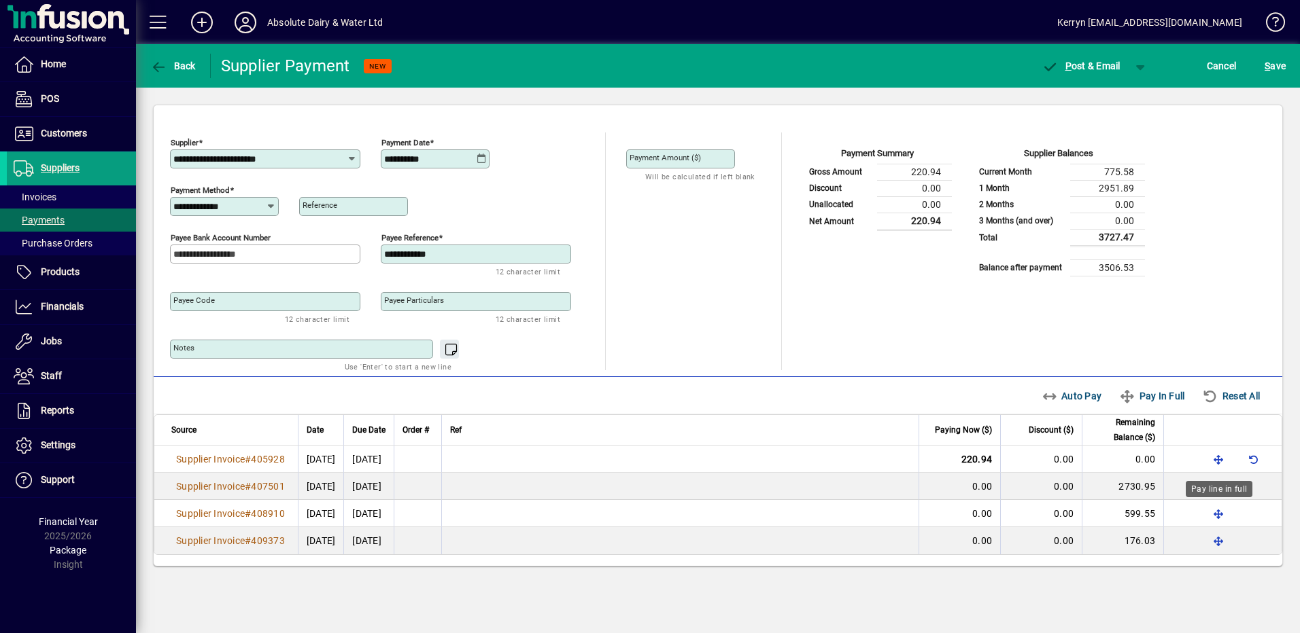
click at [1219, 487] on div "Pay line in full" at bounding box center [1218, 489] width 67 height 16
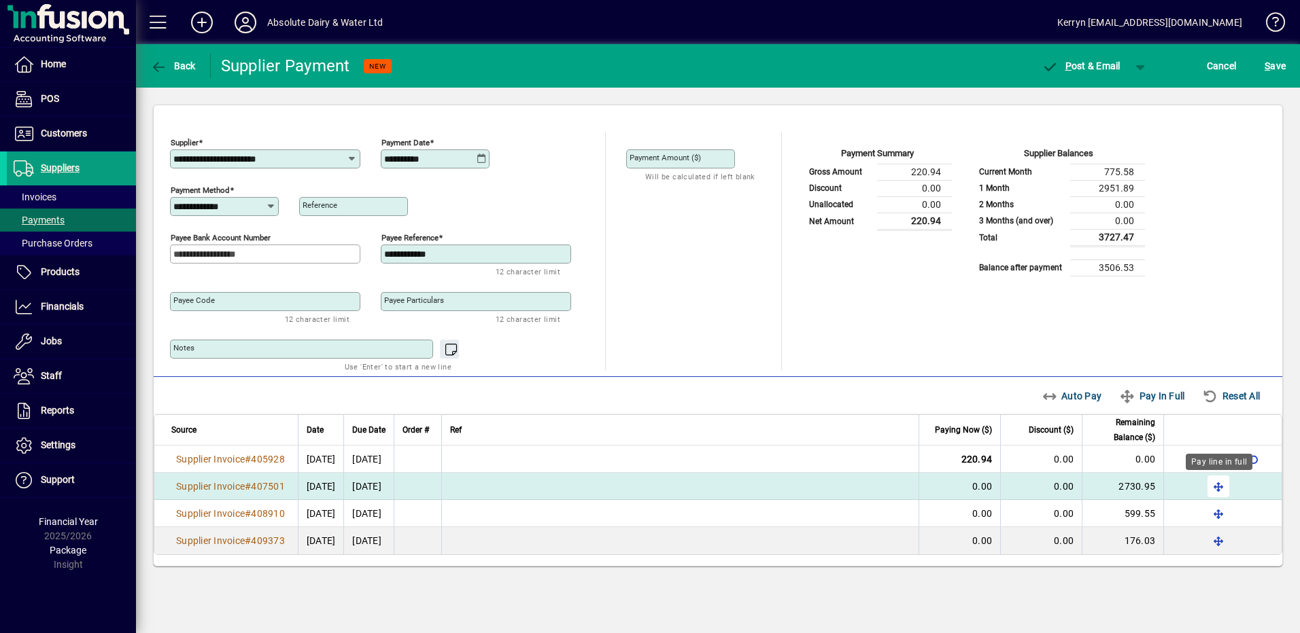
click at [1219, 485] on span "button" at bounding box center [1218, 486] width 33 height 33
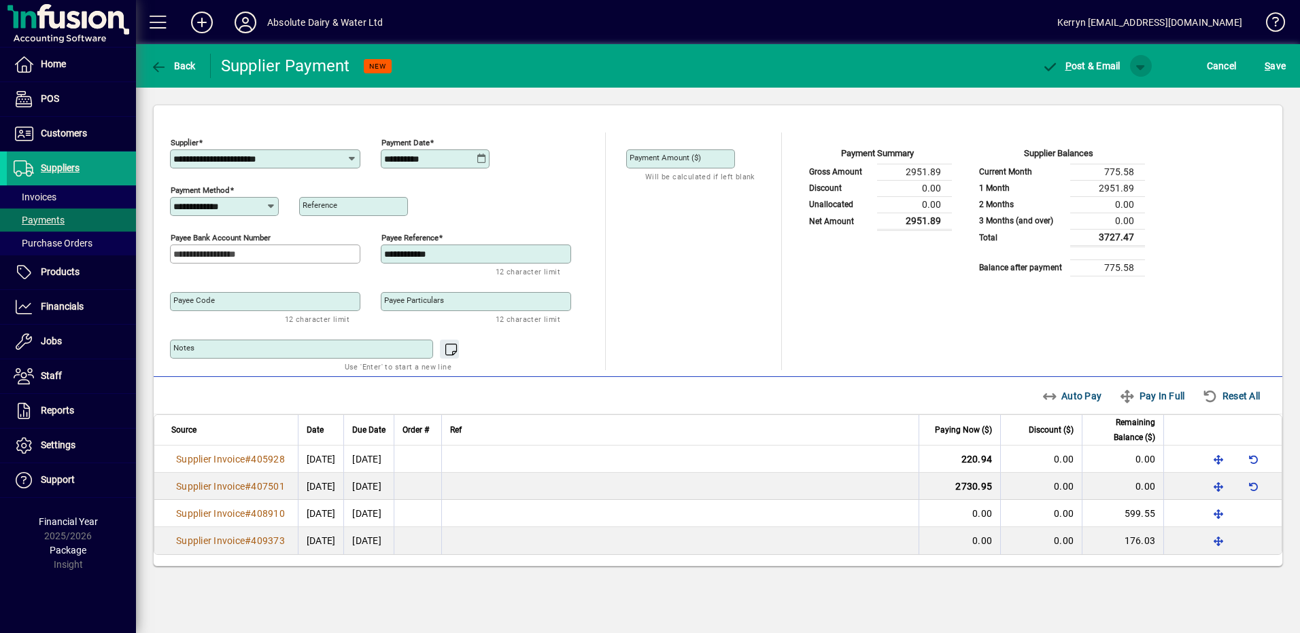
click at [1143, 61] on span "button" at bounding box center [1140, 66] width 33 height 33
click at [1126, 89] on span "button" at bounding box center [1105, 94] width 70 height 33
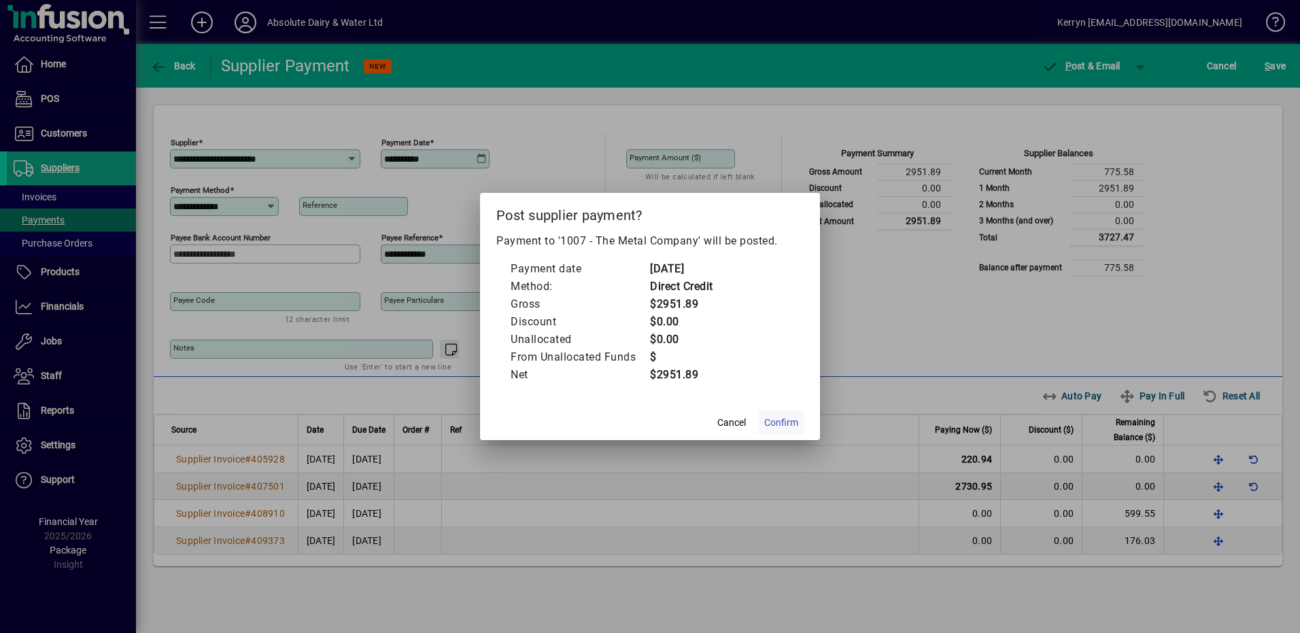
click at [788, 417] on span "Confirm" at bounding box center [781, 423] width 34 height 14
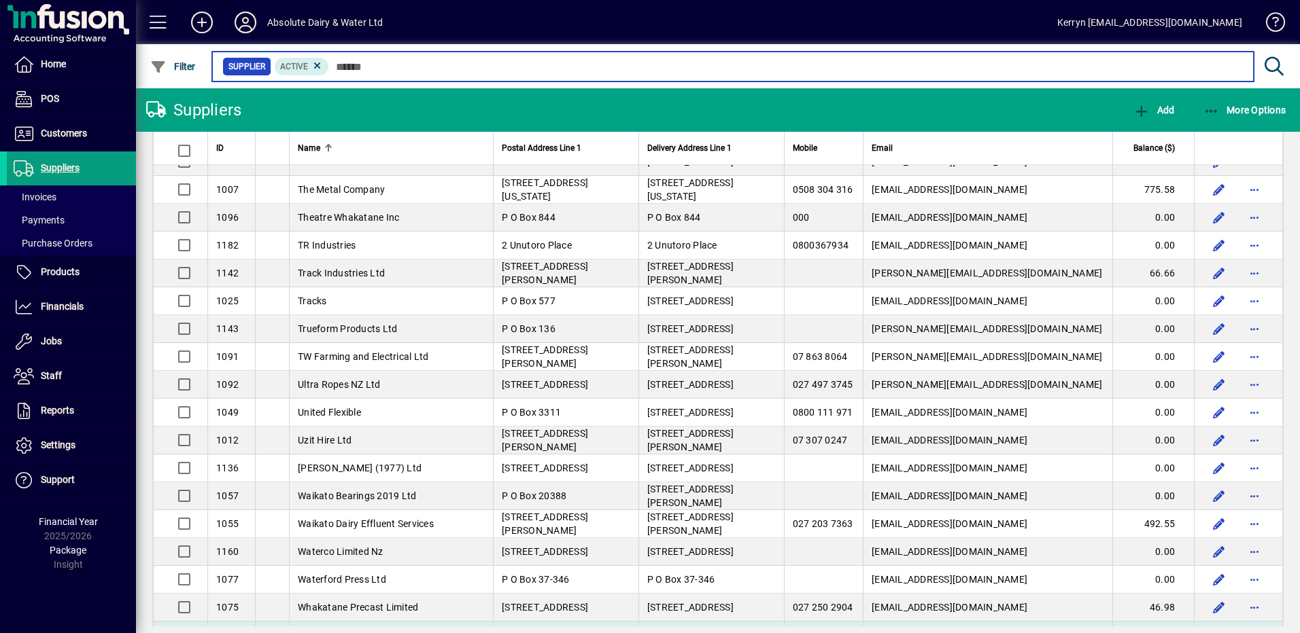
scroll to position [3549, 0]
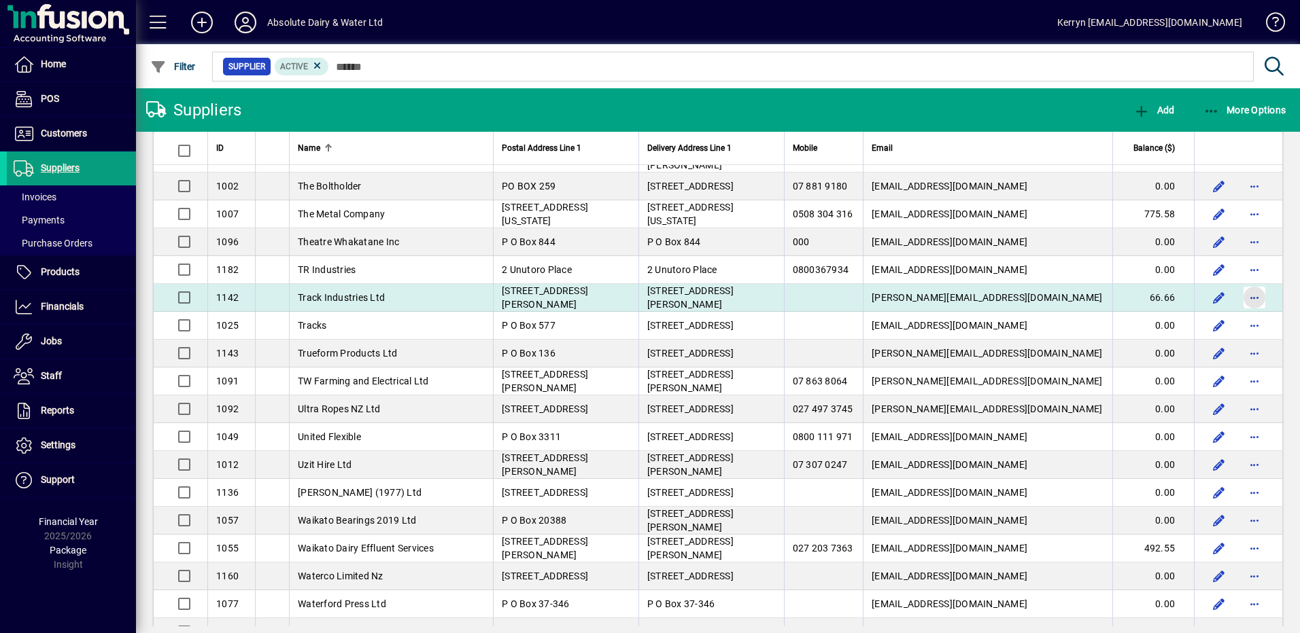
click at [1245, 297] on span "button" at bounding box center [1254, 297] width 33 height 33
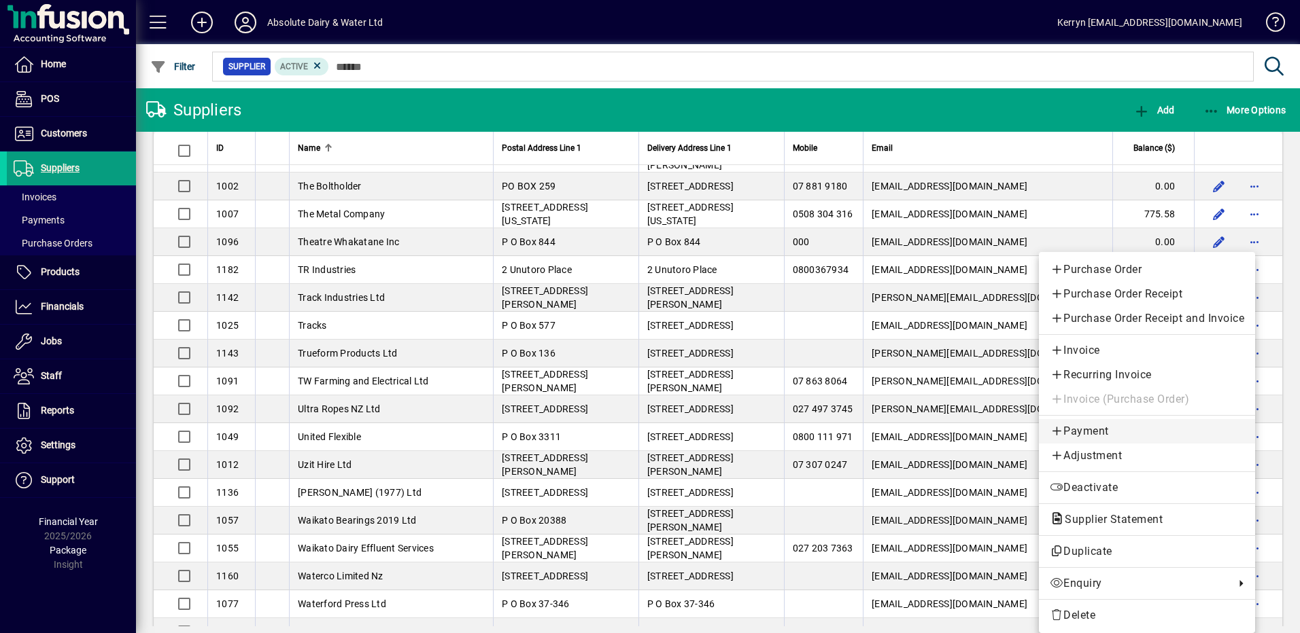
click at [1088, 428] on span "Payment" at bounding box center [1146, 431] width 194 height 16
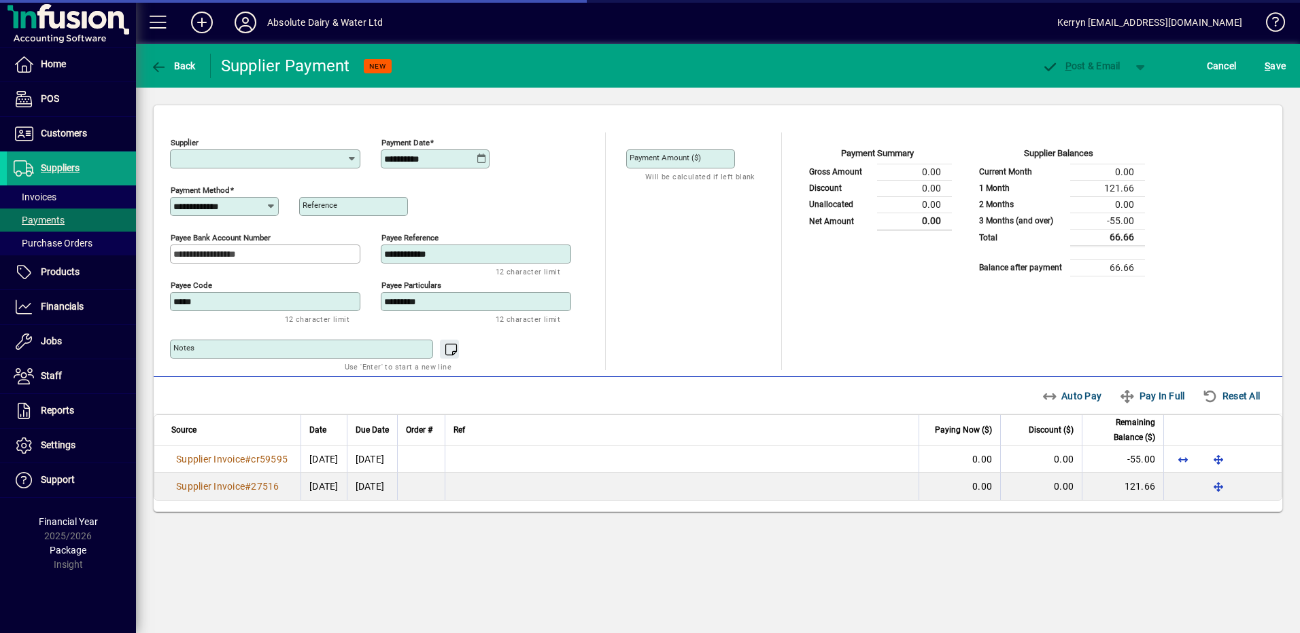
type input "**********"
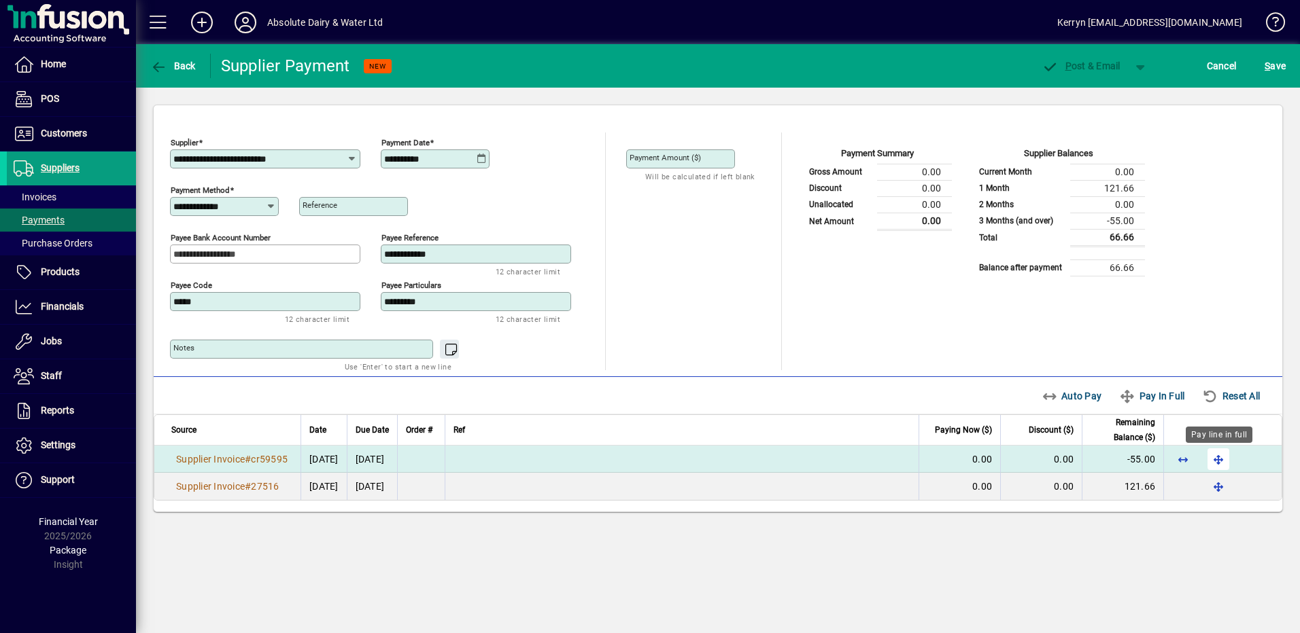
click at [1218, 455] on span "button" at bounding box center [1218, 459] width 33 height 33
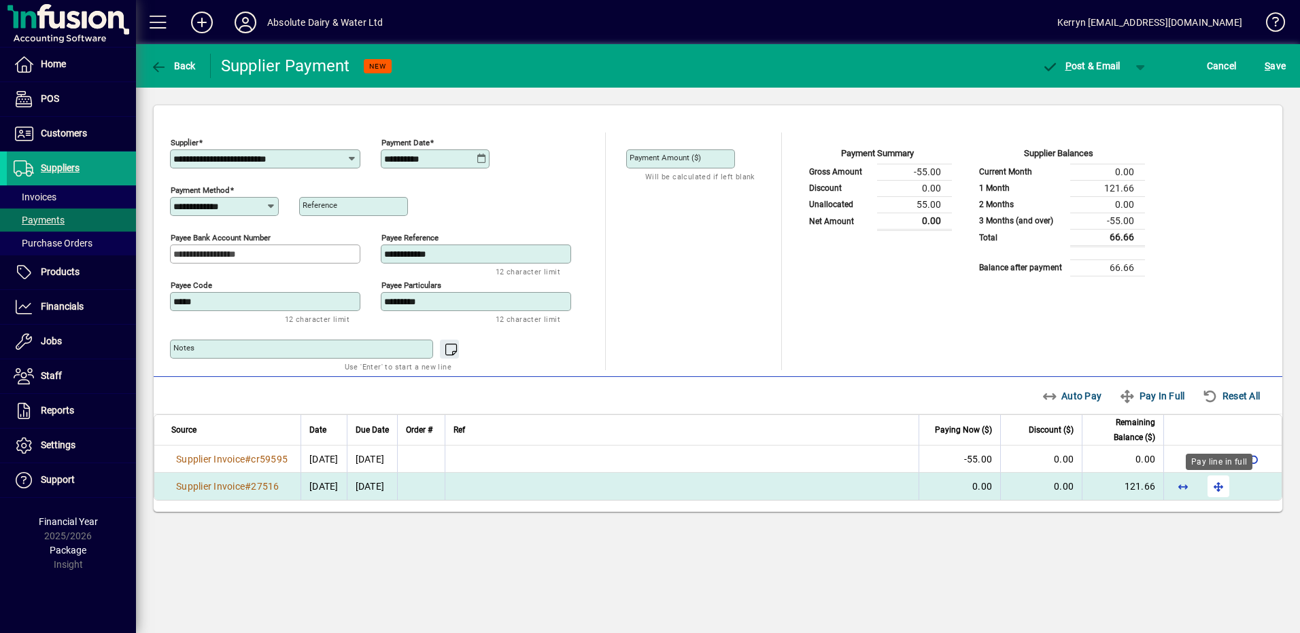
click at [1222, 487] on span "button" at bounding box center [1218, 486] width 33 height 33
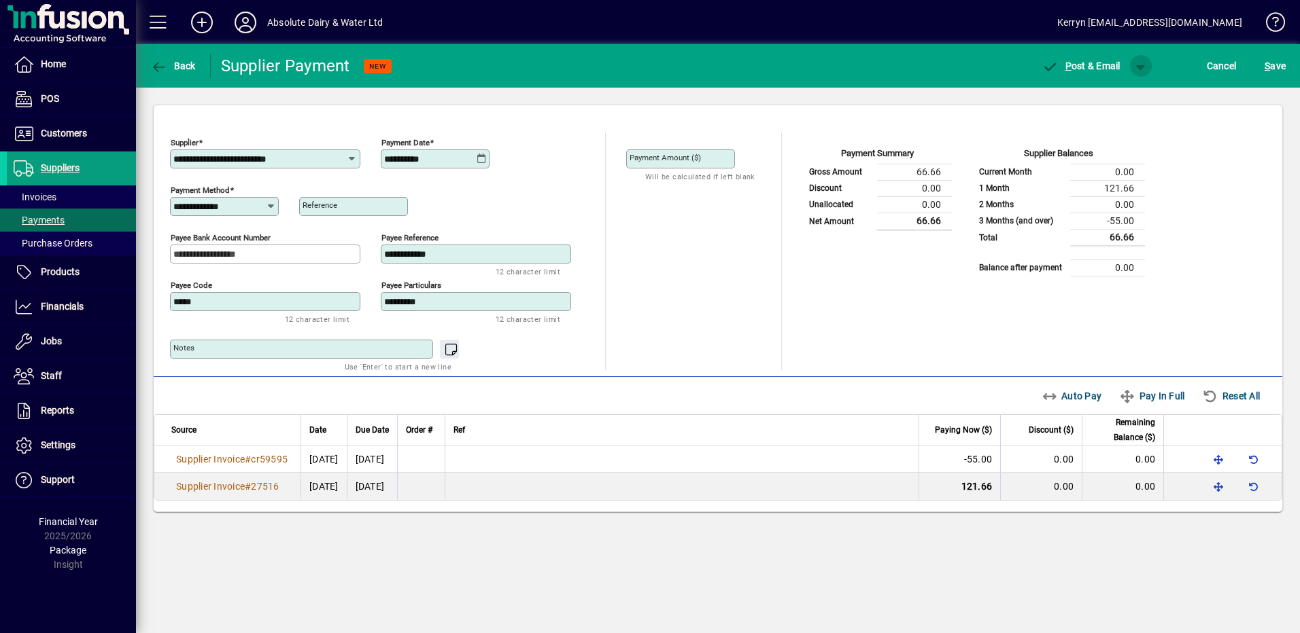
click at [1143, 69] on span "button" at bounding box center [1140, 66] width 33 height 33
click at [1105, 87] on span "button" at bounding box center [1105, 94] width 70 height 33
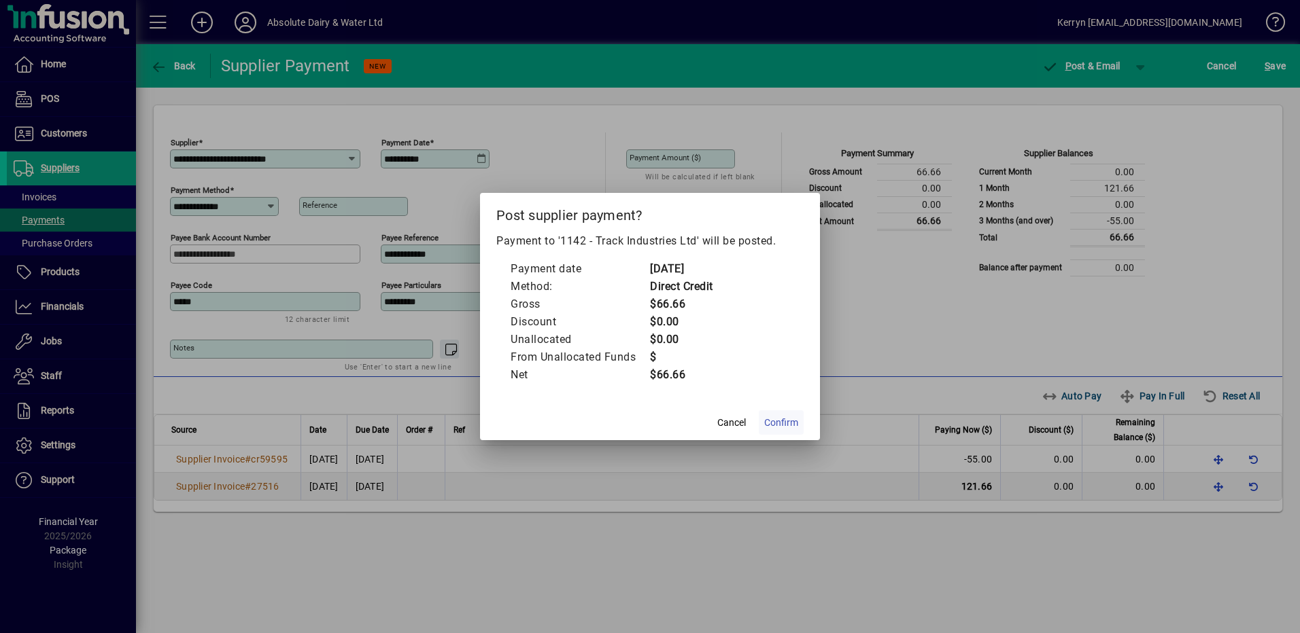
click at [799, 437] on span at bounding box center [781, 422] width 45 height 33
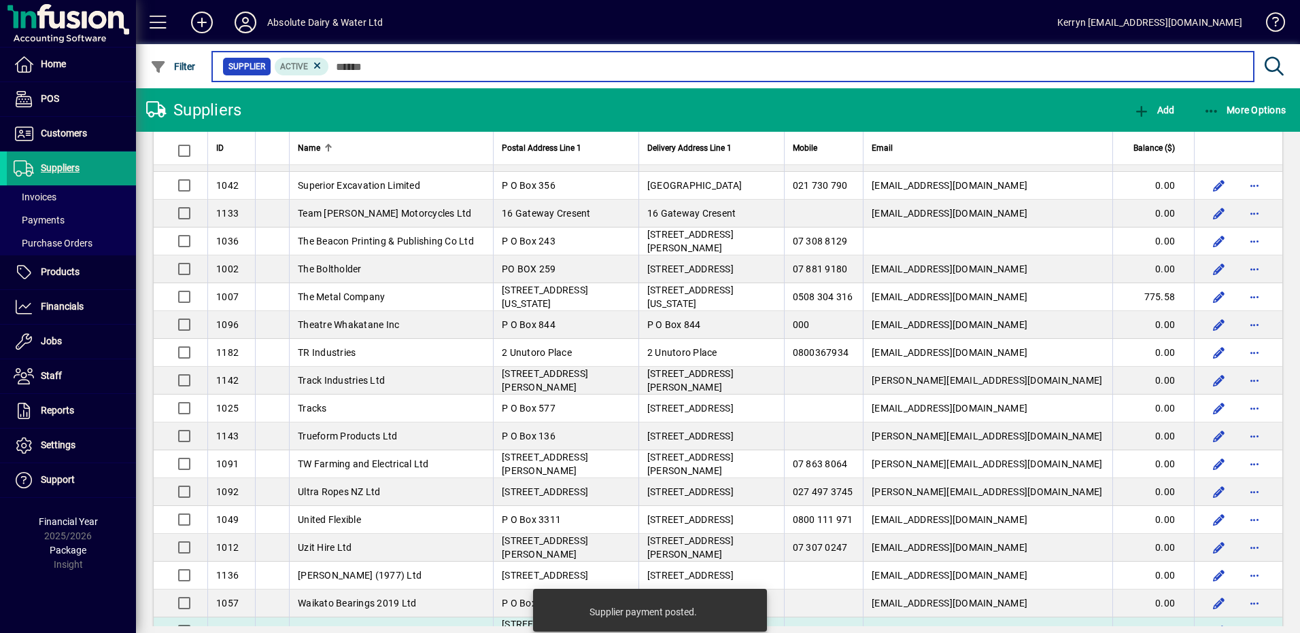
scroll to position [3753, 0]
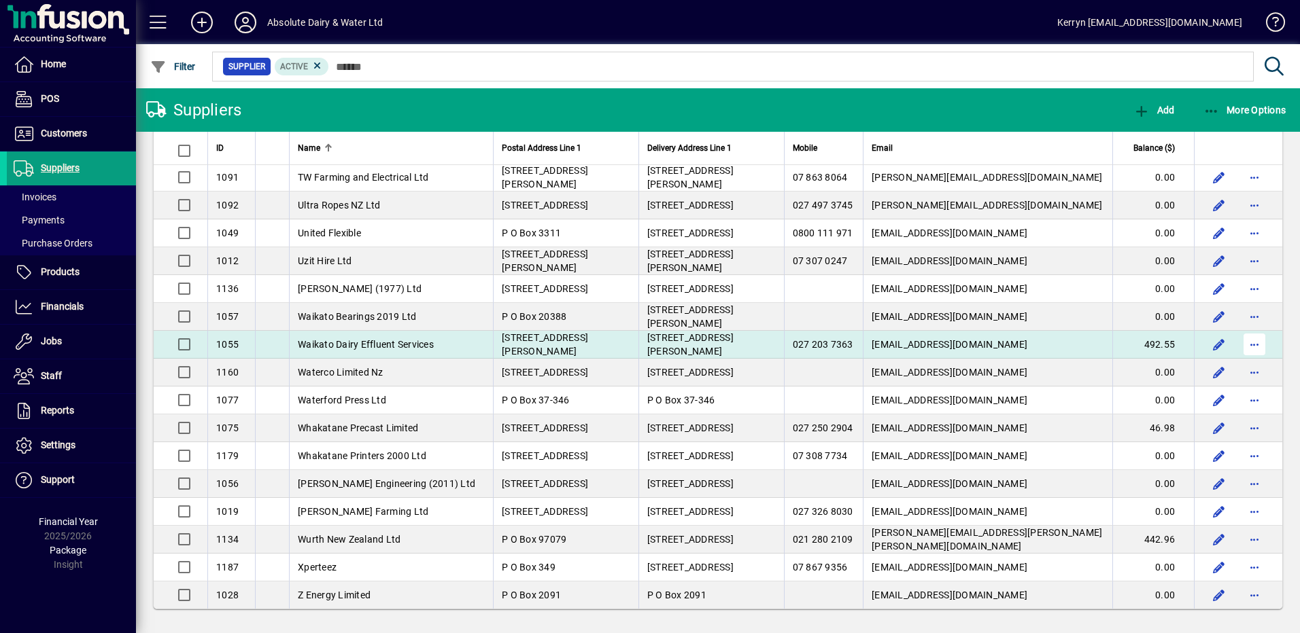
click at [1252, 347] on span "button" at bounding box center [1254, 344] width 33 height 33
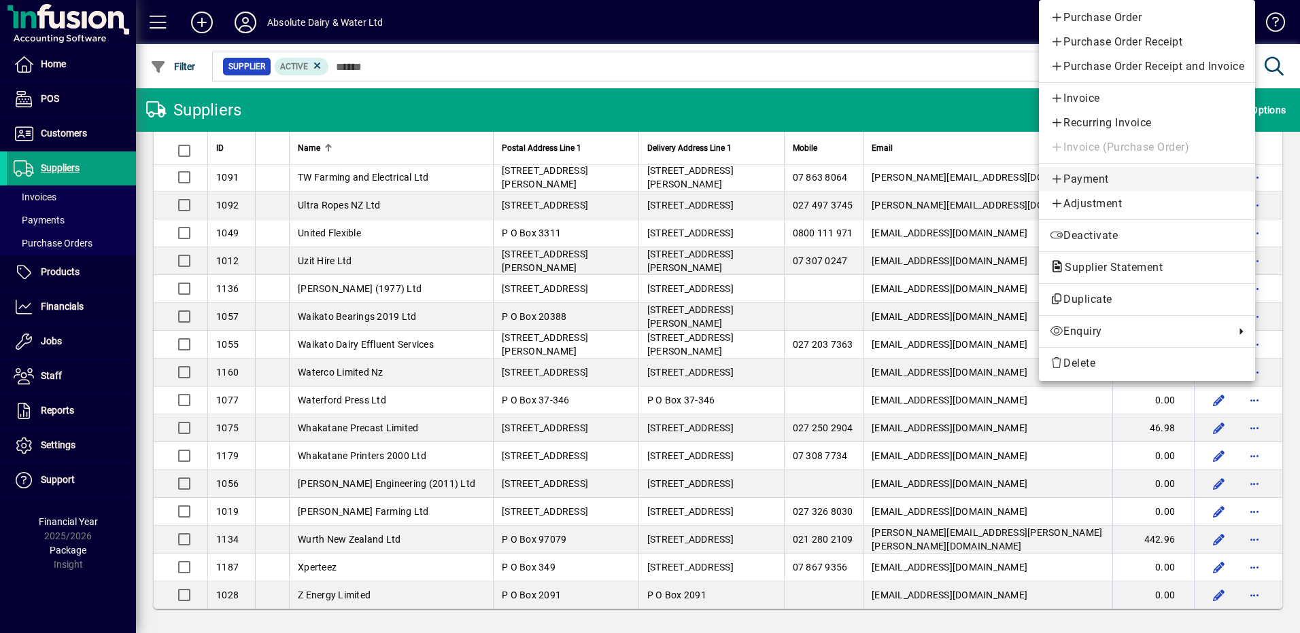
click at [1085, 179] on span "Payment" at bounding box center [1146, 179] width 194 height 16
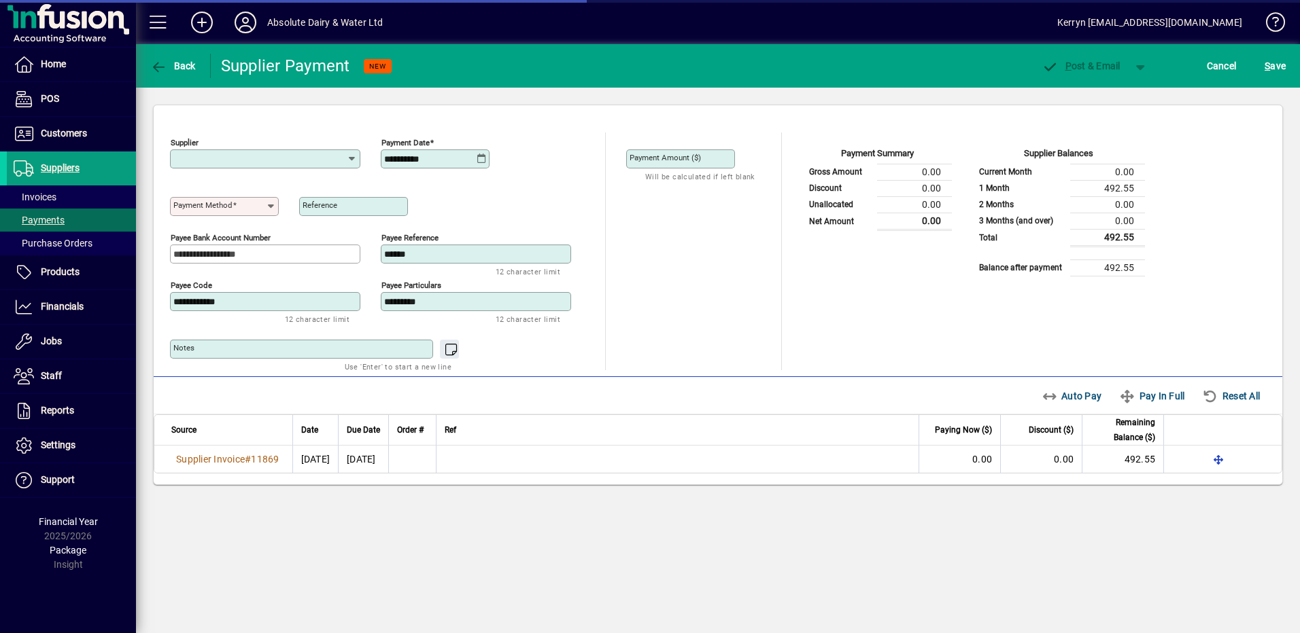
type input "**********"
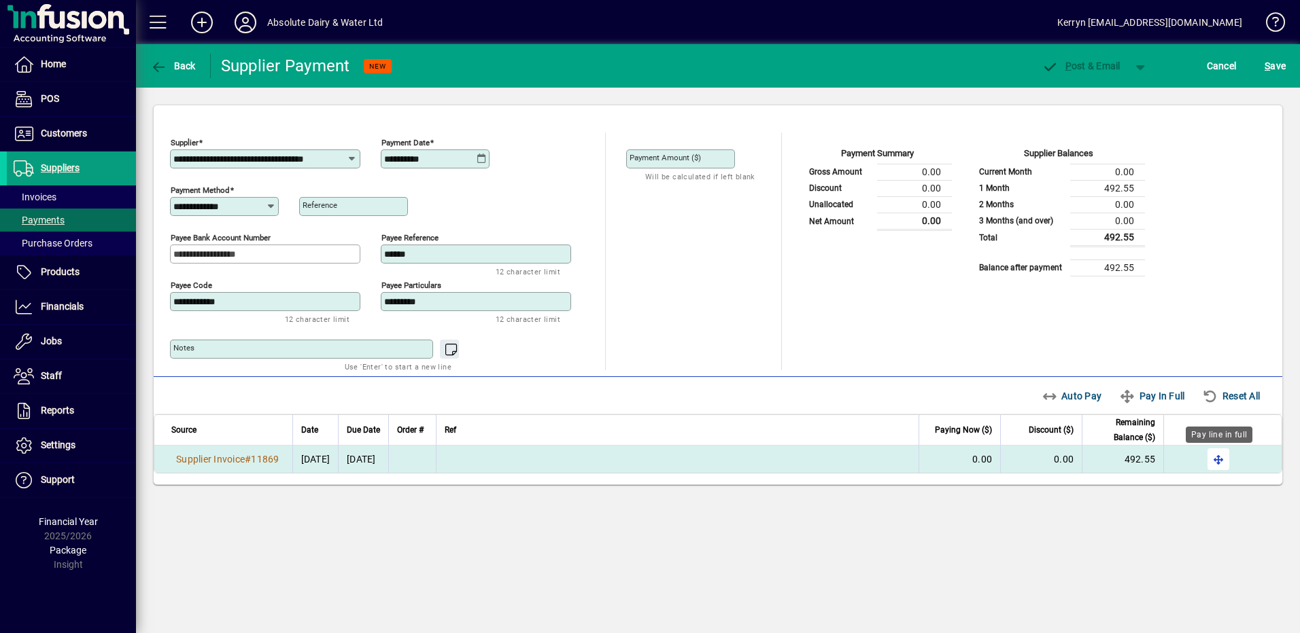
click at [1227, 462] on span "button" at bounding box center [1218, 459] width 33 height 33
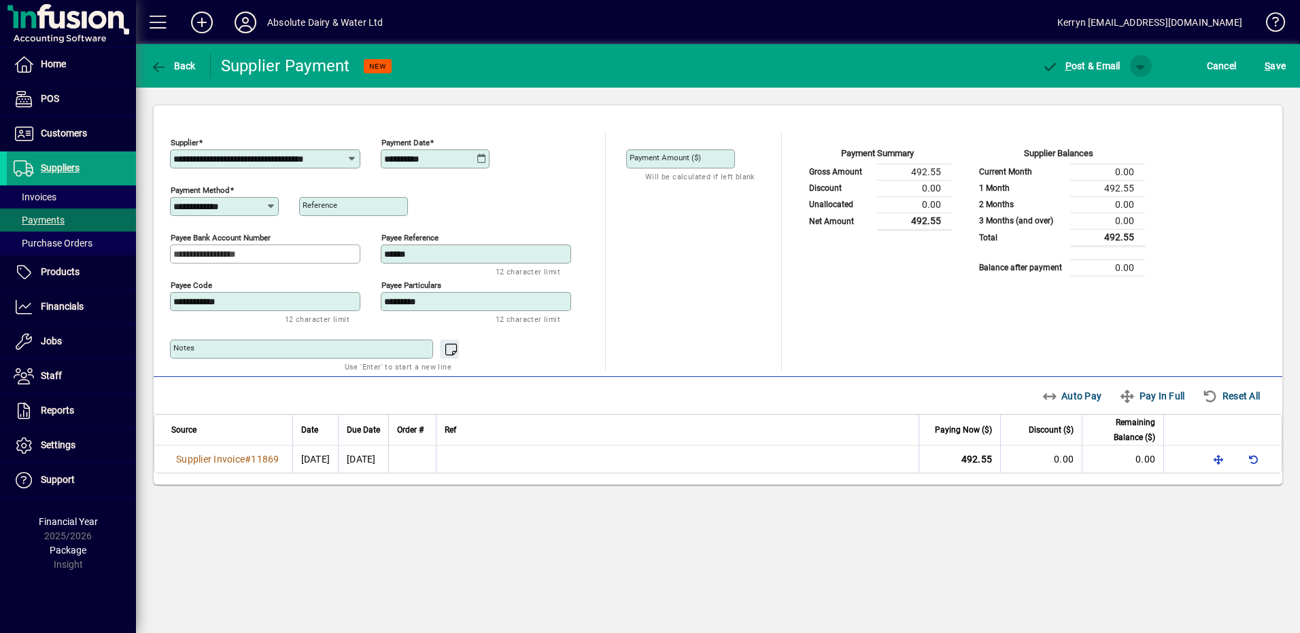
click at [1131, 60] on span "button" at bounding box center [1140, 66] width 33 height 33
click at [1114, 89] on span "P ost" at bounding box center [1097, 94] width 48 height 11
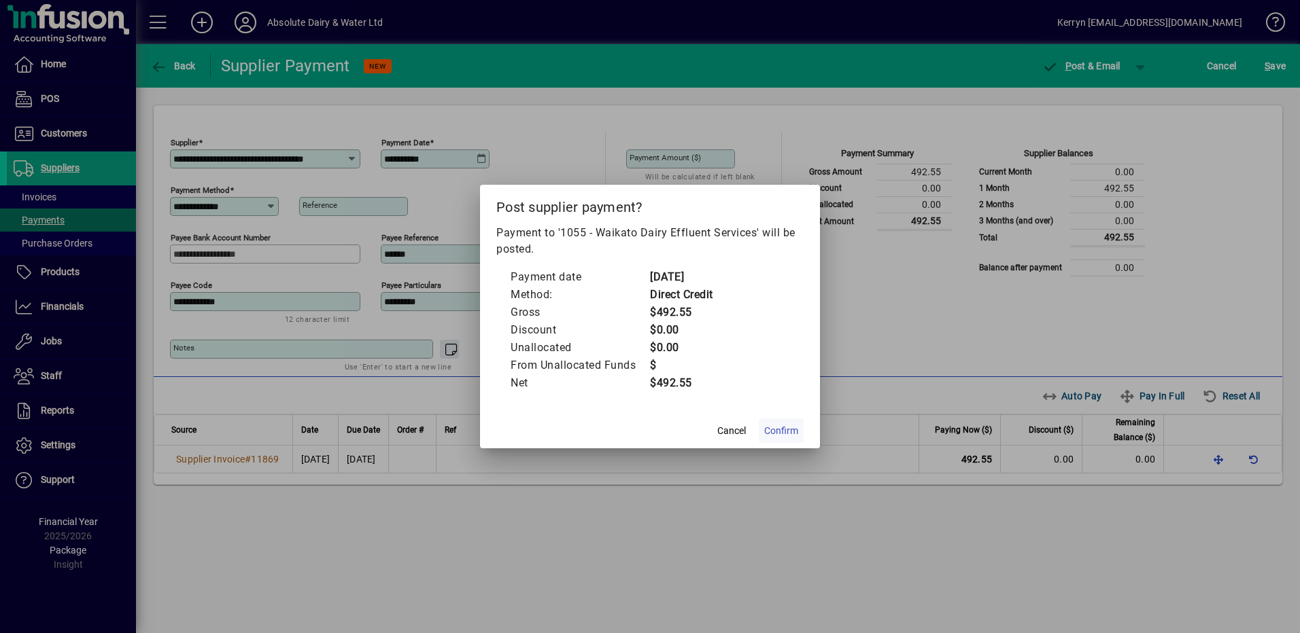
click at [793, 438] on span "Confirm" at bounding box center [781, 431] width 34 height 14
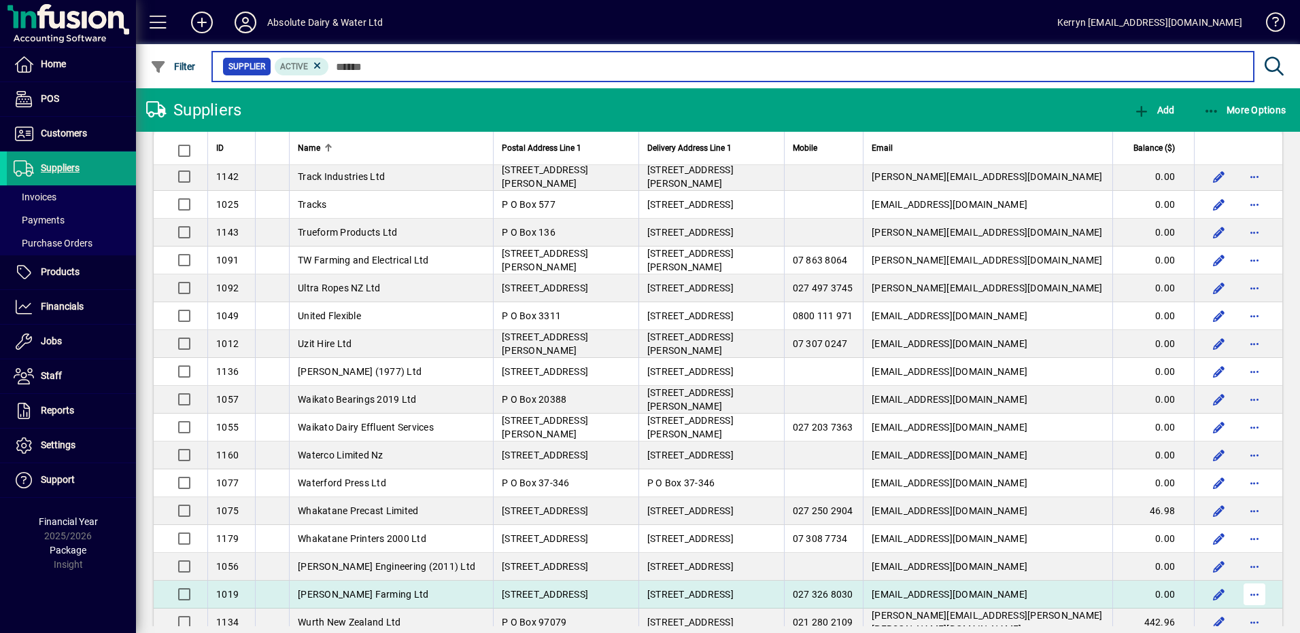
scroll to position [3753, 0]
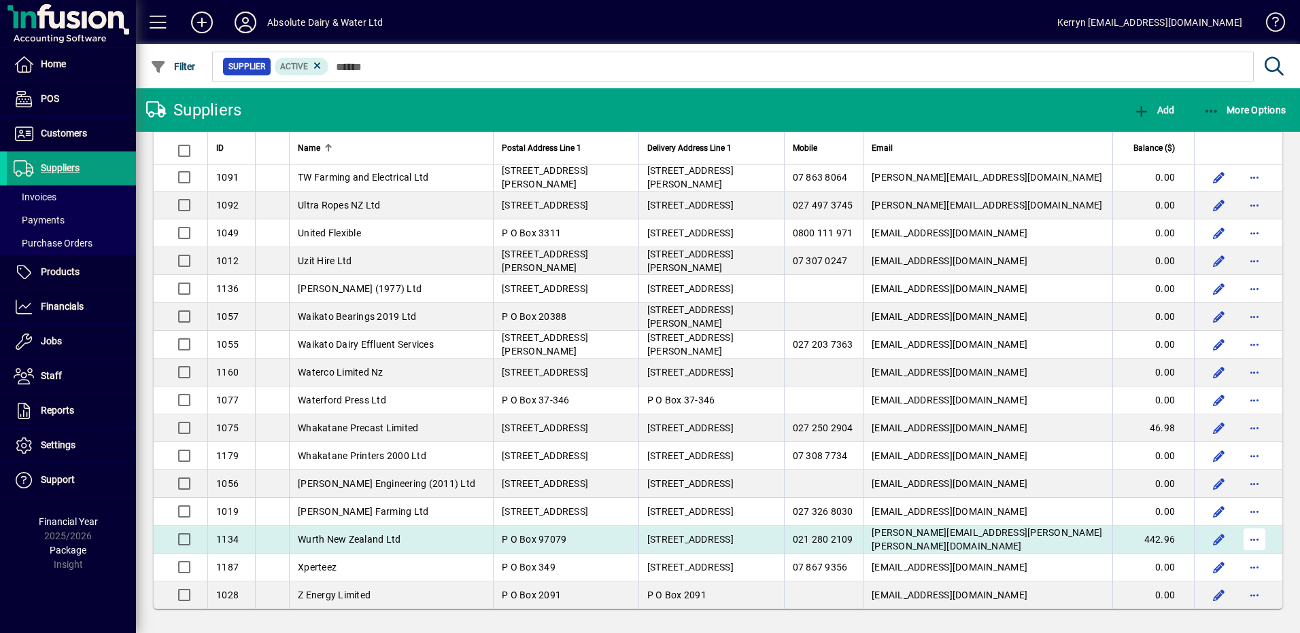
click at [1248, 537] on span "button" at bounding box center [1254, 539] width 33 height 33
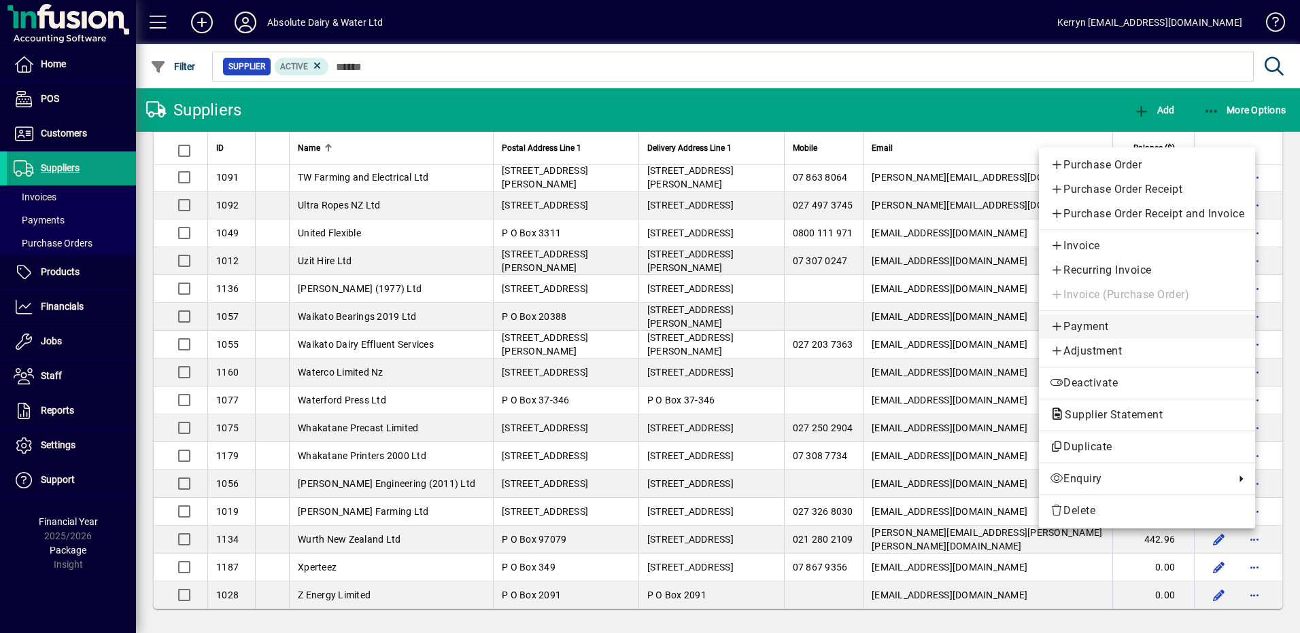
click at [1096, 329] on span "Payment" at bounding box center [1146, 327] width 194 height 16
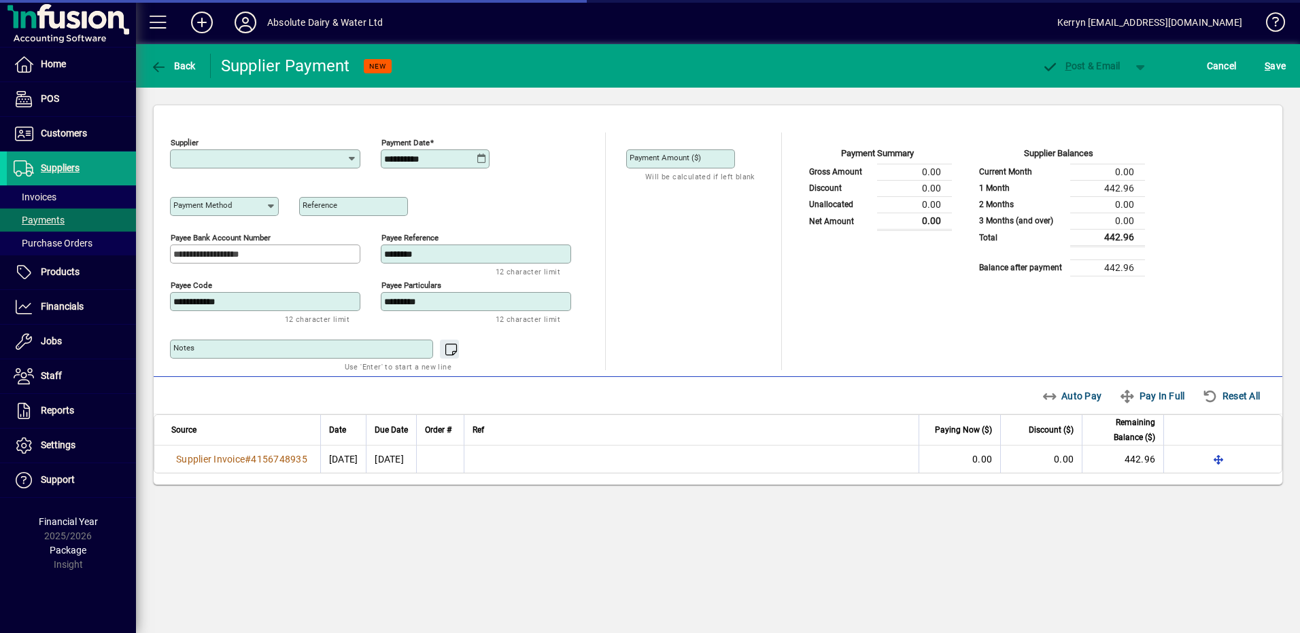
type input "**********"
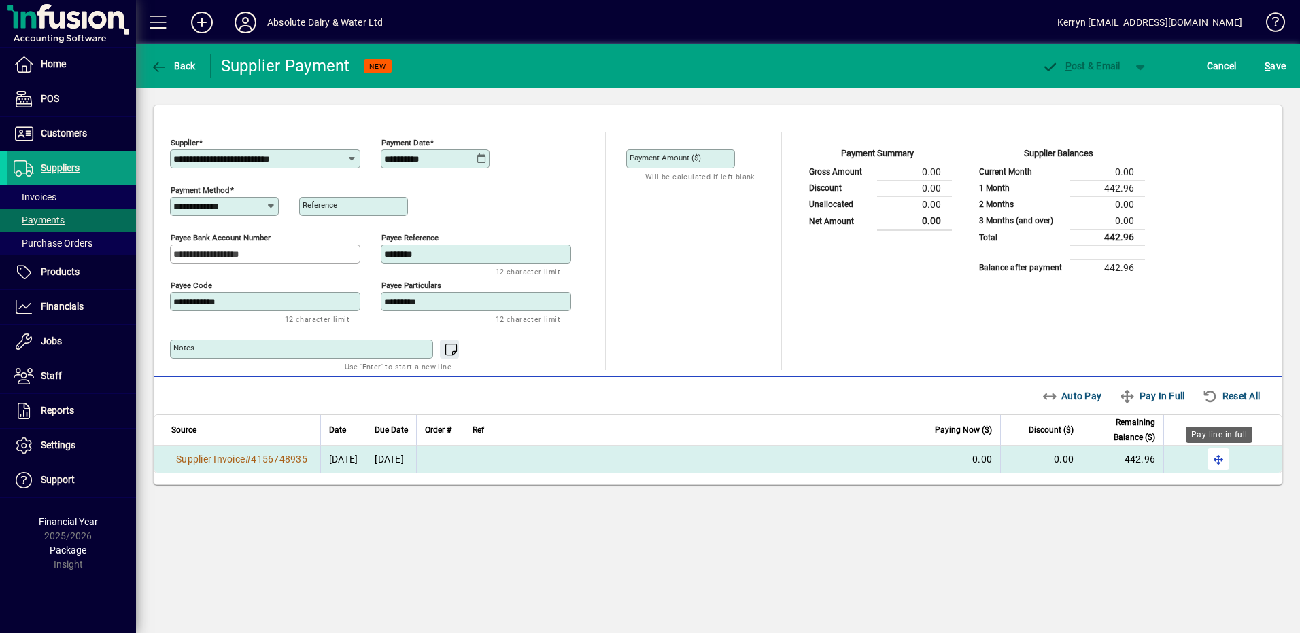
click at [1228, 458] on span "button" at bounding box center [1218, 459] width 33 height 33
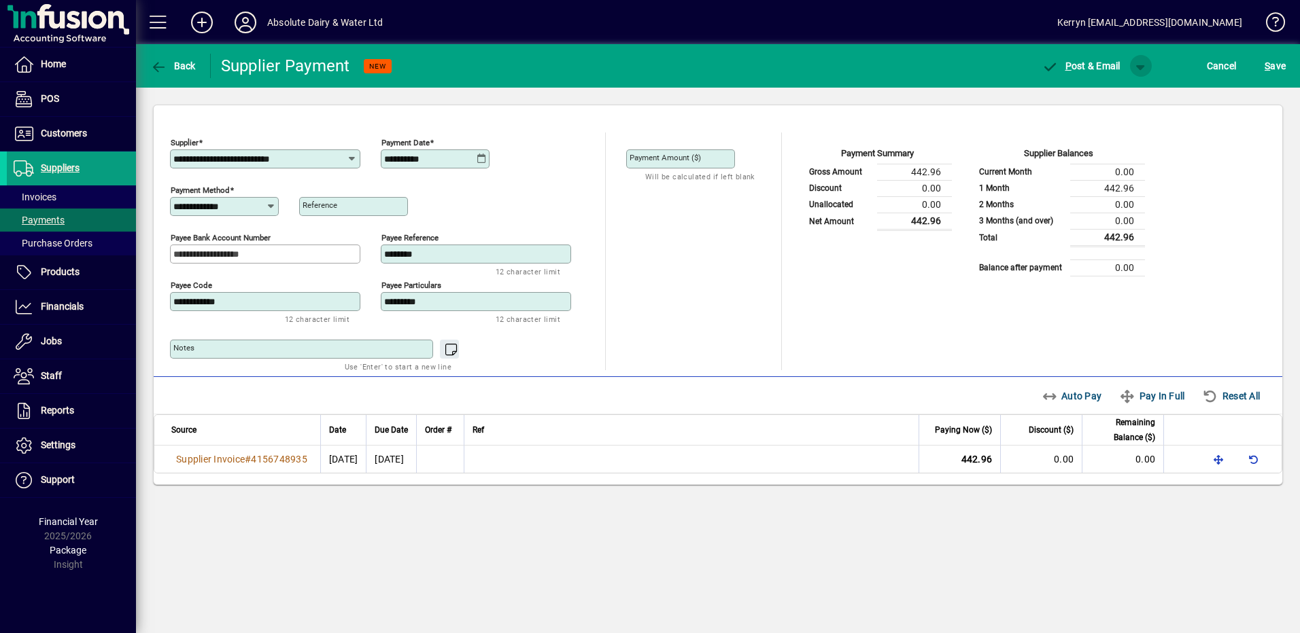
click at [1139, 54] on span "button" at bounding box center [1140, 66] width 33 height 33
click at [1100, 90] on span "P" at bounding box center [1103, 94] width 7 height 11
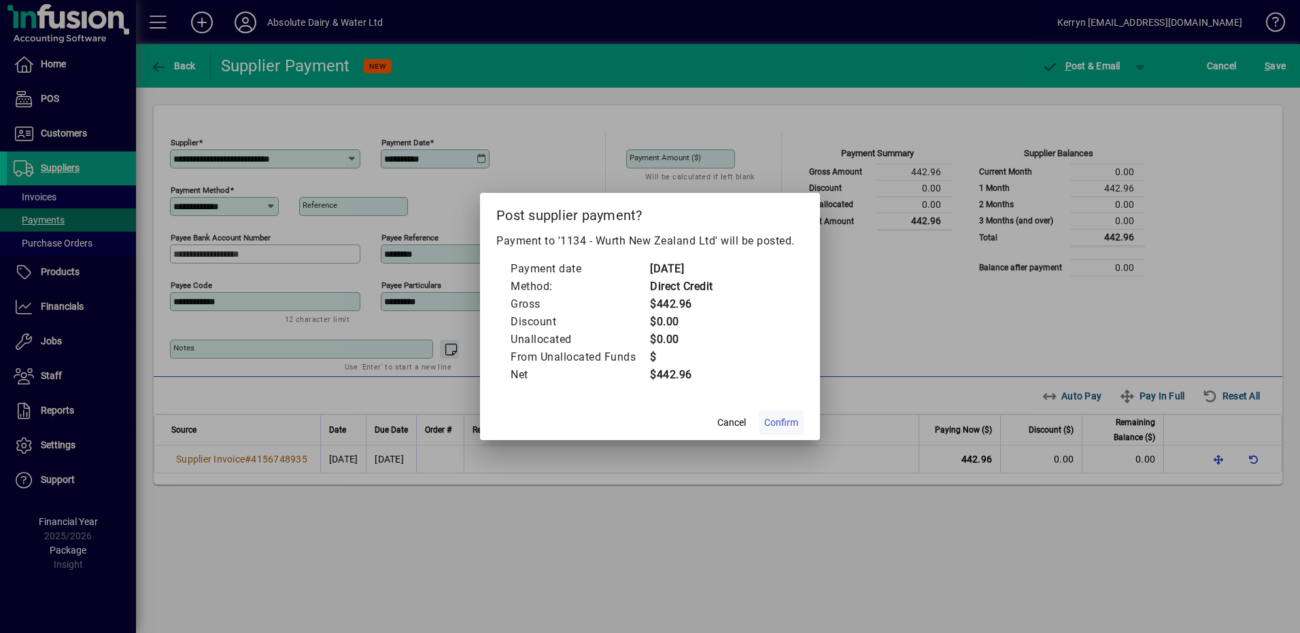
click at [780, 428] on span "Confirm" at bounding box center [781, 423] width 34 height 14
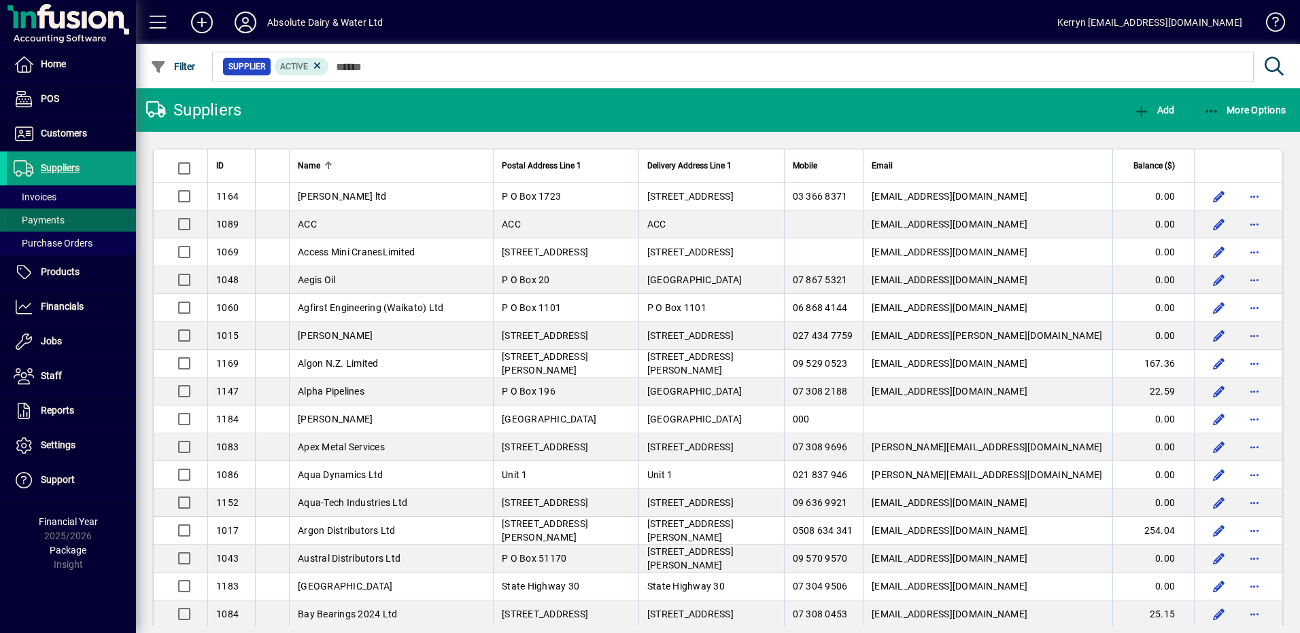
click at [50, 222] on span "Payments" at bounding box center [39, 220] width 51 height 11
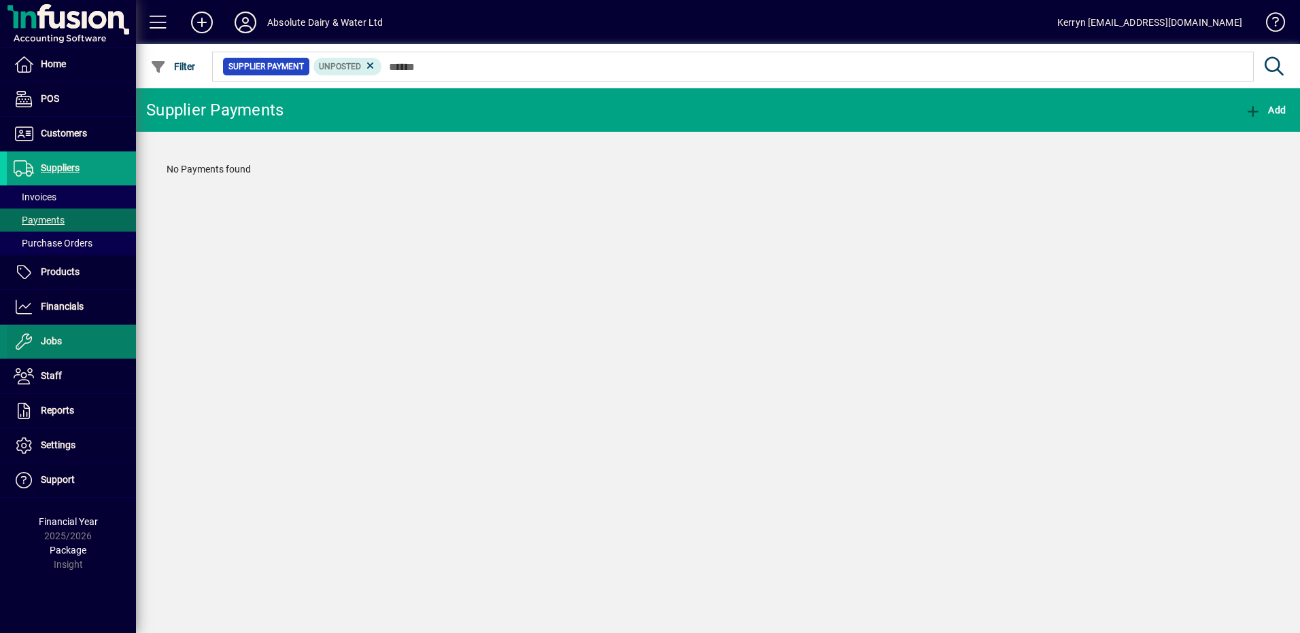
click at [75, 345] on span at bounding box center [71, 342] width 129 height 33
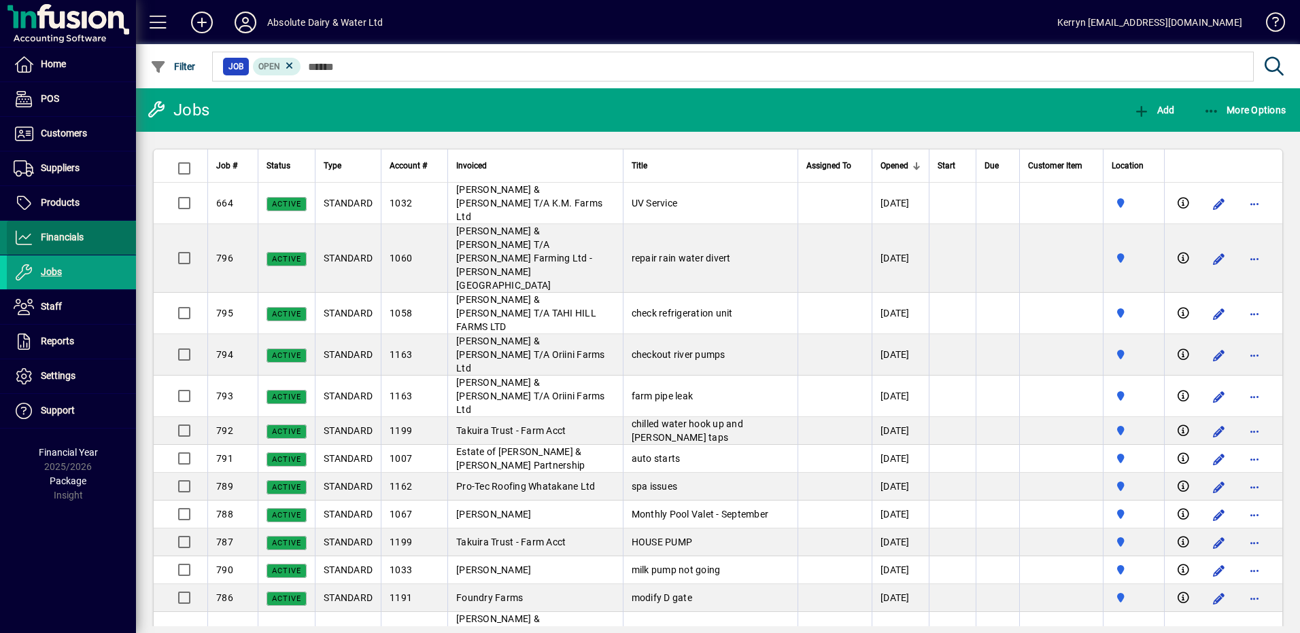
click at [103, 247] on span at bounding box center [71, 238] width 129 height 33
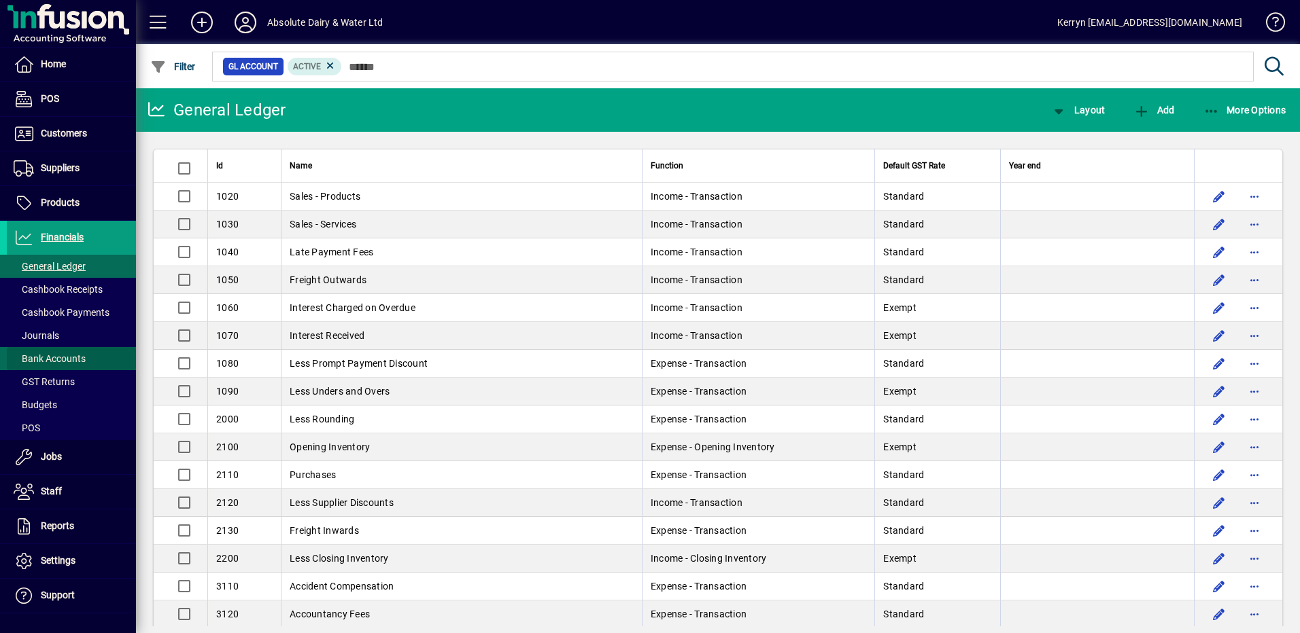
click at [73, 360] on span "Bank Accounts" at bounding box center [50, 358] width 72 height 11
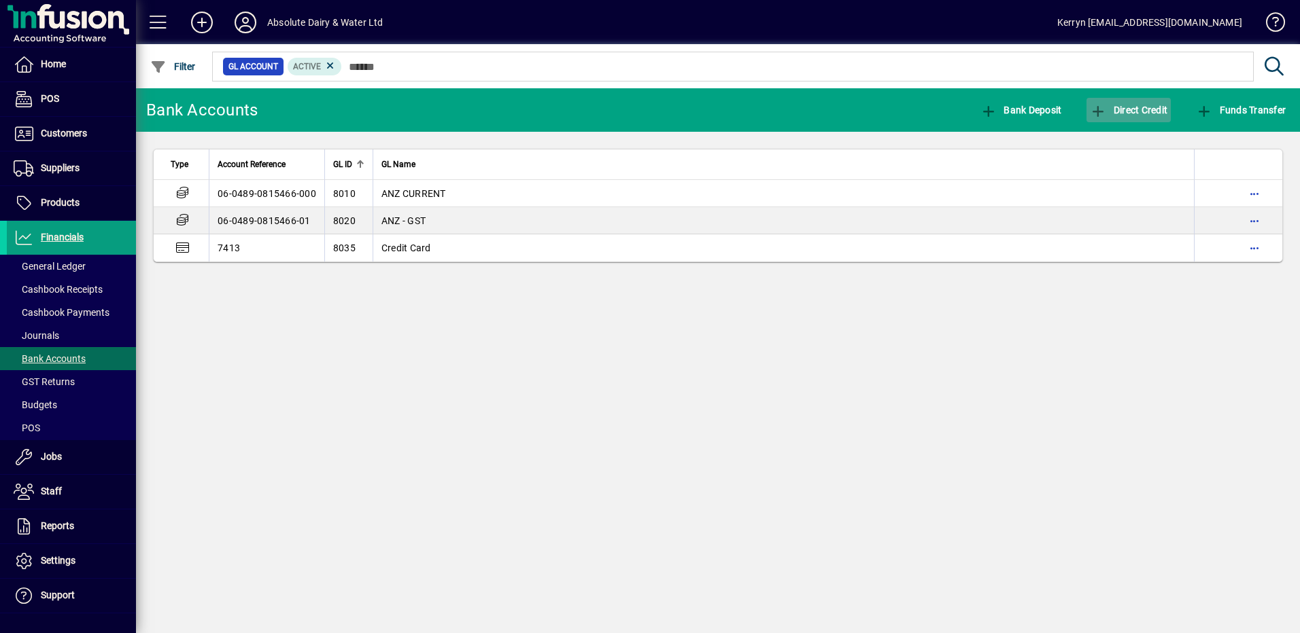
click at [1124, 124] on span "button" at bounding box center [1128, 110] width 84 height 33
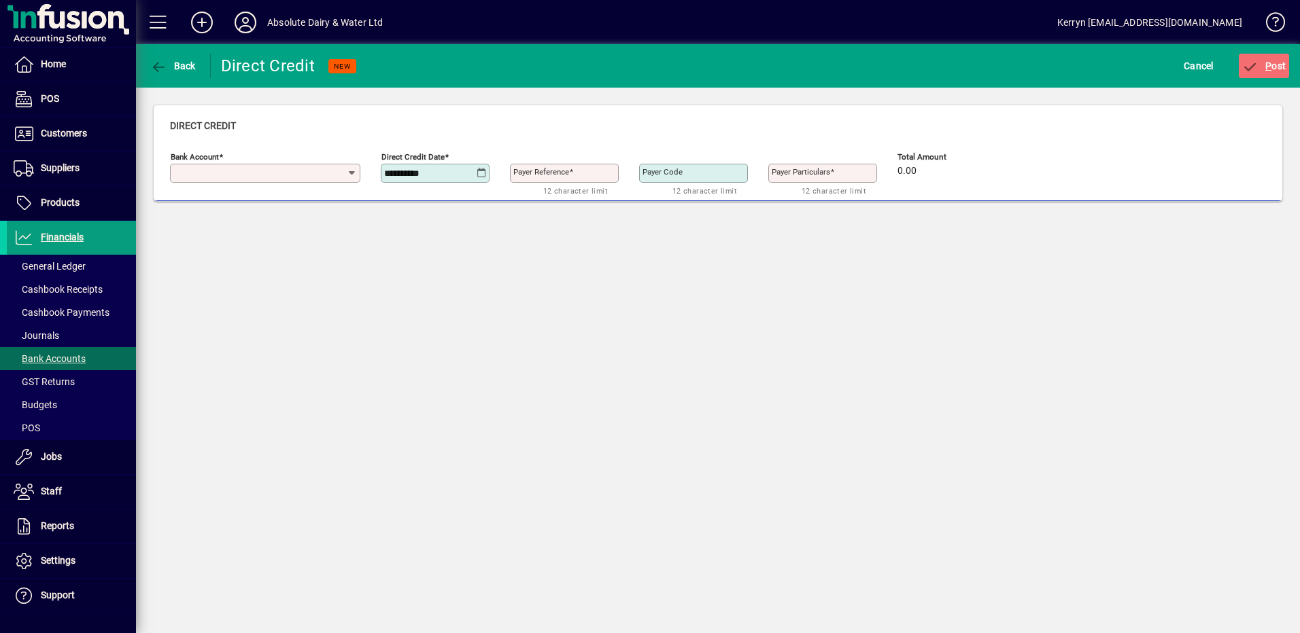
type input "**********"
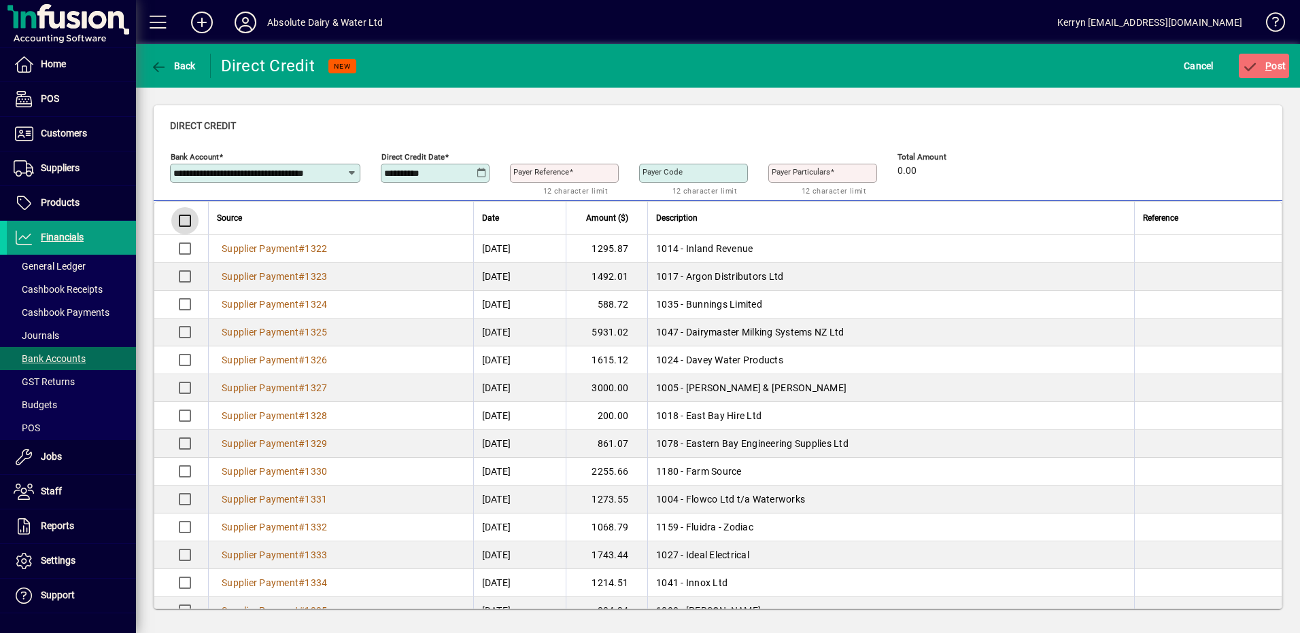
click at [169, 215] on div at bounding box center [183, 221] width 33 height 33
click at [1202, 71] on span "Cancel" at bounding box center [1198, 66] width 30 height 22
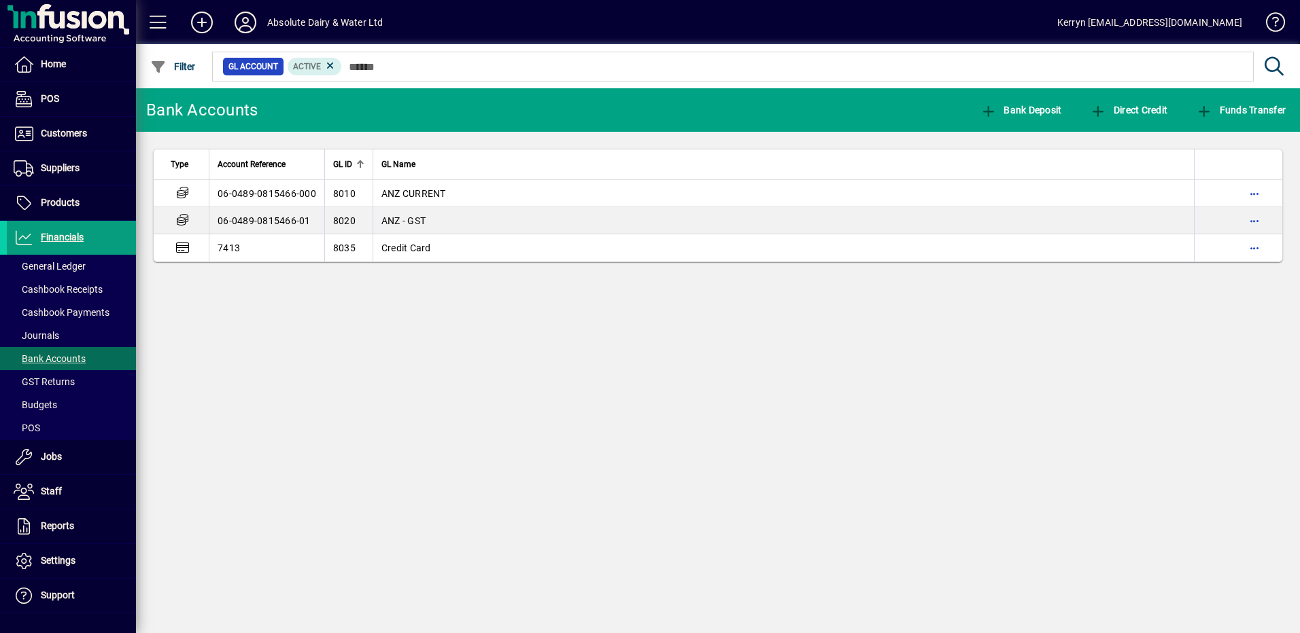
click at [648, 588] on div "Bank Accounts Bank Deposit Direct Credit Funds Transfer Type Account Reference …" at bounding box center [718, 360] width 1164 height 545
